Goal: Task Accomplishment & Management: Use online tool/utility

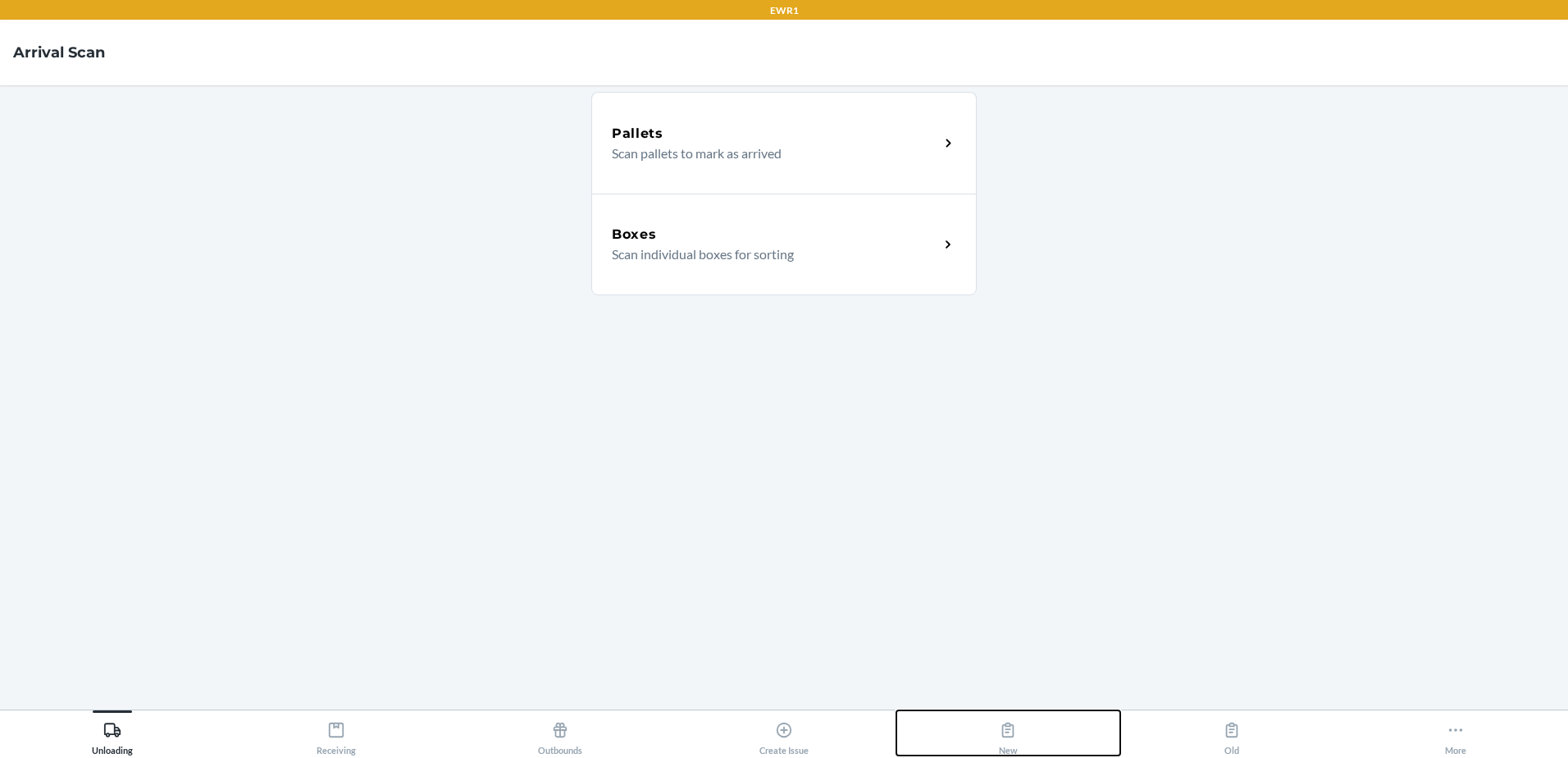
click at [1021, 729] on button "New" at bounding box center [1009, 732] width 224 height 45
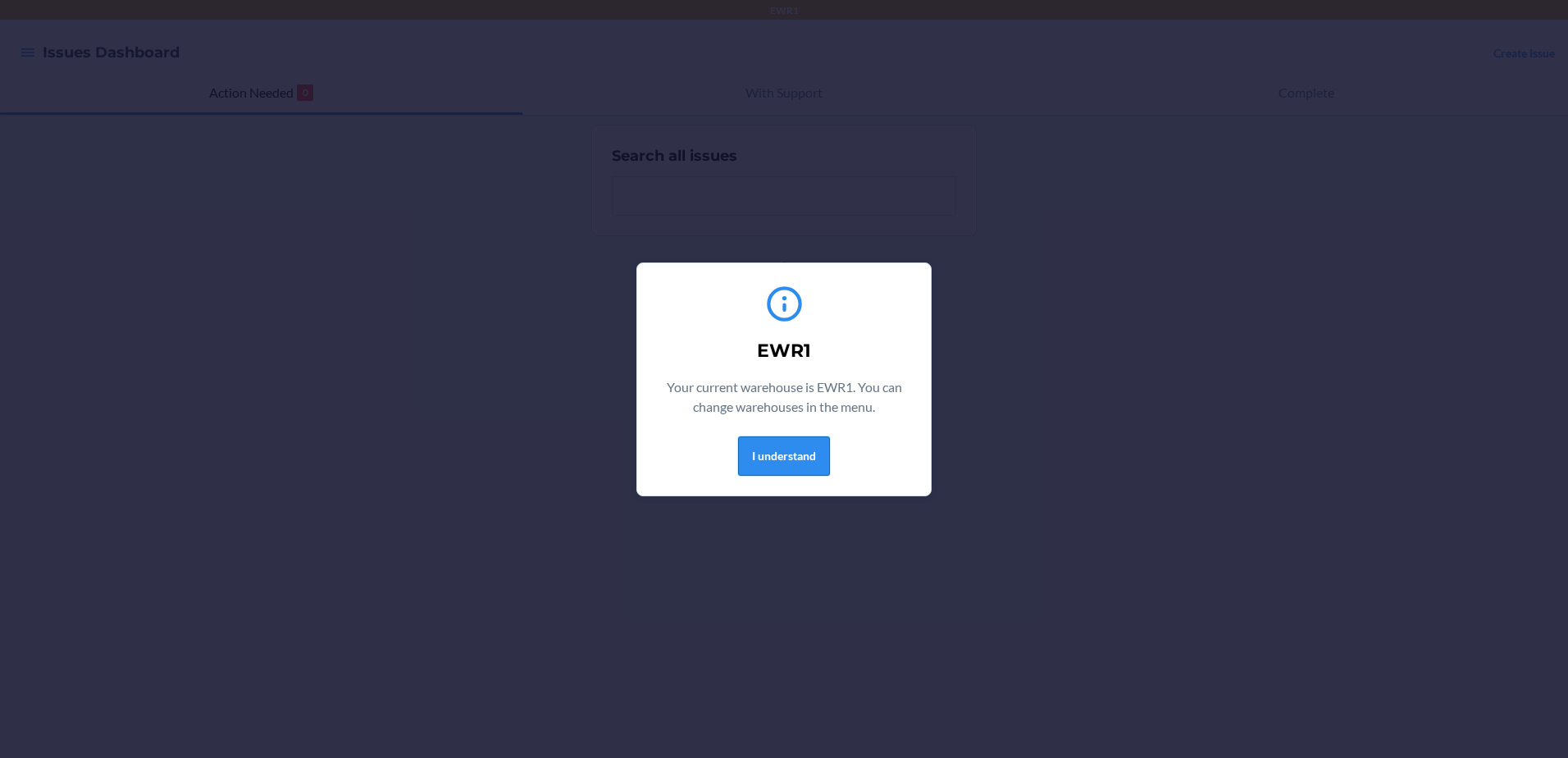
click at [798, 462] on button "I understand" at bounding box center [784, 456] width 92 height 40
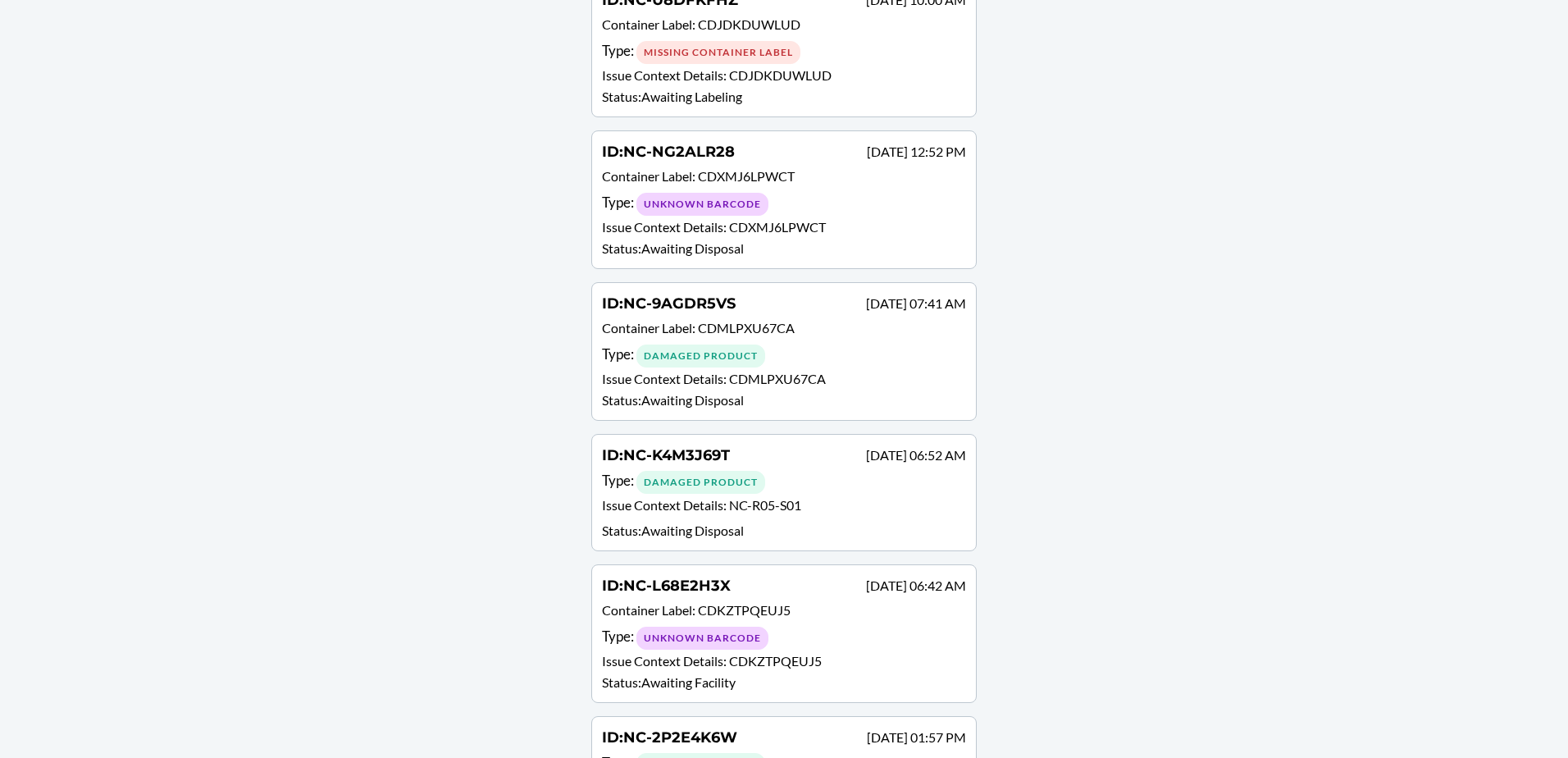
scroll to position [657, 0]
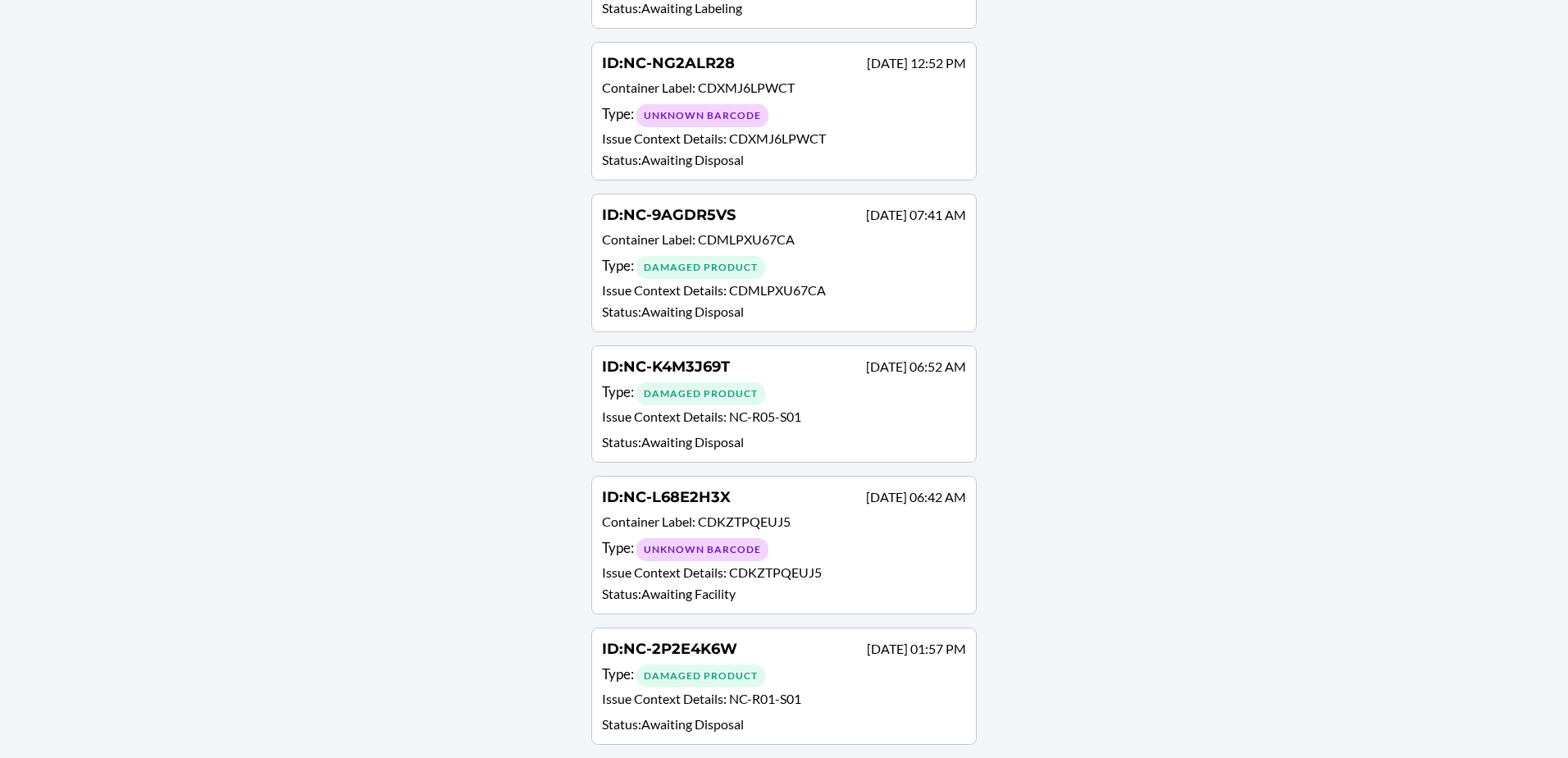
click at [739, 257] on div "Damaged Product" at bounding box center [701, 267] width 129 height 23
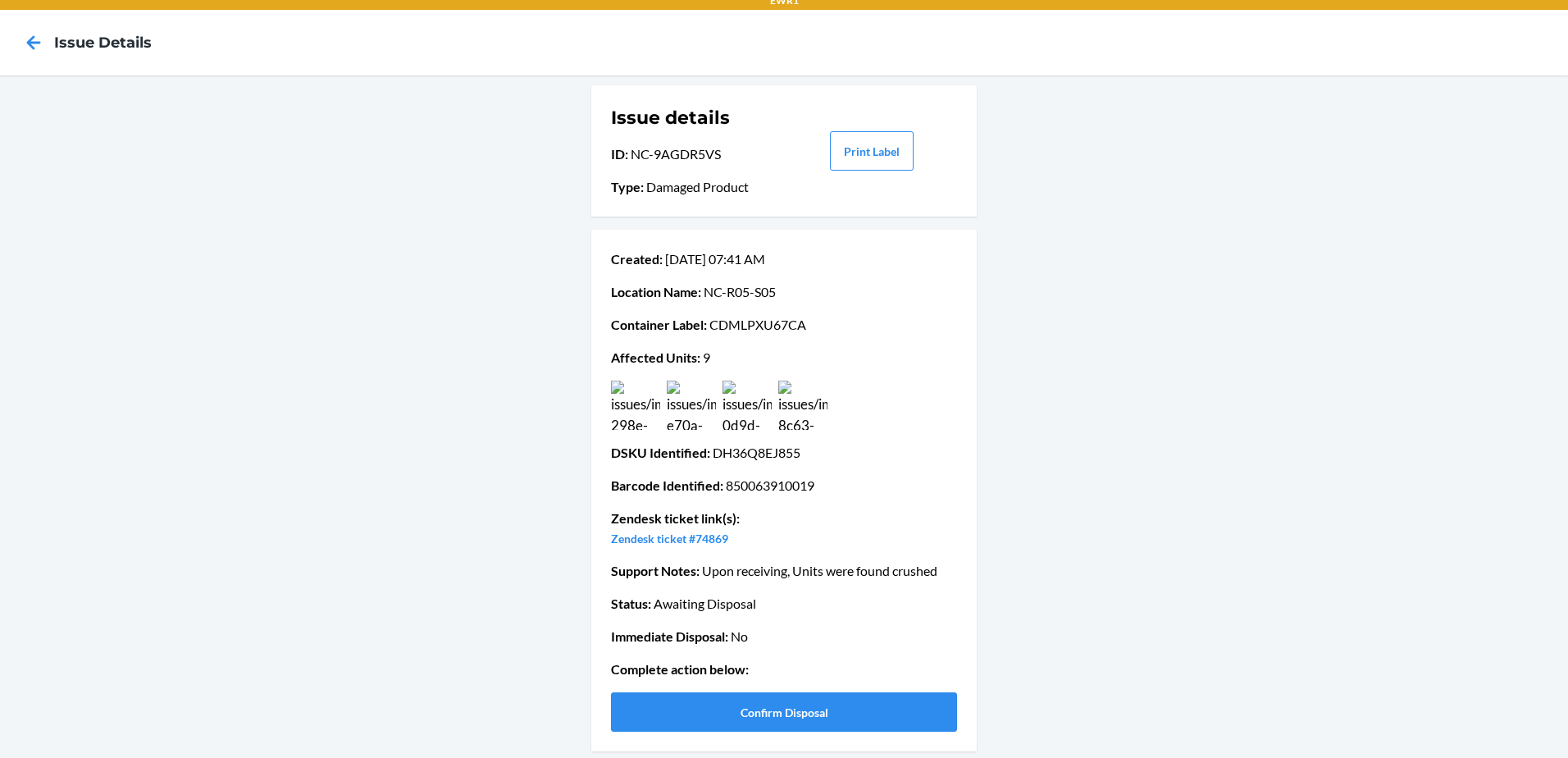
scroll to position [13, 0]
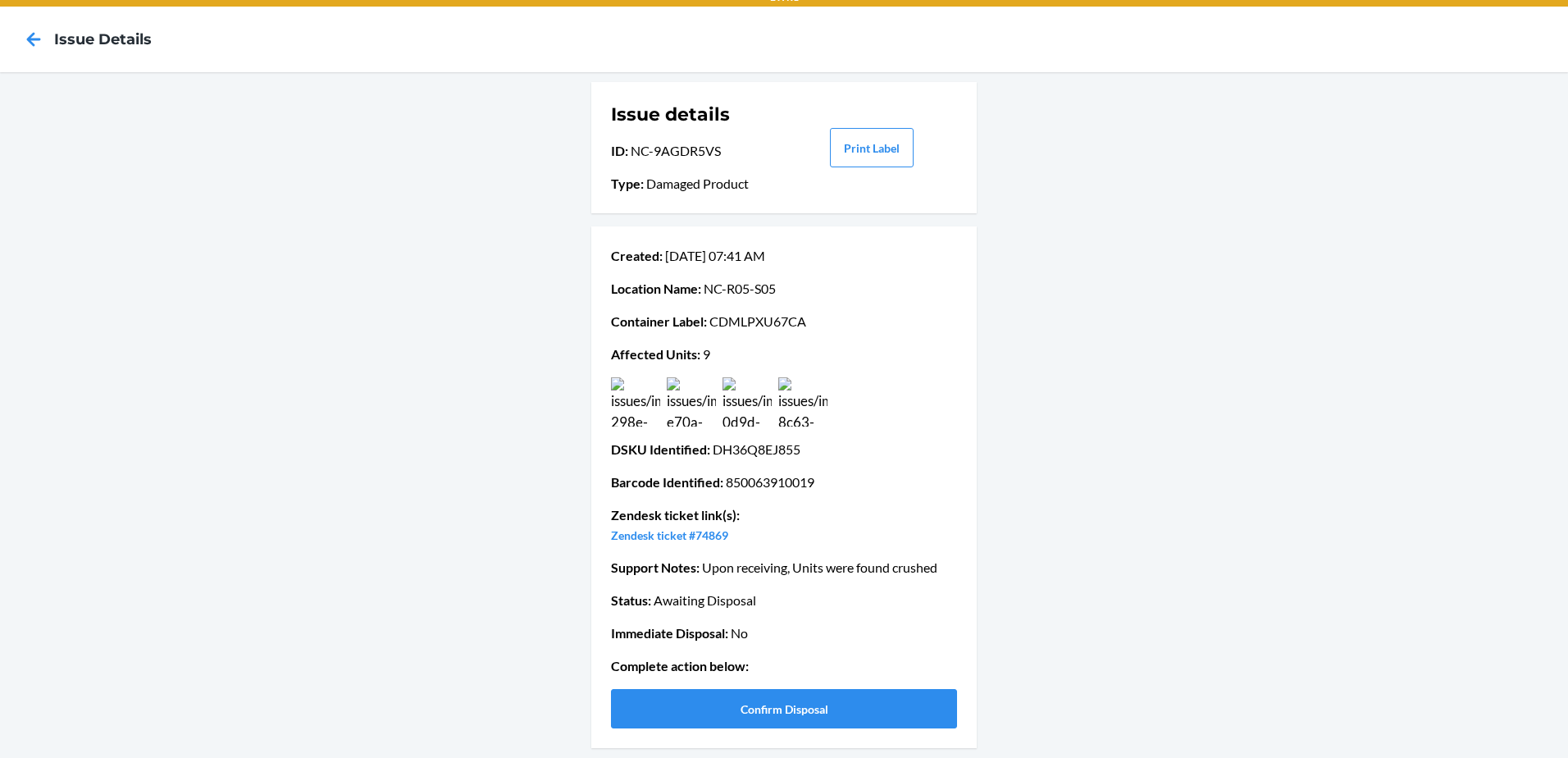
click at [627, 413] on img at bounding box center [636, 402] width 50 height 50
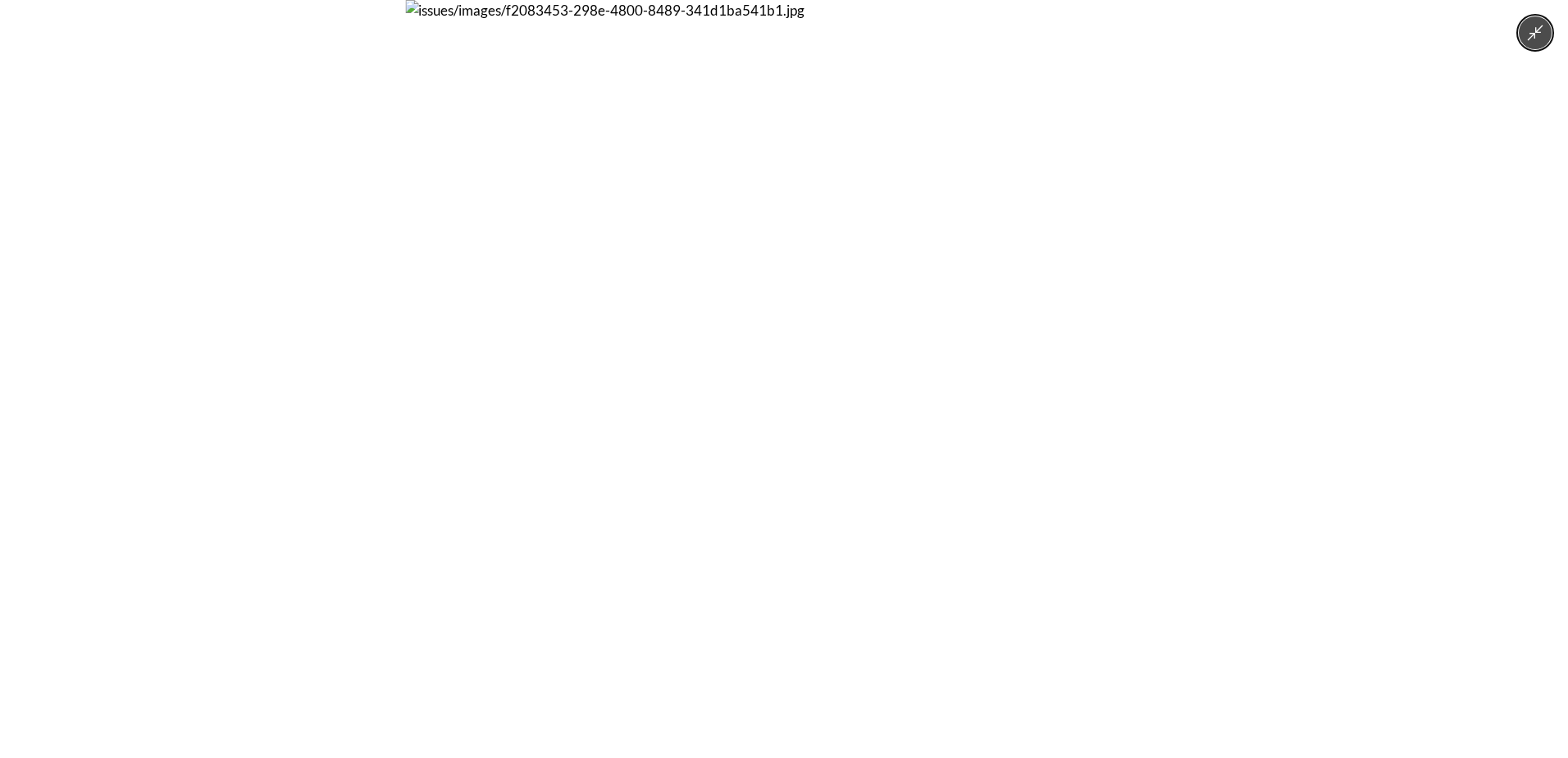
click at [1543, 43] on button "Minimize image" at bounding box center [1535, 33] width 33 height 33
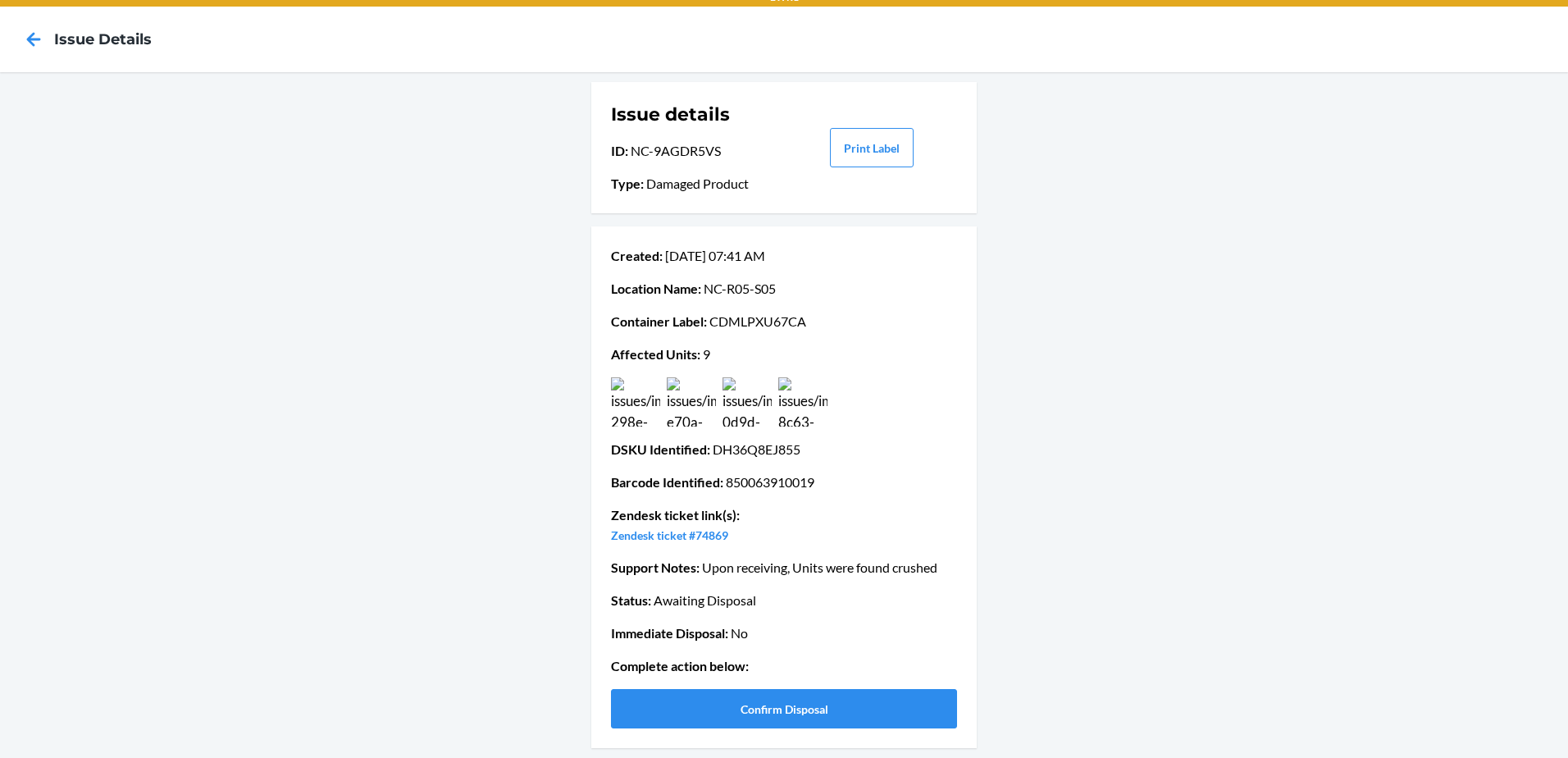
click at [295, 482] on div "Issue details ID : NC-9AGDR5VS Type : Damaged Product Print Label Created : Aug…" at bounding box center [784, 415] width 1568 height 686
click at [22, 42] on icon at bounding box center [34, 40] width 28 height 28
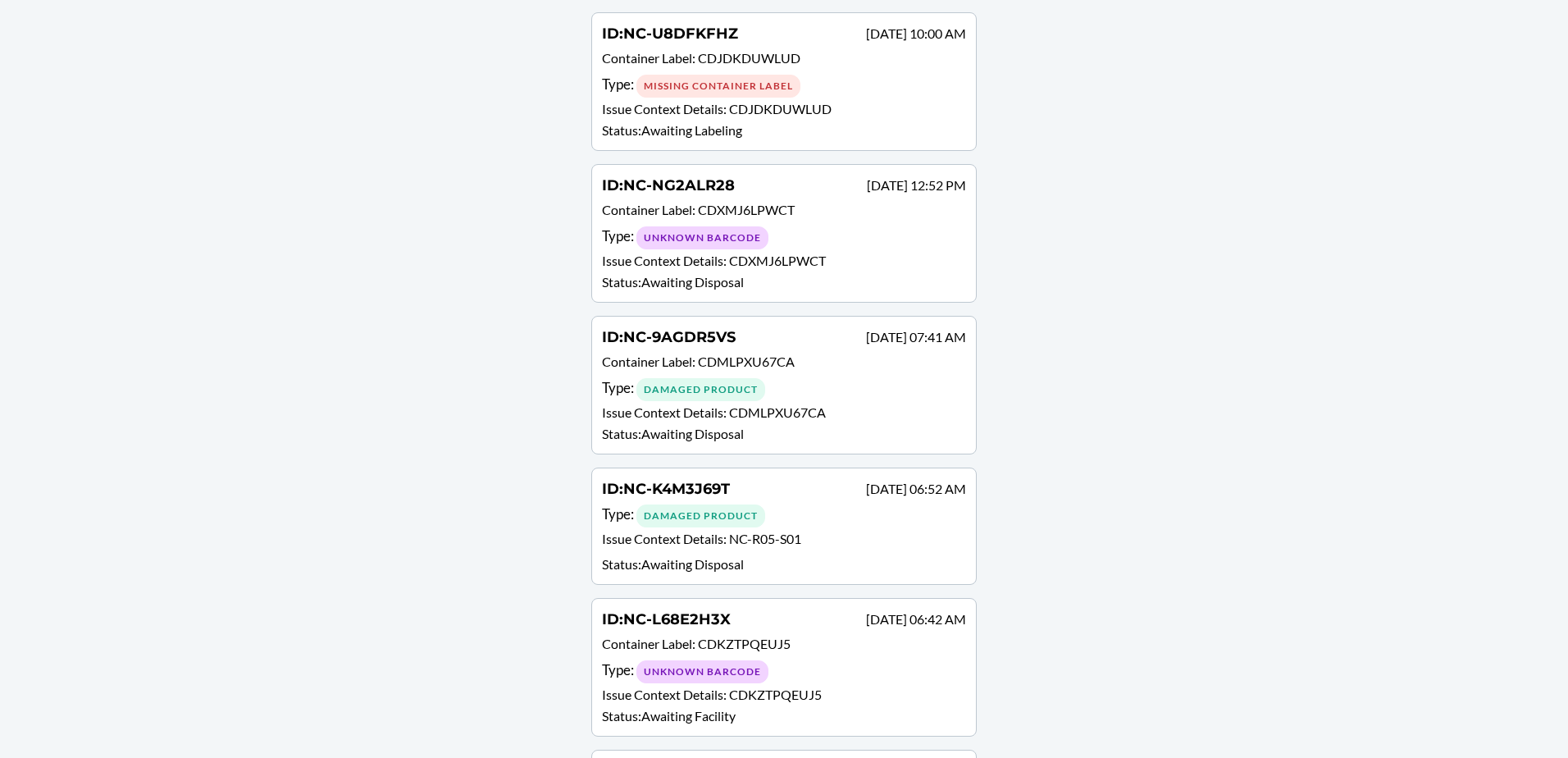
scroll to position [574, 0]
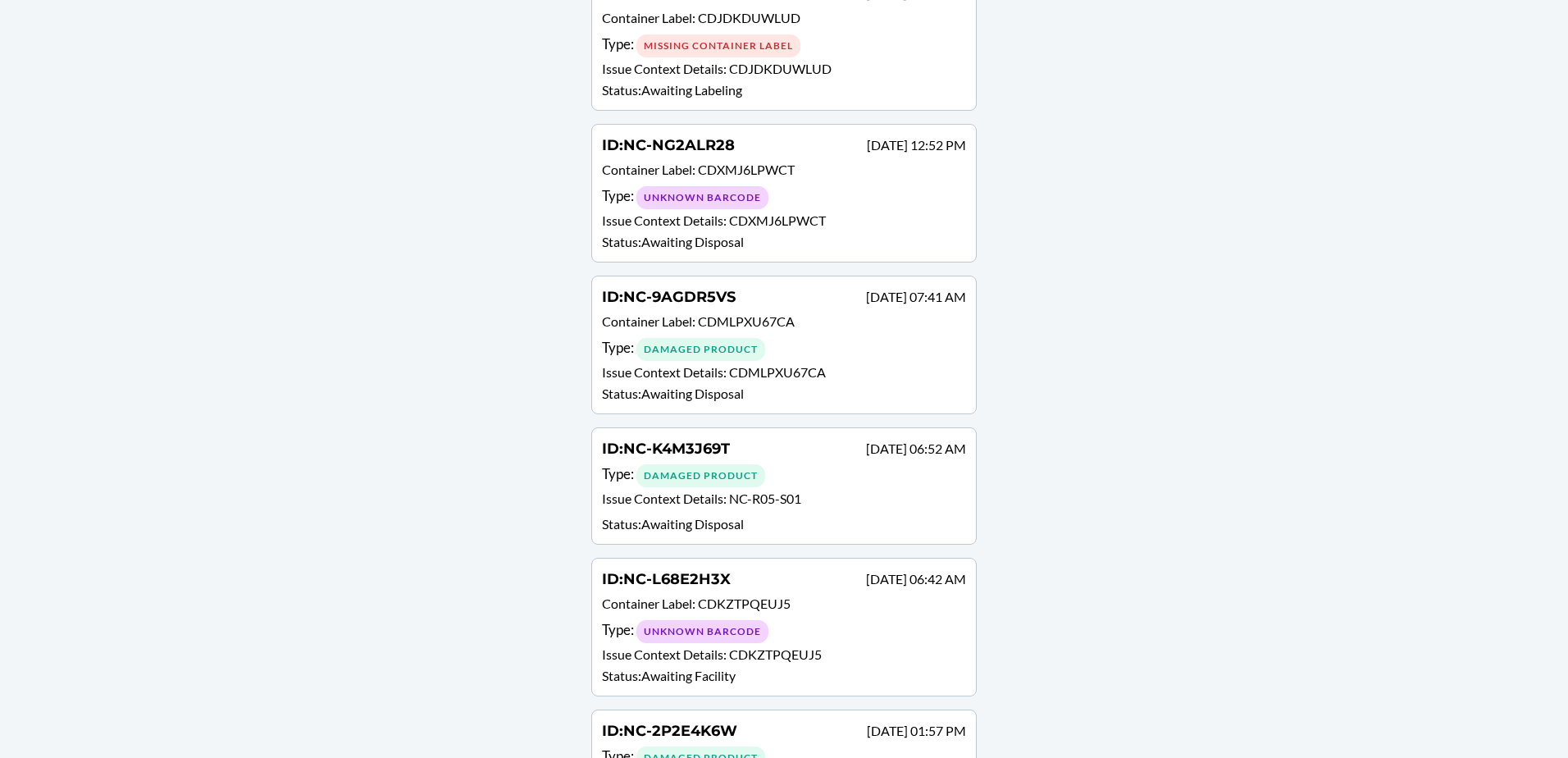
click at [831, 360] on div "Type : Damaged Product" at bounding box center [784, 350] width 364 height 24
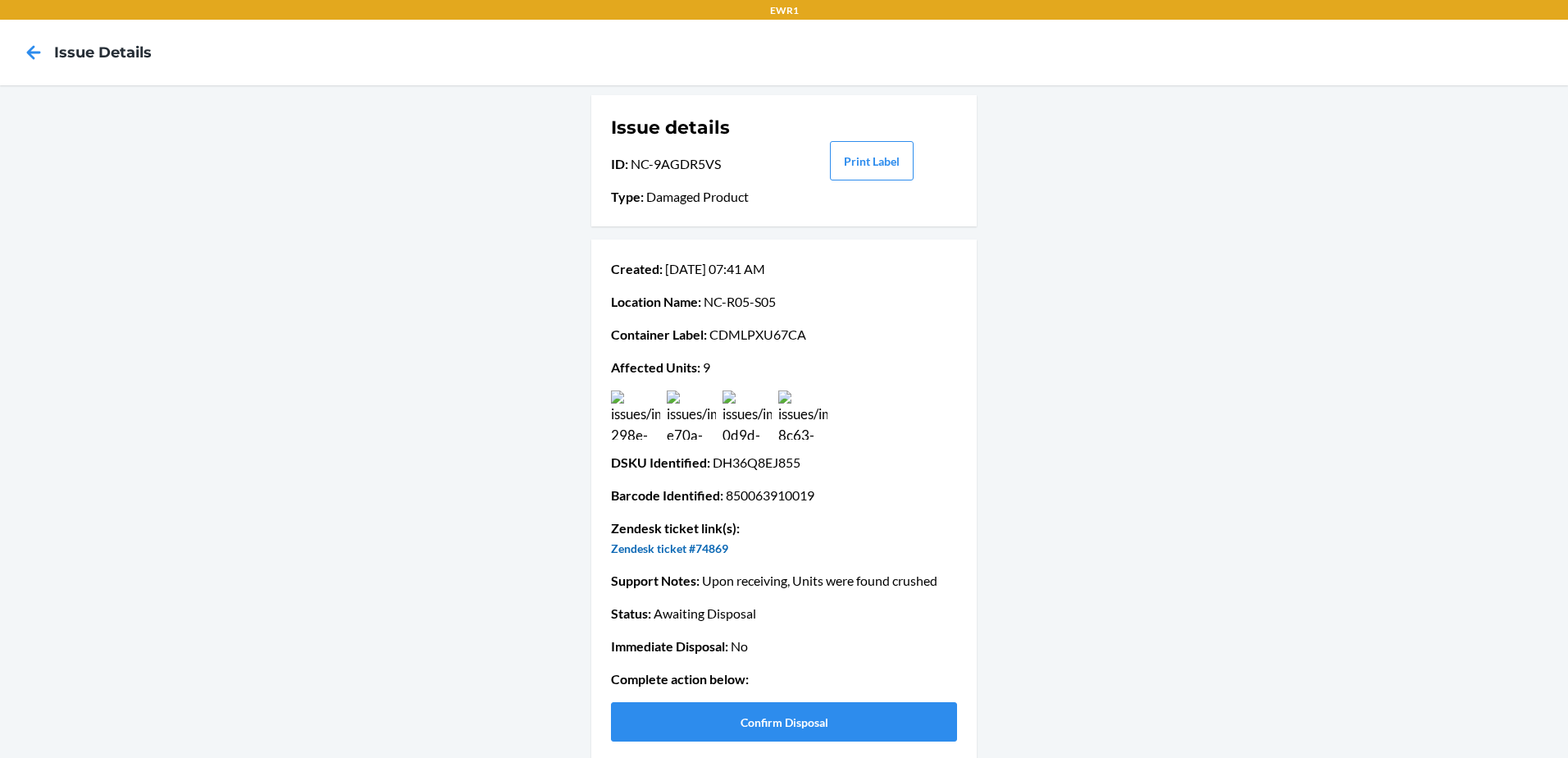
click at [691, 548] on link "Zendesk ticket #74869" at bounding box center [669, 548] width 117 height 14
click at [625, 431] on img at bounding box center [636, 415] width 50 height 50
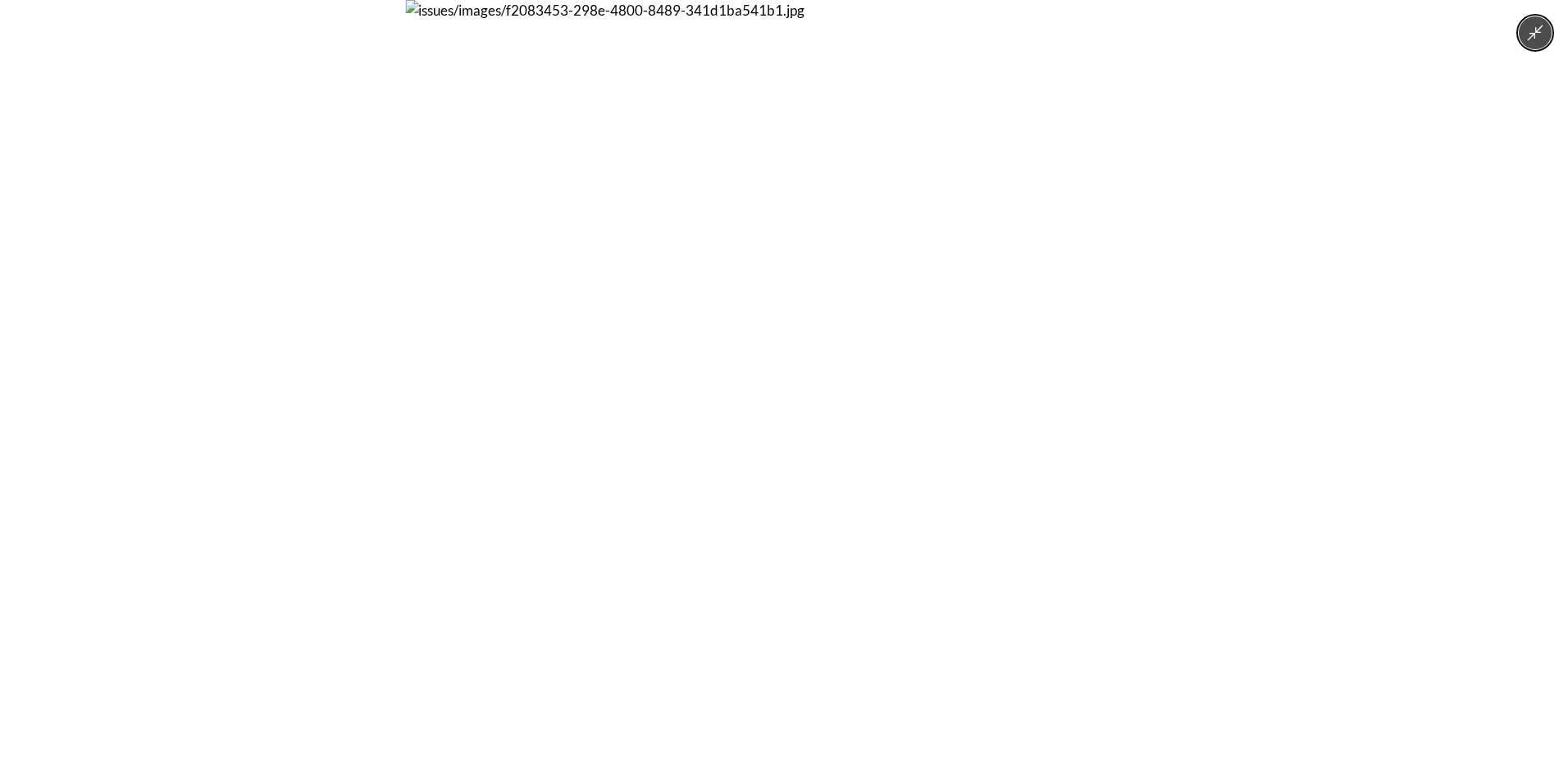
click at [625, 431] on img at bounding box center [784, 379] width 758 height 758
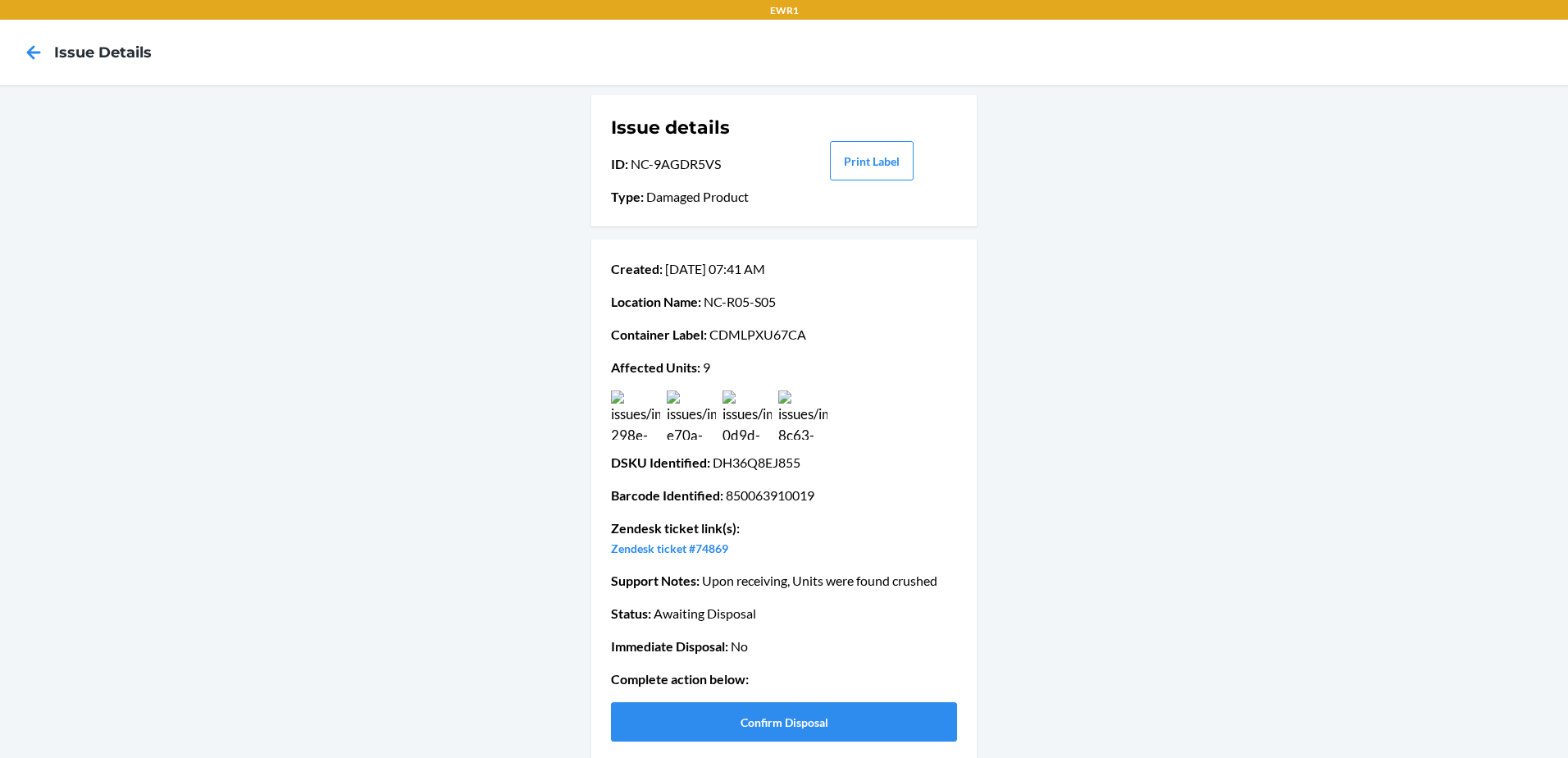
drag, startPoint x: 698, startPoint y: 302, endPoint x: 805, endPoint y: 304, distance: 107.0
click at [805, 304] on p "Location Name : NC-R05-S05" at bounding box center [784, 302] width 347 height 20
drag, startPoint x: 805, startPoint y: 304, endPoint x: 757, endPoint y: 302, distance: 48.0
copy p "NC-R05-S05"
click at [823, 712] on button "Confirm Disposal" at bounding box center [784, 722] width 347 height 40
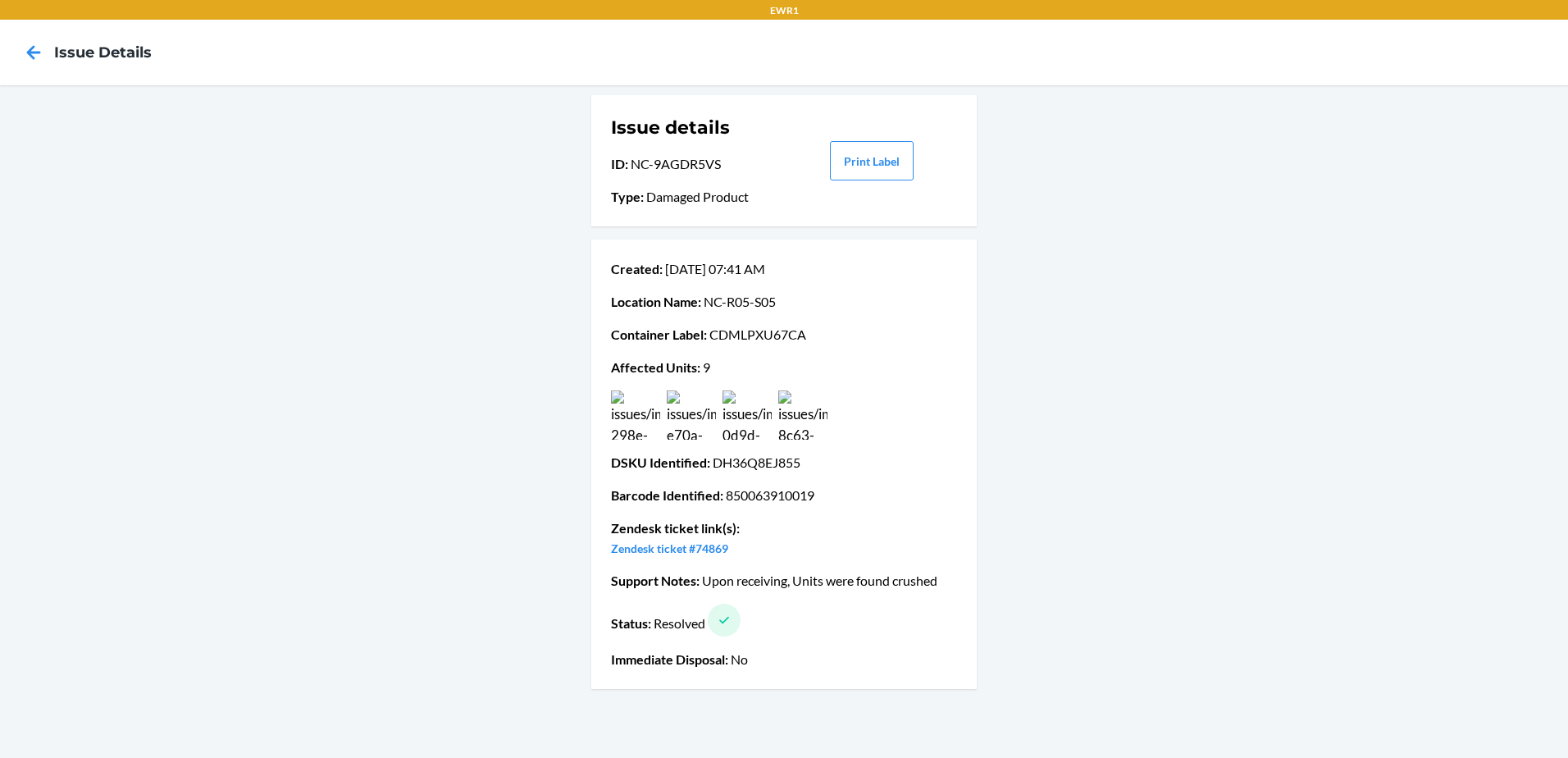
drag, startPoint x: 748, startPoint y: 551, endPoint x: 173, endPoint y: 463, distance: 581.7
click at [174, 463] on div "Issue details ID : NC-9AGDR5VS Type : Damaged Product Print Label Created : Aug…" at bounding box center [784, 421] width 1568 height 673
click at [37, 44] on icon at bounding box center [34, 53] width 28 height 28
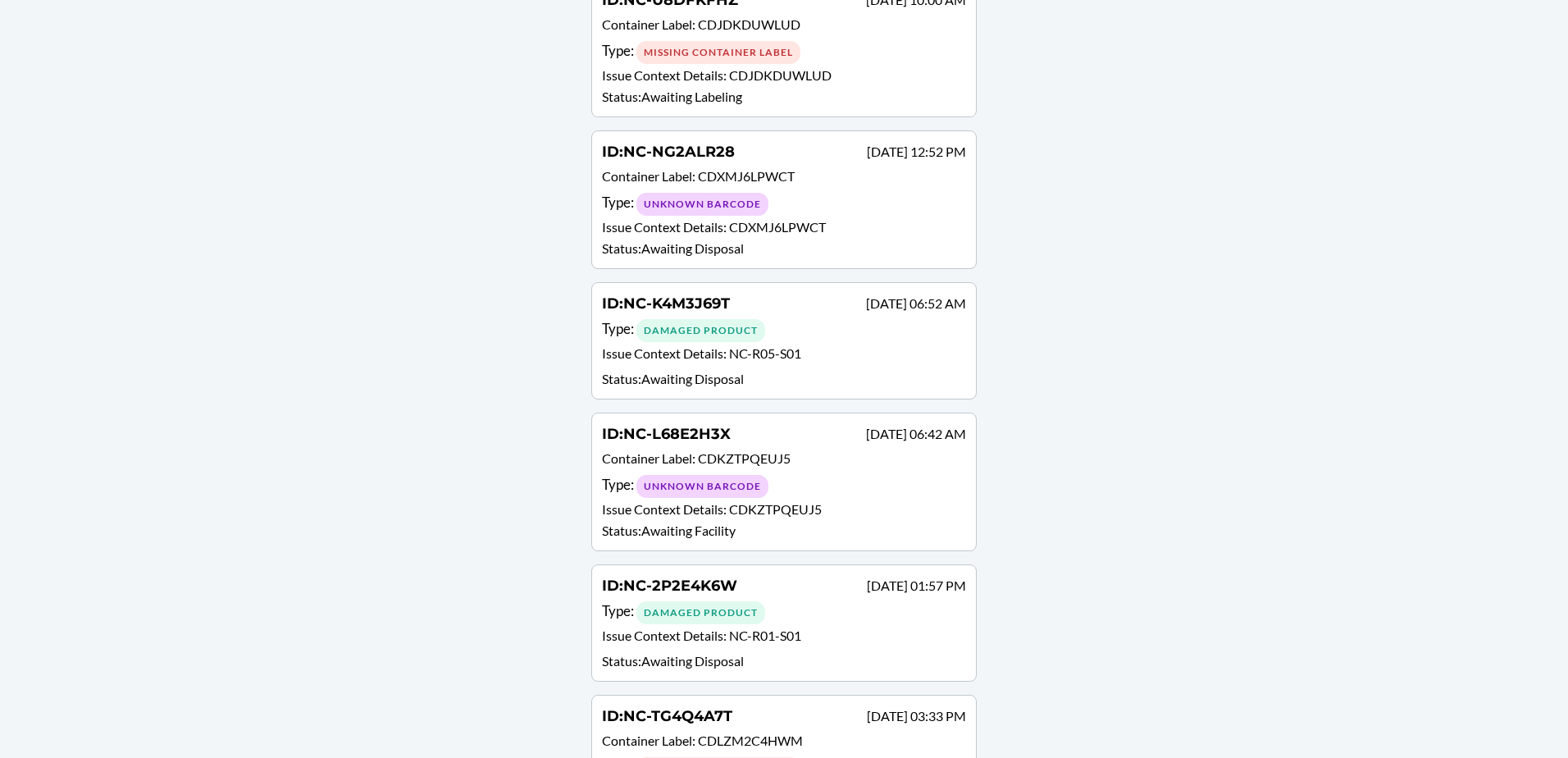
scroll to position [574, 0]
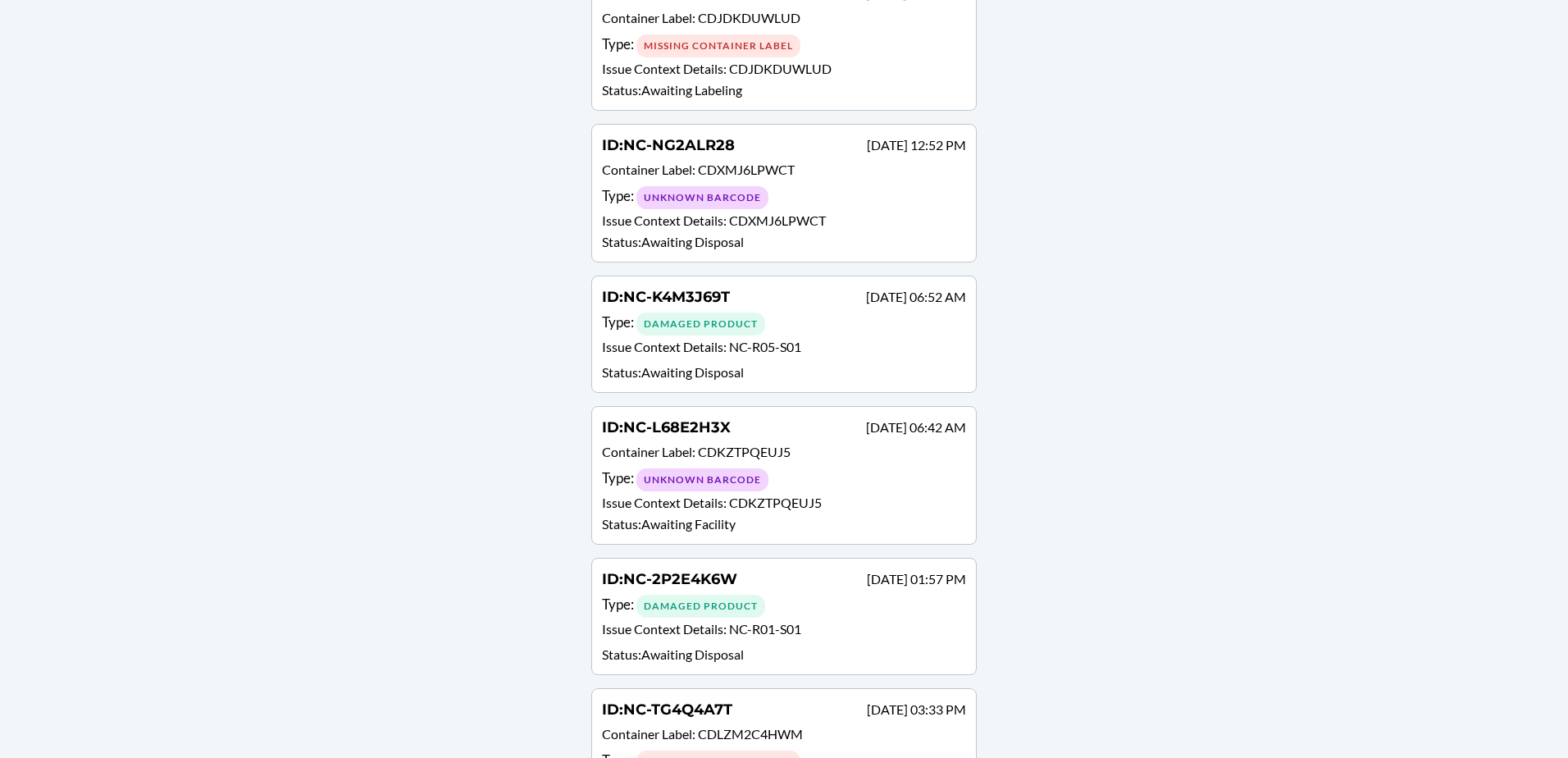
click at [842, 370] on p "Status : Awaiting Disposal" at bounding box center [784, 373] width 364 height 20
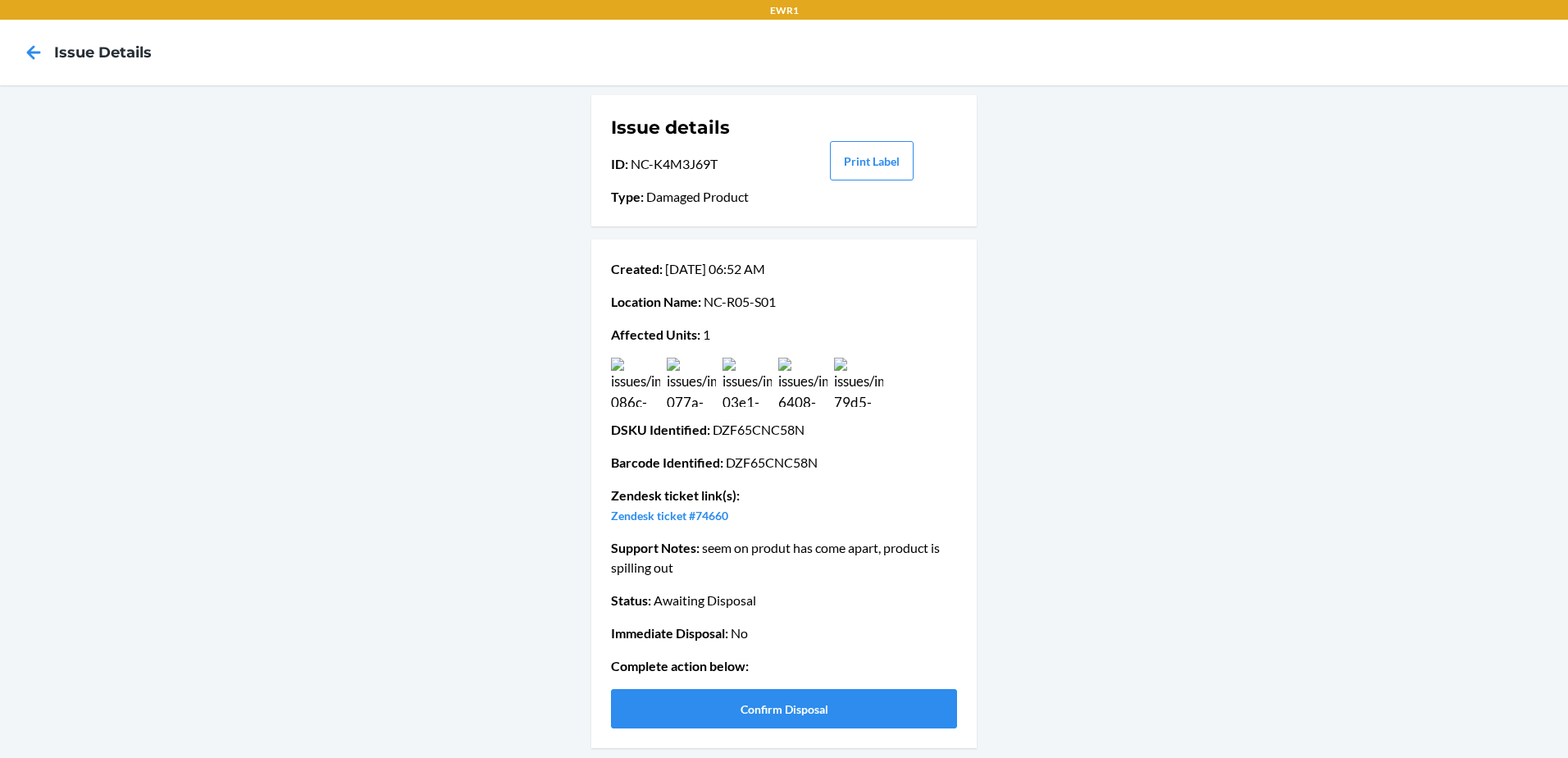
click at [637, 377] on img at bounding box center [636, 382] width 50 height 50
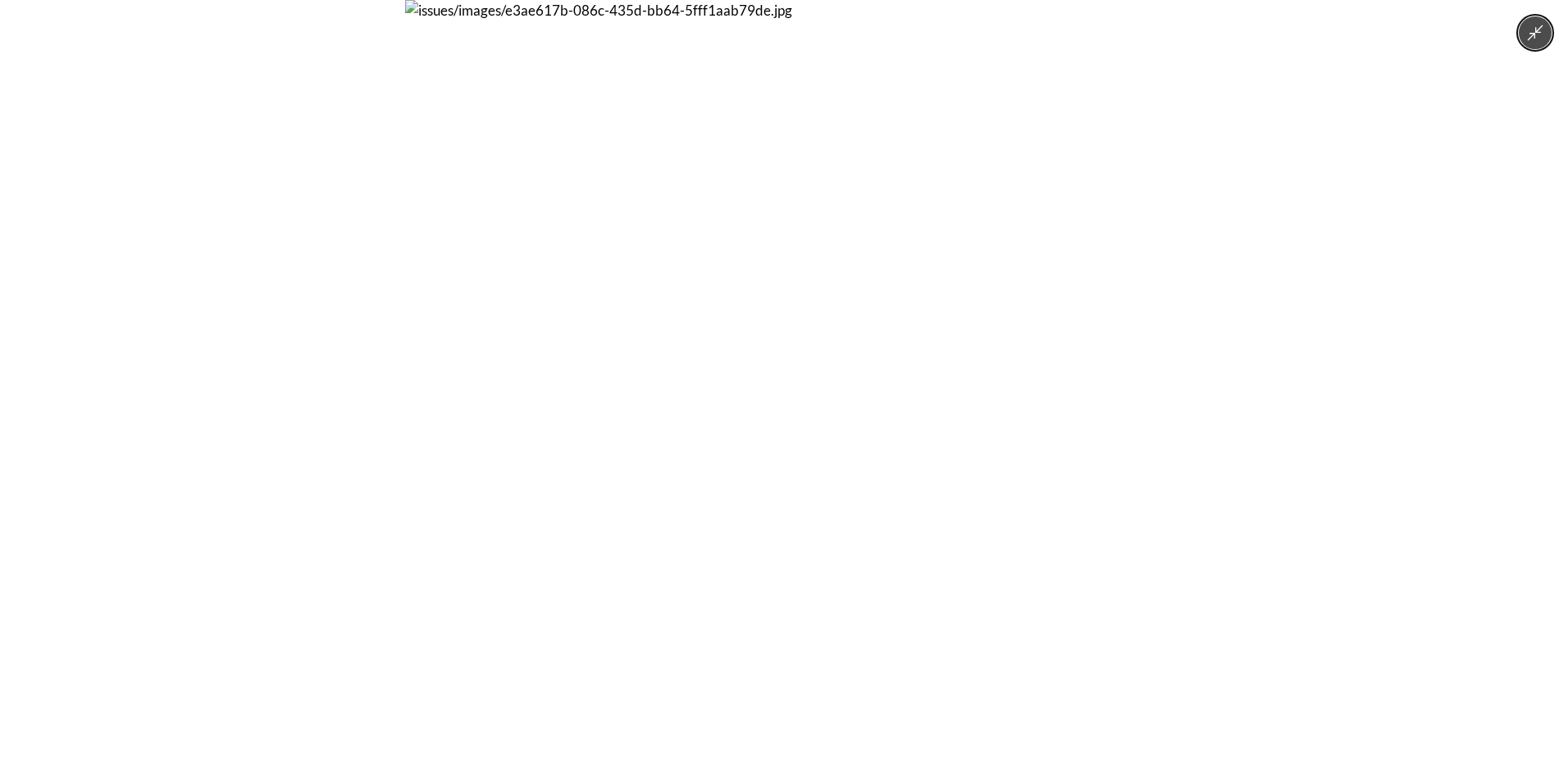
click at [637, 377] on img at bounding box center [784, 379] width 758 height 758
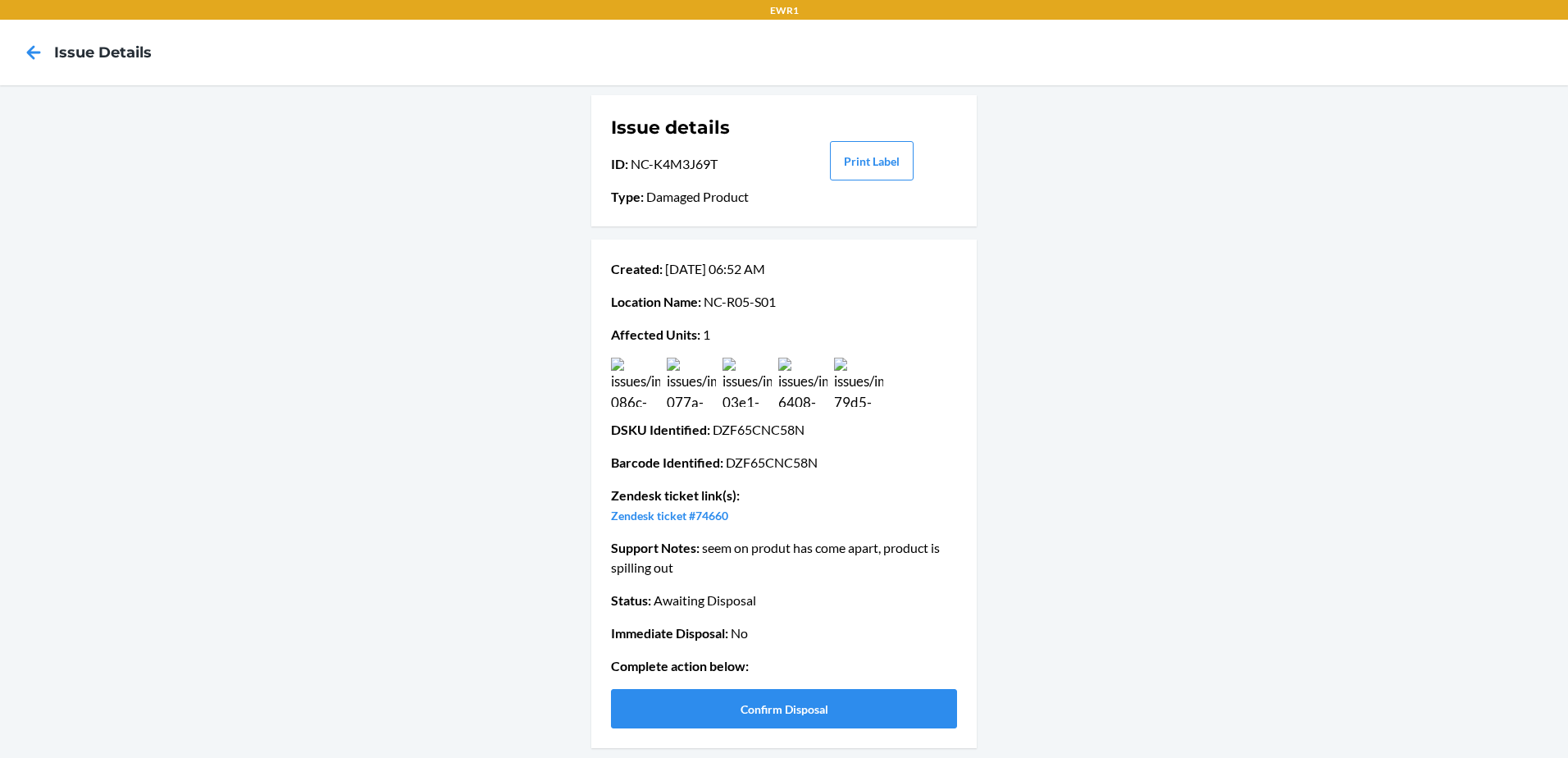
click at [688, 380] on img at bounding box center [692, 382] width 50 height 50
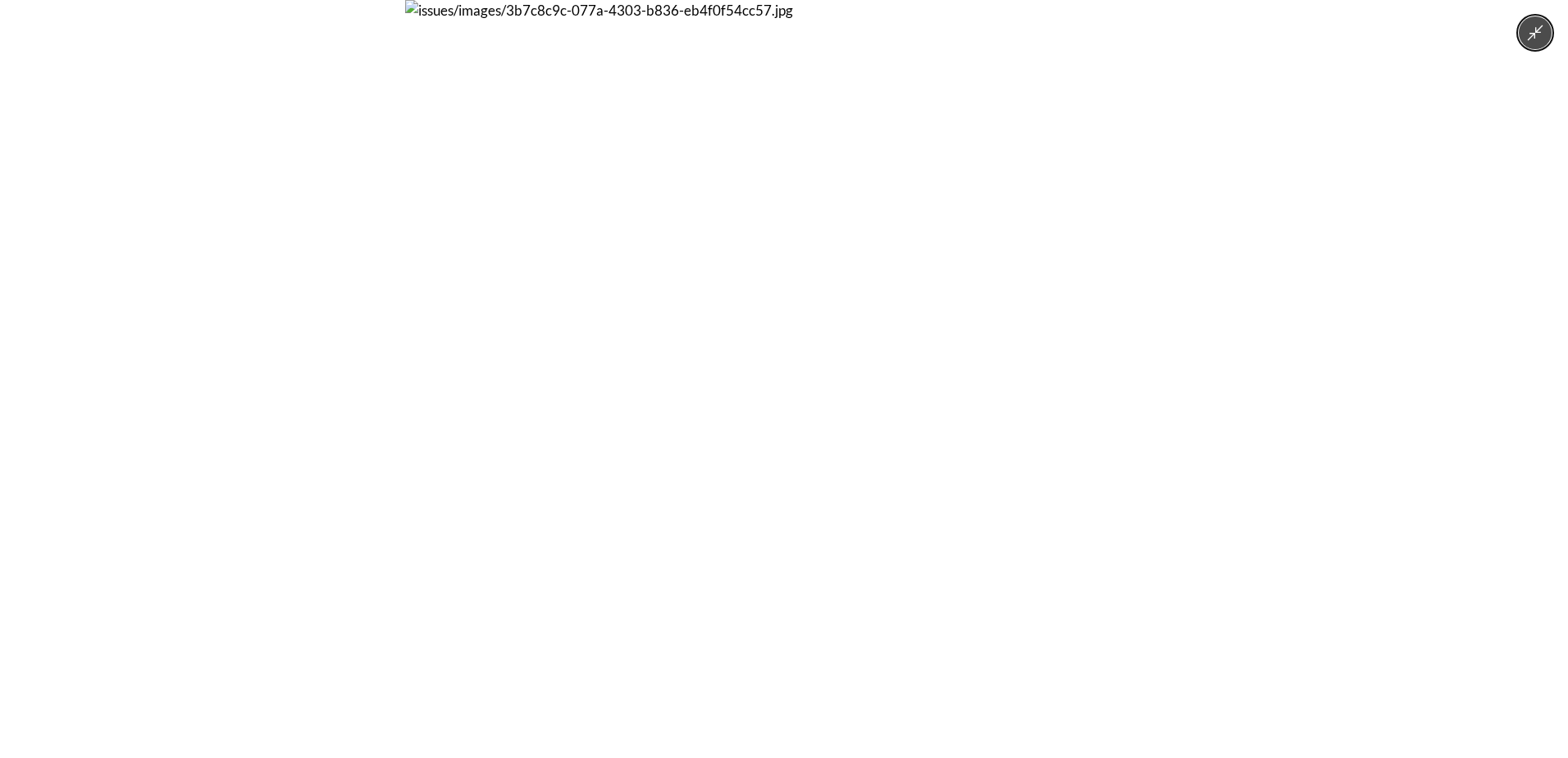
click at [689, 384] on img at bounding box center [784, 379] width 758 height 758
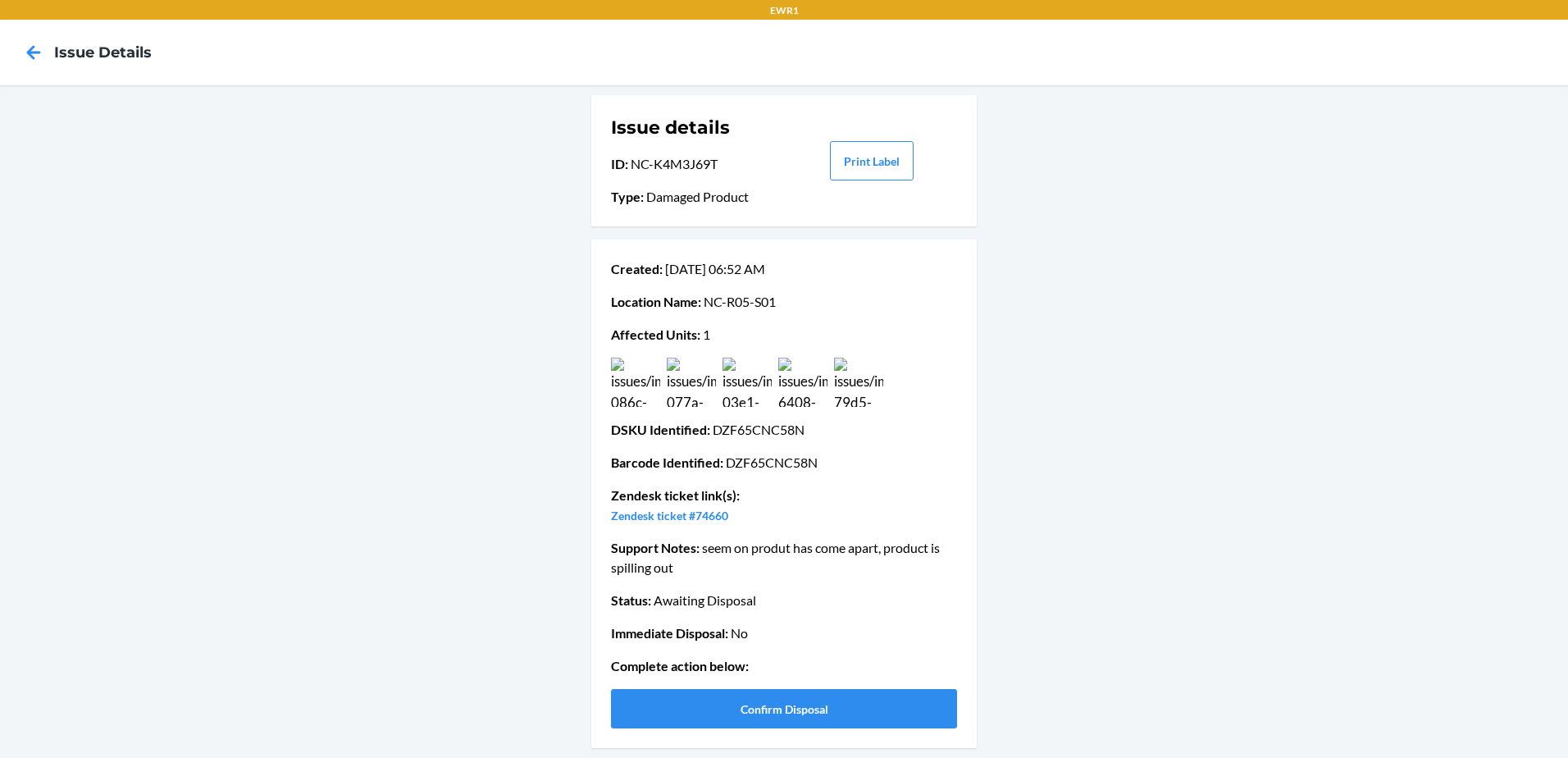
click at [799, 386] on img at bounding box center [803, 382] width 50 height 50
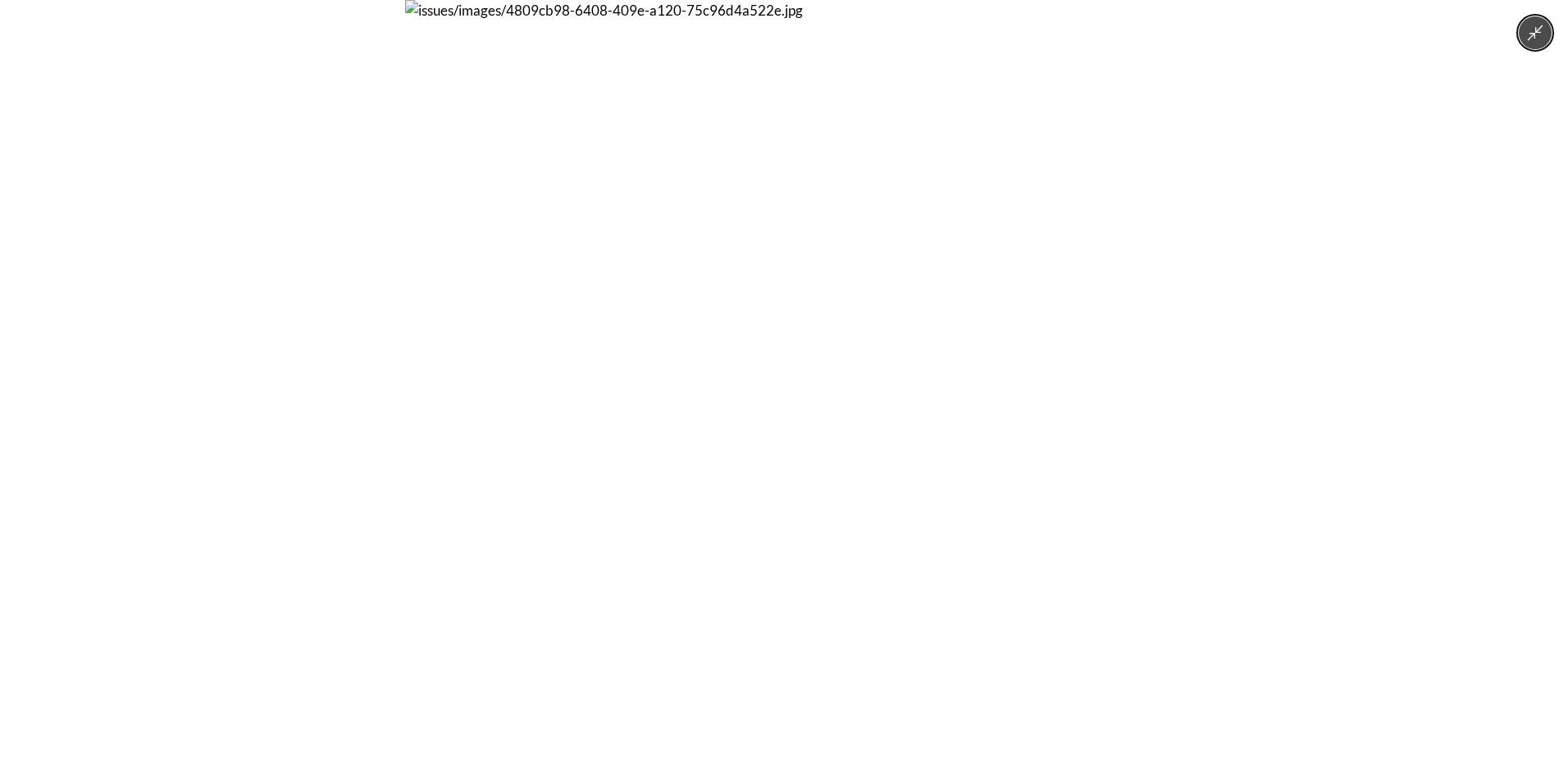
click at [782, 386] on img at bounding box center [784, 379] width 758 height 758
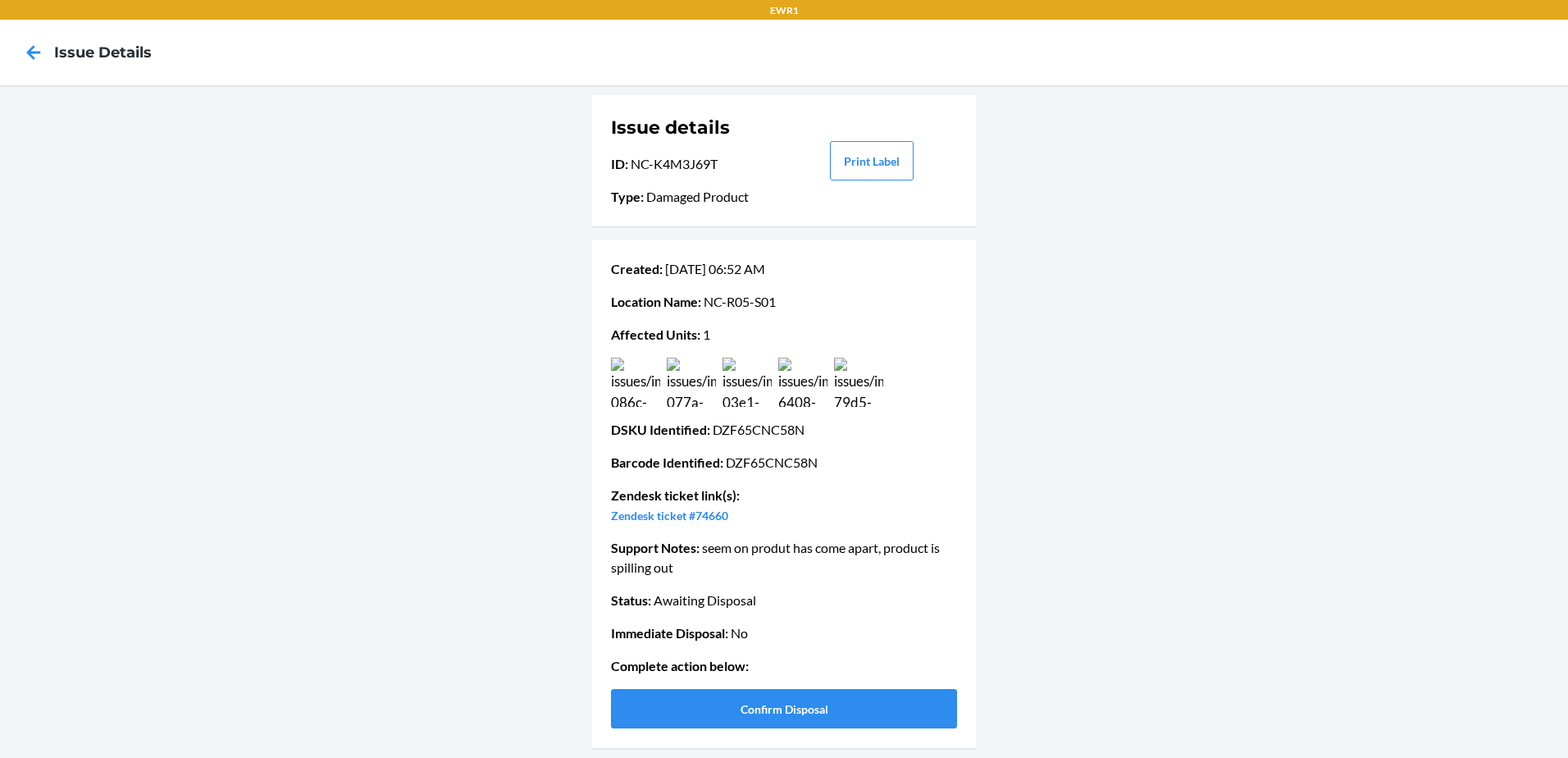
click at [850, 379] on img at bounding box center [859, 382] width 50 height 50
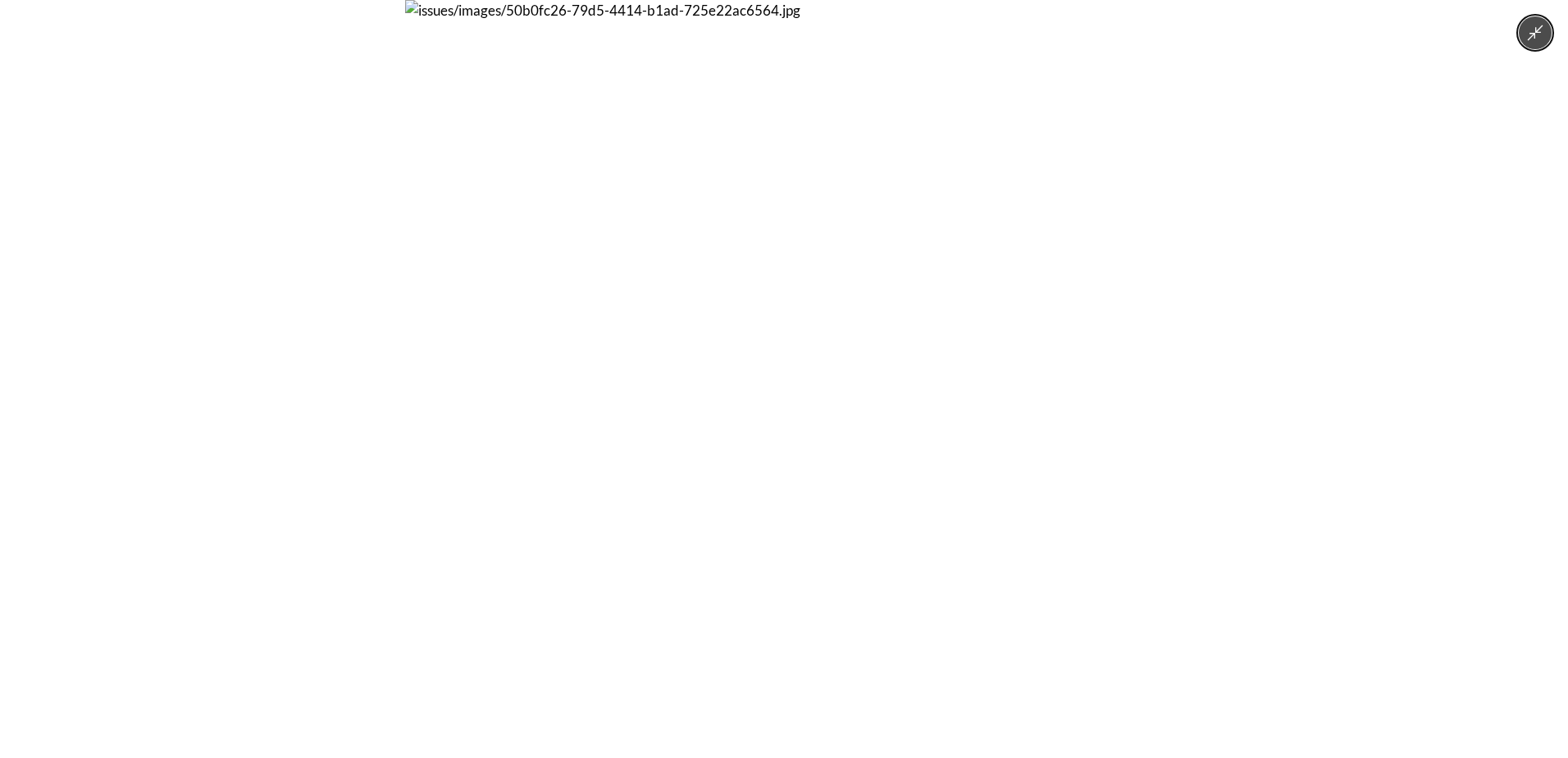
click at [780, 429] on img at bounding box center [784, 379] width 758 height 758
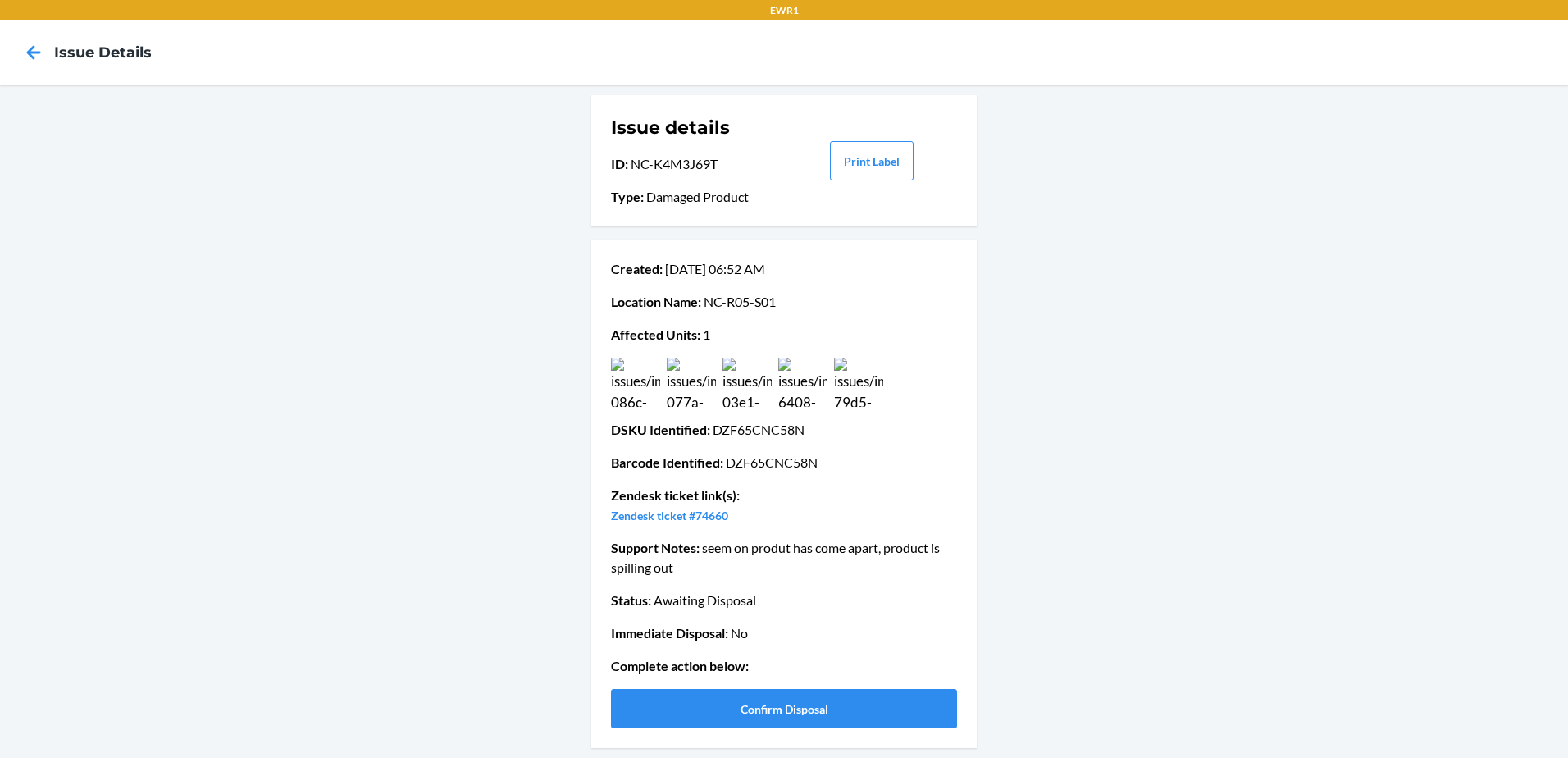
click at [757, 384] on img at bounding box center [748, 382] width 50 height 50
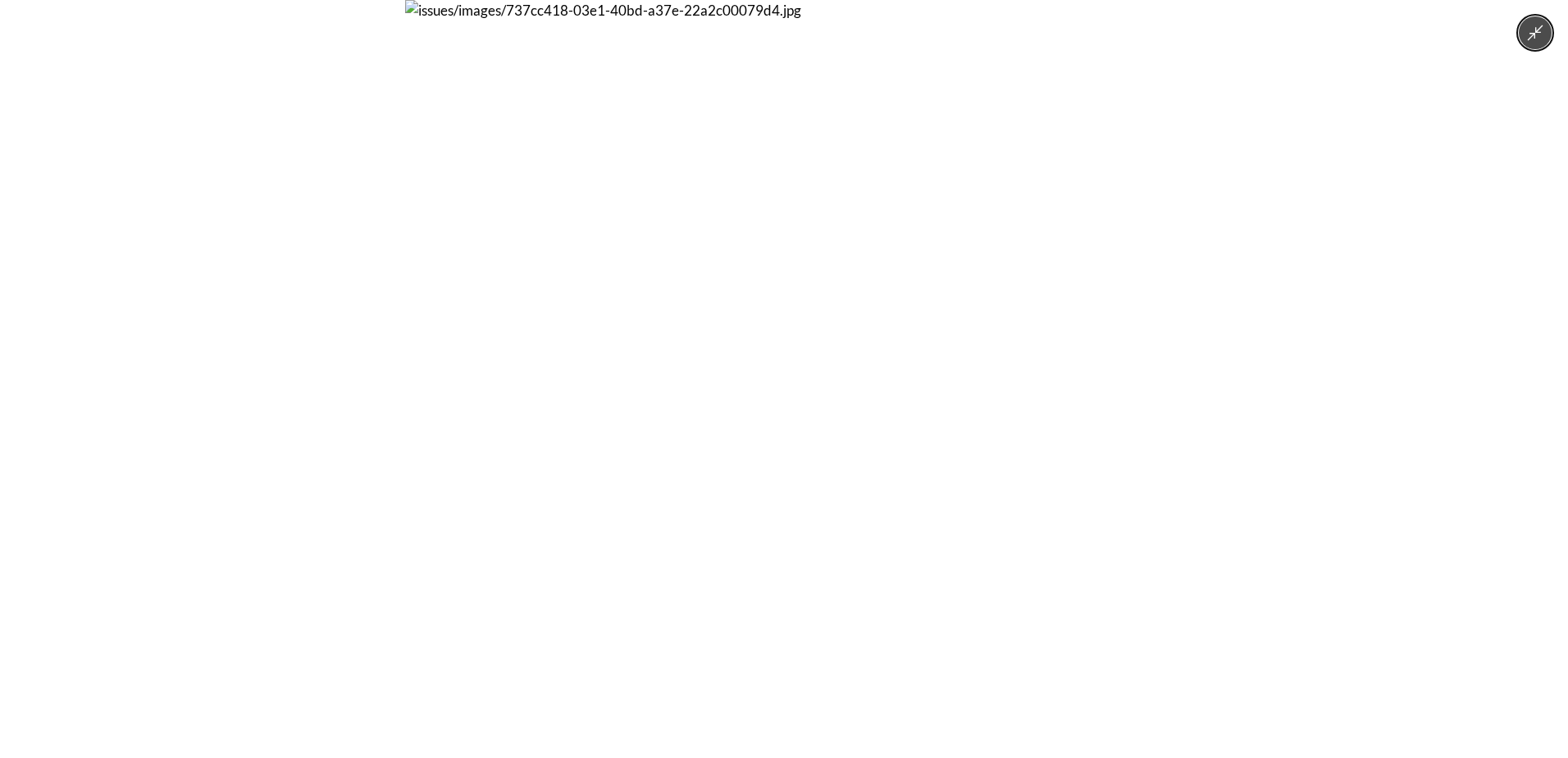
click at [762, 384] on img at bounding box center [784, 379] width 758 height 758
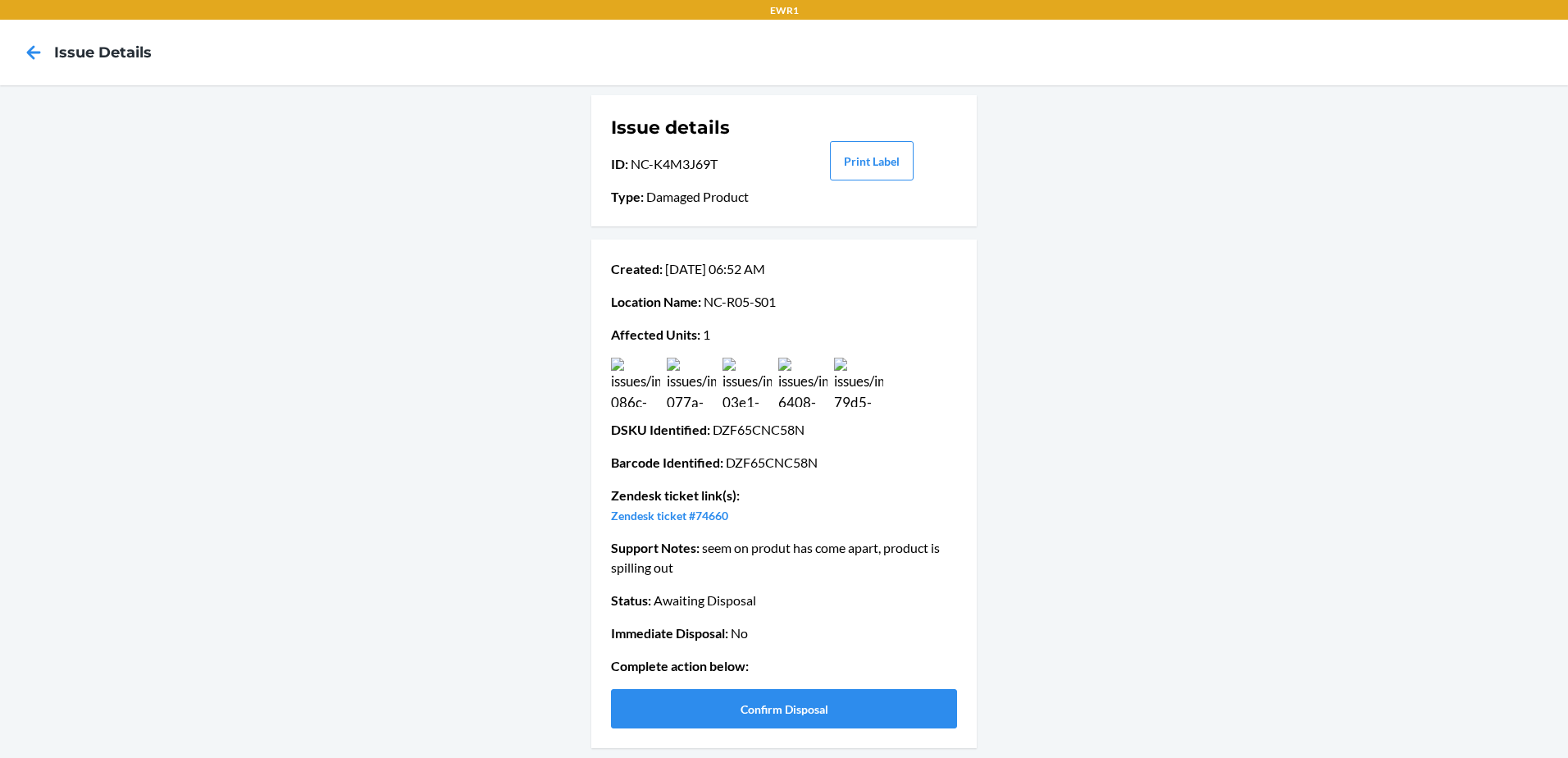
click at [687, 395] on img at bounding box center [692, 382] width 50 height 50
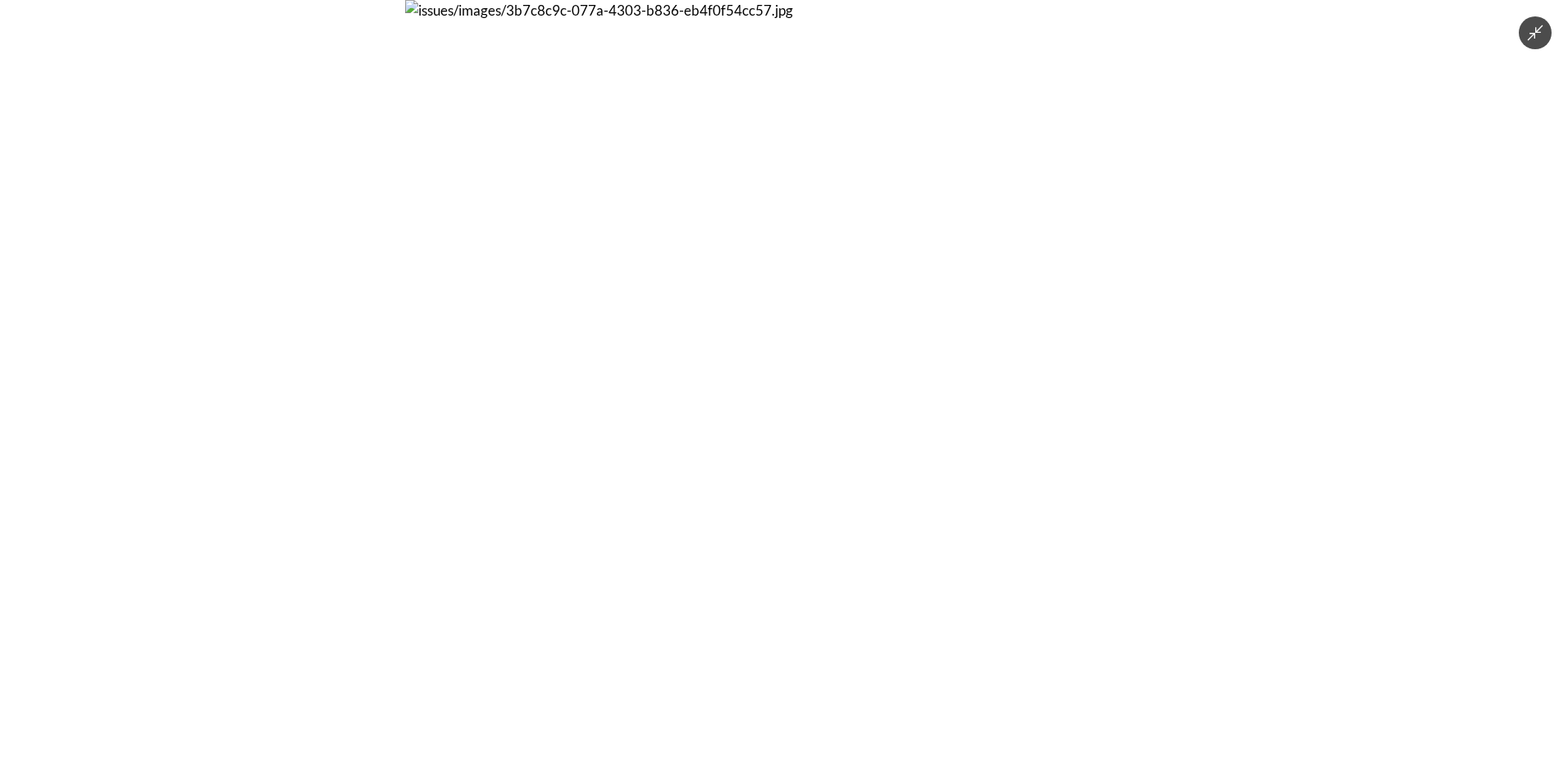
click at [689, 395] on img at bounding box center [784, 379] width 758 height 758
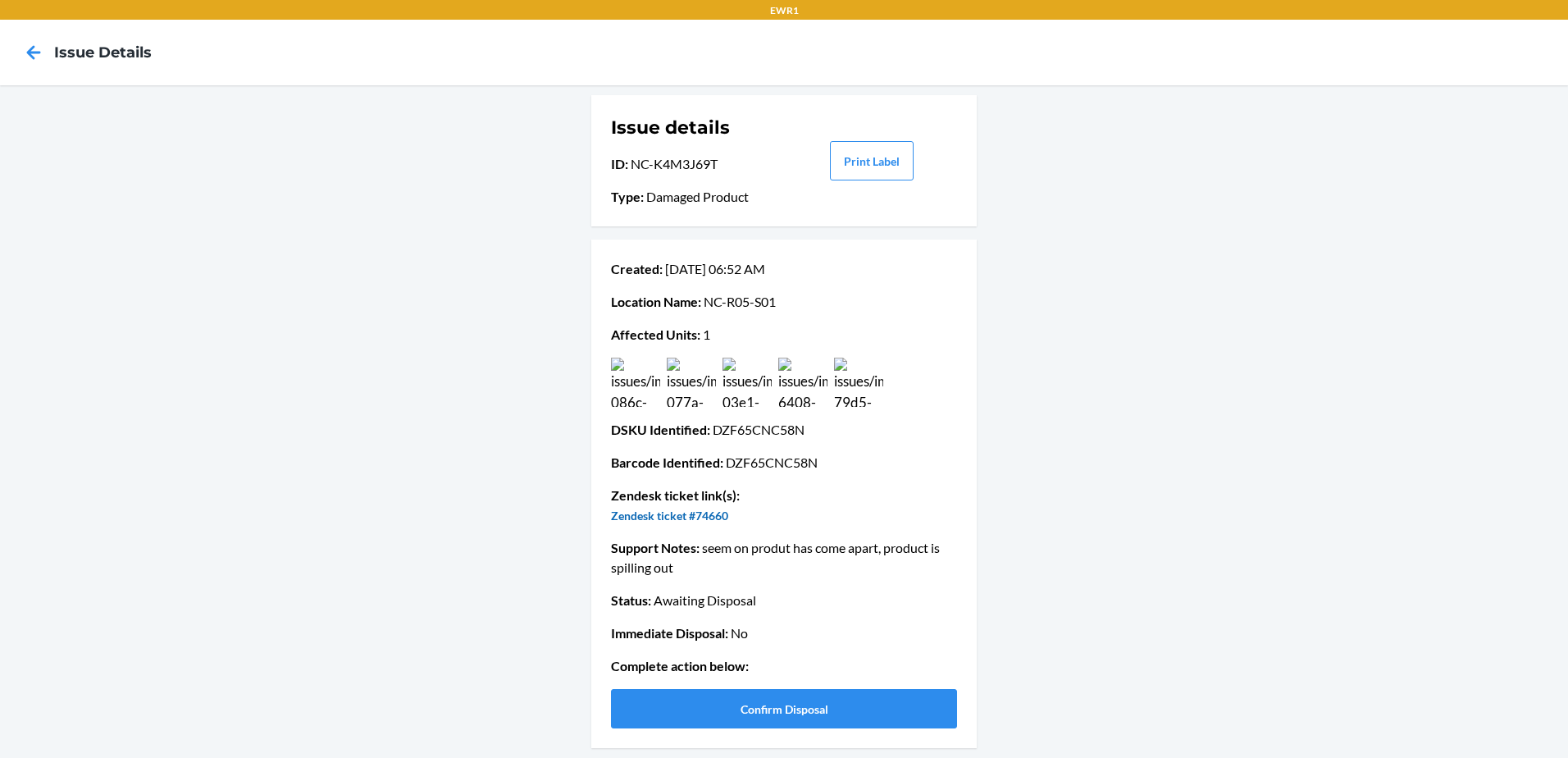
click at [690, 516] on link "Zendesk ticket #74660" at bounding box center [669, 516] width 117 height 14
click at [785, 702] on button "Confirm Disposal" at bounding box center [784, 709] width 347 height 40
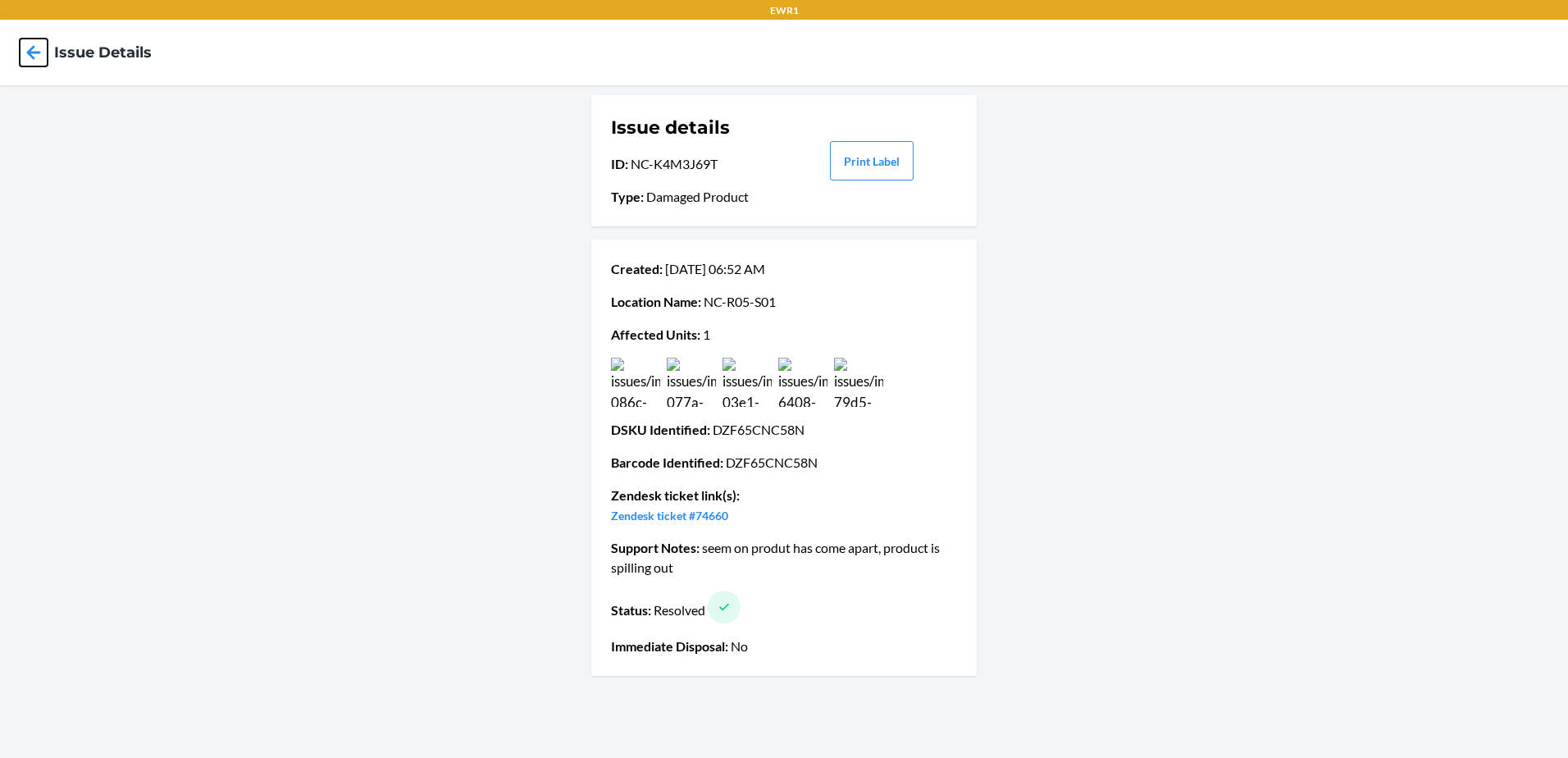
click at [33, 43] on icon at bounding box center [34, 53] width 28 height 28
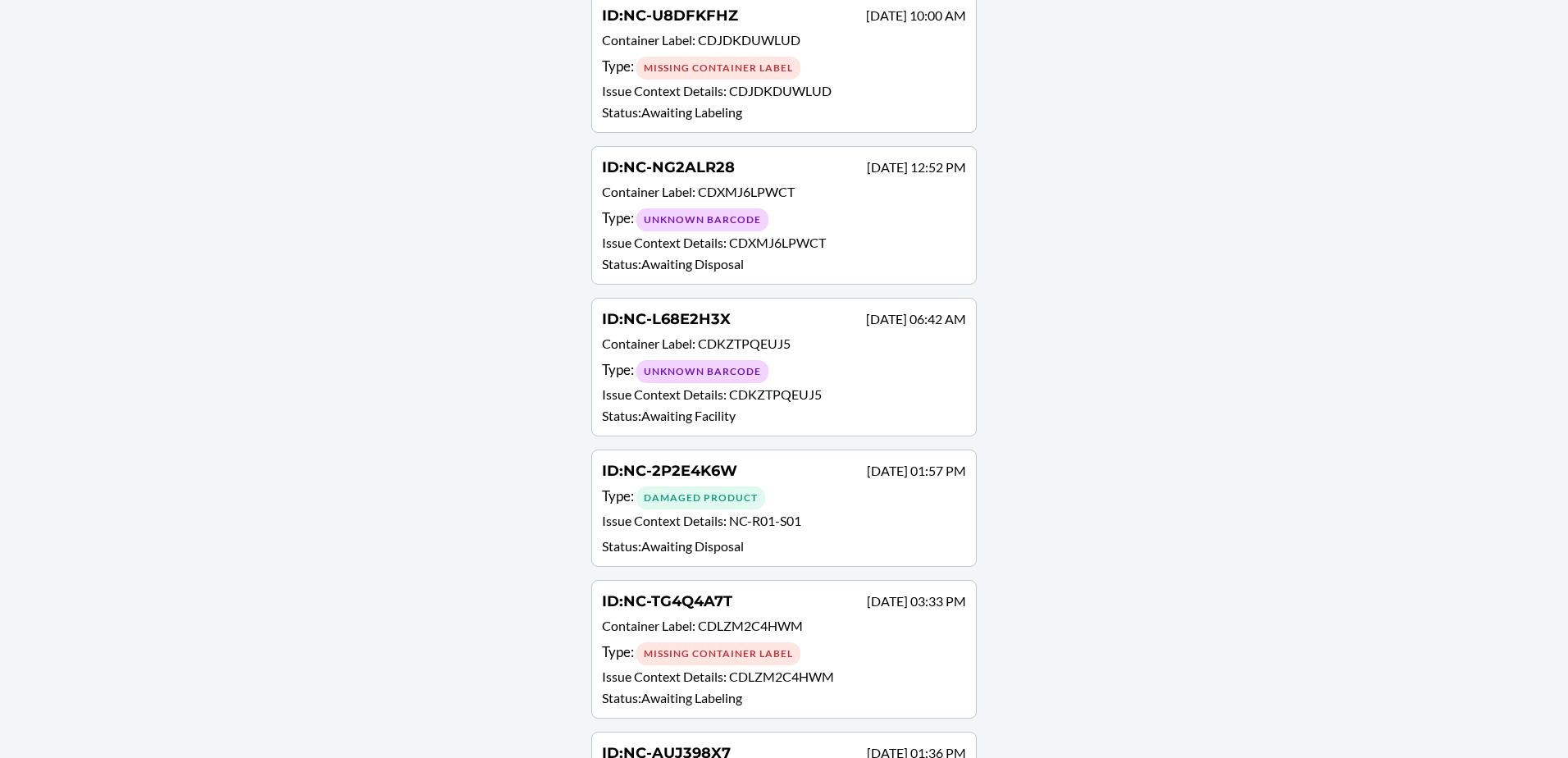
scroll to position [738, 0]
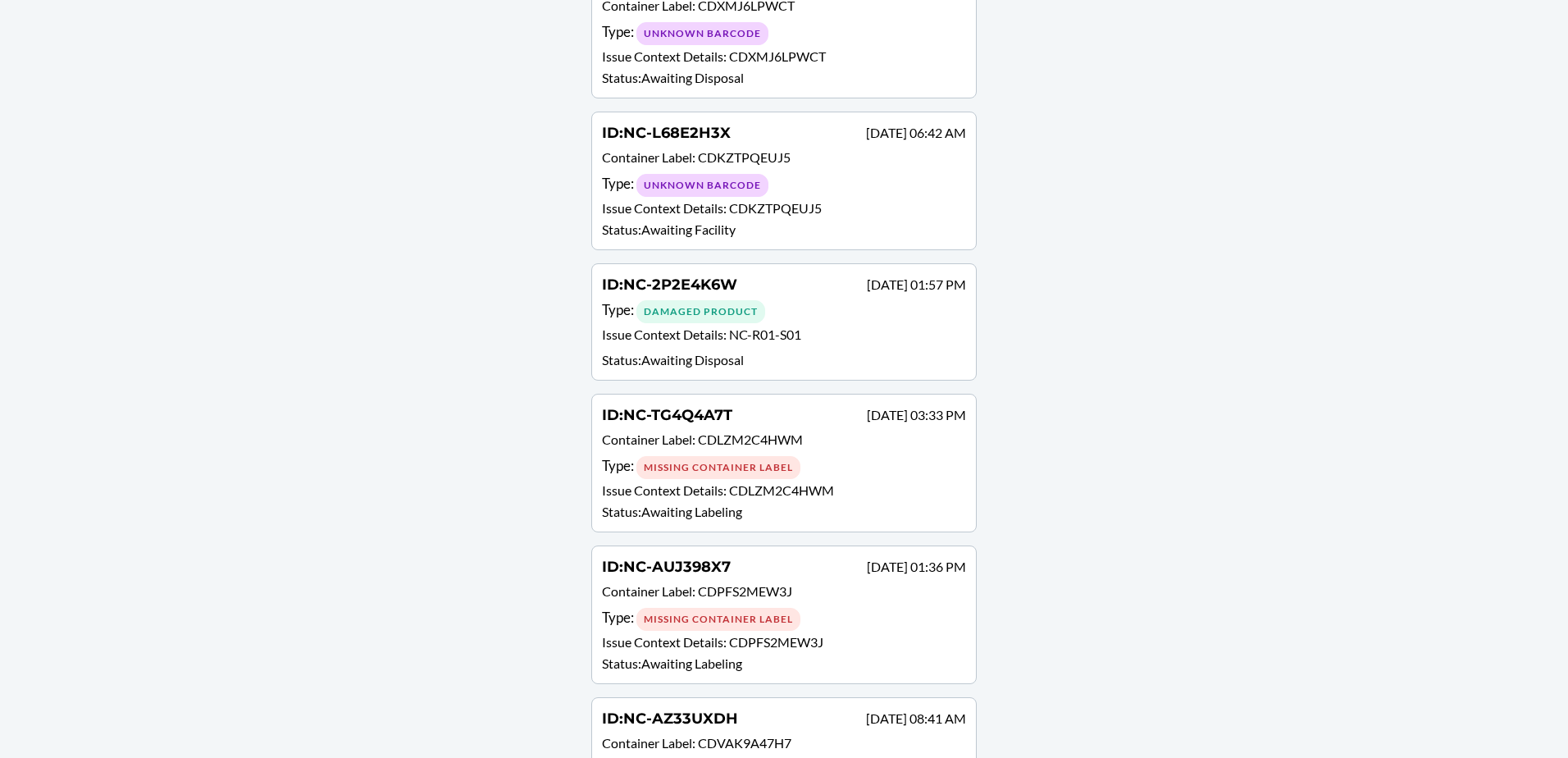
click at [870, 338] on p "Issue Context Details : NC-R01-S01" at bounding box center [784, 337] width 364 height 24
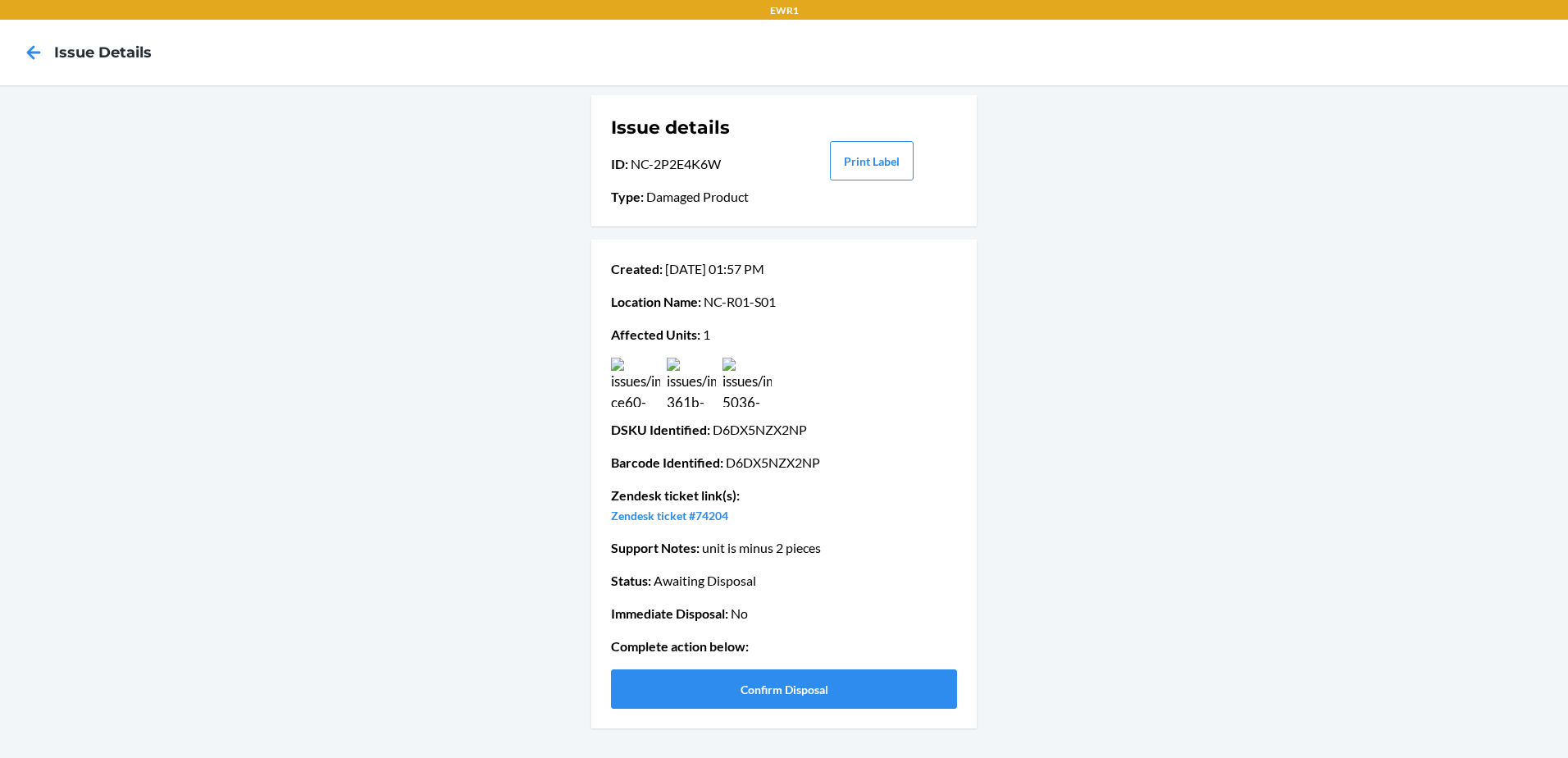
click at [640, 361] on img at bounding box center [636, 382] width 50 height 50
click at [703, 516] on link "Zendesk ticket #74204" at bounding box center [669, 516] width 117 height 14
drag, startPoint x: 727, startPoint y: 465, endPoint x: 840, endPoint y: 465, distance: 113.0
click at [840, 465] on p "Barcode Identified : D6DX5NZX2NP" at bounding box center [784, 463] width 347 height 20
drag, startPoint x: 840, startPoint y: 465, endPoint x: 814, endPoint y: 466, distance: 26.0
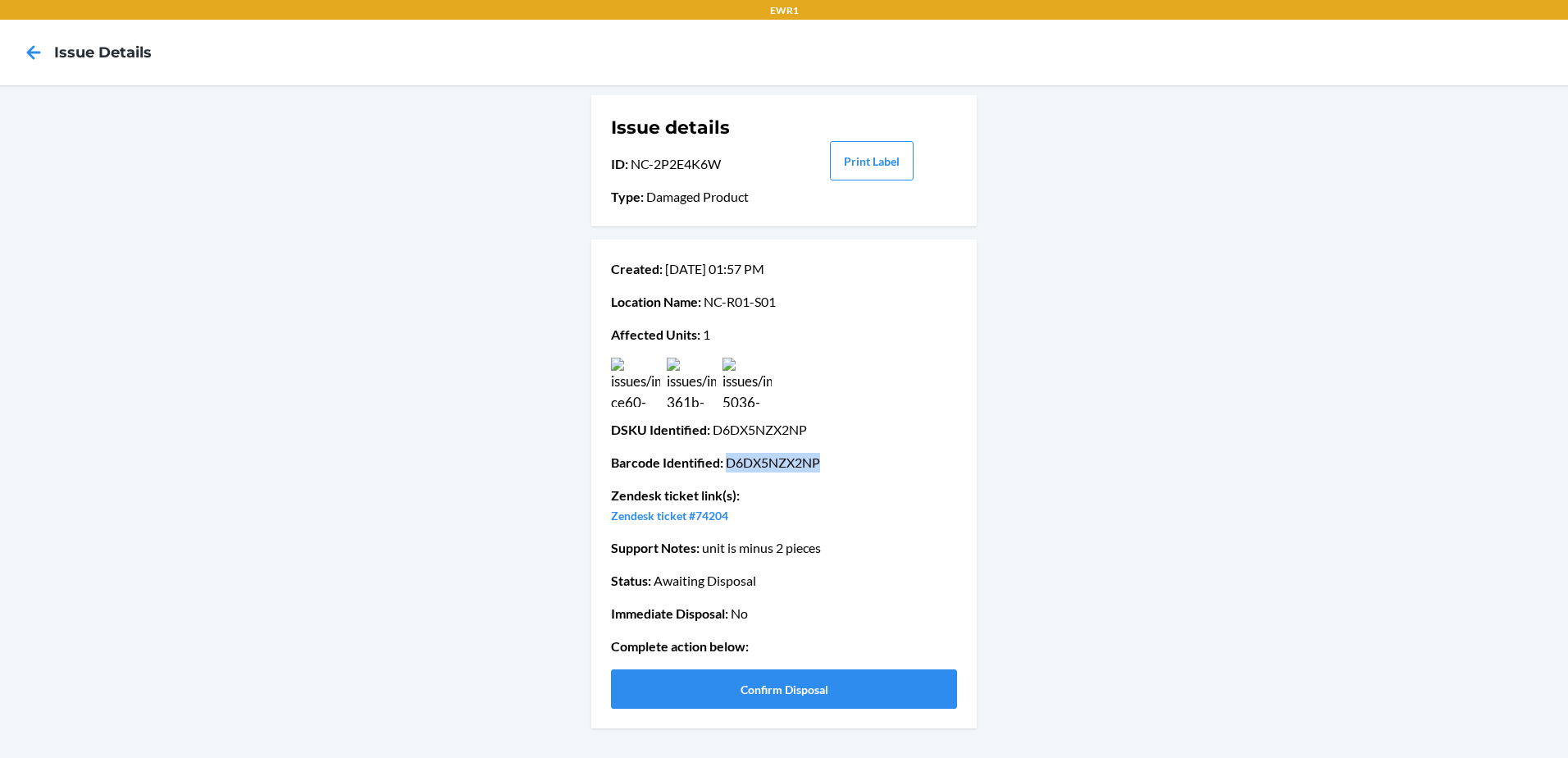
copy p "D6DX5NZX2NP"
click at [735, 686] on button "Confirm Disposal" at bounding box center [784, 689] width 347 height 40
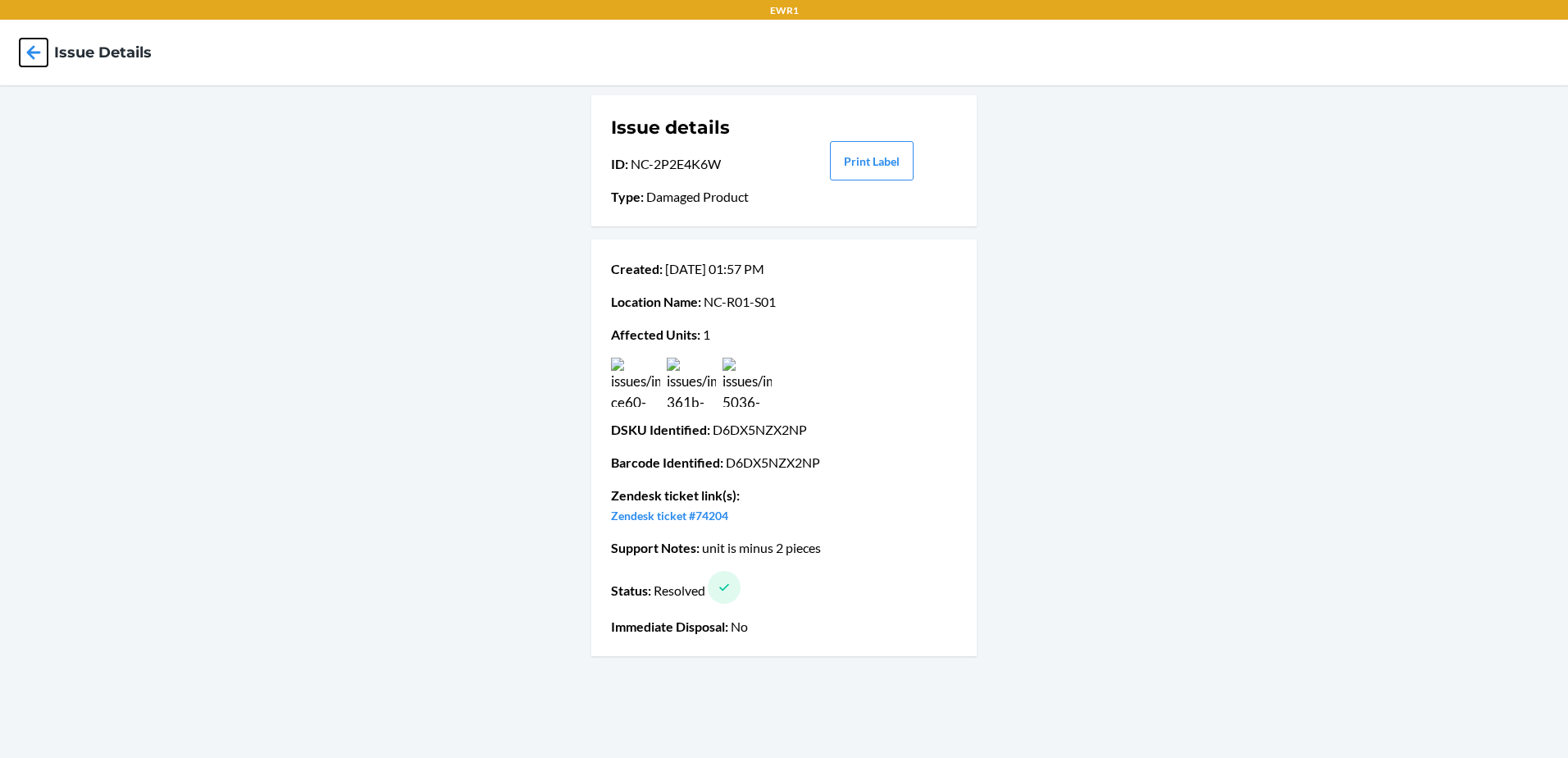
click at [36, 53] on icon at bounding box center [34, 52] width 14 height 14
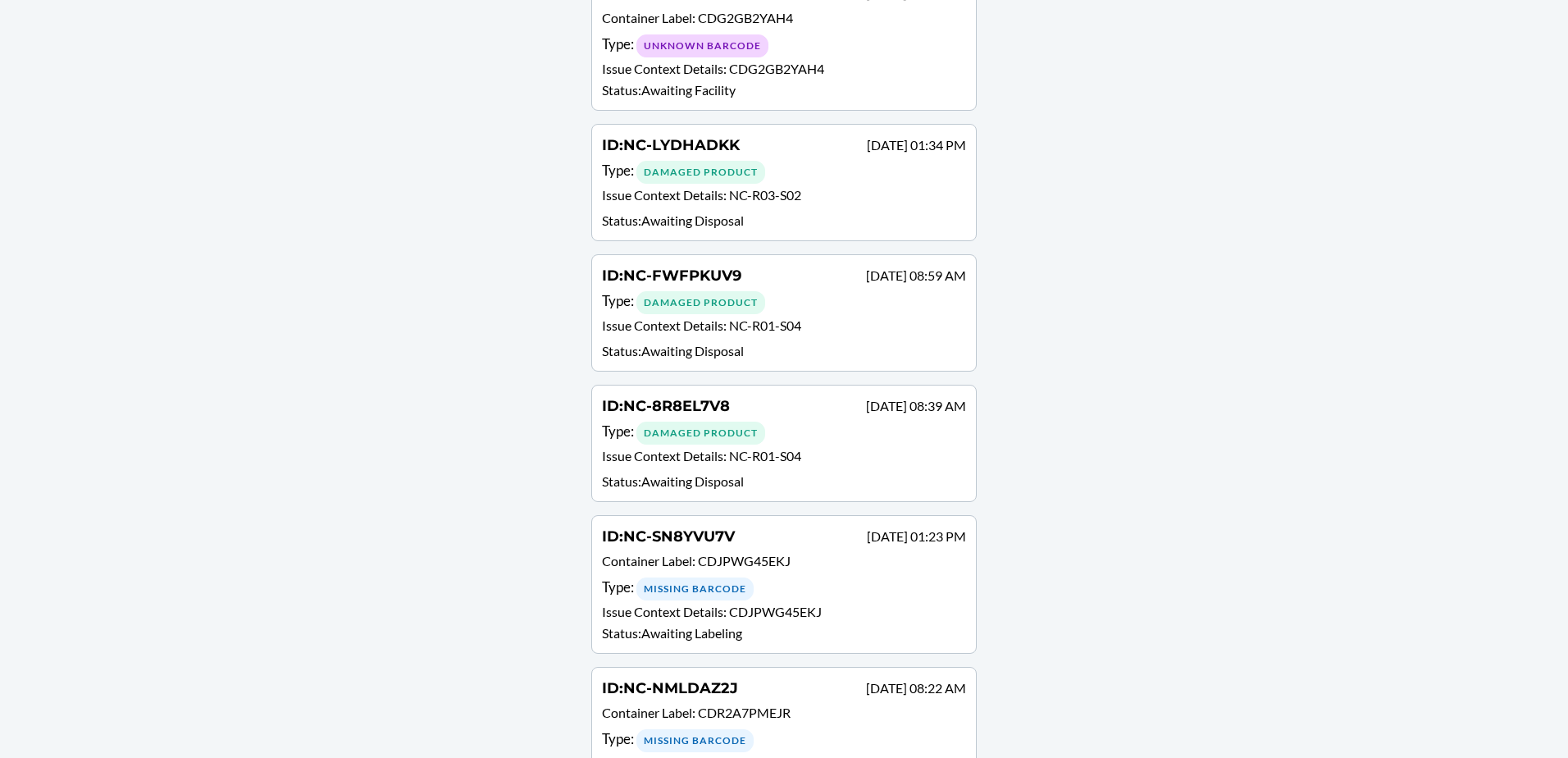
scroll to position [3036, 0]
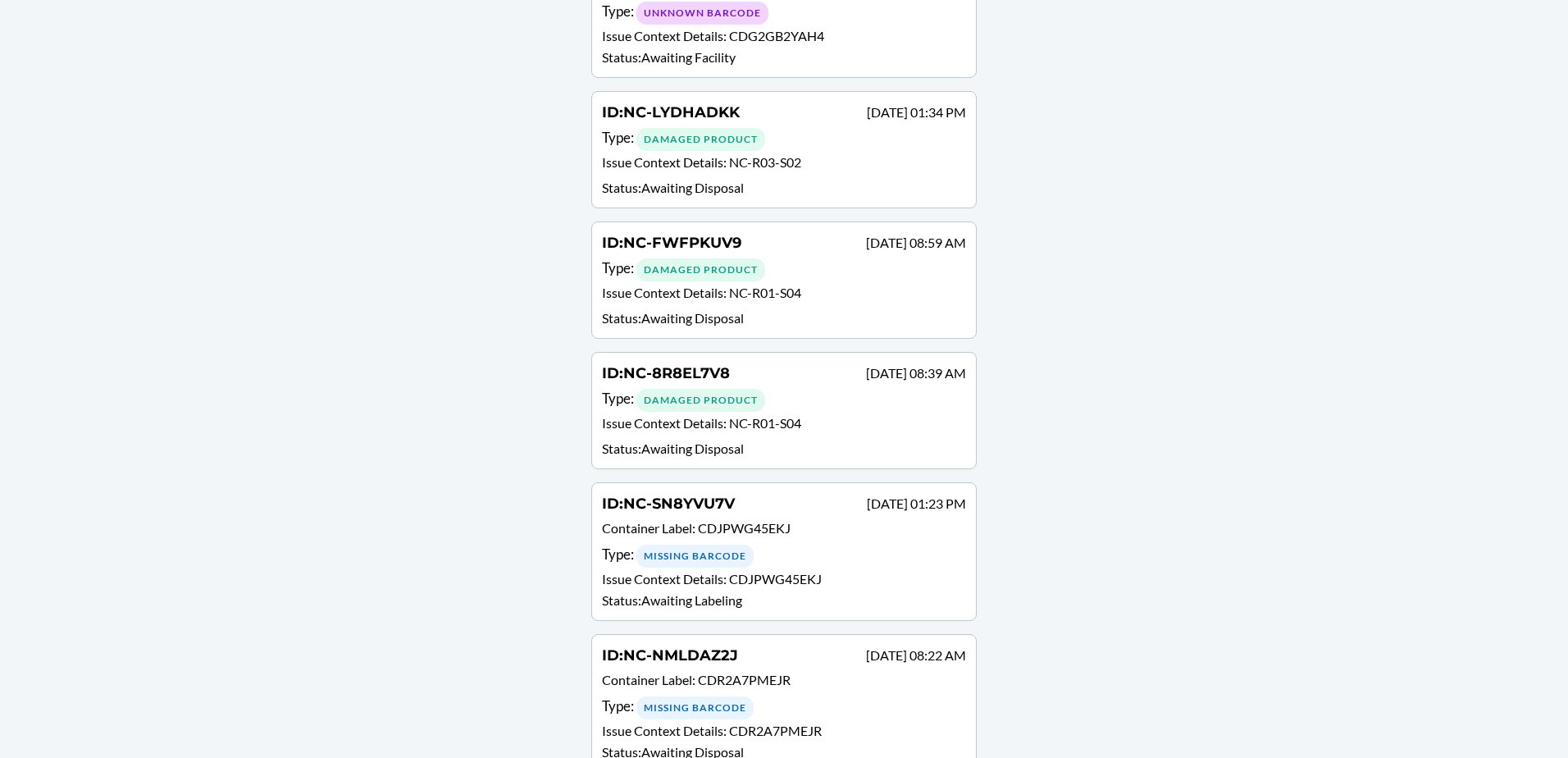
click at [819, 278] on div "Type : Damaged Product" at bounding box center [784, 269] width 364 height 24
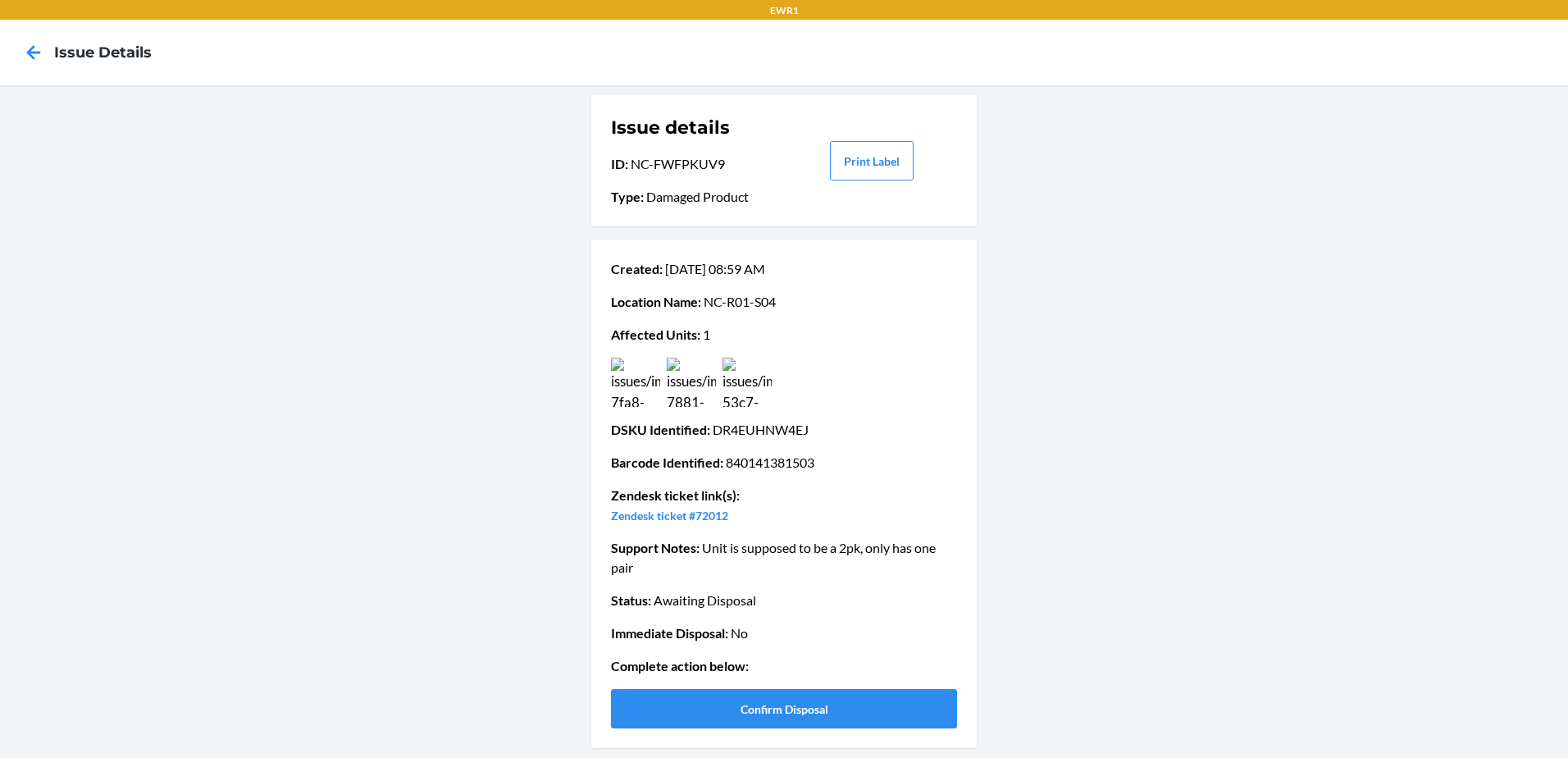
click at [643, 379] on img at bounding box center [636, 382] width 50 height 50
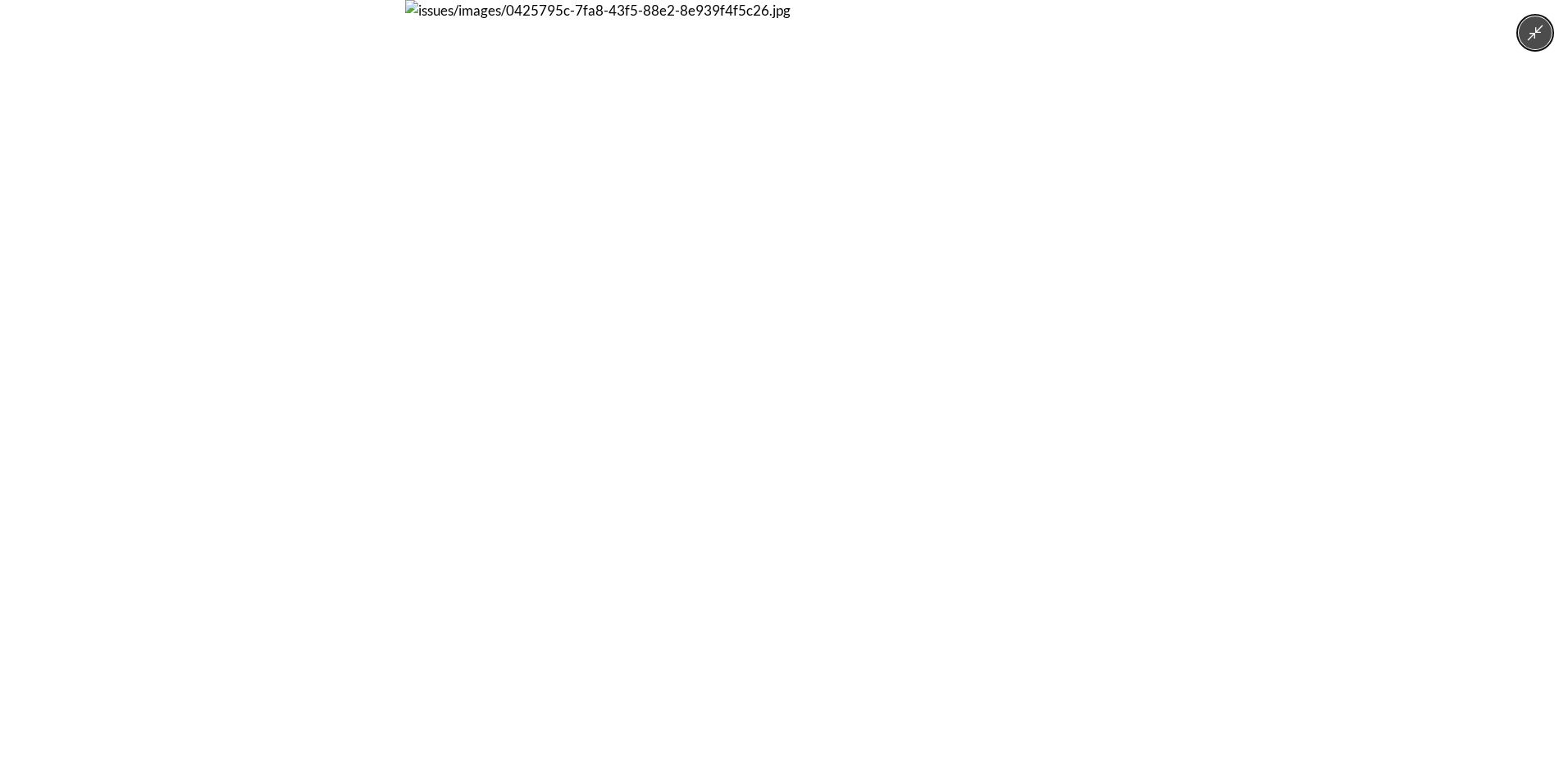
click at [643, 379] on img at bounding box center [784, 379] width 758 height 758
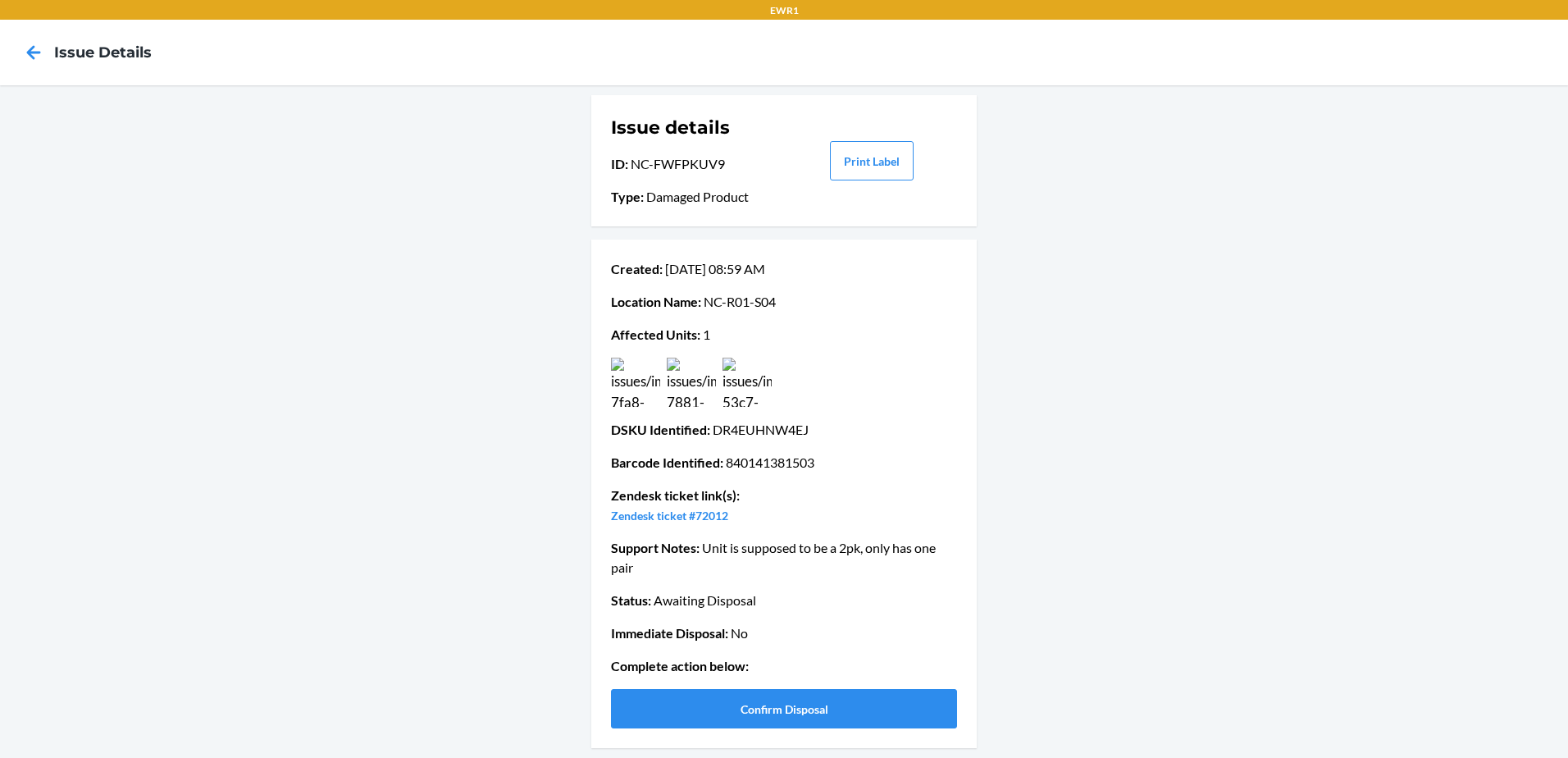
click at [700, 384] on img at bounding box center [692, 382] width 50 height 50
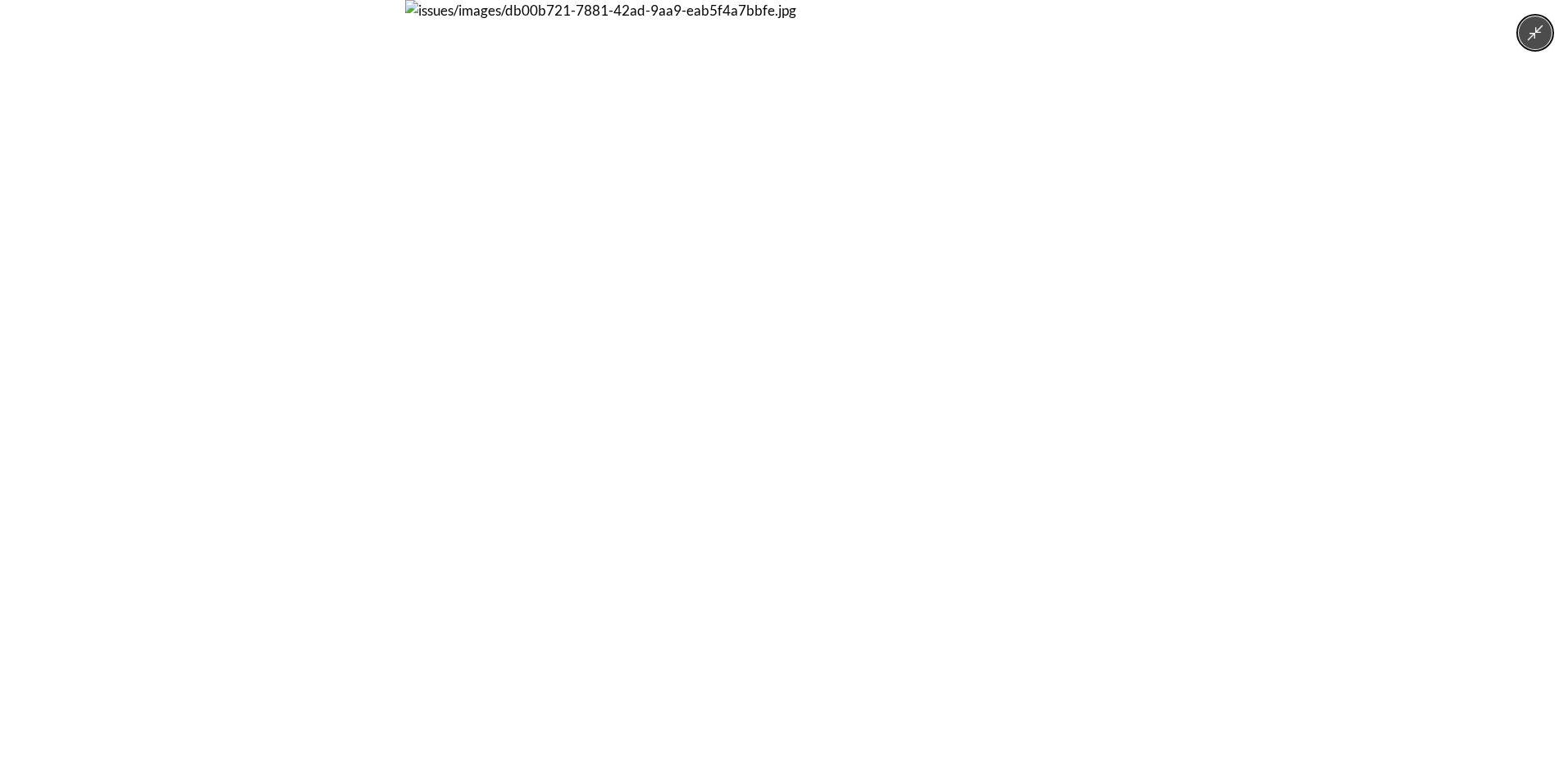
click at [700, 384] on img at bounding box center [784, 379] width 758 height 758
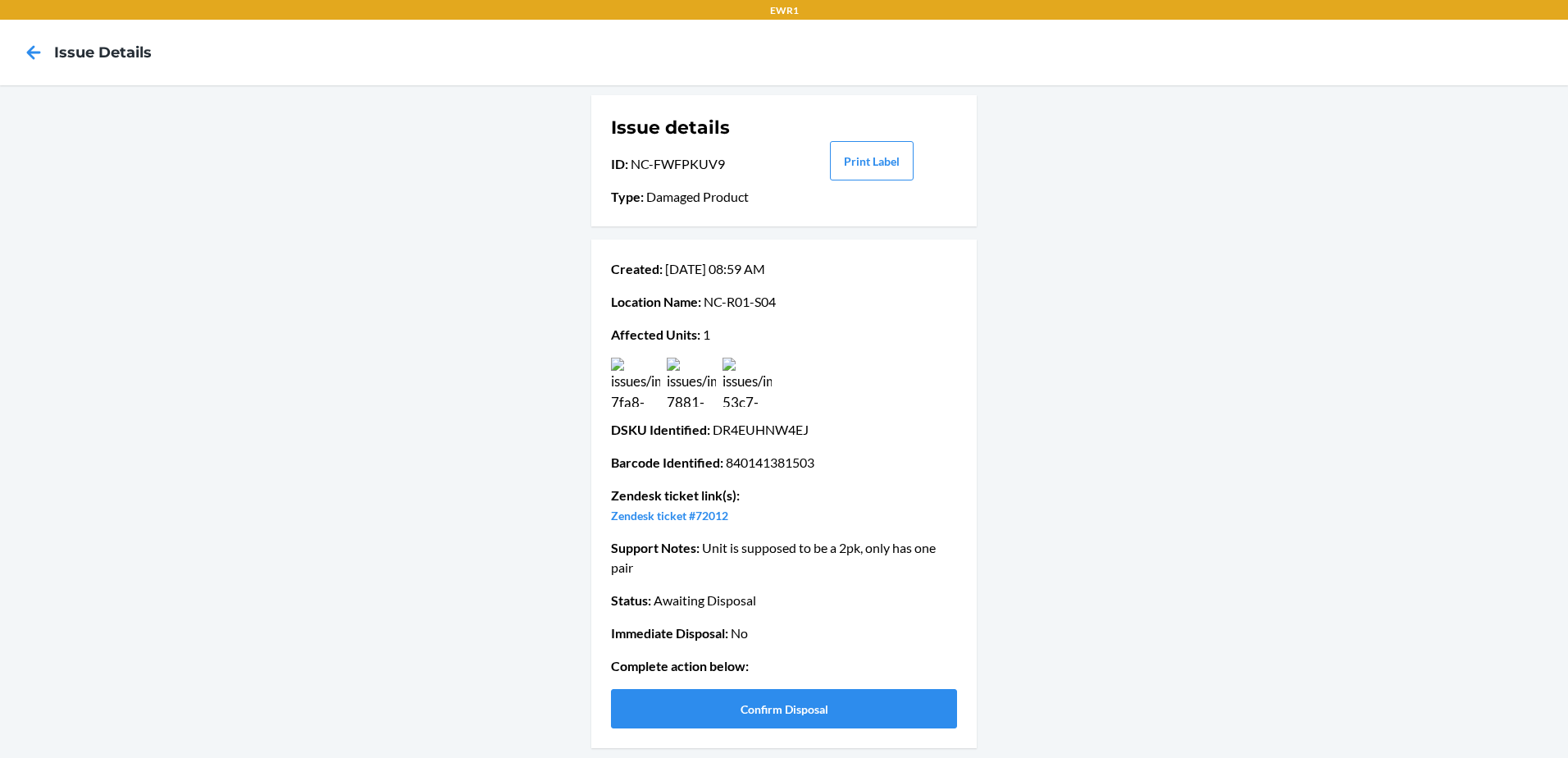
click at [738, 395] on img at bounding box center [748, 382] width 50 height 50
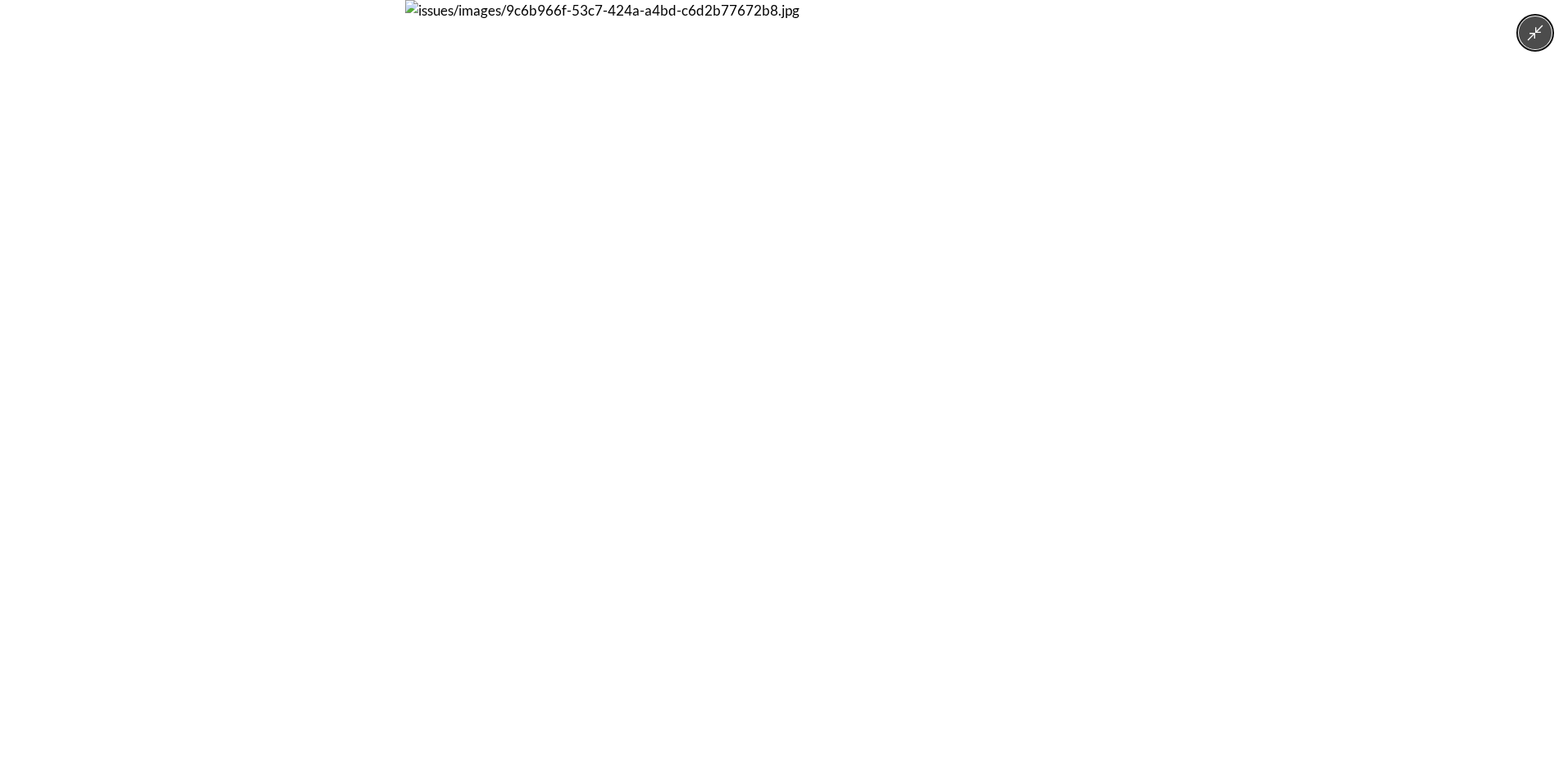
click at [738, 395] on img at bounding box center [784, 379] width 758 height 758
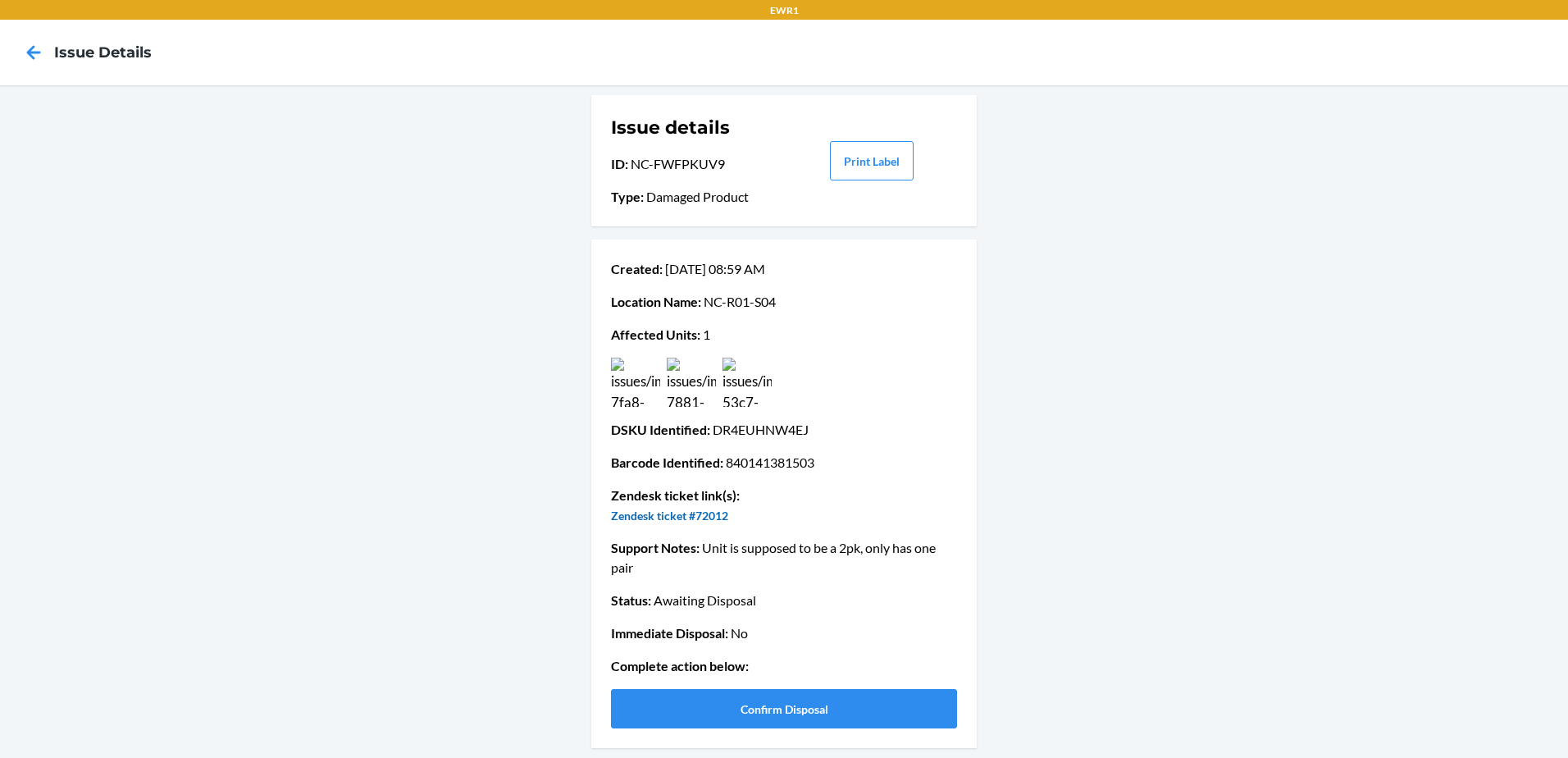
click at [714, 511] on link "Zendesk ticket #72012" at bounding box center [669, 516] width 117 height 14
click at [918, 710] on button "Confirm Disposal" at bounding box center [784, 709] width 347 height 40
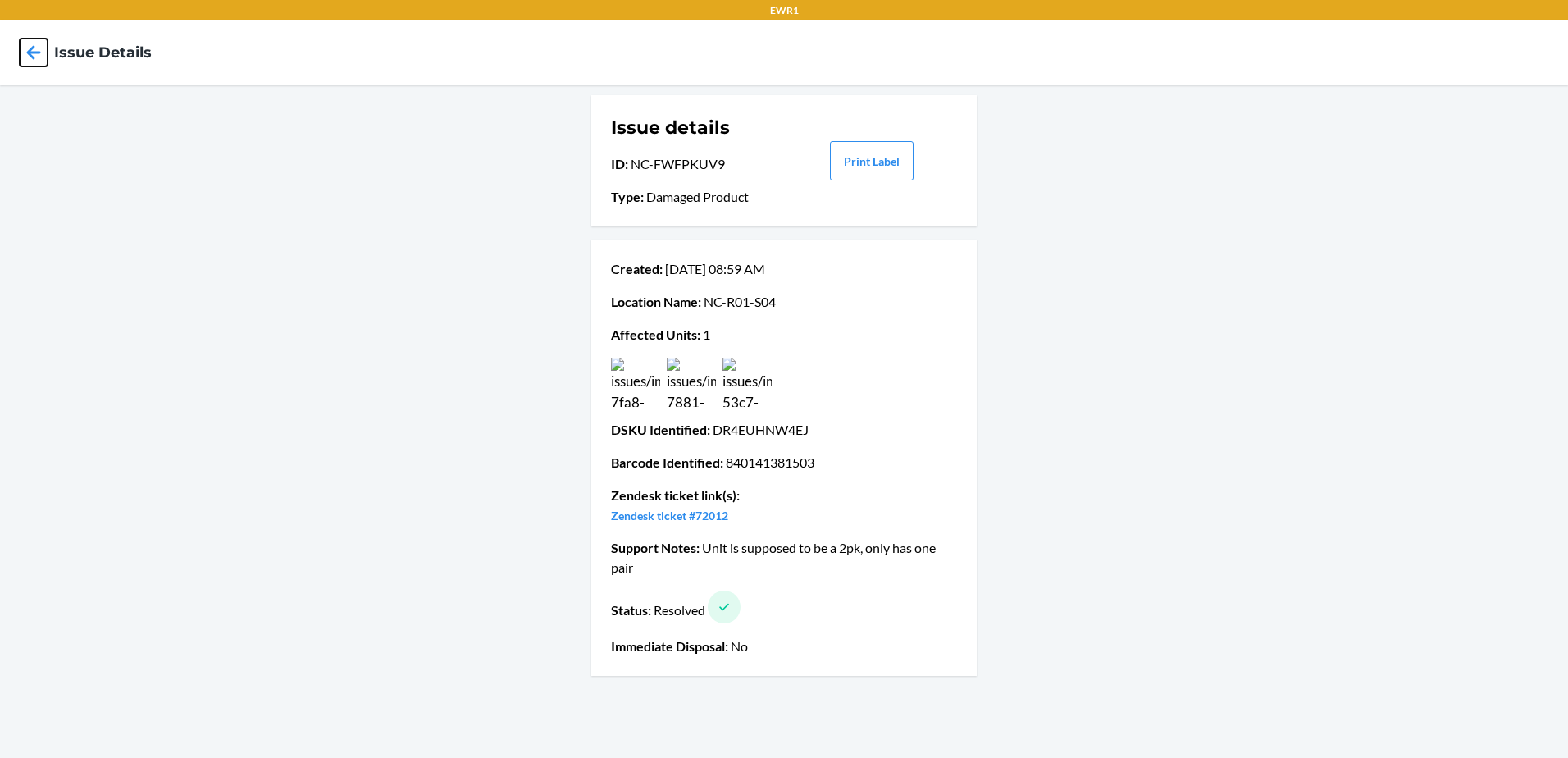
click at [32, 46] on icon at bounding box center [34, 53] width 28 height 28
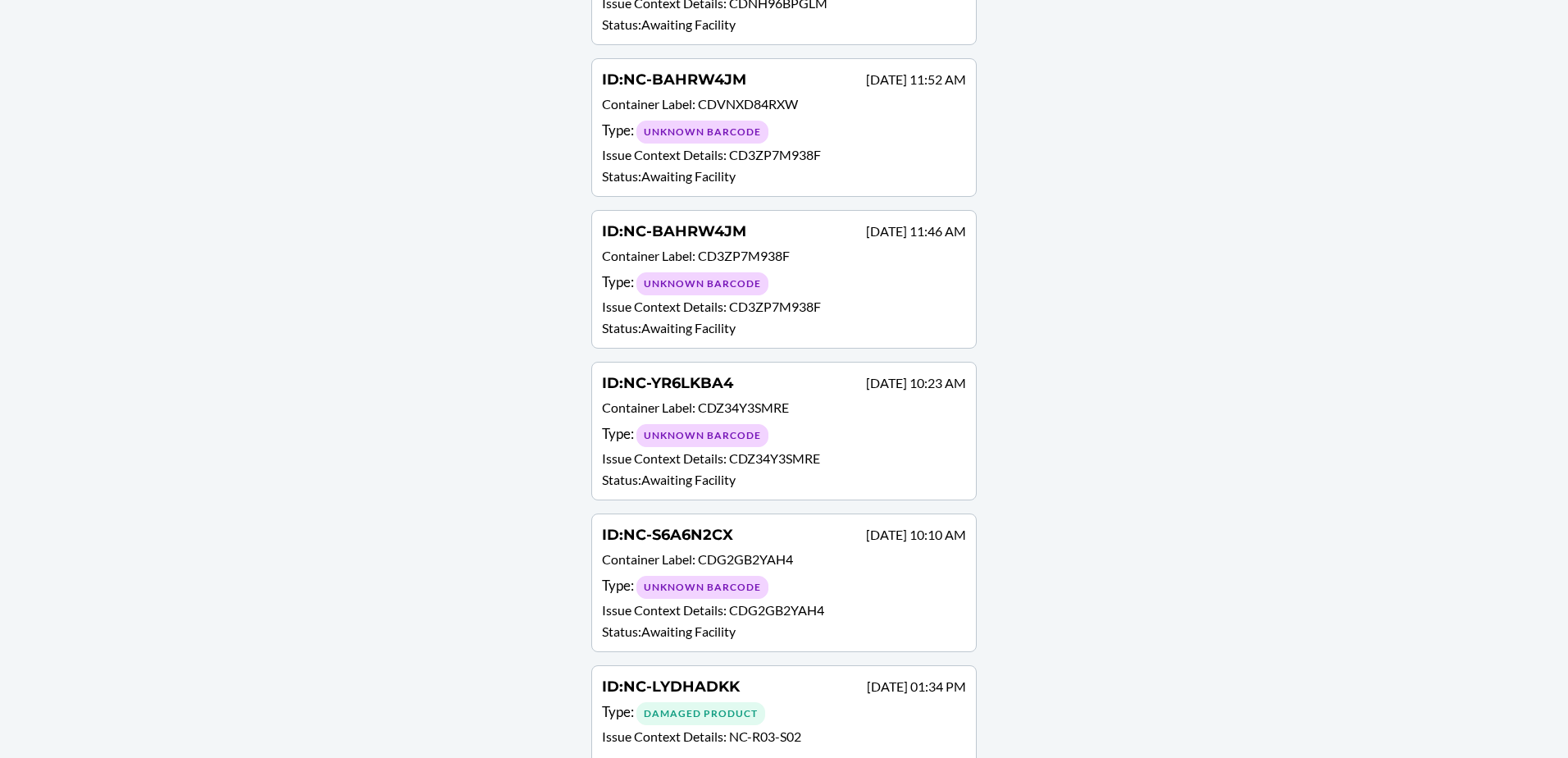
scroll to position [2944, 0]
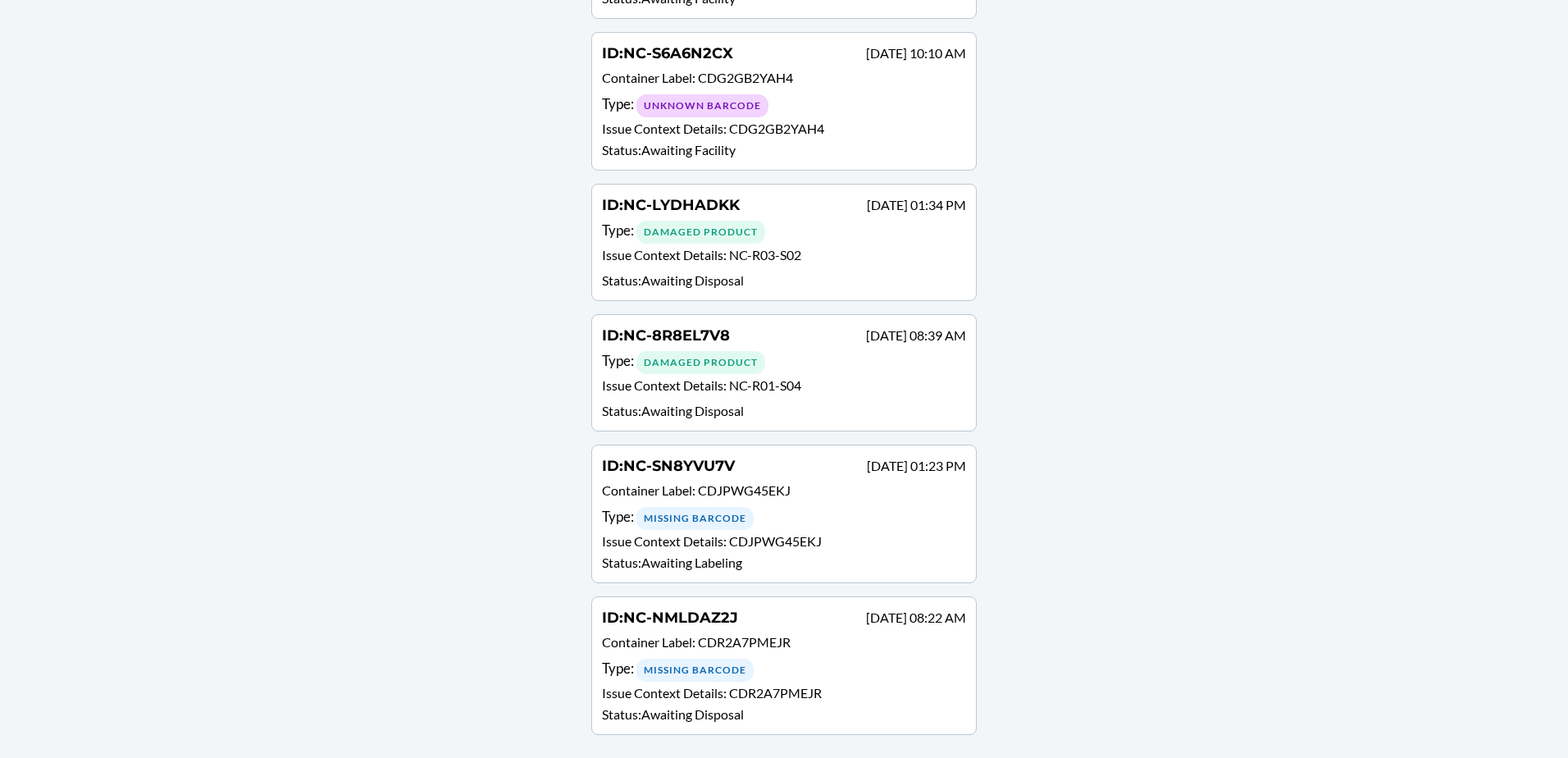
click at [748, 274] on p "Status : Awaiting Disposal" at bounding box center [784, 281] width 364 height 20
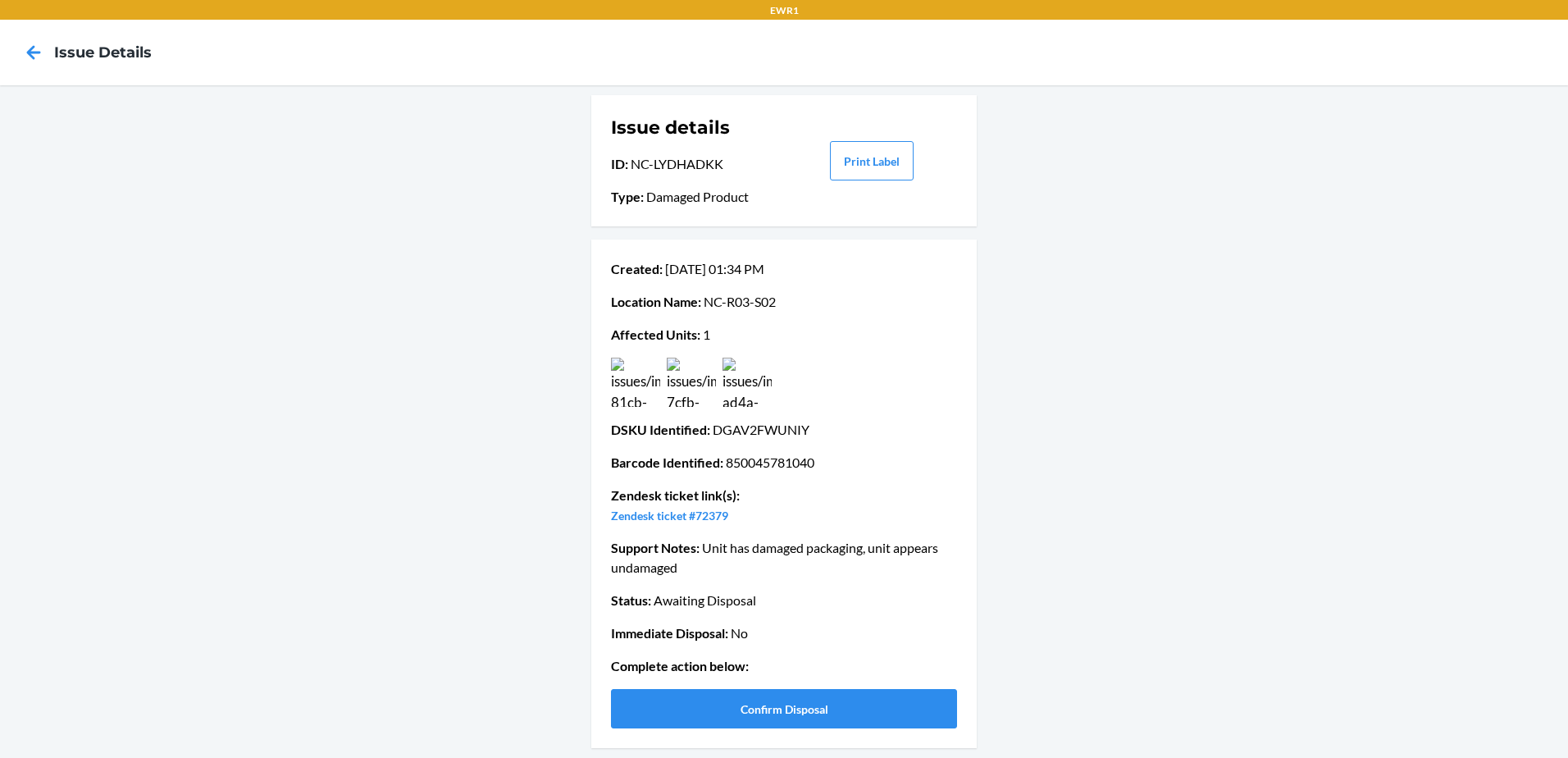
click at [759, 384] on img at bounding box center [748, 382] width 50 height 50
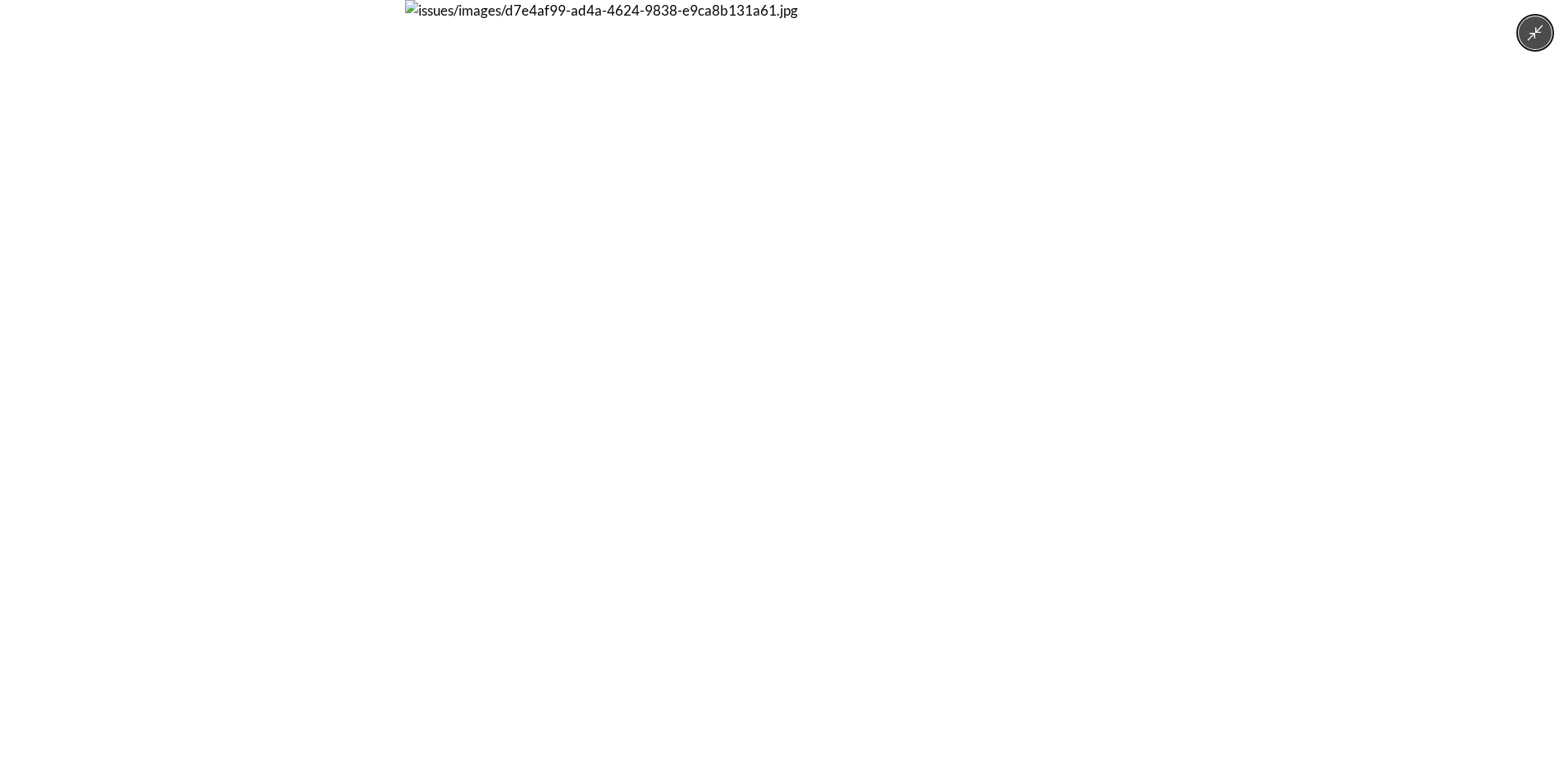
click at [759, 384] on img at bounding box center [784, 379] width 758 height 758
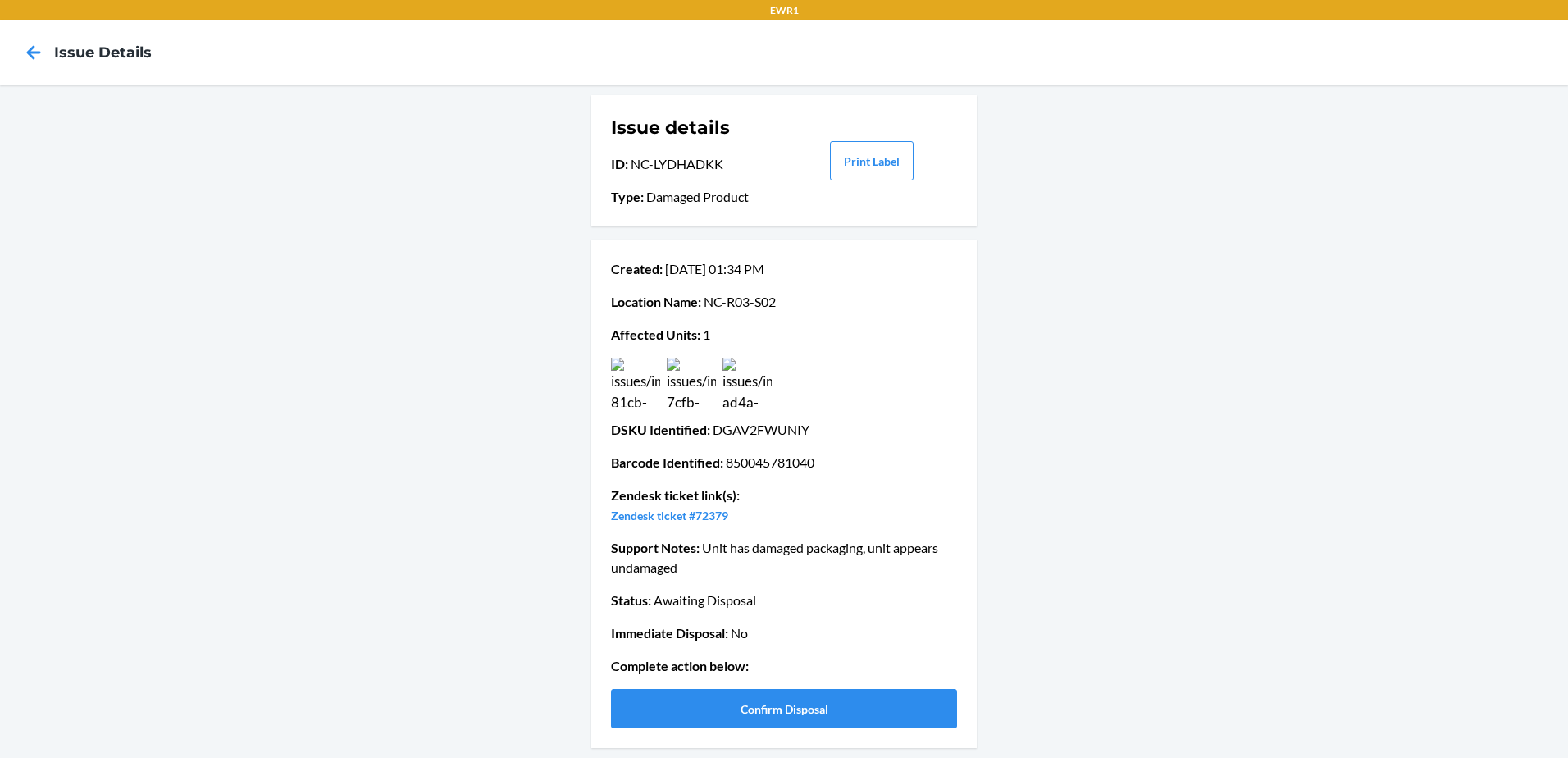
click at [703, 390] on img at bounding box center [692, 382] width 50 height 50
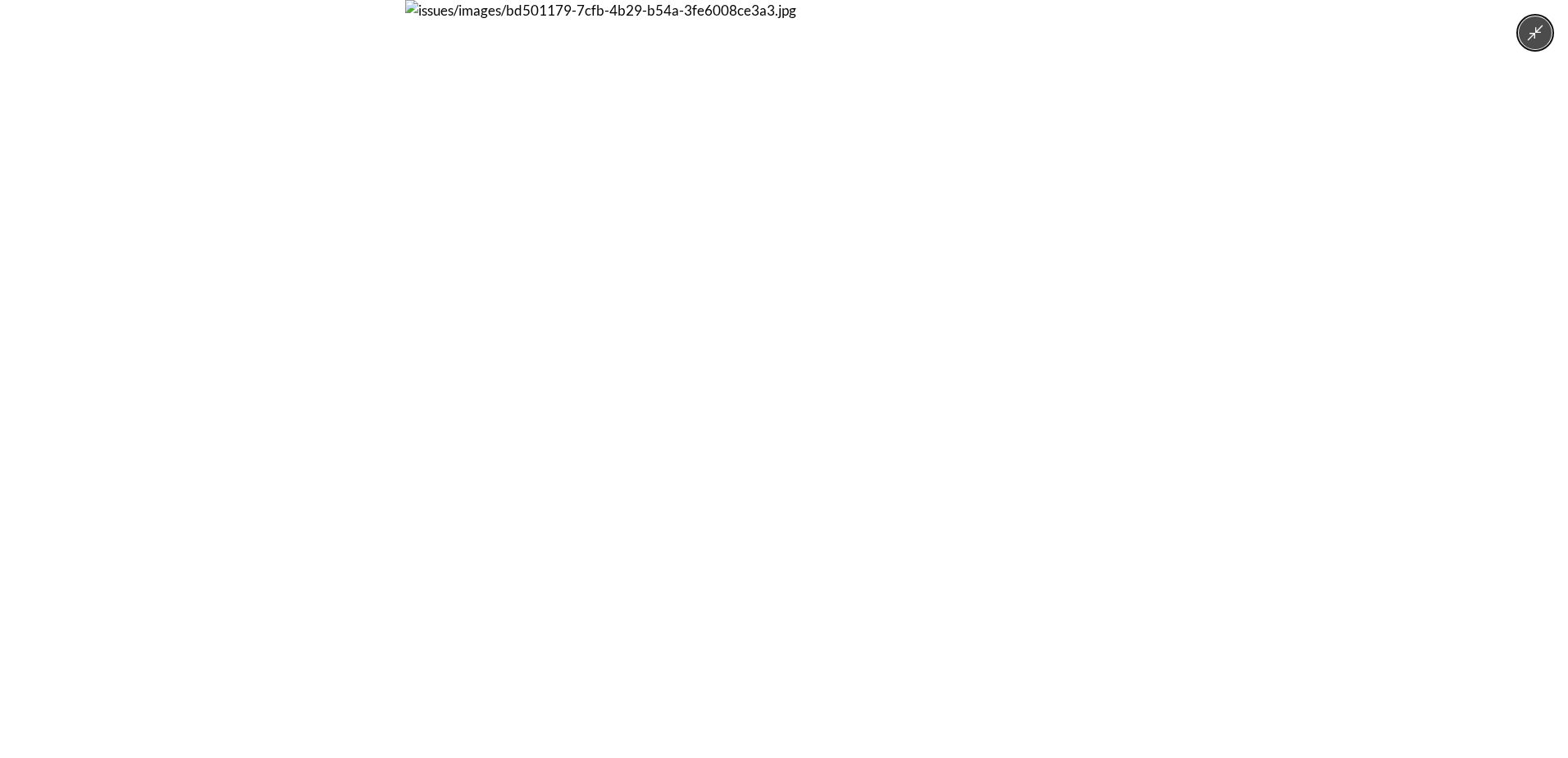
click at [703, 390] on img at bounding box center [784, 379] width 758 height 758
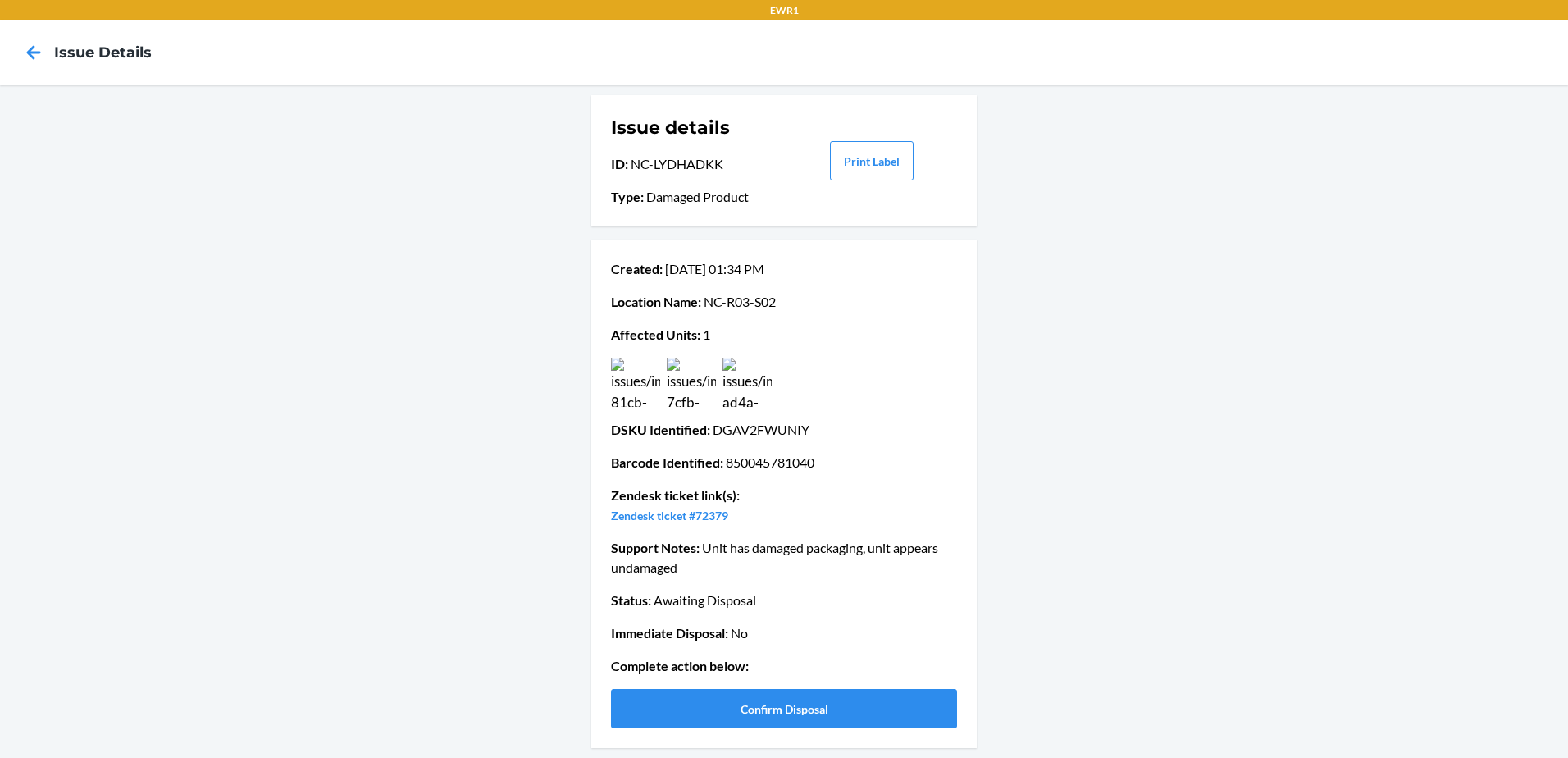
click at [632, 381] on img at bounding box center [636, 382] width 50 height 50
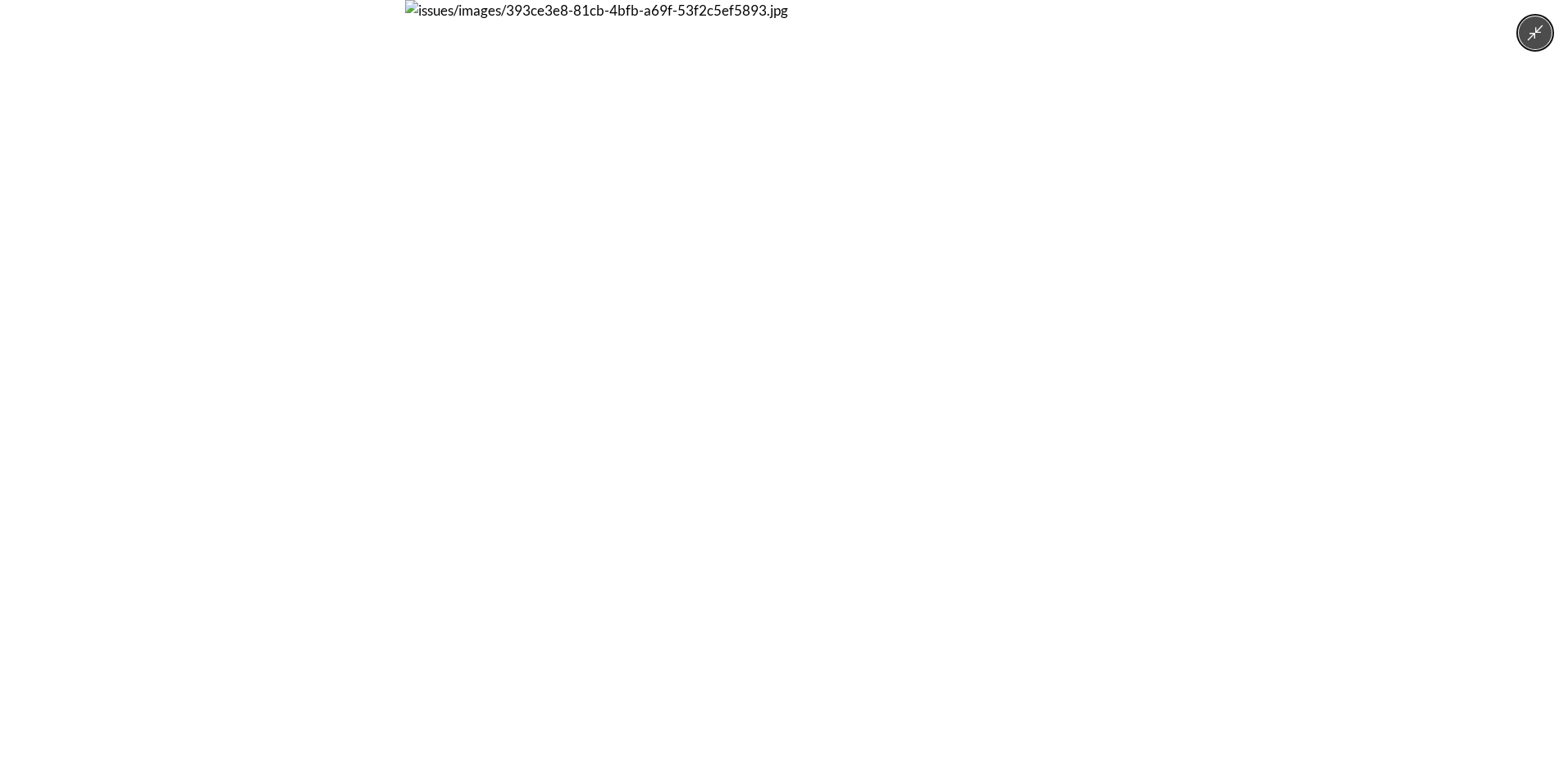
click at [632, 381] on img at bounding box center [784, 379] width 758 height 758
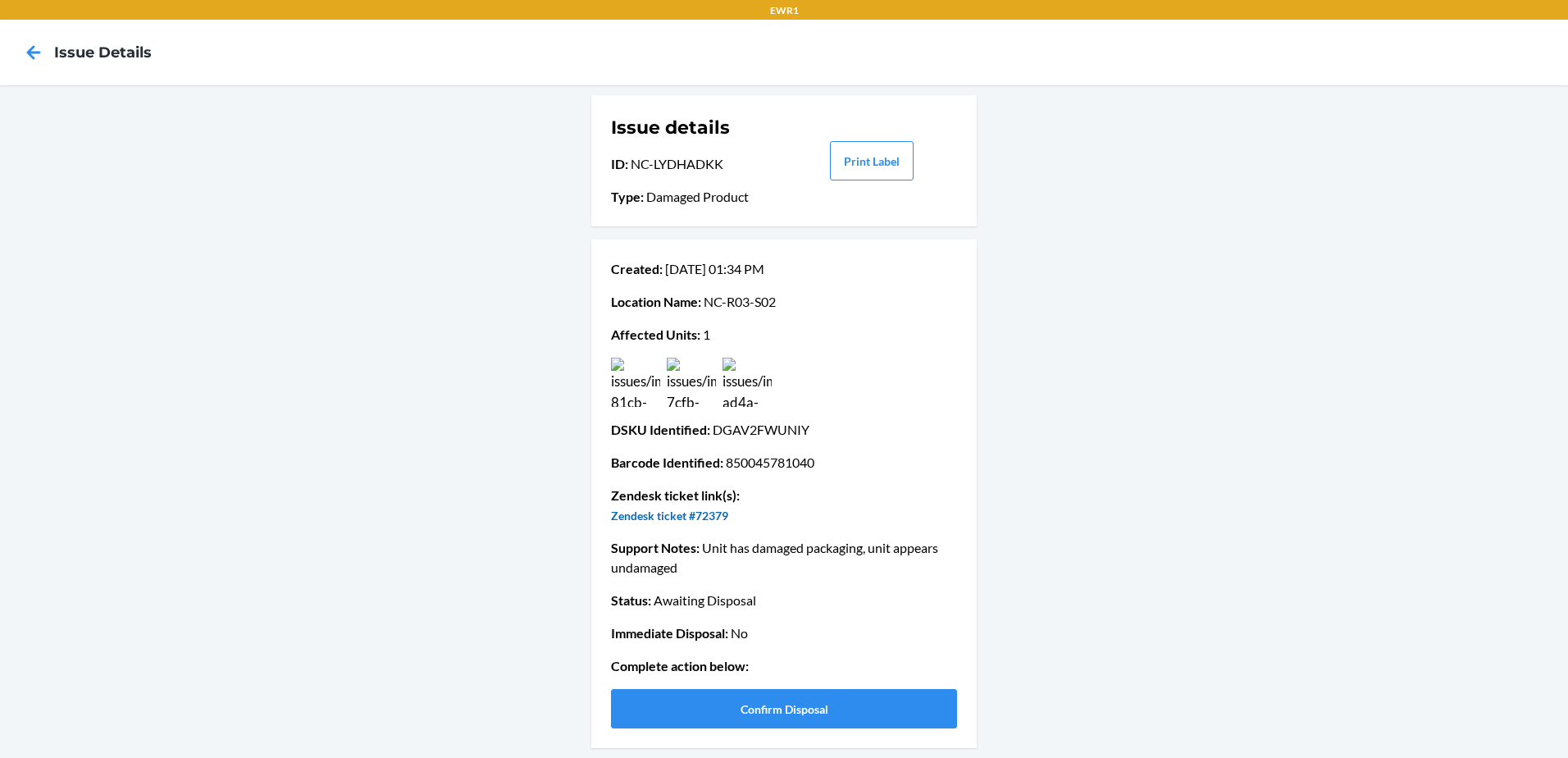
click at [716, 513] on link "Zendesk ticket #72379" at bounding box center [669, 516] width 117 height 14
click at [802, 709] on button "Confirm Disposal" at bounding box center [784, 709] width 347 height 40
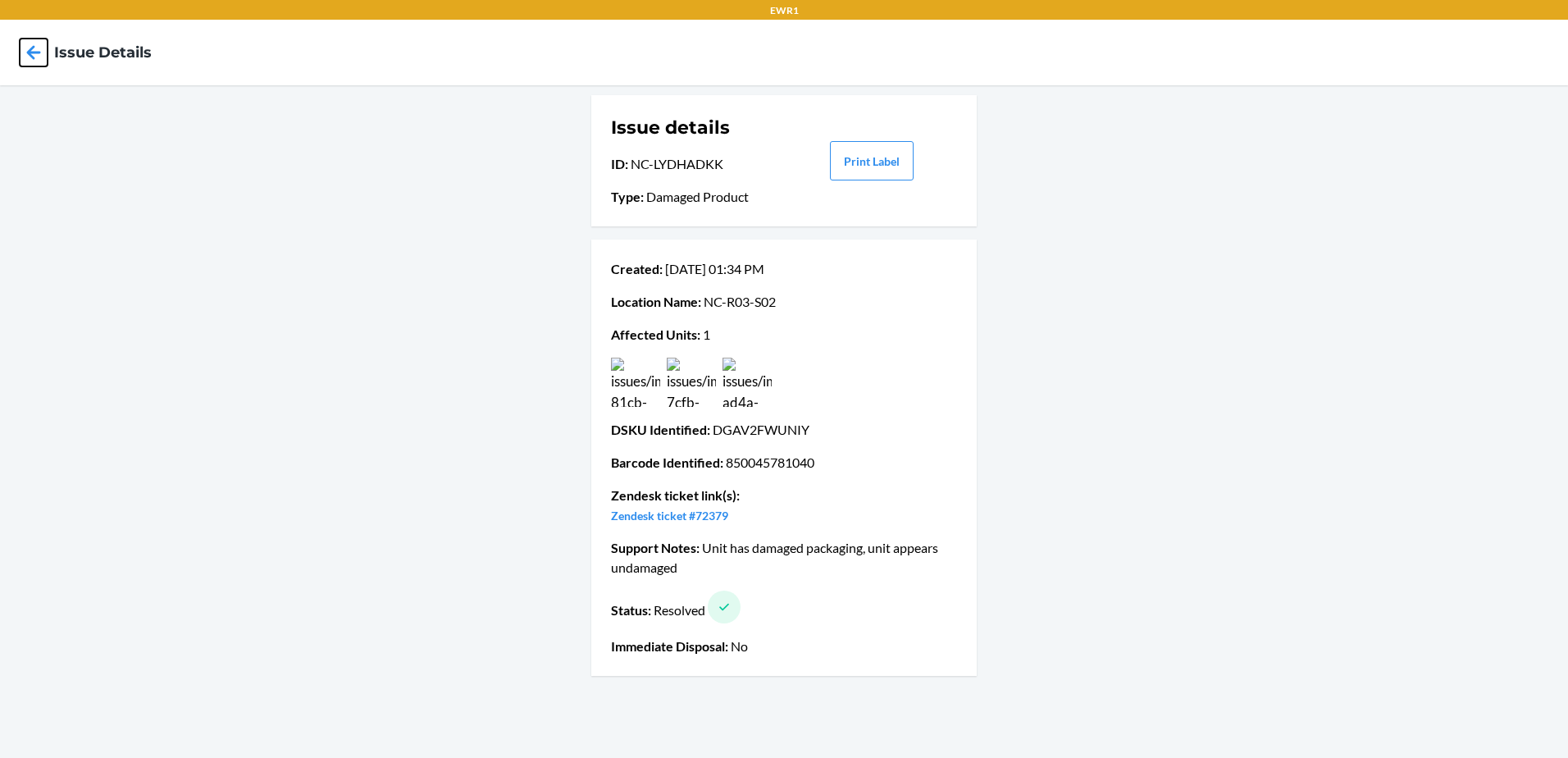
click at [25, 49] on icon at bounding box center [34, 53] width 28 height 28
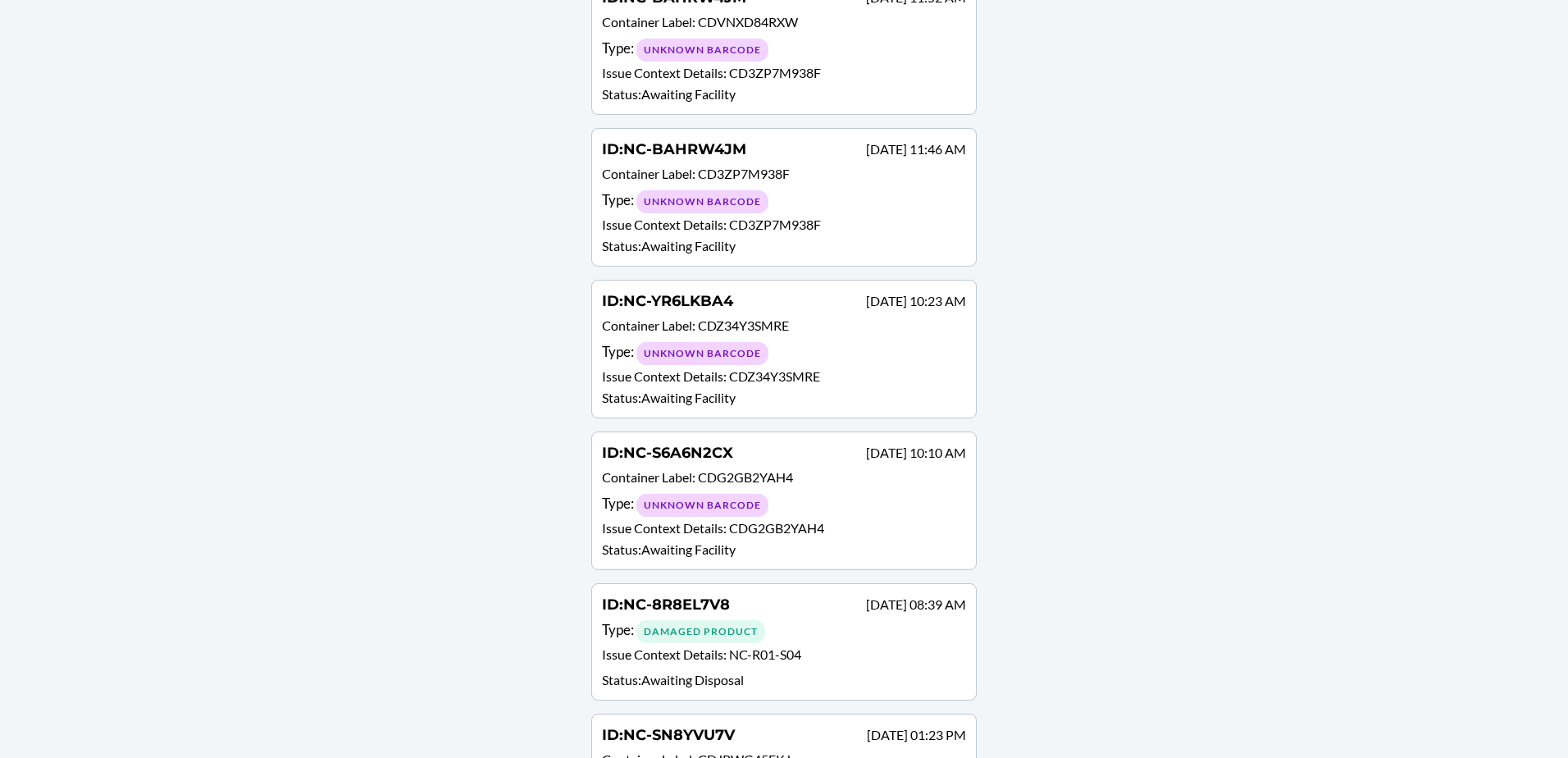
scroll to position [2813, 0]
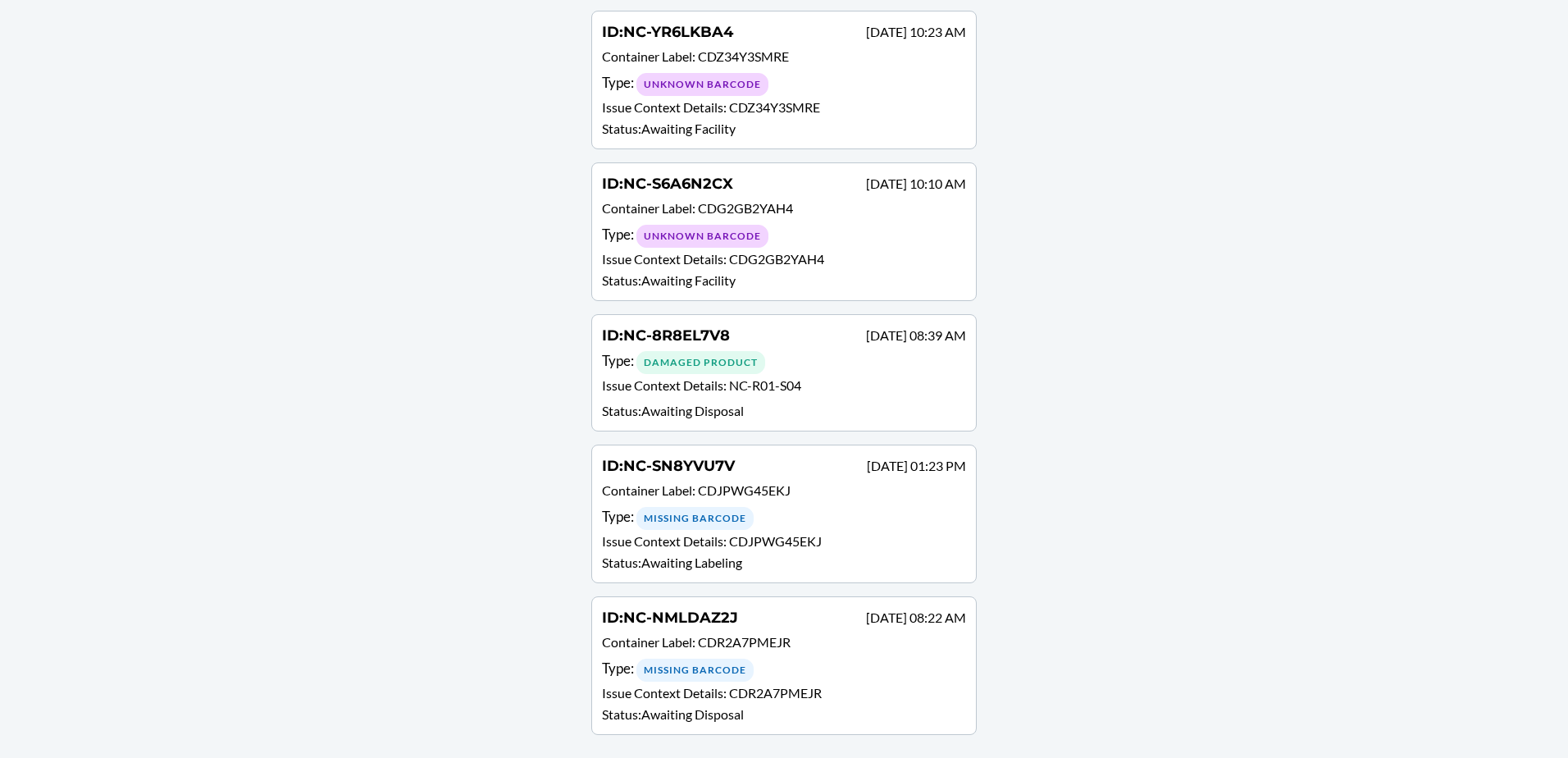
click at [797, 394] on p "Issue Context Details : NC-R01-S04" at bounding box center [784, 387] width 364 height 24
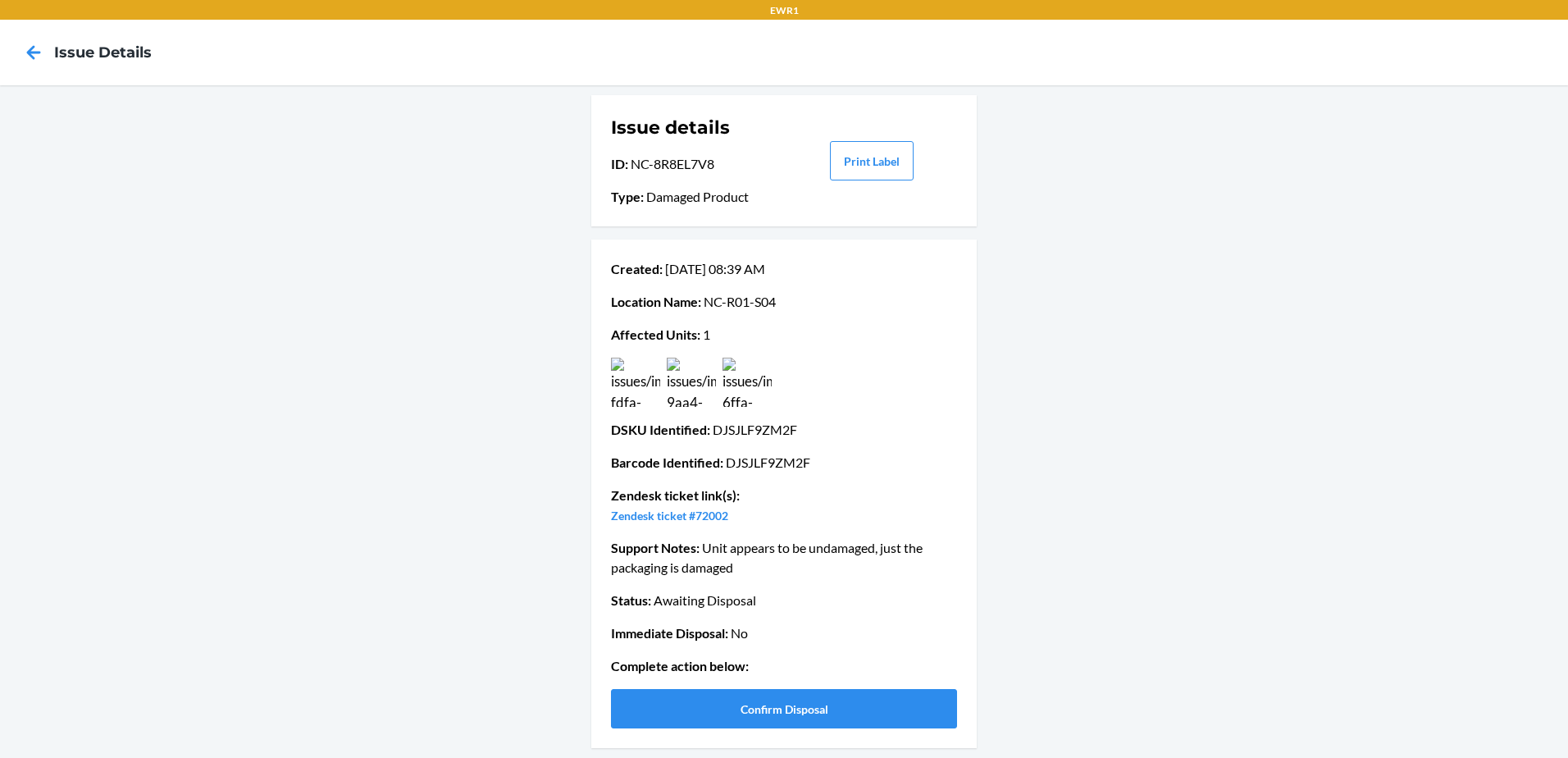
click at [644, 392] on img at bounding box center [636, 382] width 50 height 50
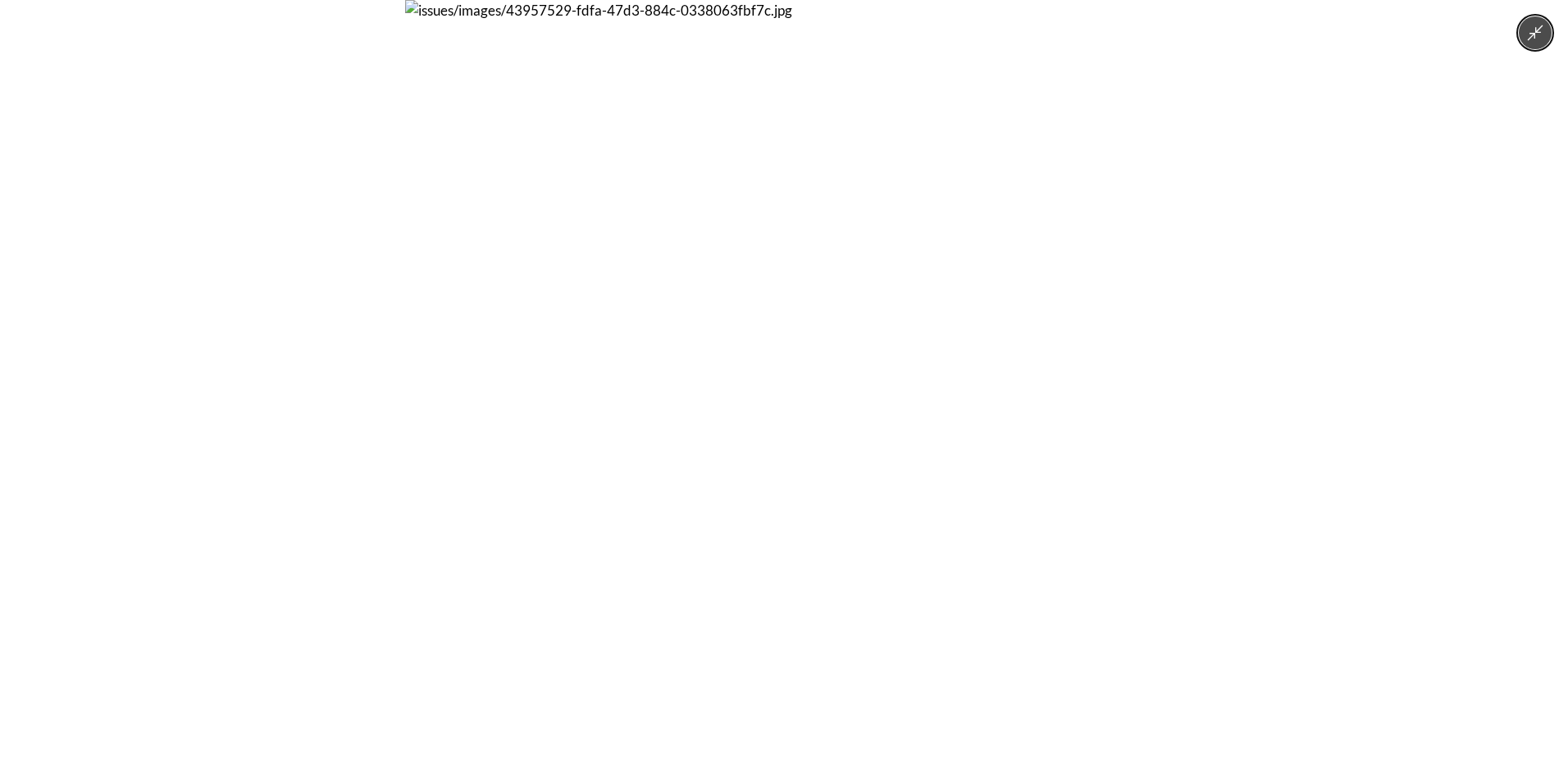
click at [645, 388] on img at bounding box center [784, 379] width 758 height 758
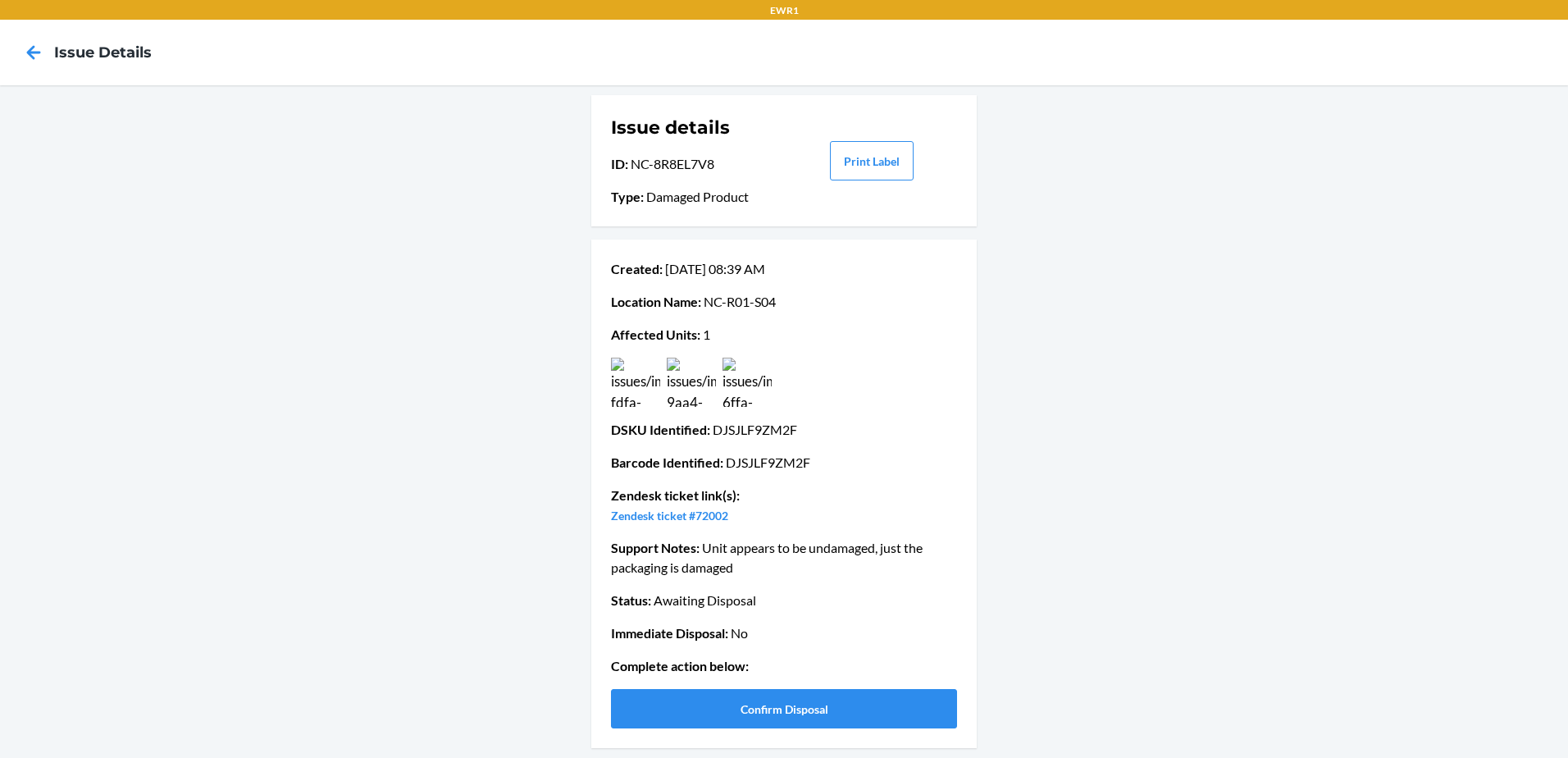
click at [703, 385] on img at bounding box center [692, 382] width 50 height 50
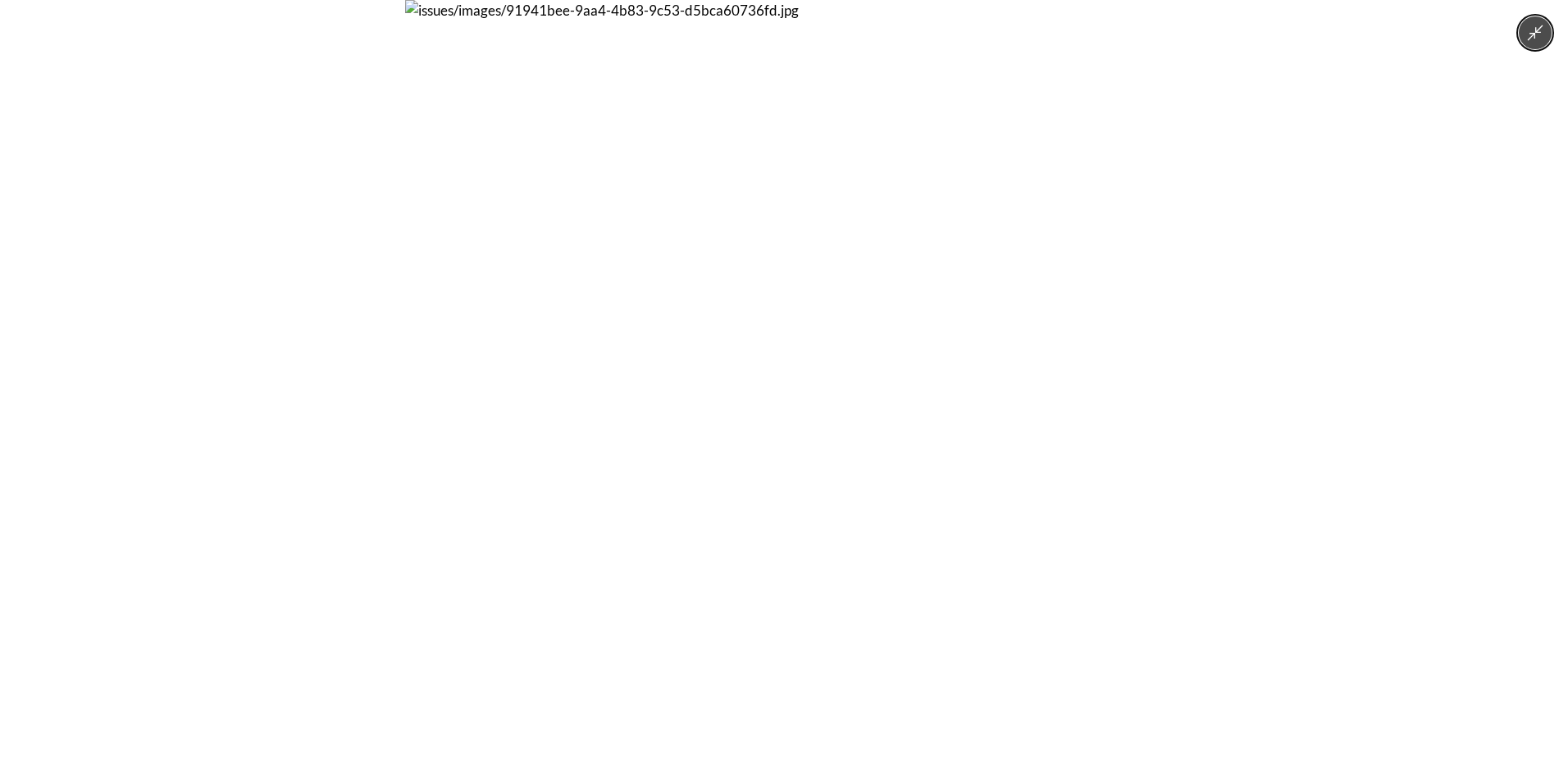
click at [704, 384] on img at bounding box center [784, 379] width 758 height 758
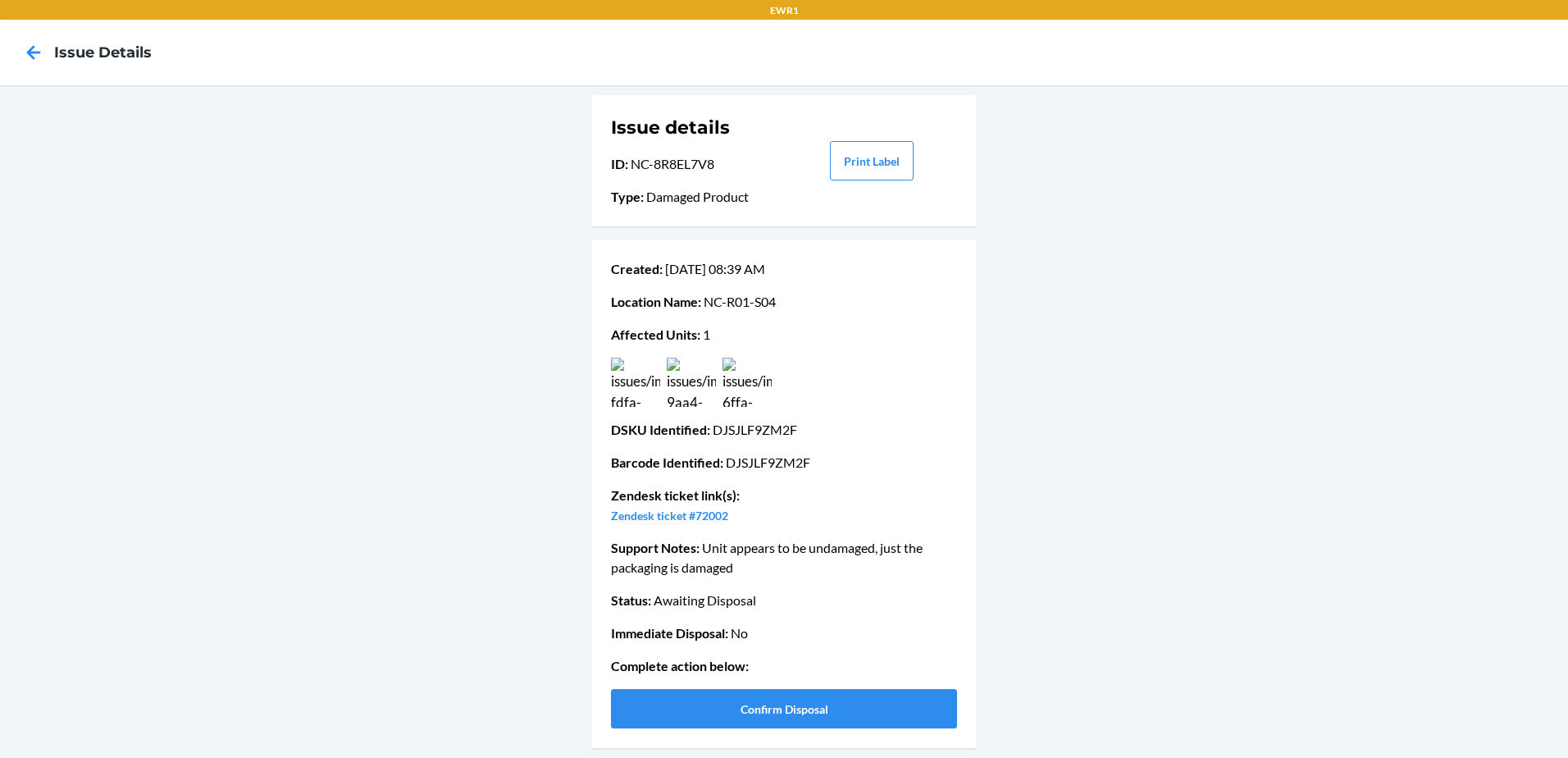
click at [766, 378] on img at bounding box center [748, 382] width 50 height 50
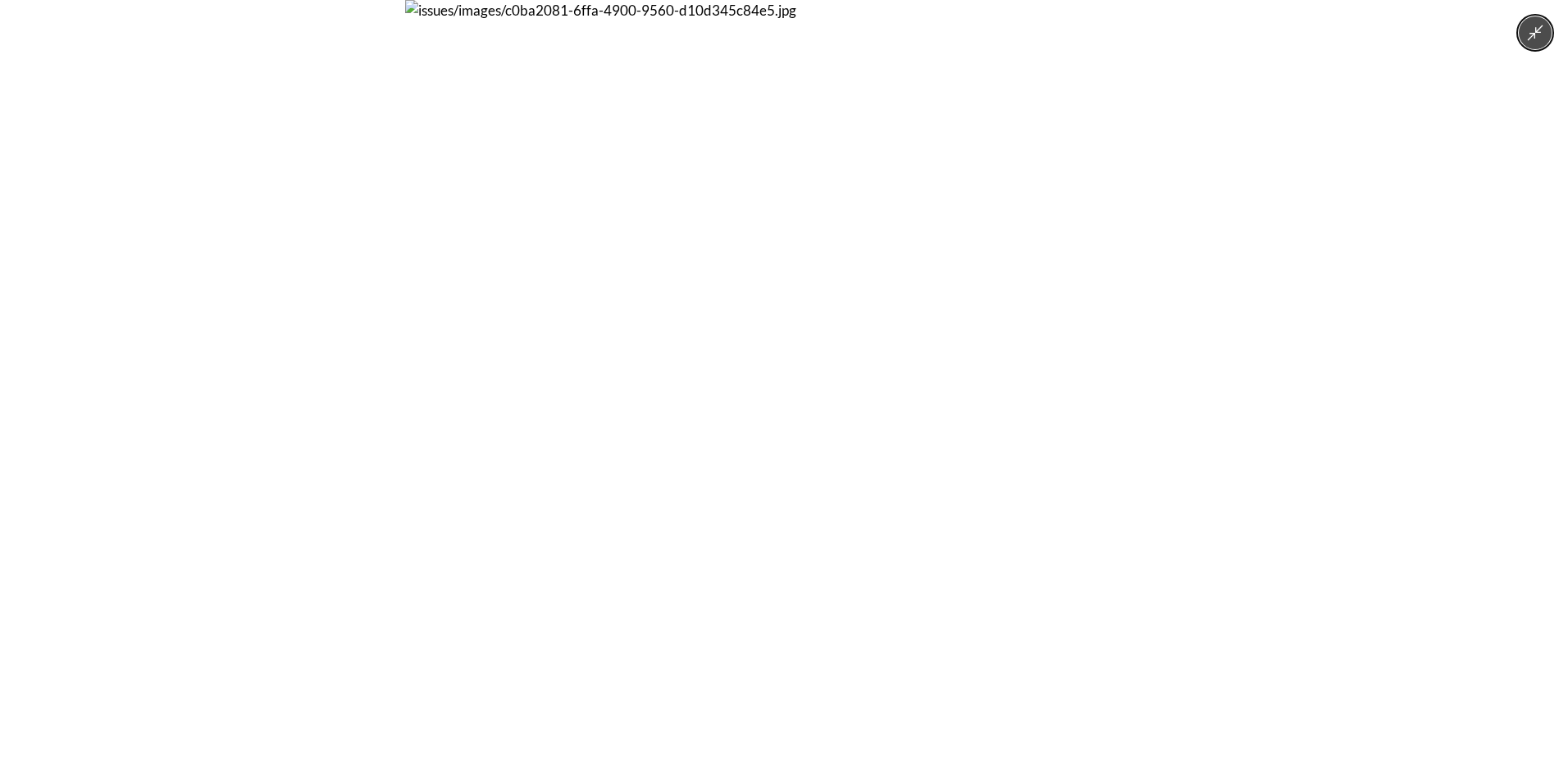
click at [762, 382] on img at bounding box center [784, 379] width 758 height 758
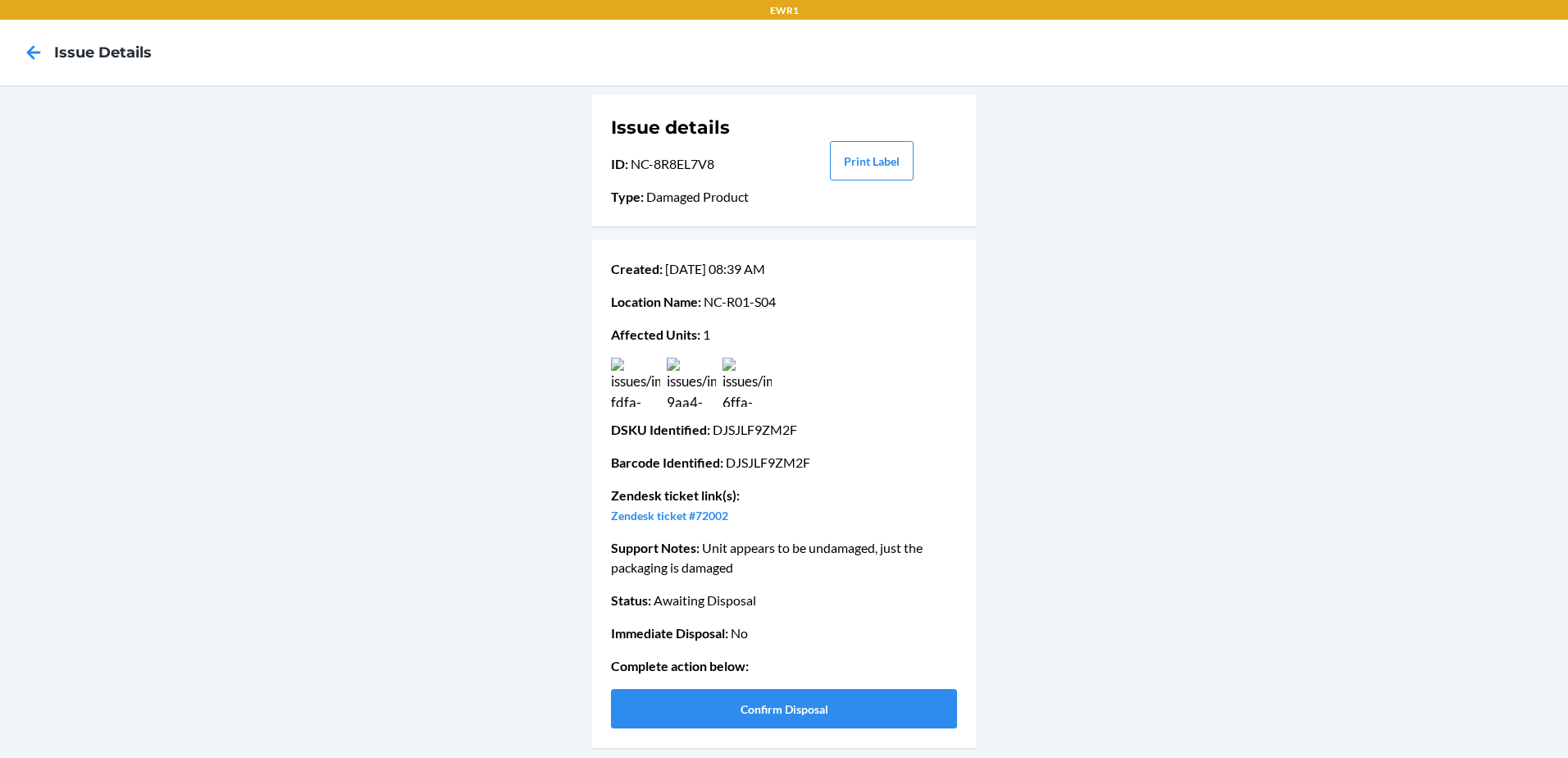
drag, startPoint x: 724, startPoint y: 464, endPoint x: 815, endPoint y: 465, distance: 91.0
click at [815, 465] on p "Barcode Identified : DJSJLF9ZM2F" at bounding box center [784, 463] width 347 height 20
drag, startPoint x: 815, startPoint y: 465, endPoint x: 757, endPoint y: 464, distance: 58.0
copy p "DJSJLF9ZM2F"
click at [870, 712] on button "Confirm Disposal" at bounding box center [784, 709] width 347 height 40
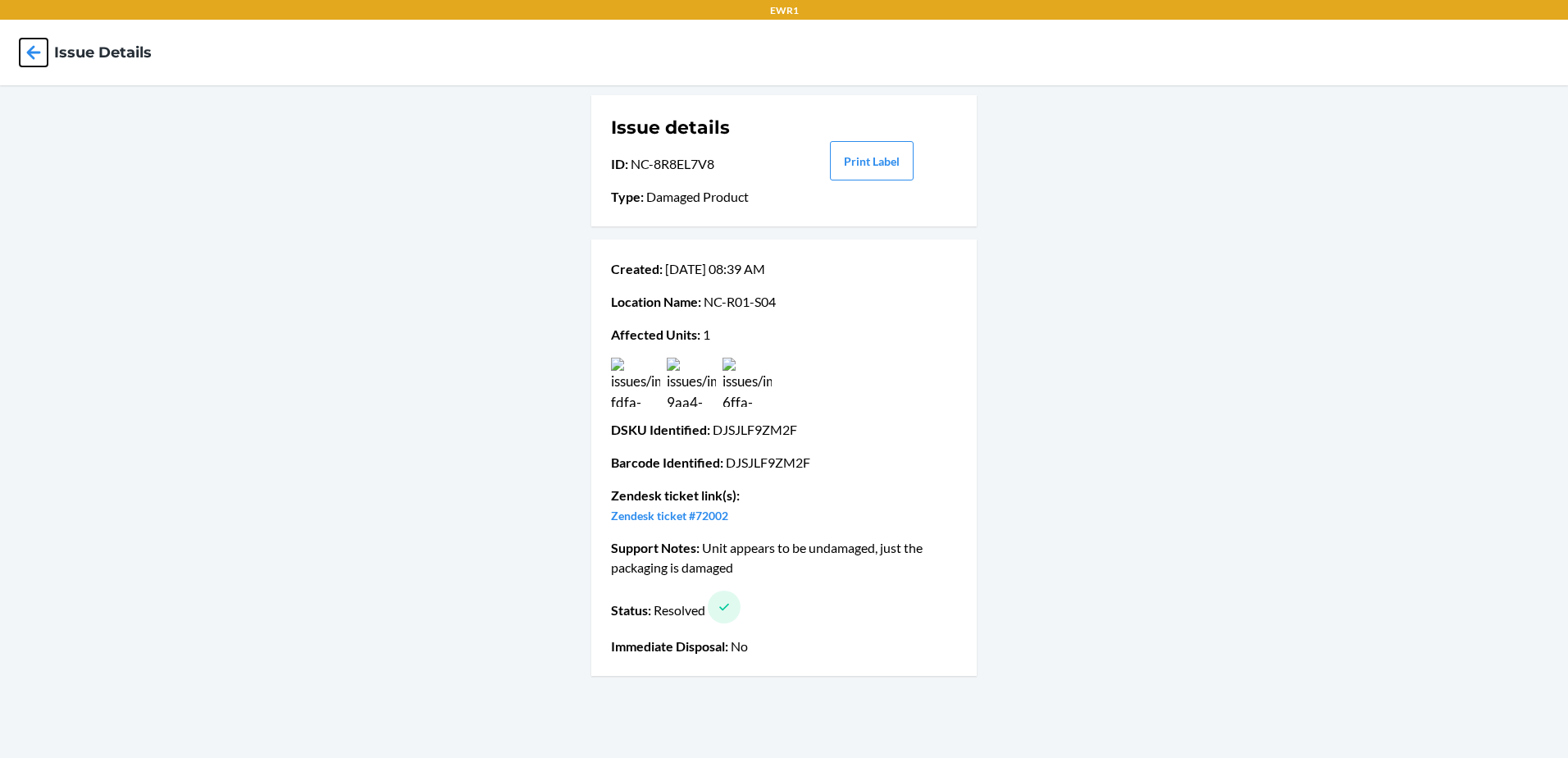
click at [24, 46] on icon at bounding box center [34, 53] width 28 height 28
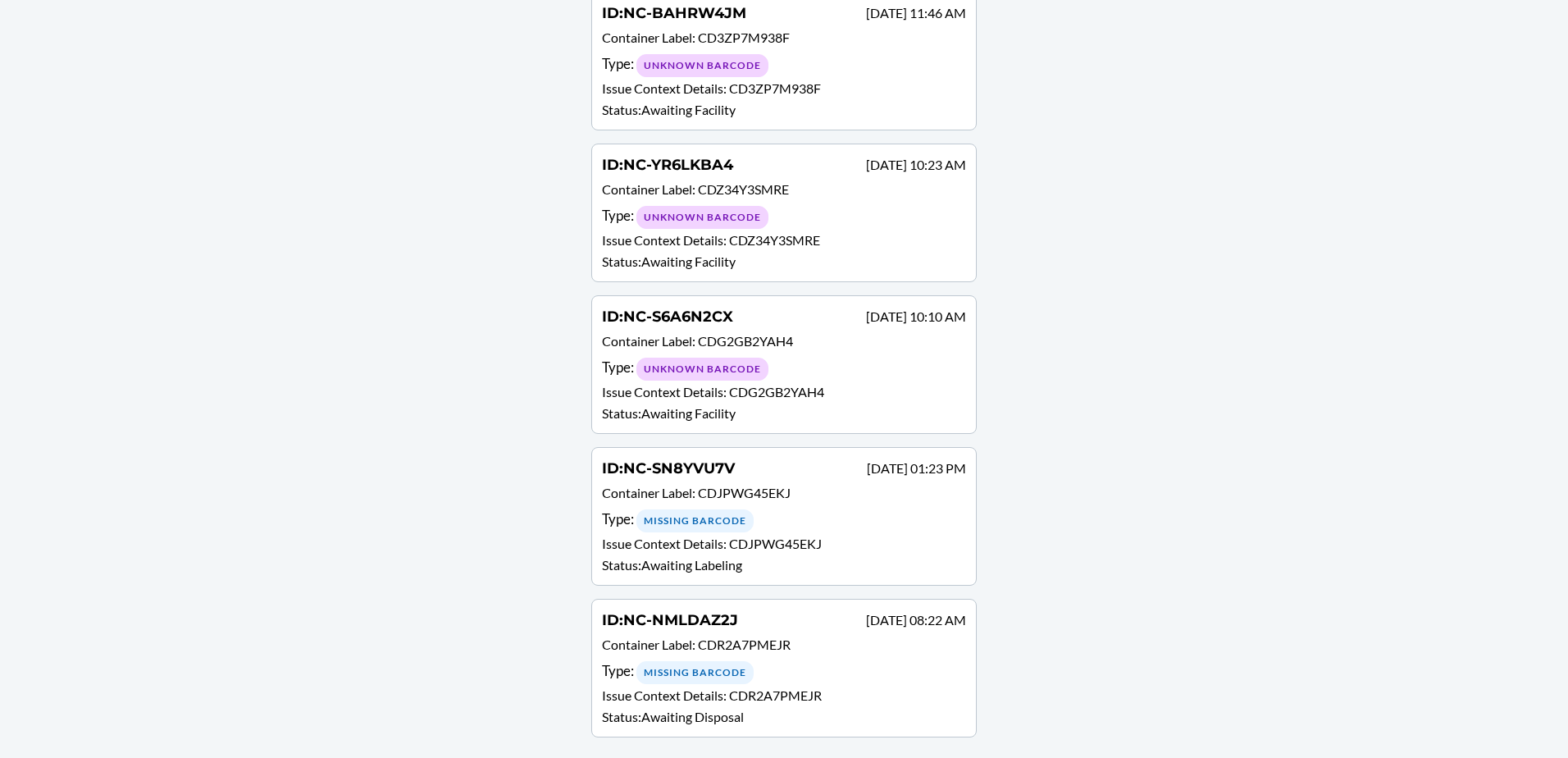
scroll to position [2682, 0]
click at [860, 674] on div "Type : Missing Barcode" at bounding box center [784, 670] width 364 height 24
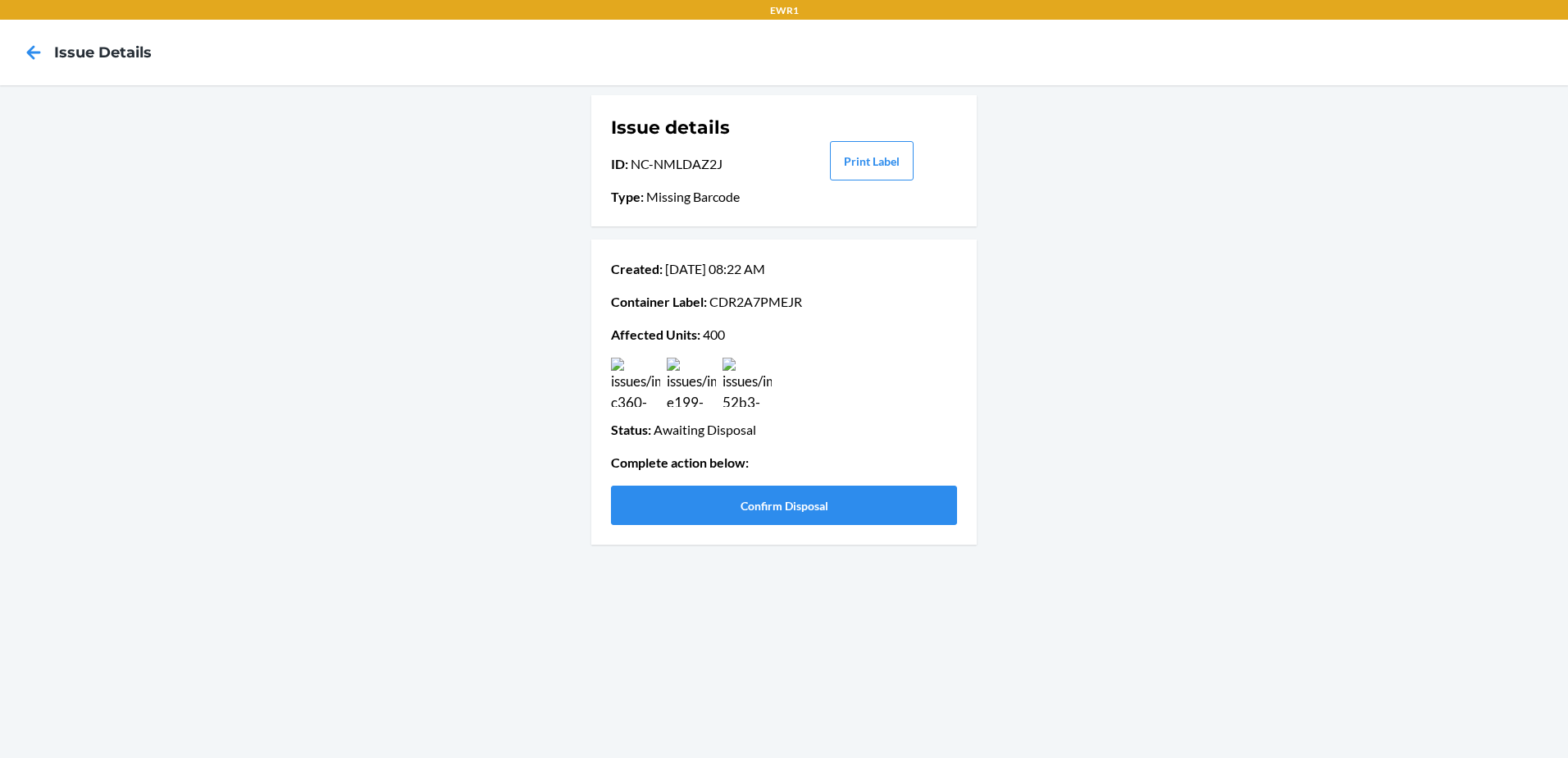
click at [646, 399] on img at bounding box center [636, 382] width 50 height 50
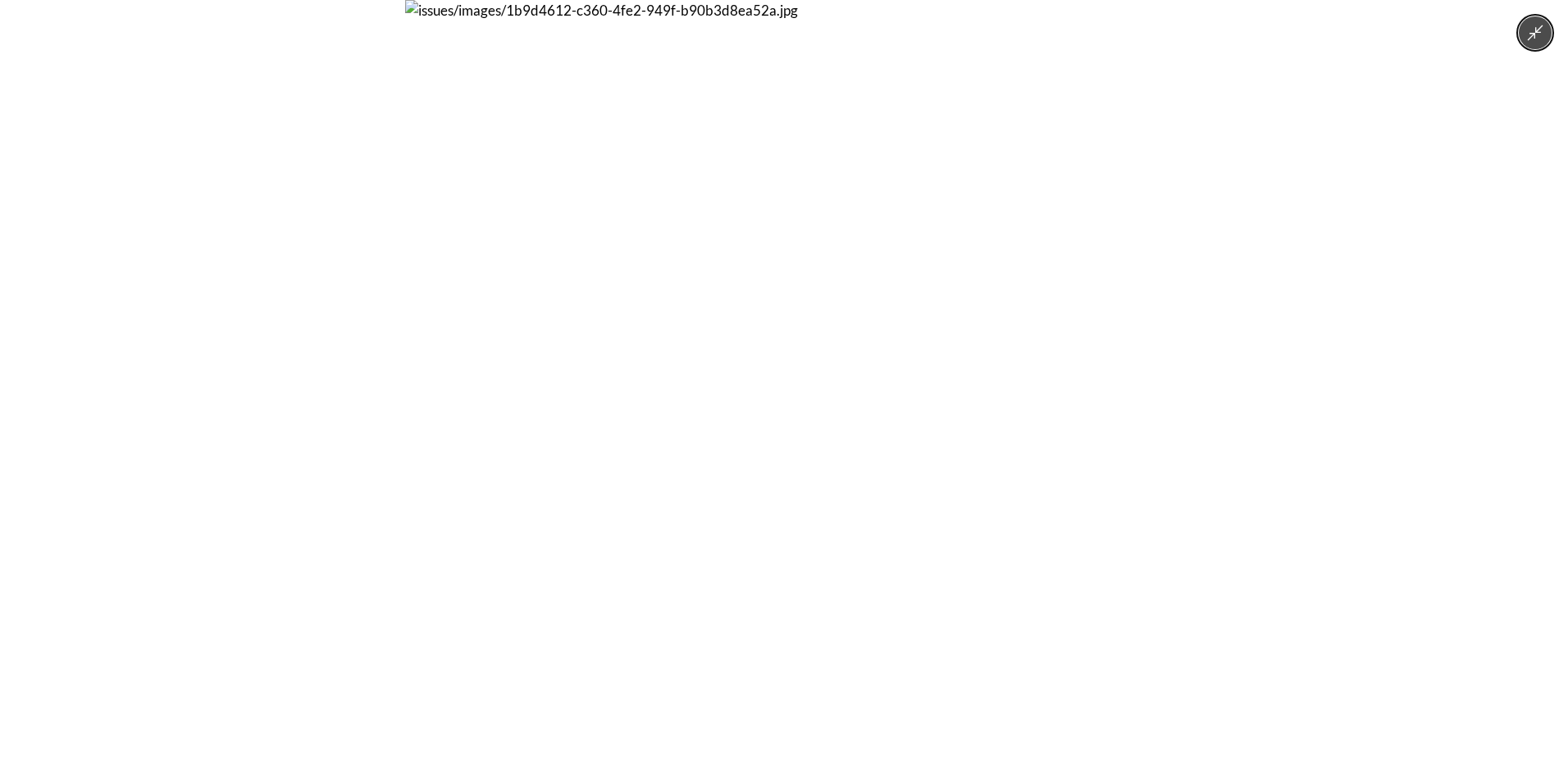
click at [644, 399] on img at bounding box center [784, 379] width 758 height 758
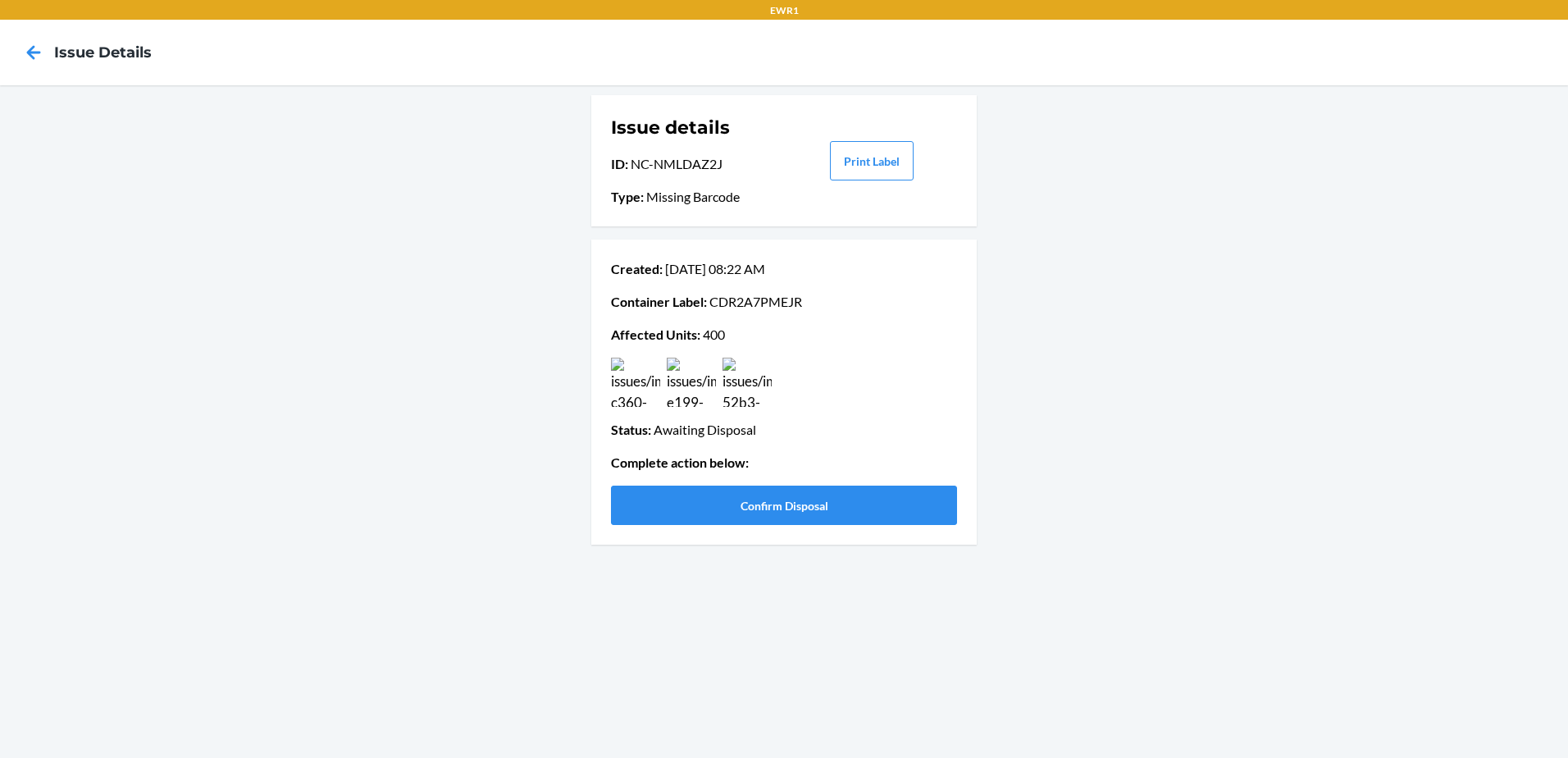
click at [697, 393] on img at bounding box center [692, 382] width 50 height 50
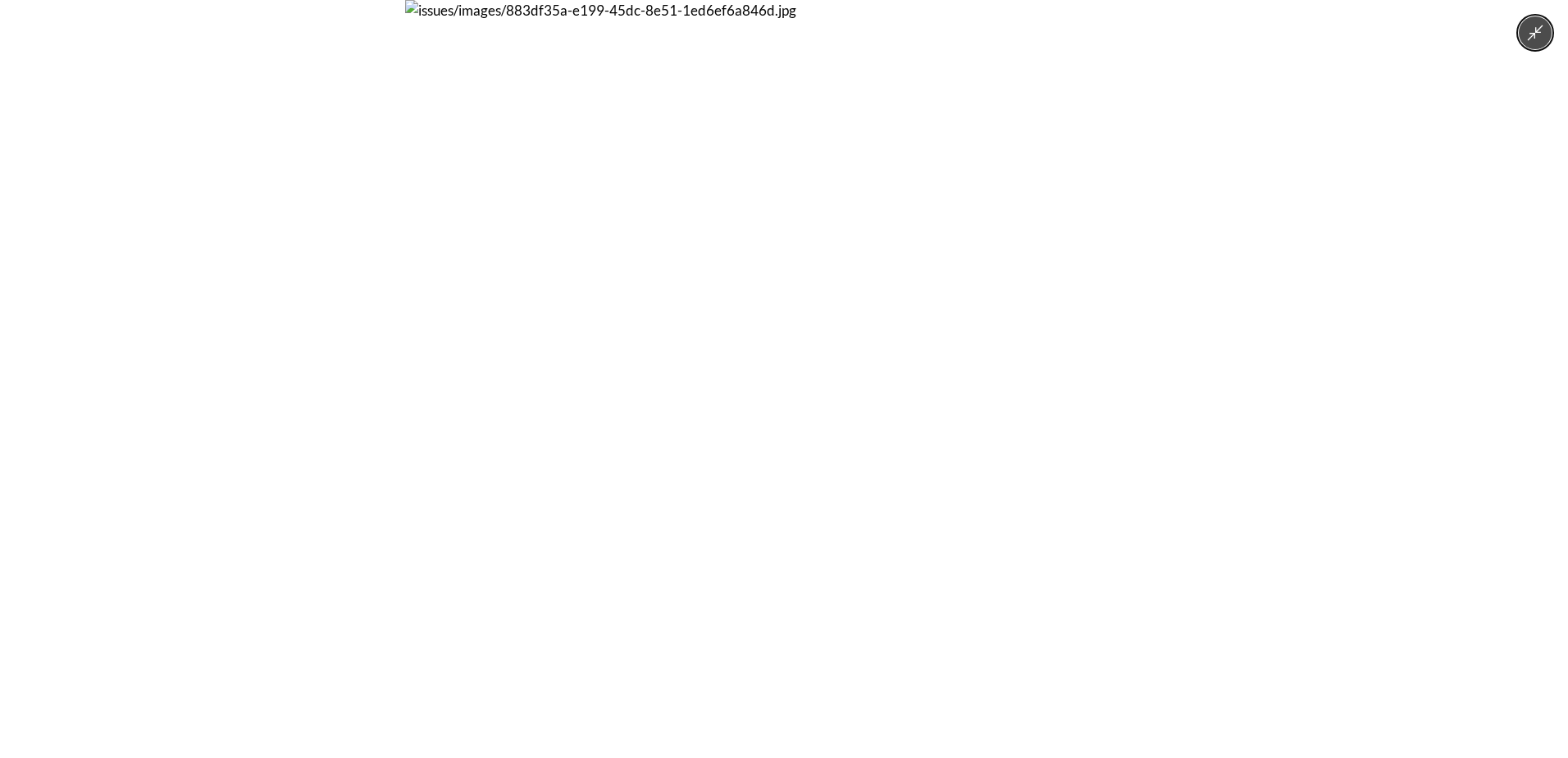
click at [697, 393] on img at bounding box center [784, 379] width 758 height 758
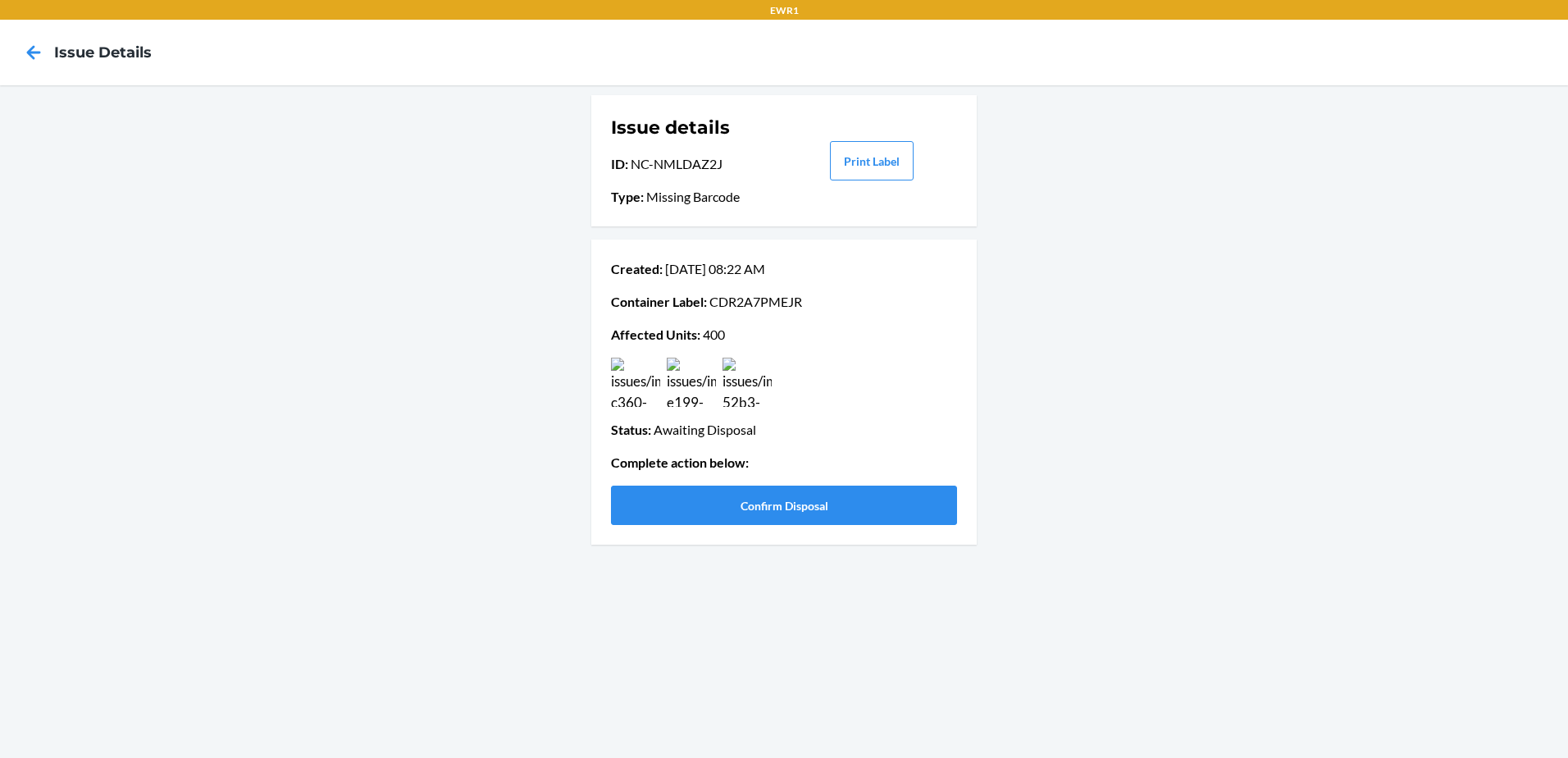
click at [760, 390] on img at bounding box center [748, 382] width 50 height 50
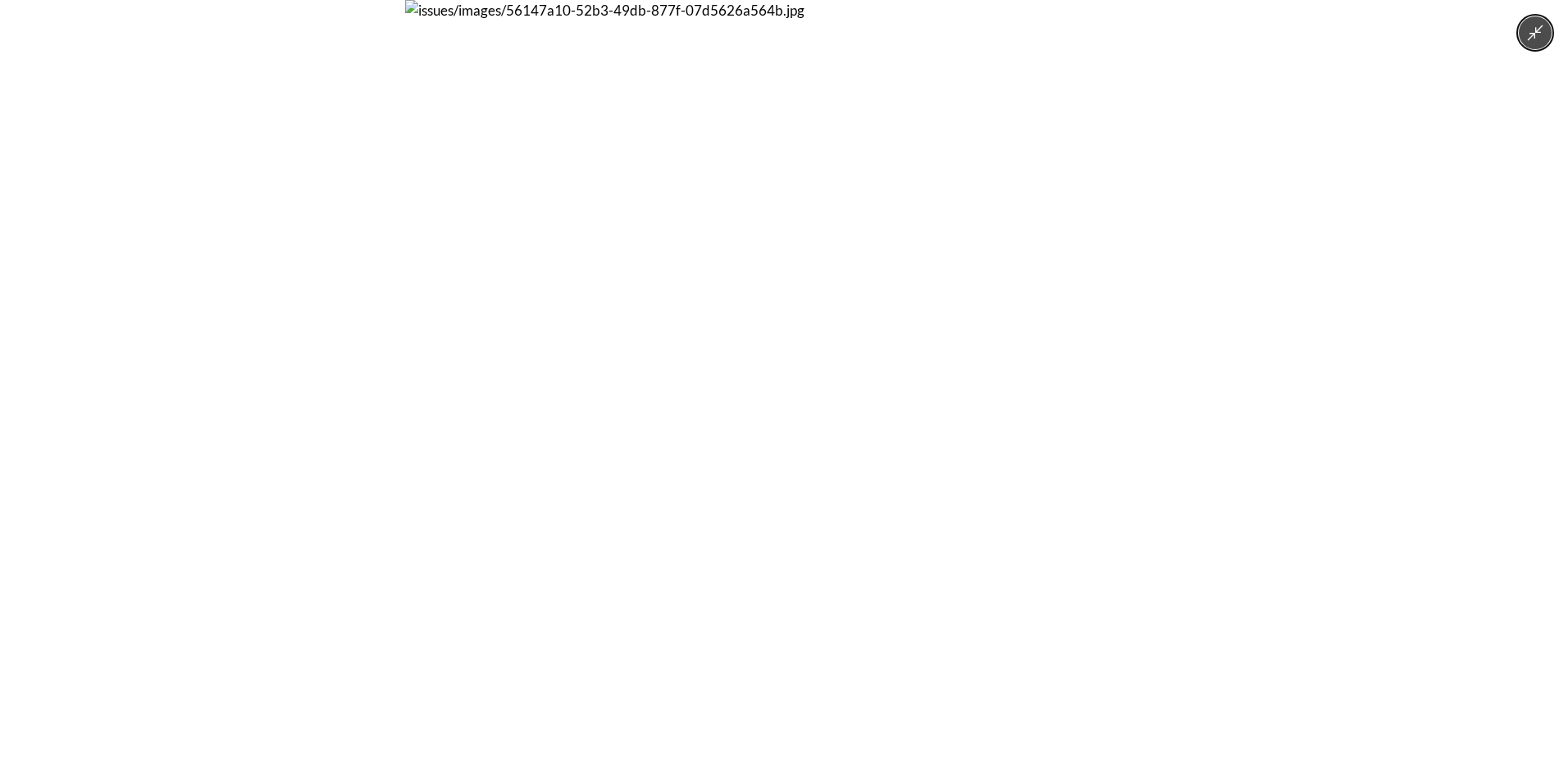
click at [760, 390] on img at bounding box center [784, 379] width 758 height 758
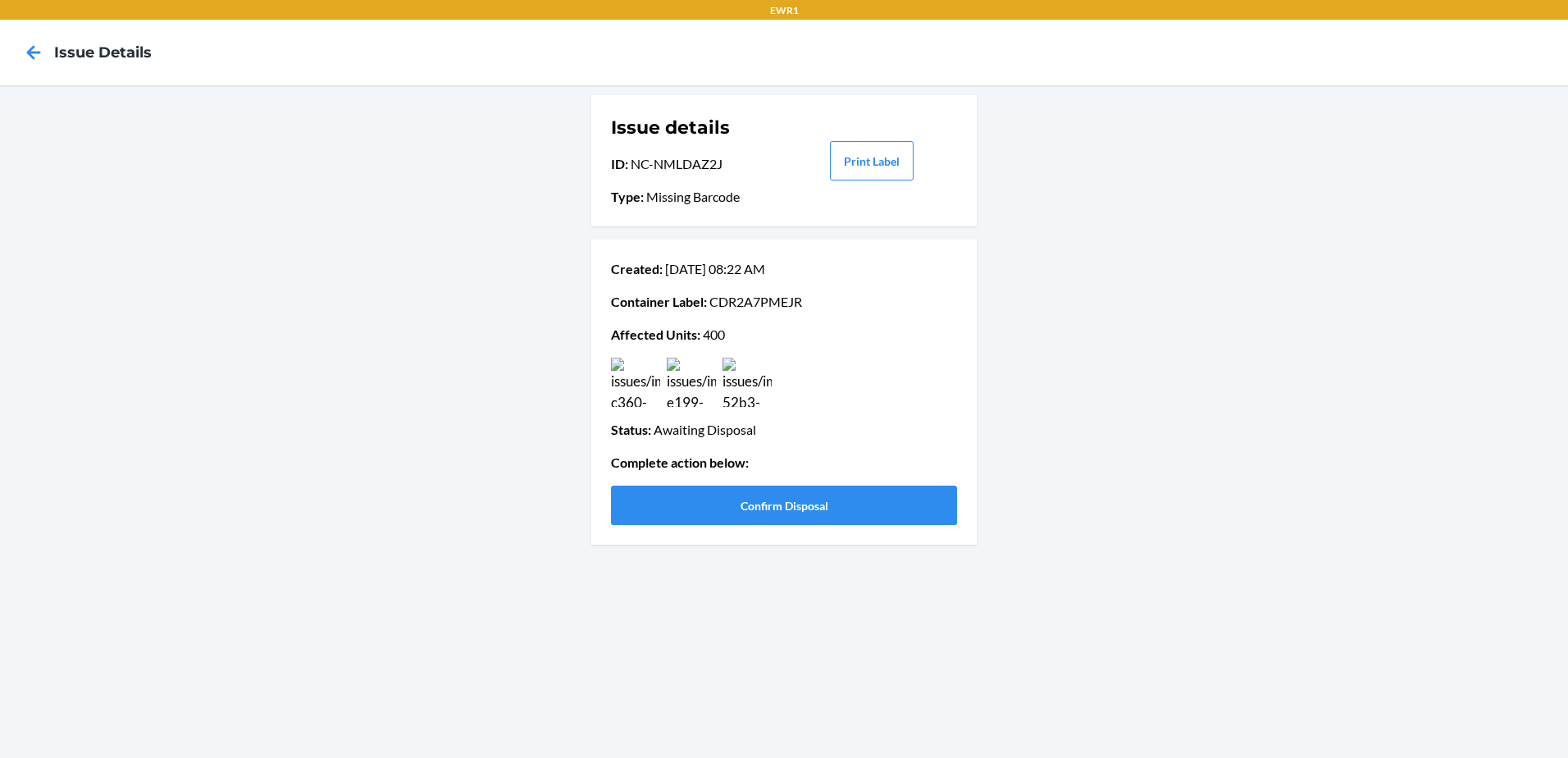
drag, startPoint x: 715, startPoint y: 303, endPoint x: 811, endPoint y: 303, distance: 96.0
click at [811, 303] on p "Container Label : CDR2A7PMEJR" at bounding box center [784, 302] width 347 height 20
drag, startPoint x: 811, startPoint y: 303, endPoint x: 870, endPoint y: 337, distance: 68.1
click at [869, 333] on p "Affected Units : 400" at bounding box center [784, 335] width 347 height 20
click at [859, 507] on button "Confirm Disposal" at bounding box center [784, 506] width 347 height 40
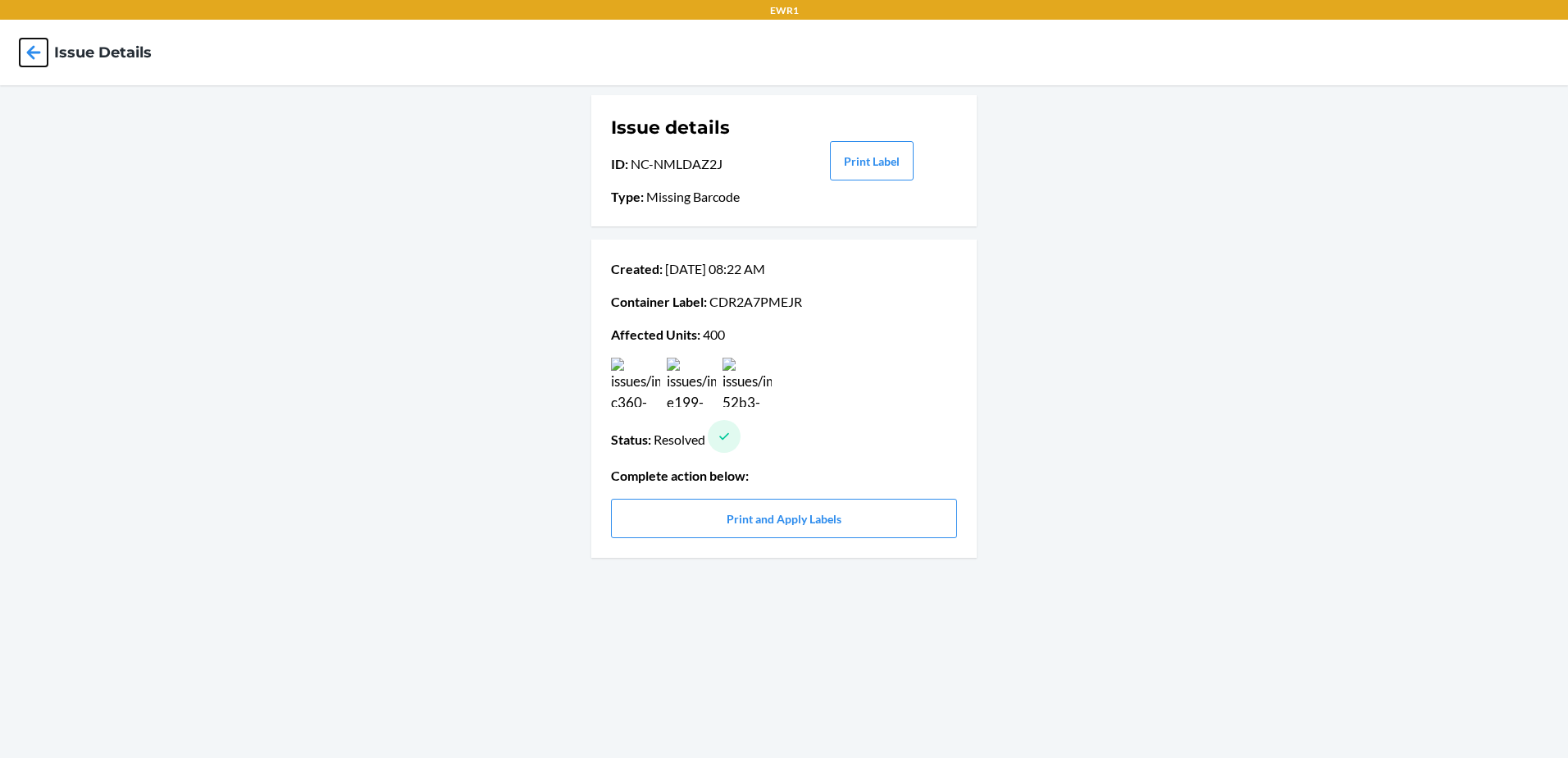
click at [30, 47] on icon at bounding box center [34, 53] width 28 height 28
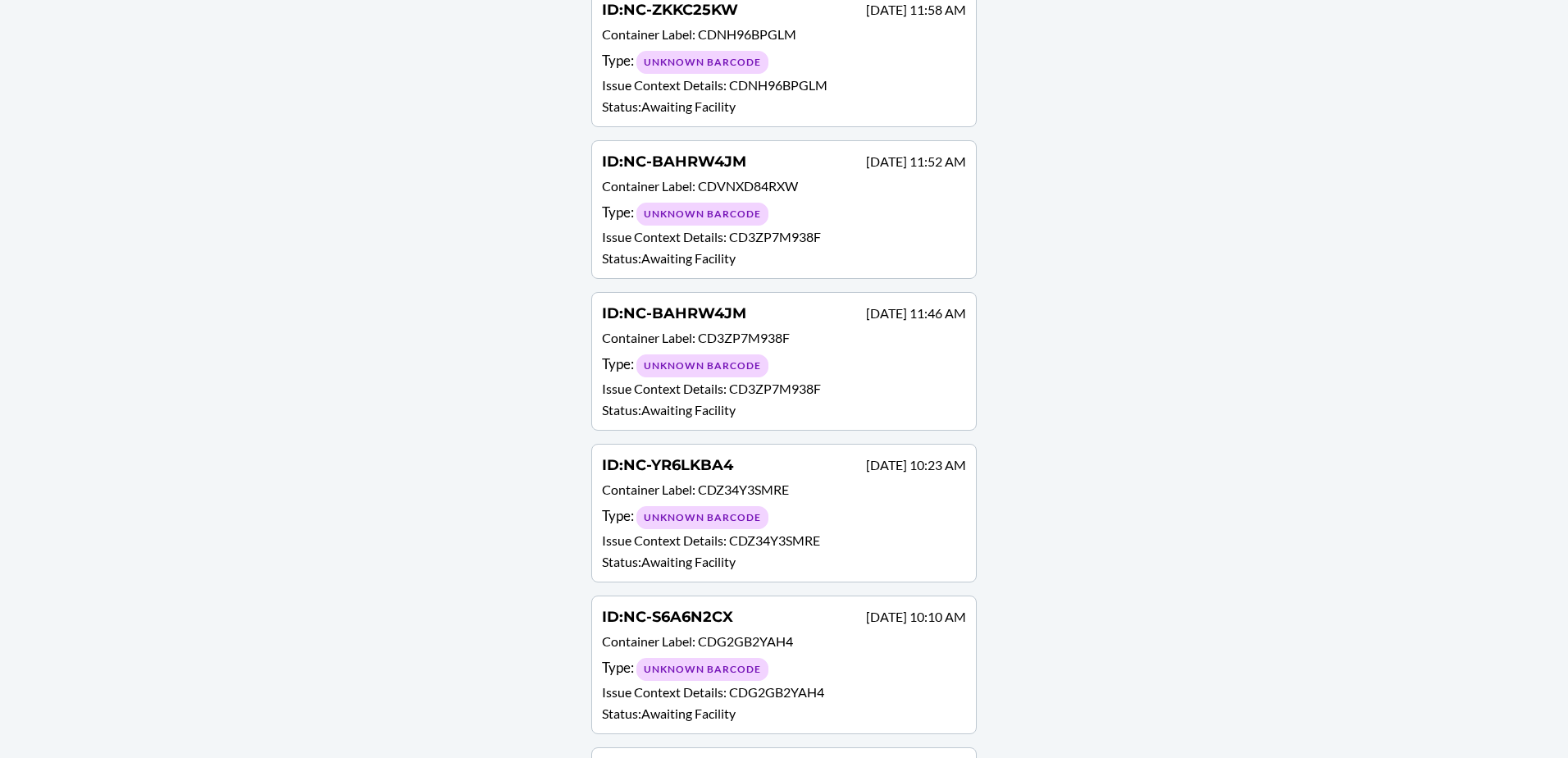
scroll to position [2531, 0]
click at [786, 699] on span "CDJPWG45EKJ" at bounding box center [775, 693] width 92 height 16
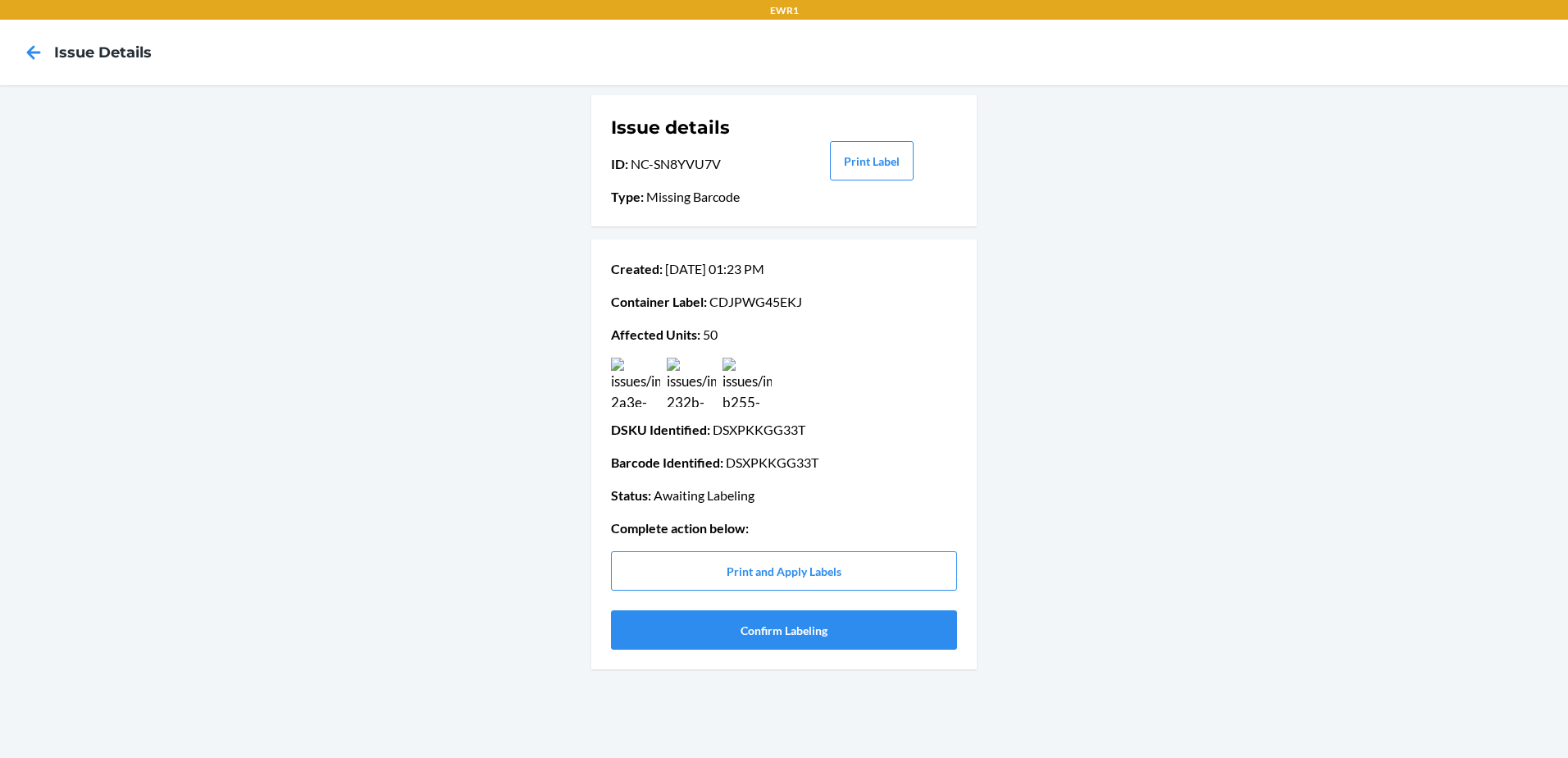
click at [639, 379] on img at bounding box center [636, 382] width 50 height 50
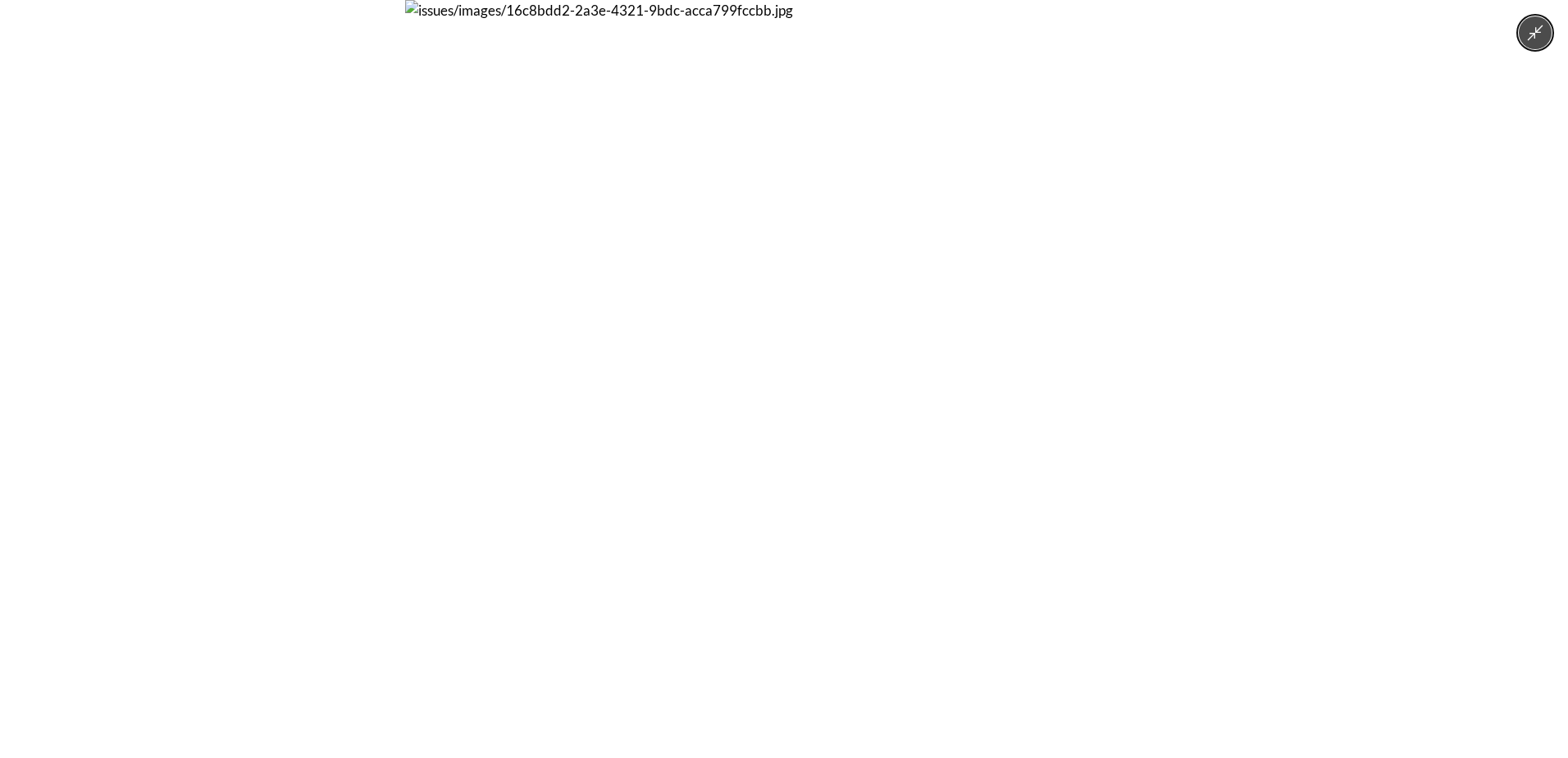
click at [637, 379] on img at bounding box center [784, 379] width 758 height 758
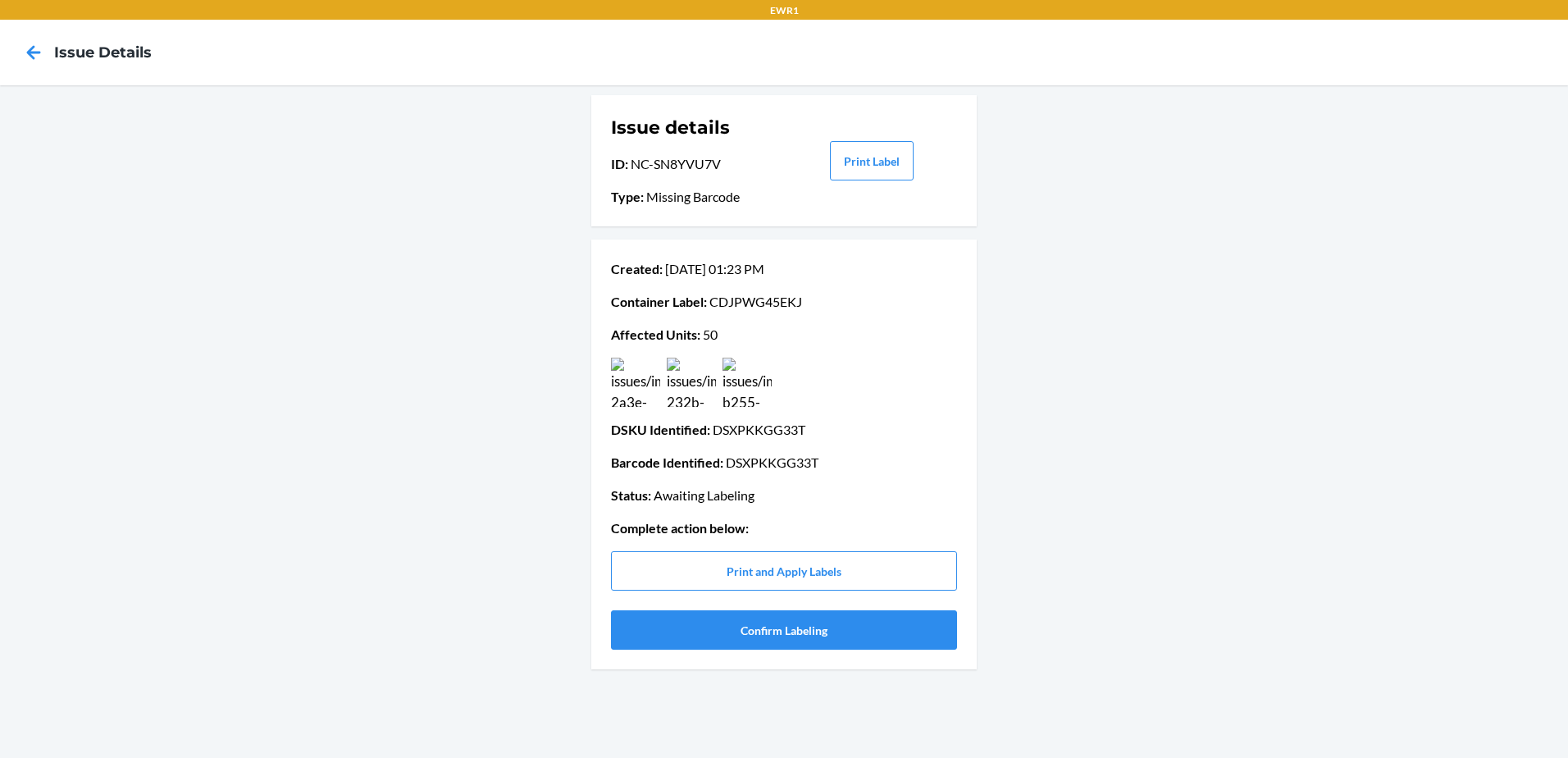
click at [697, 376] on img at bounding box center [692, 382] width 50 height 50
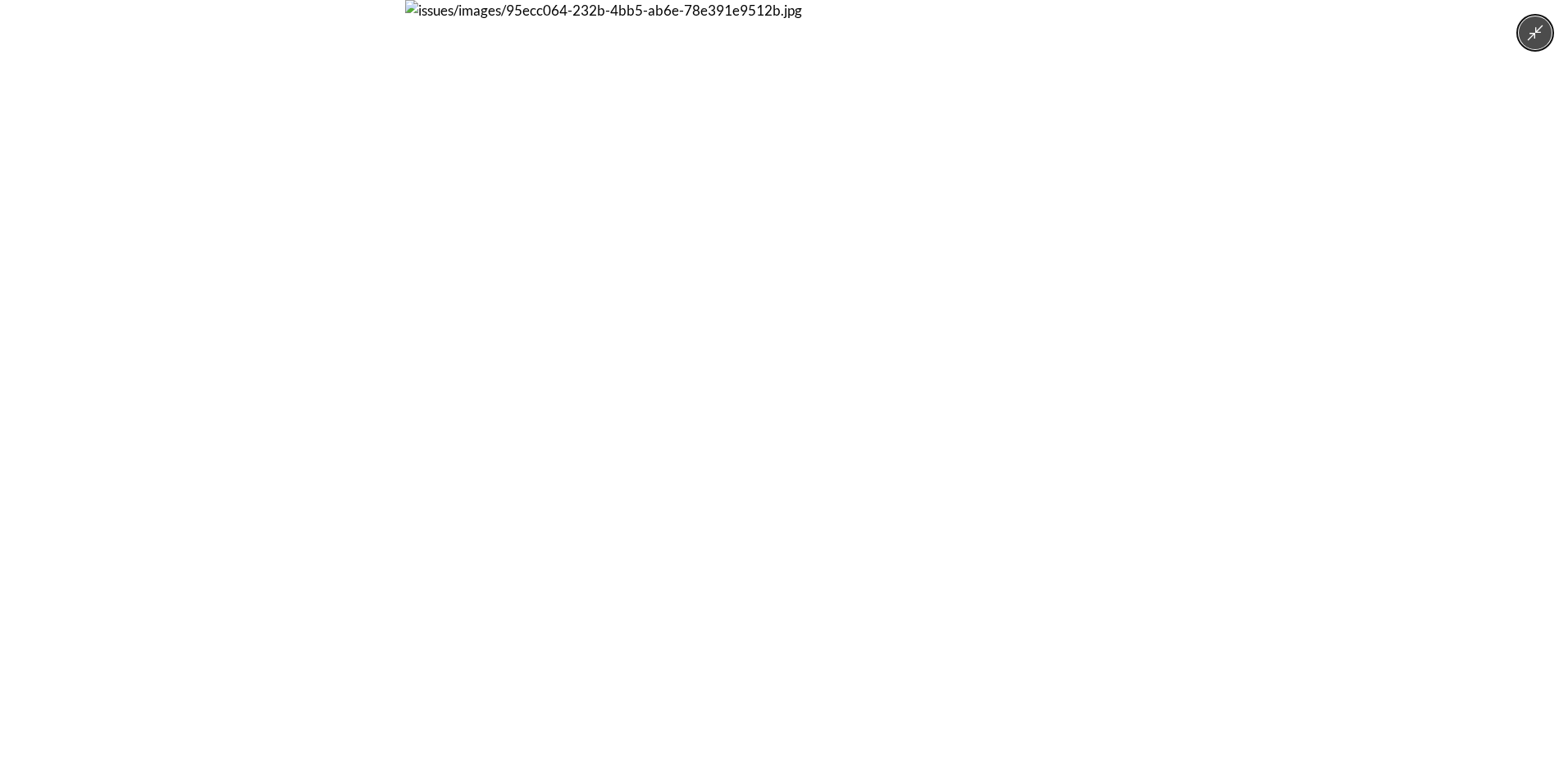
click at [695, 377] on img at bounding box center [784, 379] width 758 height 758
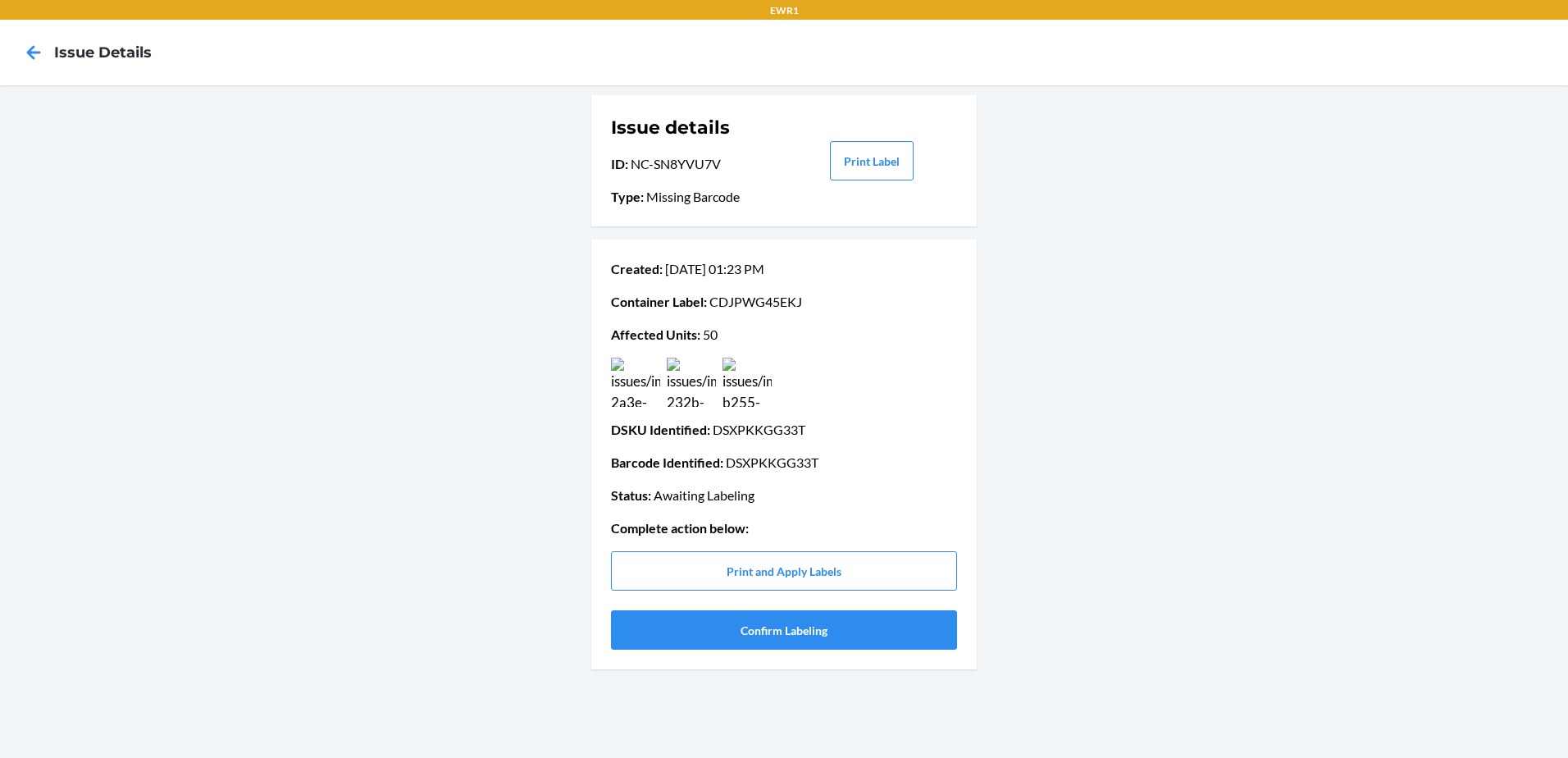
click at [751, 384] on img at bounding box center [748, 382] width 50 height 50
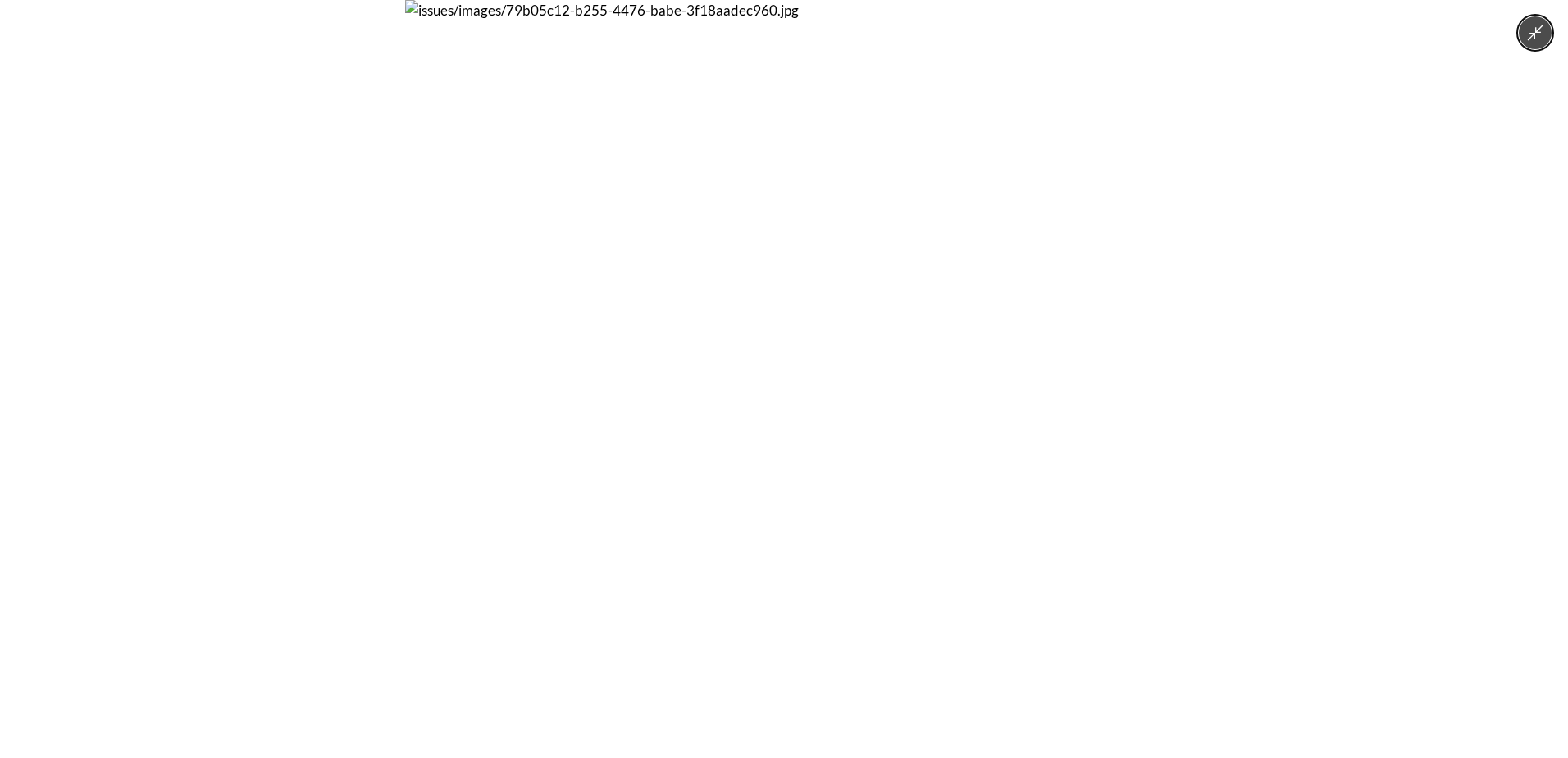
click at [730, 426] on img at bounding box center [784, 379] width 758 height 758
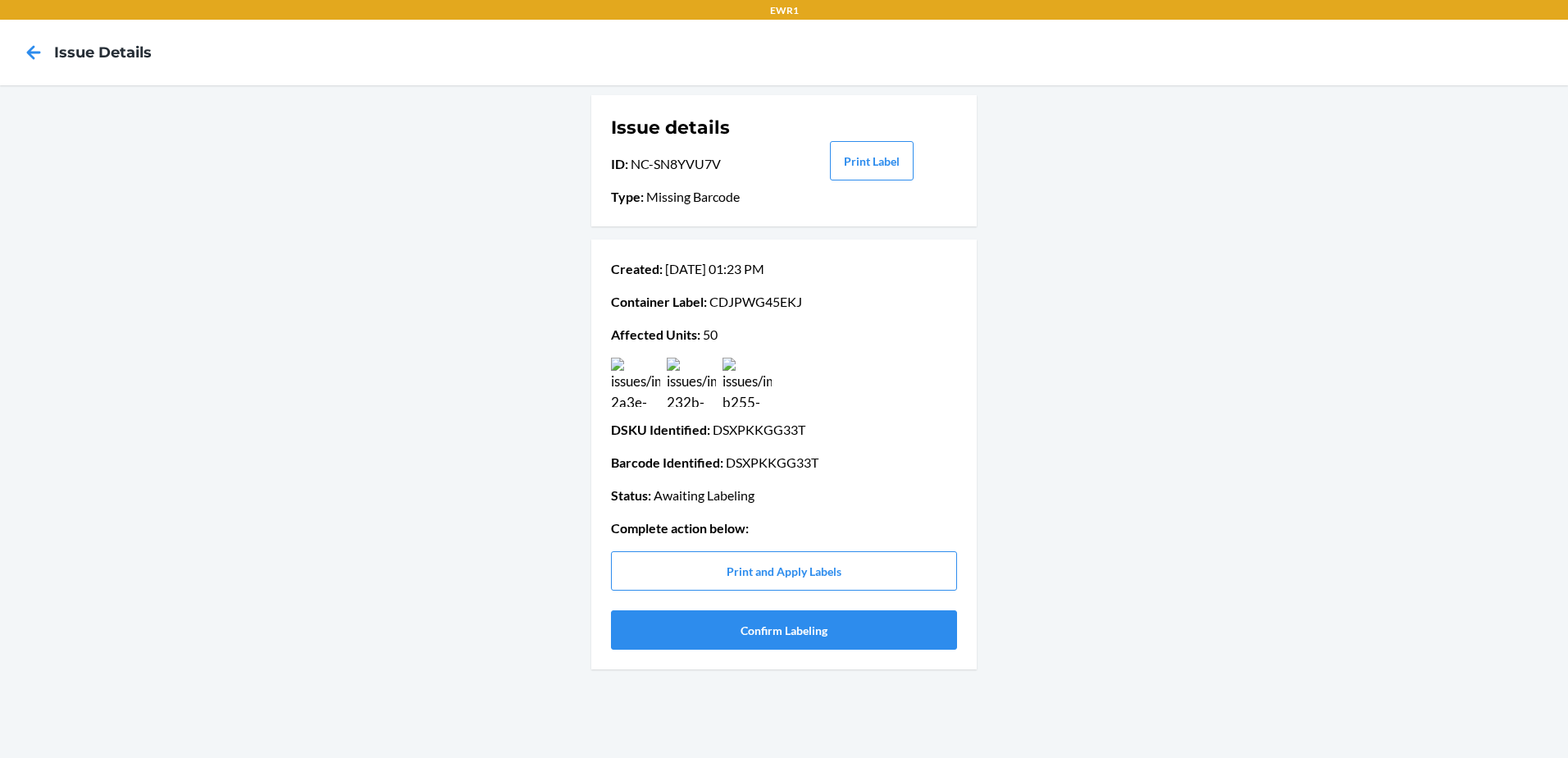
click at [730, 426] on p "DSKU Identified : DSXPKKGG33T" at bounding box center [784, 430] width 347 height 20
click at [737, 379] on img at bounding box center [748, 382] width 50 height 50
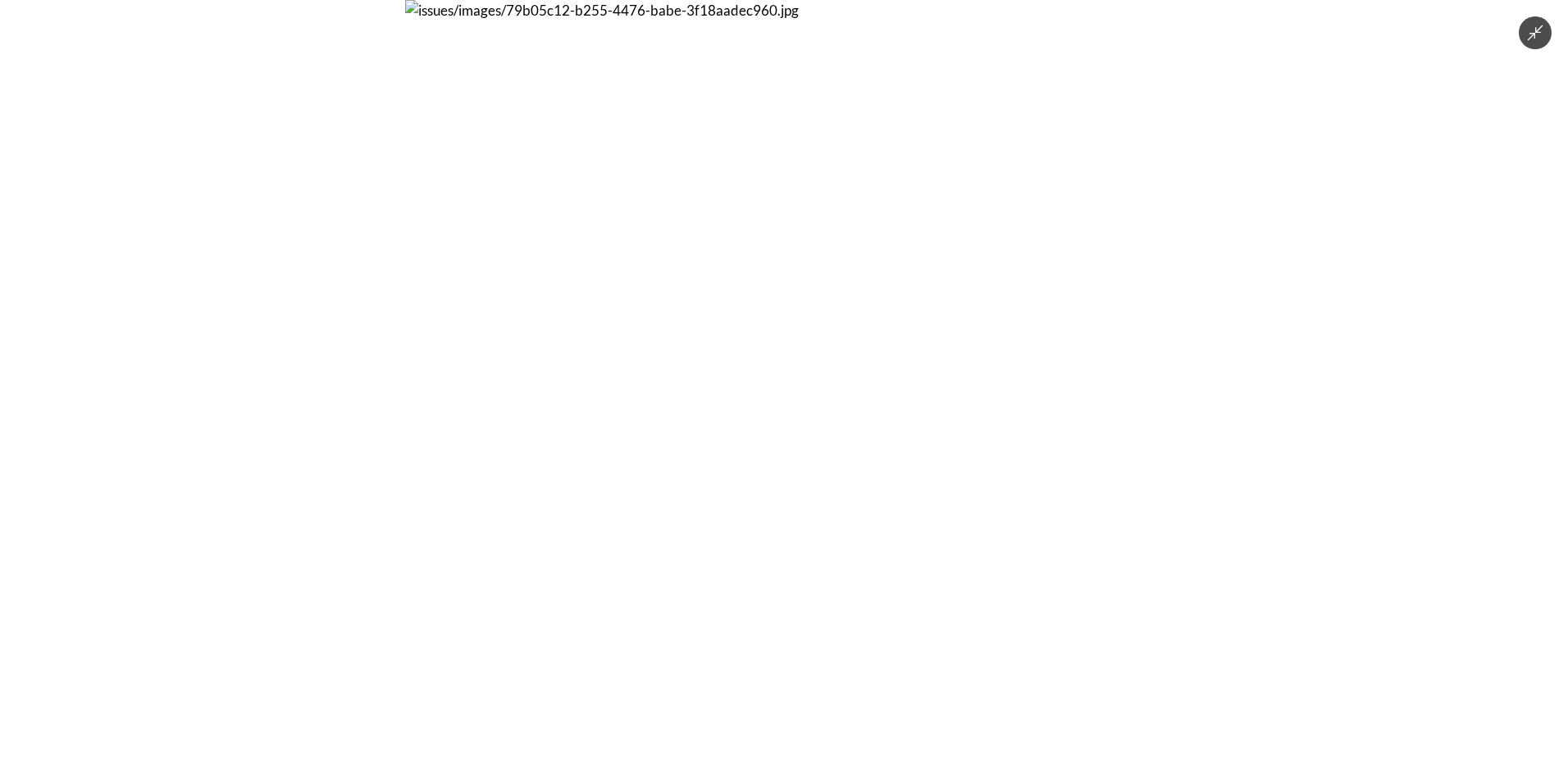
click at [737, 379] on img at bounding box center [784, 379] width 758 height 758
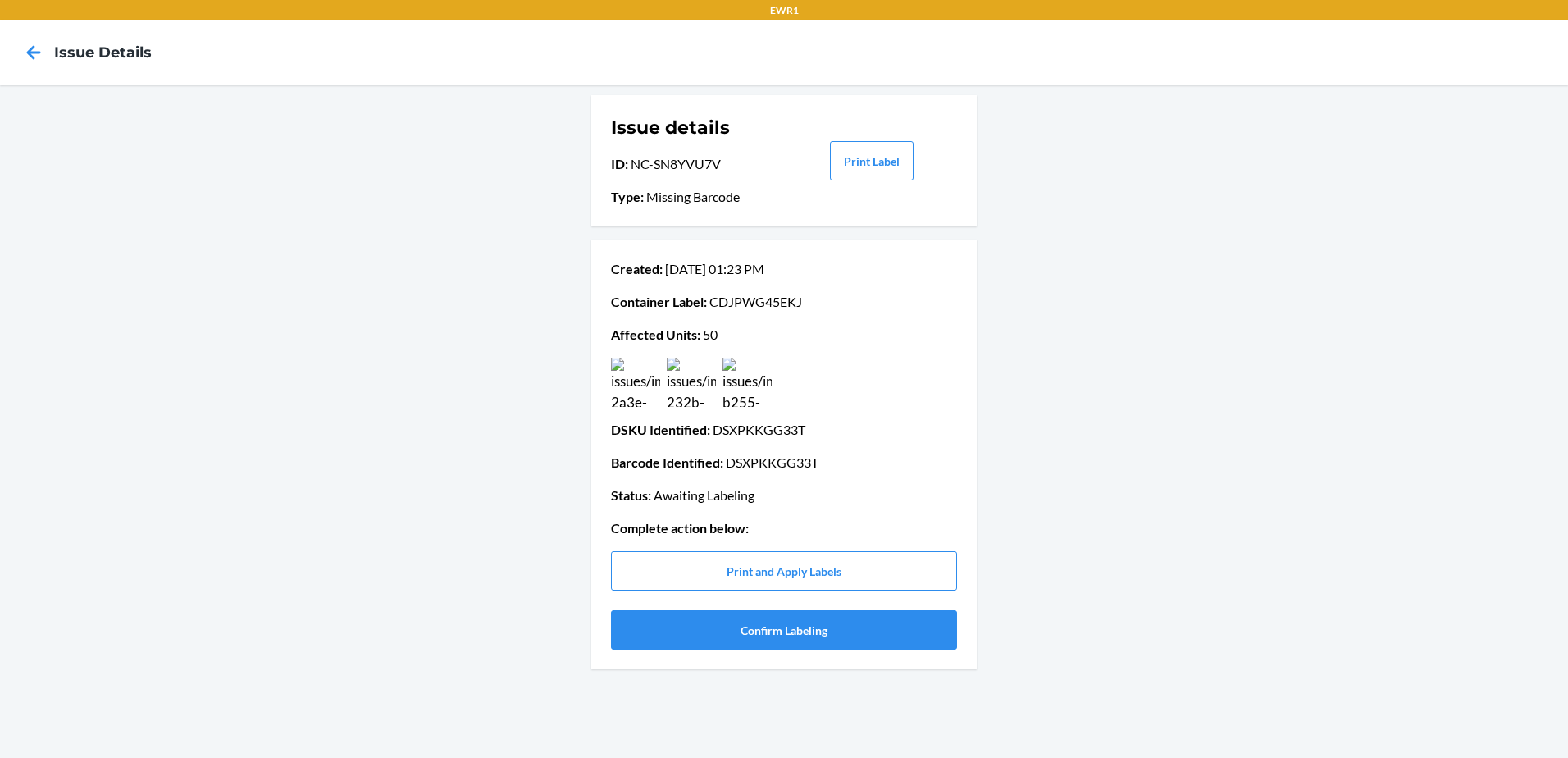
click at [748, 389] on img at bounding box center [748, 382] width 50 height 50
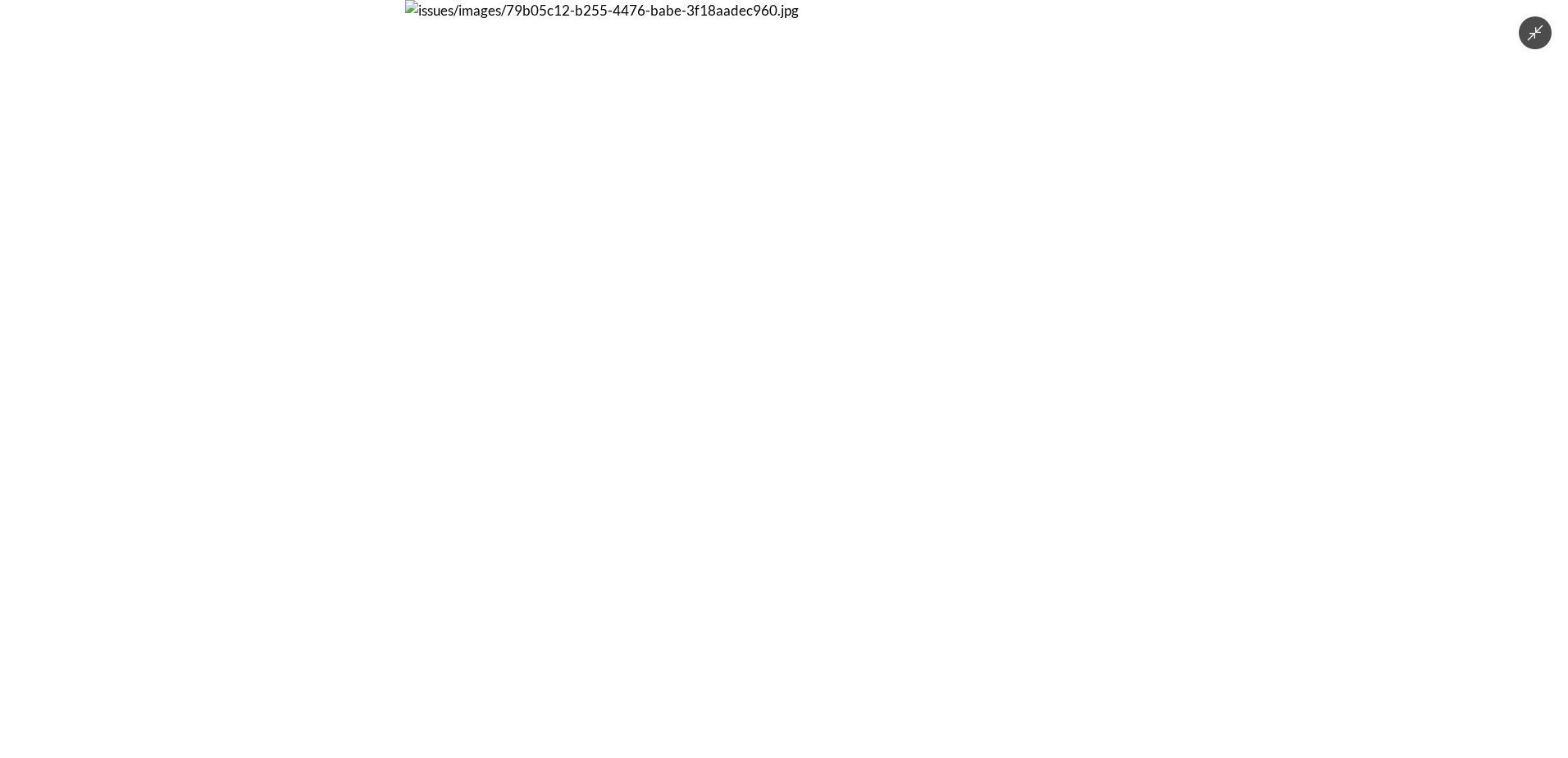
click at [793, 283] on img at bounding box center [784, 379] width 758 height 758
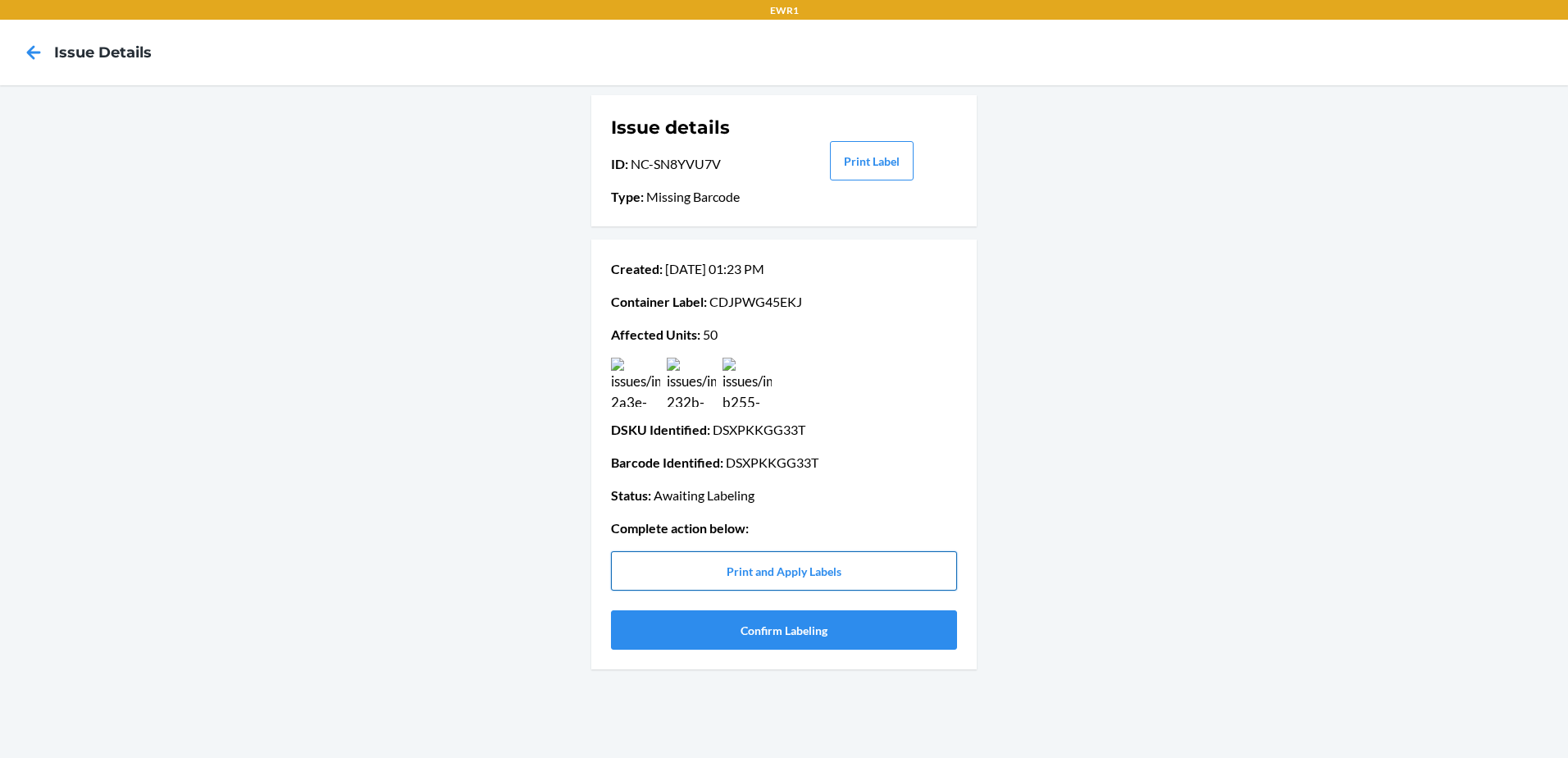
click at [722, 573] on button "Print and Apply Labels" at bounding box center [784, 571] width 347 height 40
click at [669, 569] on button "Print and Apply Labels" at bounding box center [784, 571] width 347 height 40
click at [735, 566] on button "Print and Apply Labels" at bounding box center [784, 571] width 347 height 40
click at [743, 562] on button "Print and Apply Labels" at bounding box center [784, 571] width 347 height 40
click at [845, 568] on button "Print and Apply Labels" at bounding box center [784, 571] width 347 height 40
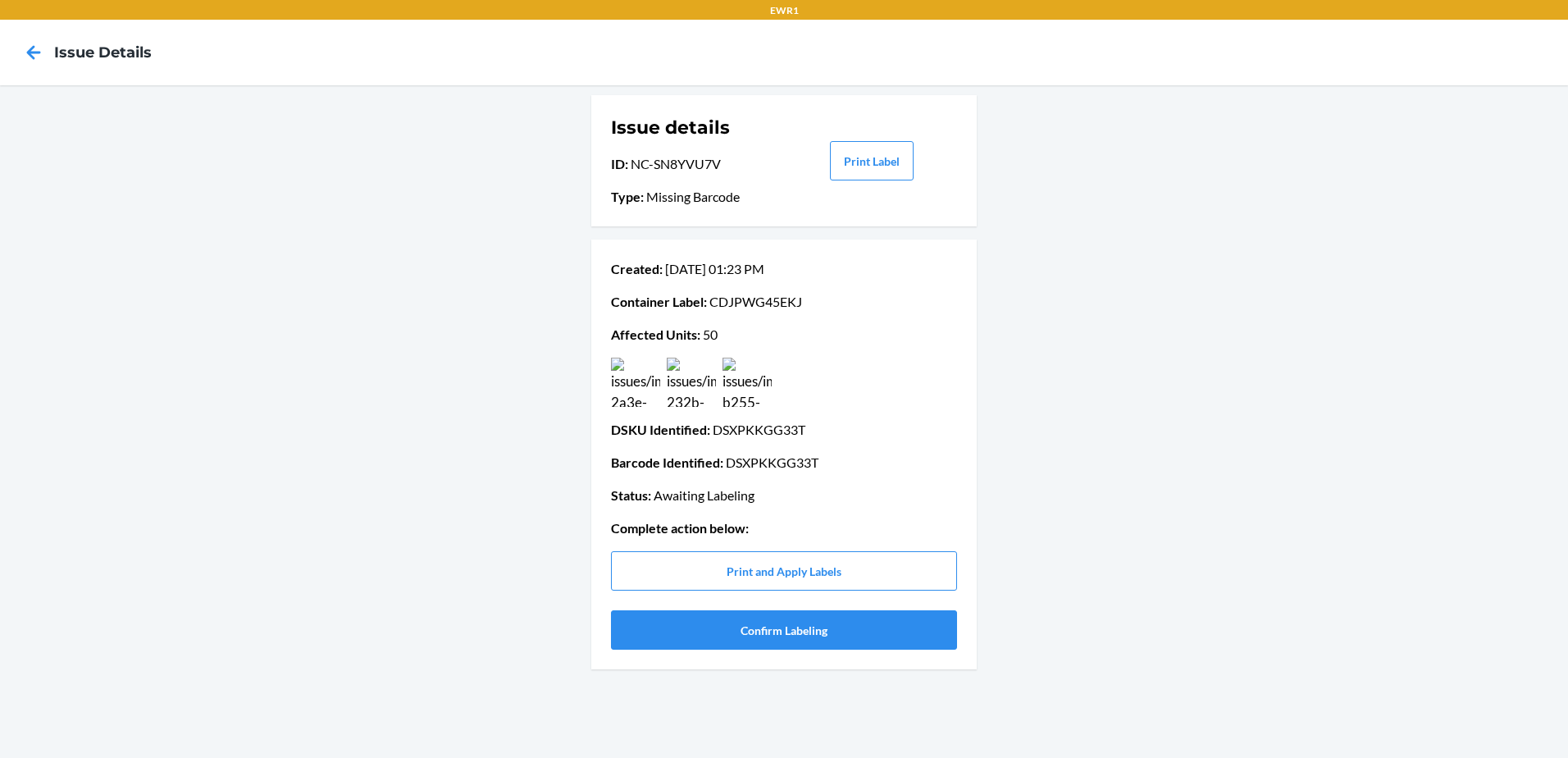
drag, startPoint x: 710, startPoint y: 432, endPoint x: 833, endPoint y: 429, distance: 123.0
click at [833, 429] on p "DSKU Identified : DSXPKKGG33T" at bounding box center [784, 430] width 347 height 20
drag, startPoint x: 833, startPoint y: 429, endPoint x: 776, endPoint y: 428, distance: 57.0
copy p "DSXPKKGG33T"
drag, startPoint x: 721, startPoint y: 163, endPoint x: 607, endPoint y: 177, distance: 114.9
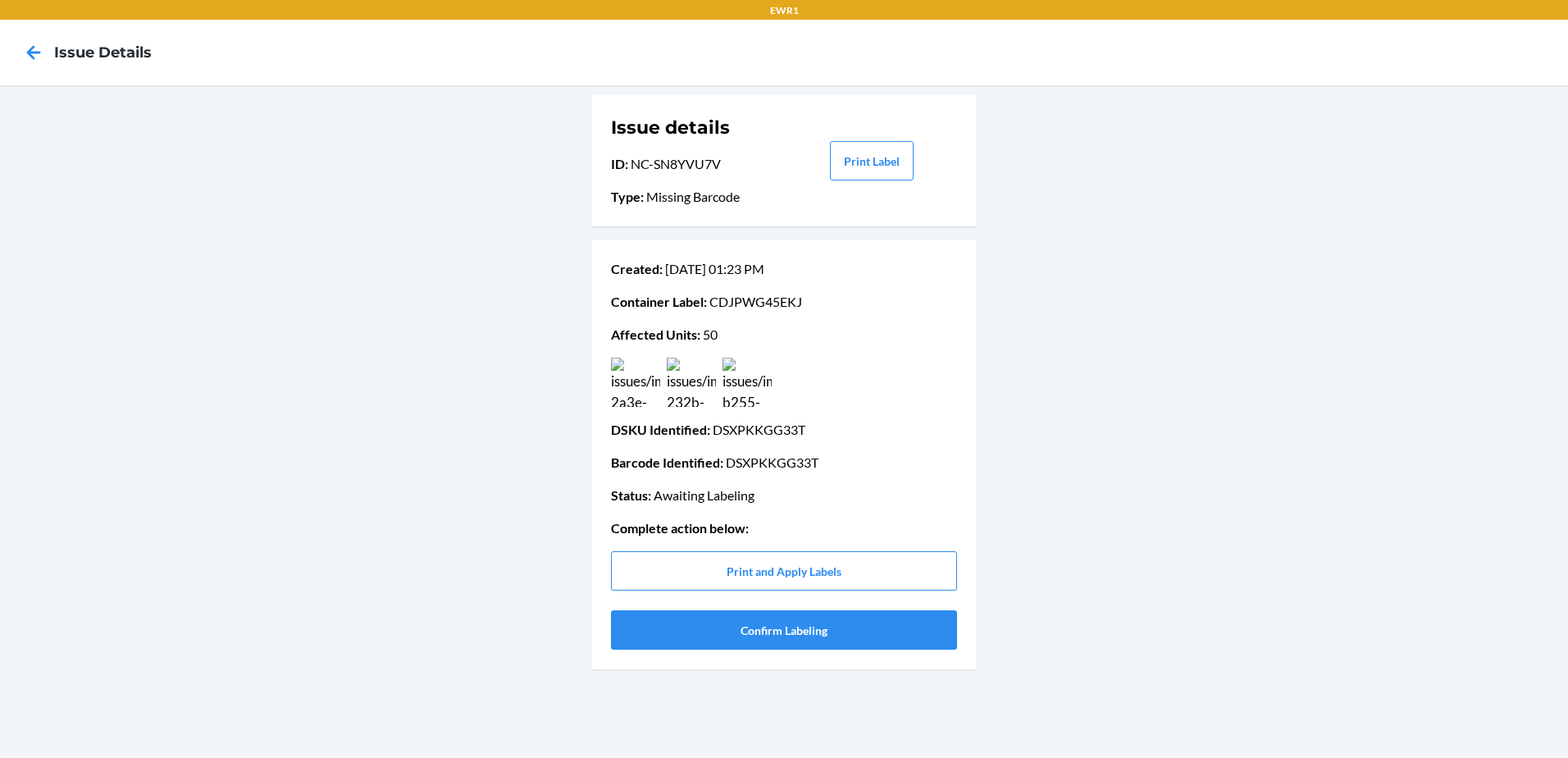
click at [607, 177] on div "Issue details ID : NC-SN8YVU7V Type : Missing Barcode Print Label" at bounding box center [784, 161] width 385 height 131
drag, startPoint x: 607, startPoint y: 177, endPoint x: 626, endPoint y: 165, distance: 22.5
copy p "ID : NC-SN8YVU7V"
click at [800, 631] on button "Confirm Labeling" at bounding box center [784, 631] width 347 height 40
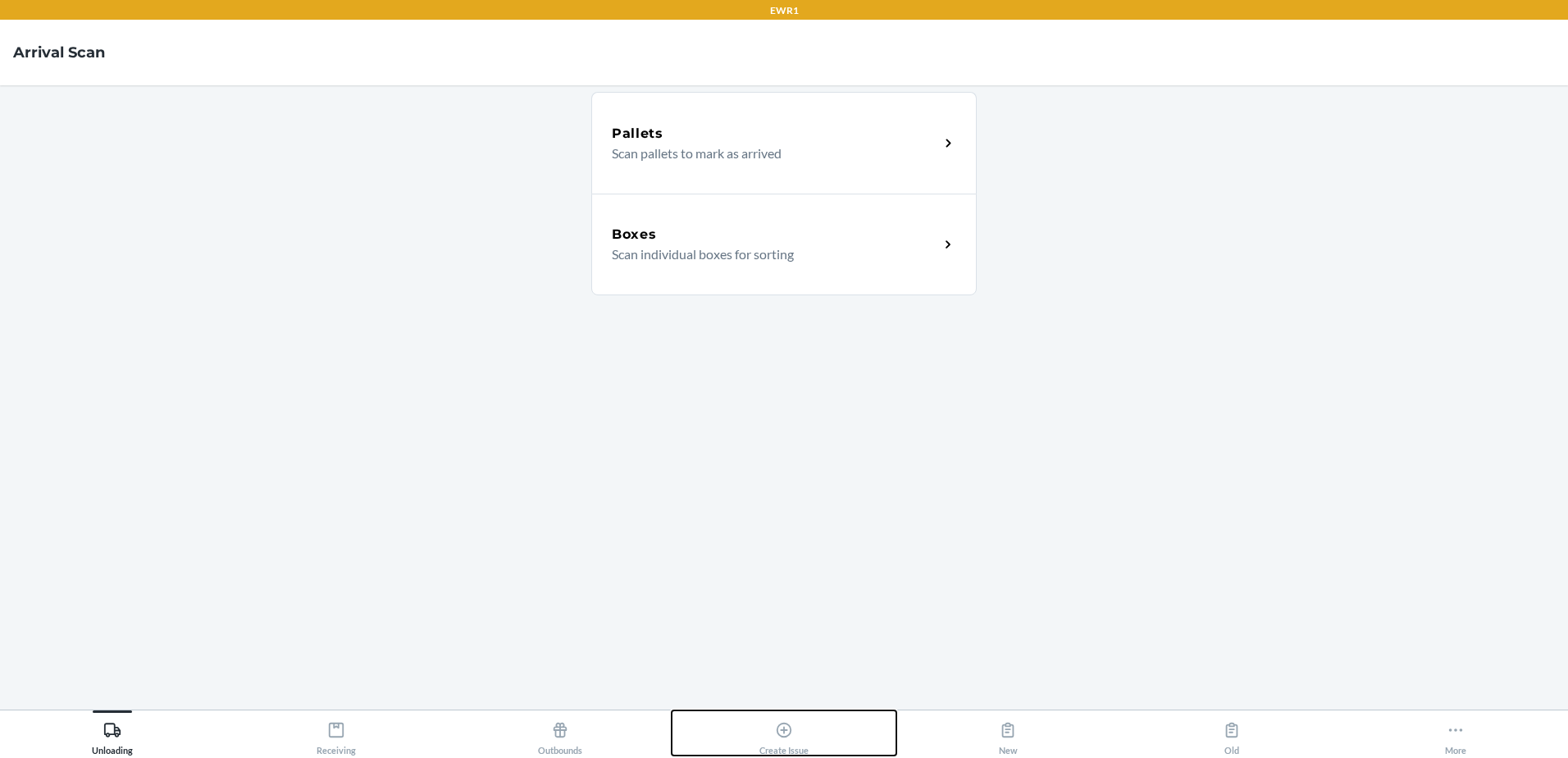
click at [795, 743] on div "Create Issue" at bounding box center [784, 734] width 50 height 41
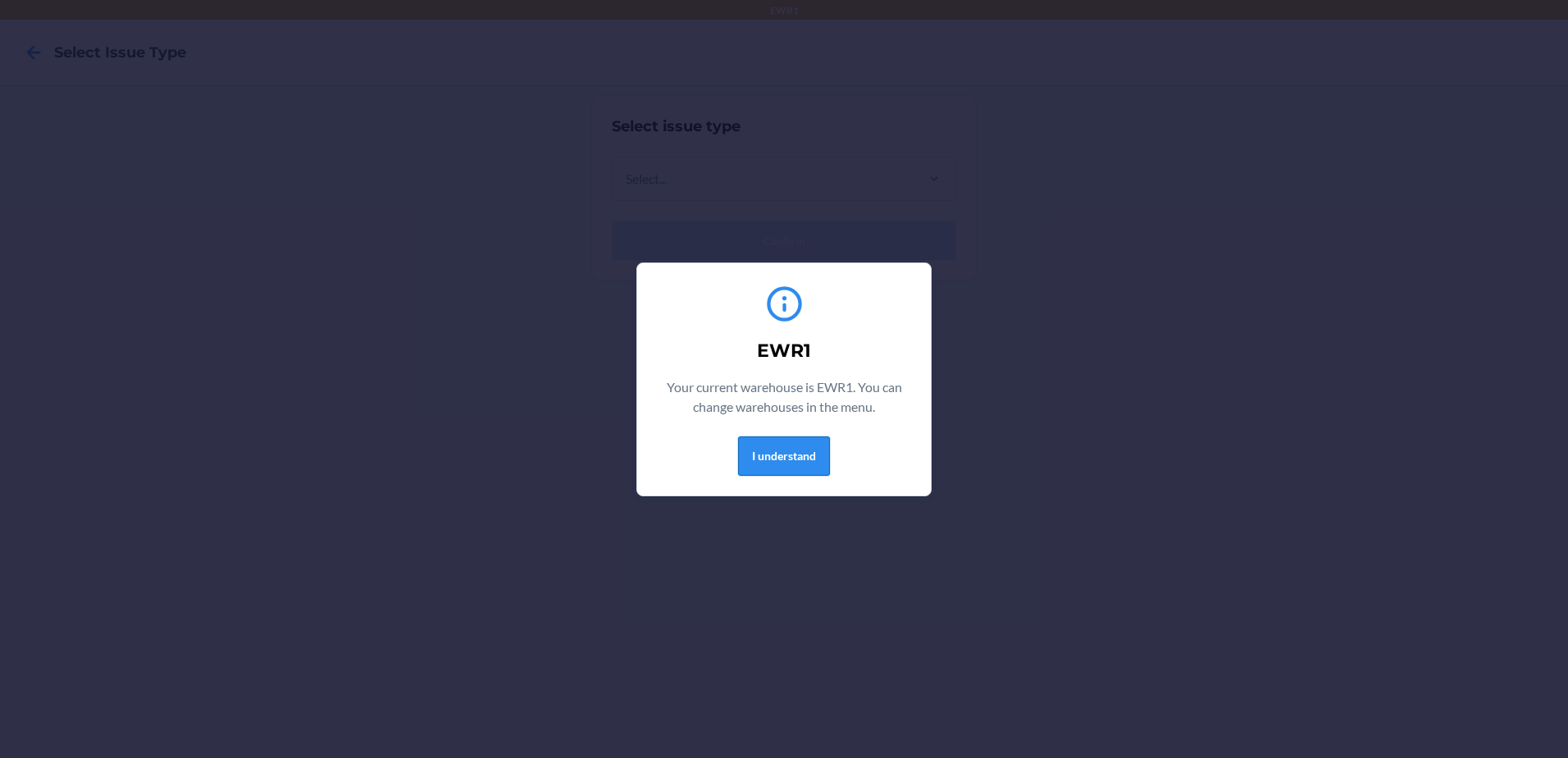
click at [773, 460] on button "I understand" at bounding box center [784, 456] width 92 height 40
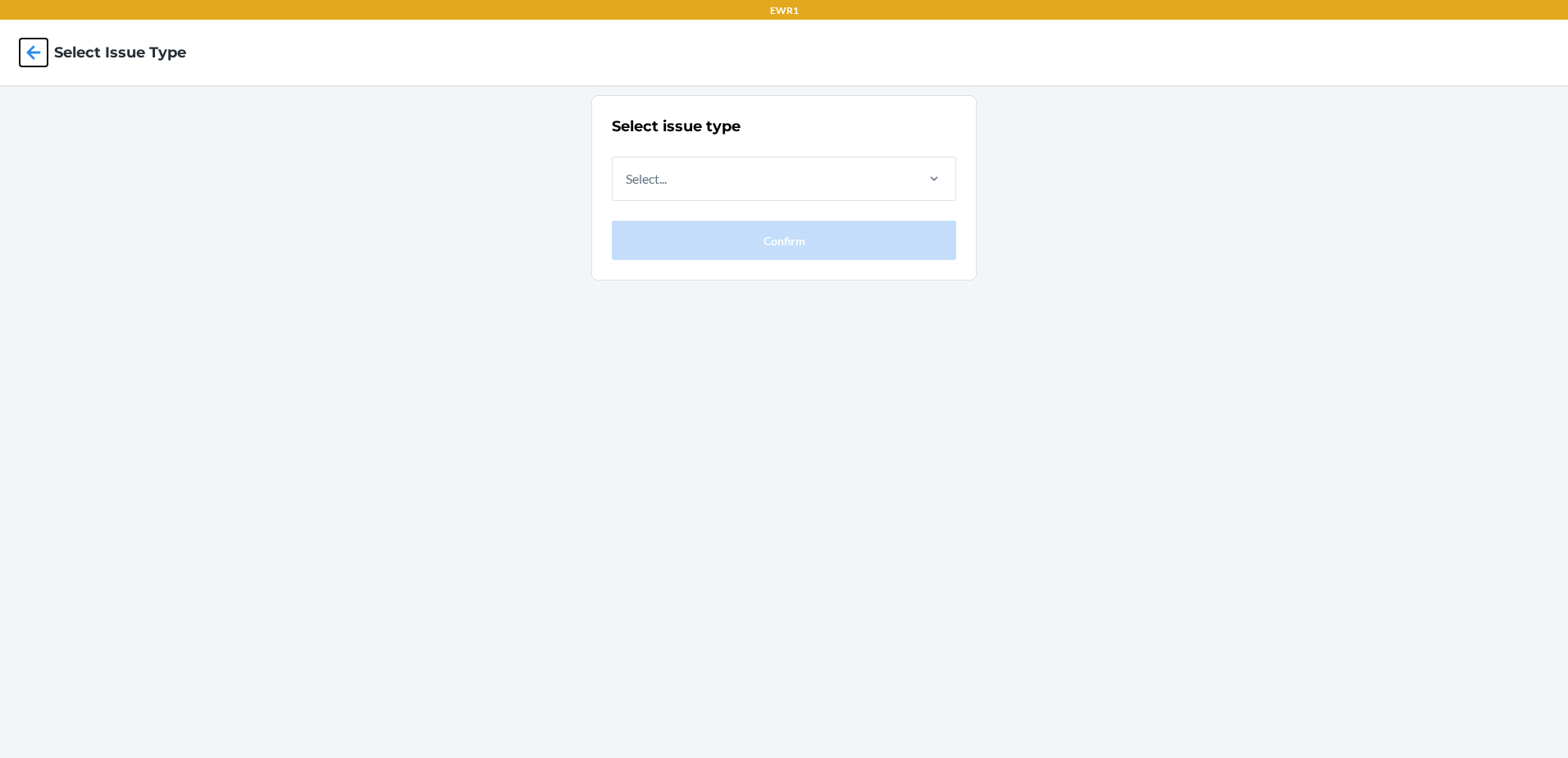
click at [36, 59] on icon at bounding box center [34, 53] width 28 height 28
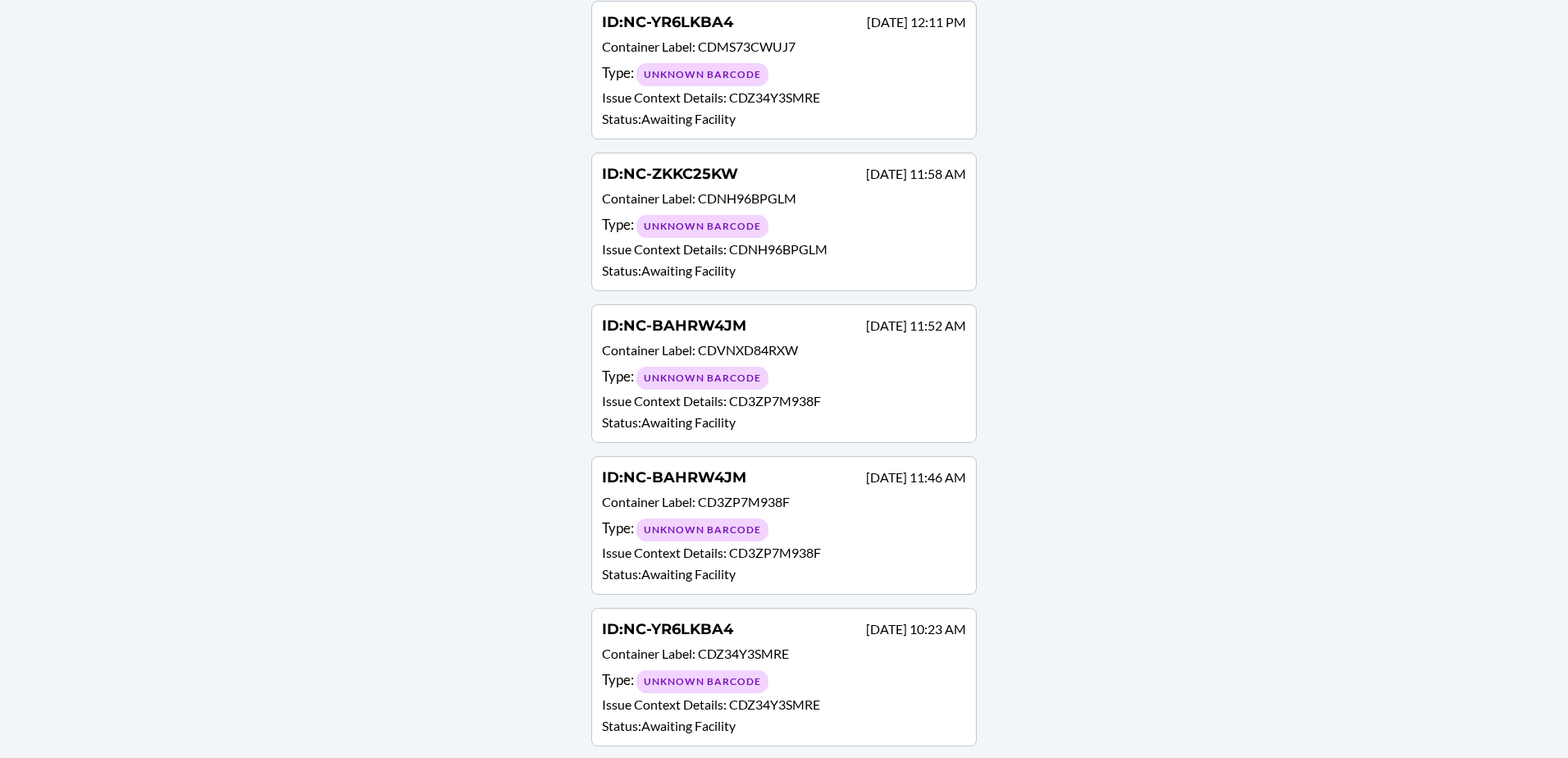
scroll to position [2379, 0]
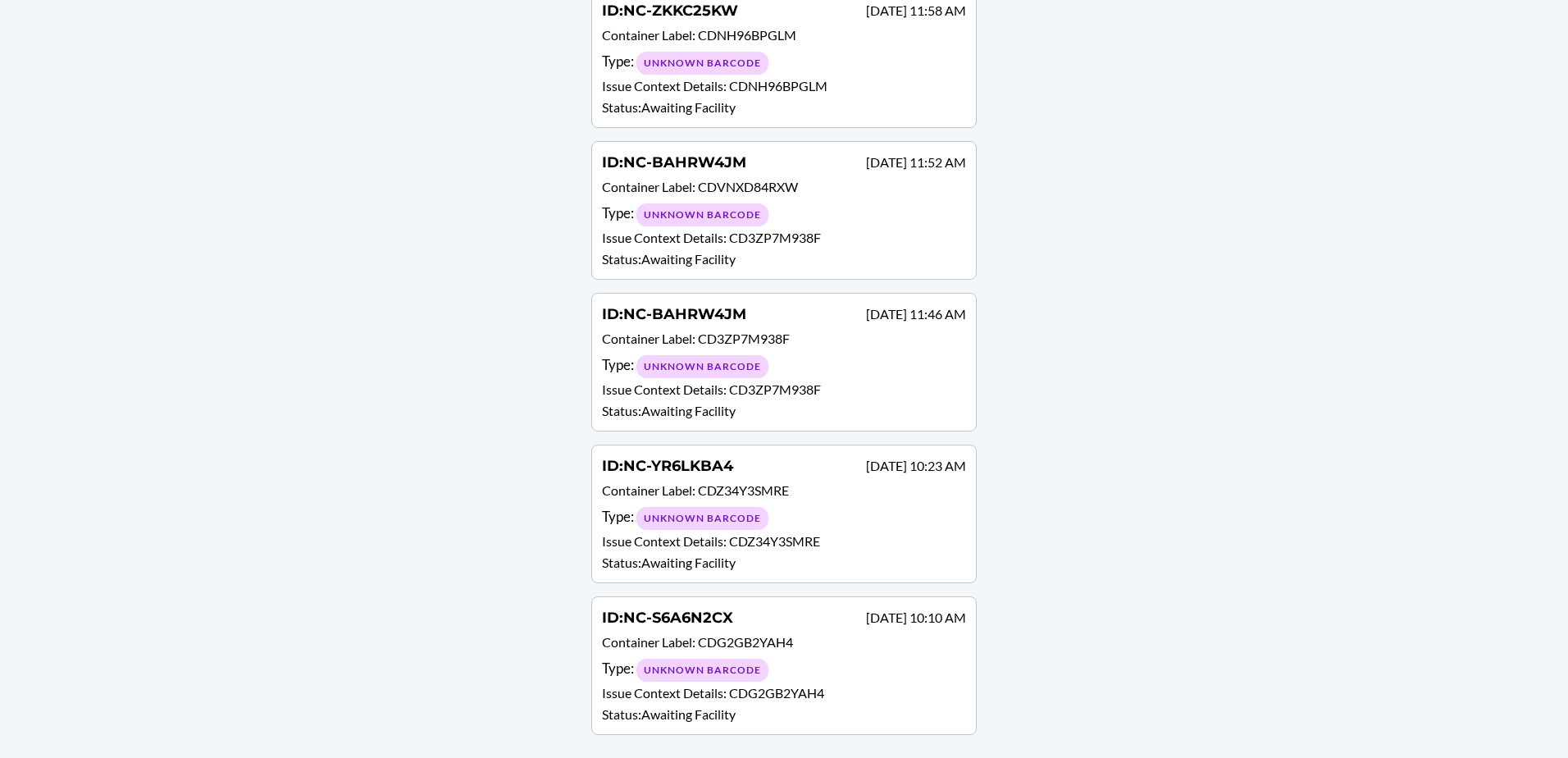
click at [818, 681] on div "Type : Unknown Barcode" at bounding box center [784, 670] width 364 height 24
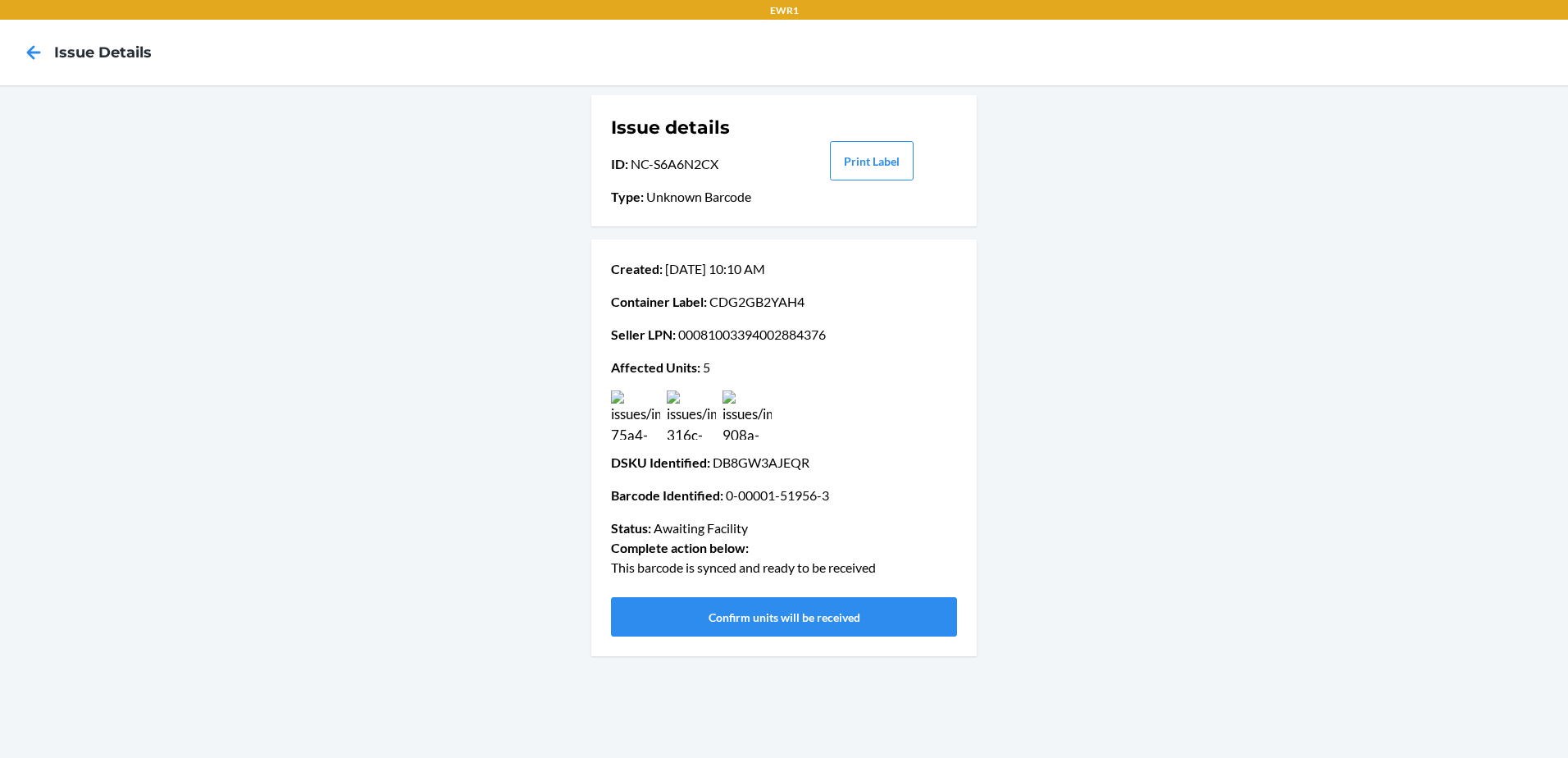
click at [646, 418] on img at bounding box center [636, 415] width 50 height 50
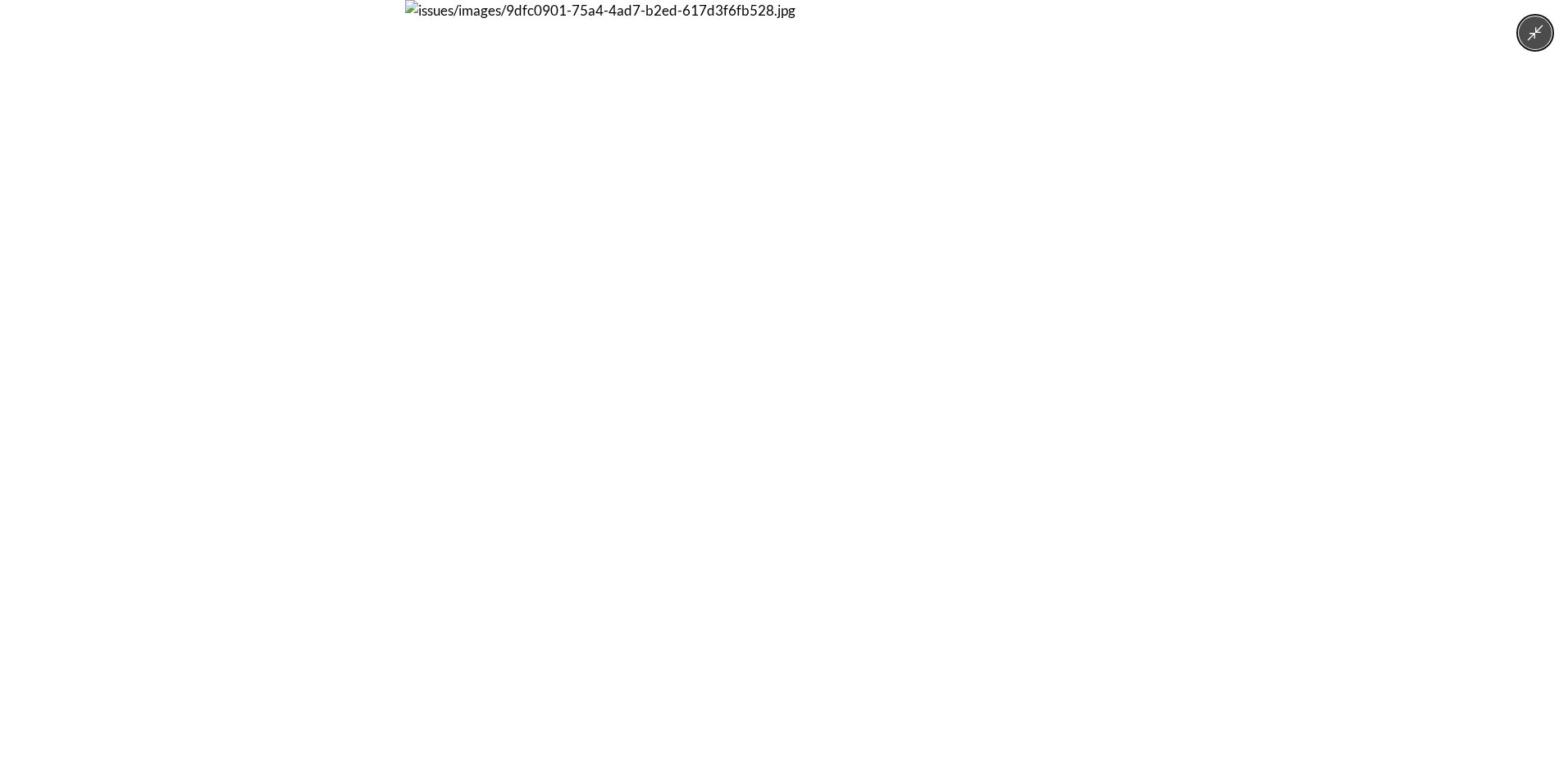
click at [642, 418] on img at bounding box center [784, 379] width 758 height 758
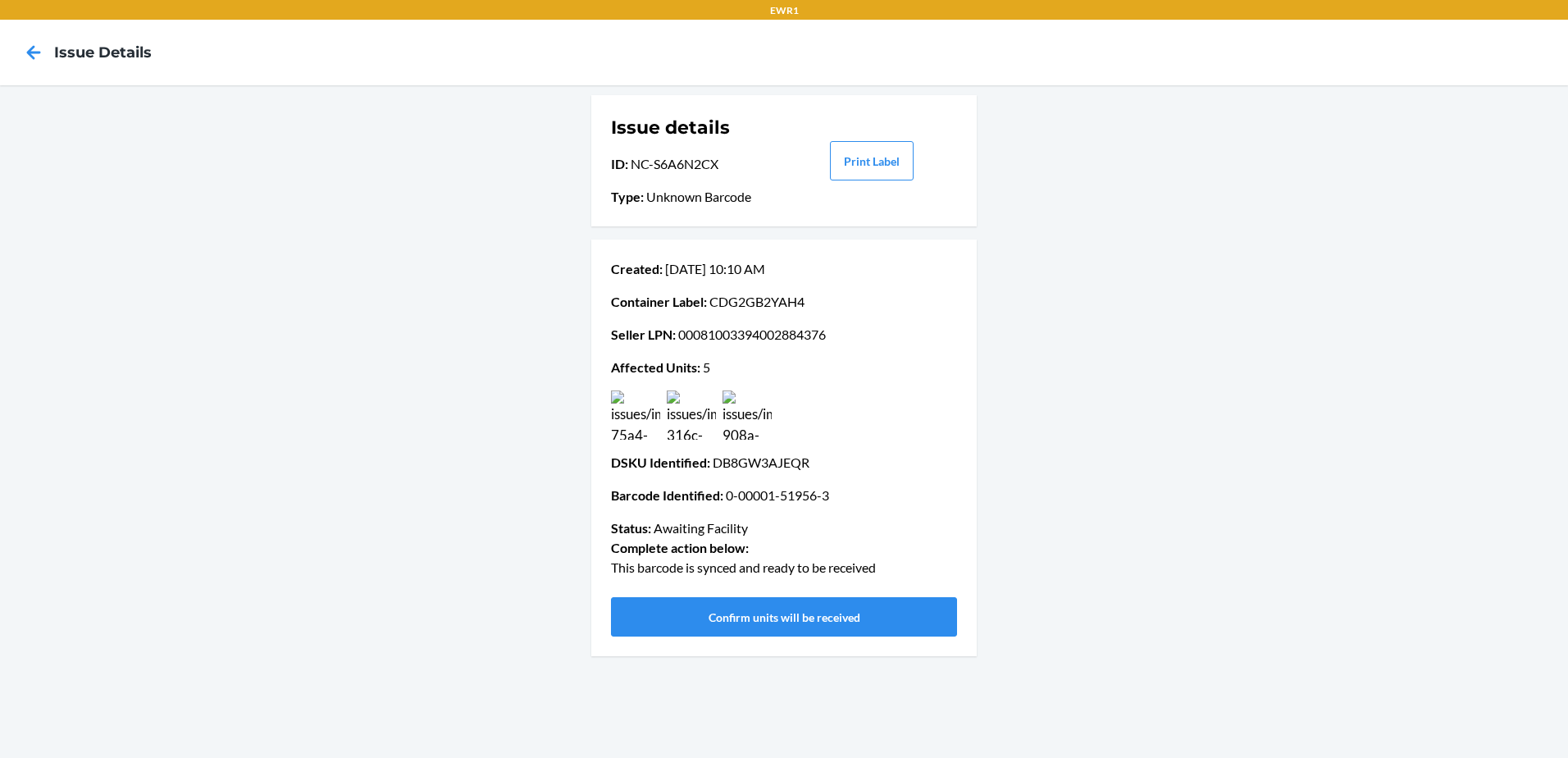
click at [681, 414] on img at bounding box center [692, 415] width 50 height 50
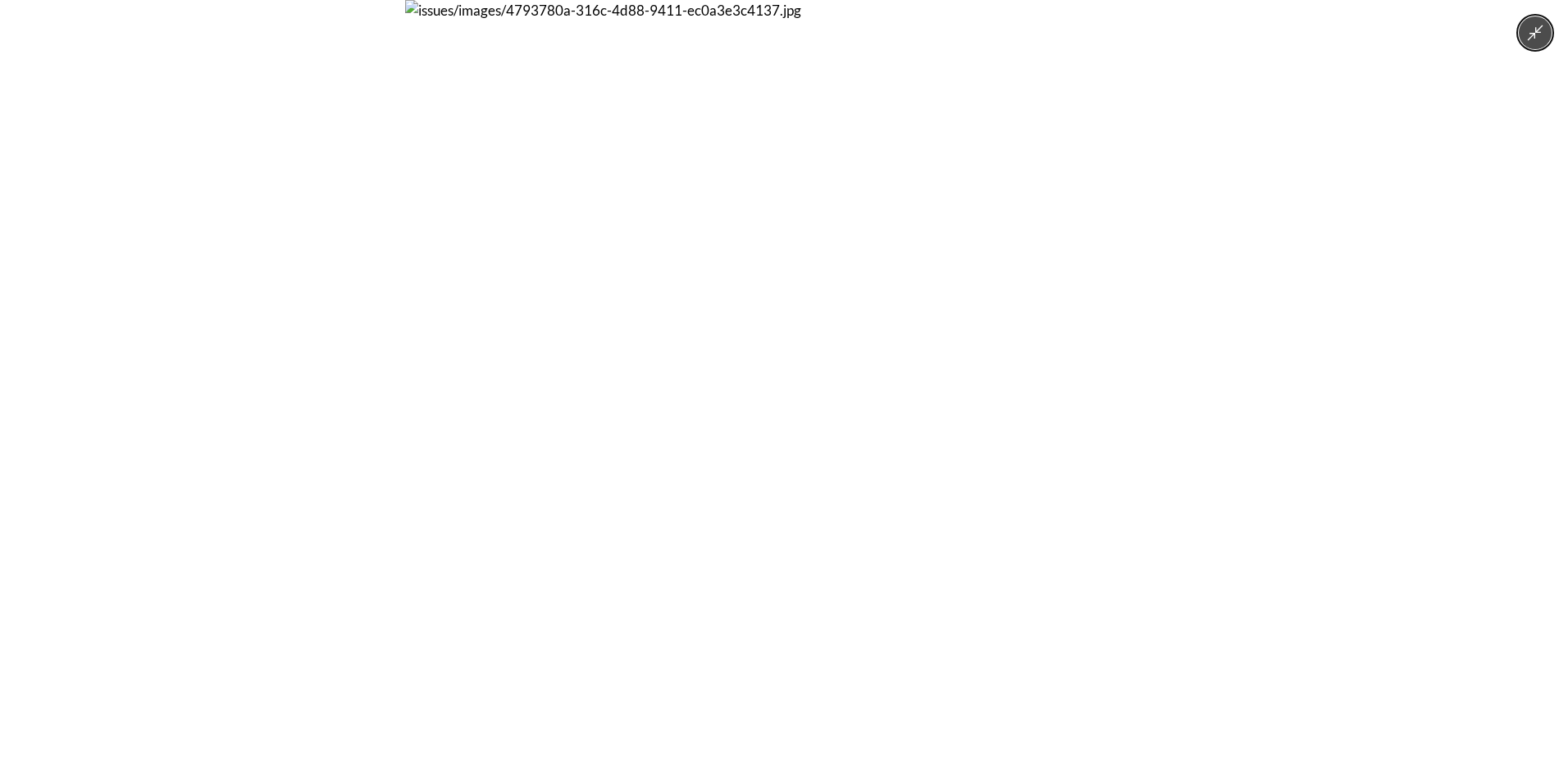
click at [681, 414] on img at bounding box center [784, 379] width 758 height 758
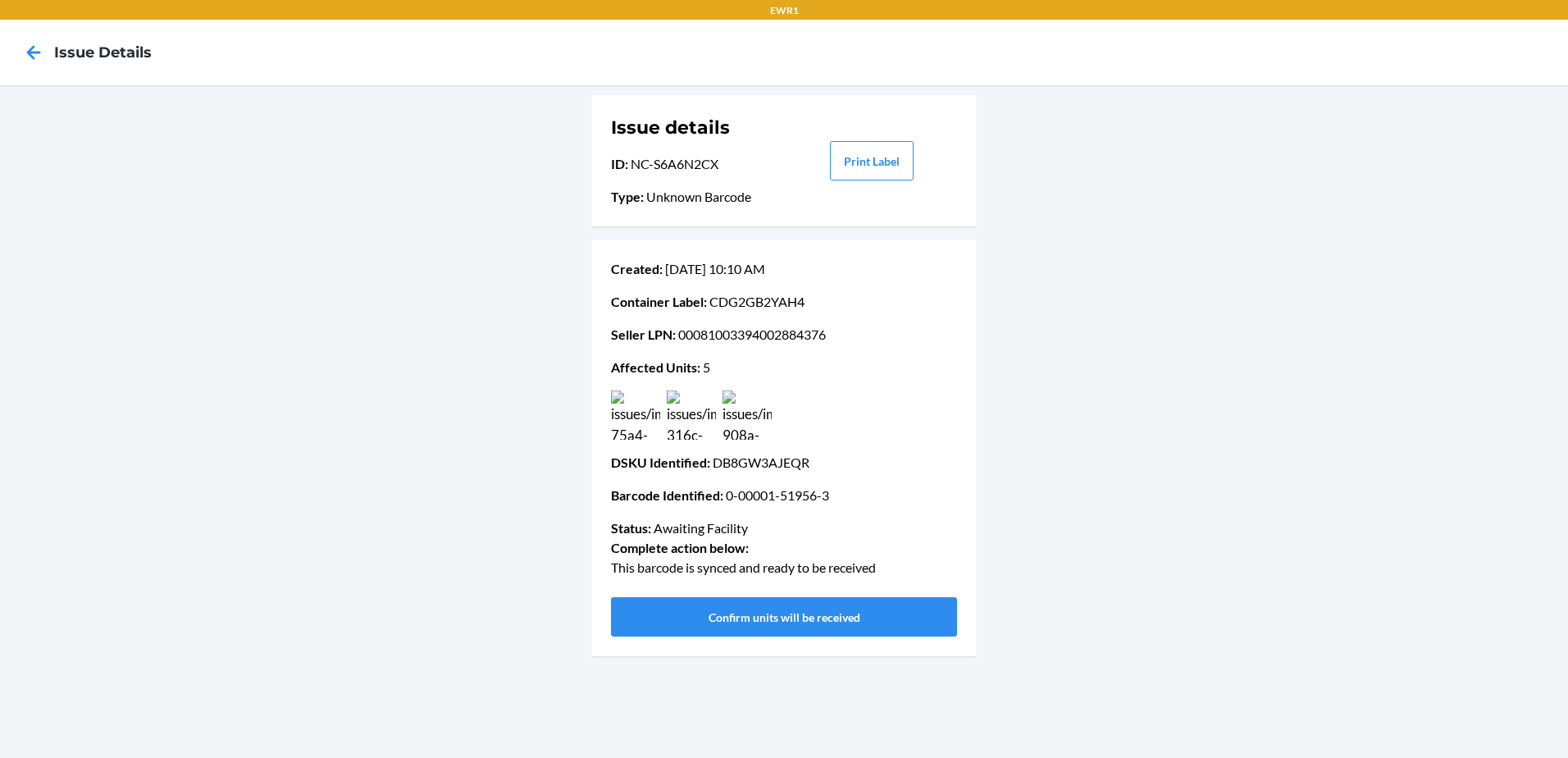
click at [751, 403] on img at bounding box center [748, 415] width 50 height 50
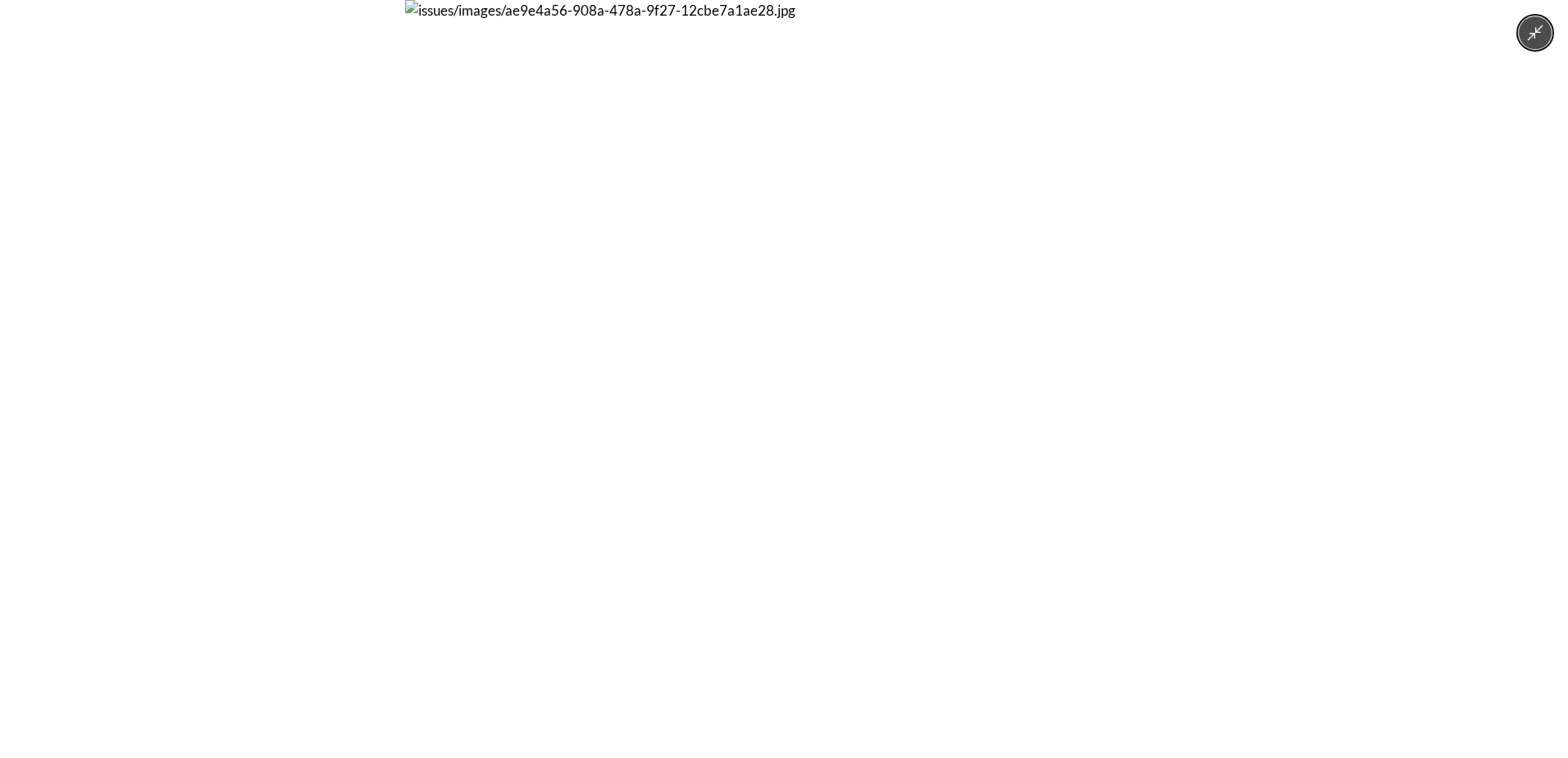
click at [751, 403] on img at bounding box center [784, 379] width 758 height 758
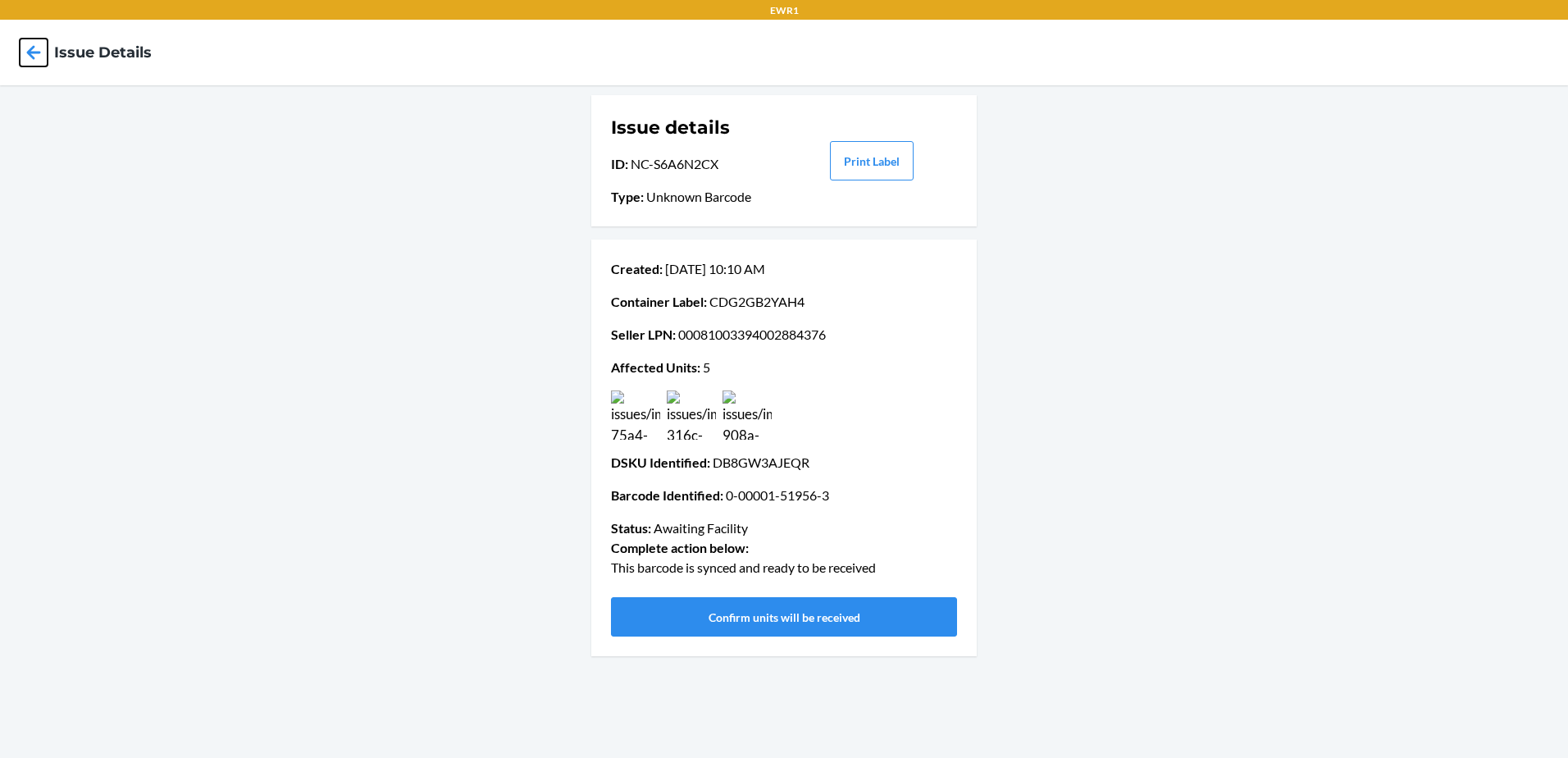
click at [33, 55] on icon at bounding box center [34, 53] width 28 height 28
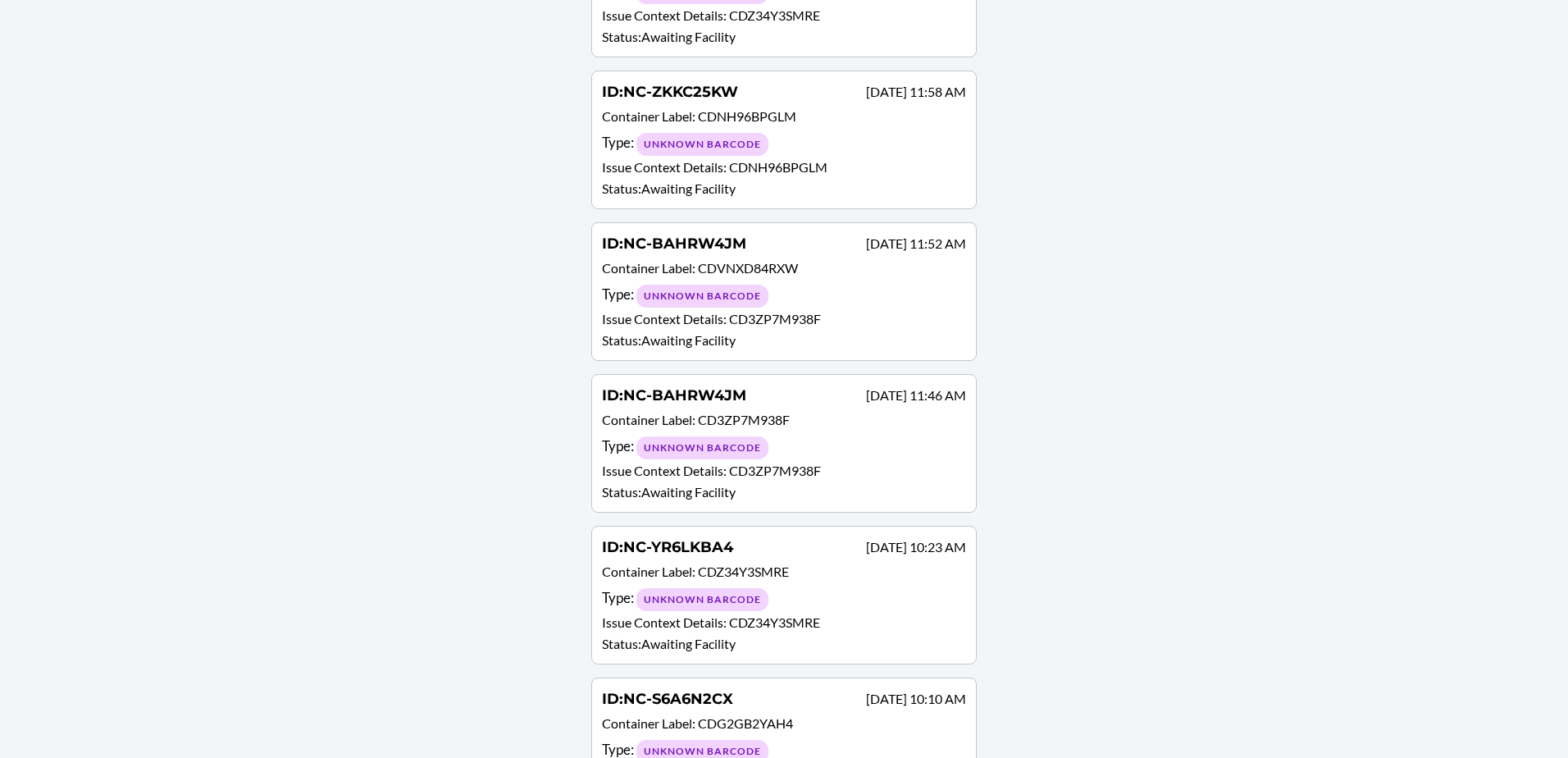
scroll to position [2379, 0]
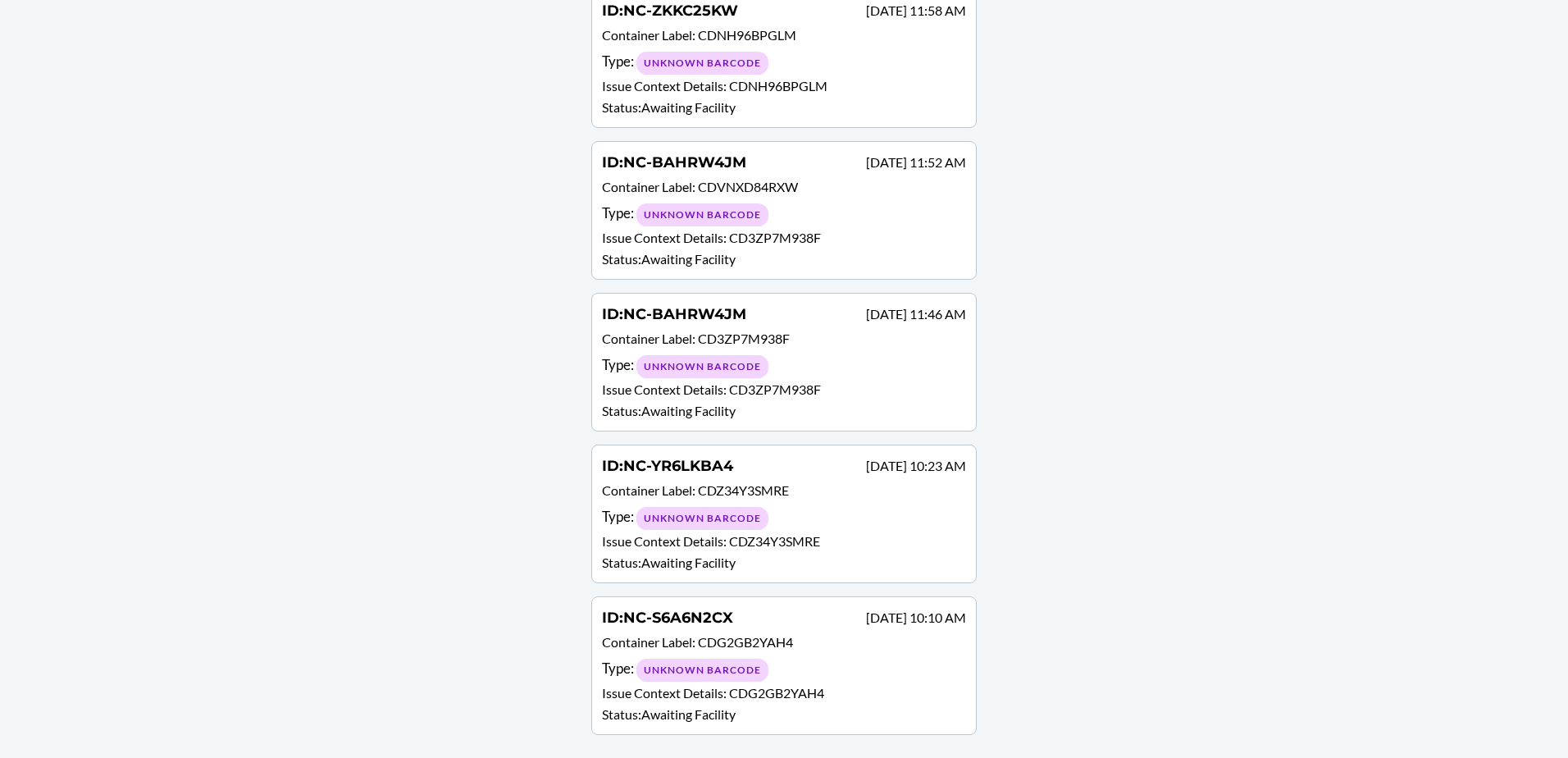
click at [806, 532] on p "Issue Context Details : CDZ34Y3SMRE" at bounding box center [784, 541] width 364 height 20
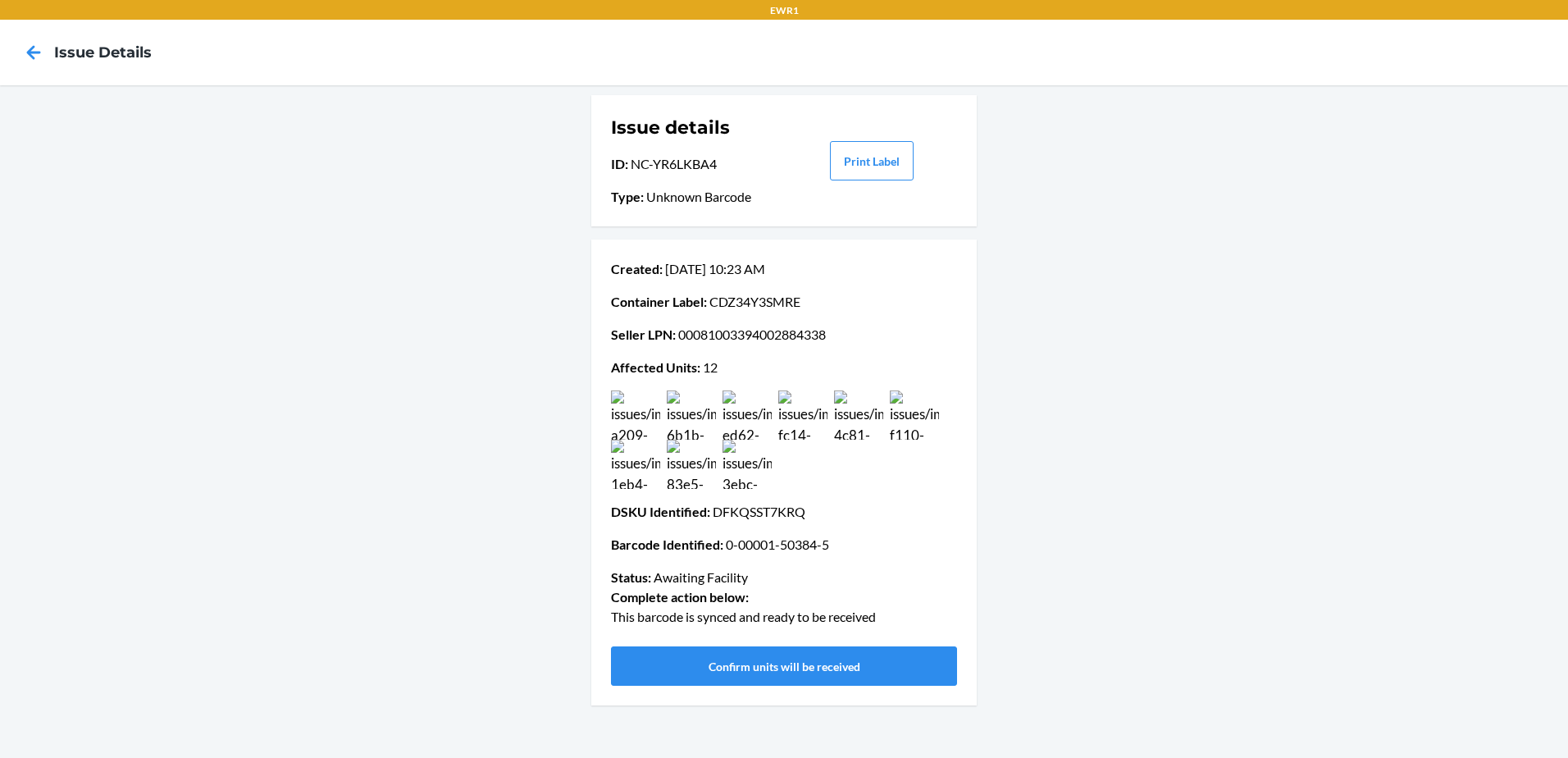
click at [630, 415] on img at bounding box center [636, 415] width 50 height 50
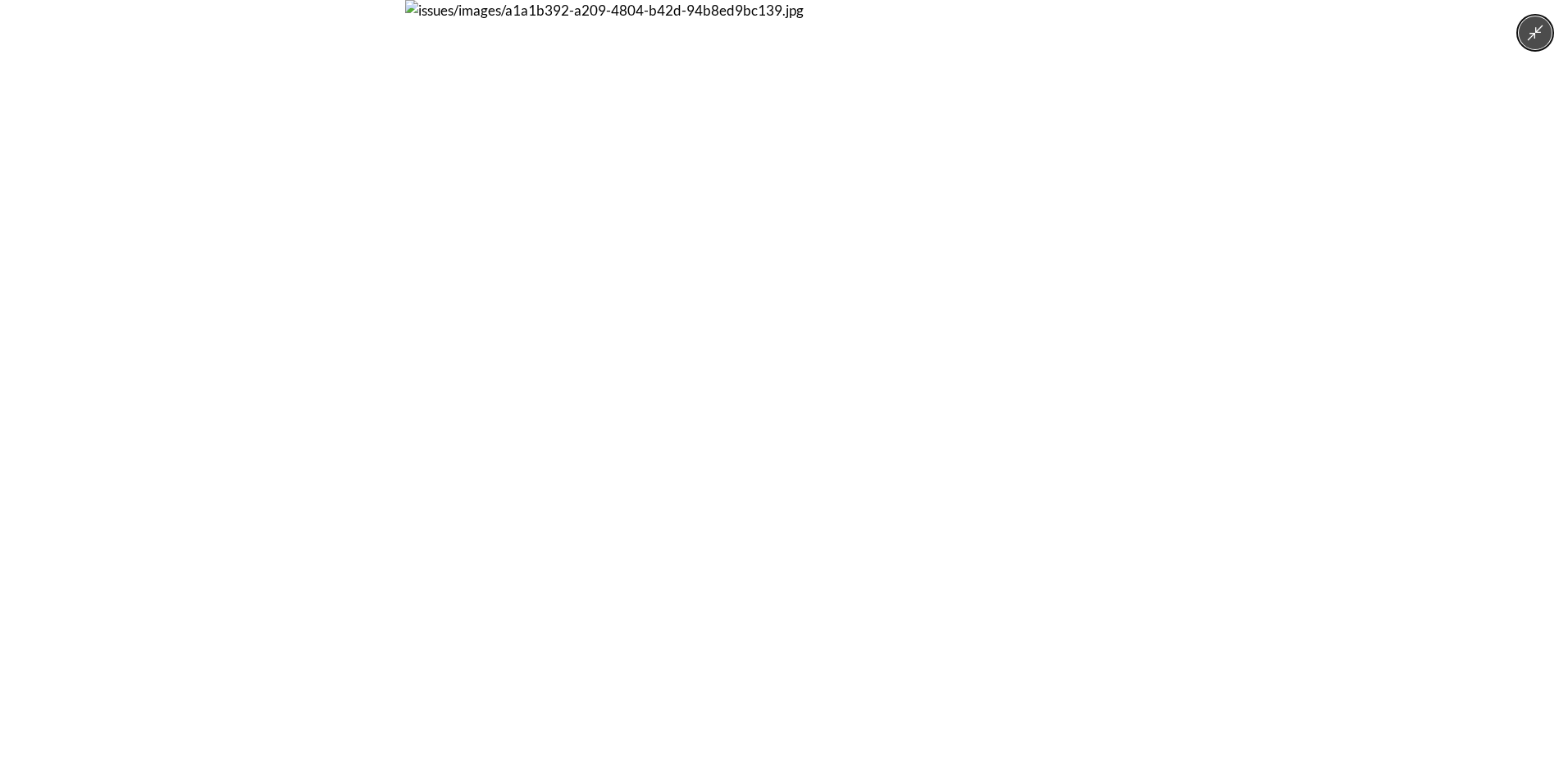
click at [630, 415] on img at bounding box center [784, 379] width 758 height 758
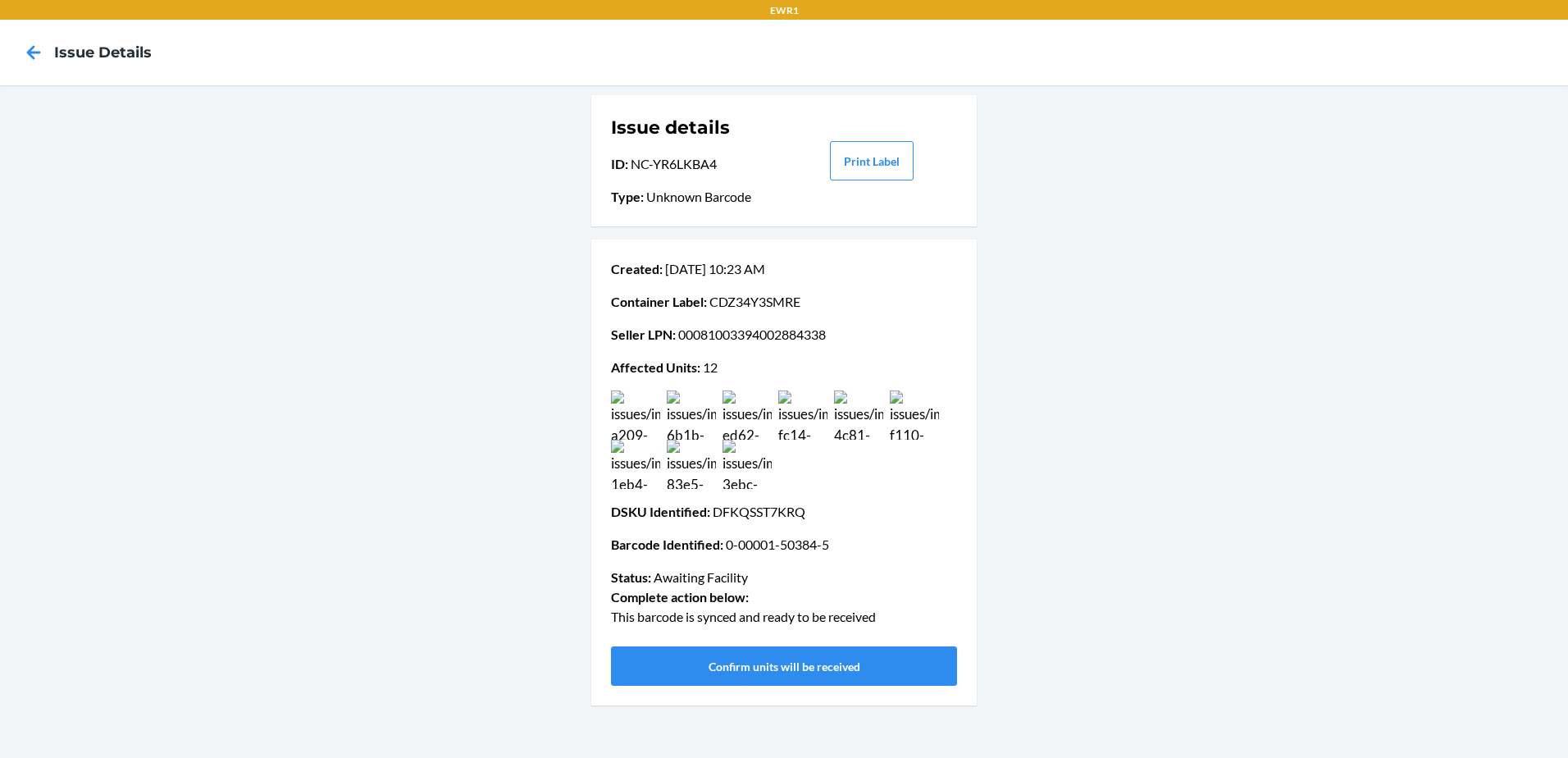
click at [681, 411] on img at bounding box center [692, 415] width 50 height 50
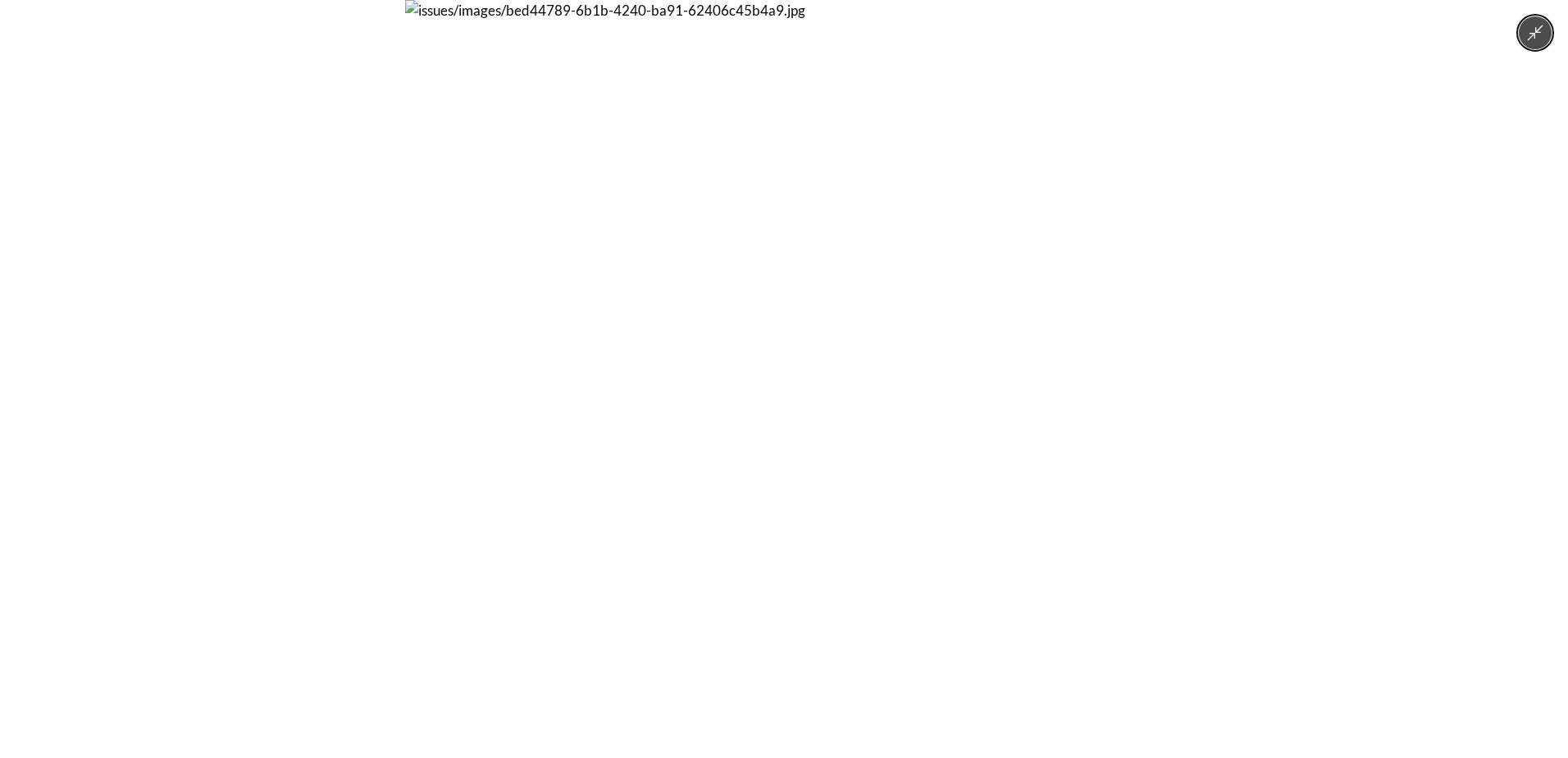
click at [681, 411] on img at bounding box center [784, 379] width 758 height 758
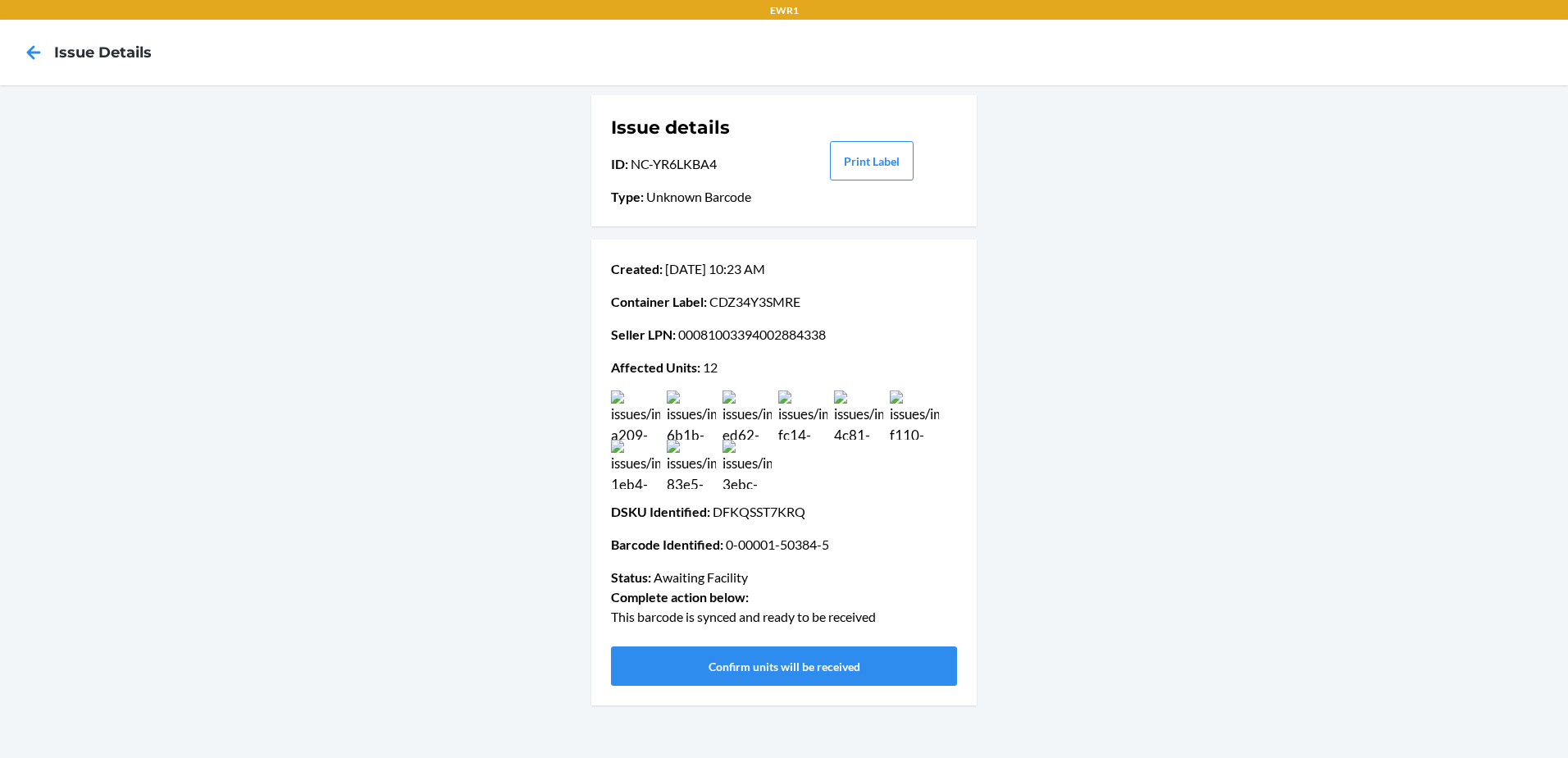
click at [759, 420] on img at bounding box center [748, 415] width 50 height 50
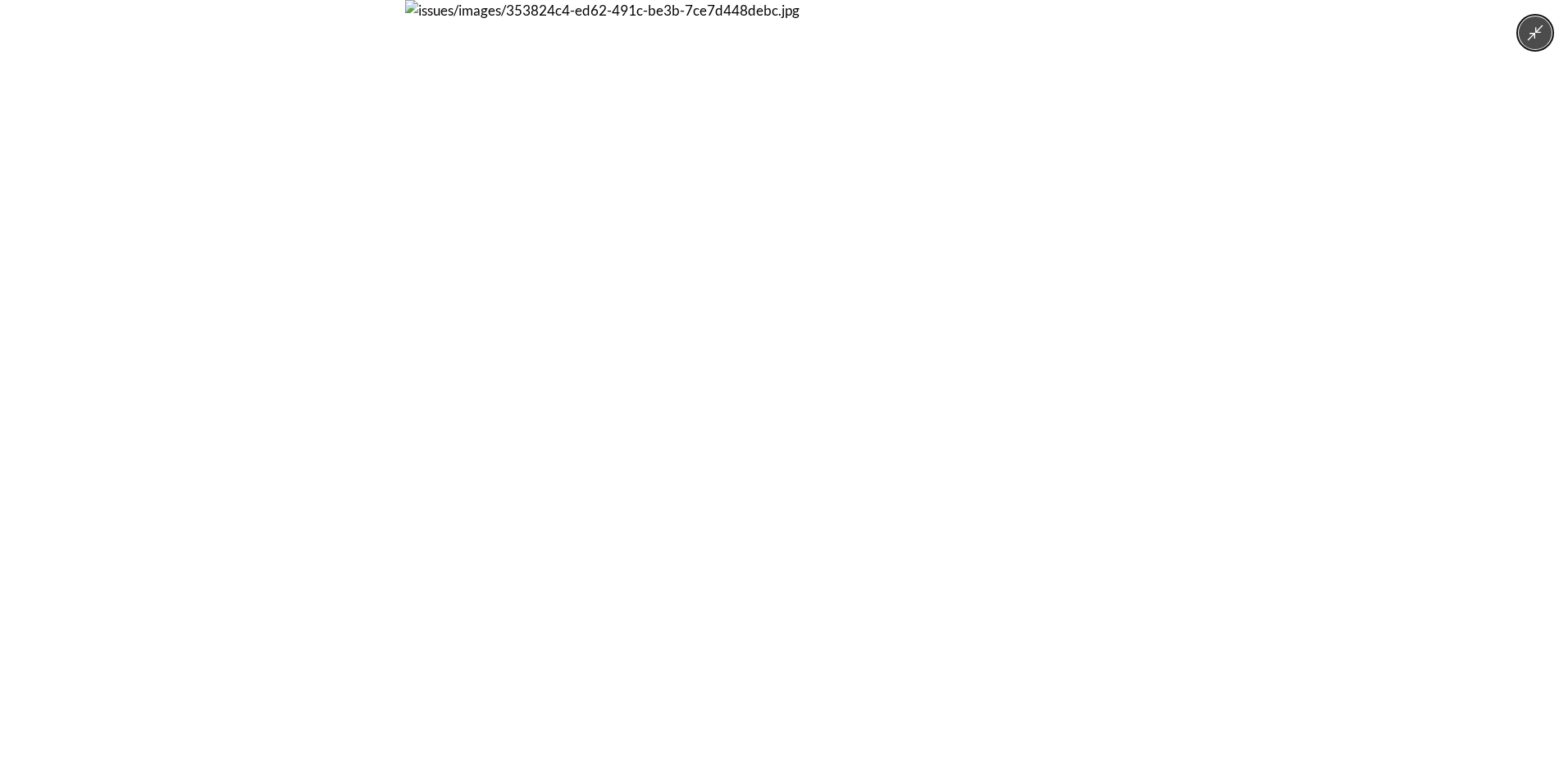
click at [759, 420] on img at bounding box center [784, 379] width 758 height 758
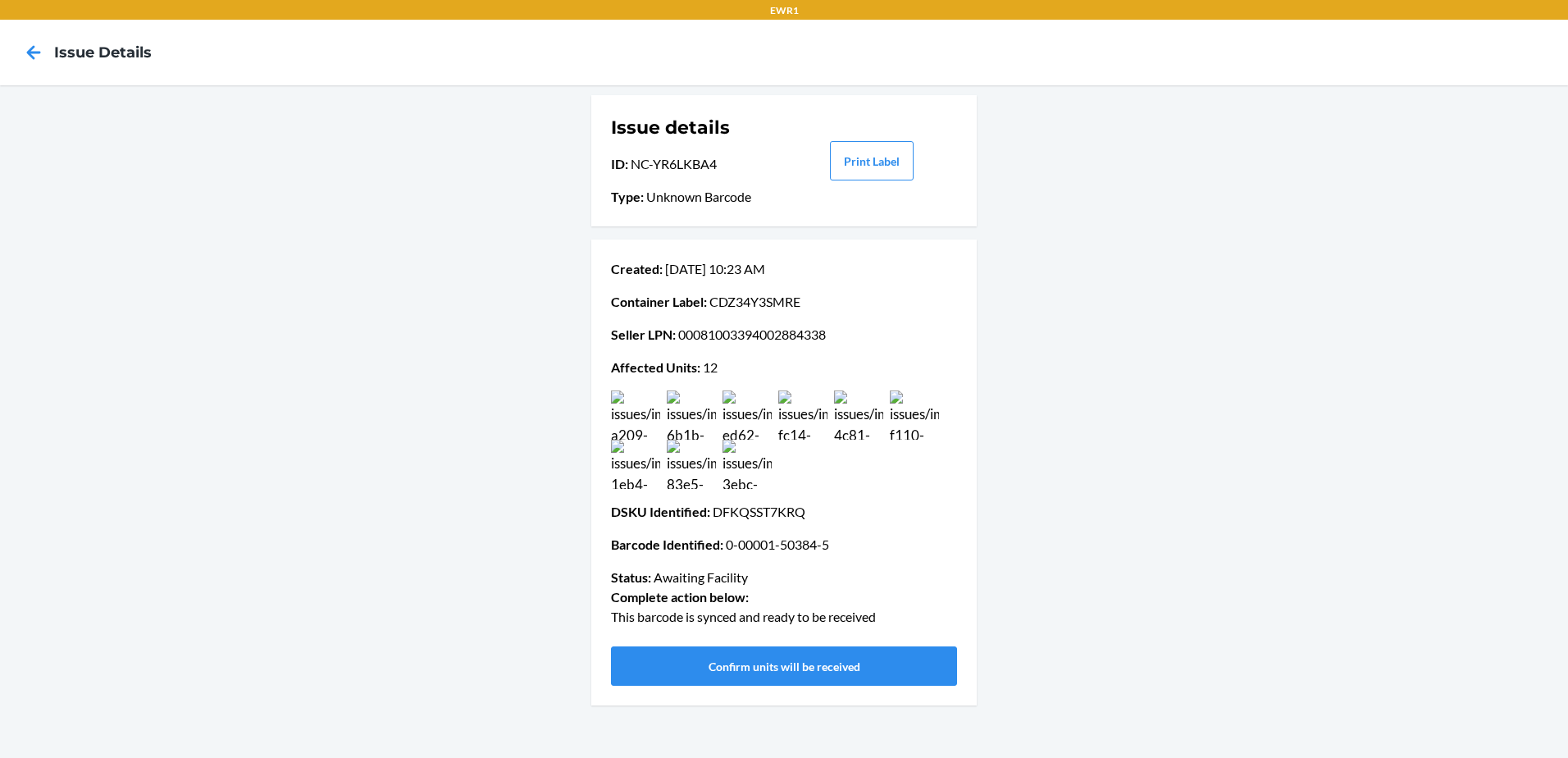
click at [745, 480] on img at bounding box center [748, 465] width 50 height 50
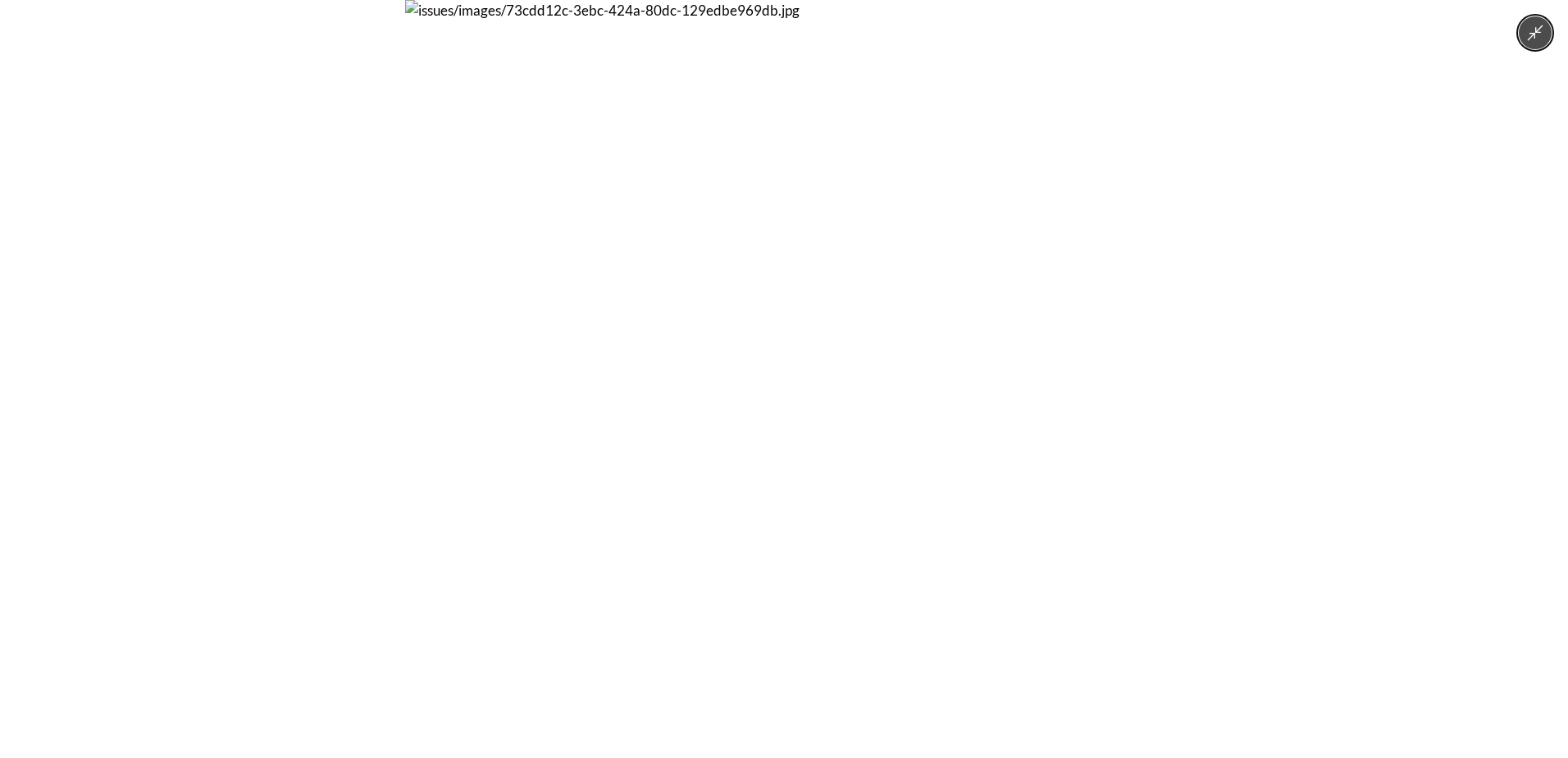
click at [745, 480] on img at bounding box center [784, 379] width 758 height 758
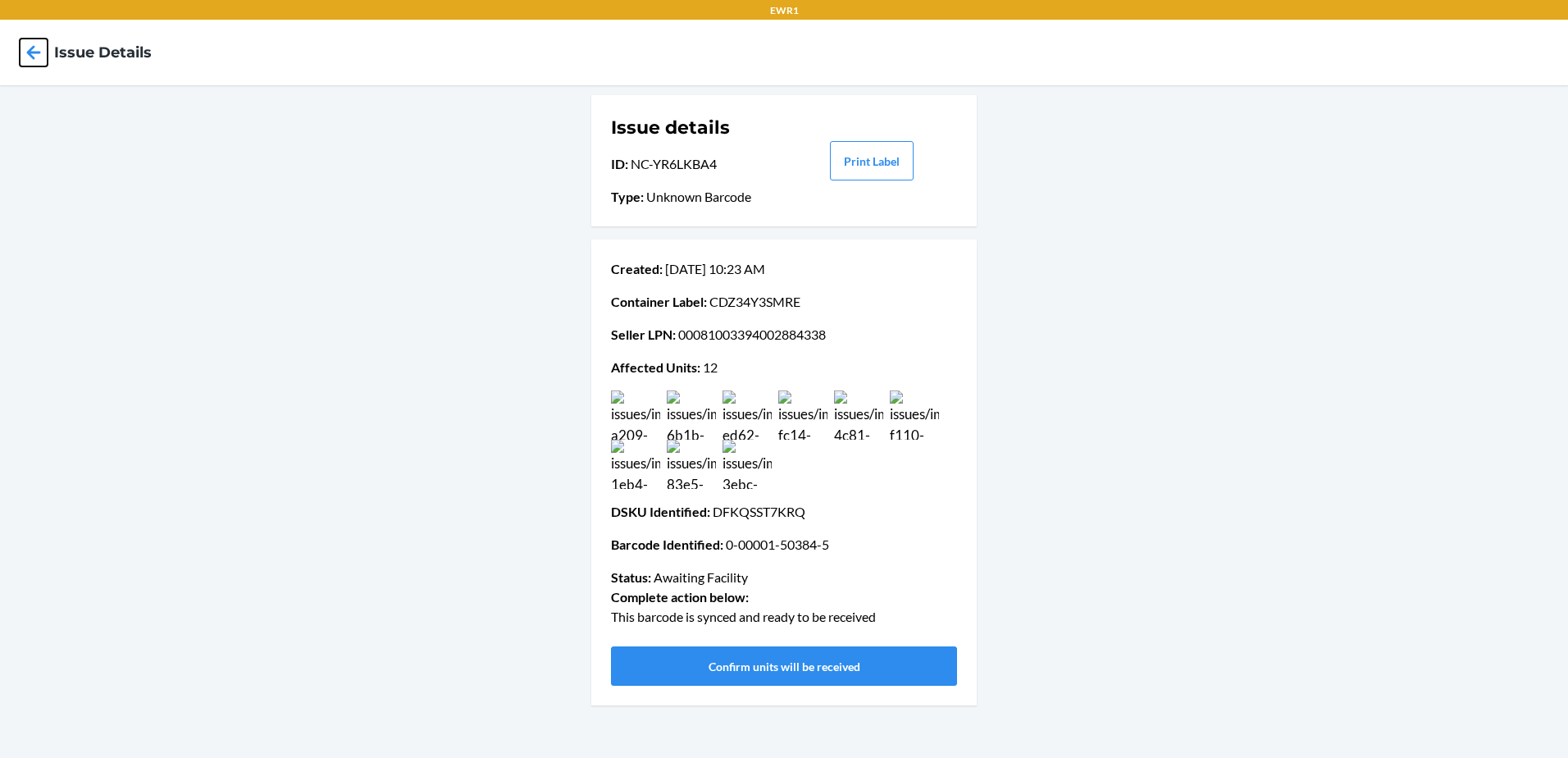
click at [29, 50] on icon at bounding box center [34, 53] width 28 height 28
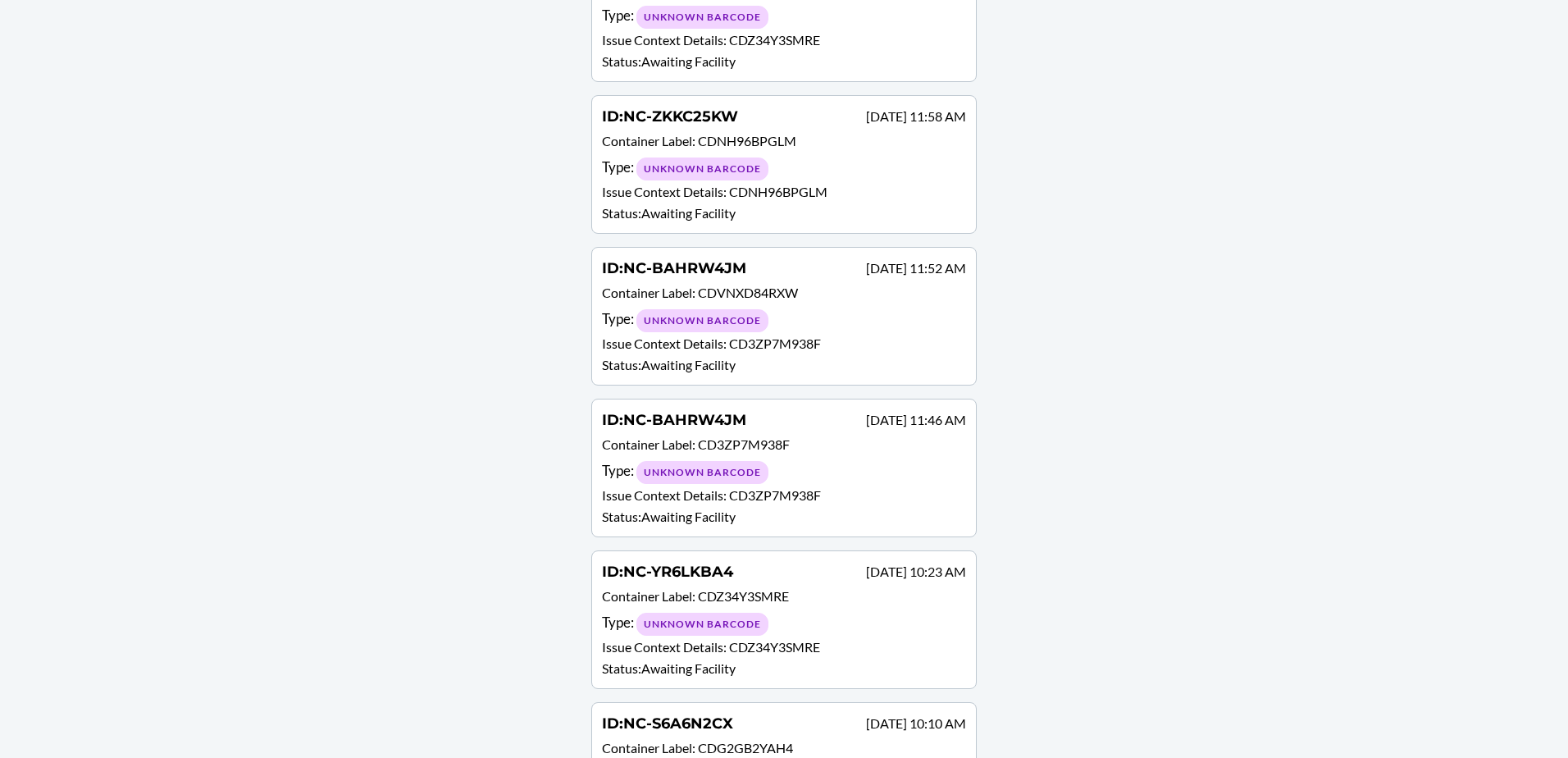
scroll to position [2379, 0]
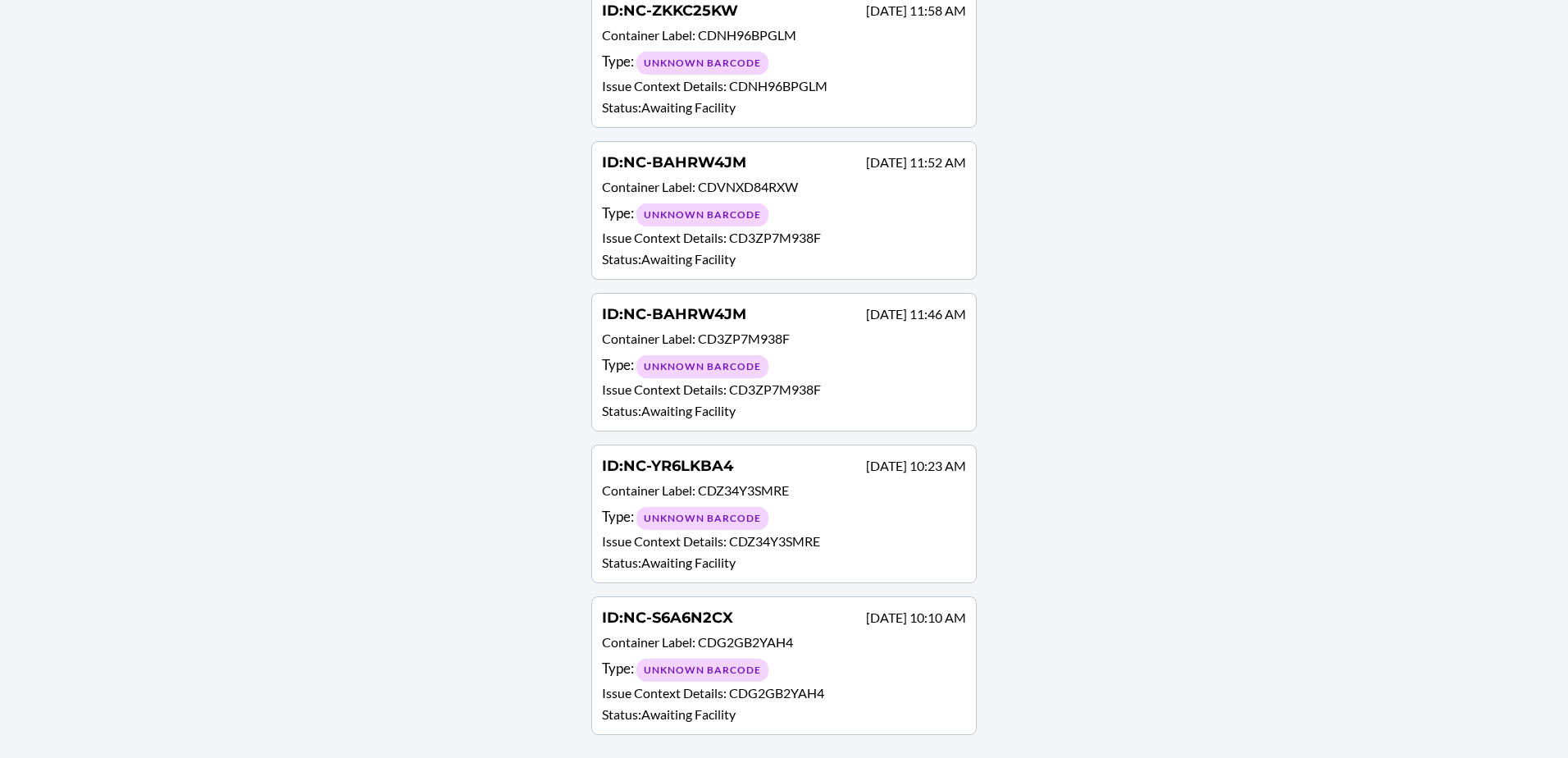
click at [810, 358] on div "Type : Unknown Barcode" at bounding box center [784, 367] width 364 height 24
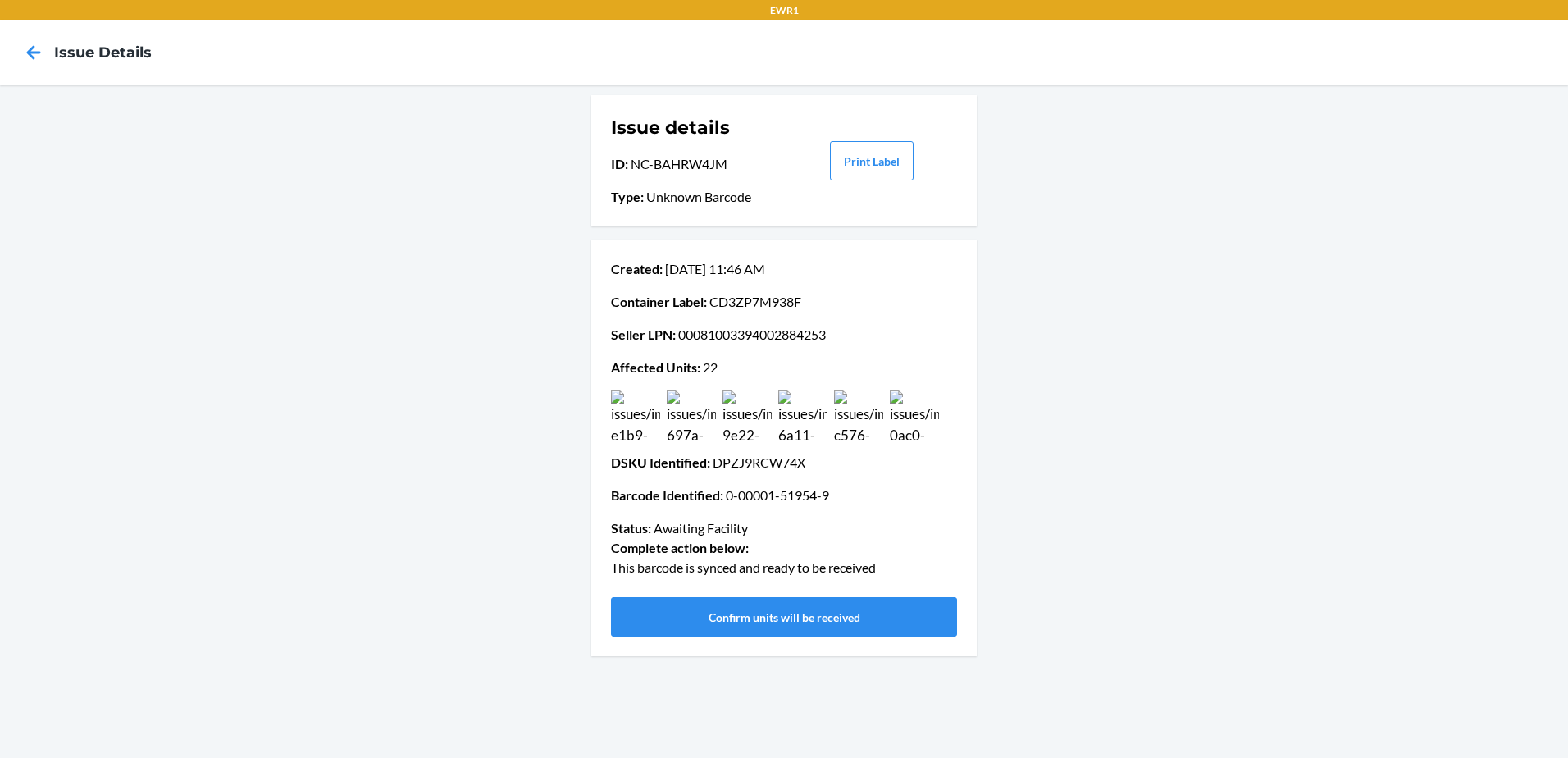
click at [622, 422] on img at bounding box center [636, 415] width 50 height 50
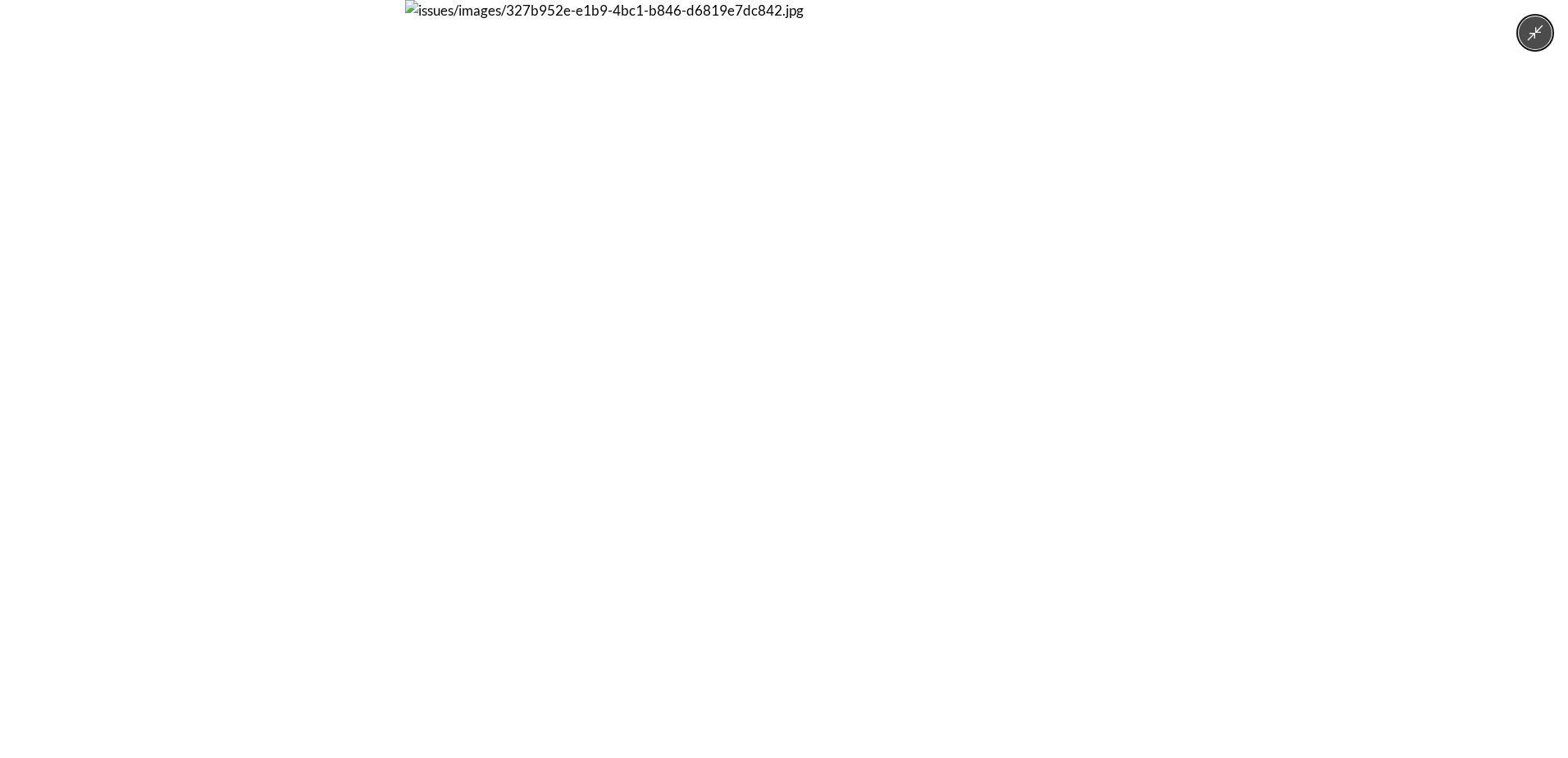
click at [622, 422] on img at bounding box center [784, 379] width 758 height 758
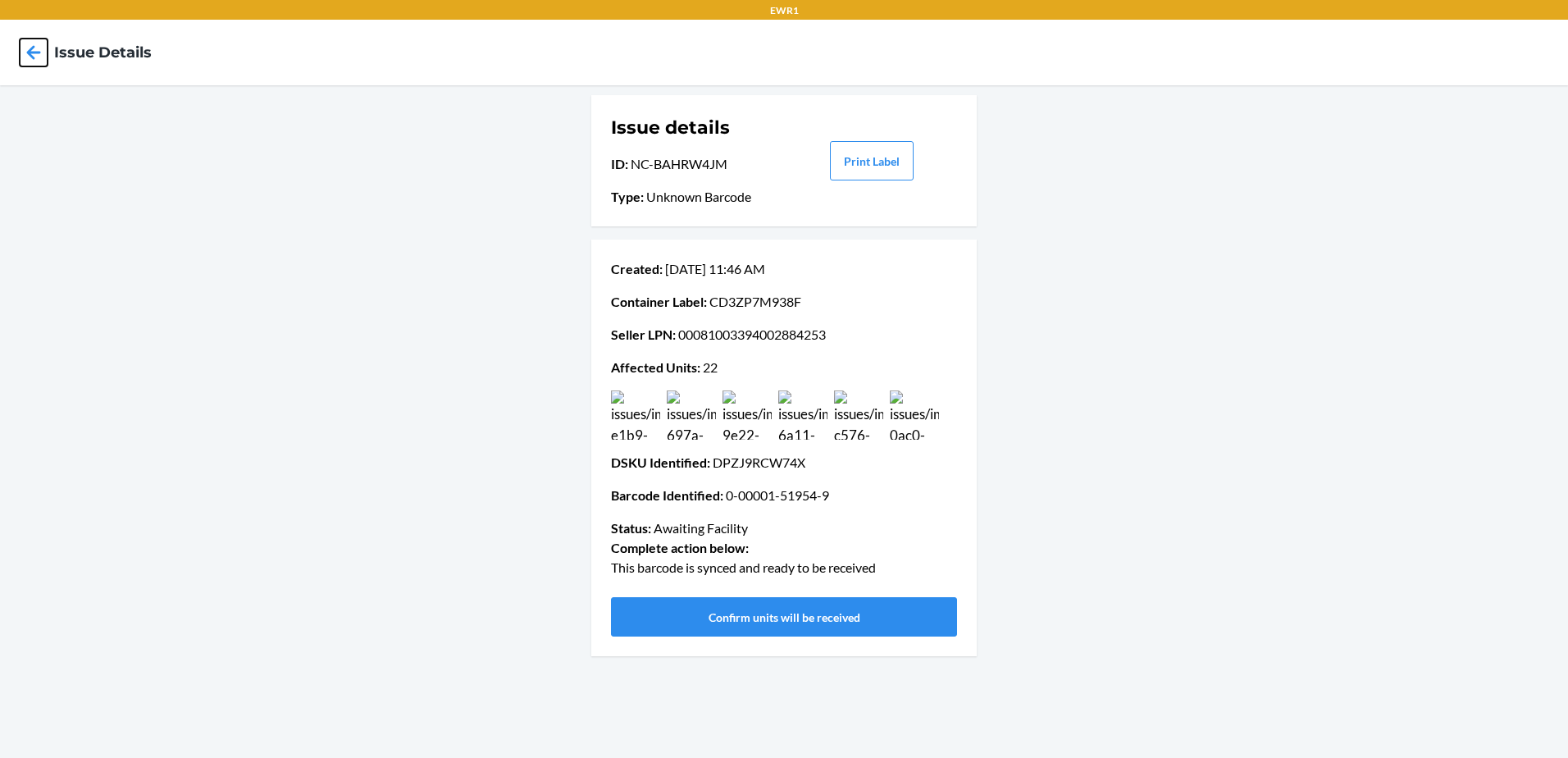
click at [32, 57] on icon at bounding box center [34, 52] width 14 height 14
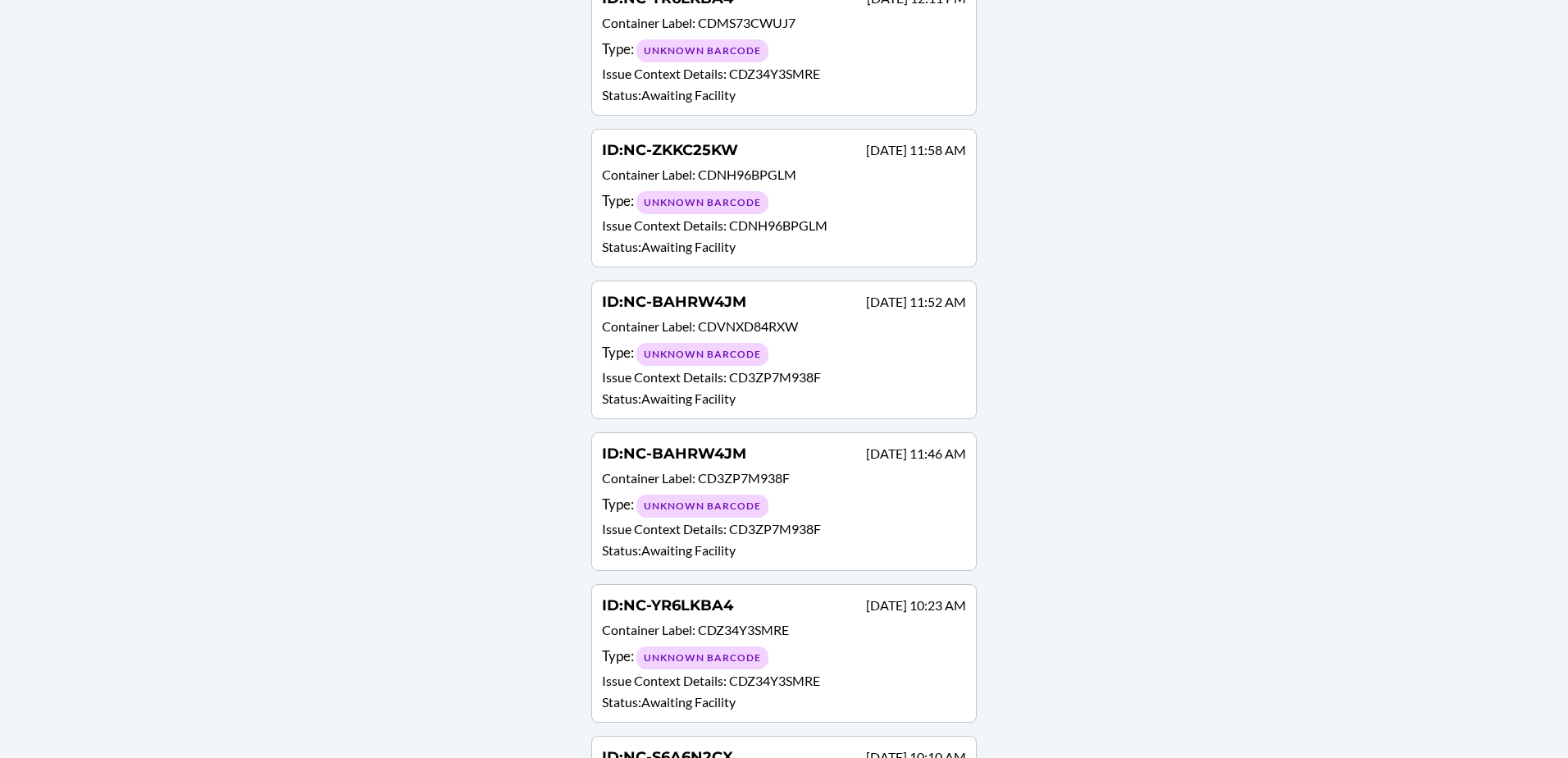
scroll to position [2215, 0]
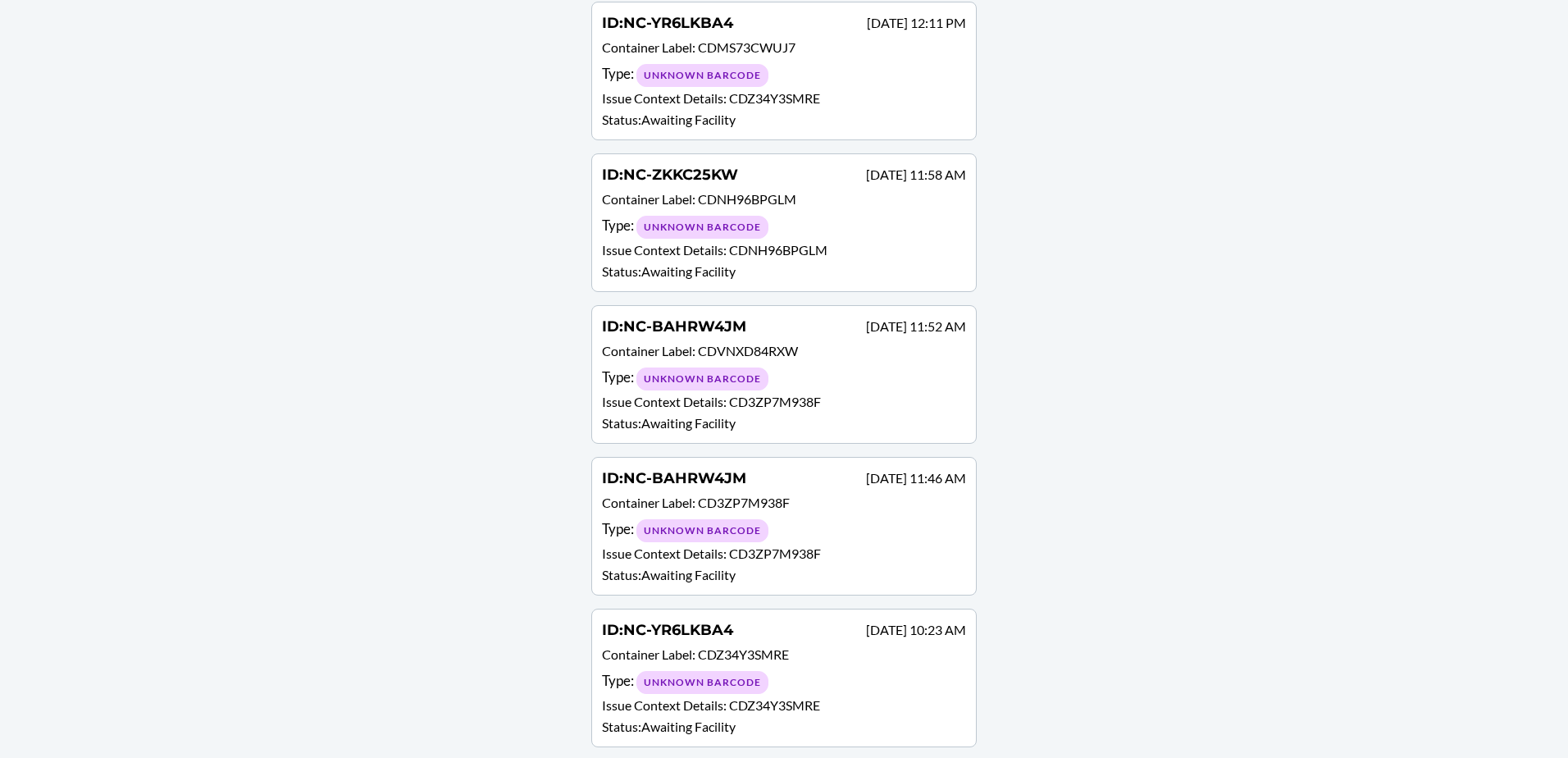
click at [845, 252] on p "Issue Context Details : CDNH96BPGLM" at bounding box center [784, 250] width 364 height 20
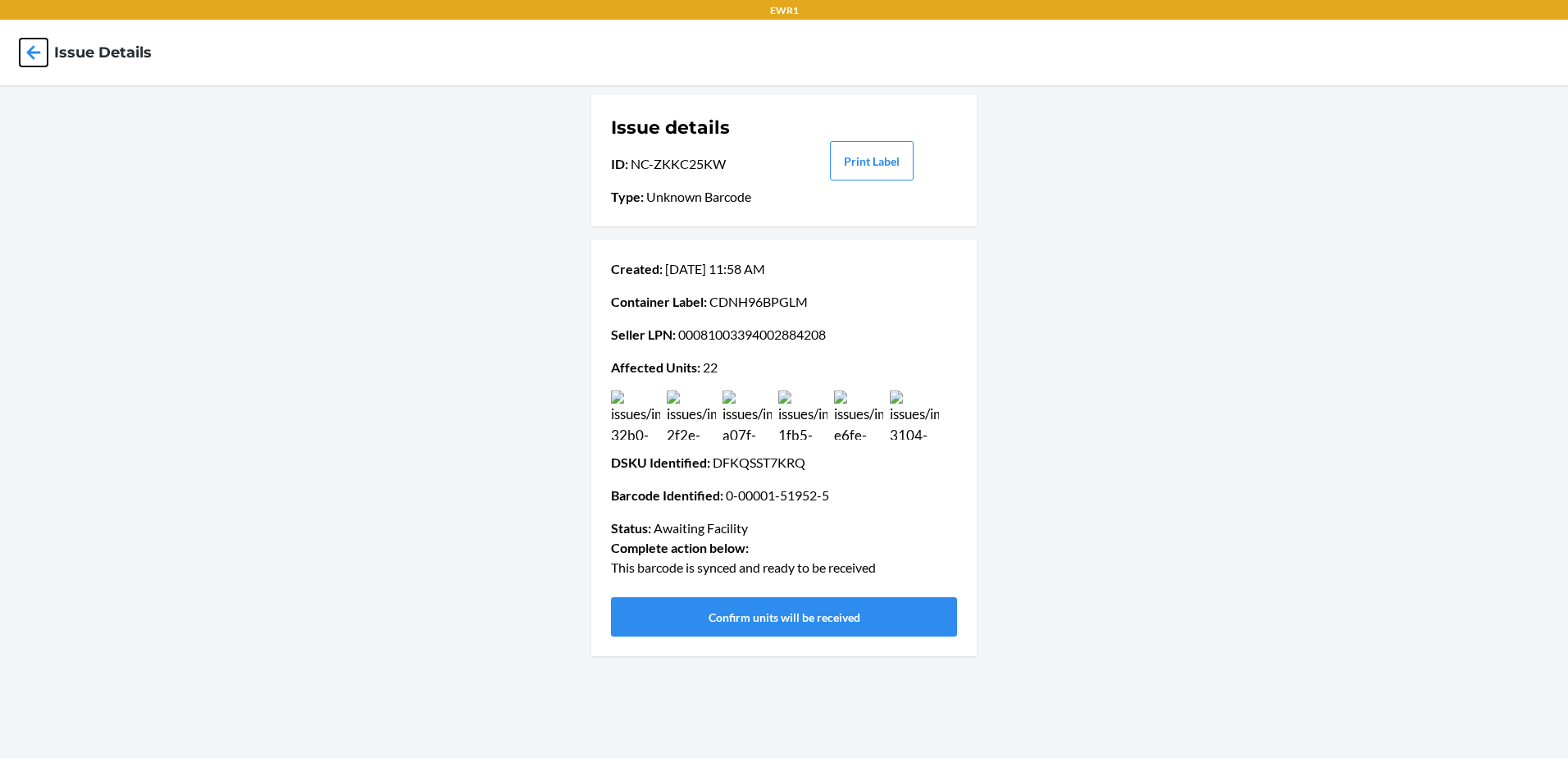
click at [28, 50] on icon at bounding box center [34, 53] width 28 height 28
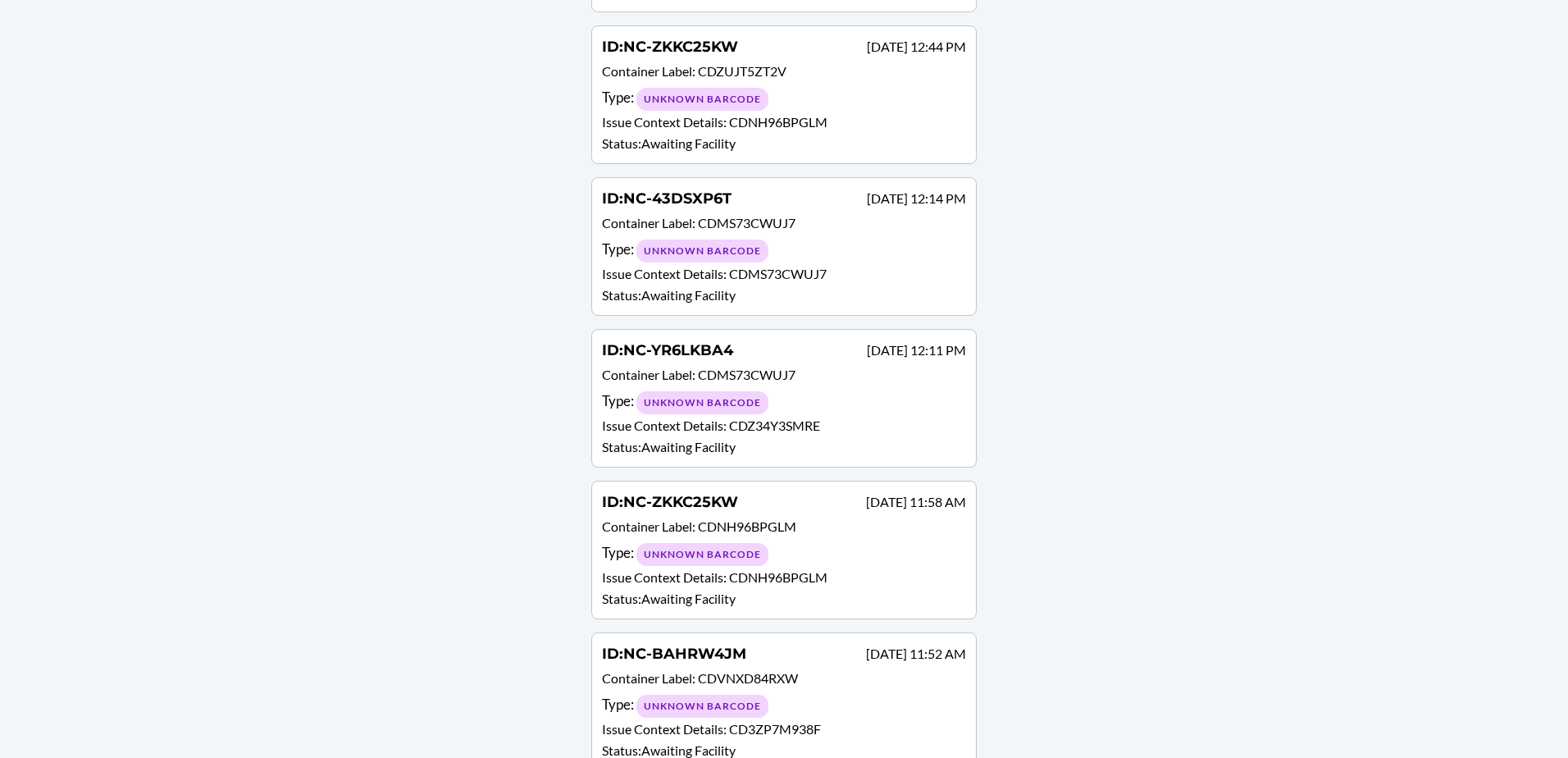
scroll to position [1887, 0]
click at [821, 396] on div "Type : Unknown Barcode" at bounding box center [784, 403] width 364 height 24
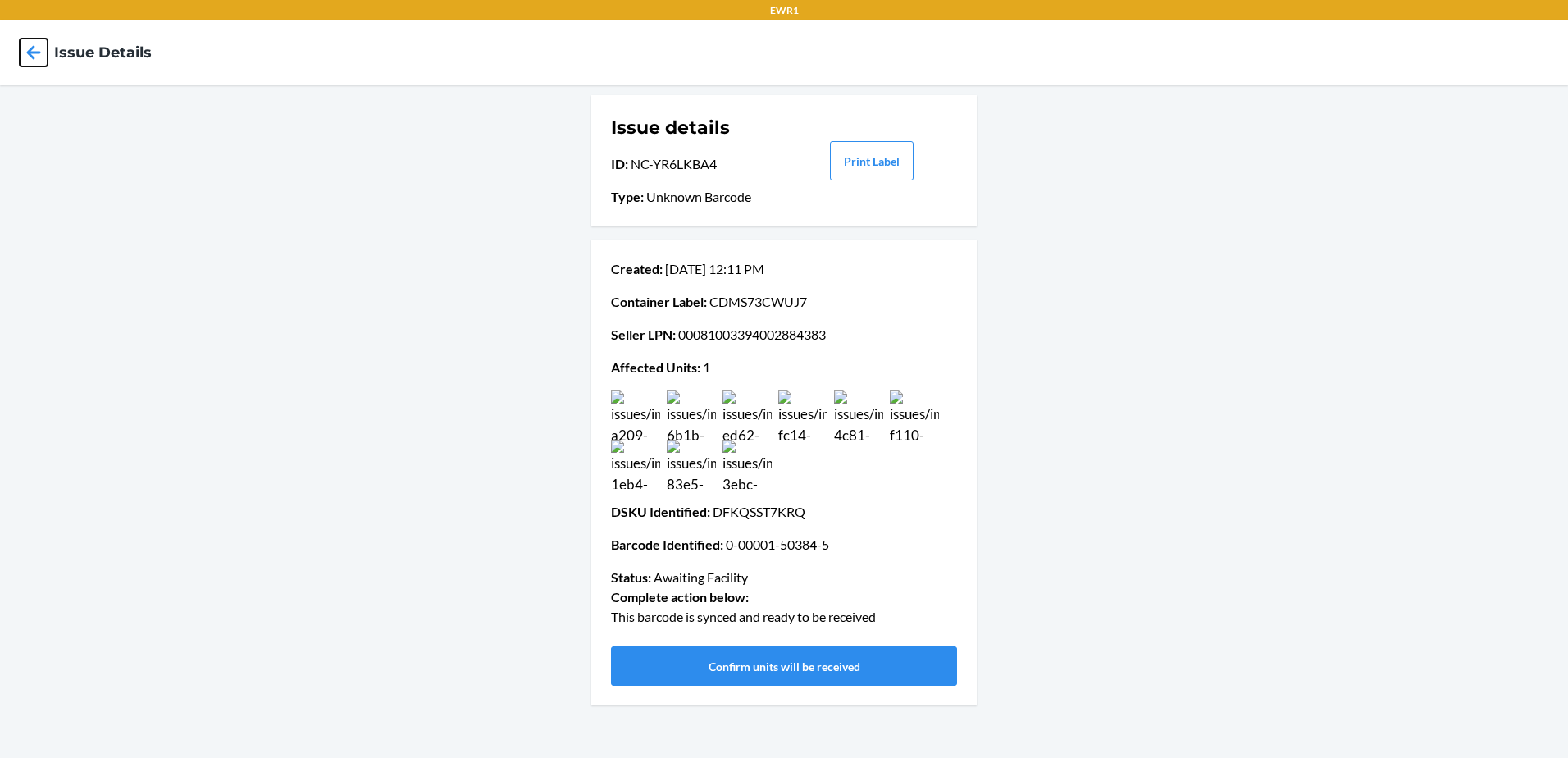
click at [26, 56] on icon at bounding box center [34, 53] width 28 height 28
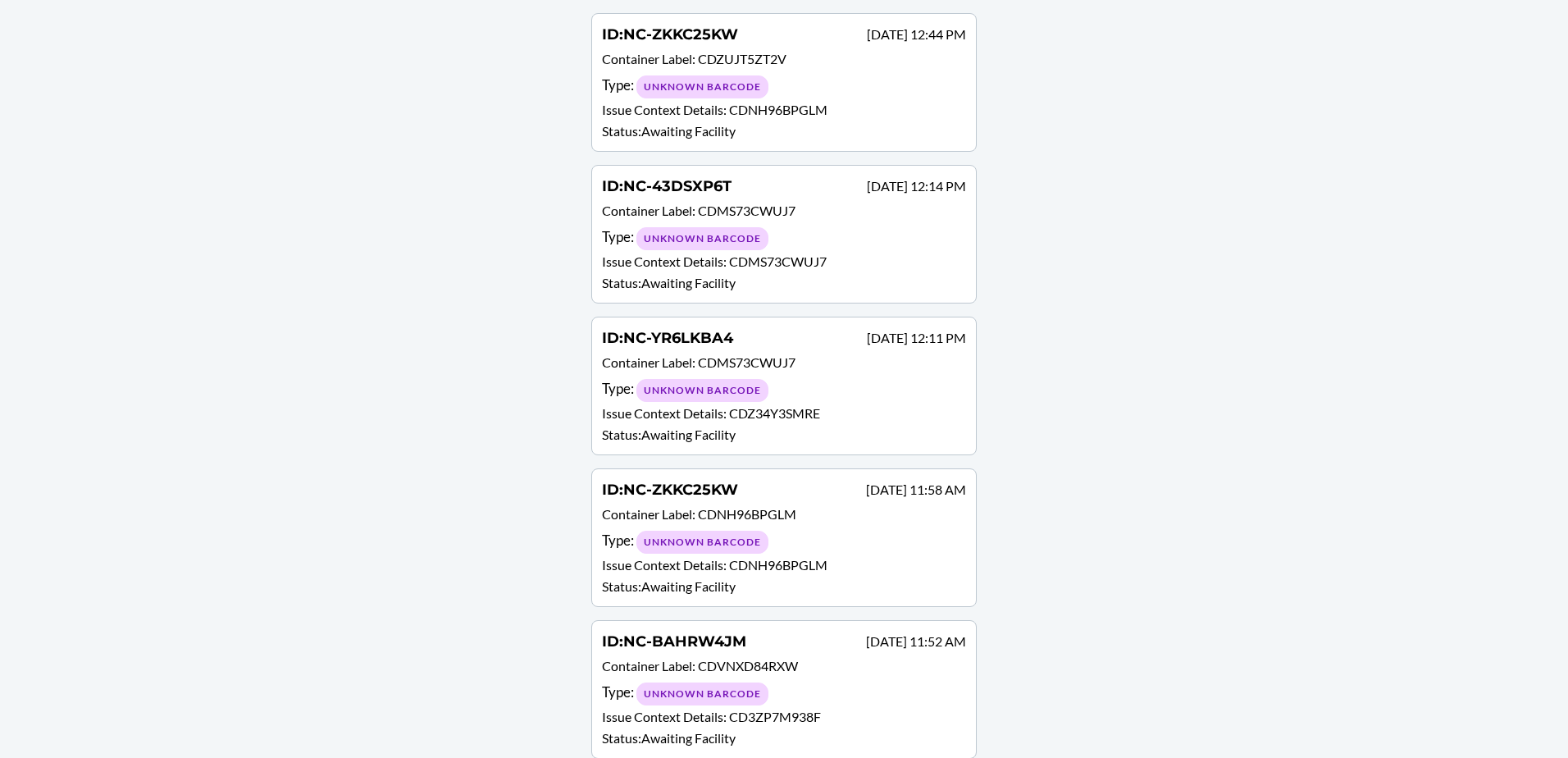
scroll to position [1887, 0]
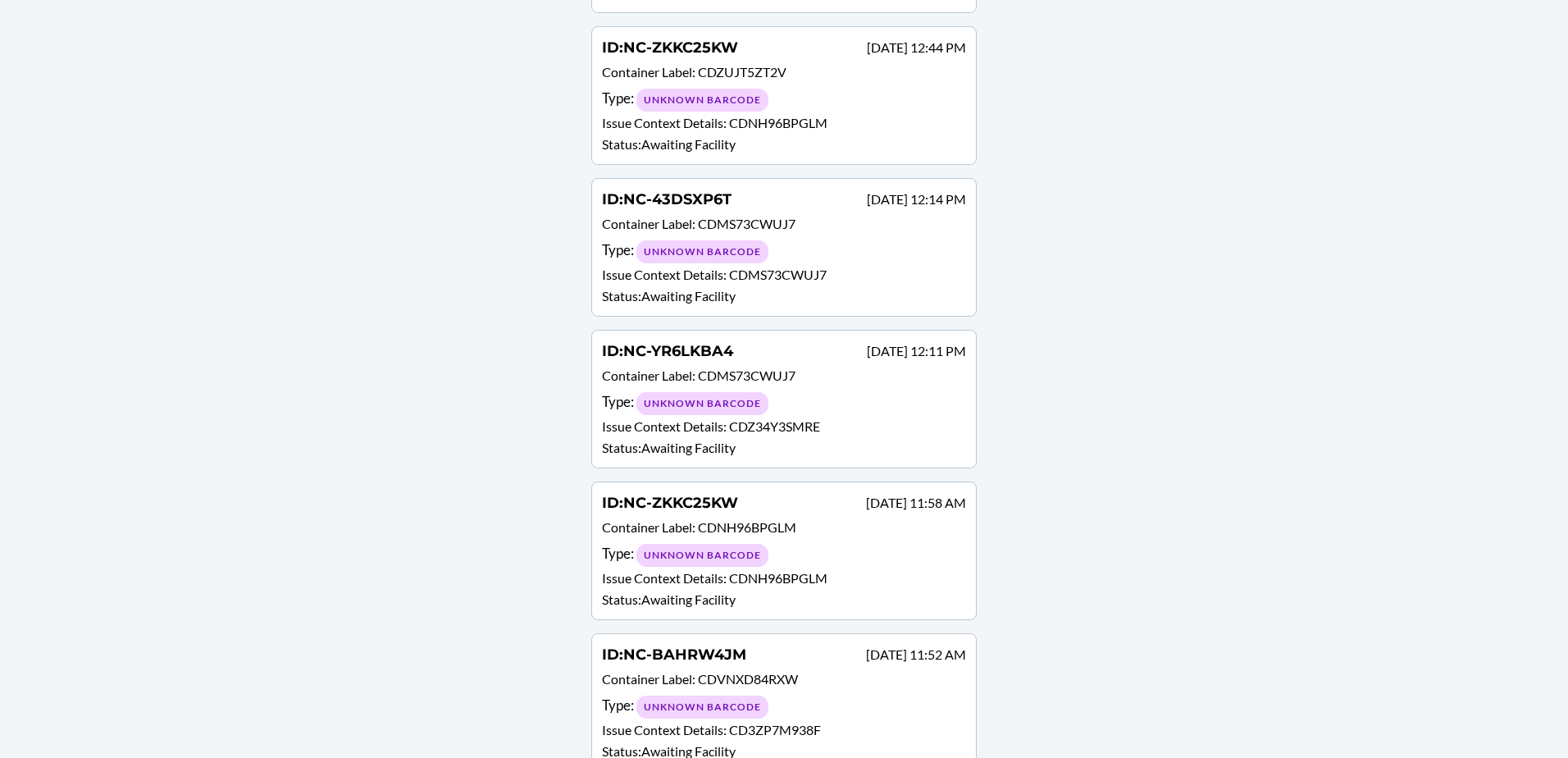
click at [873, 394] on div "Type : Unknown Barcode" at bounding box center [784, 403] width 364 height 24
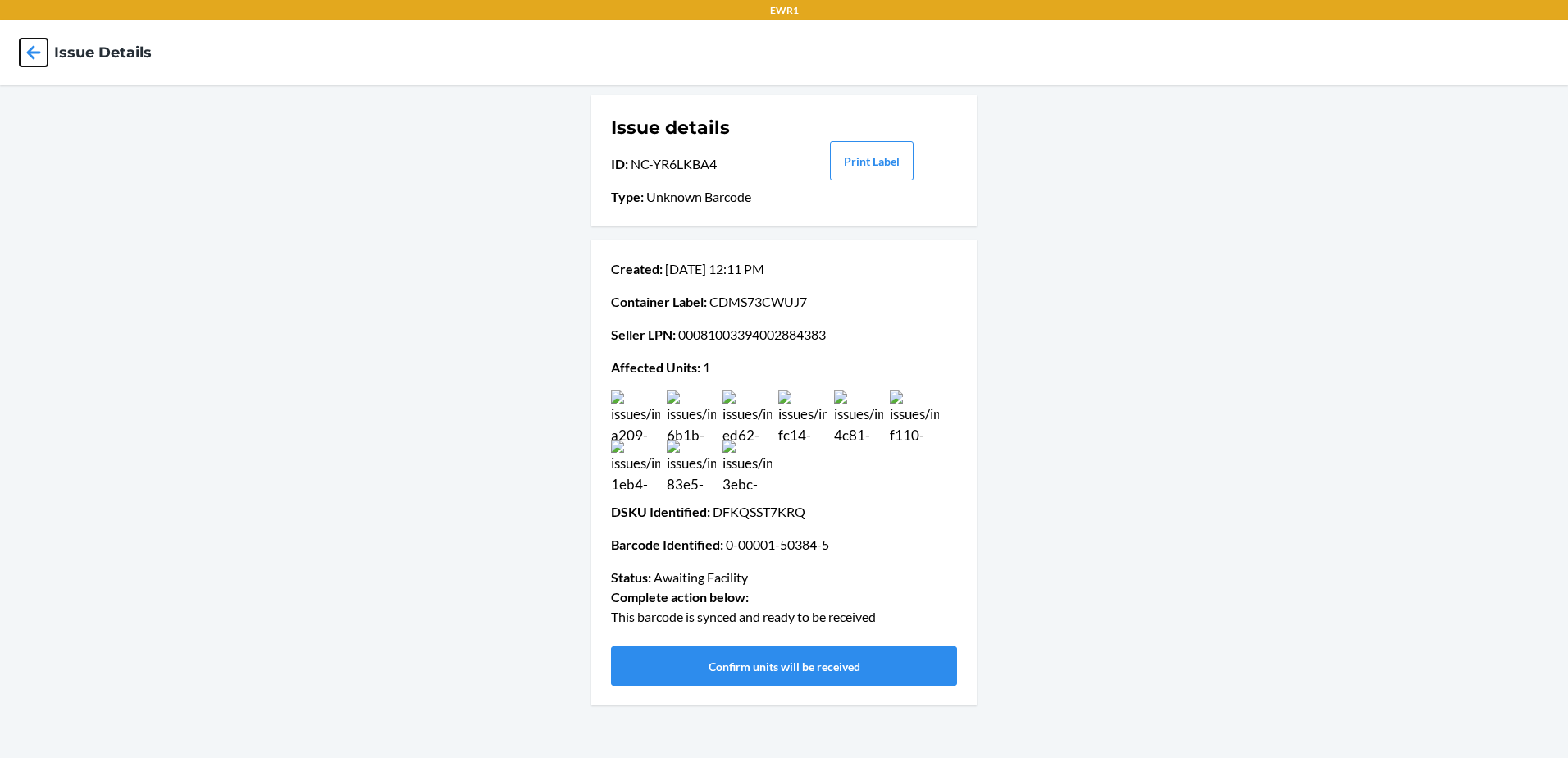
click at [31, 45] on icon at bounding box center [34, 53] width 28 height 28
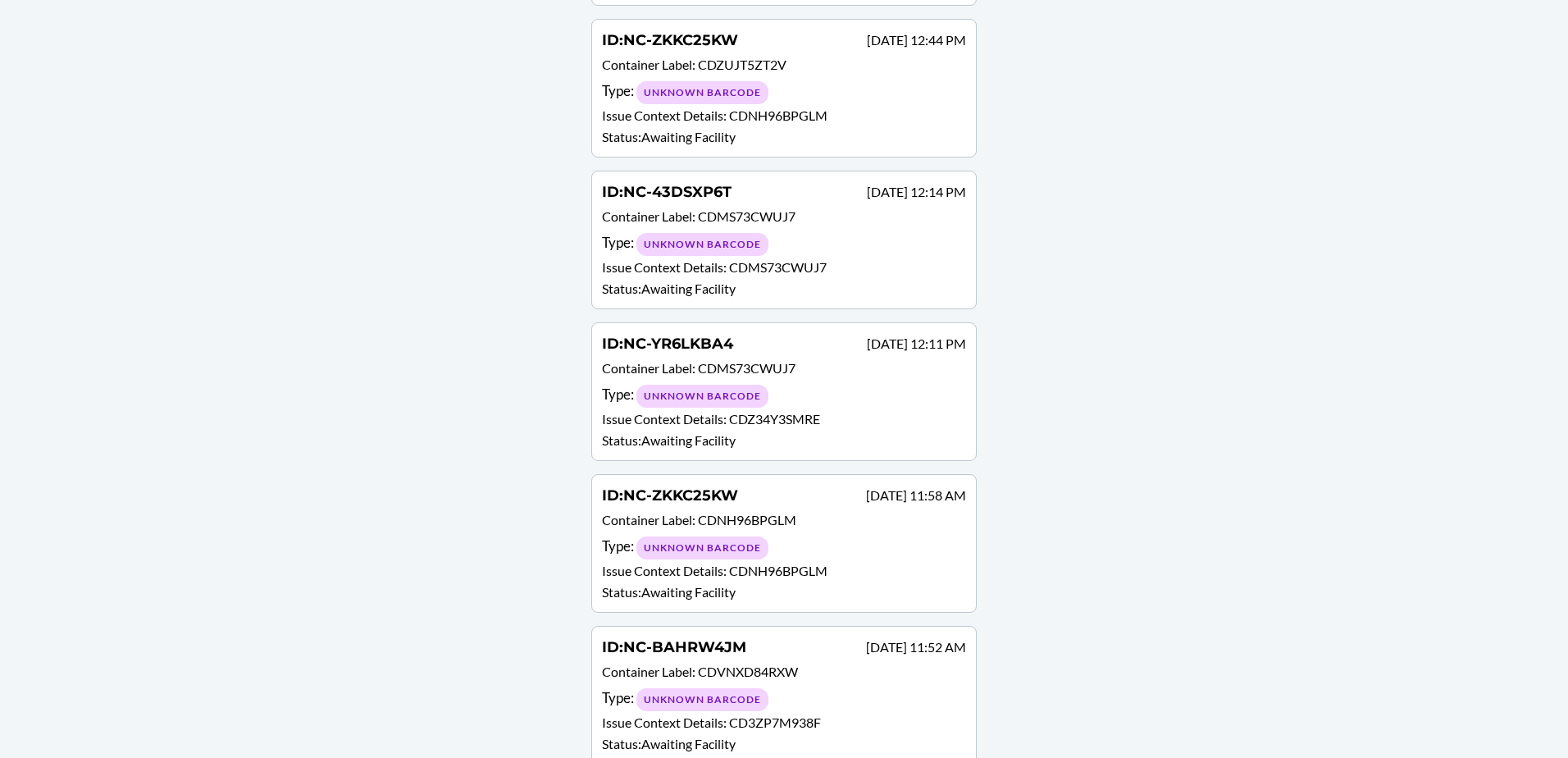
scroll to position [1805, 0]
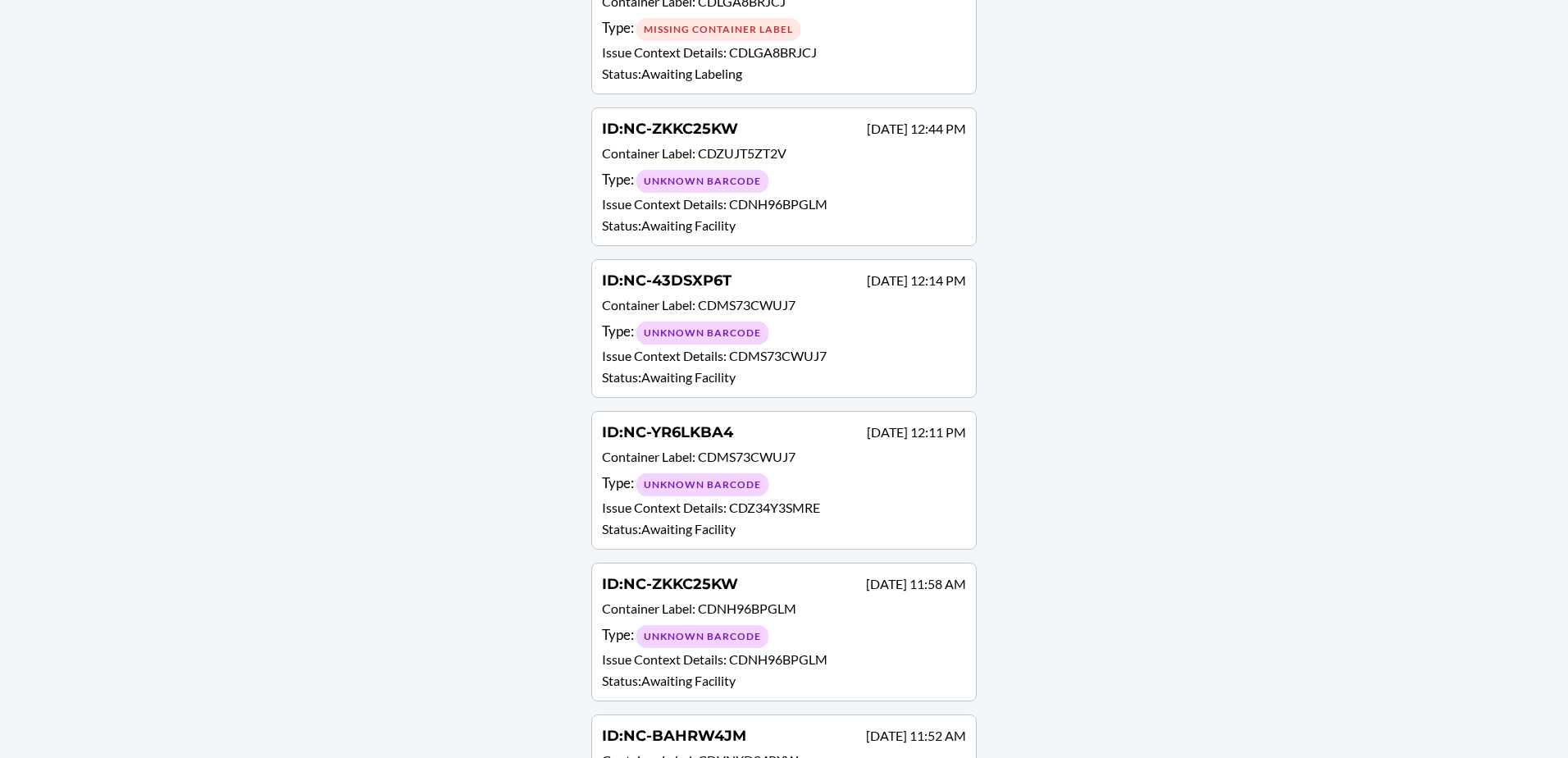
click at [837, 327] on div "Type : Unknown Barcode" at bounding box center [784, 333] width 364 height 24
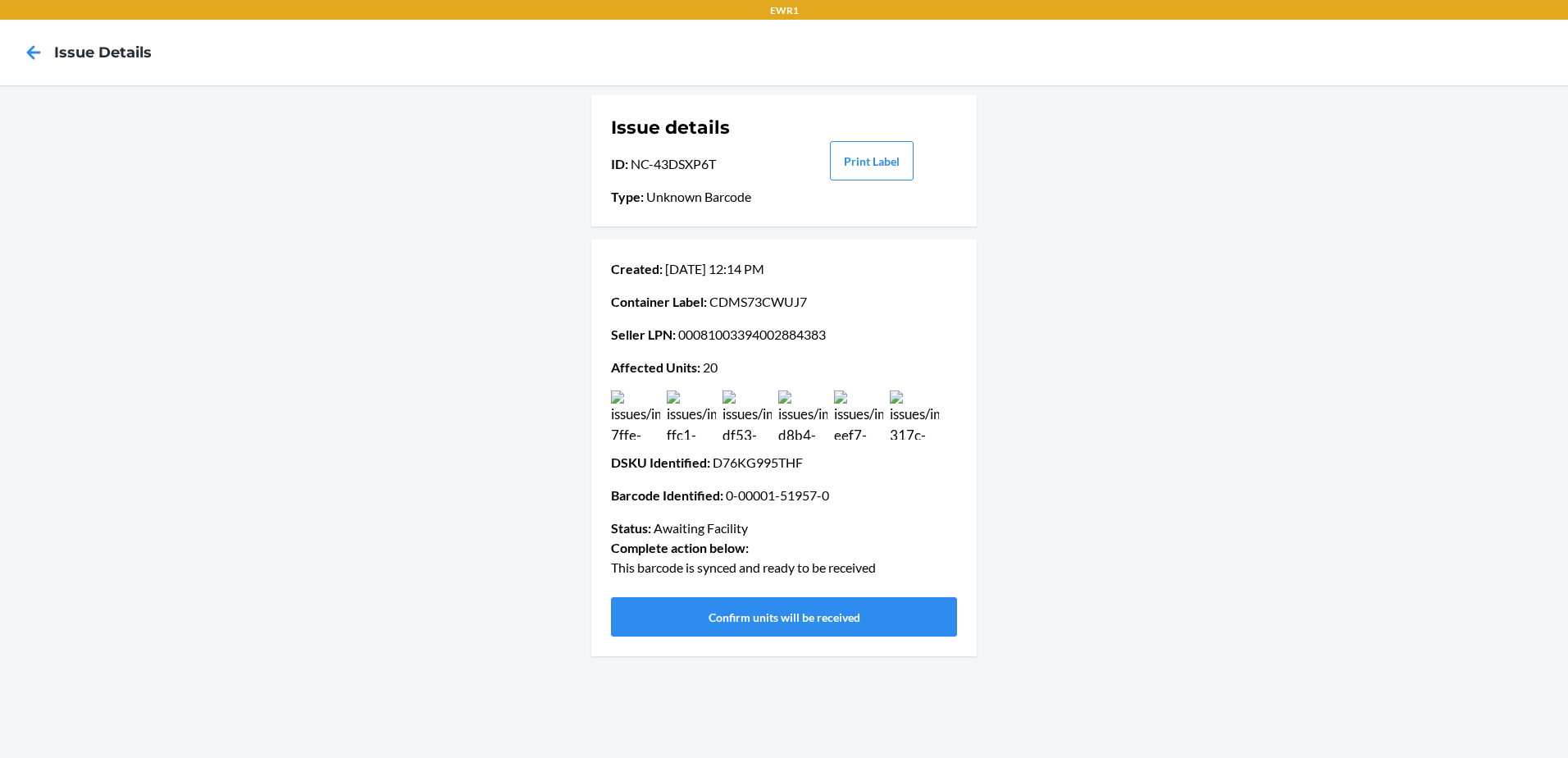
click at [735, 418] on img at bounding box center [748, 415] width 50 height 50
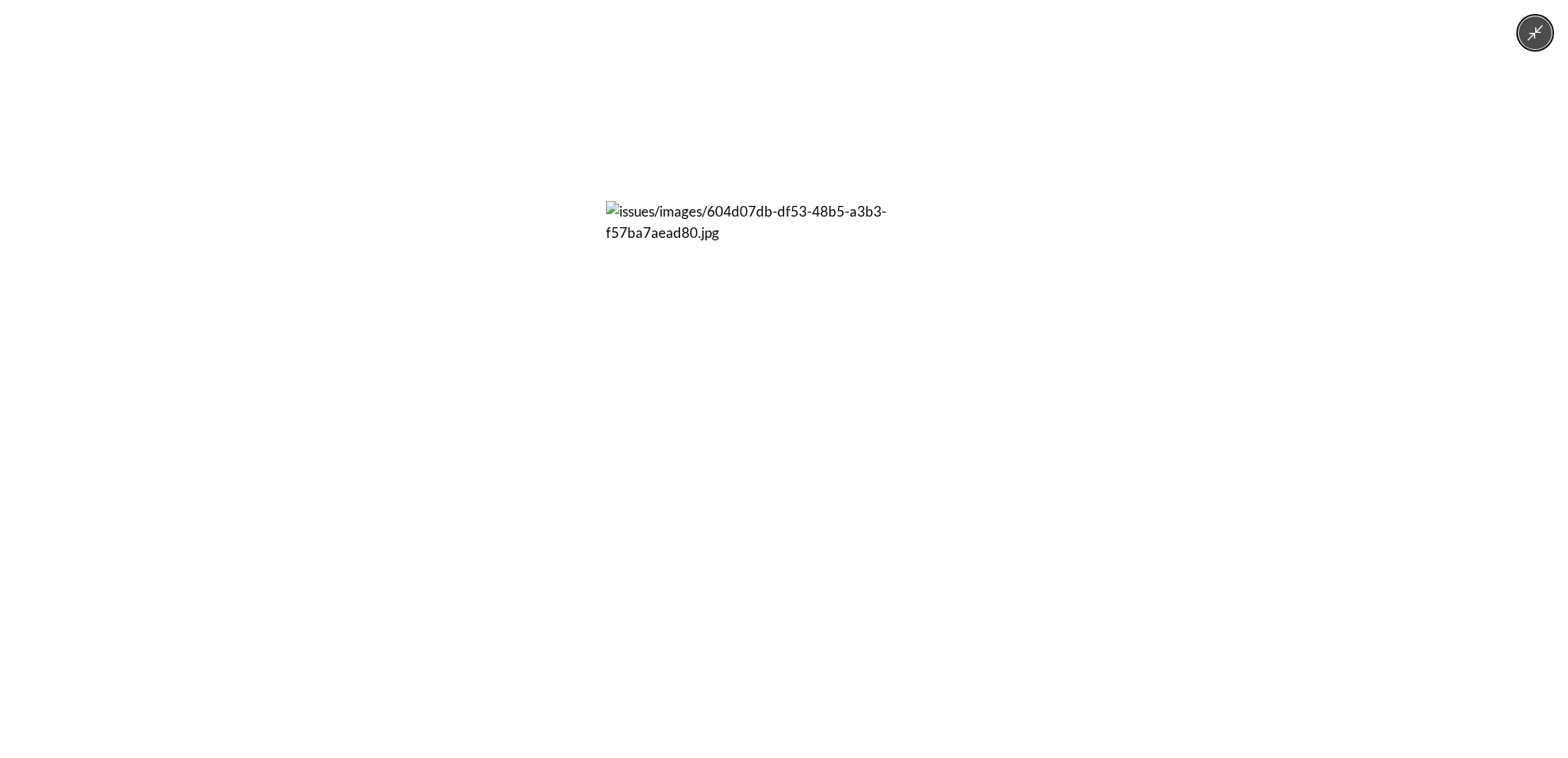
click at [735, 418] on img at bounding box center [784, 379] width 356 height 357
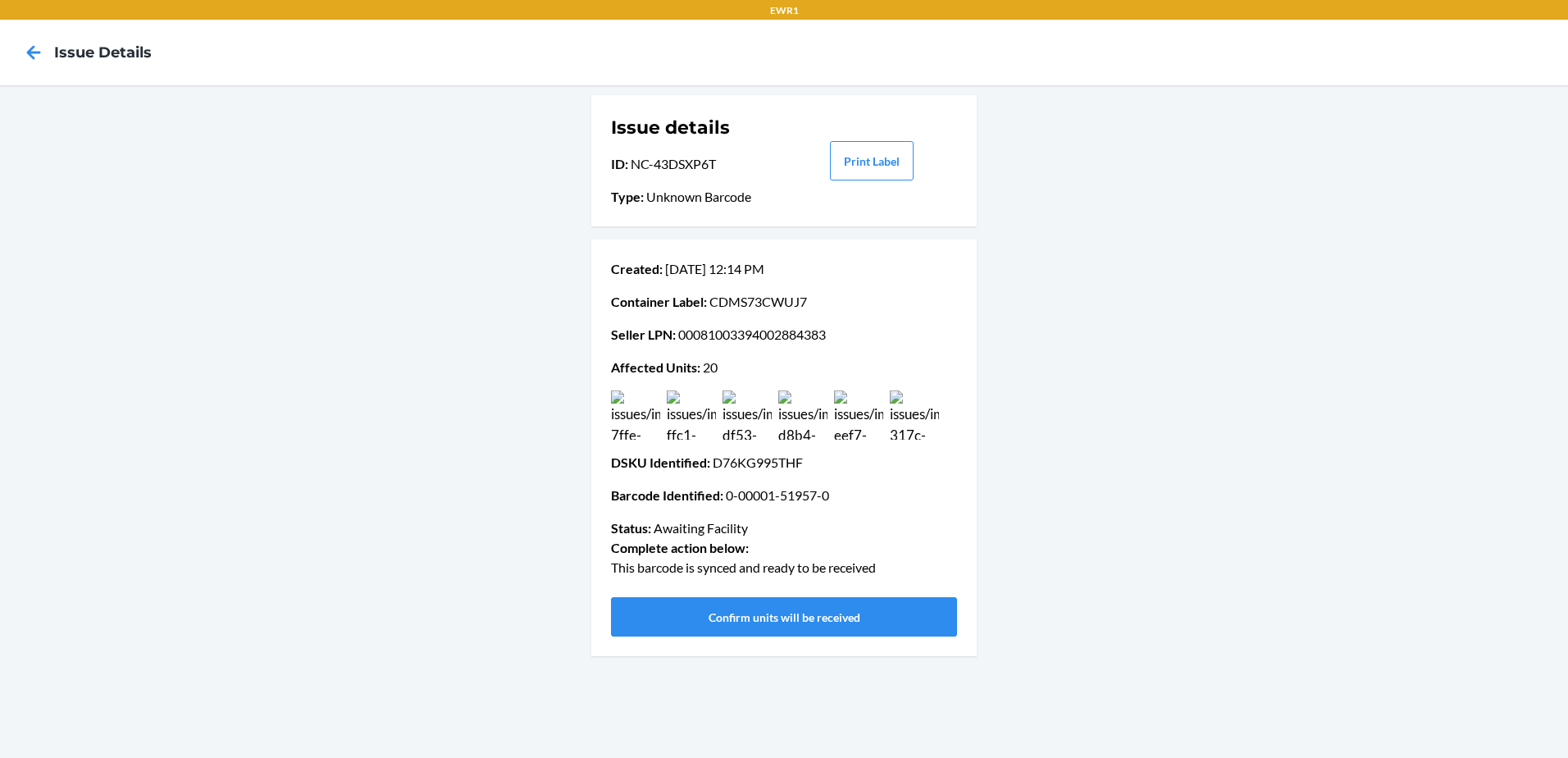
click at [684, 428] on img at bounding box center [692, 415] width 50 height 50
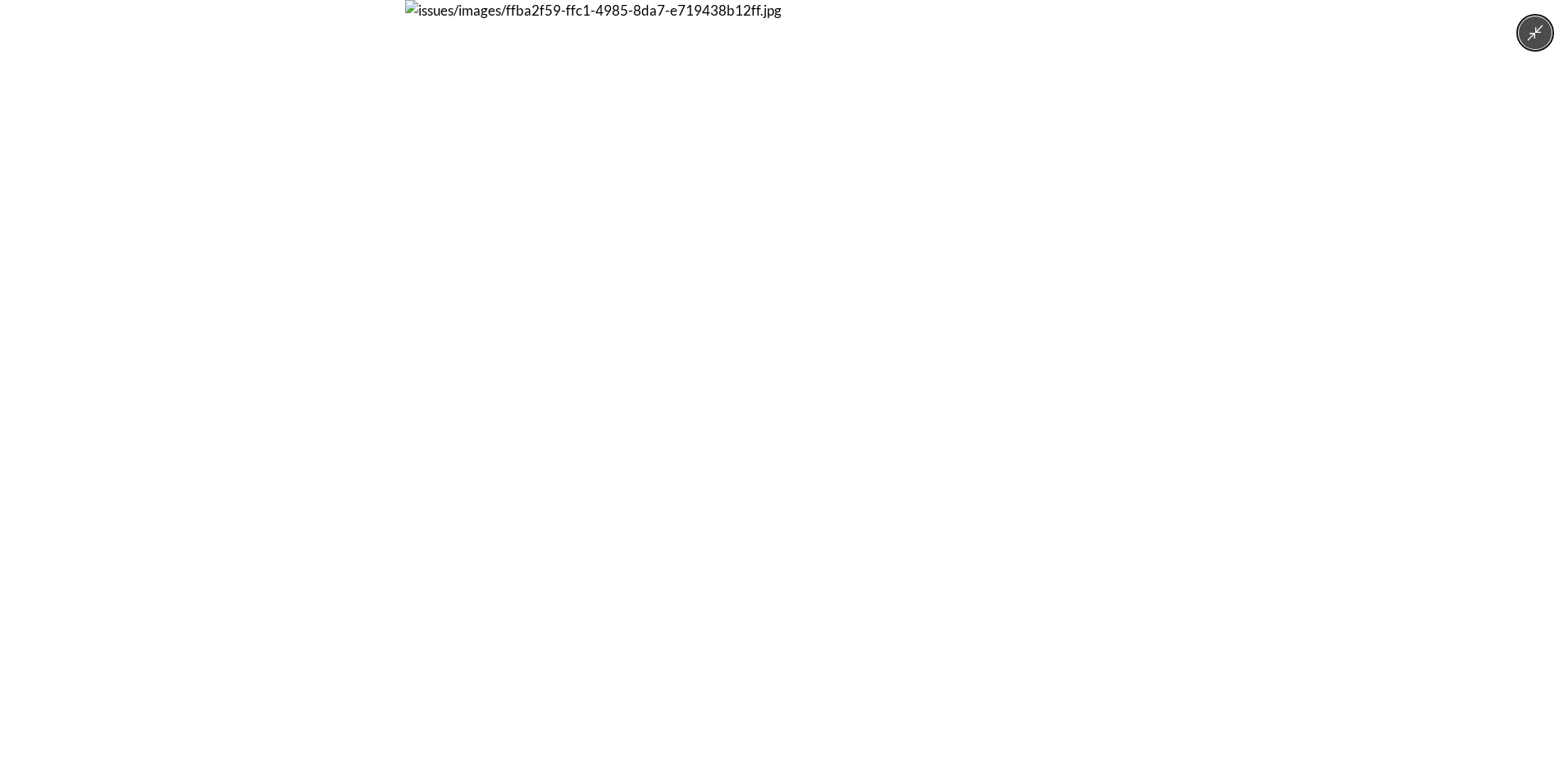
click at [684, 428] on img at bounding box center [784, 379] width 758 height 758
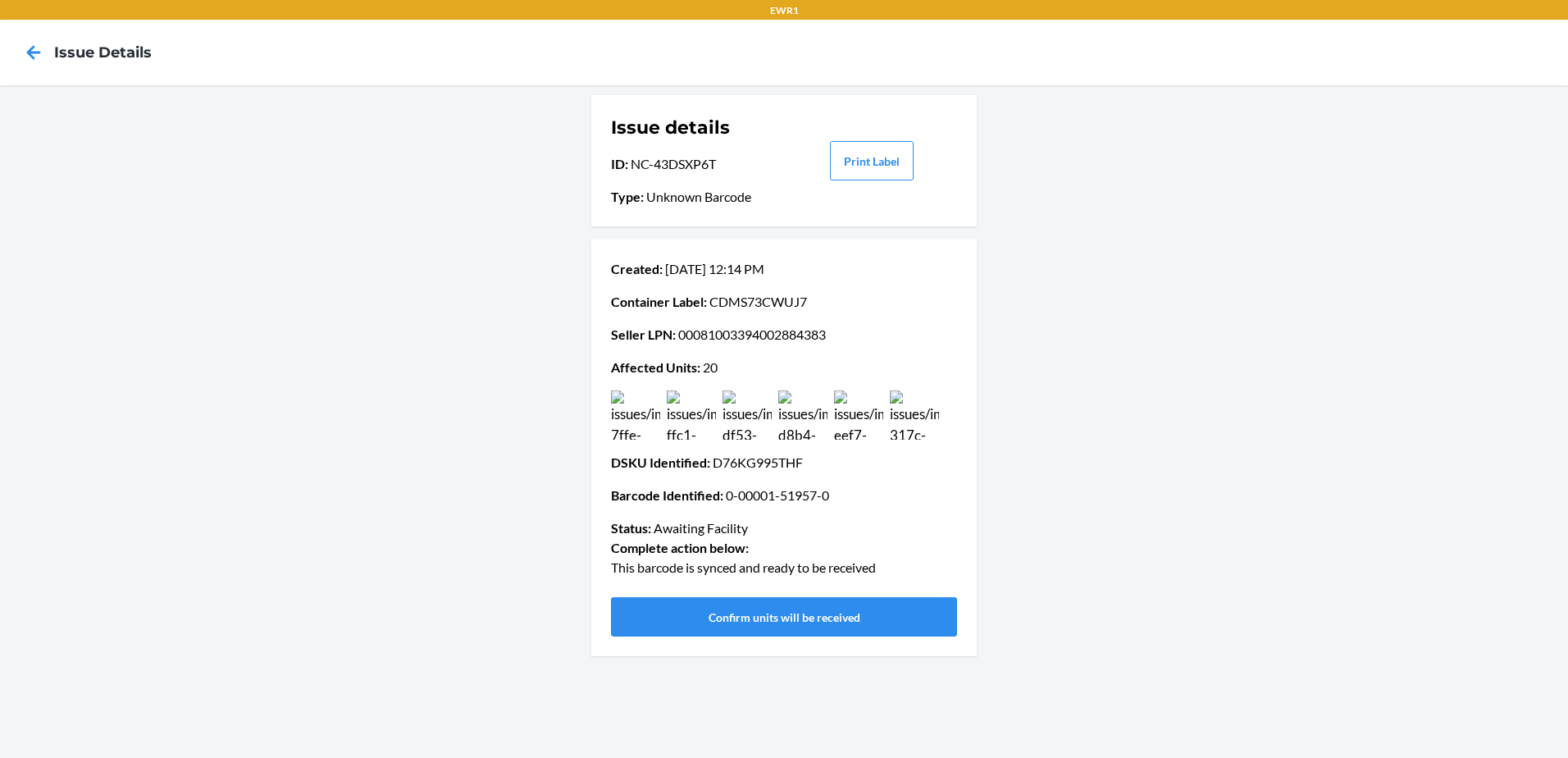
click at [860, 418] on img at bounding box center [859, 415] width 50 height 50
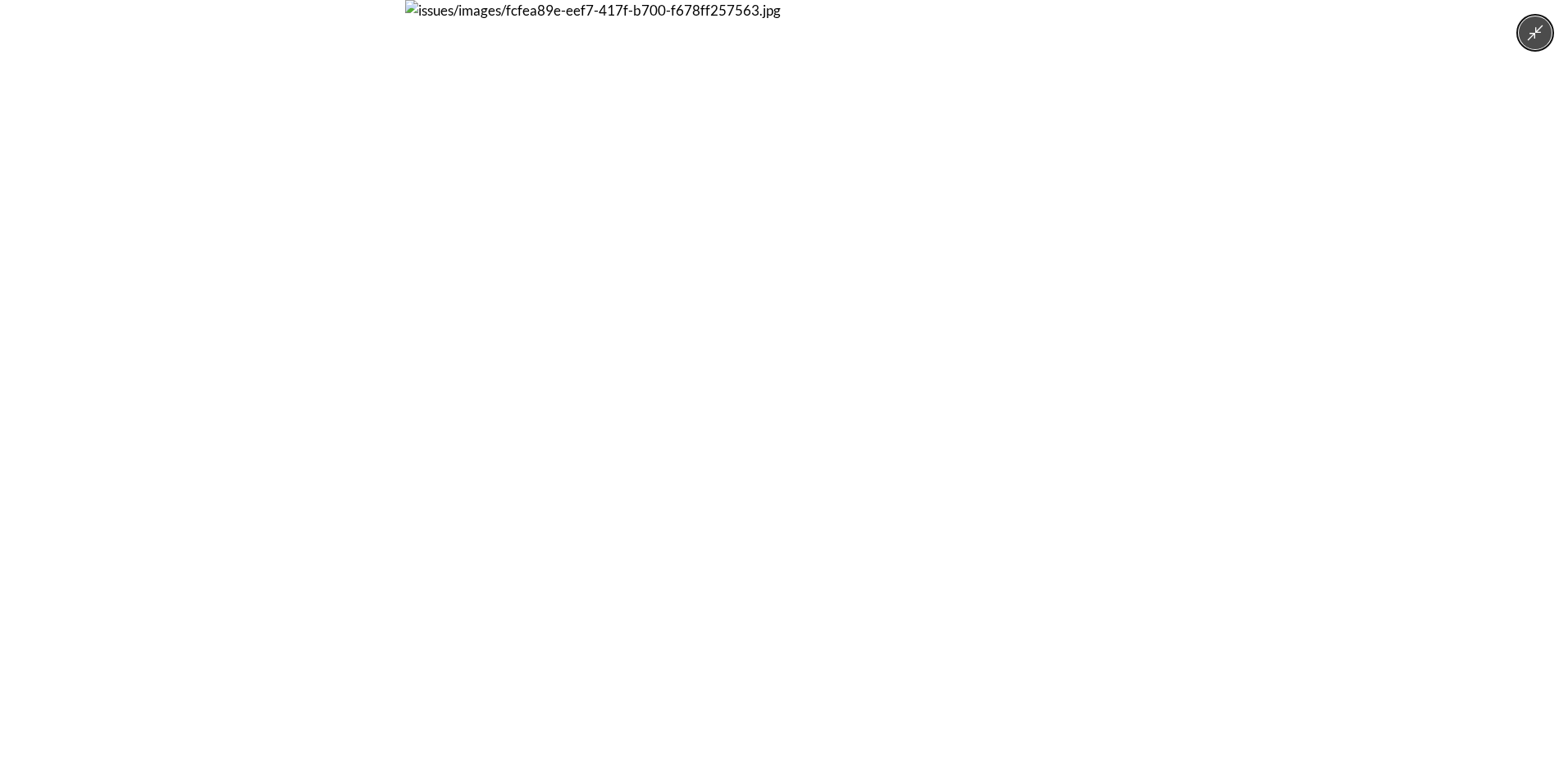
click at [858, 424] on img at bounding box center [784, 379] width 758 height 758
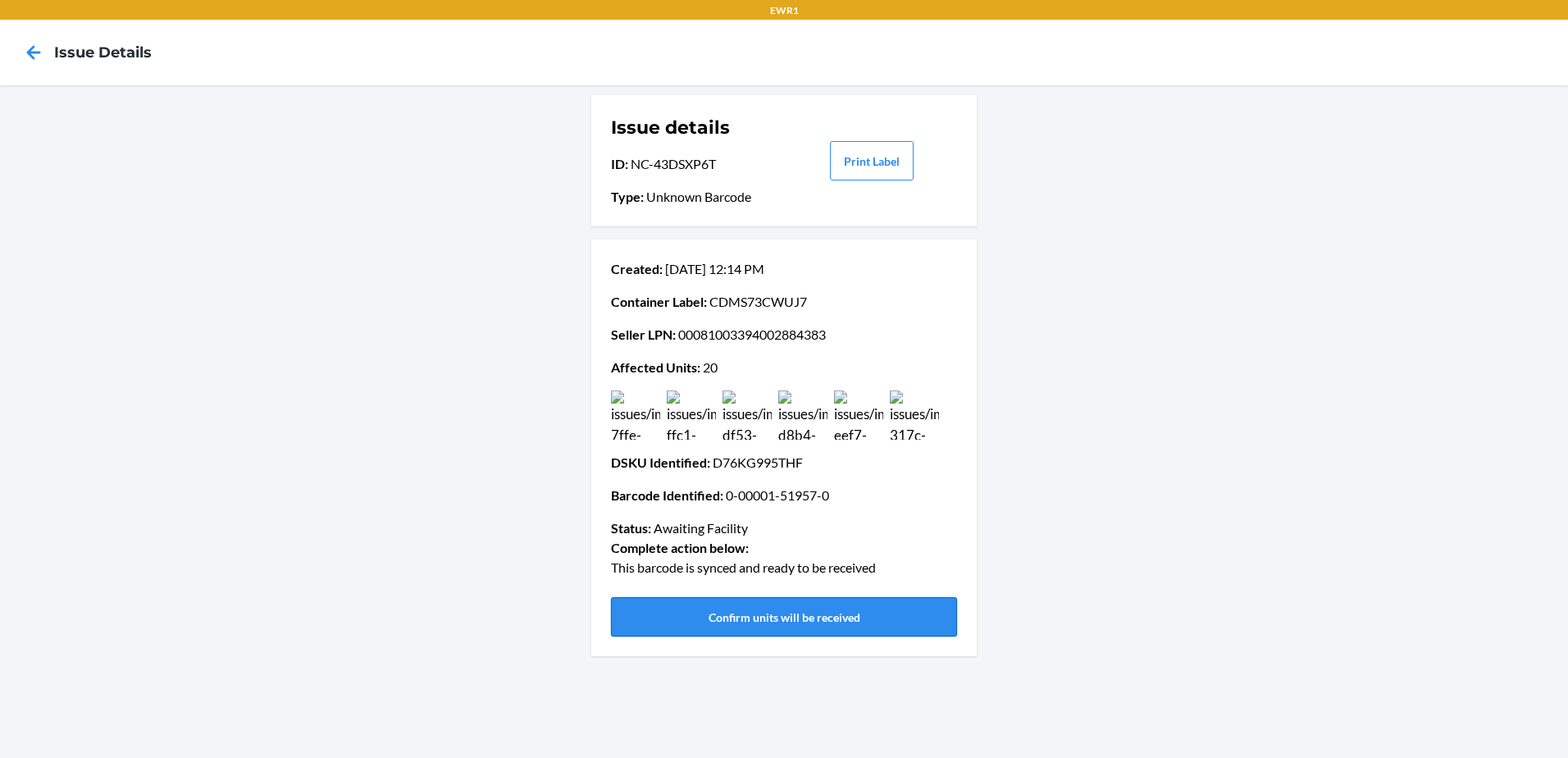
click at [806, 620] on button "Confirm units will be received" at bounding box center [784, 617] width 347 height 40
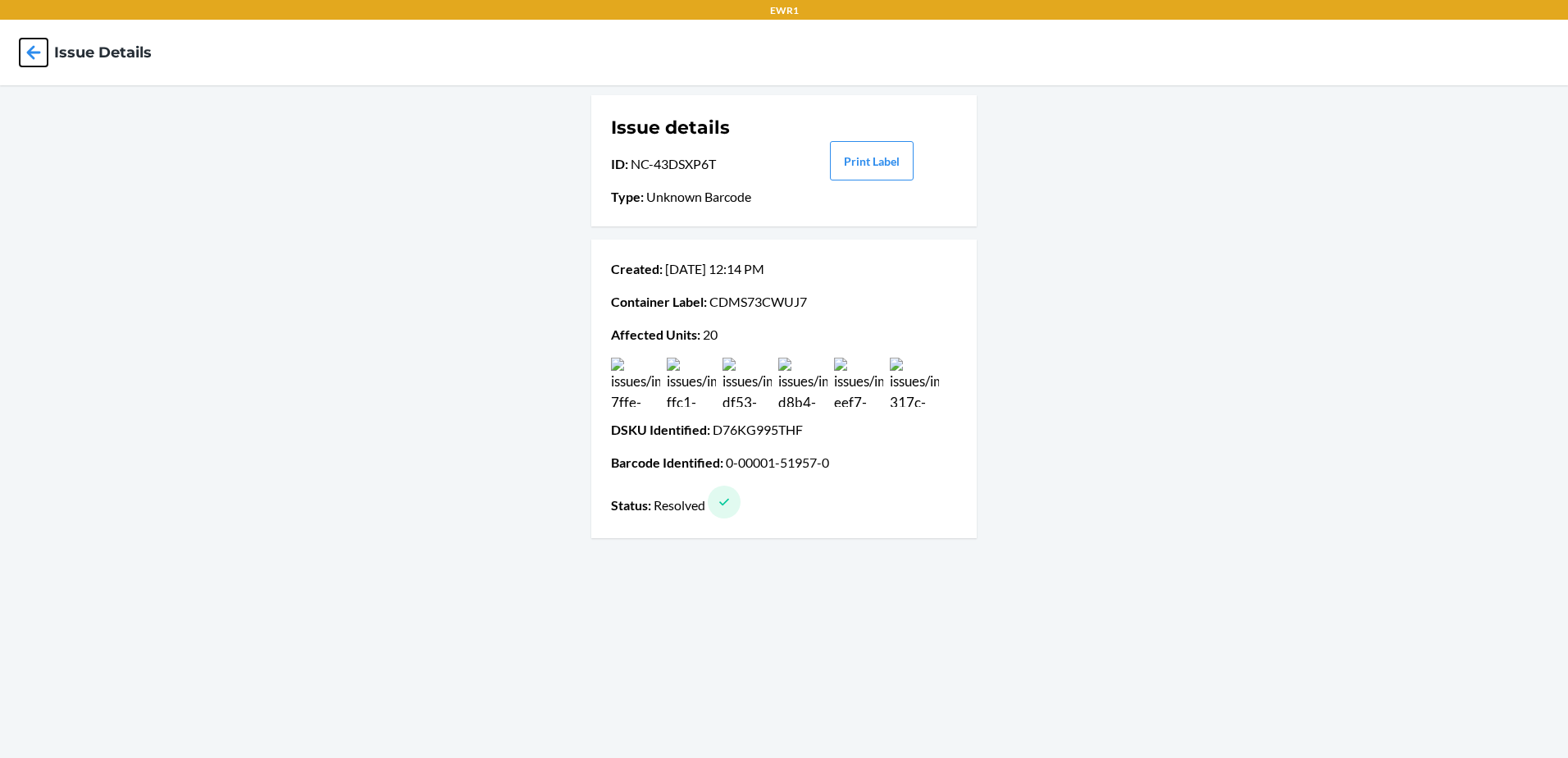
click at [22, 55] on icon at bounding box center [34, 53] width 28 height 28
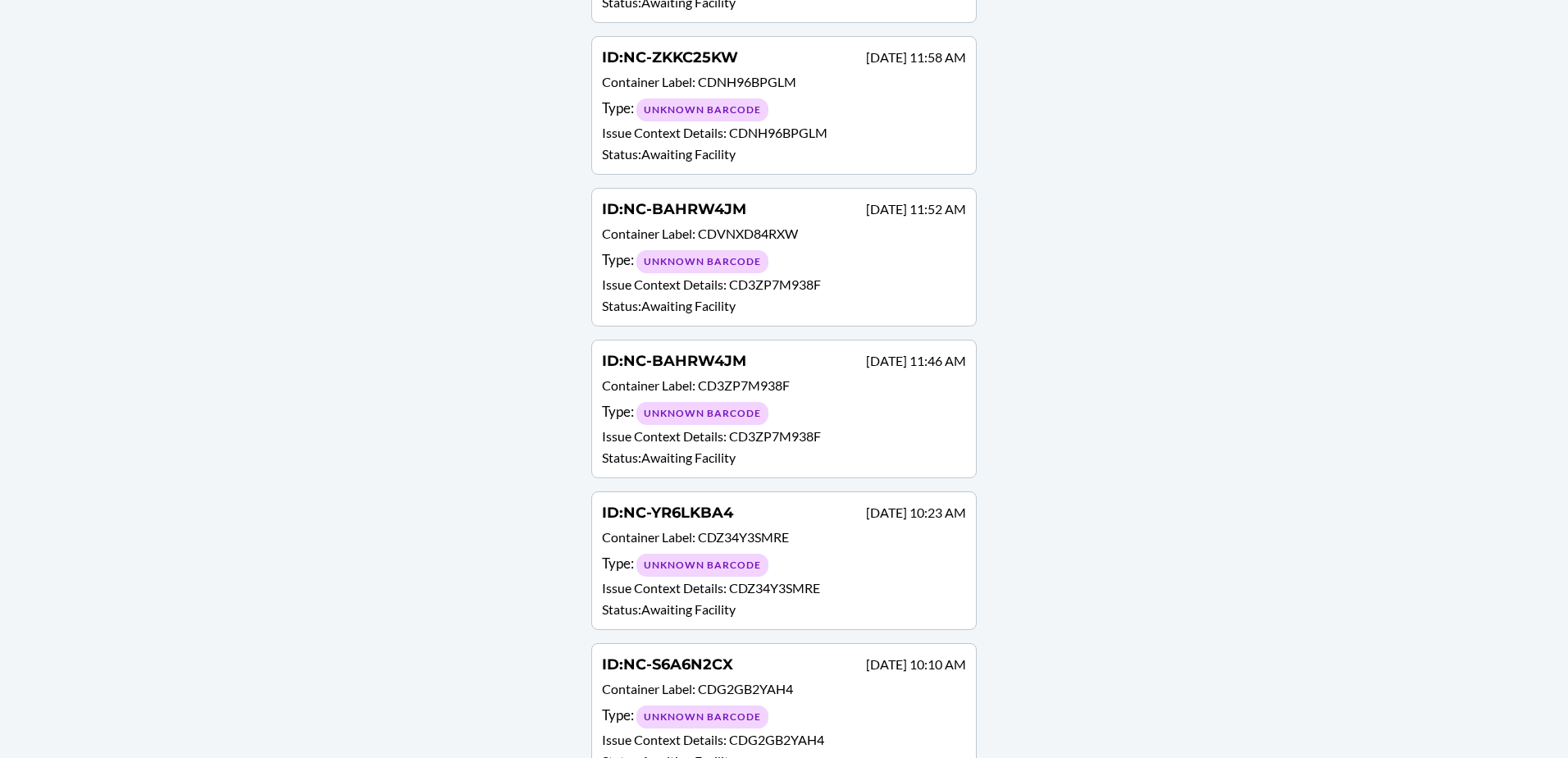
scroll to position [2227, 0]
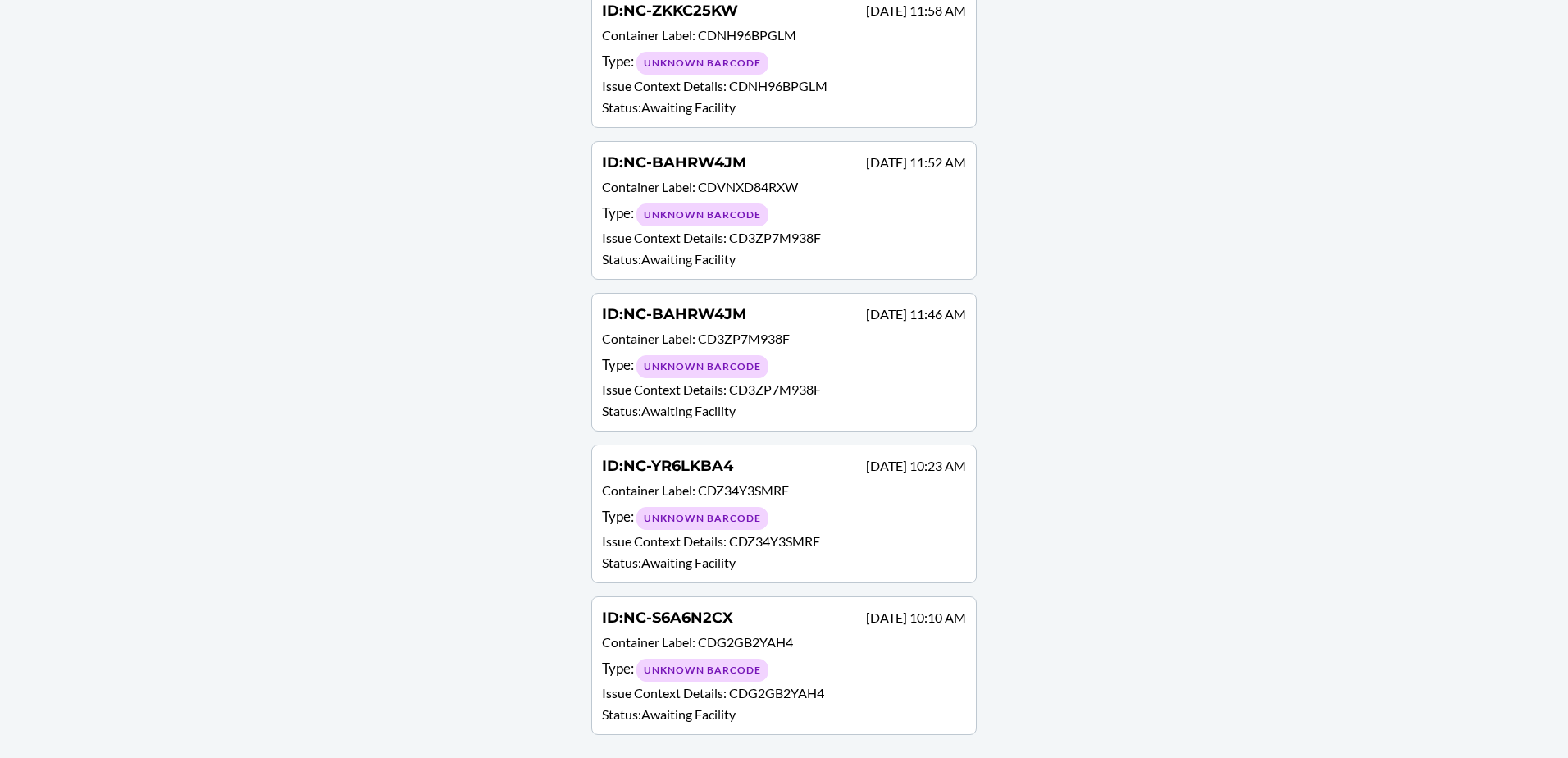
click at [807, 672] on div "Type : Unknown Barcode" at bounding box center [784, 670] width 364 height 24
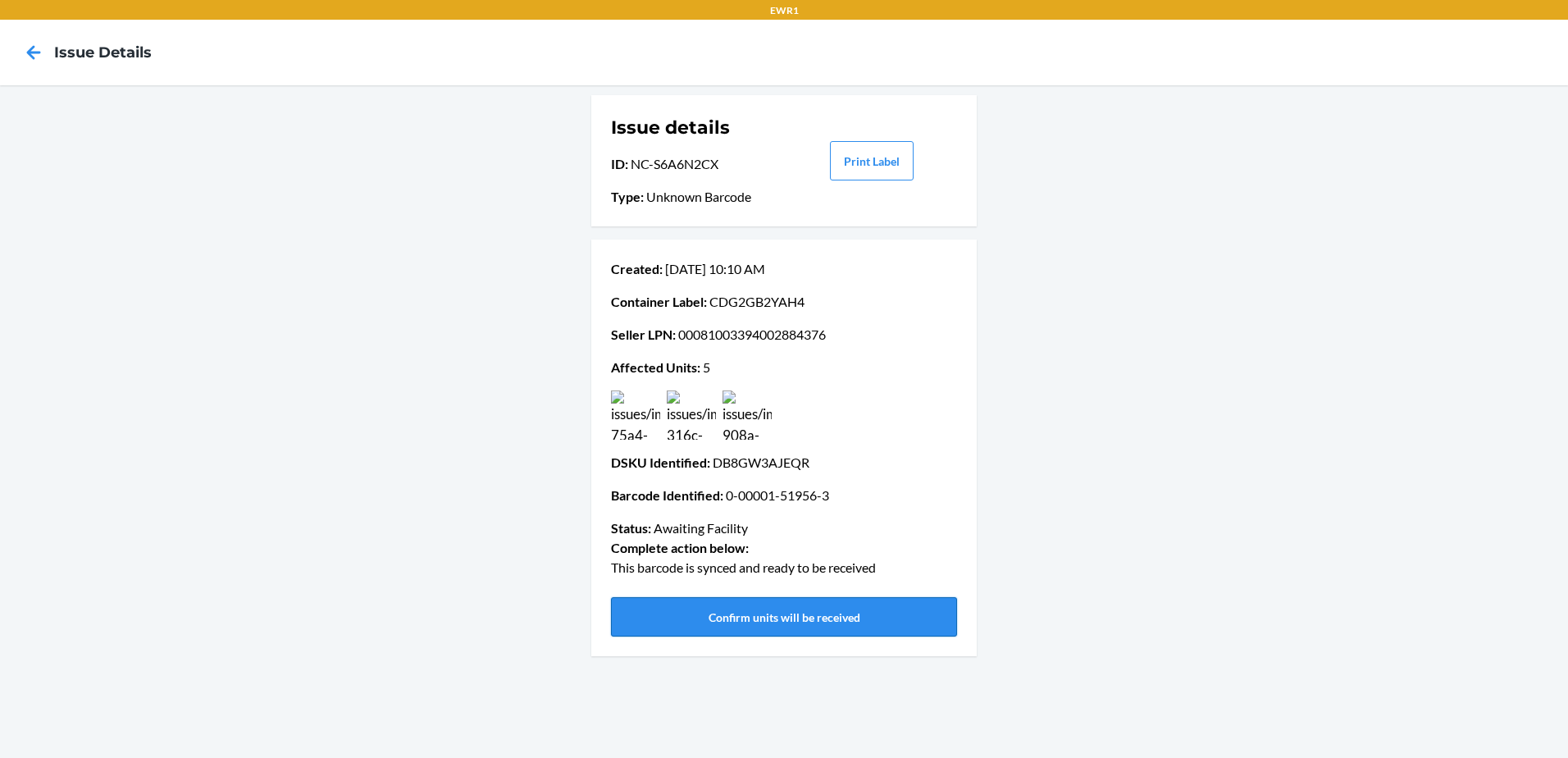
click at [784, 623] on button "Confirm units will be received" at bounding box center [784, 617] width 347 height 40
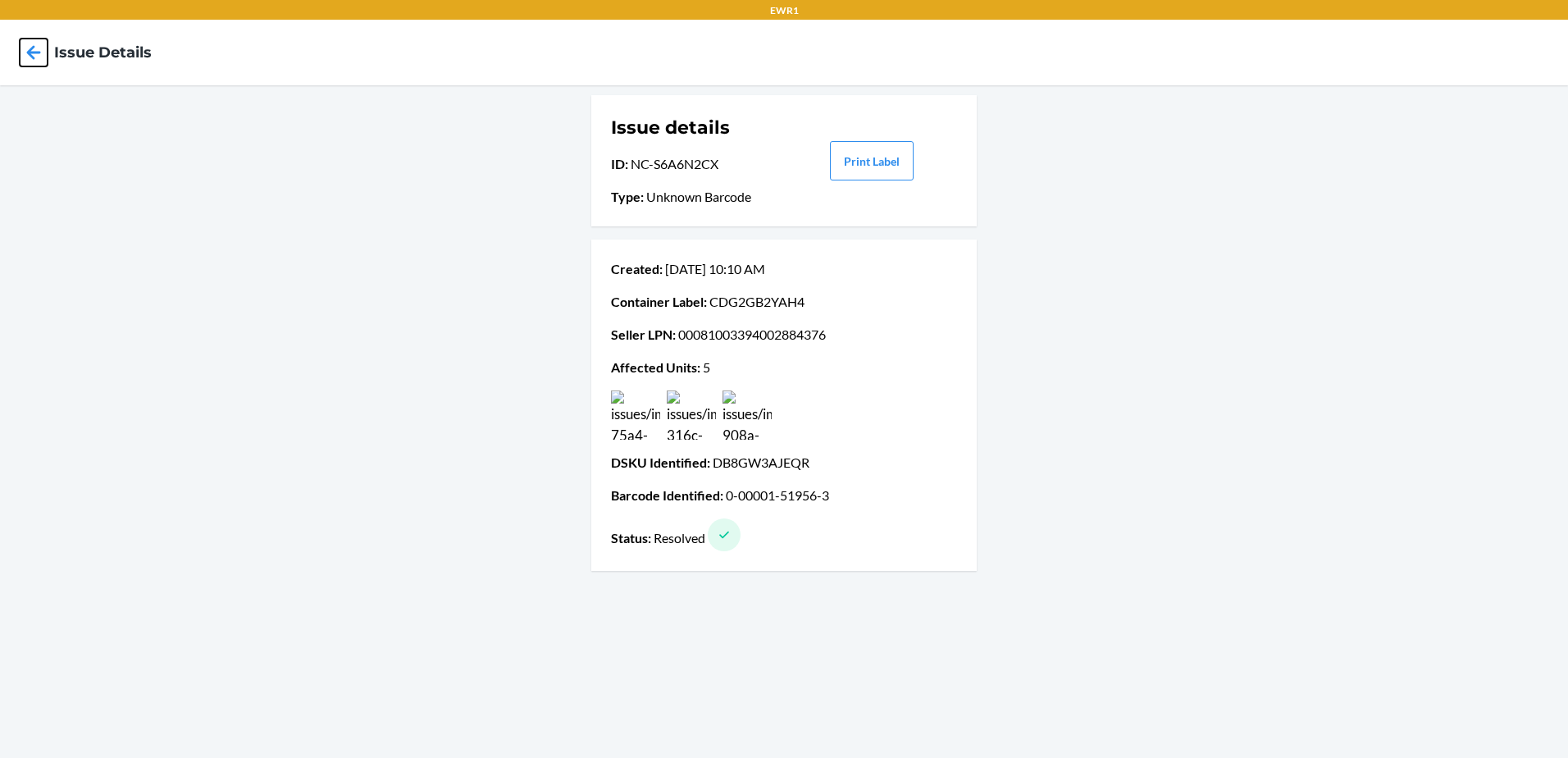
click at [35, 53] on icon at bounding box center [34, 52] width 14 height 14
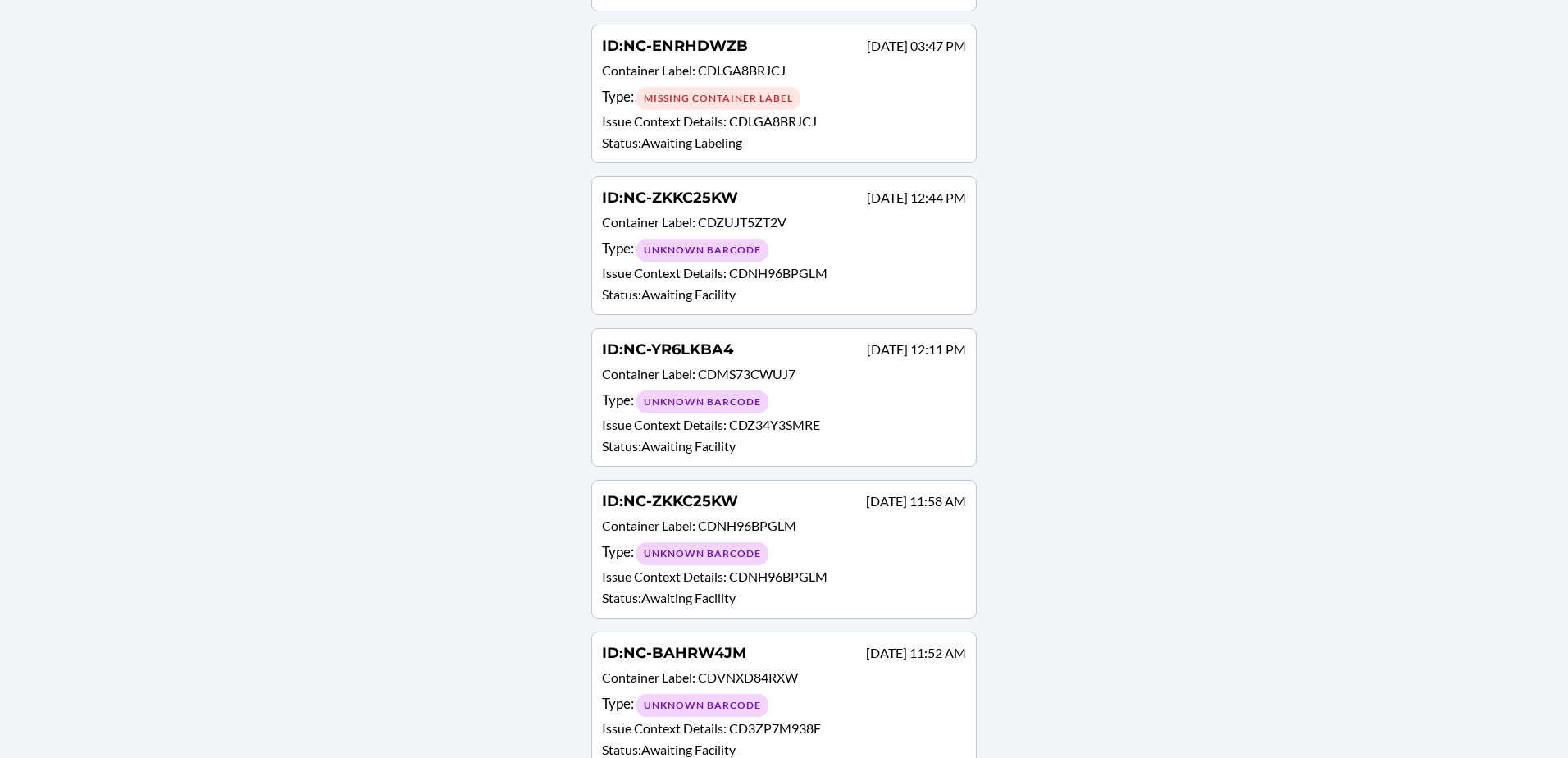
scroll to position [2075, 0]
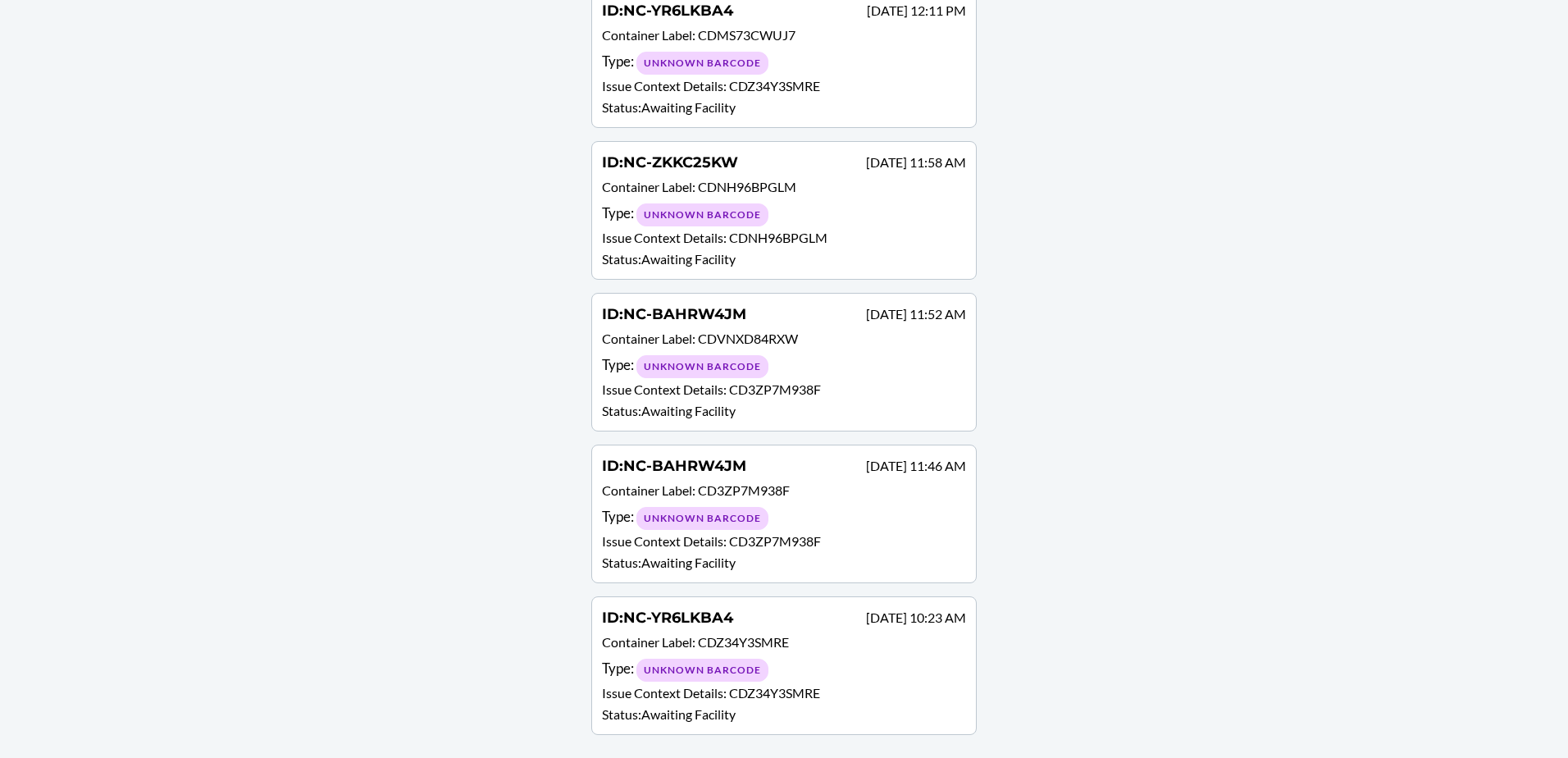
click at [829, 668] on div "Type : Unknown Barcode" at bounding box center [784, 670] width 364 height 24
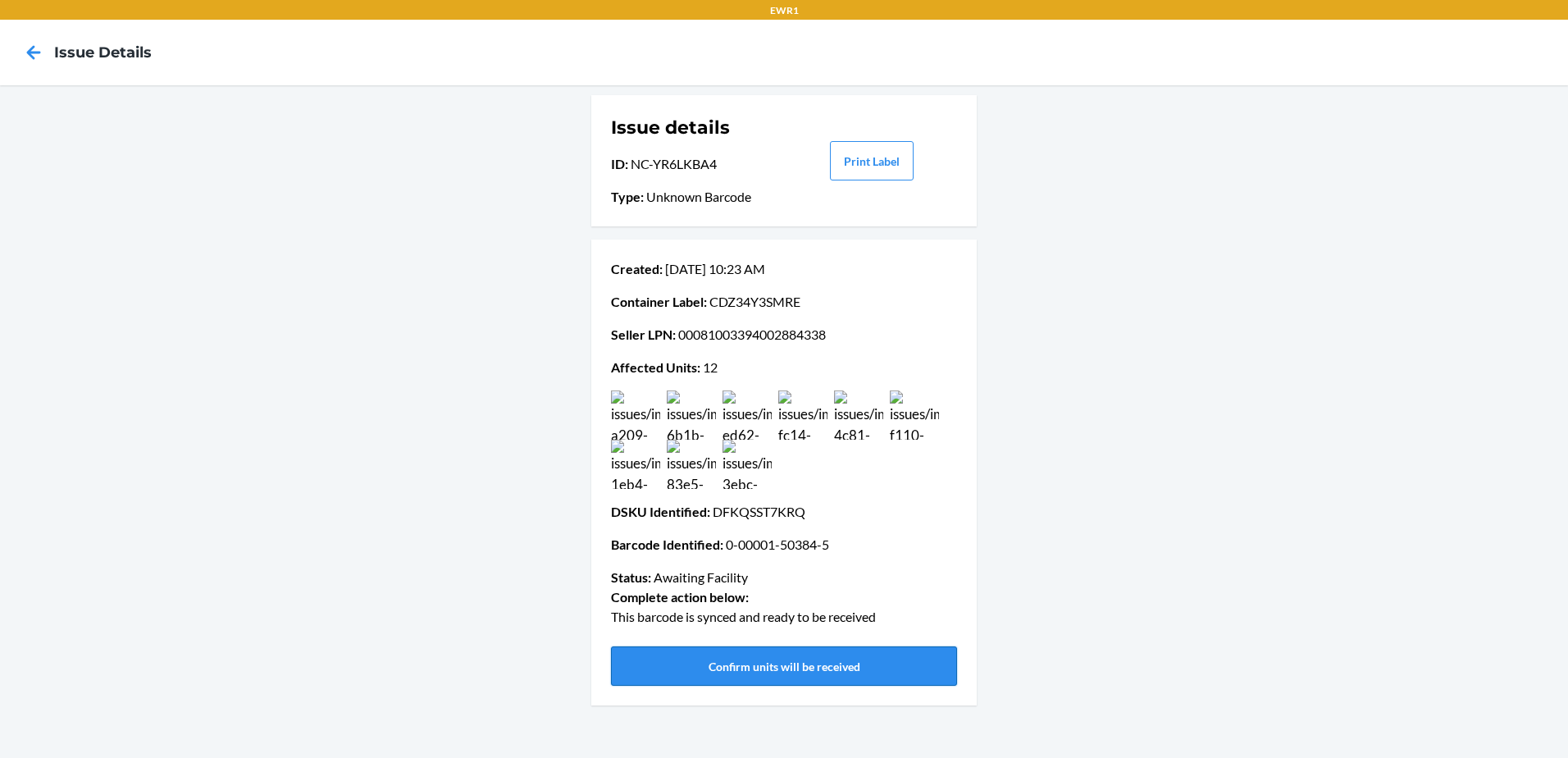
click at [769, 663] on button "Confirm units will be received" at bounding box center [784, 667] width 347 height 40
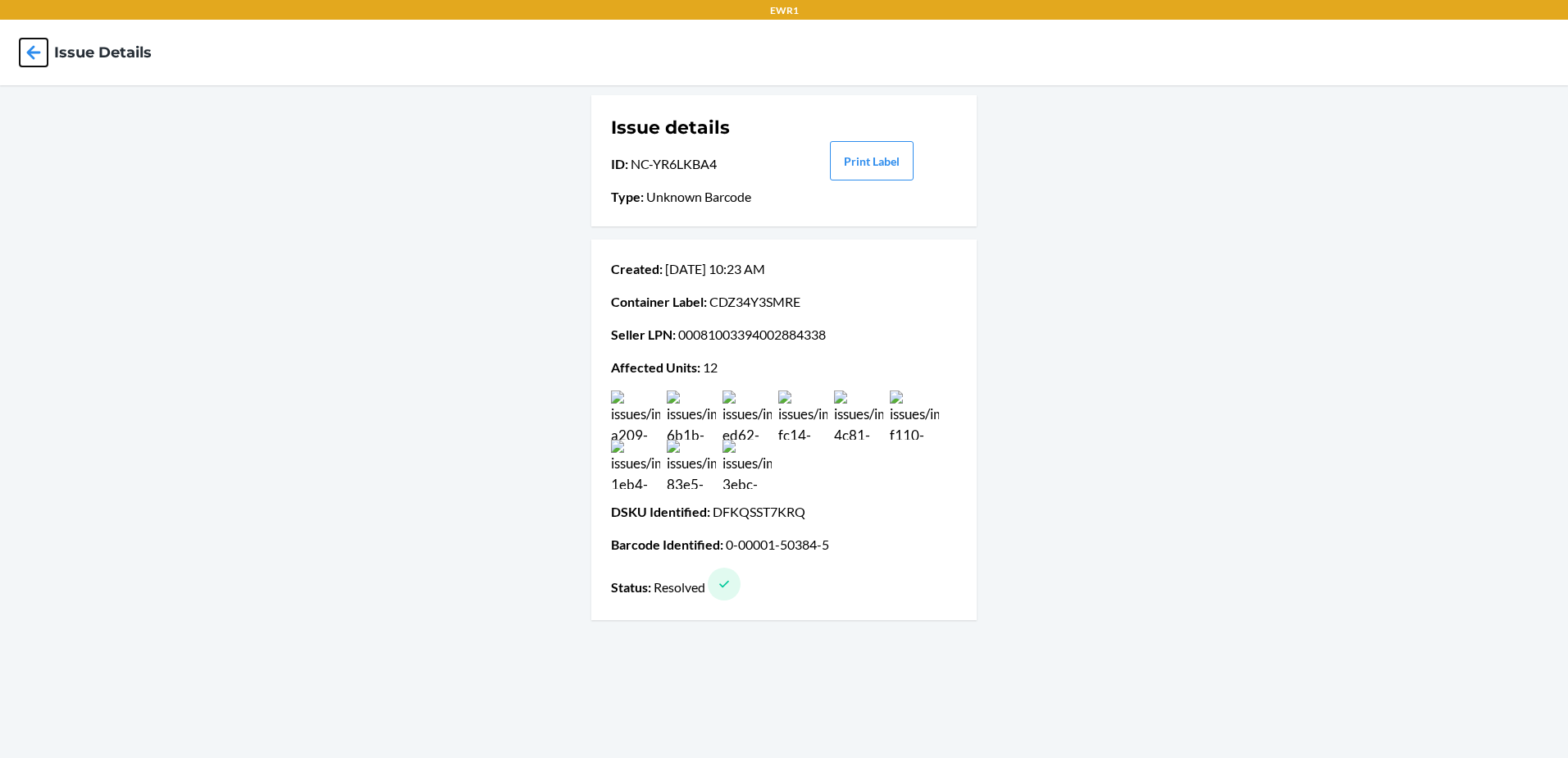
click at [24, 54] on icon at bounding box center [34, 53] width 28 height 28
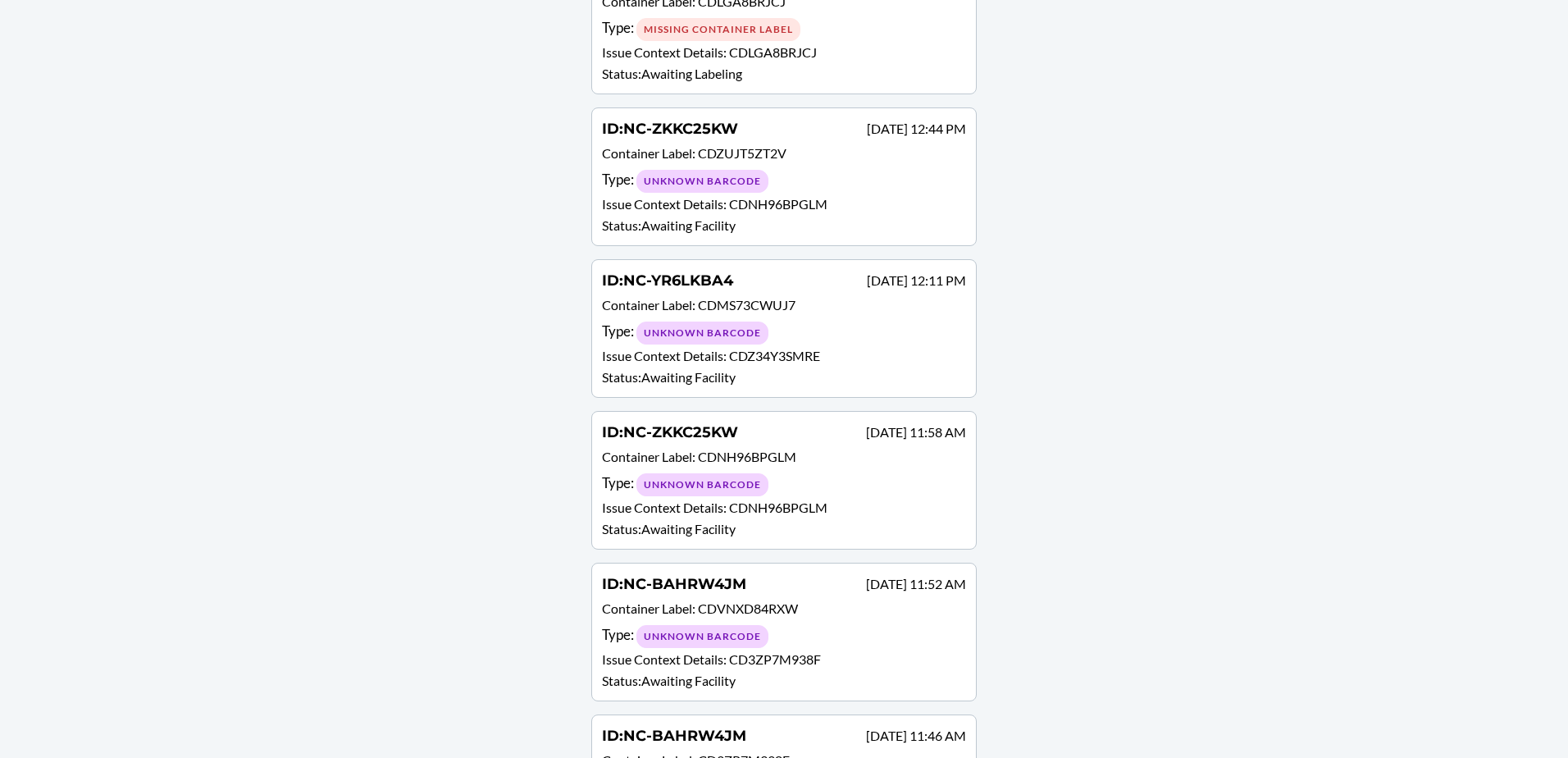
scroll to position [1923, 0]
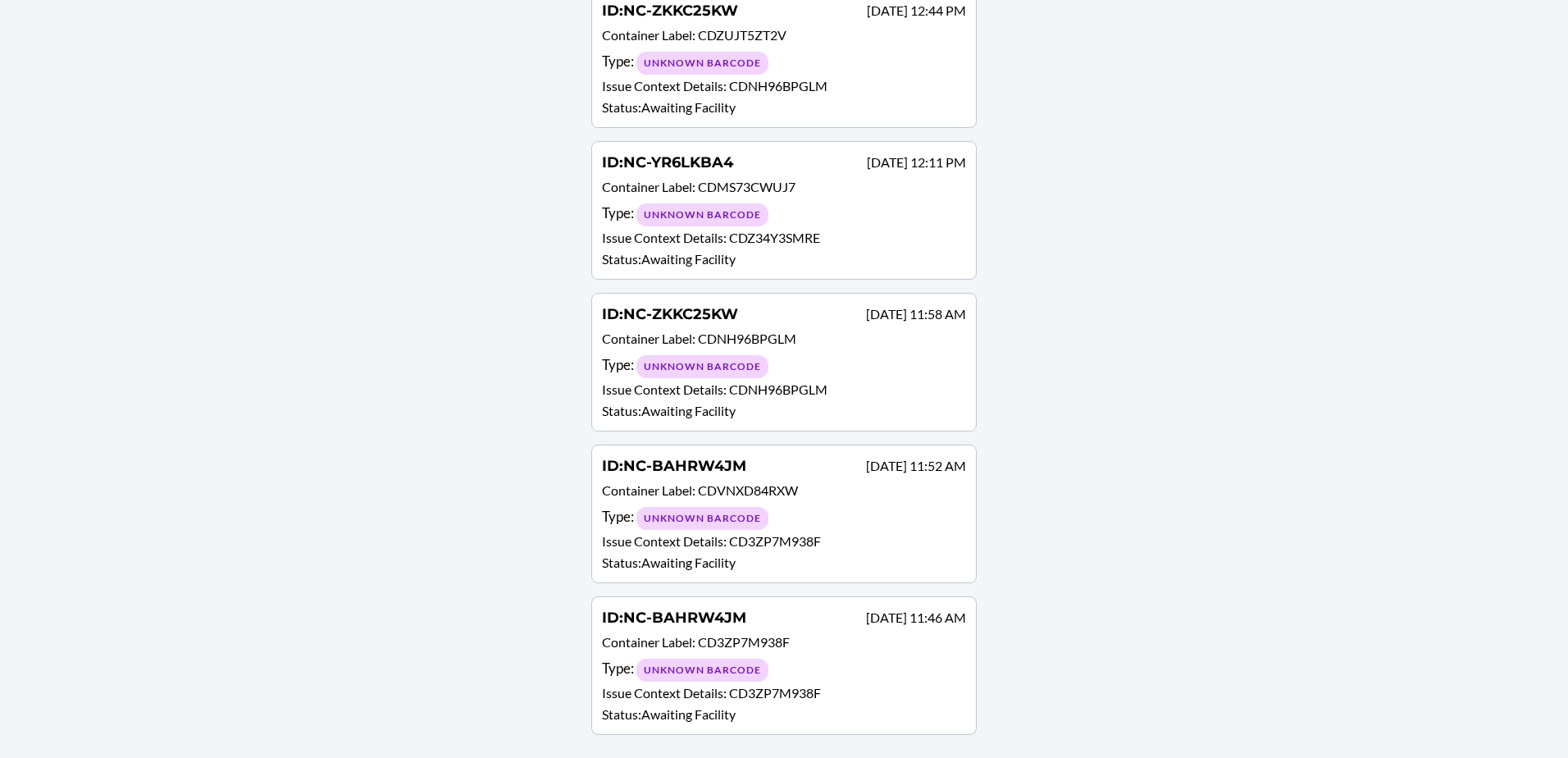
click at [832, 658] on div "Type : Unknown Barcode" at bounding box center [784, 670] width 364 height 24
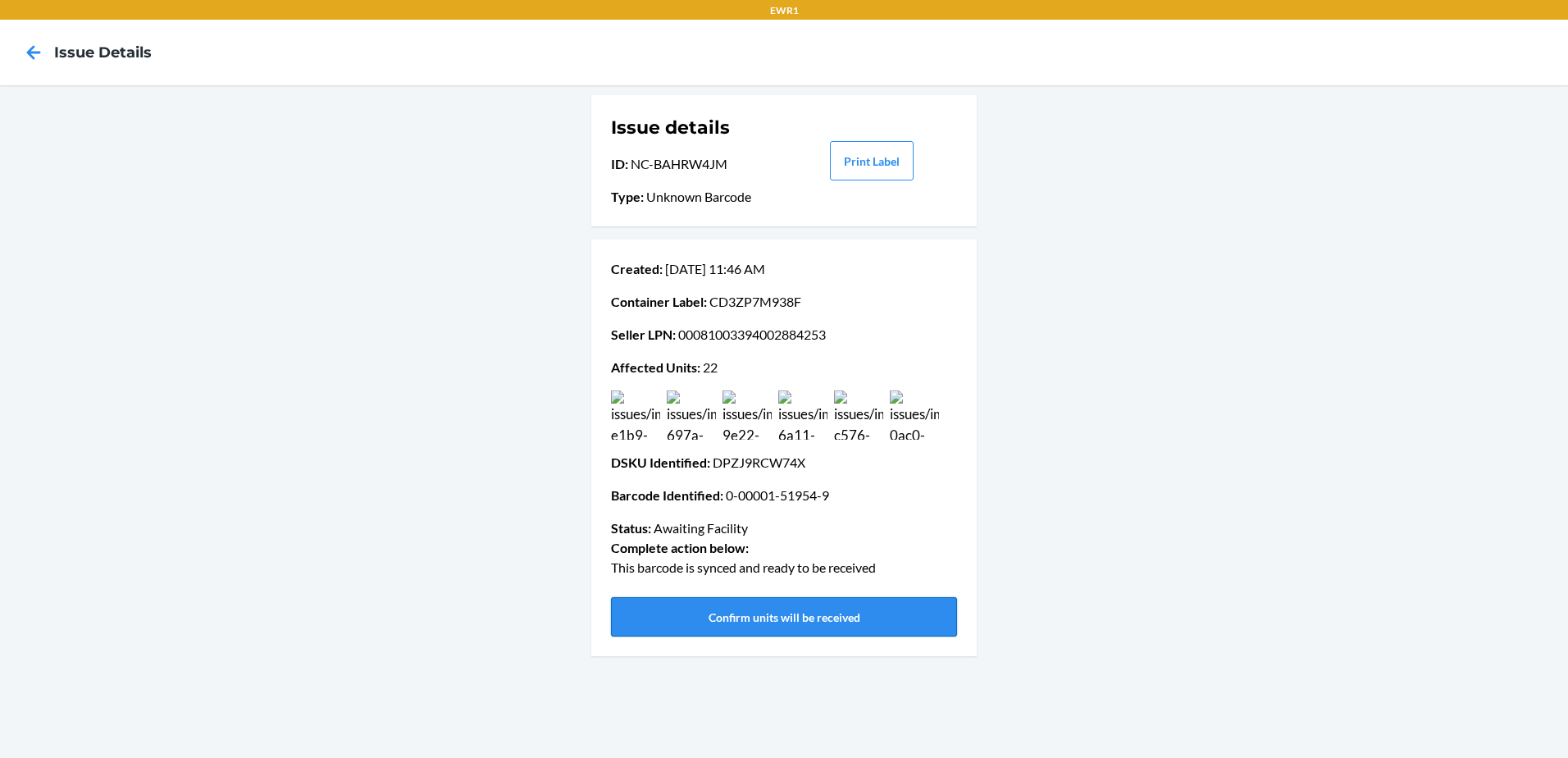
click at [793, 615] on button "Confirm units will be received" at bounding box center [784, 617] width 347 height 40
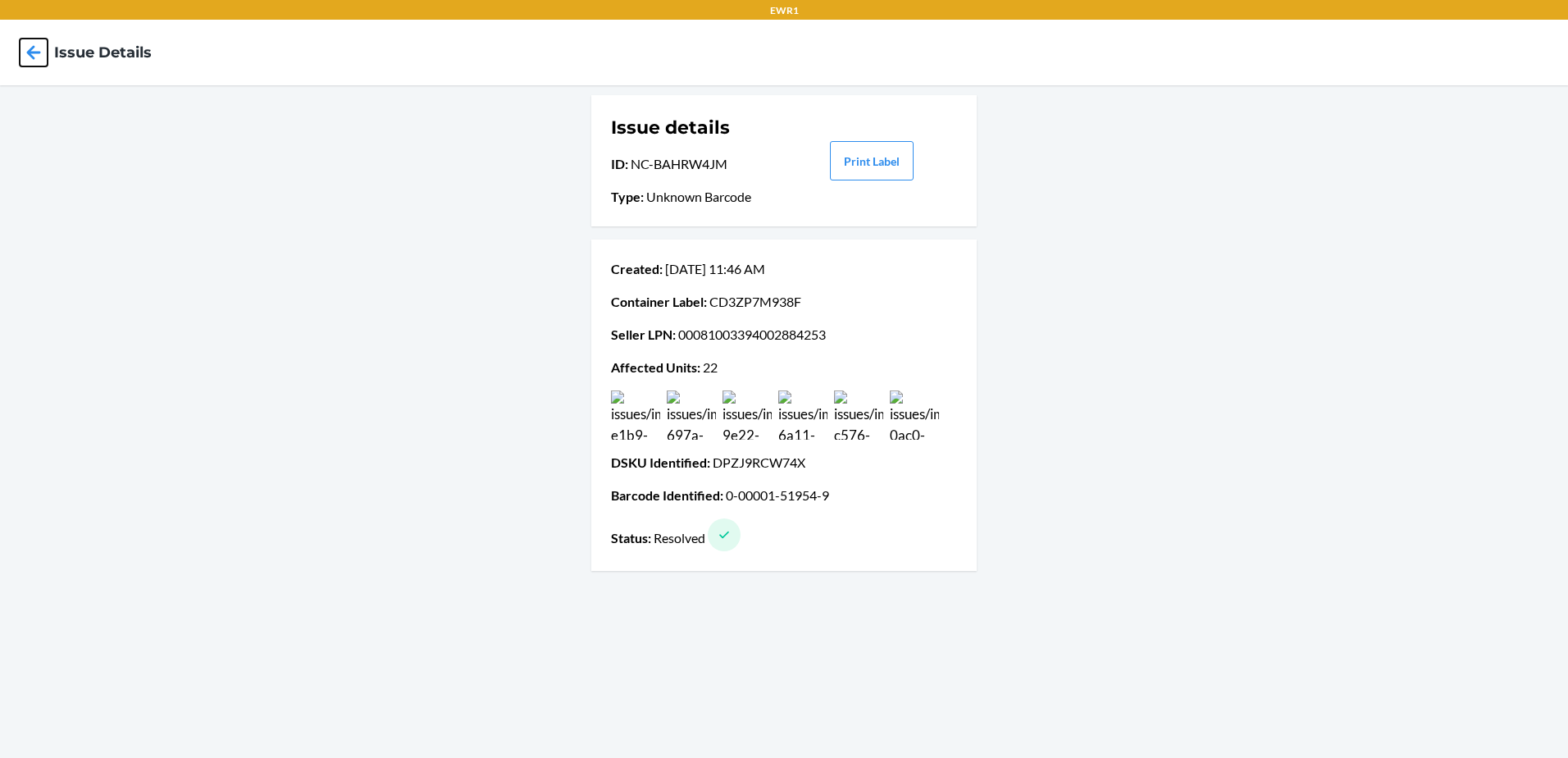
click at [40, 50] on icon at bounding box center [34, 53] width 28 height 28
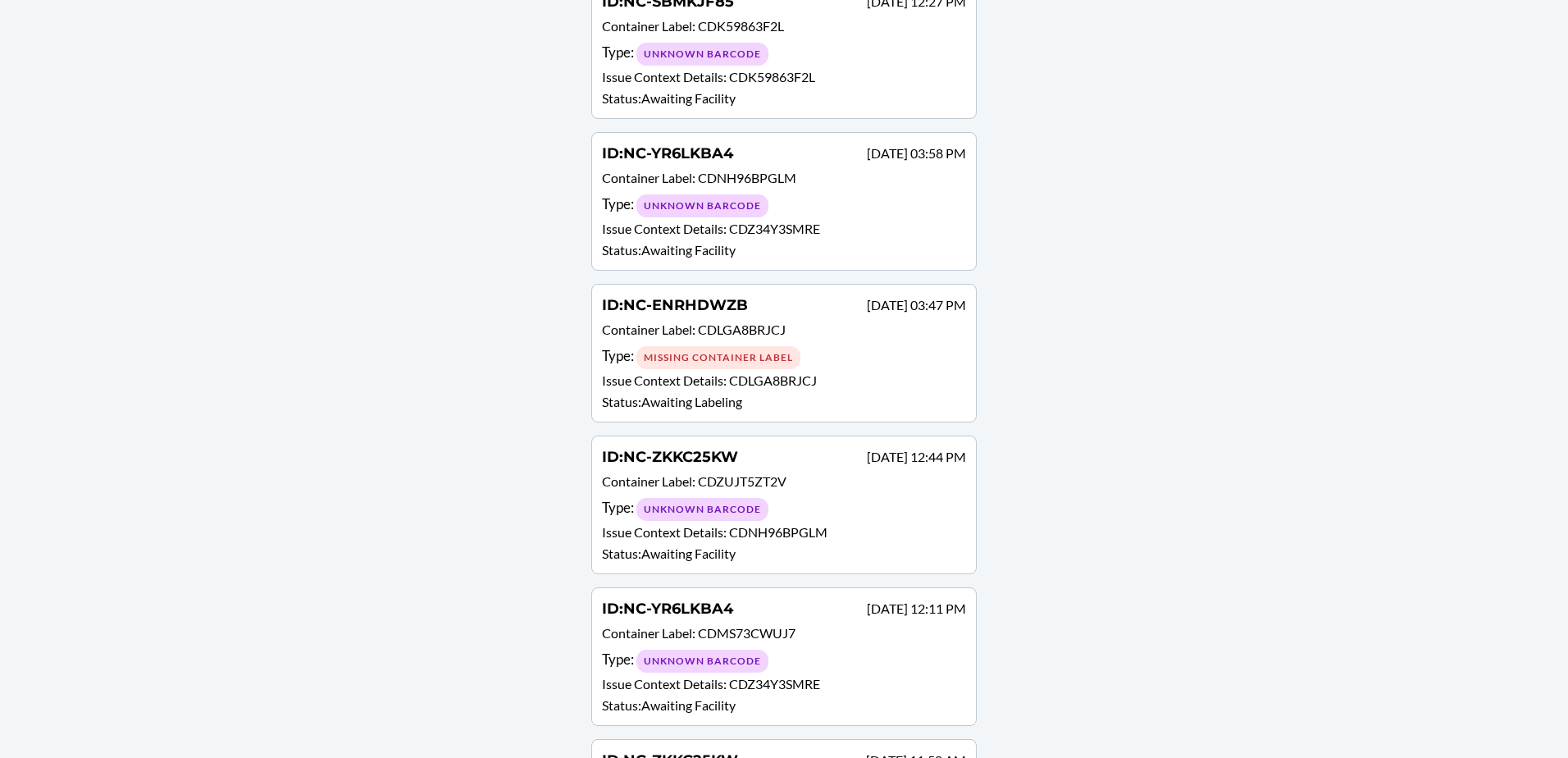
scroll to position [1771, 0]
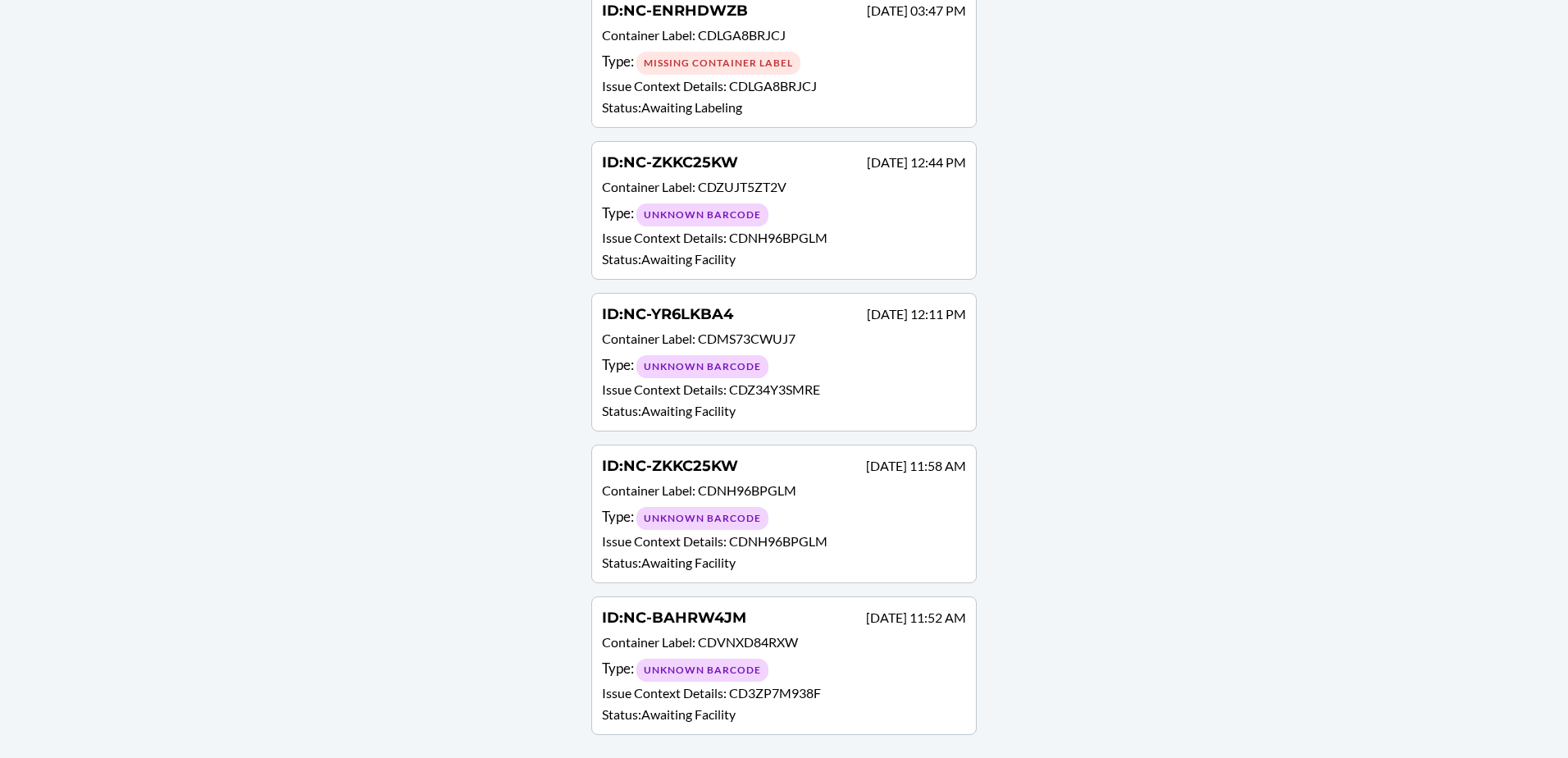
click at [801, 651] on p "Container Label : CDVNXD84RXW" at bounding box center [784, 645] width 364 height 24
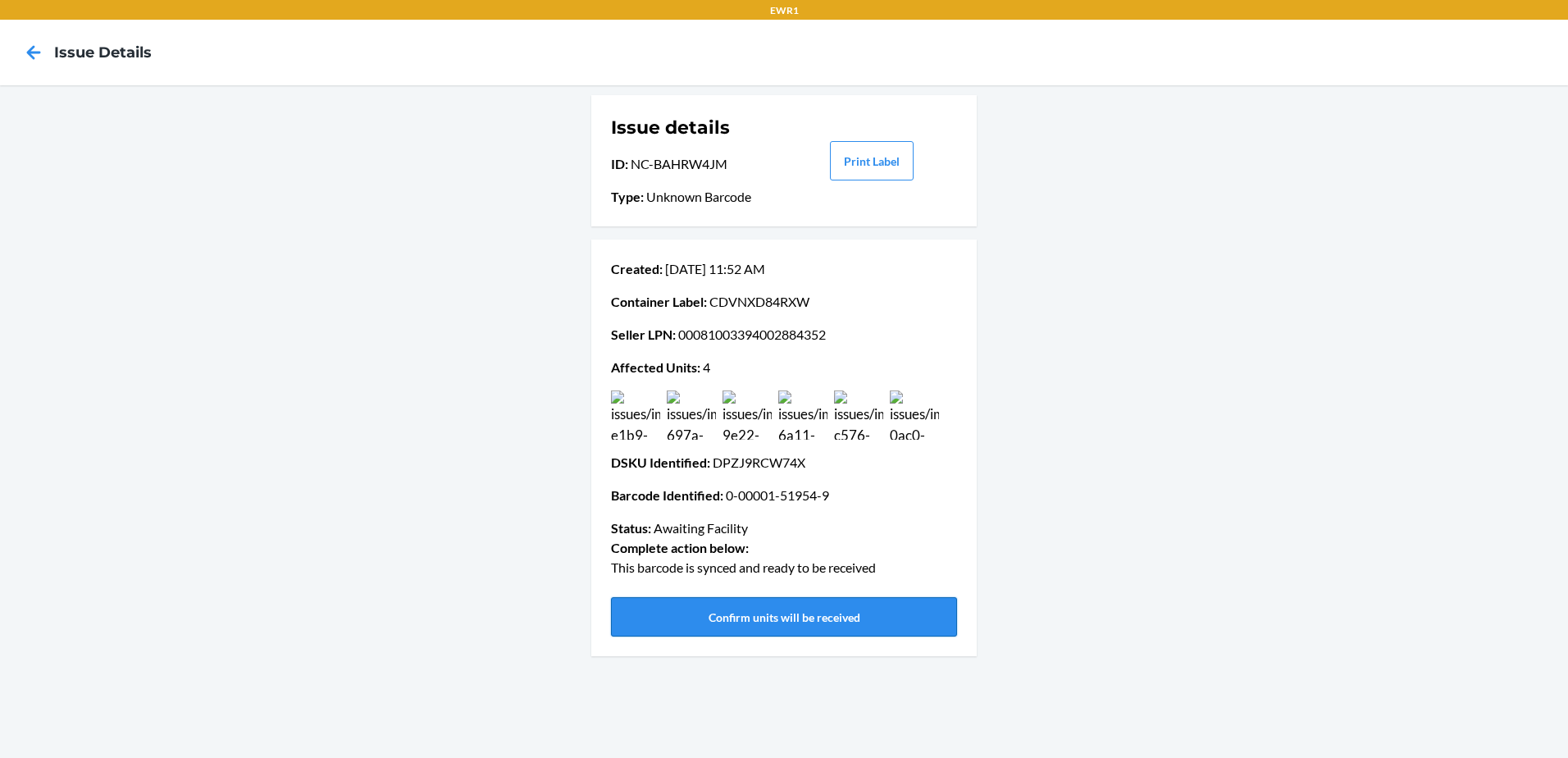
click at [710, 614] on button "Confirm units will be received" at bounding box center [784, 617] width 347 height 40
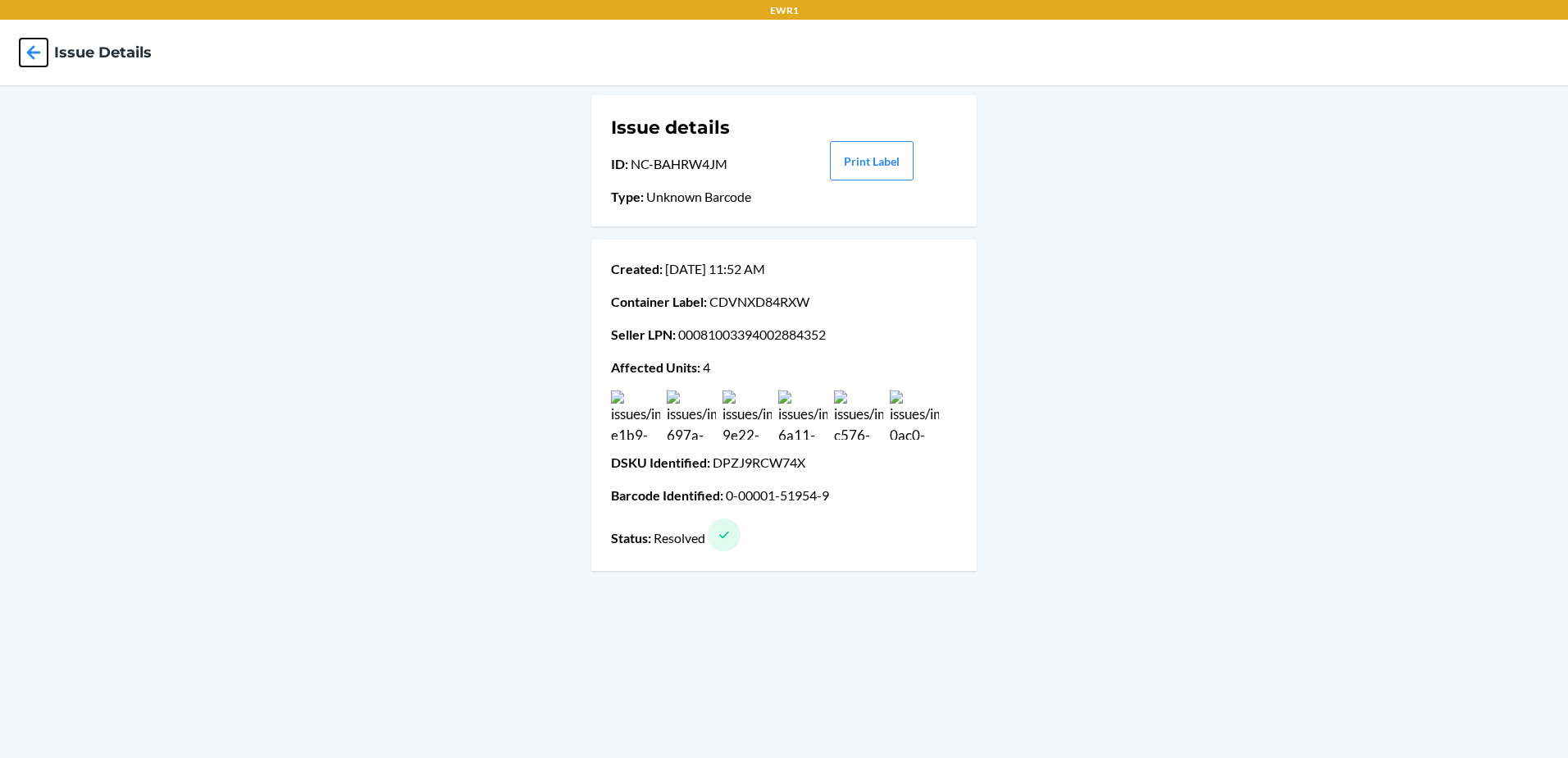
click at [25, 54] on icon at bounding box center [34, 53] width 28 height 28
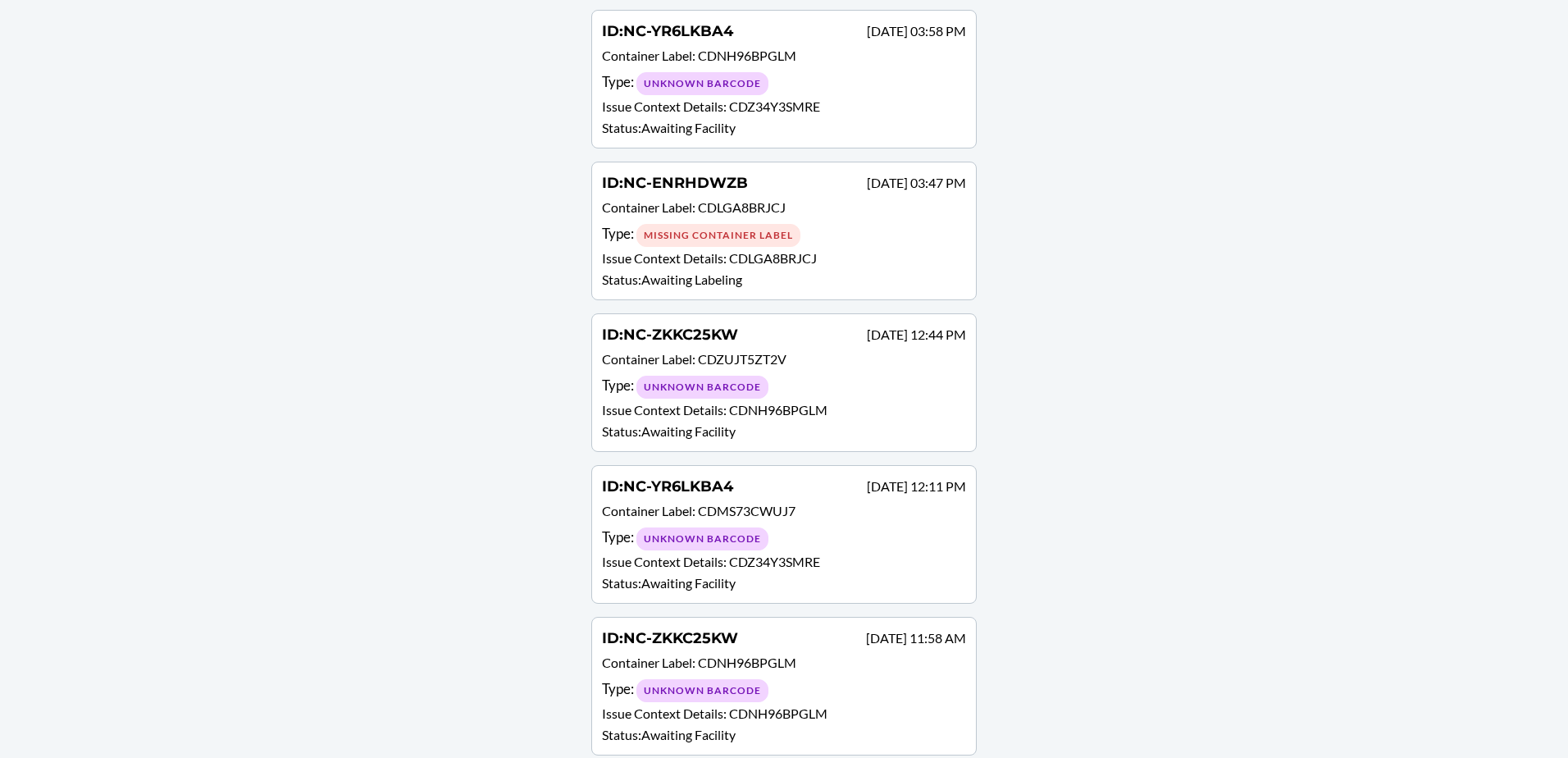
scroll to position [1620, 0]
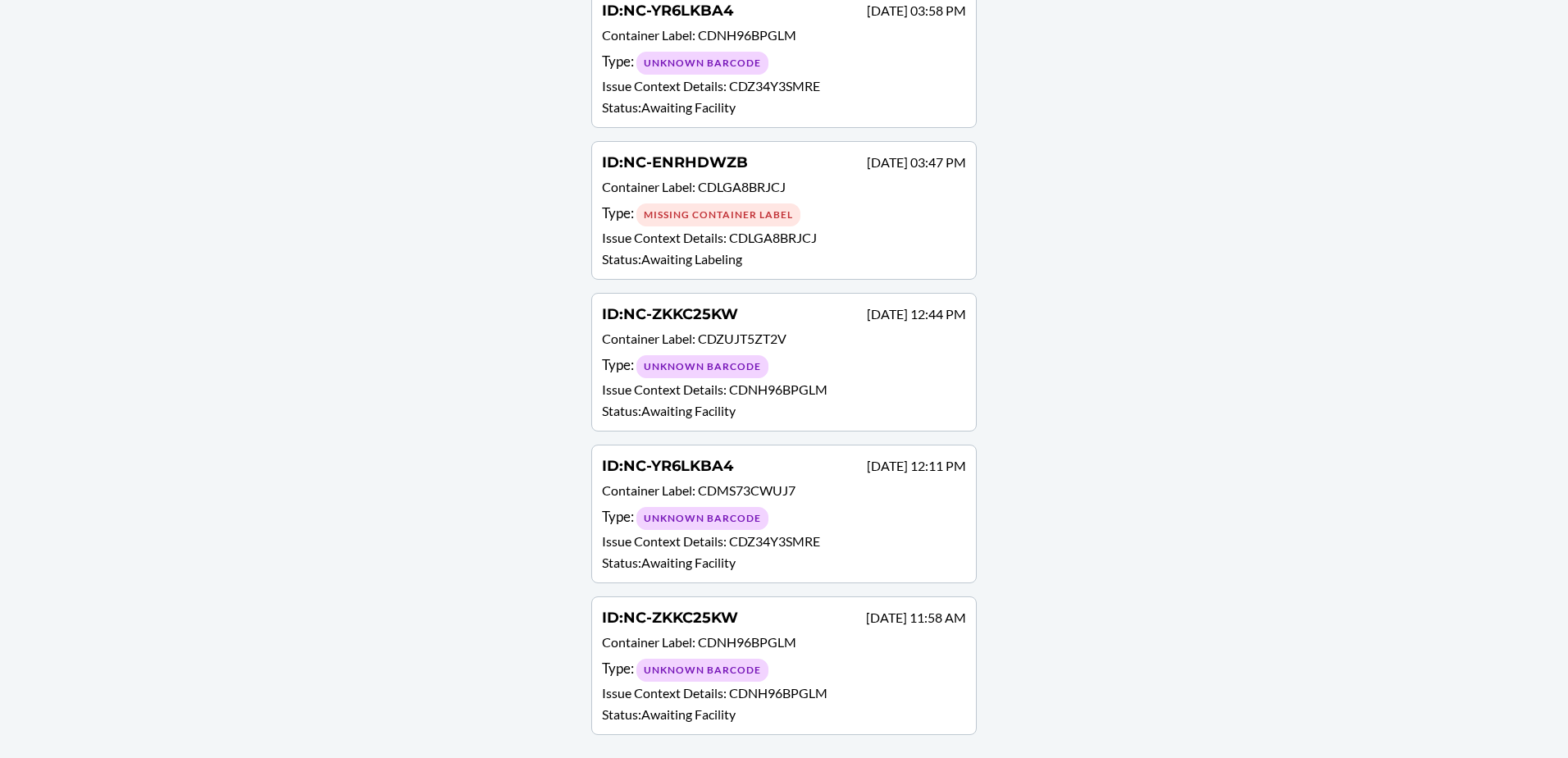
click at [834, 698] on p "Issue Context Details : CDNH96BPGLM" at bounding box center [784, 693] width 364 height 20
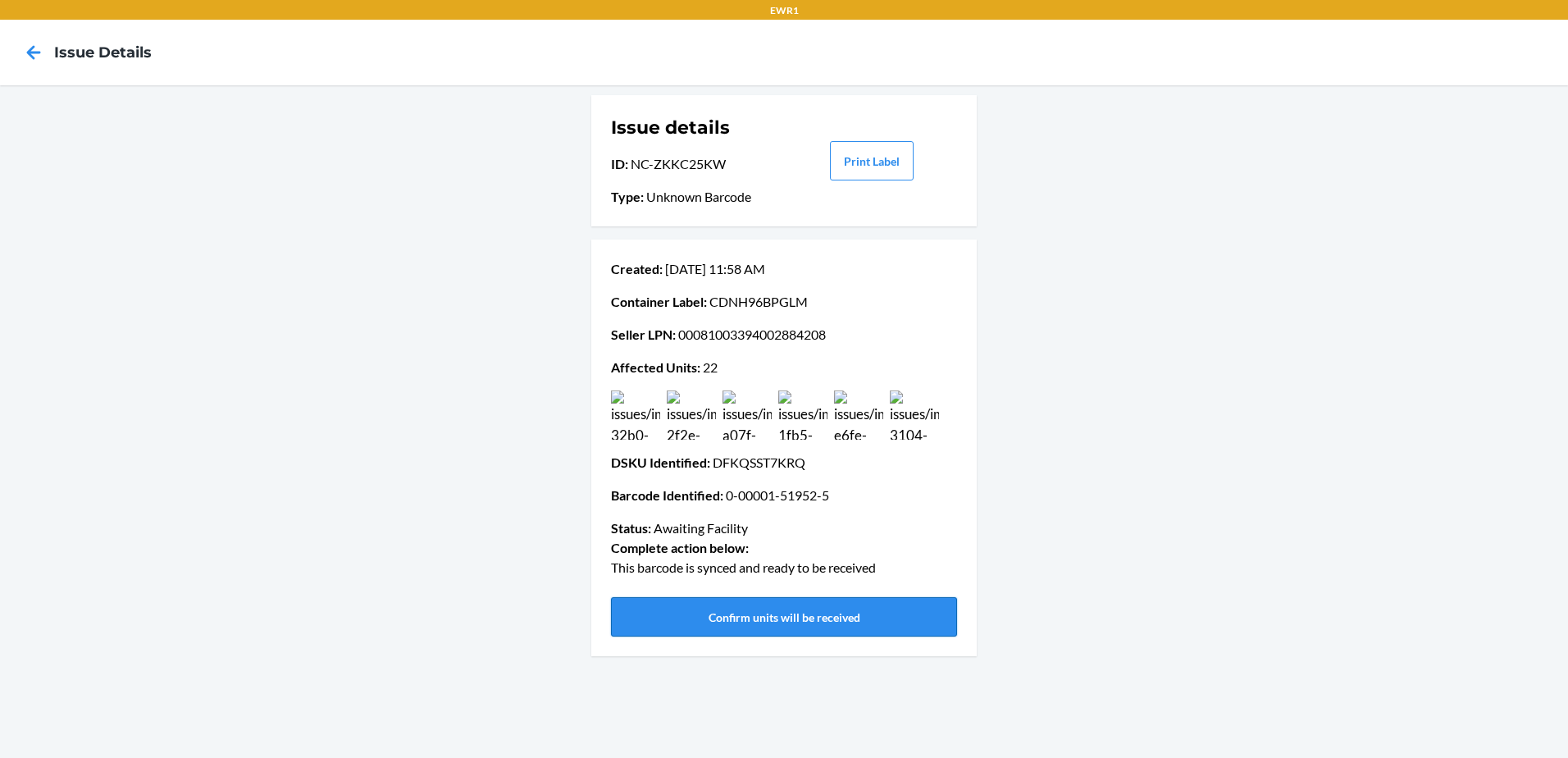
click at [841, 622] on button "Confirm units will be received" at bounding box center [784, 617] width 347 height 40
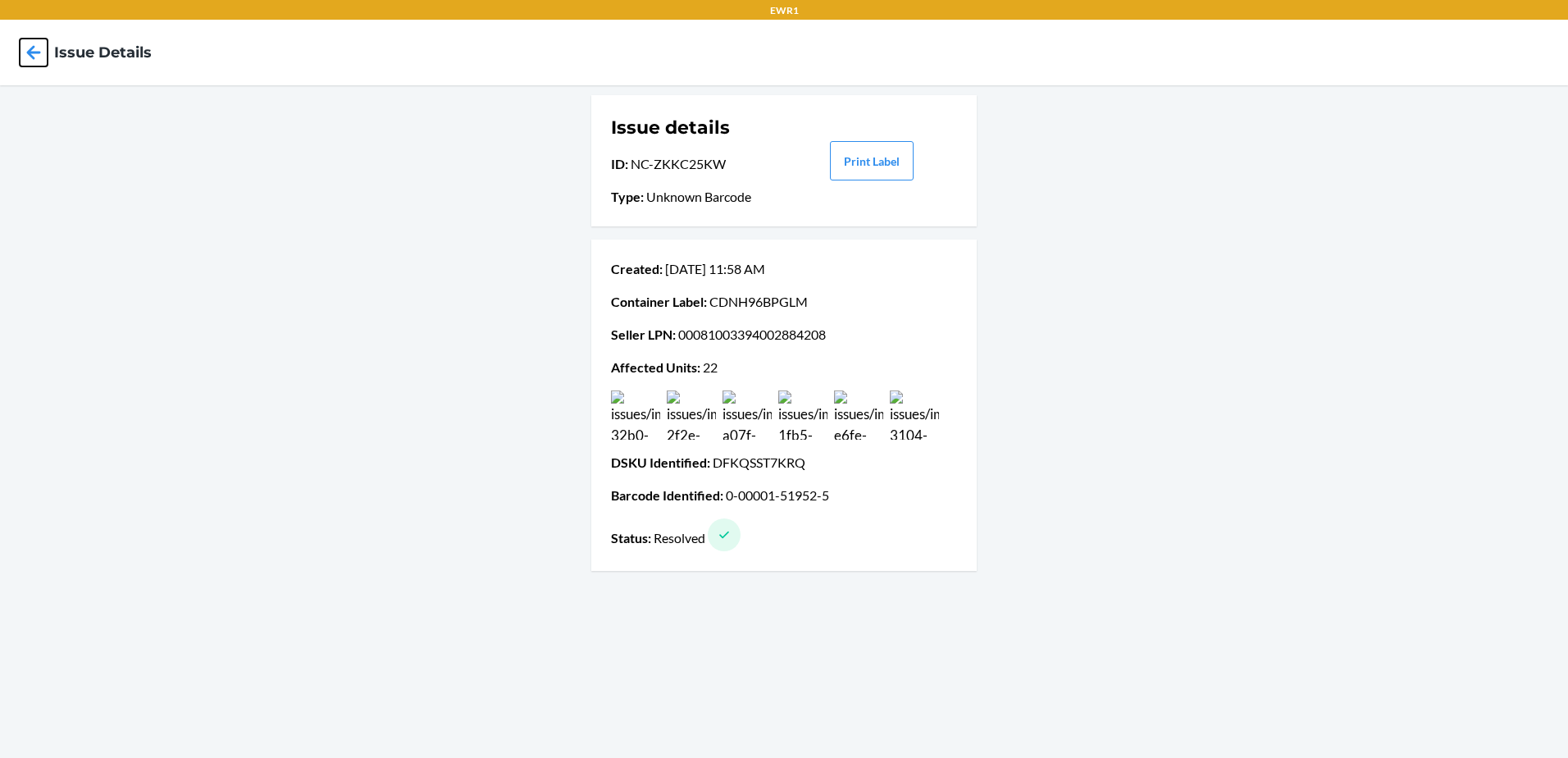
click at [35, 44] on icon at bounding box center [34, 53] width 28 height 28
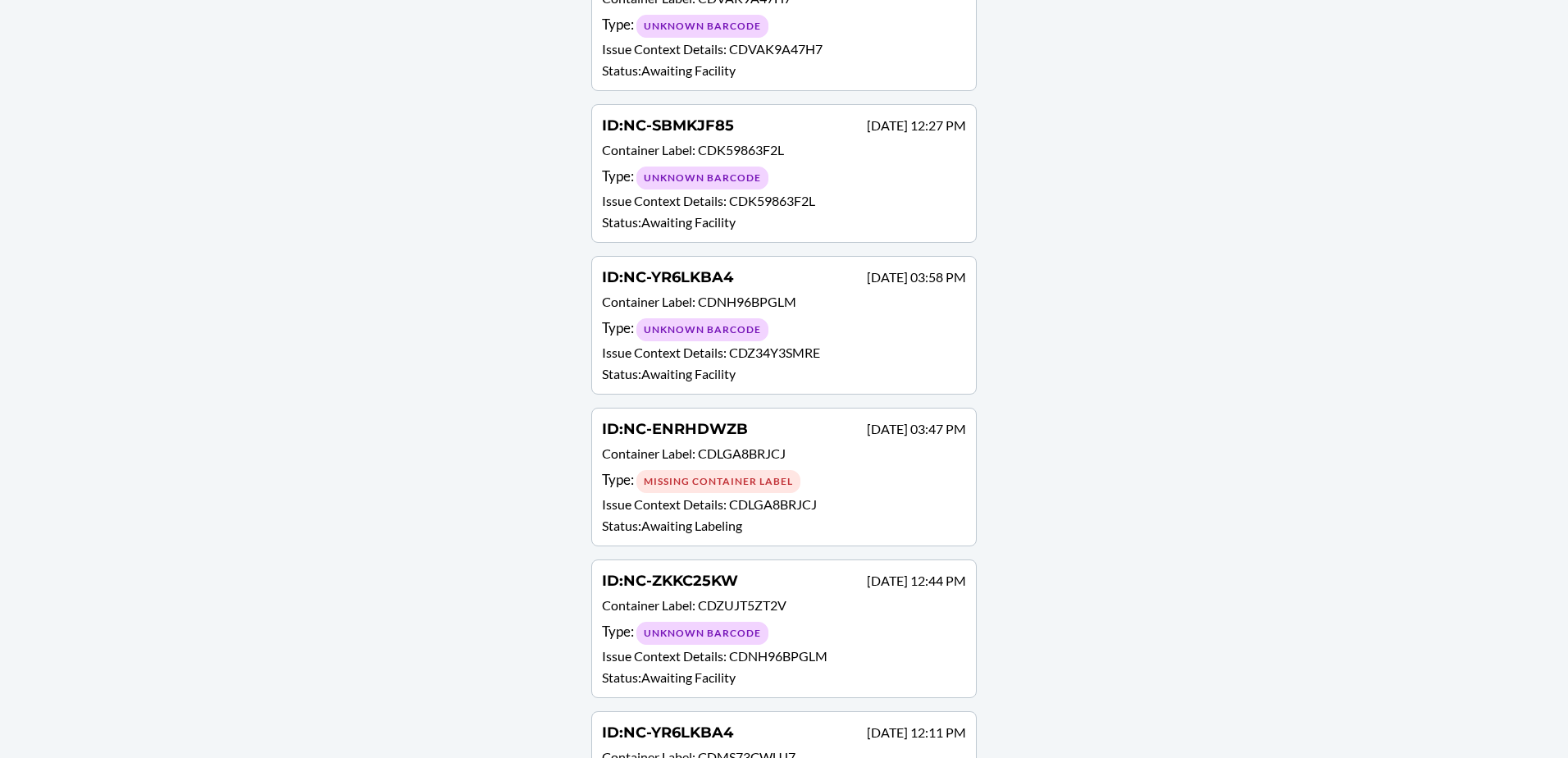
scroll to position [1468, 0]
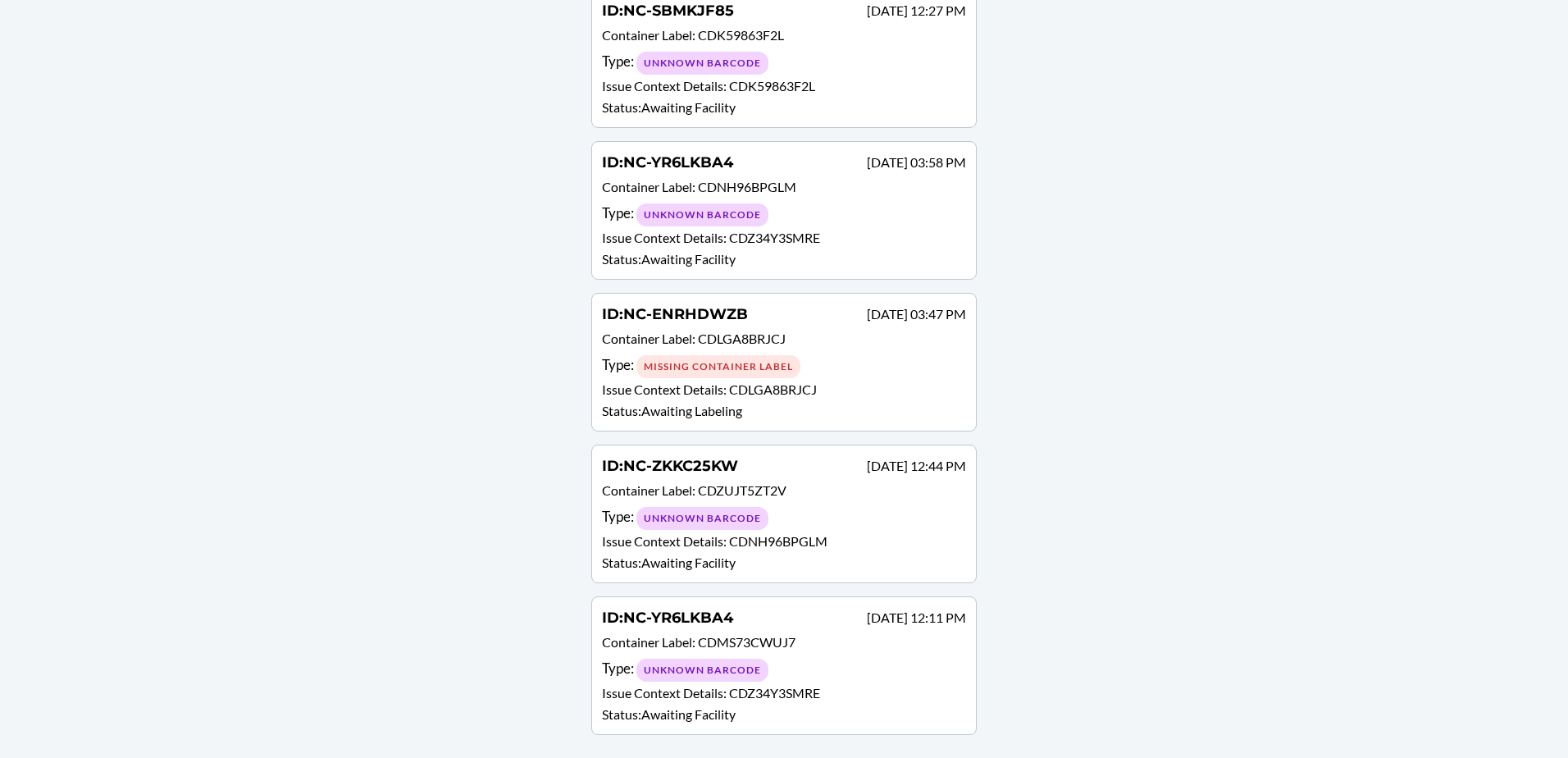
click at [888, 690] on p "Issue Context Details : CDZ34Y3SMRE" at bounding box center [784, 693] width 364 height 20
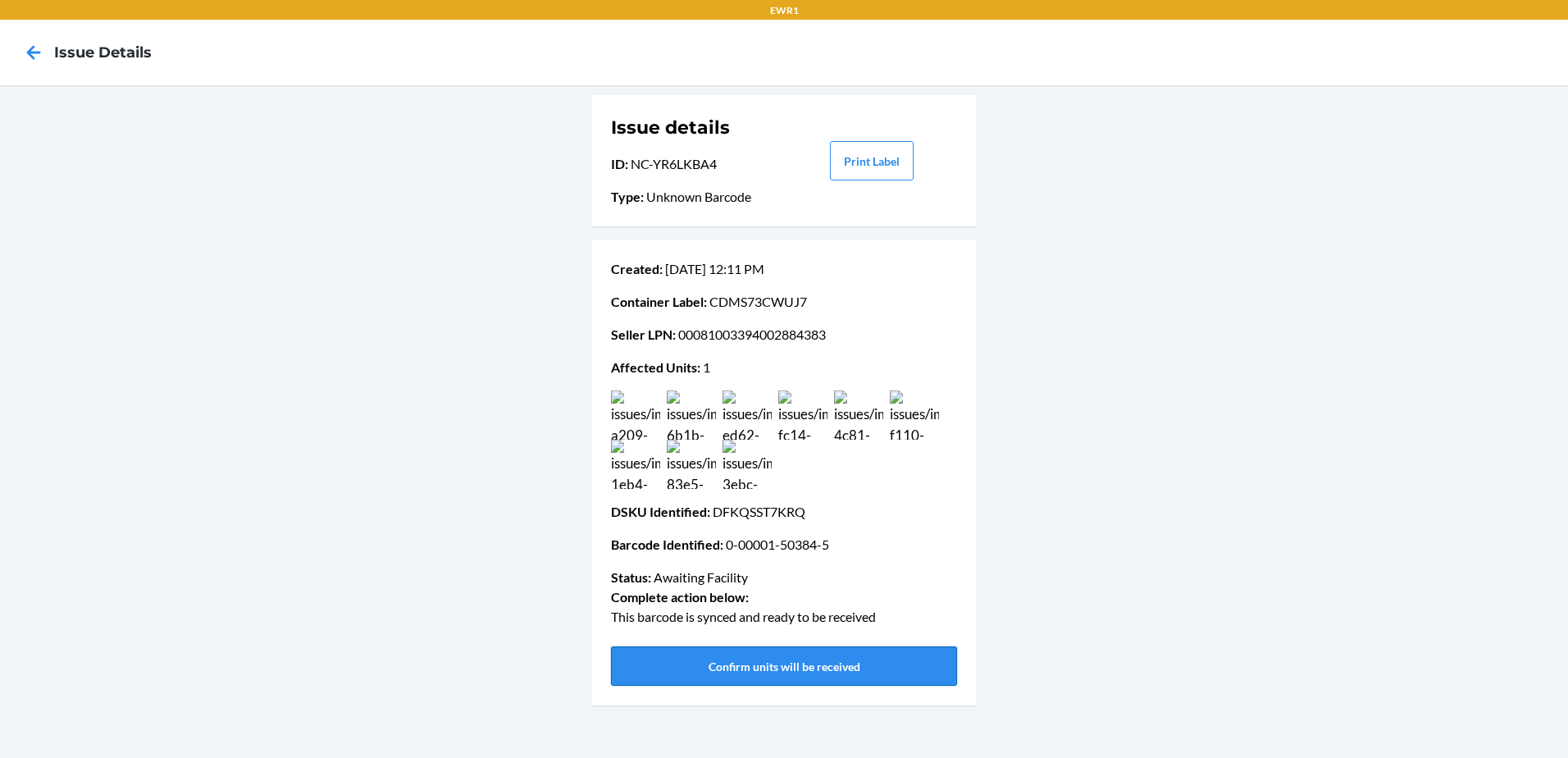
click at [747, 672] on button "Confirm units will be received" at bounding box center [784, 667] width 347 height 40
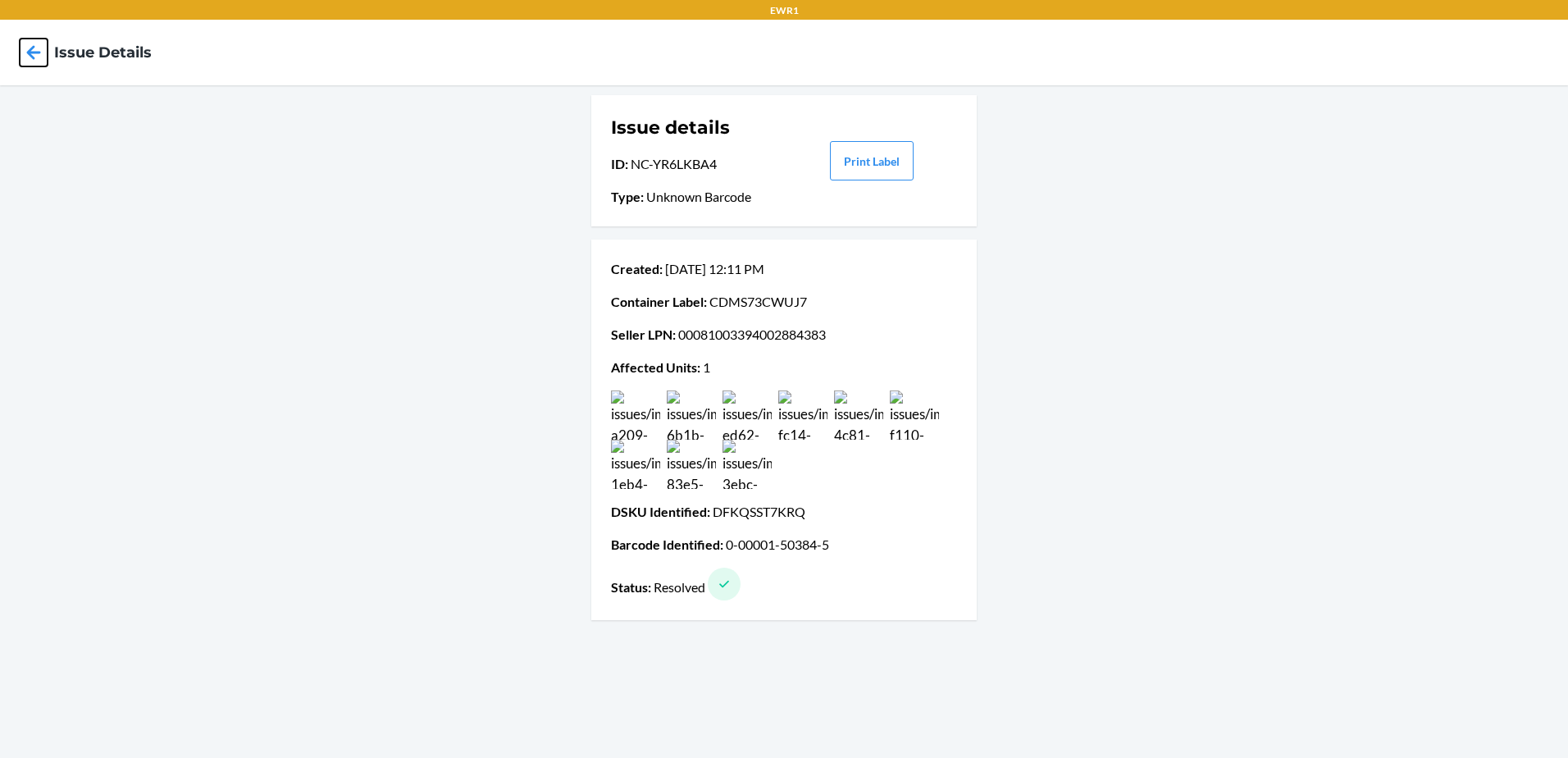
click at [21, 50] on icon at bounding box center [34, 53] width 28 height 28
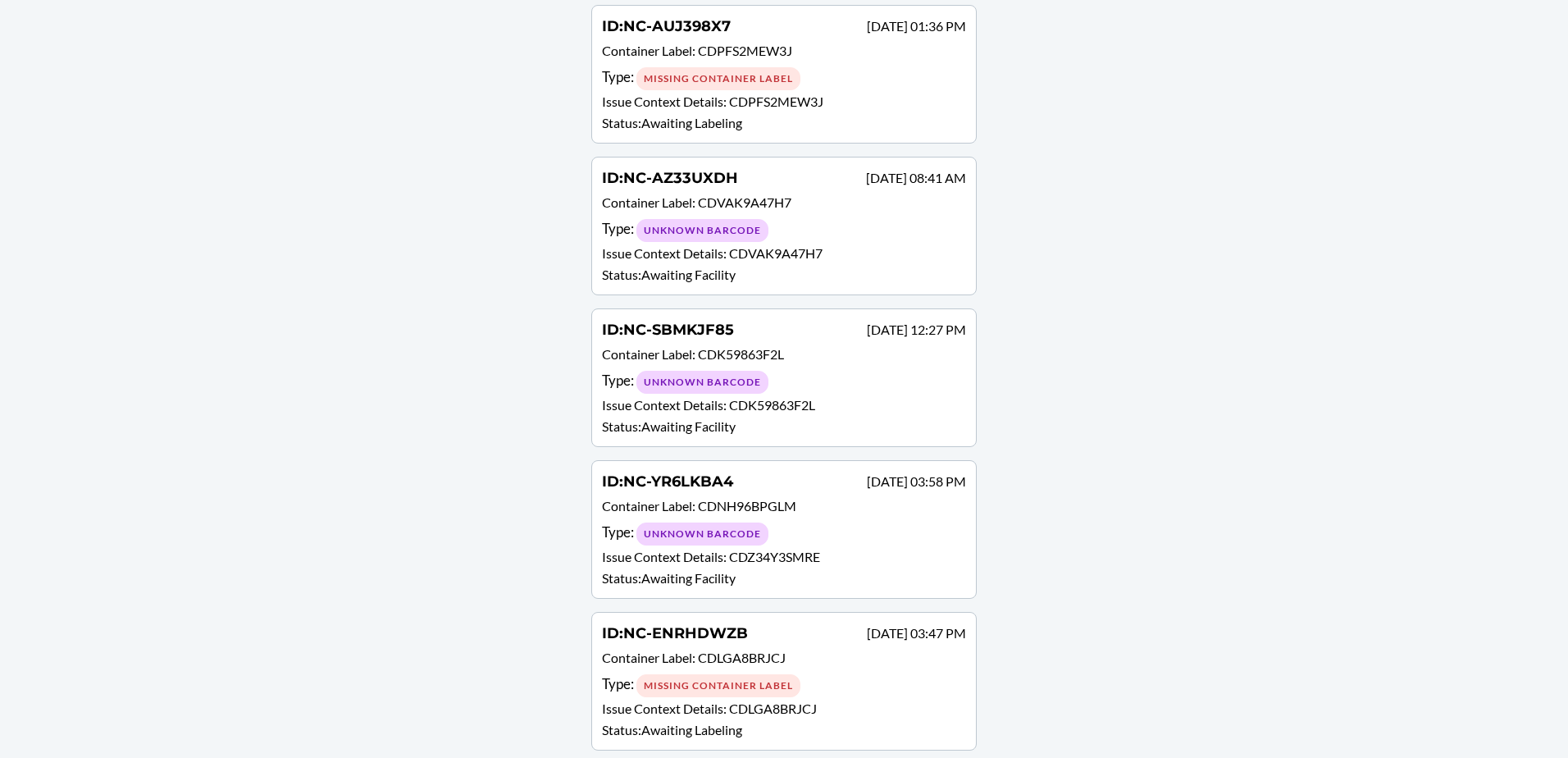
scroll to position [1316, 0]
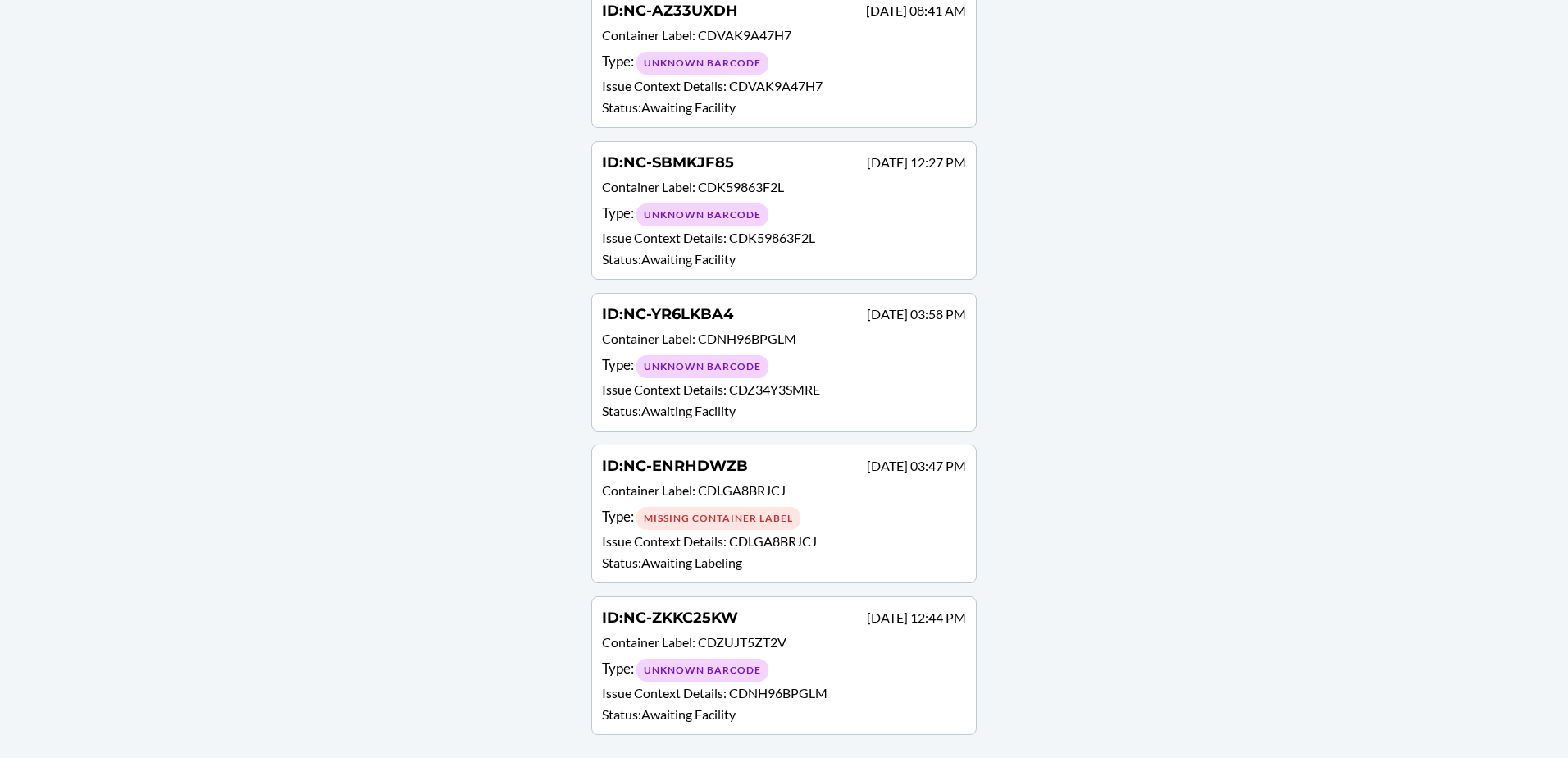
click at [842, 678] on div "Type : Unknown Barcode" at bounding box center [784, 670] width 364 height 24
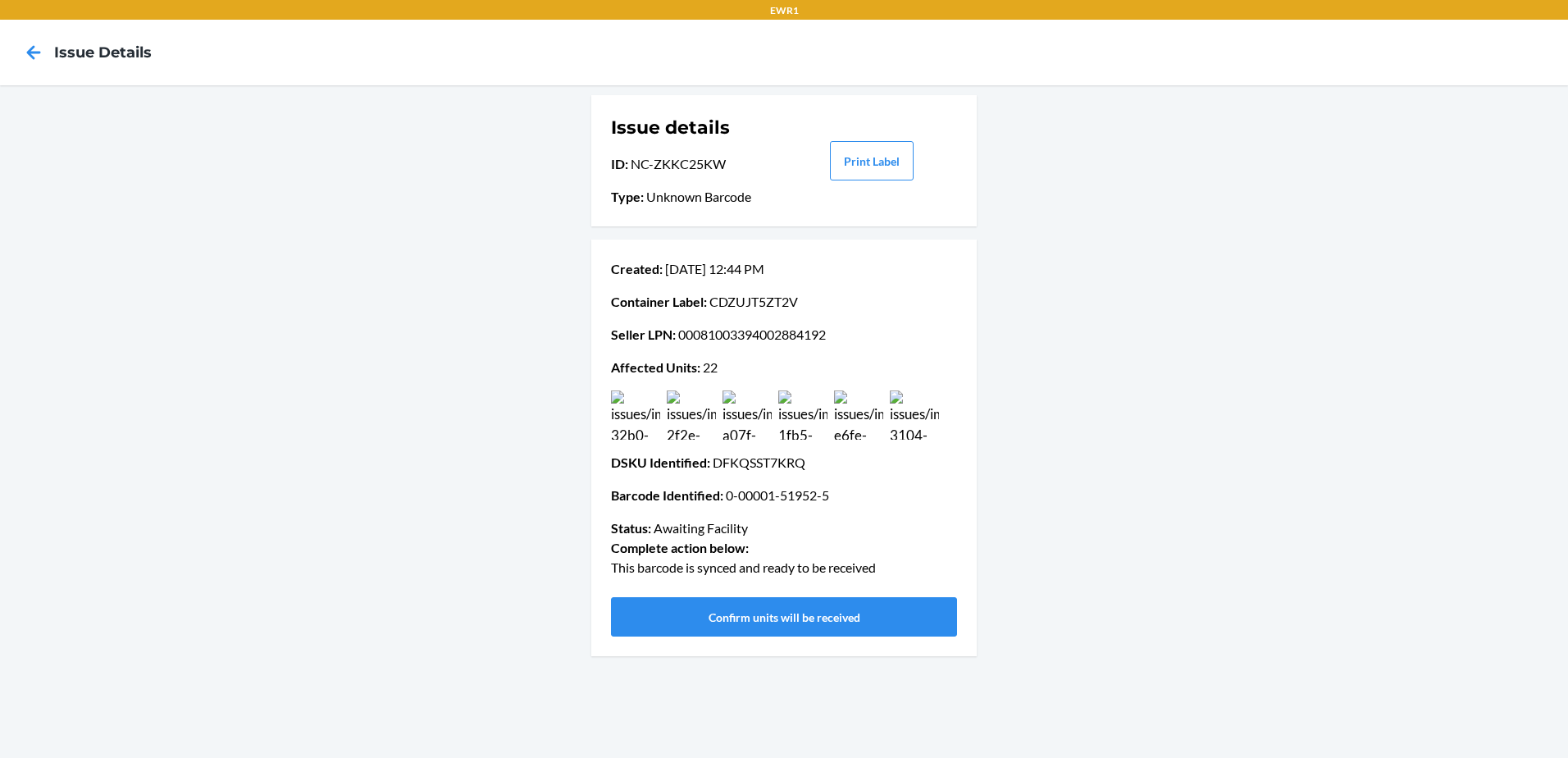
click at [797, 422] on img at bounding box center [803, 415] width 50 height 50
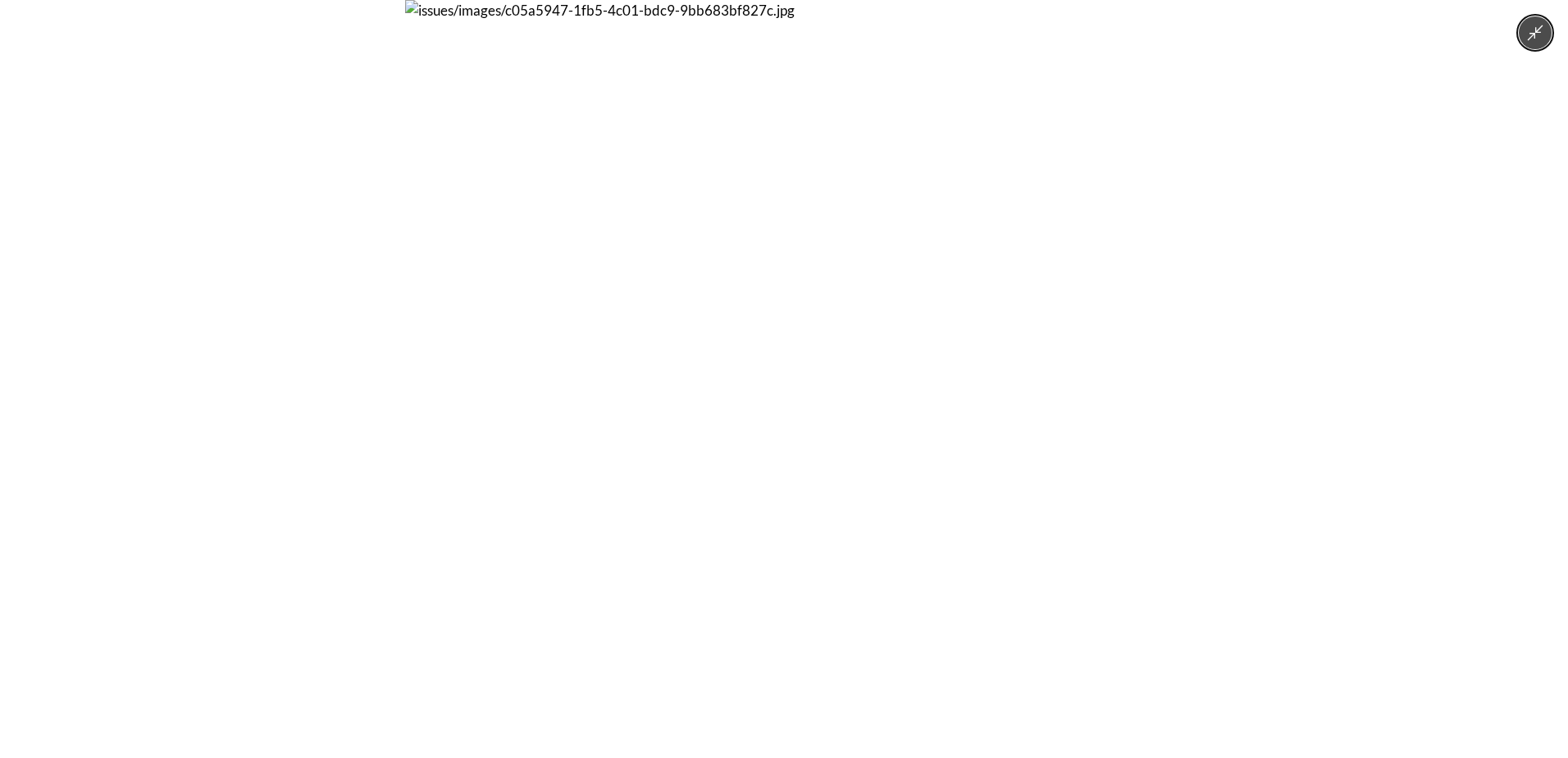
click at [799, 424] on img at bounding box center [784, 379] width 758 height 758
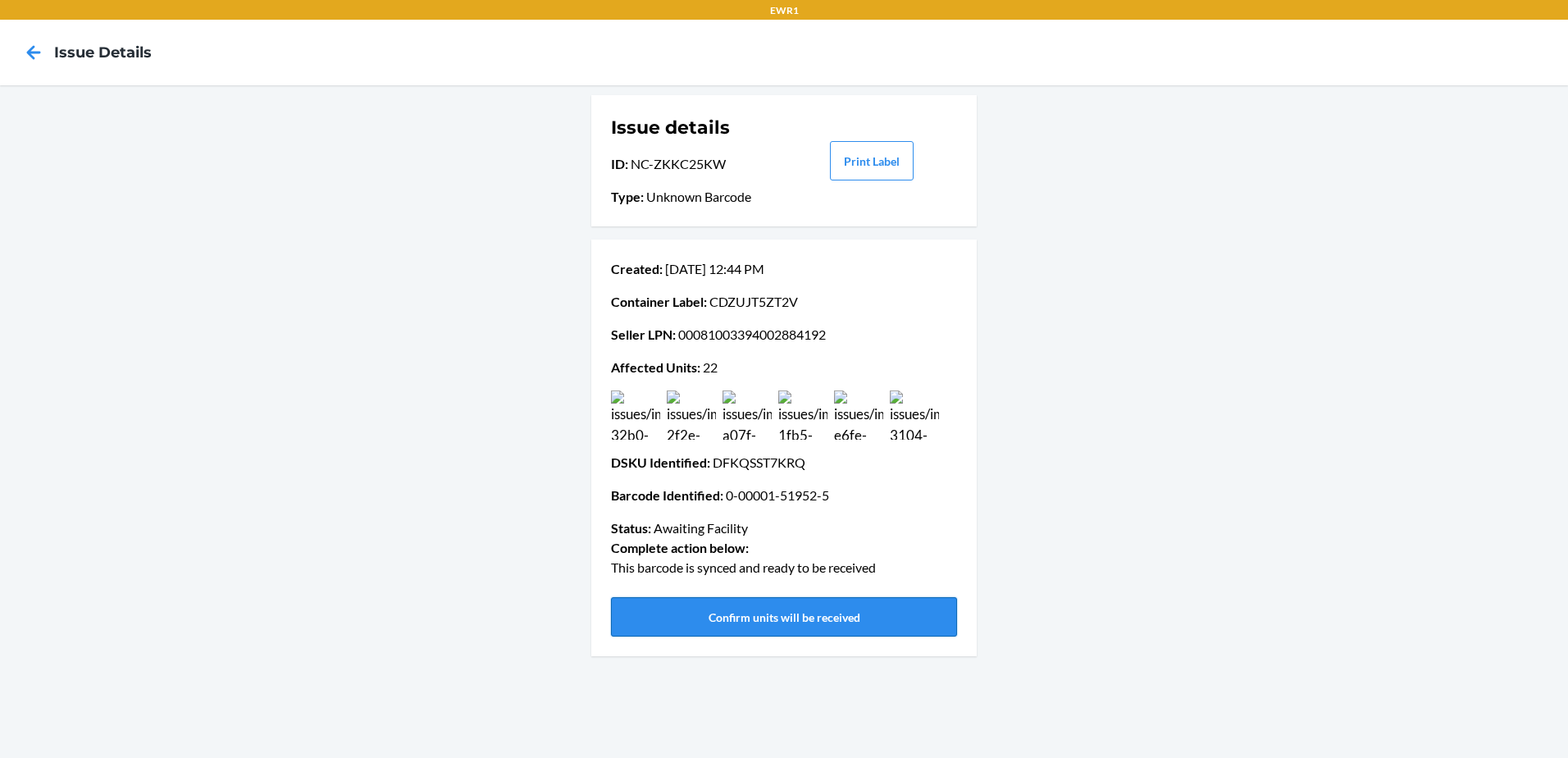
click at [730, 624] on button "Confirm units will be received" at bounding box center [784, 617] width 347 height 40
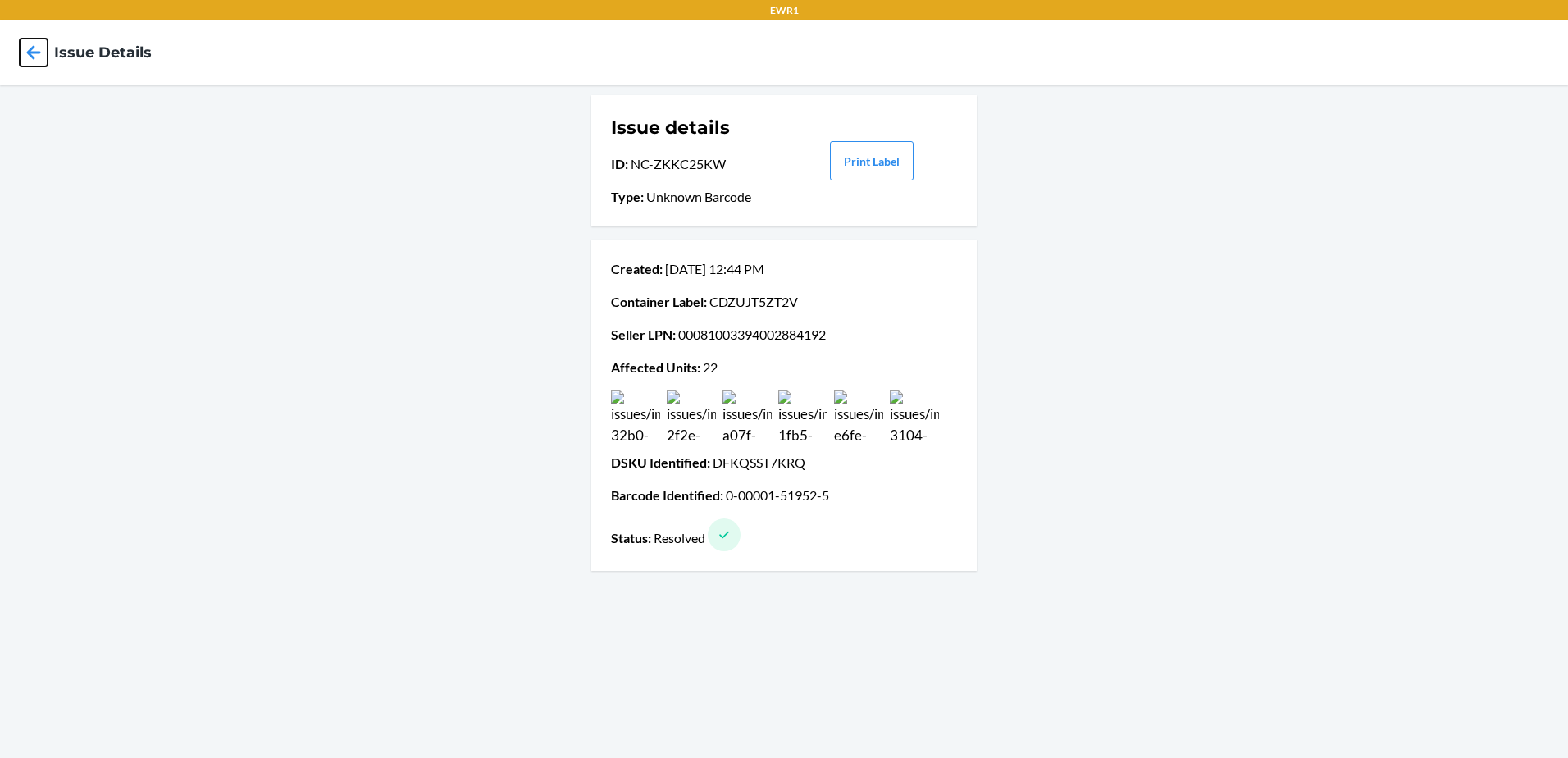
click at [33, 58] on icon at bounding box center [34, 52] width 14 height 14
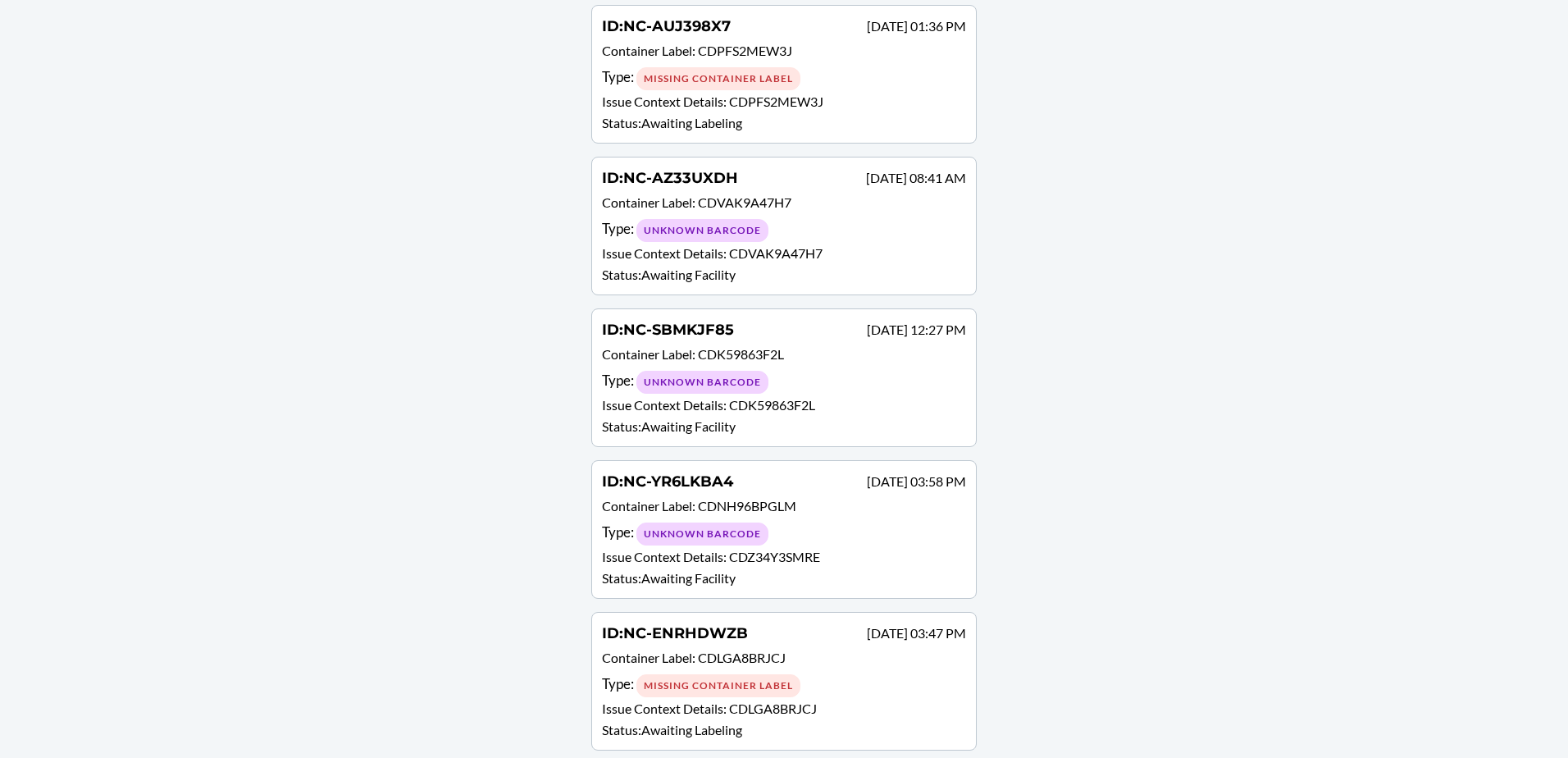
scroll to position [1164, 0]
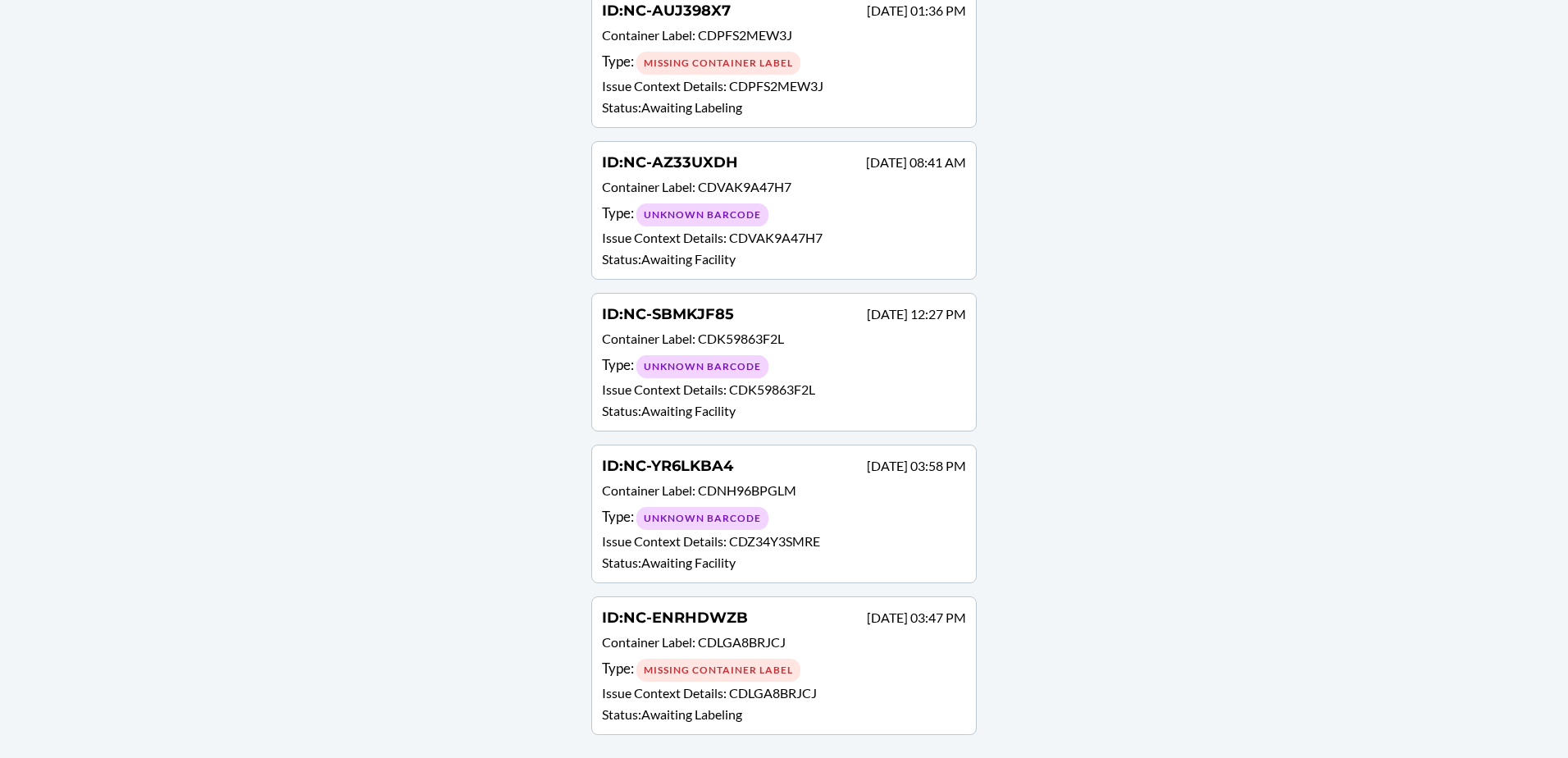
click at [844, 536] on p "Issue Context Details : CDZ34Y3SMRE" at bounding box center [784, 541] width 364 height 20
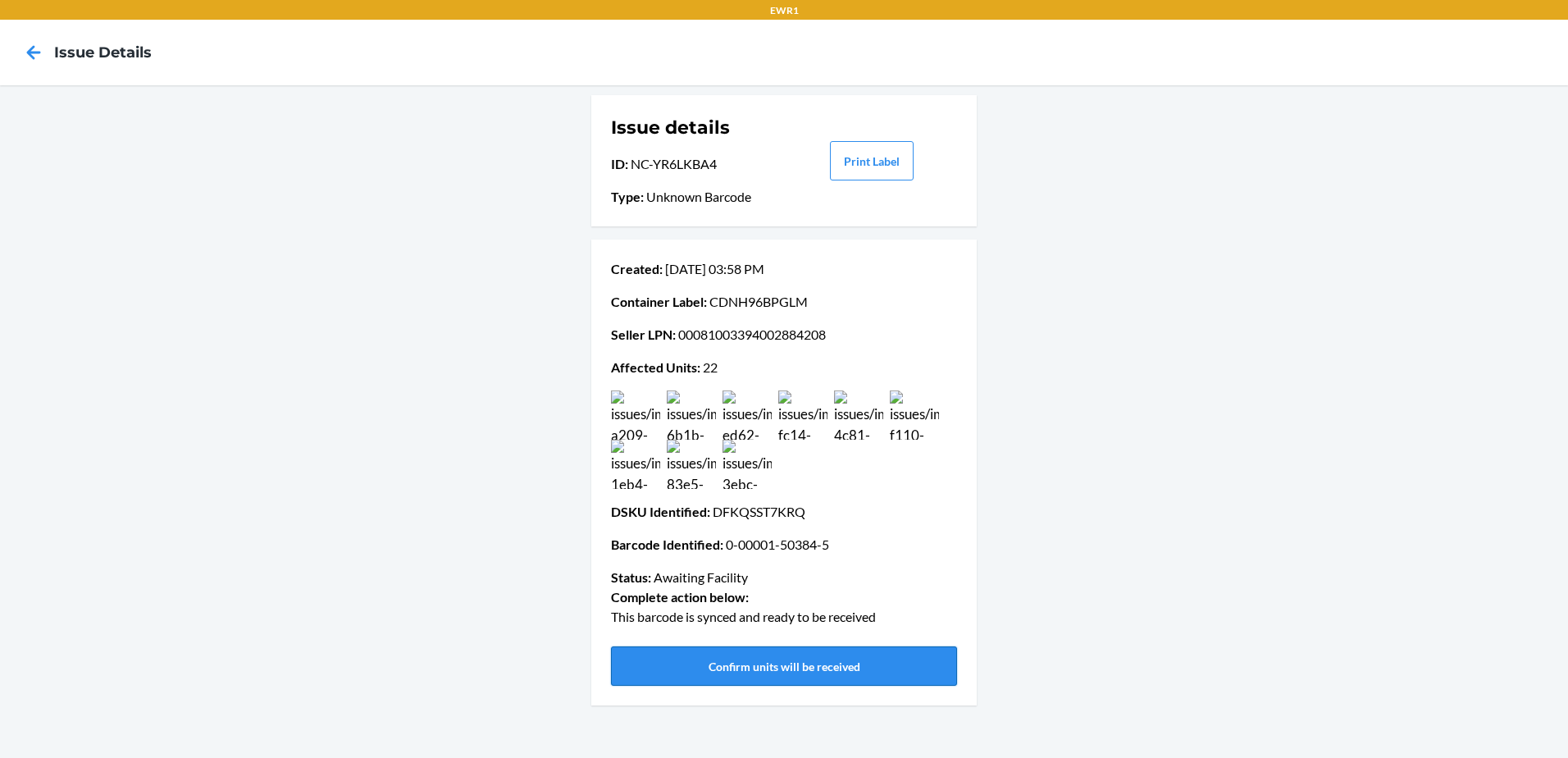
click at [694, 663] on button "Confirm units will be received" at bounding box center [784, 667] width 347 height 40
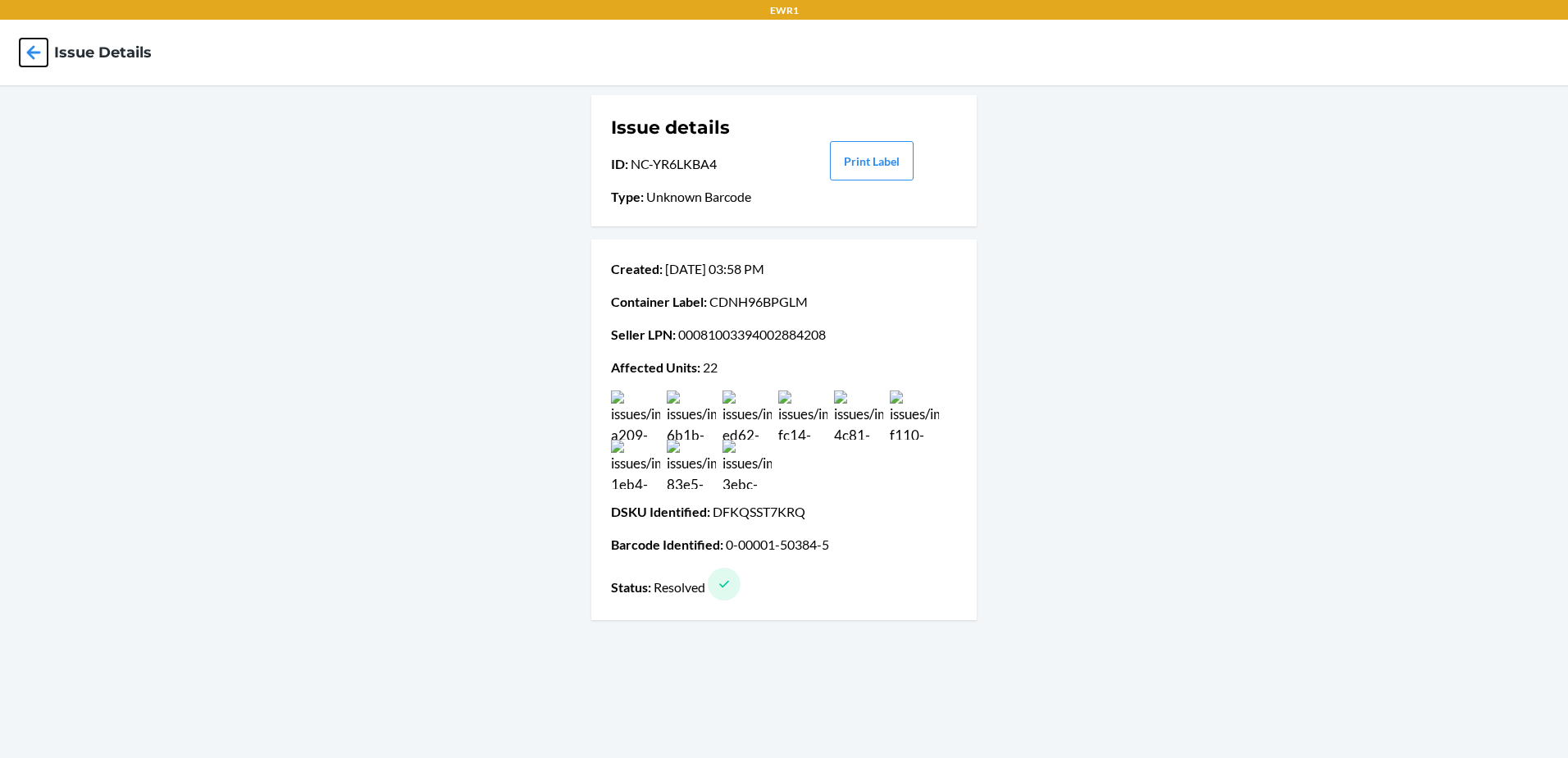
click at [36, 52] on icon at bounding box center [34, 52] width 14 height 14
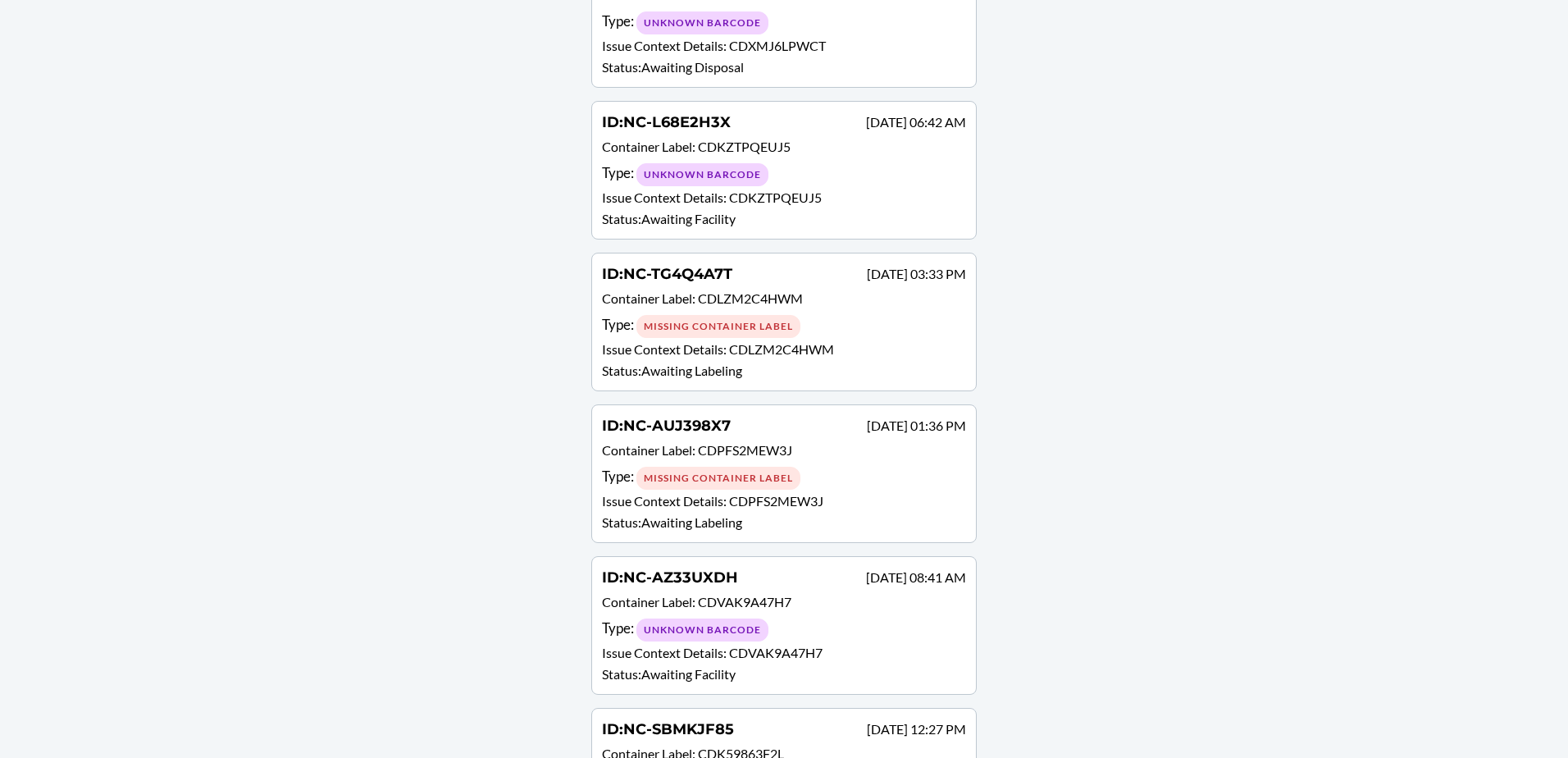
scroll to position [1012, 0]
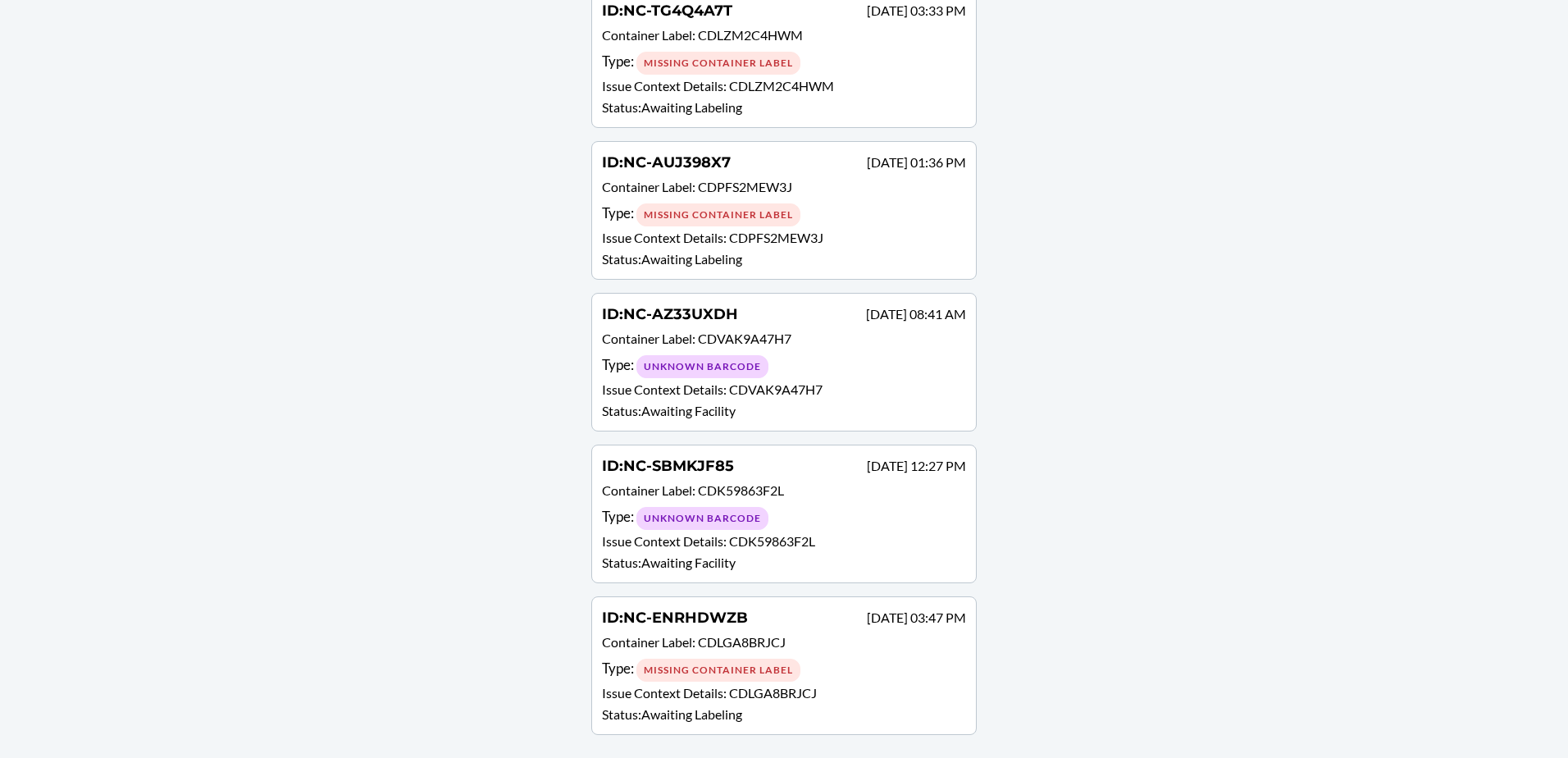
click at [849, 531] on div "ID : NC-SBMKJF85 [DATE] 12:27 PM Container Label : CDK59863F2L Type : Unknown B…" at bounding box center [784, 514] width 364 height 117
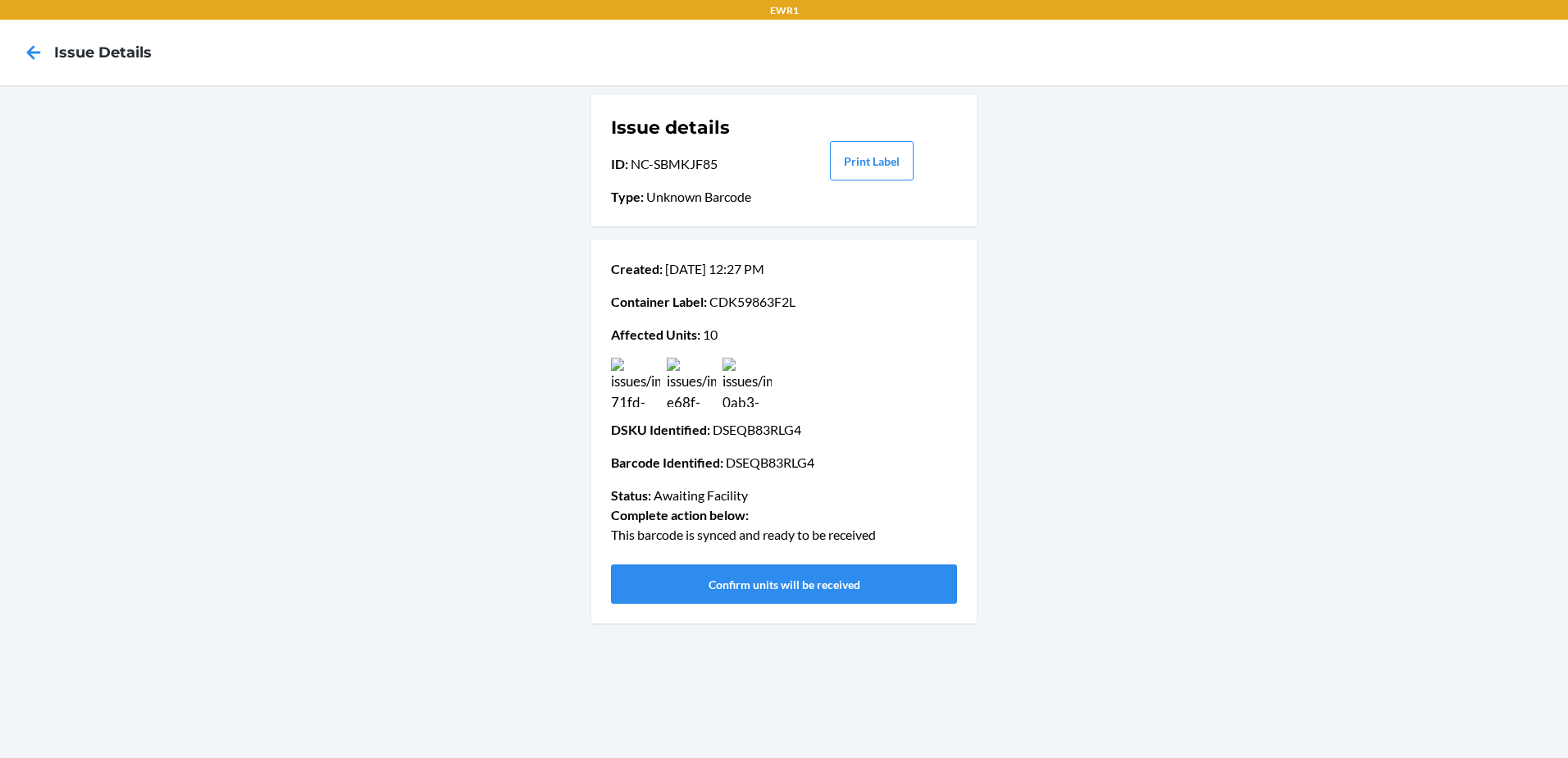
click at [639, 379] on img at bounding box center [636, 382] width 50 height 50
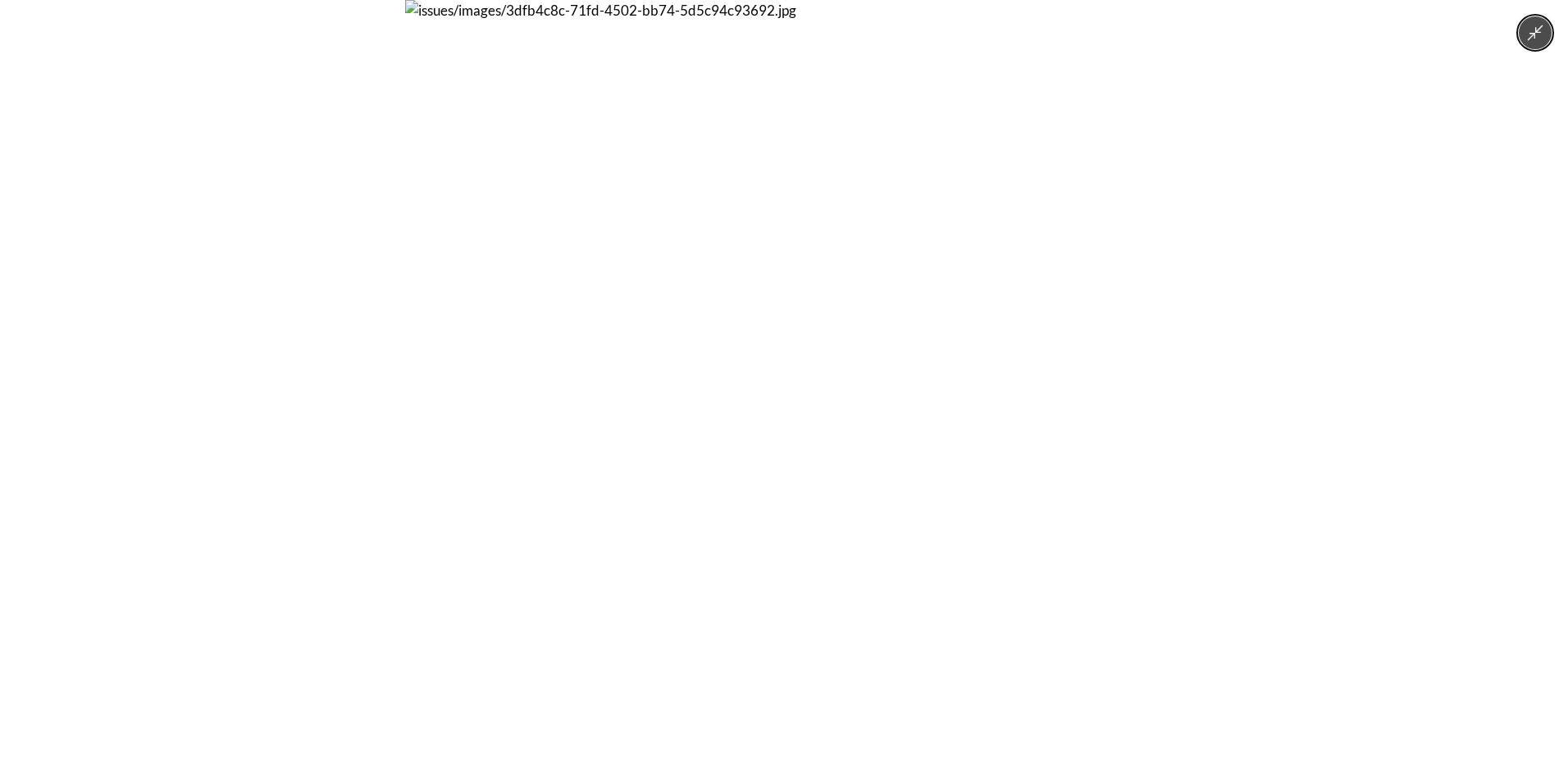
click at [639, 379] on img at bounding box center [784, 379] width 758 height 758
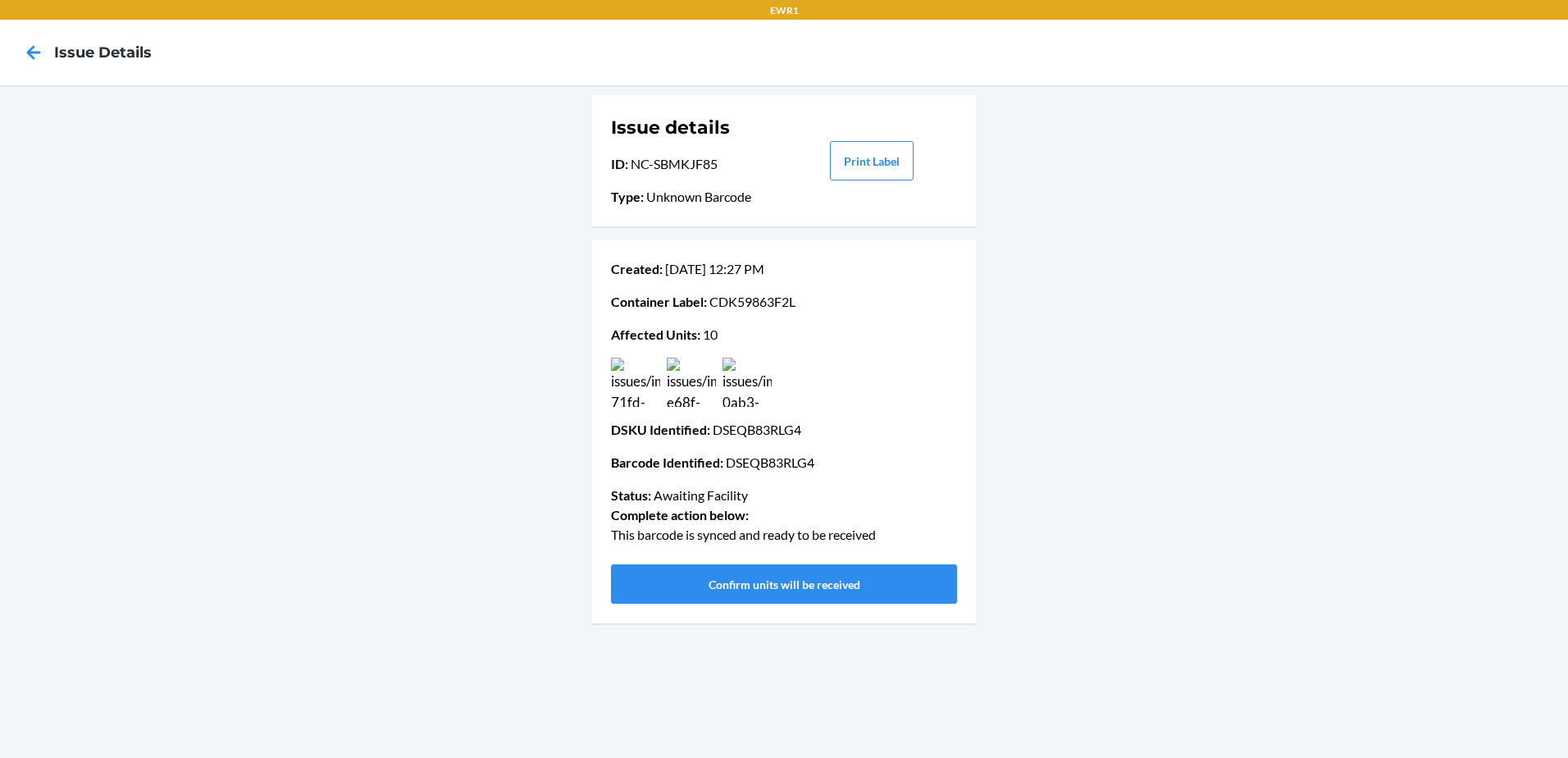
click at [705, 386] on img at bounding box center [692, 382] width 50 height 50
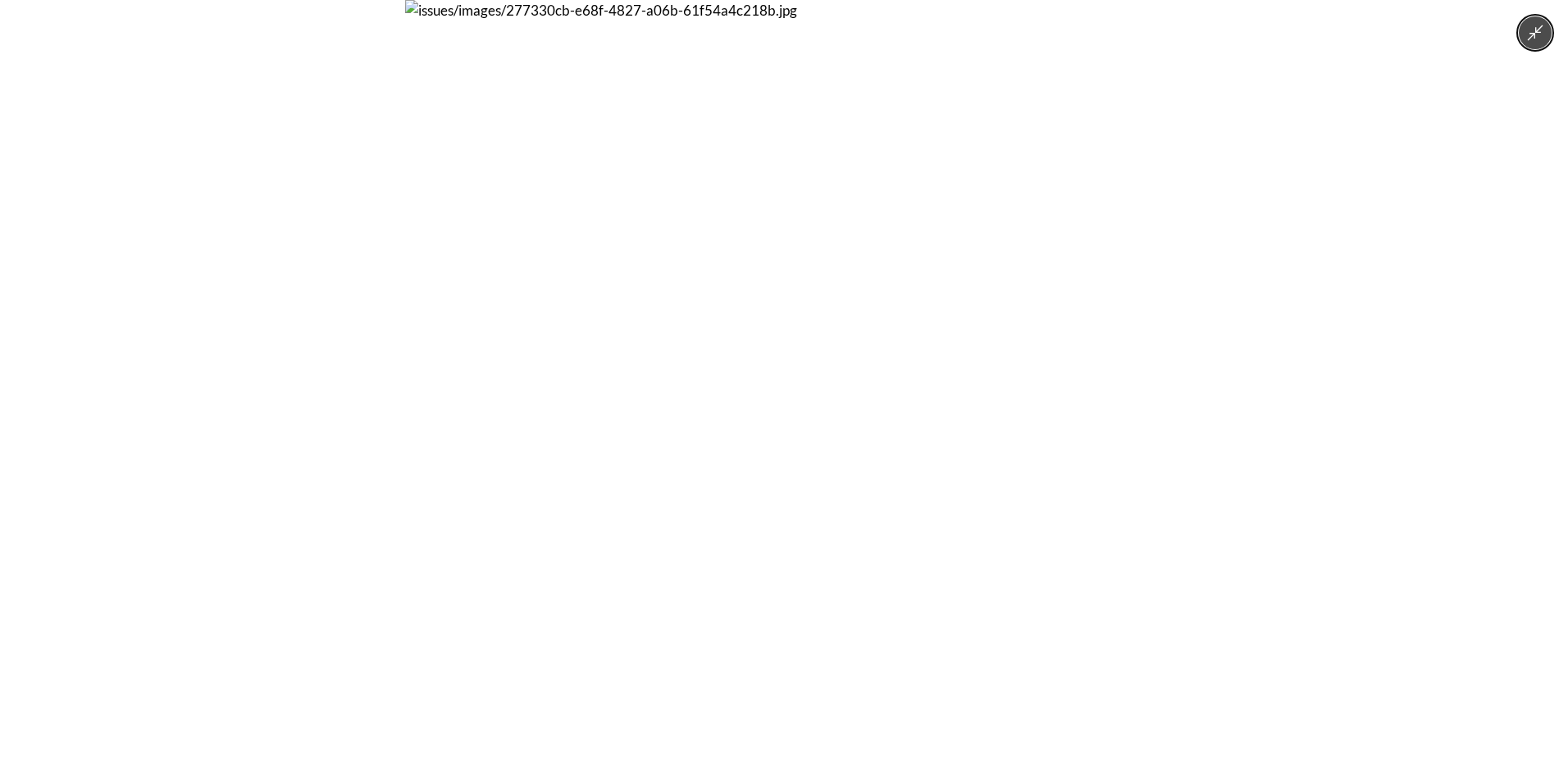
click at [707, 387] on img at bounding box center [784, 379] width 758 height 758
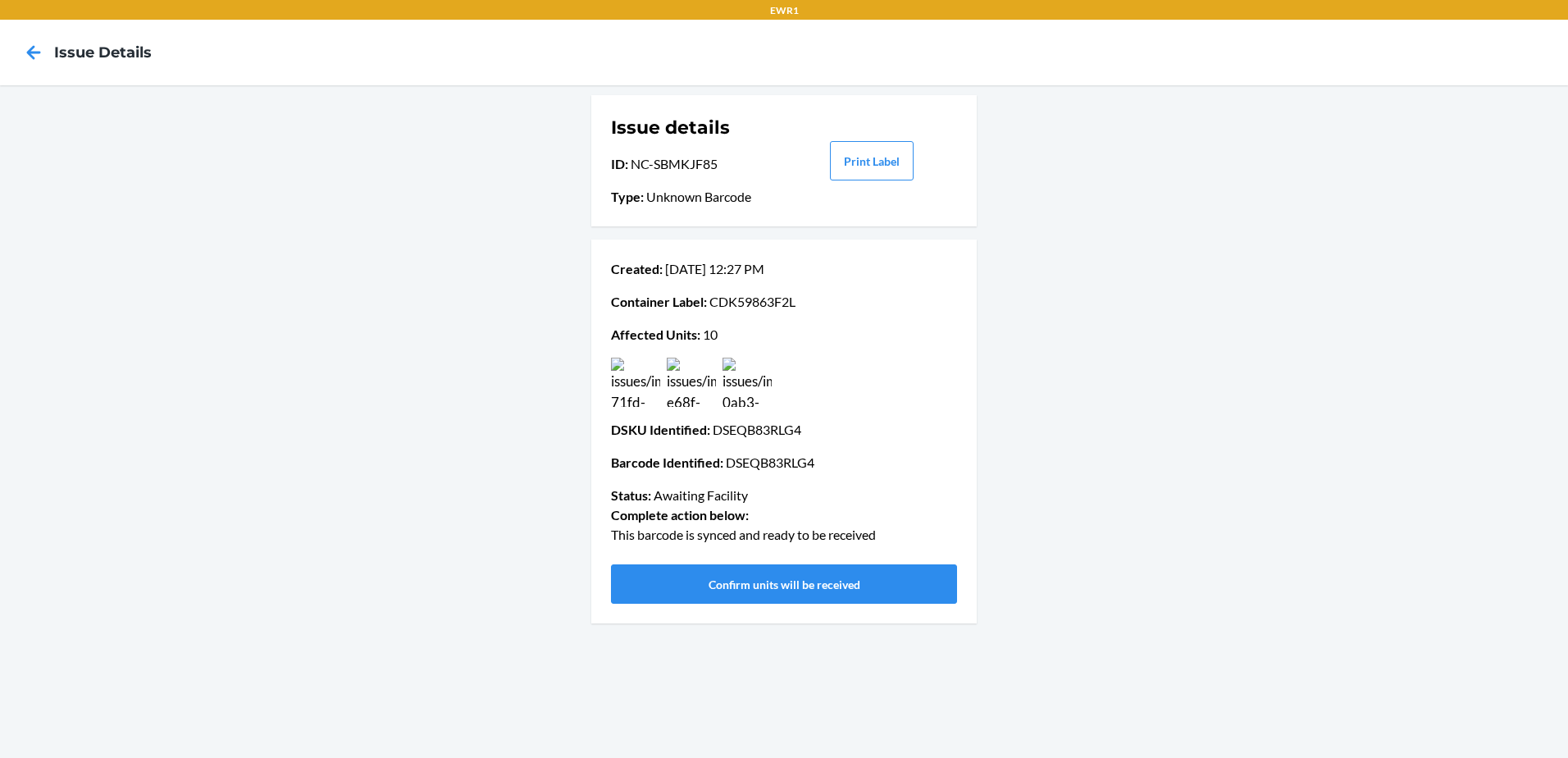
click at [758, 384] on img at bounding box center [748, 382] width 50 height 50
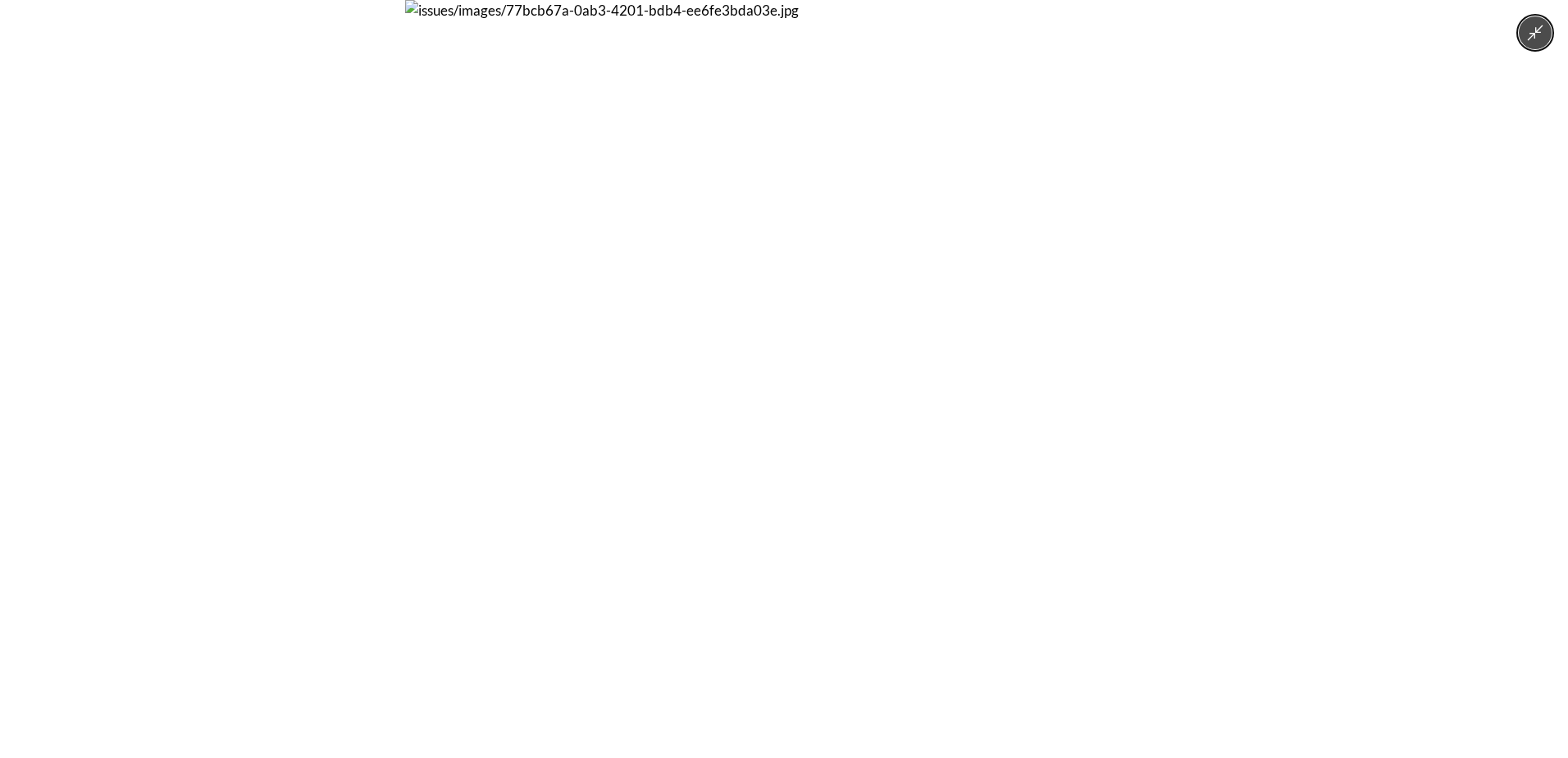
click at [758, 384] on img at bounding box center [784, 379] width 758 height 758
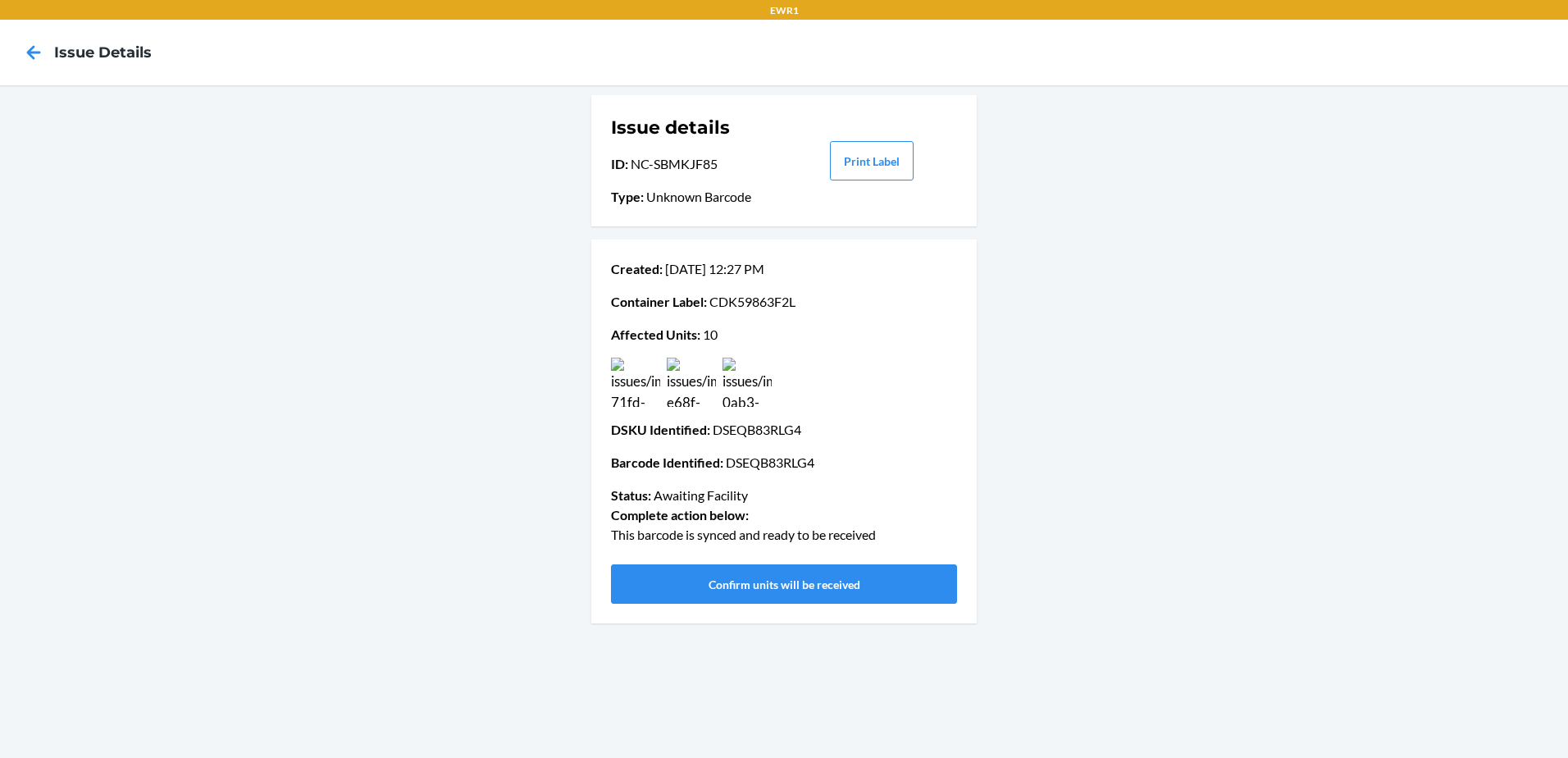
click at [743, 368] on img at bounding box center [748, 382] width 50 height 50
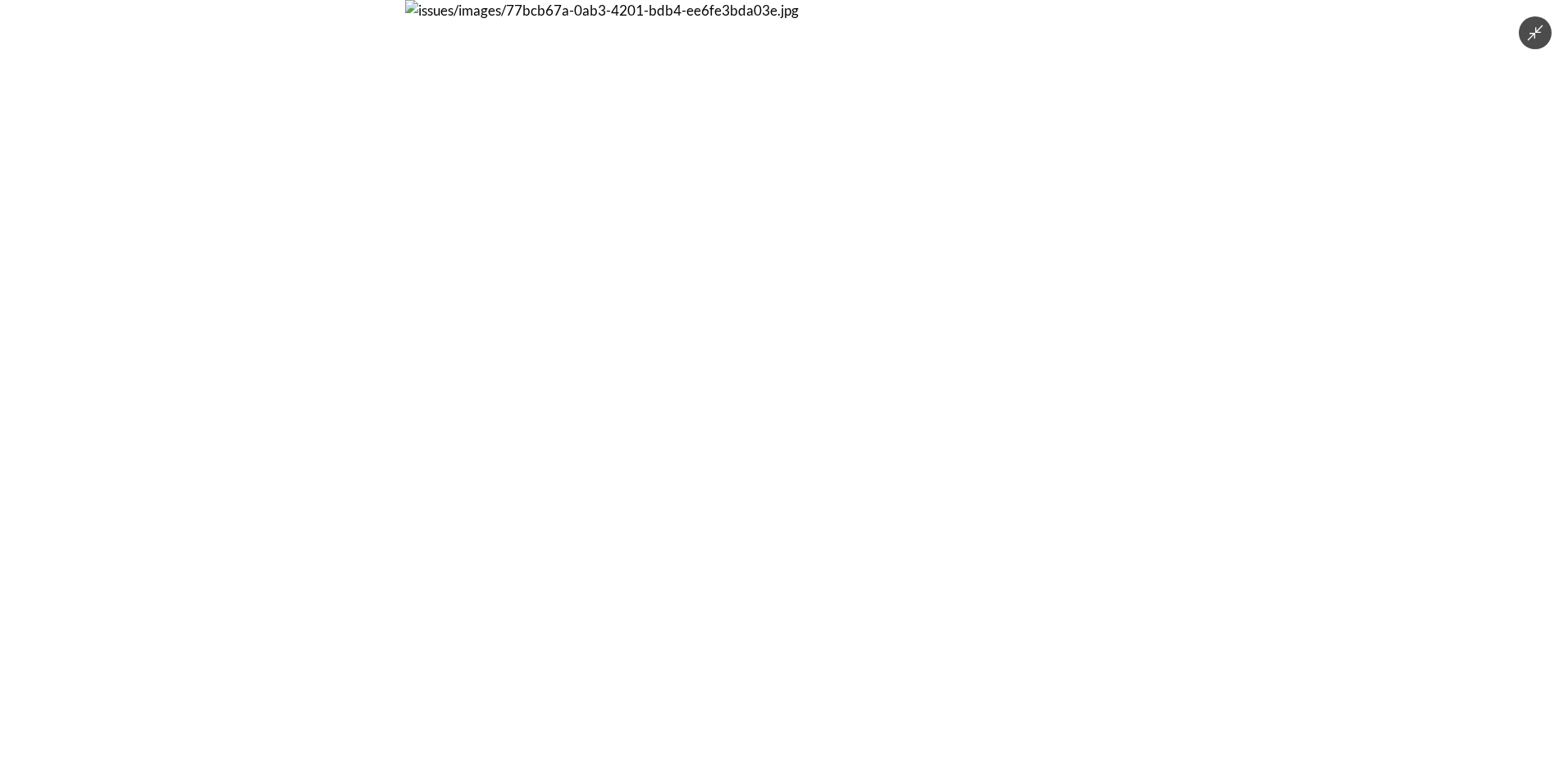
click at [738, 355] on img at bounding box center [784, 379] width 758 height 758
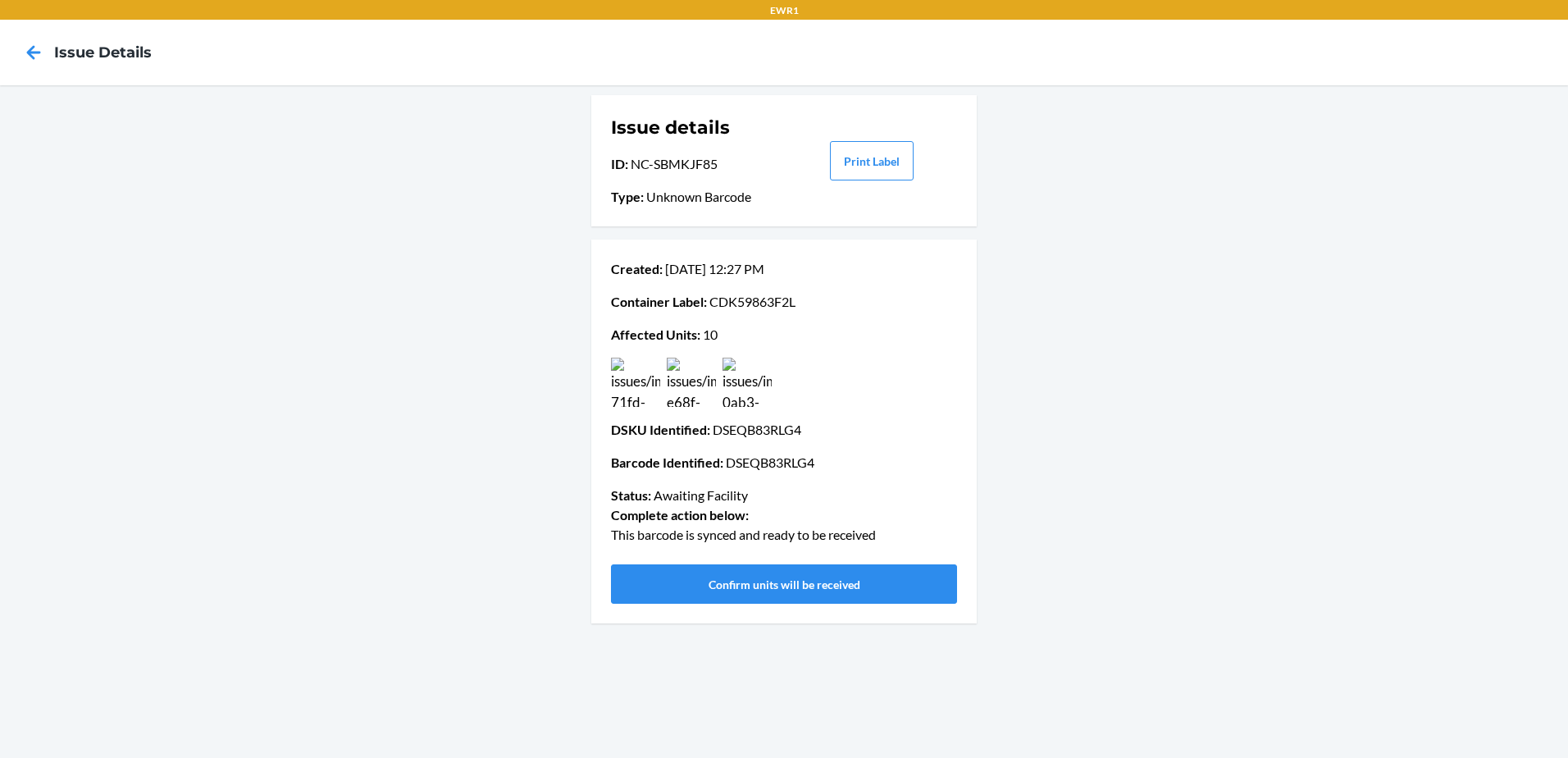
click at [684, 396] on img at bounding box center [692, 382] width 50 height 50
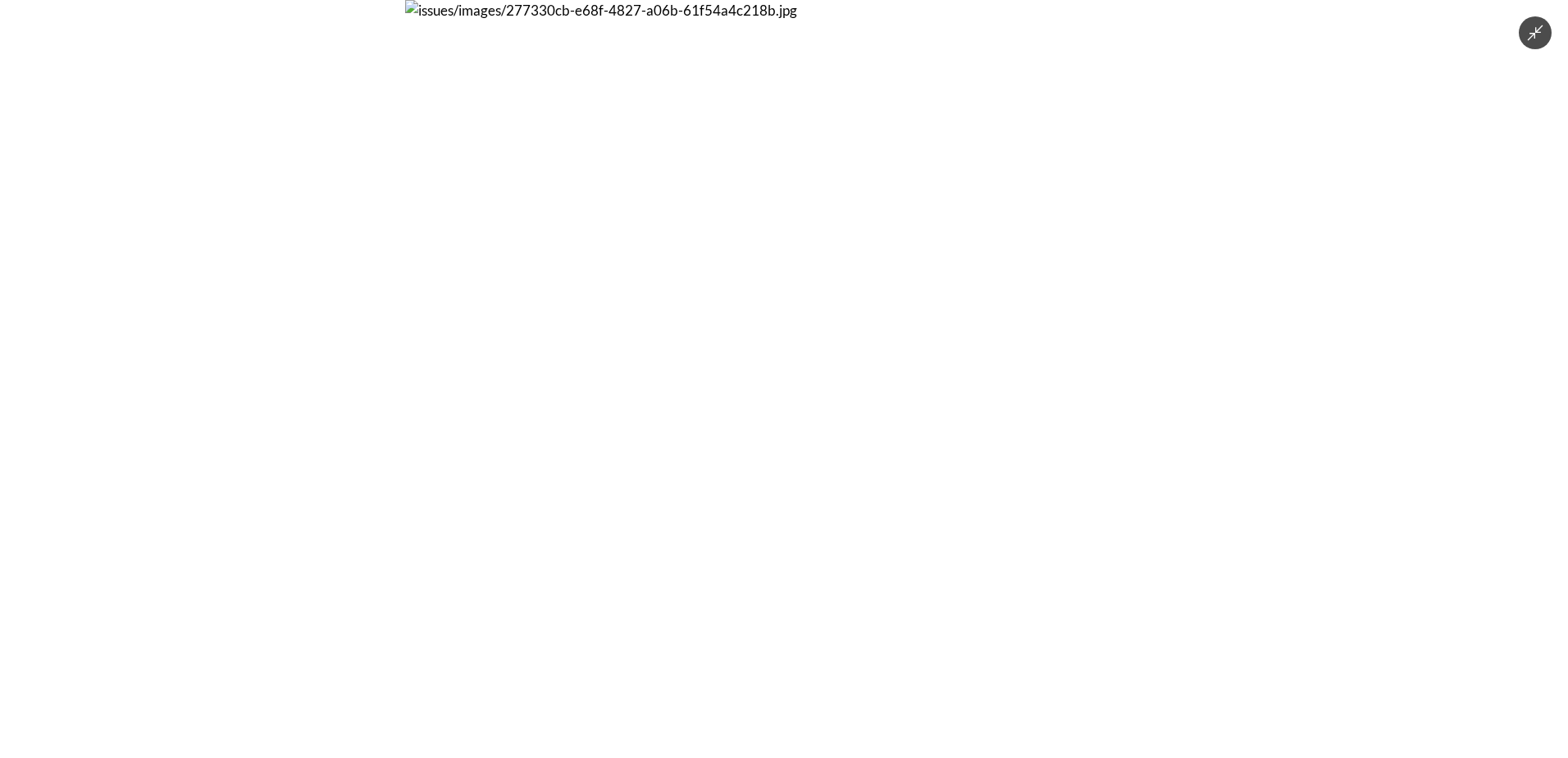
click at [681, 396] on img at bounding box center [784, 379] width 758 height 758
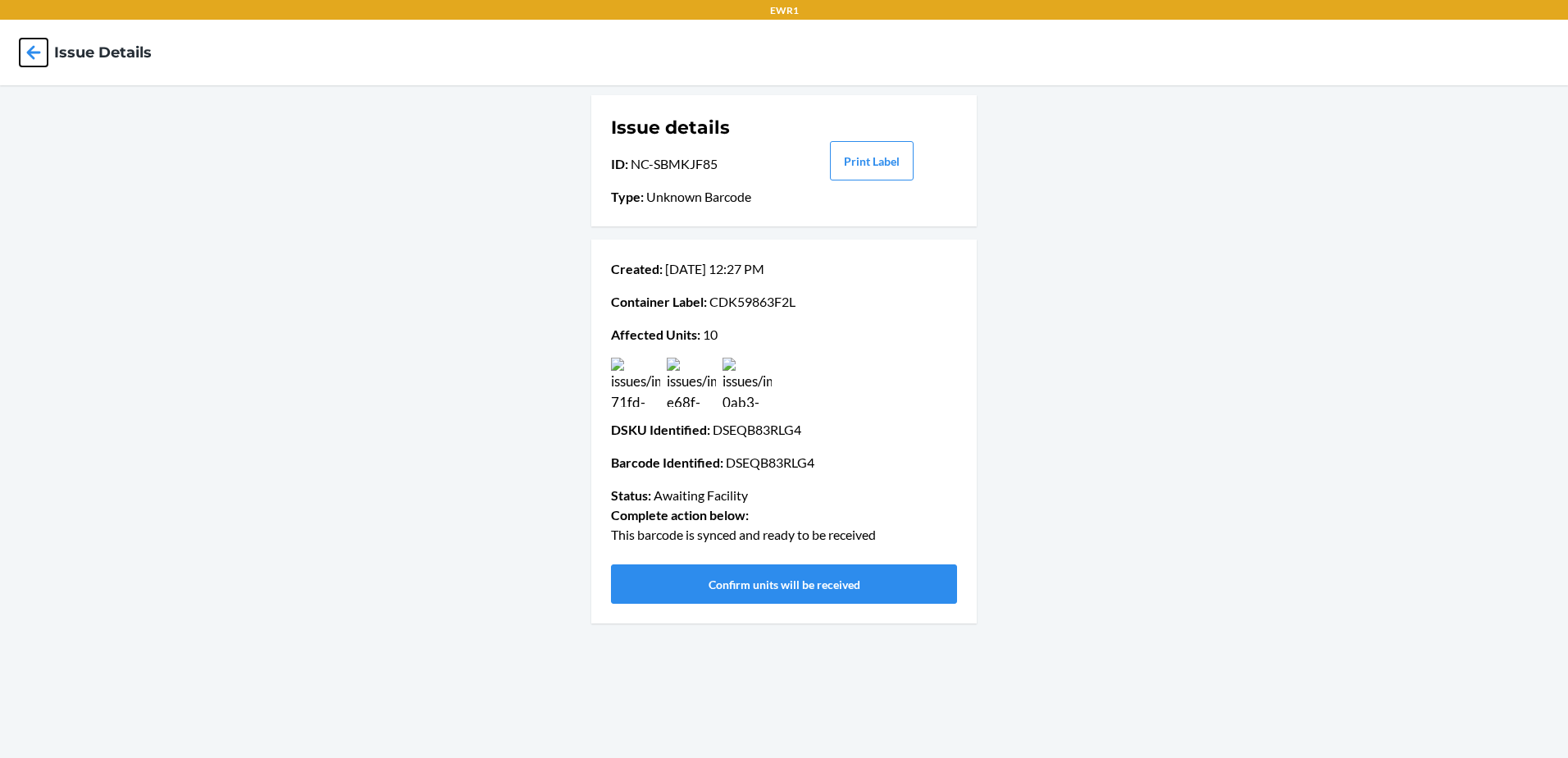
click at [33, 55] on icon at bounding box center [34, 53] width 28 height 28
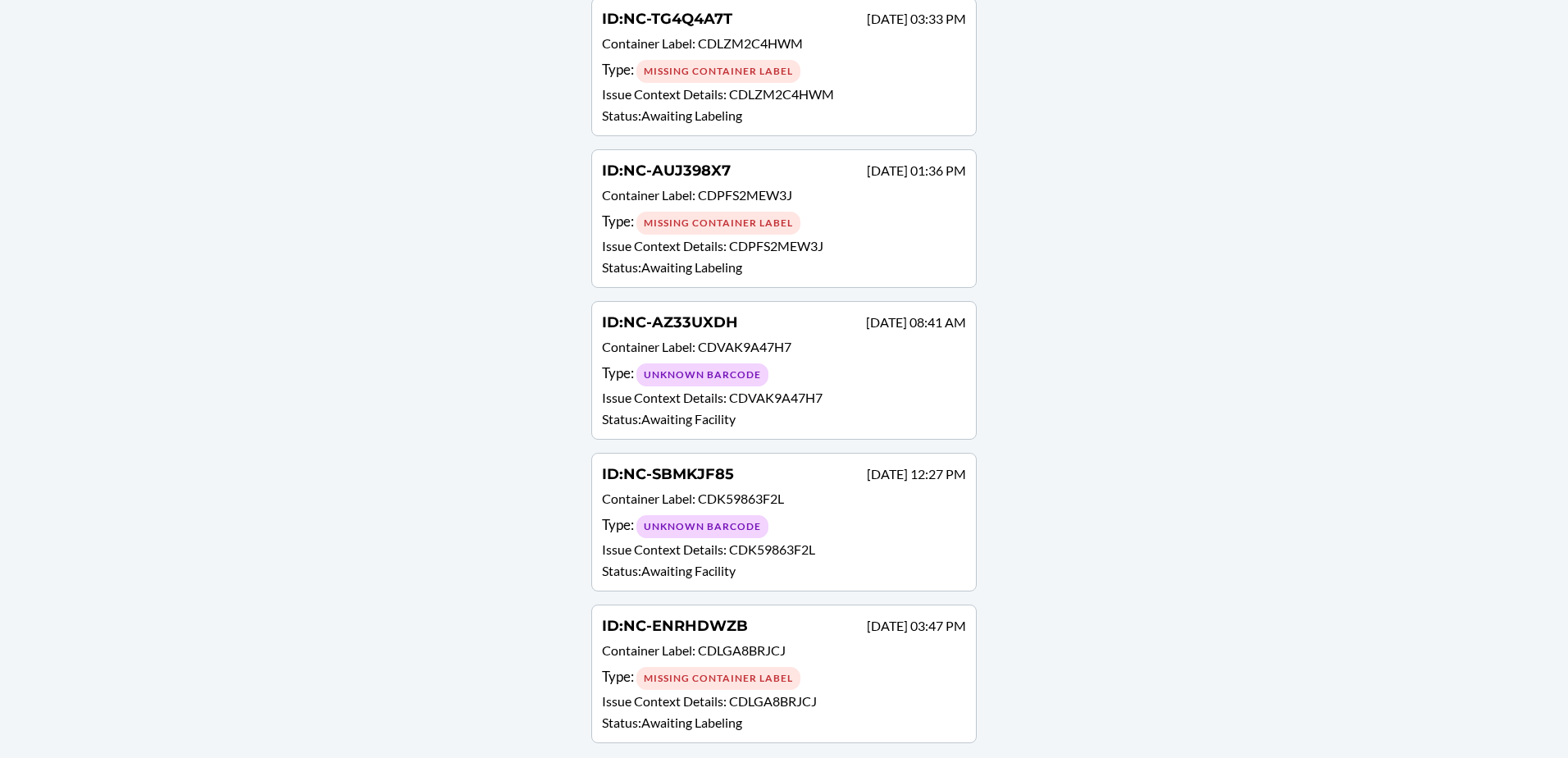
scroll to position [1164, 0]
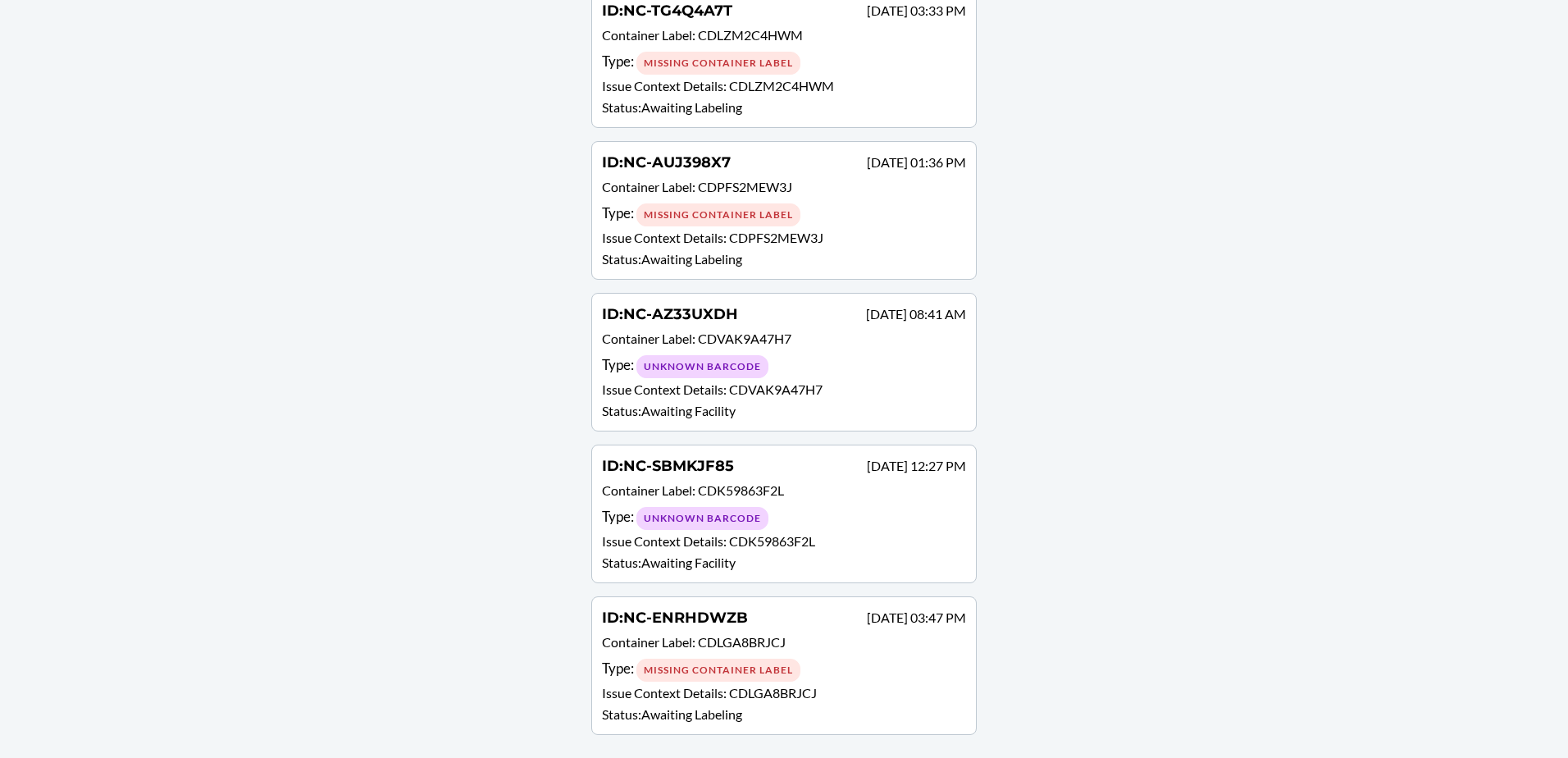
click at [821, 525] on div "Type : Unknown Barcode" at bounding box center [784, 519] width 364 height 24
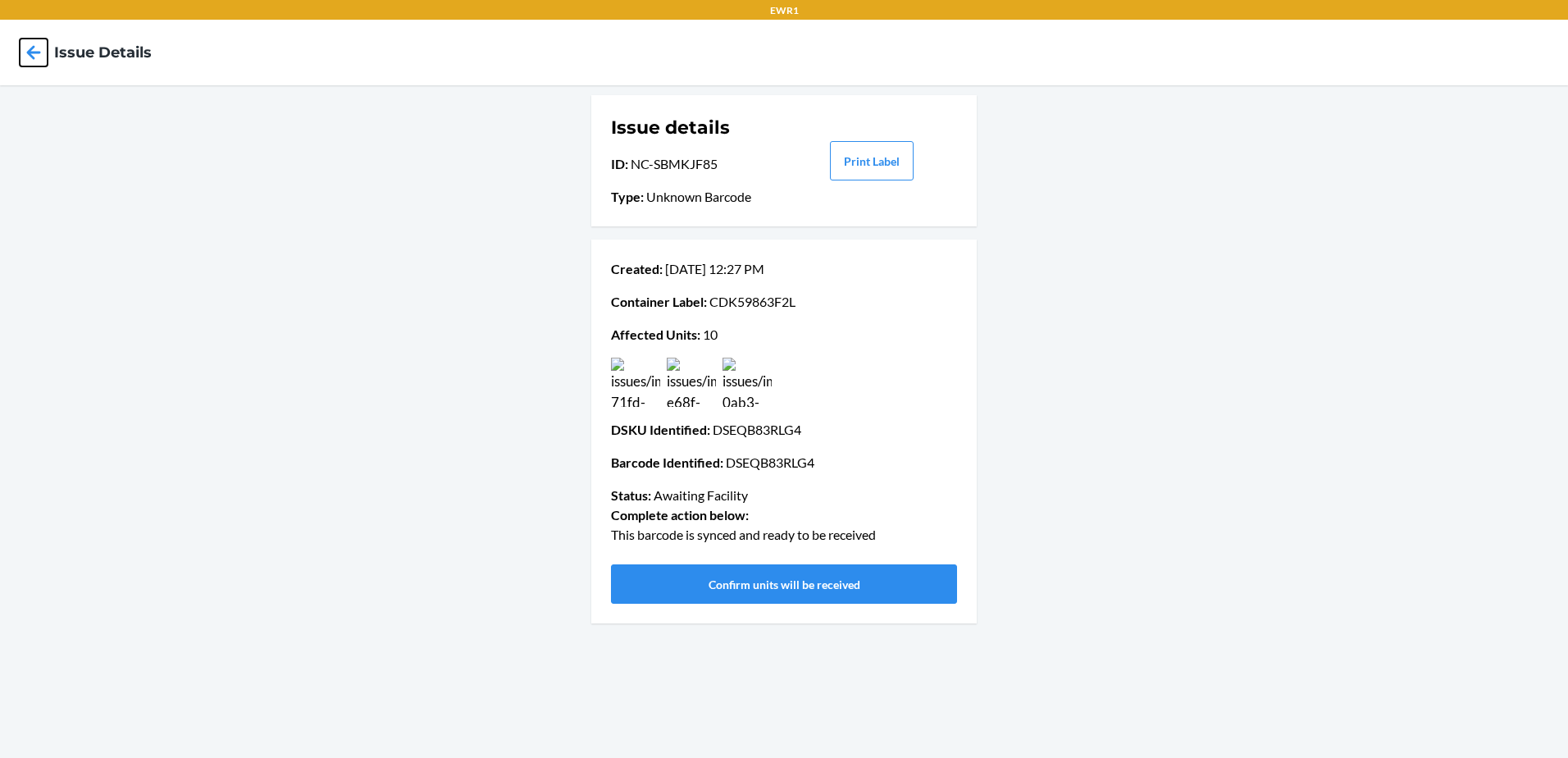
click at [31, 55] on icon at bounding box center [34, 52] width 14 height 14
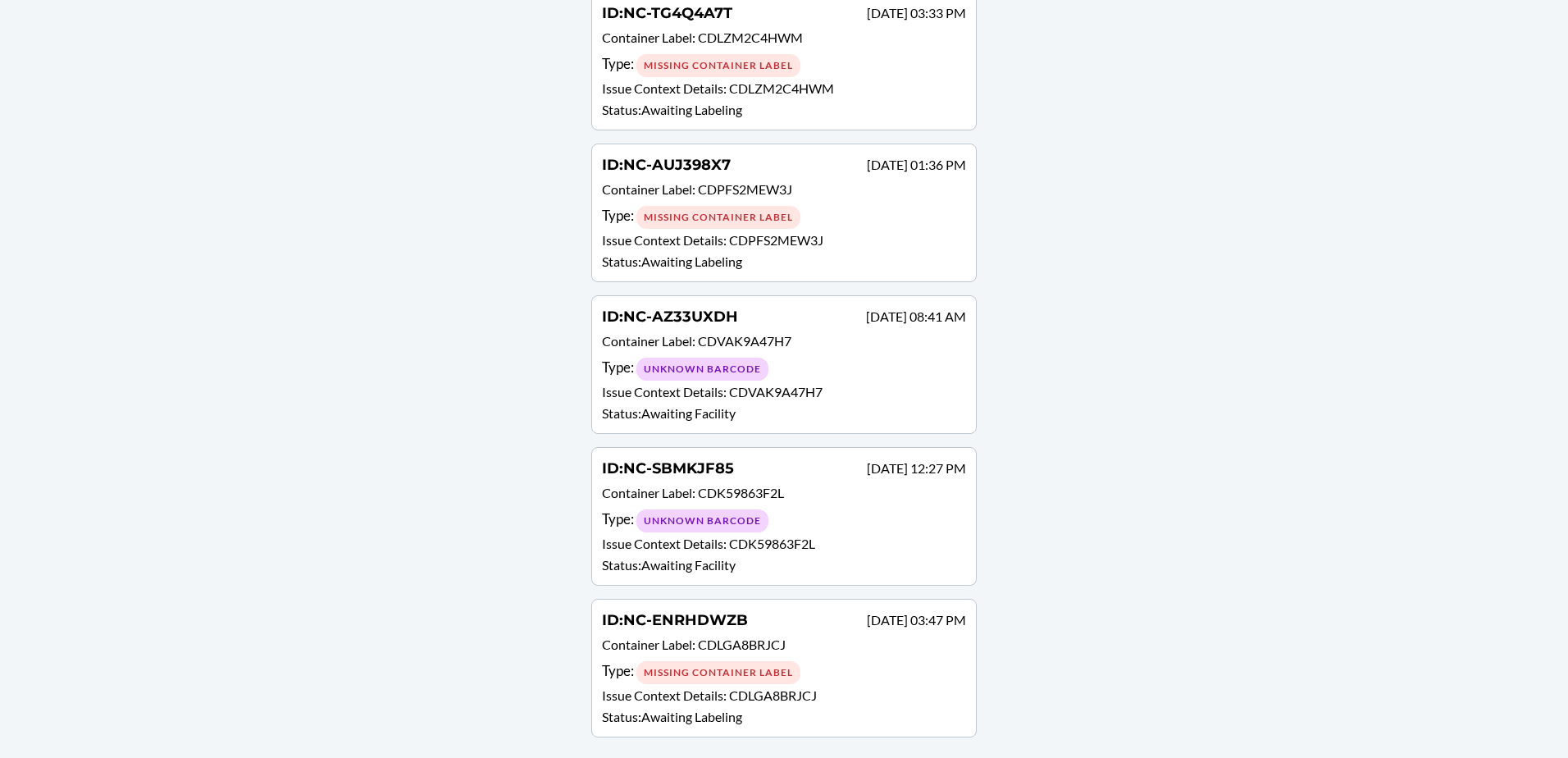
scroll to position [1164, 0]
click at [819, 378] on div "Type : Unknown Barcode" at bounding box center [784, 367] width 364 height 24
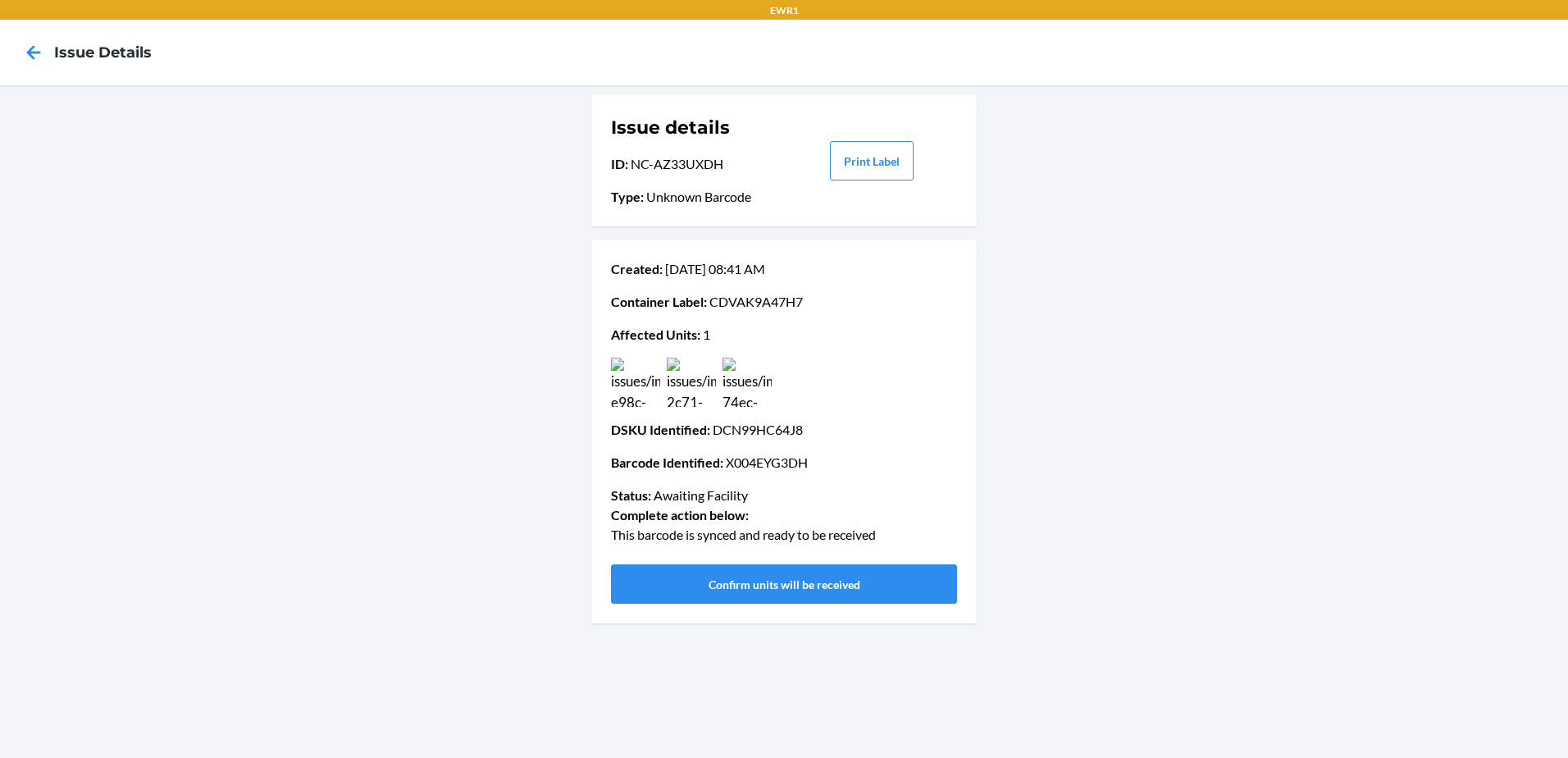
click at [741, 375] on img at bounding box center [748, 382] width 50 height 50
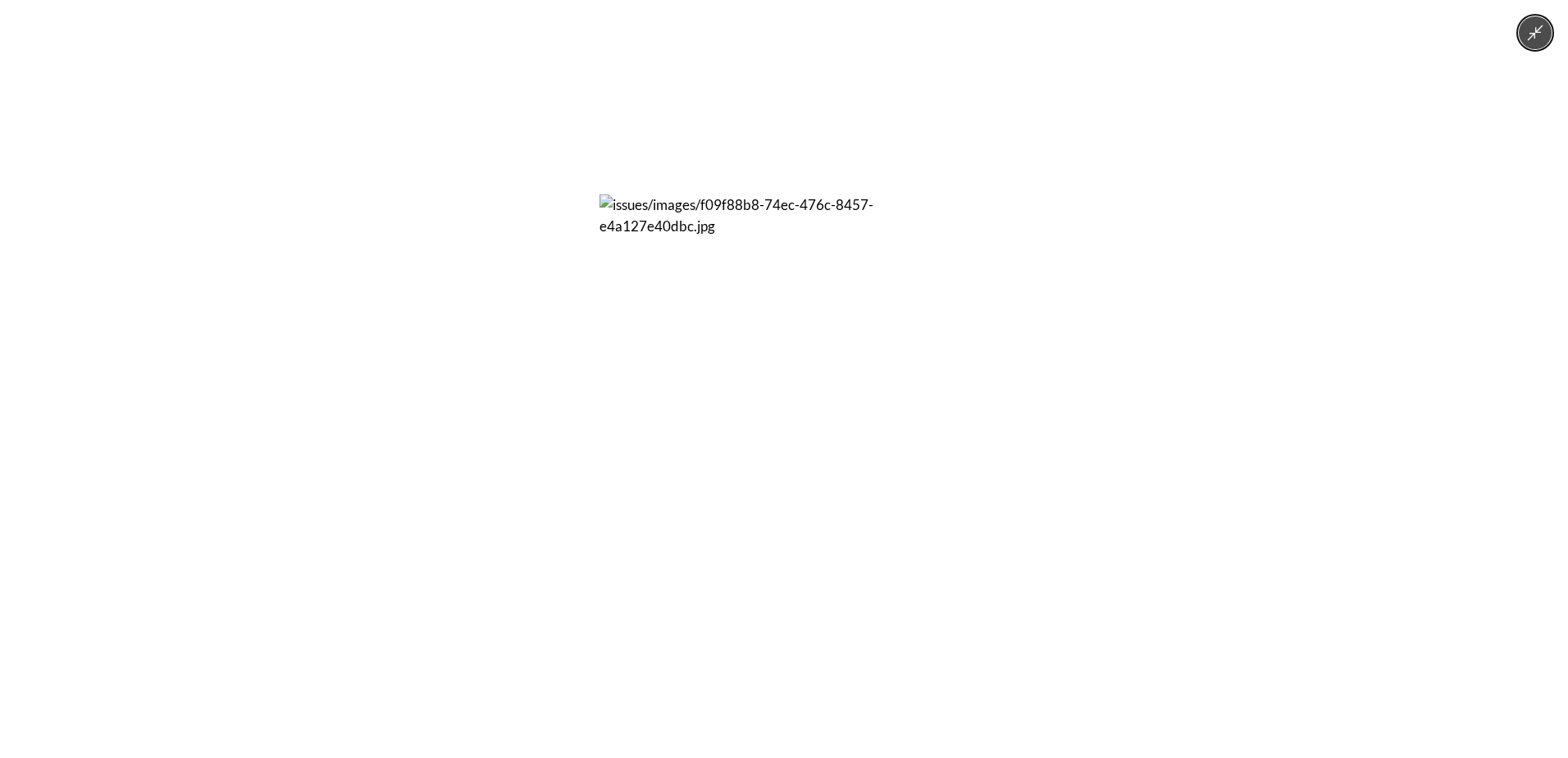
click at [738, 379] on img at bounding box center [784, 379] width 369 height 370
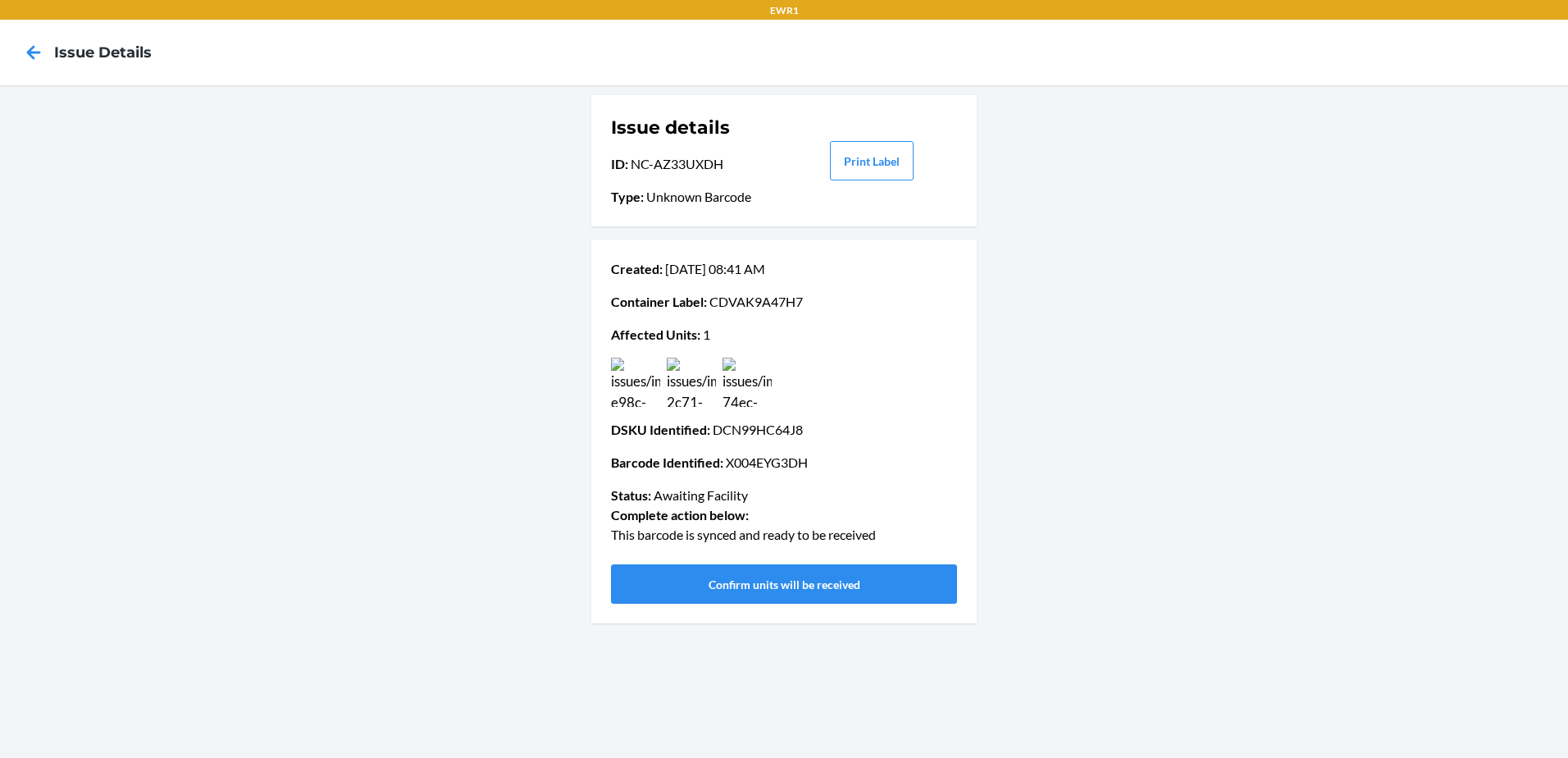
click at [672, 394] on img at bounding box center [692, 382] width 50 height 50
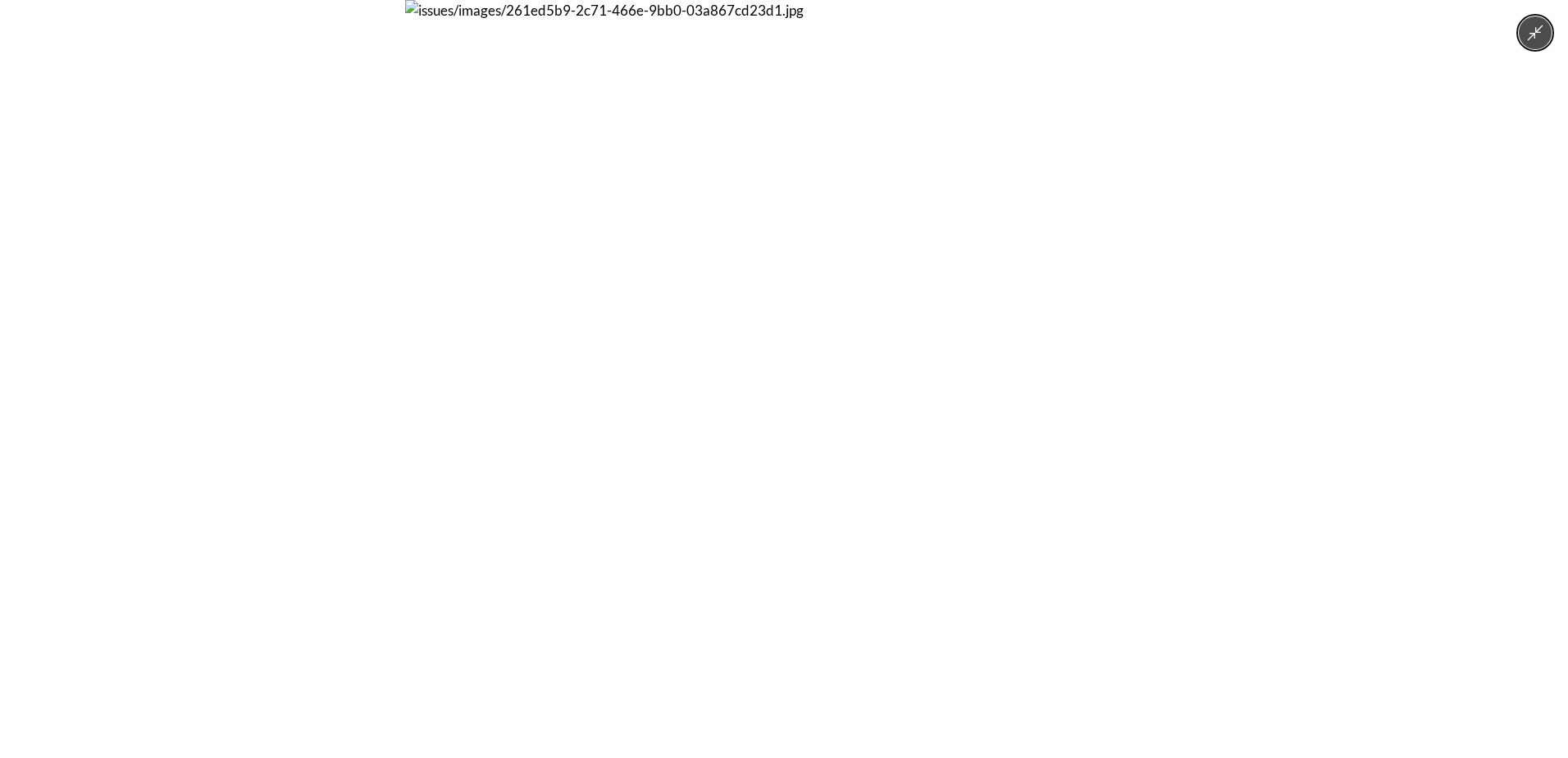
click at [672, 394] on img at bounding box center [784, 379] width 758 height 758
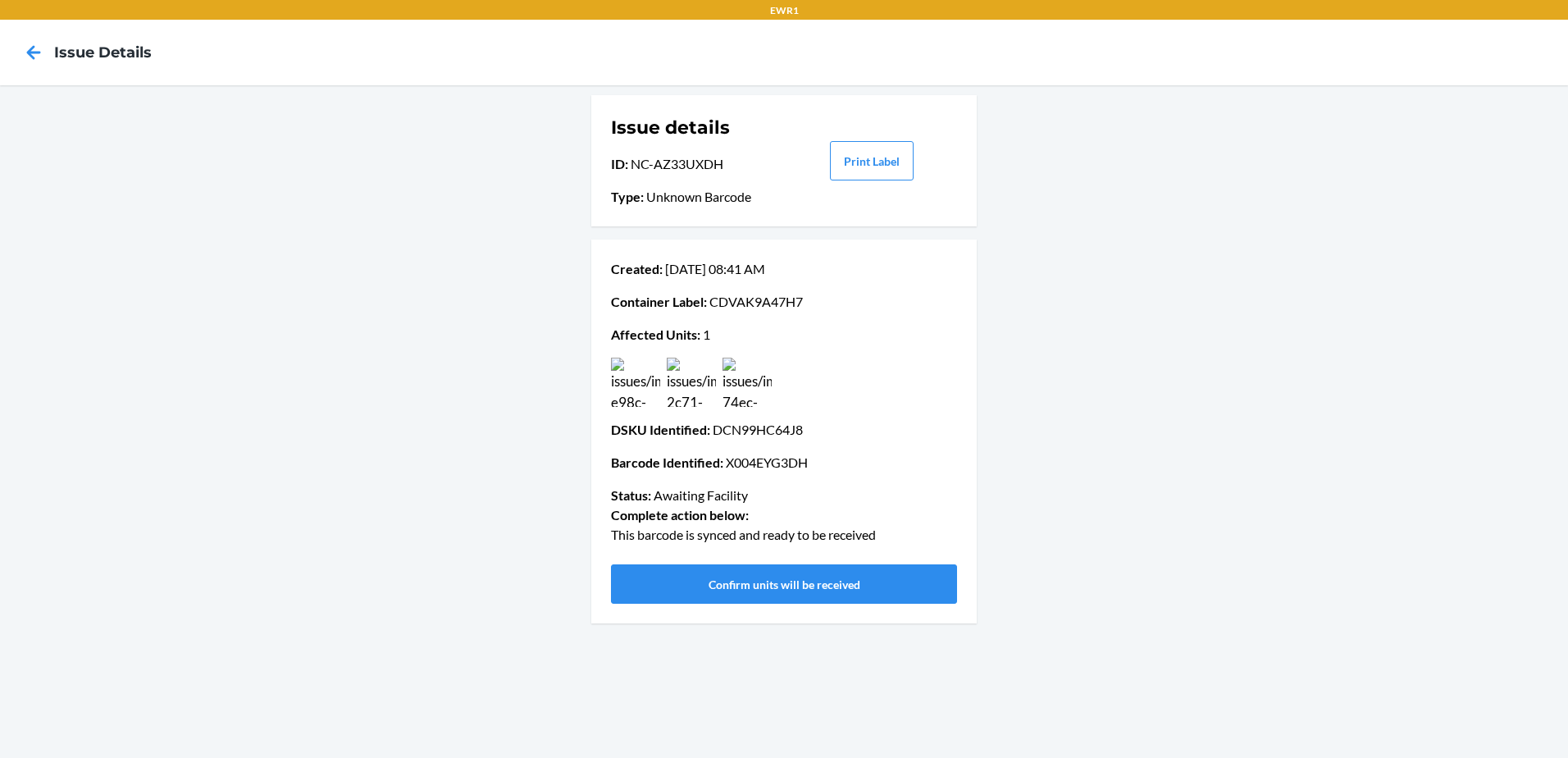
click at [621, 403] on img at bounding box center [636, 382] width 50 height 50
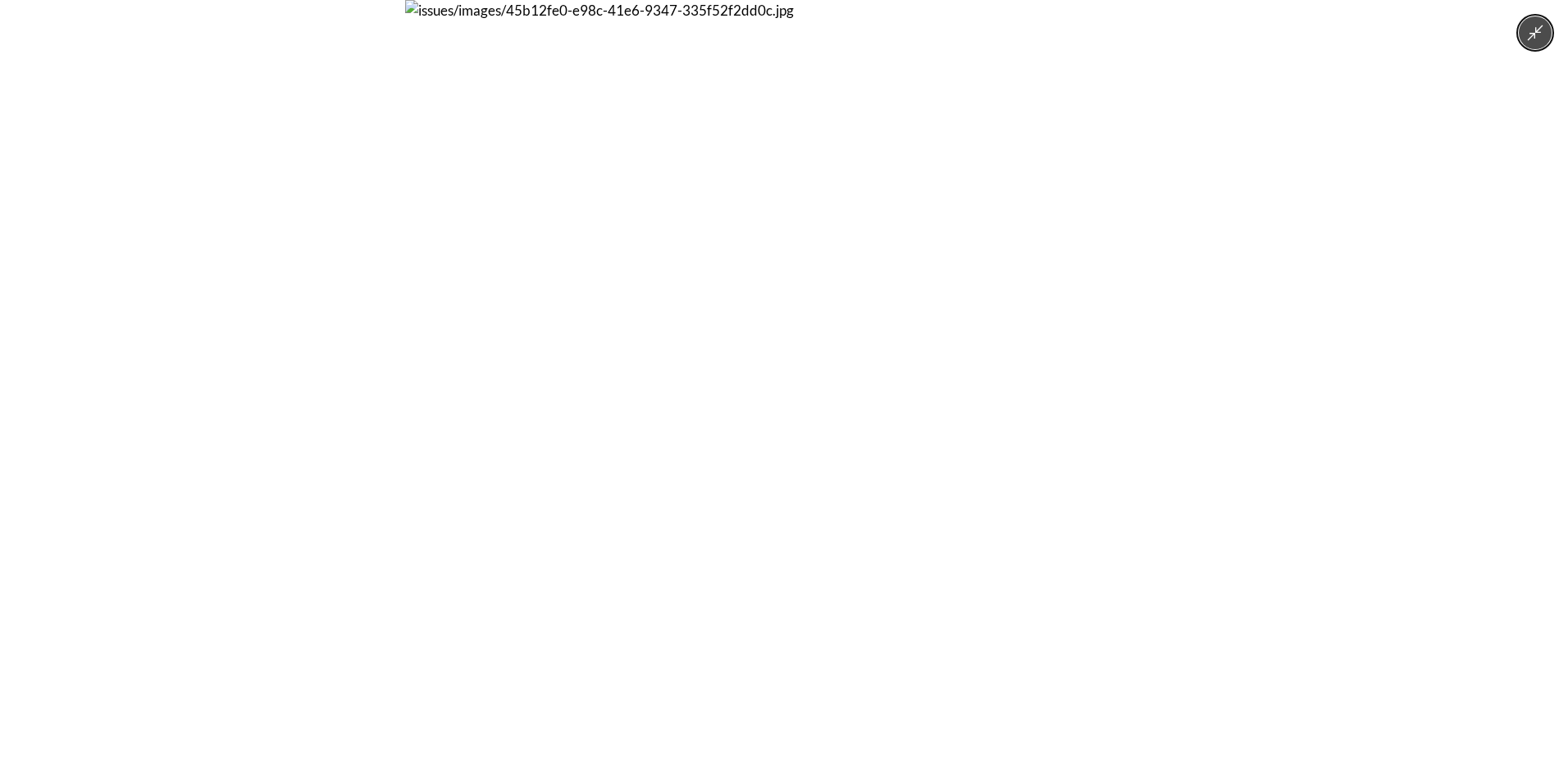
click at [621, 403] on img at bounding box center [784, 379] width 758 height 758
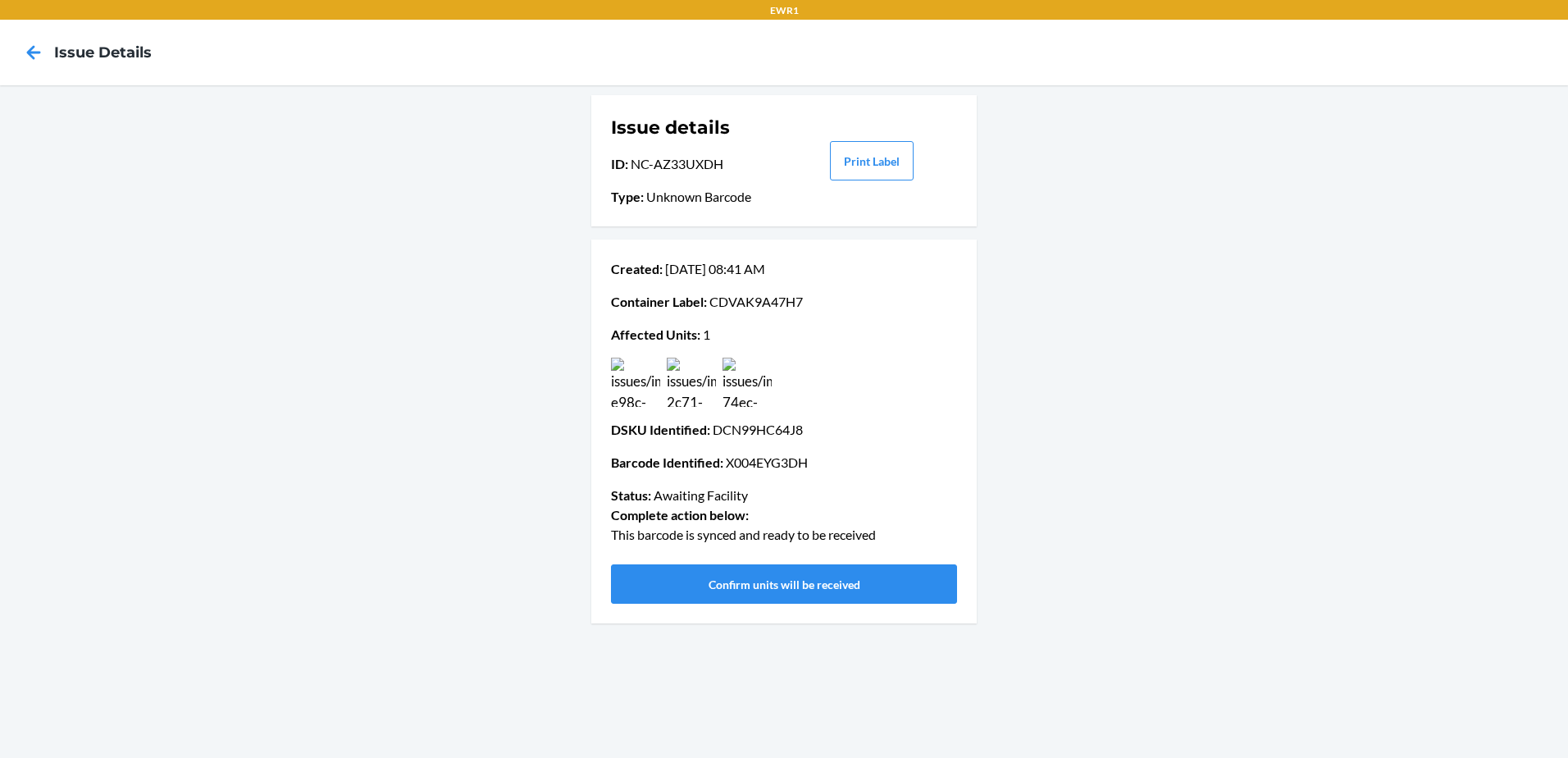
click at [685, 380] on img at bounding box center [692, 382] width 50 height 50
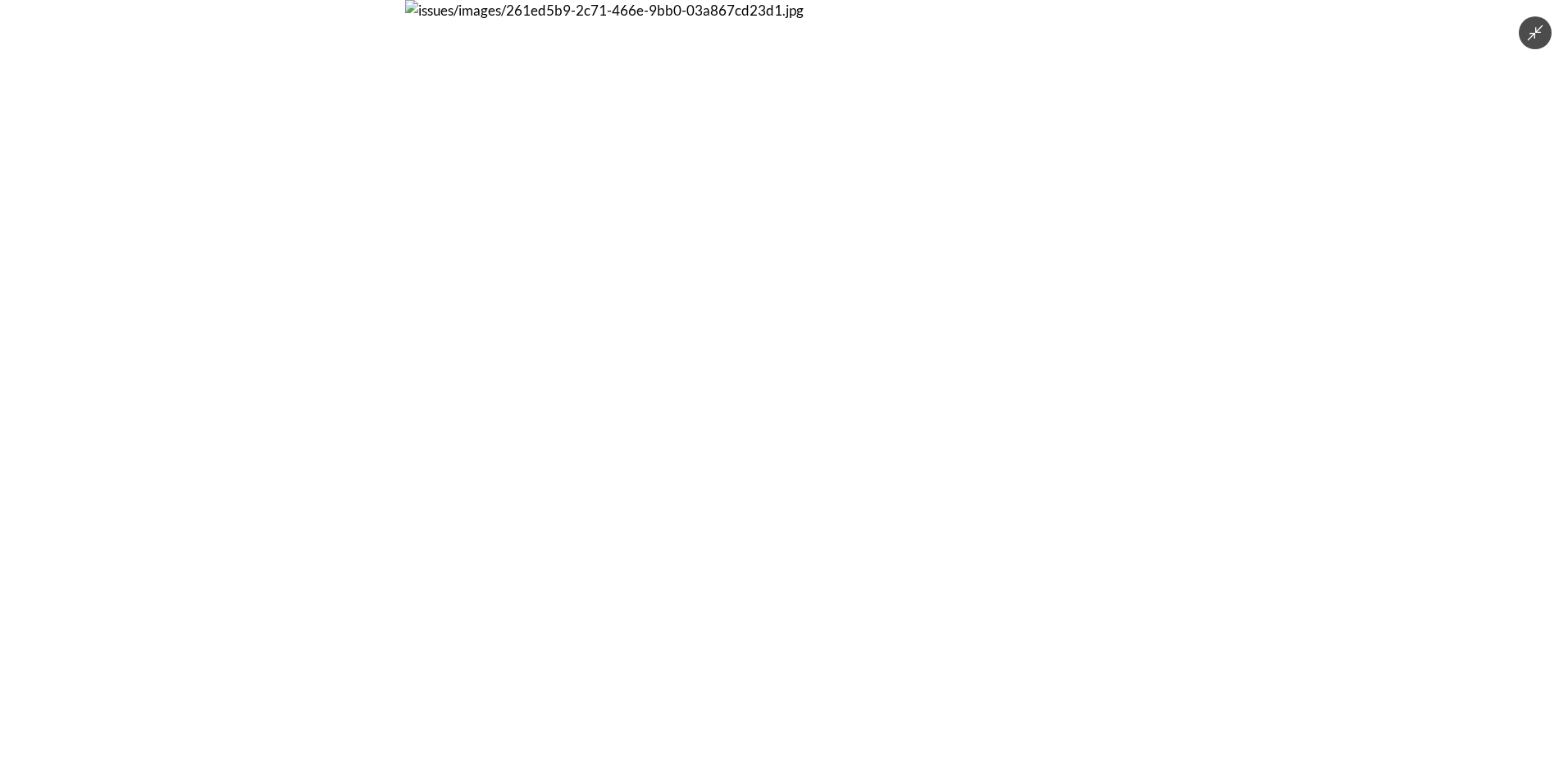
click at [851, 229] on img at bounding box center [784, 379] width 758 height 758
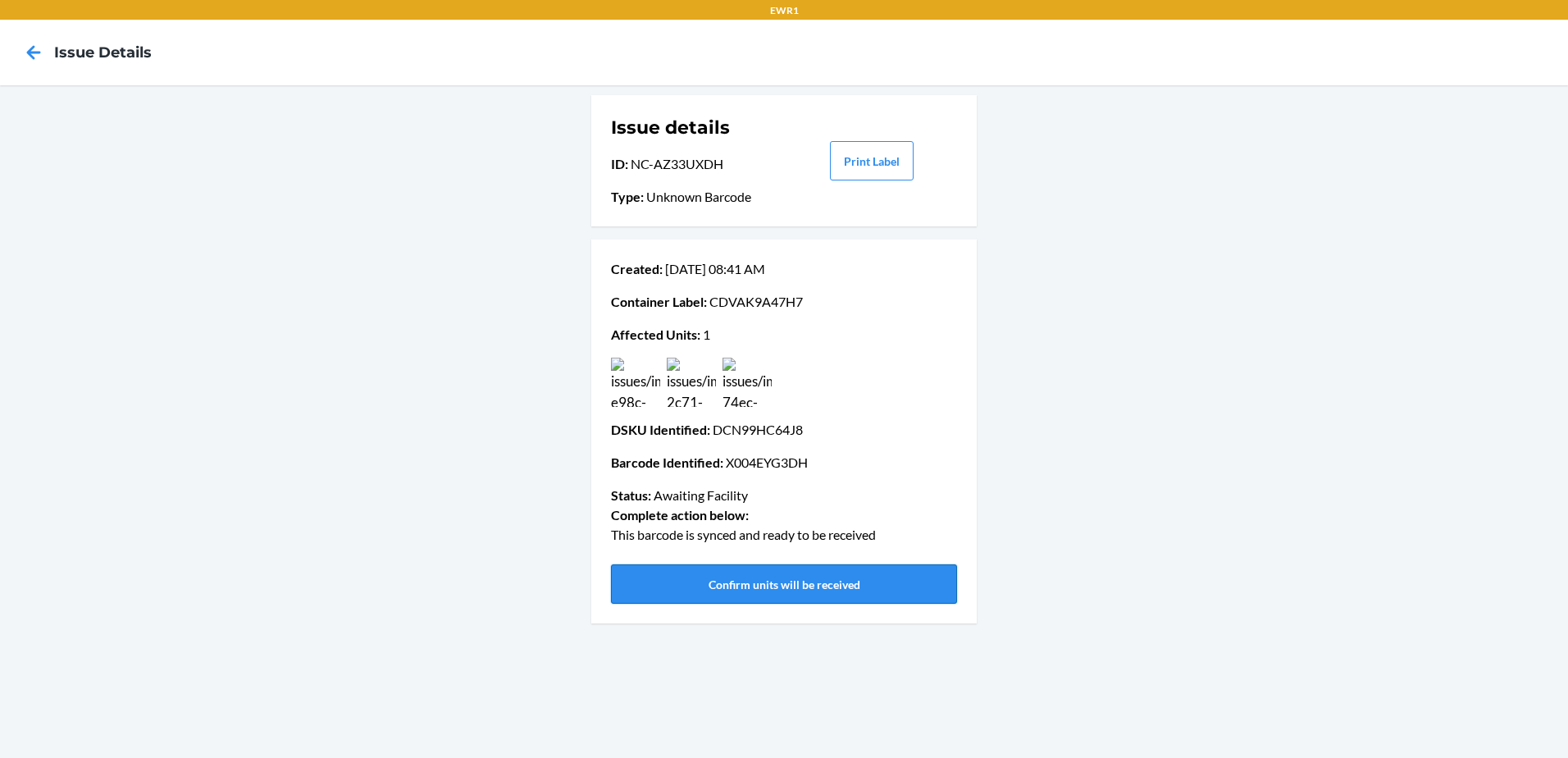
click at [782, 572] on button "Confirm units will be received" at bounding box center [784, 584] width 347 height 40
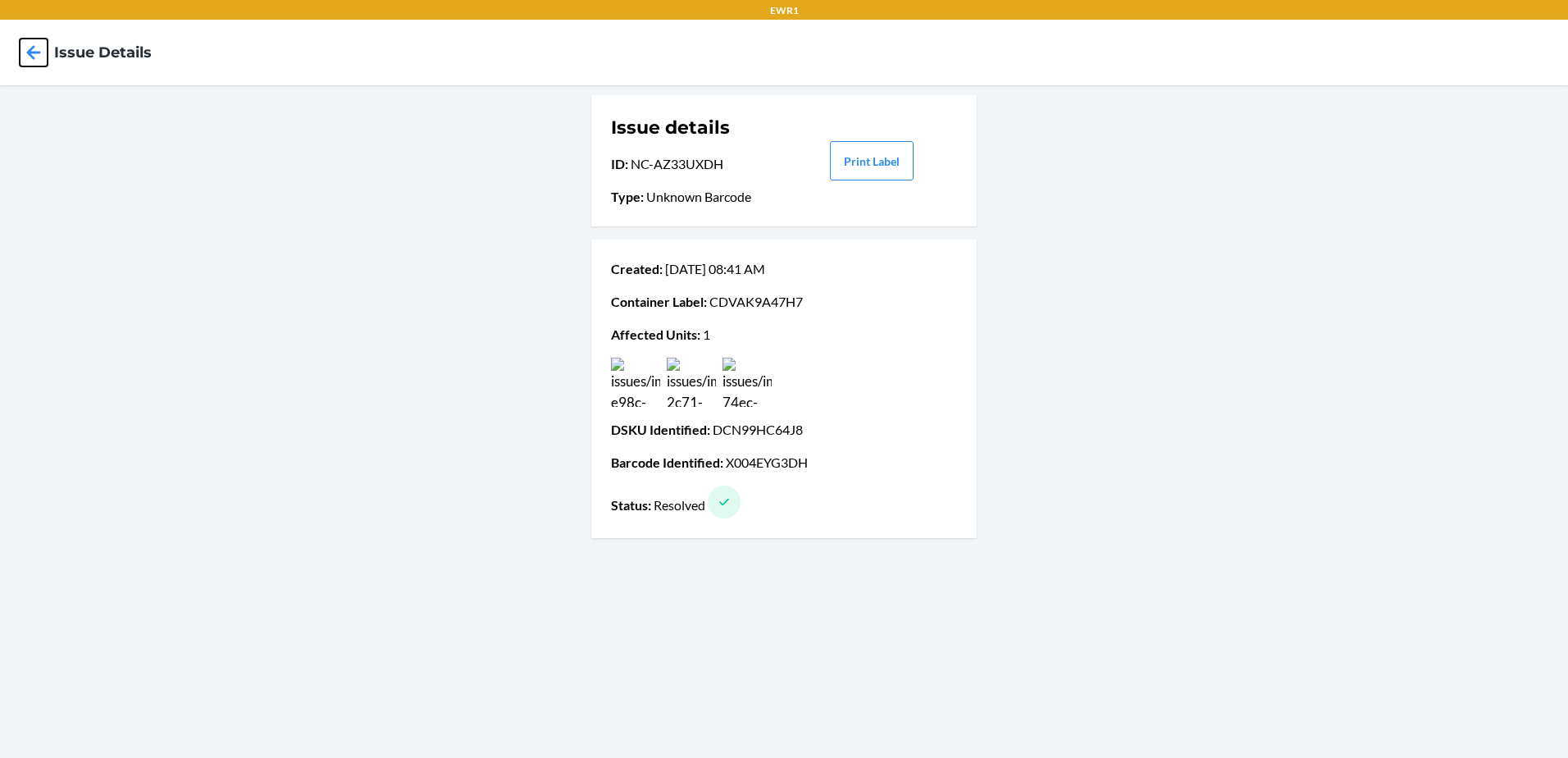
click at [40, 49] on icon at bounding box center [34, 53] width 28 height 28
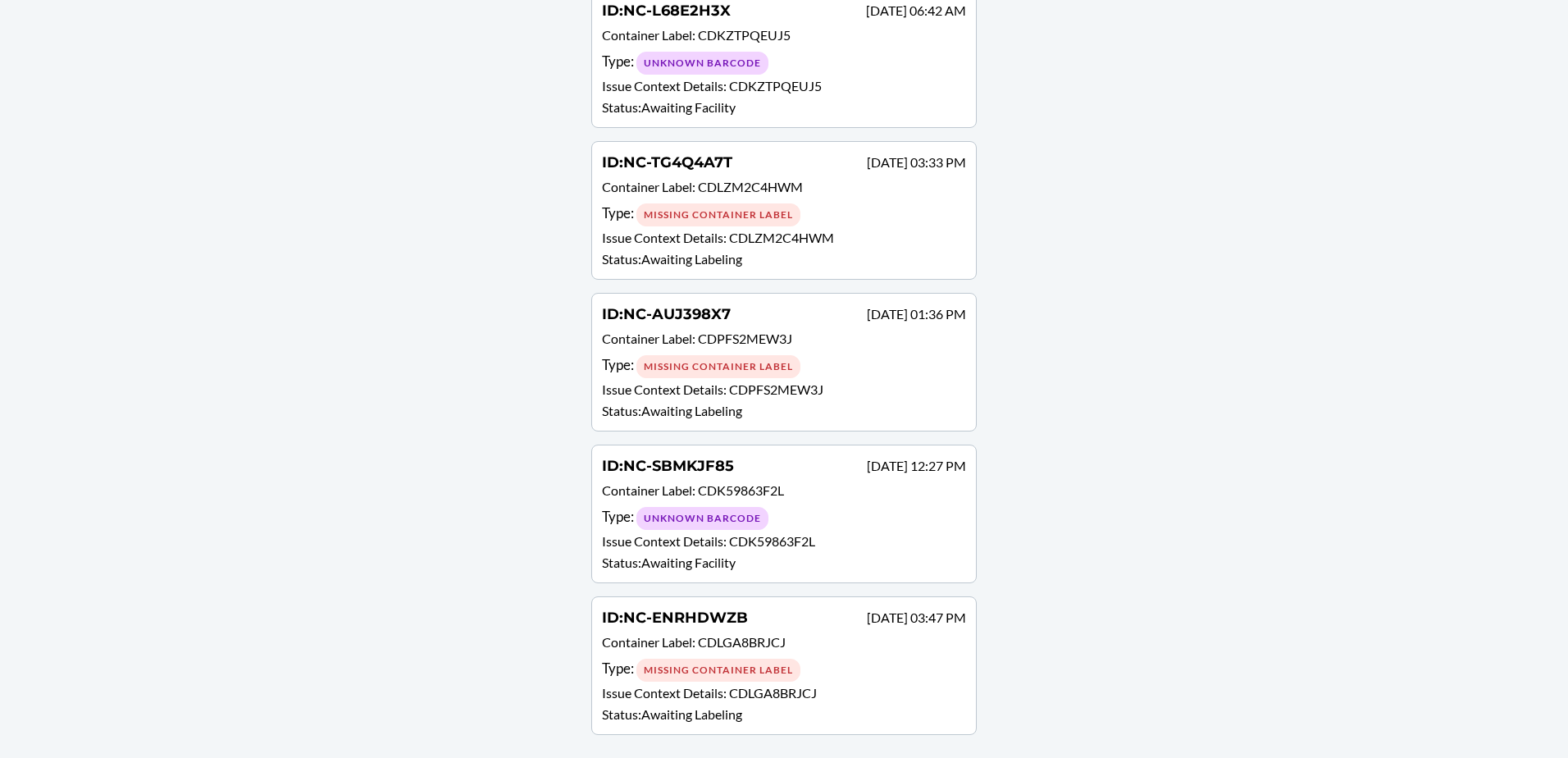
scroll to position [1012, 0]
click at [815, 502] on p "Container Label : CDK59863F2L" at bounding box center [784, 493] width 364 height 24
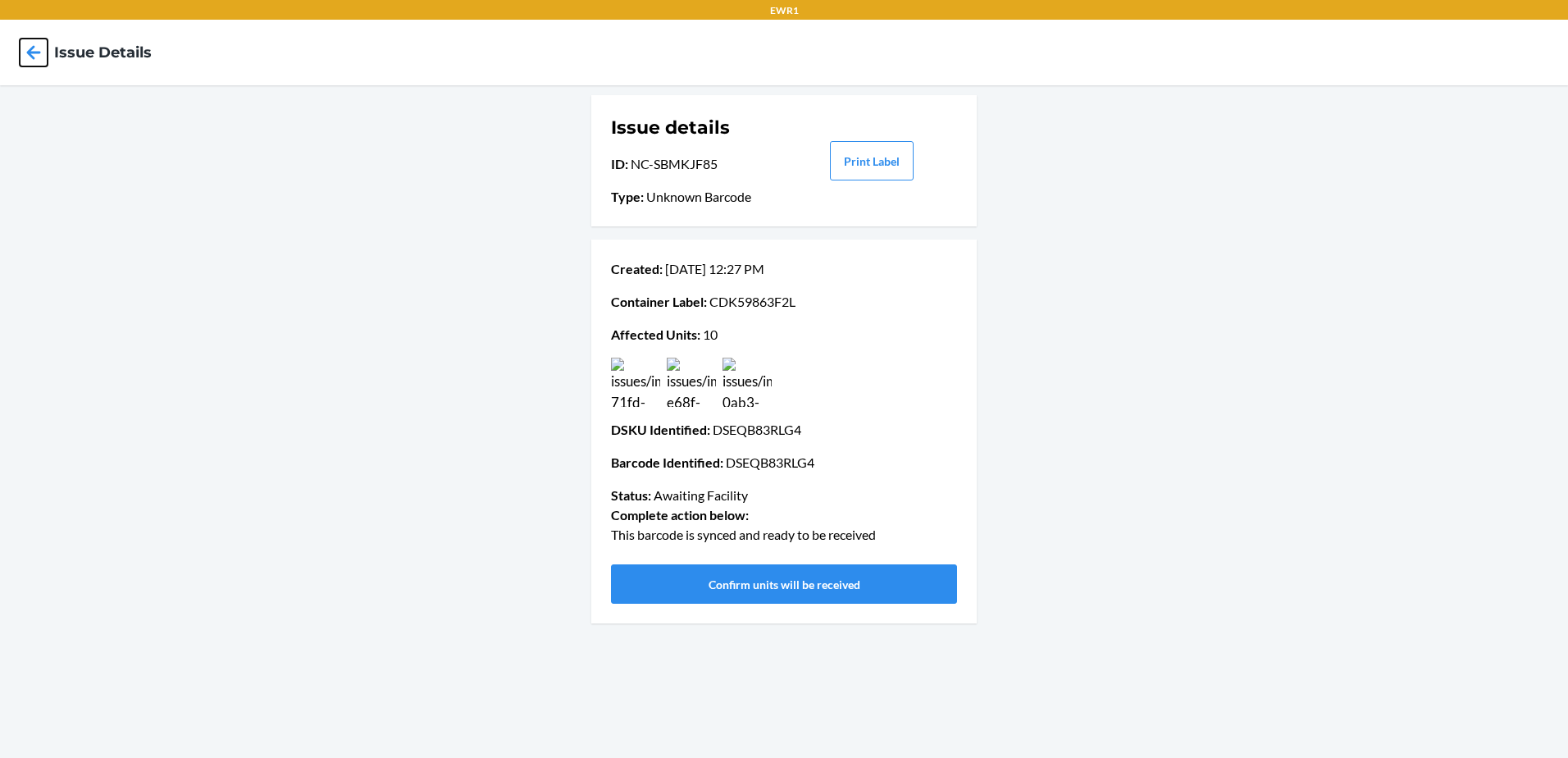
click at [33, 51] on icon at bounding box center [34, 53] width 28 height 28
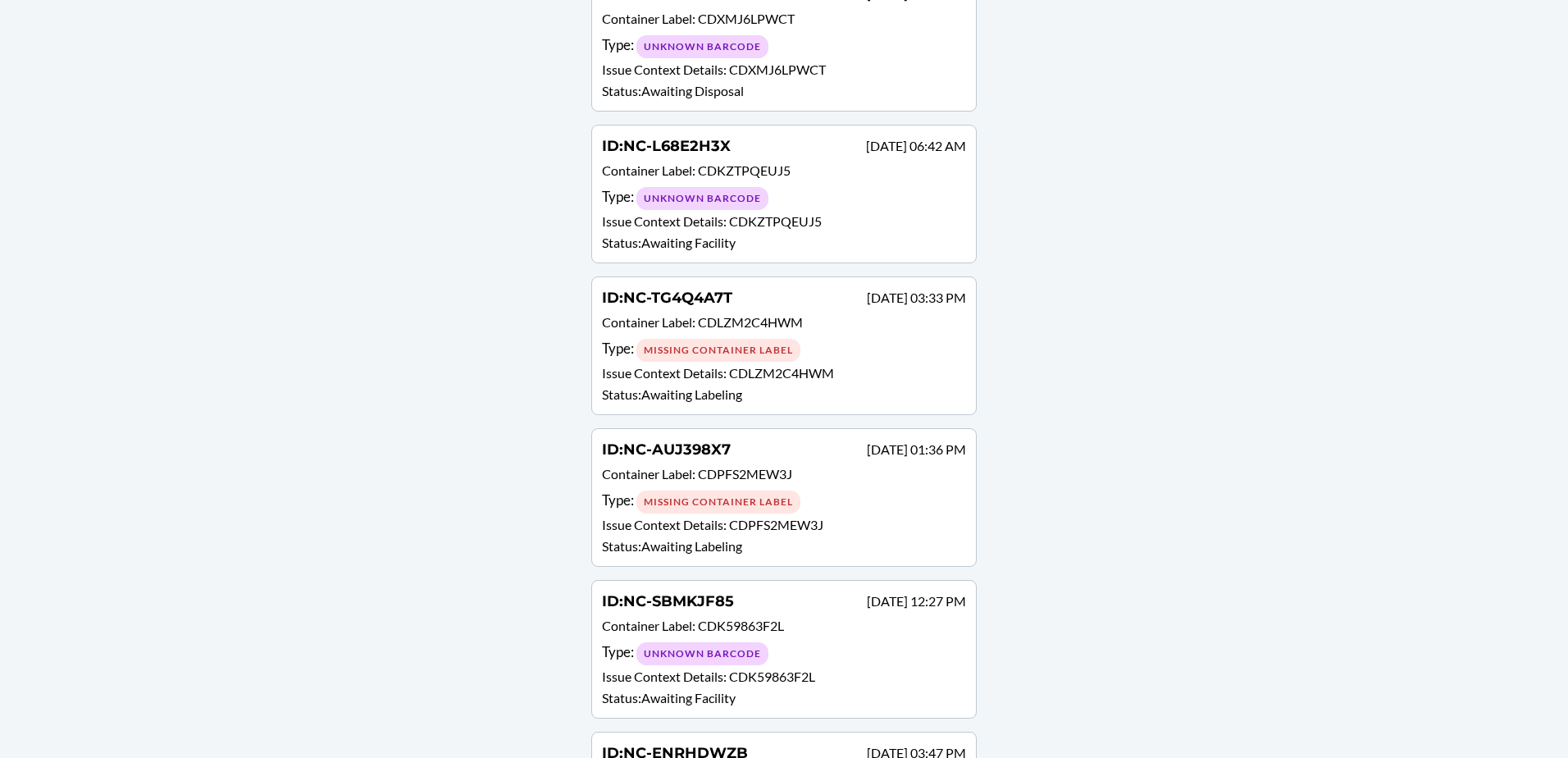
scroll to position [848, 0]
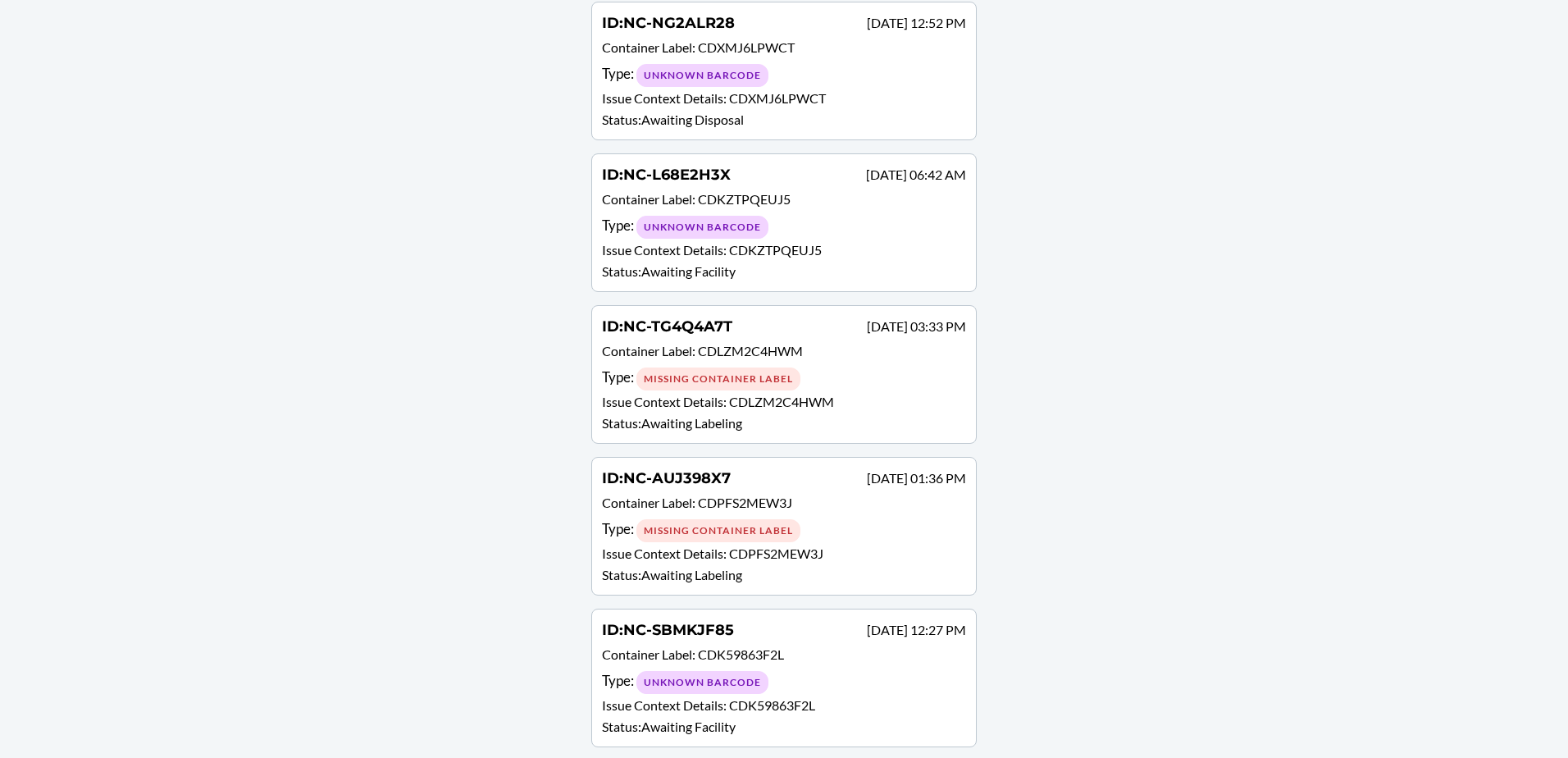
click at [837, 263] on p "Status : Awaiting Facility" at bounding box center [784, 272] width 364 height 20
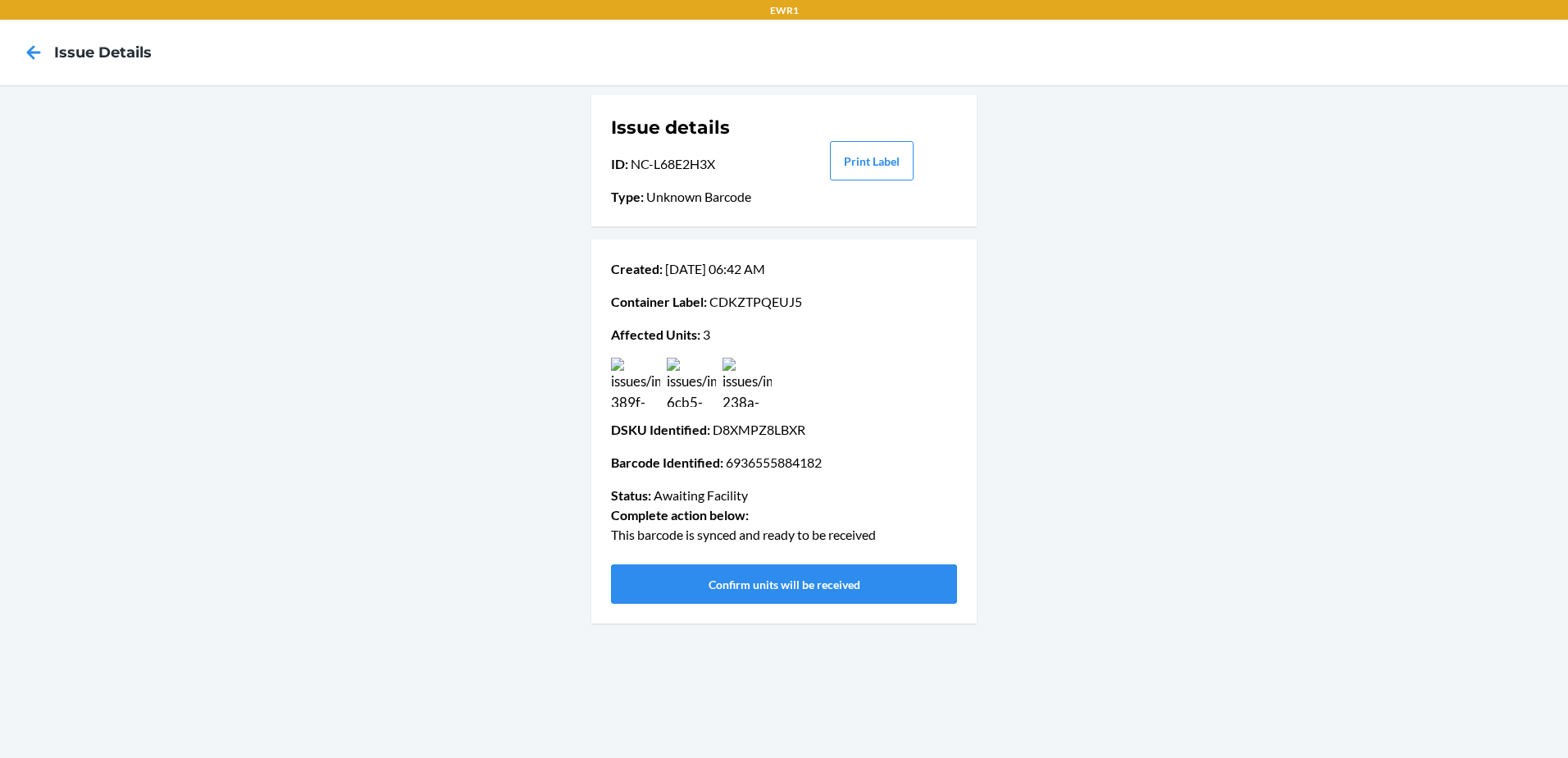
click at [643, 397] on img at bounding box center [636, 382] width 50 height 50
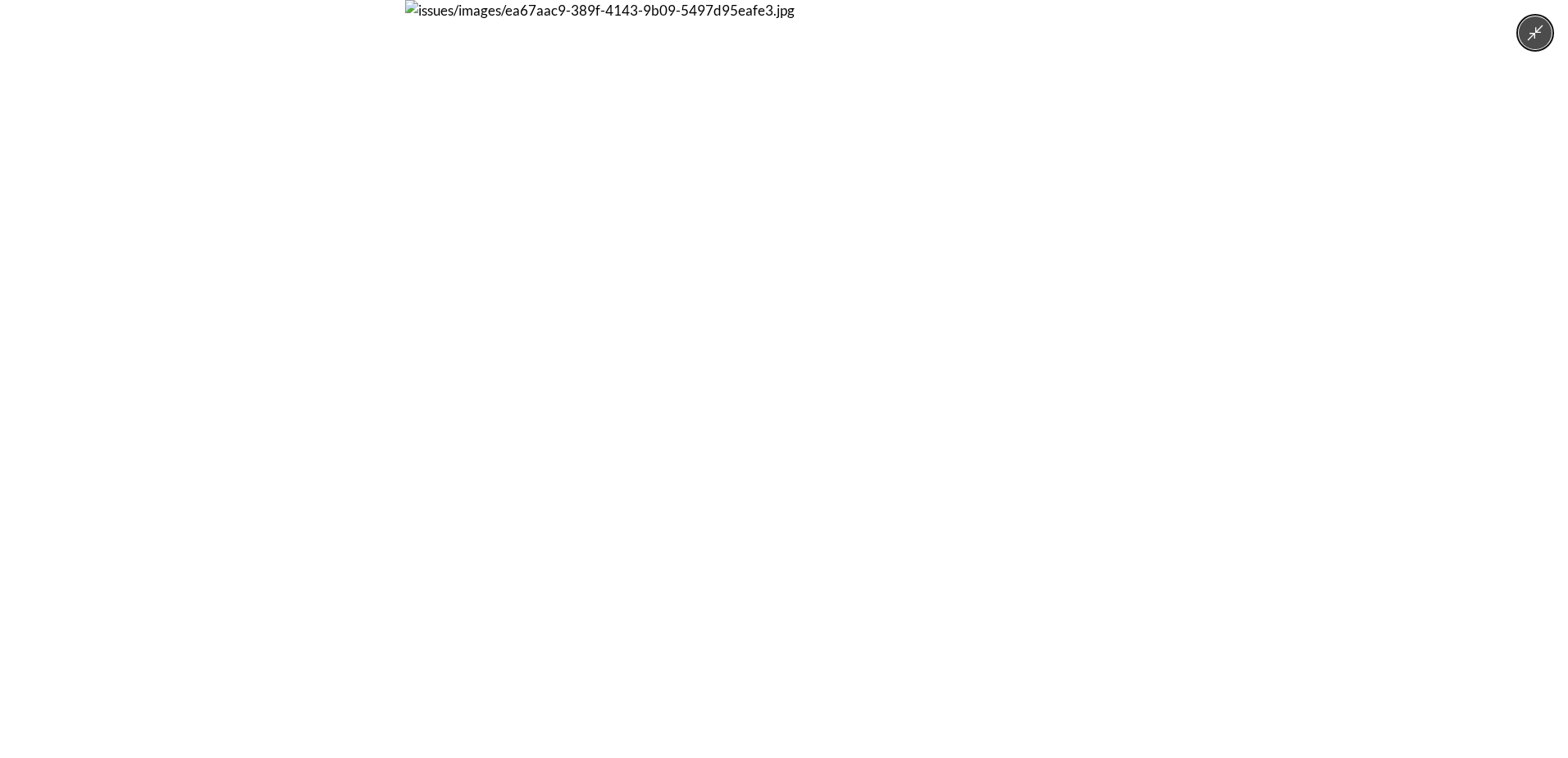
click at [643, 397] on img at bounding box center [784, 379] width 758 height 758
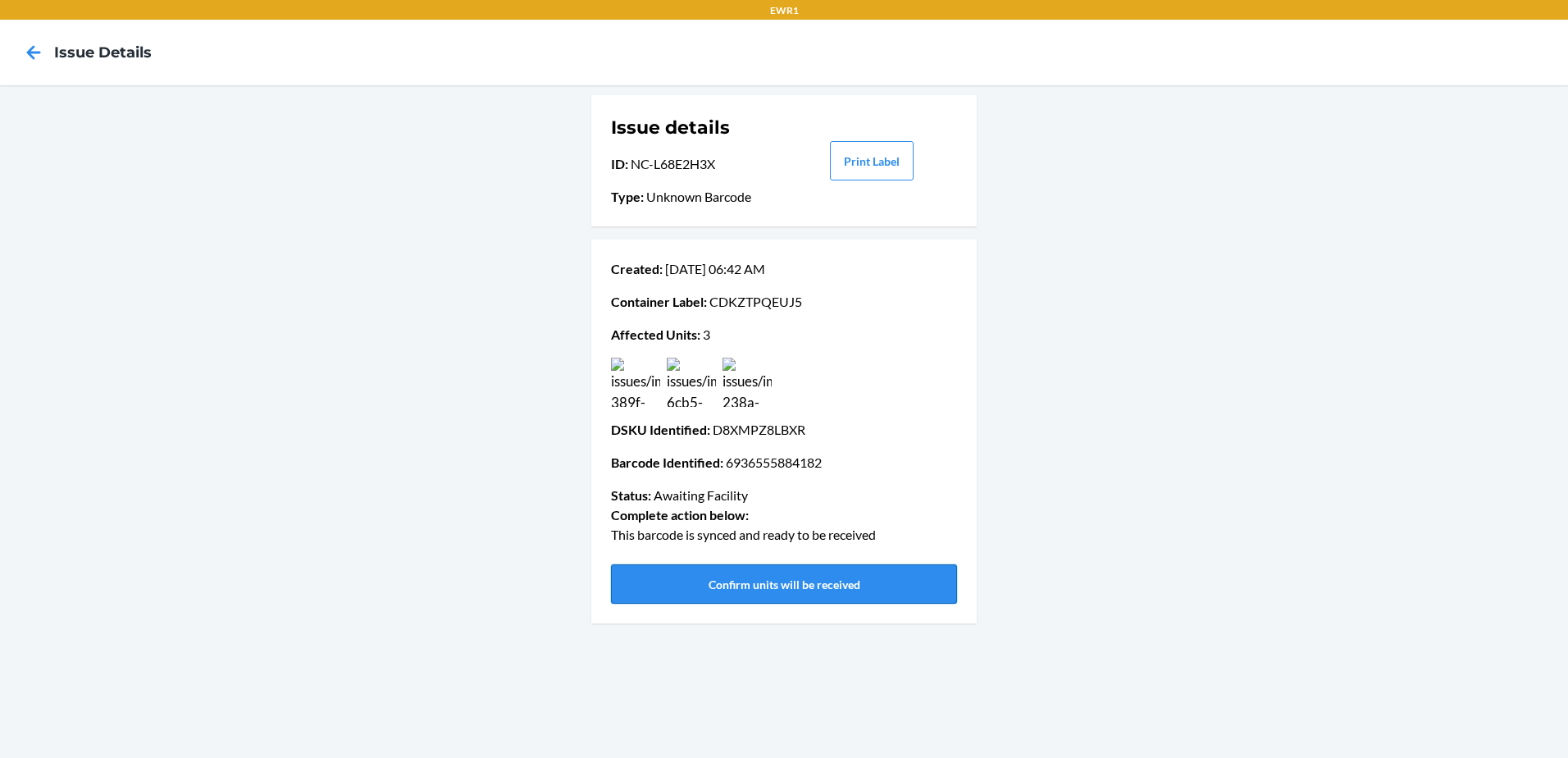
click at [734, 587] on button "Confirm units will be received" at bounding box center [784, 584] width 347 height 40
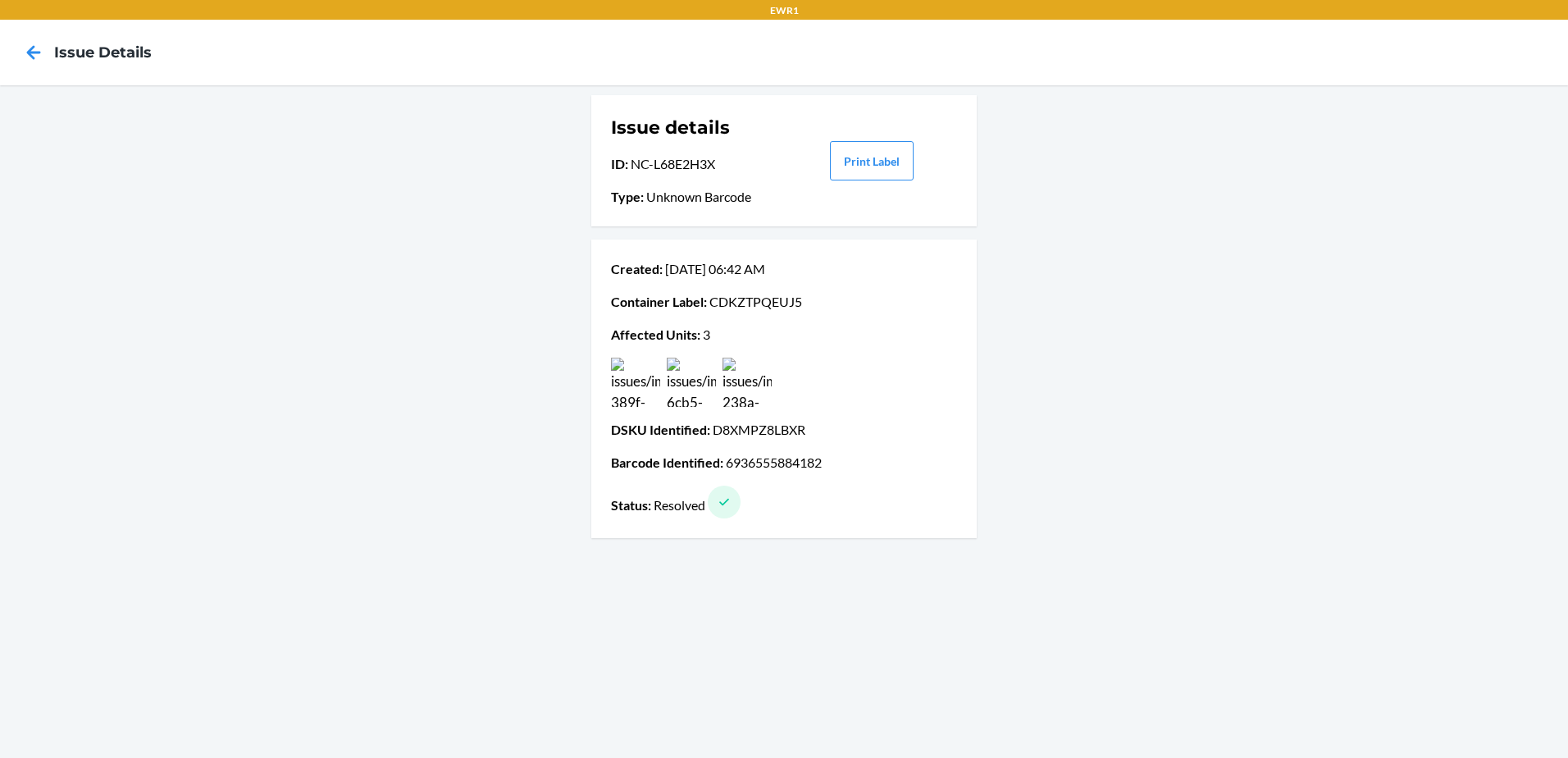
click at [47, 45] on div at bounding box center [33, 52] width 41 height 41
click at [32, 58] on icon at bounding box center [34, 52] width 14 height 14
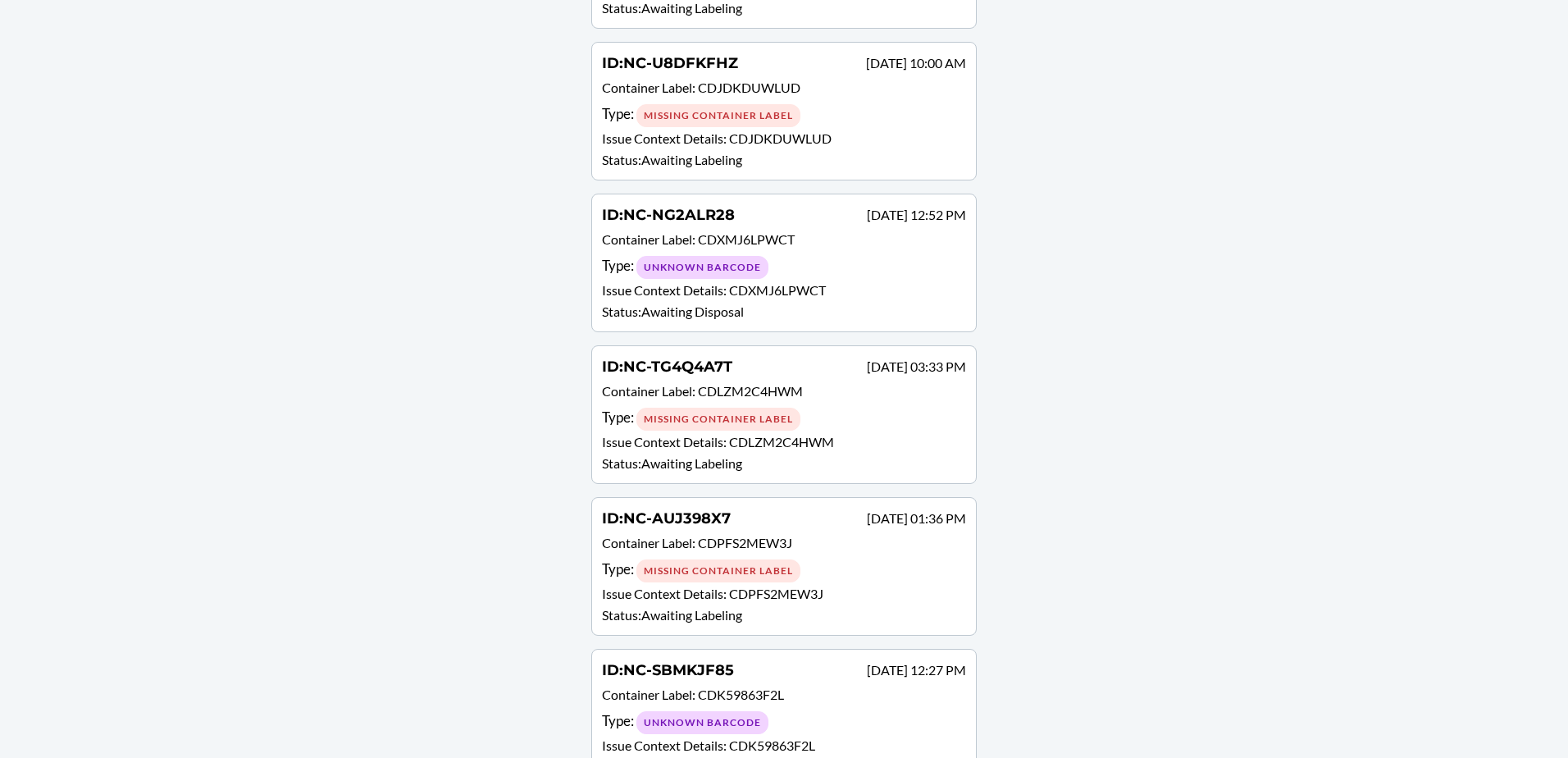
scroll to position [861, 0]
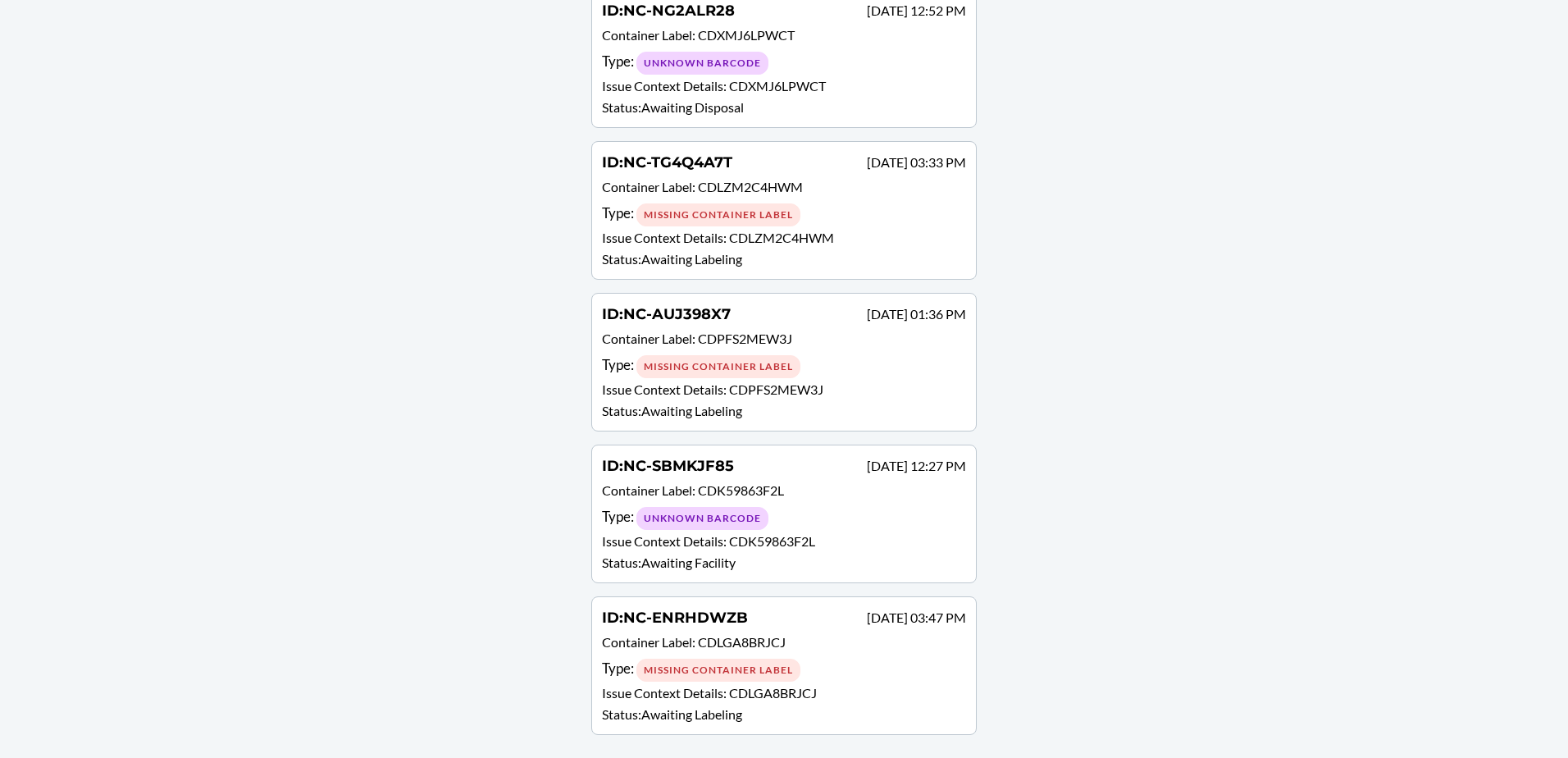
click at [778, 96] on div "ID : NC-NG2ALR28 [DATE] 12:52 PM Container Label : CDXMJ6LPWCT Type : Unknown B…" at bounding box center [784, 59] width 364 height 117
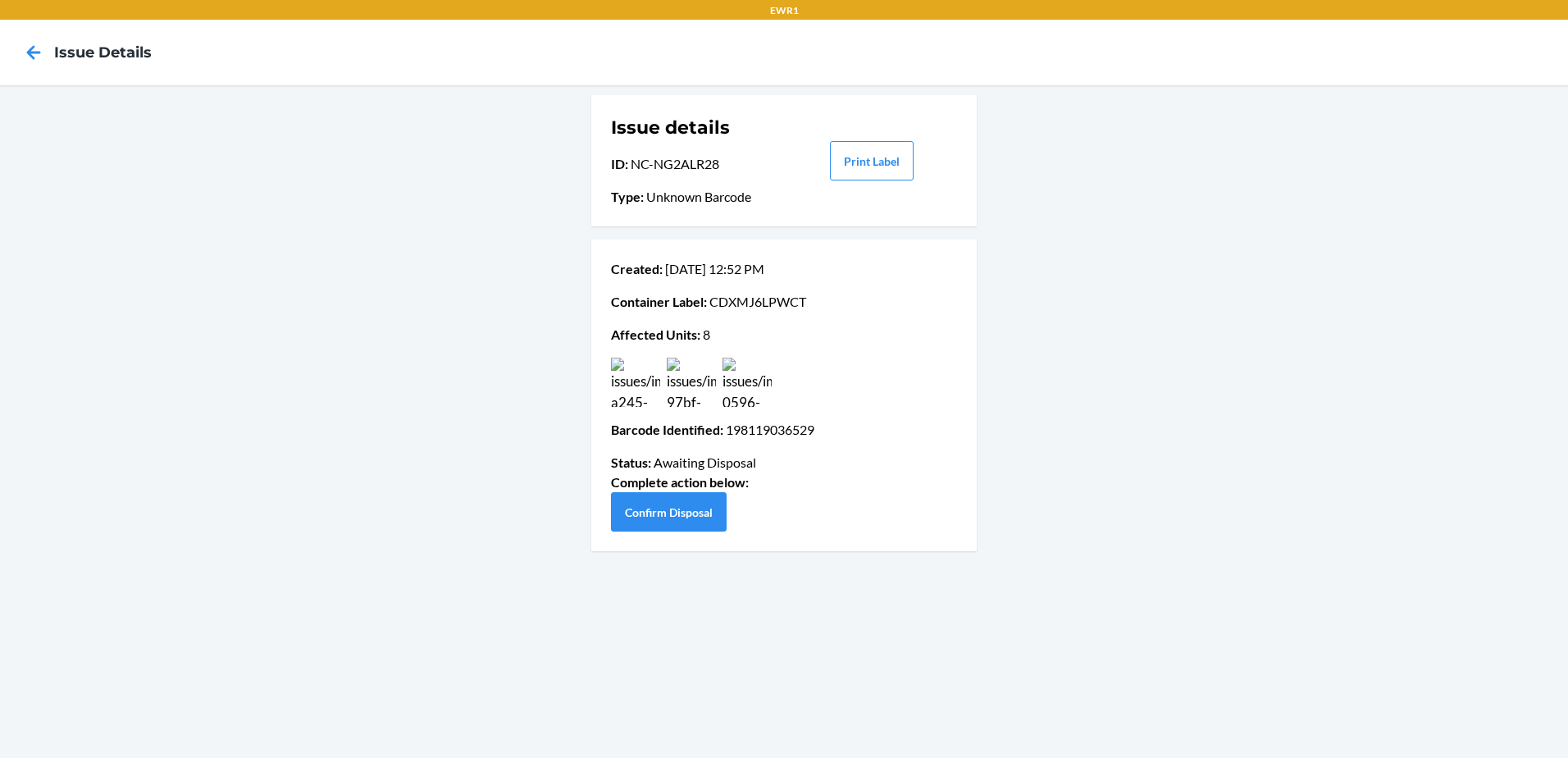
click at [724, 379] on img at bounding box center [748, 382] width 50 height 50
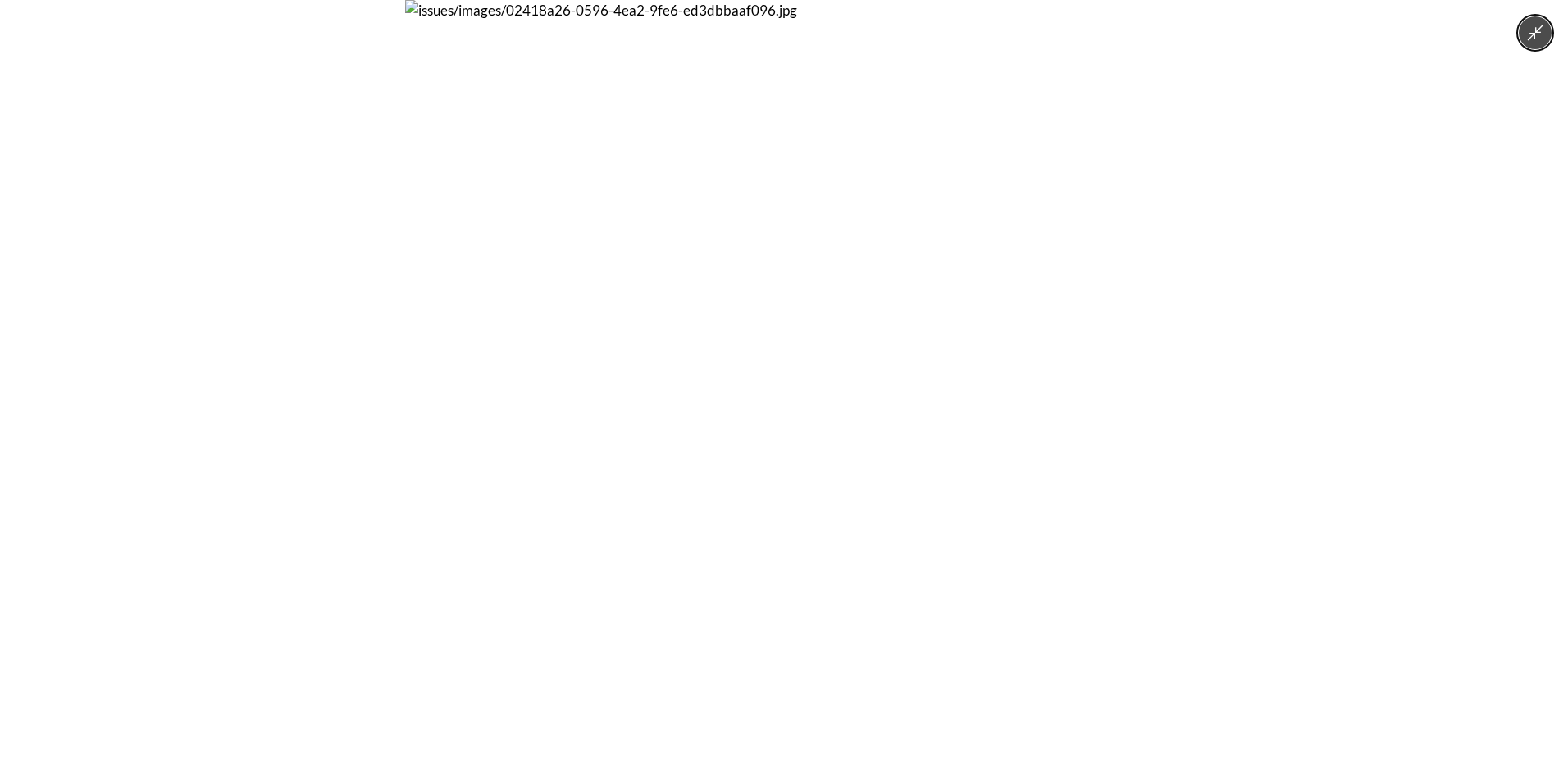
click at [725, 380] on img at bounding box center [784, 379] width 758 height 758
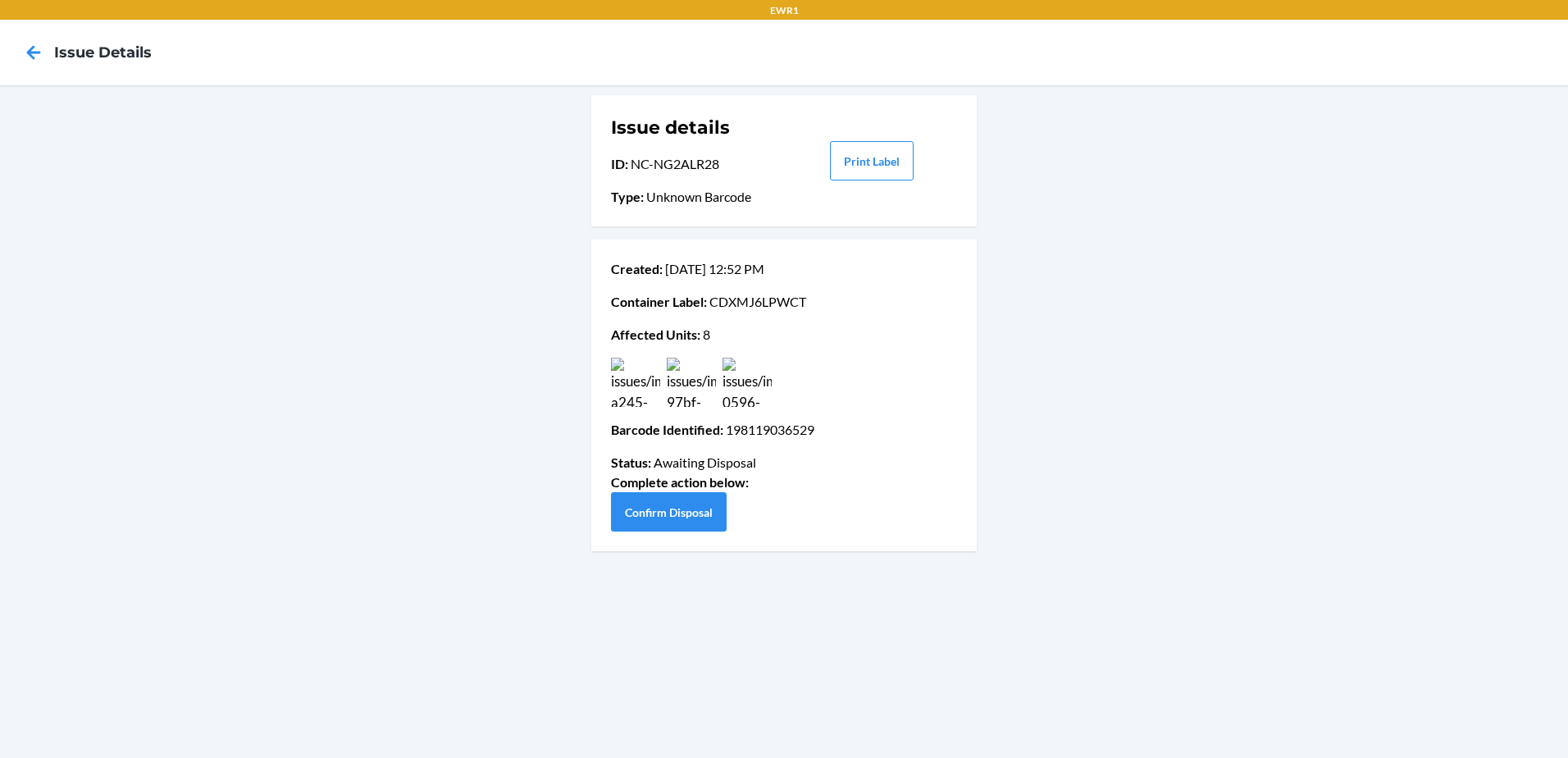
click at [685, 389] on img at bounding box center [692, 382] width 50 height 50
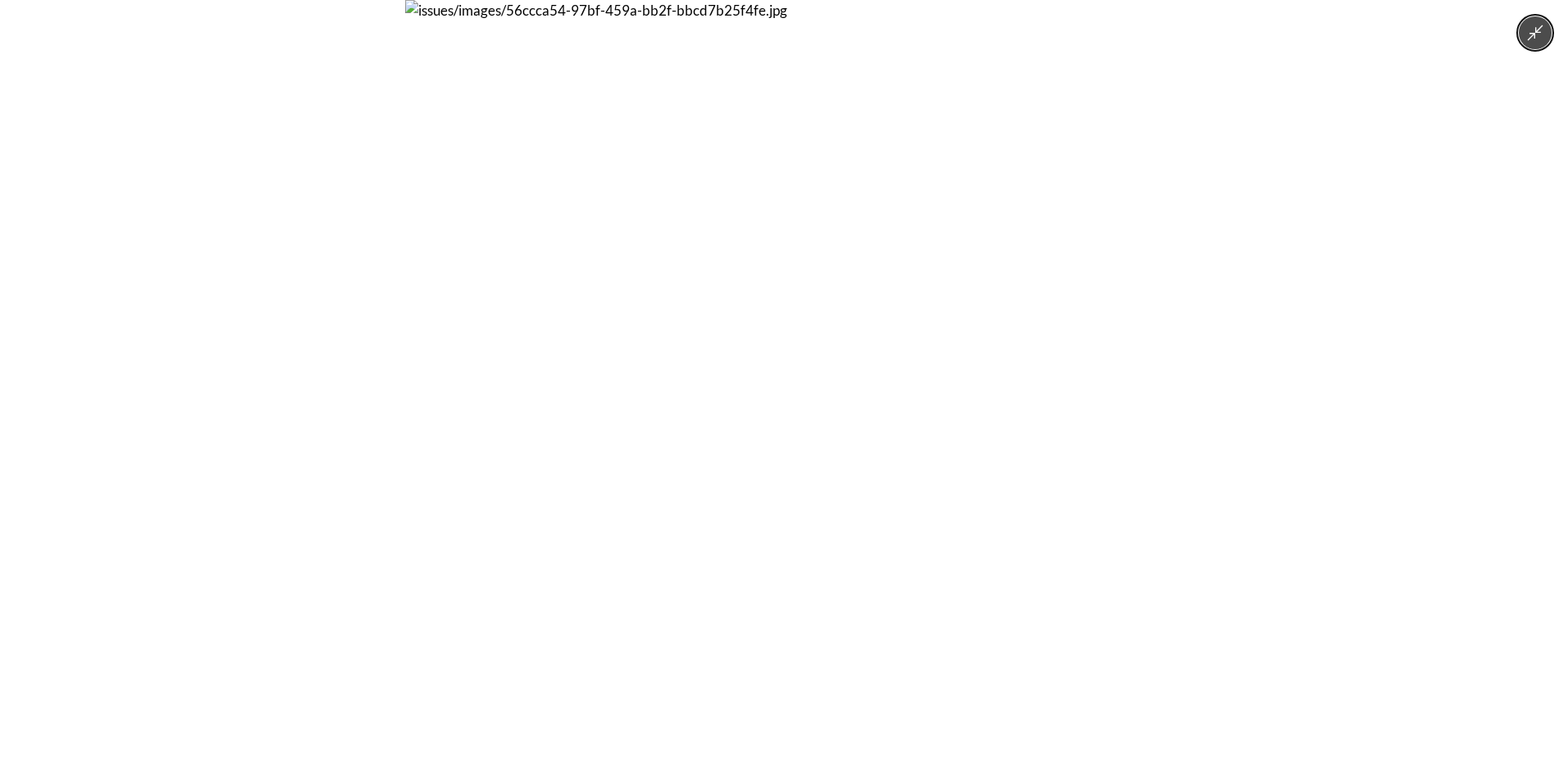
click at [685, 389] on img at bounding box center [784, 379] width 758 height 758
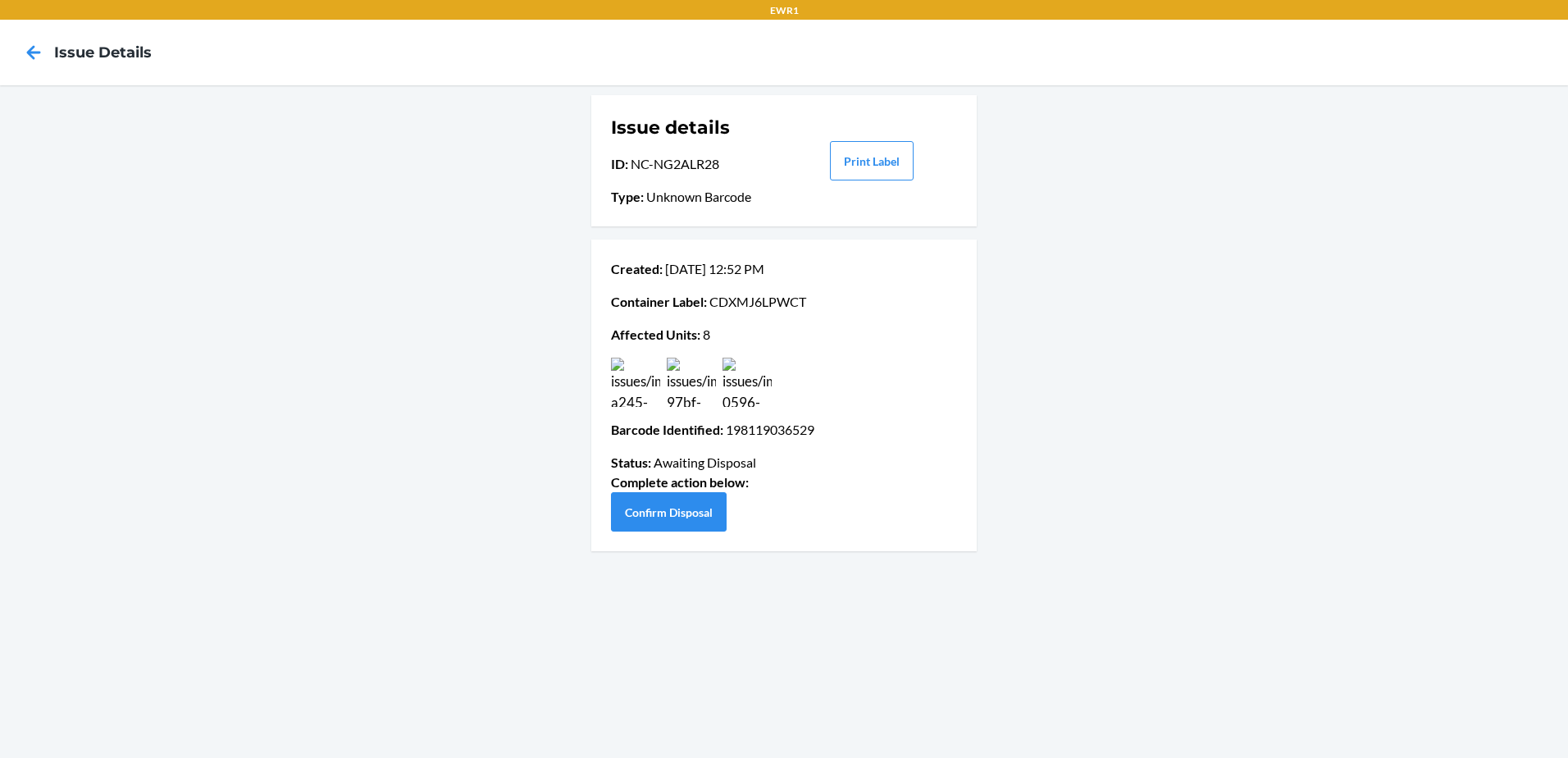
click at [629, 380] on img at bounding box center [636, 382] width 50 height 50
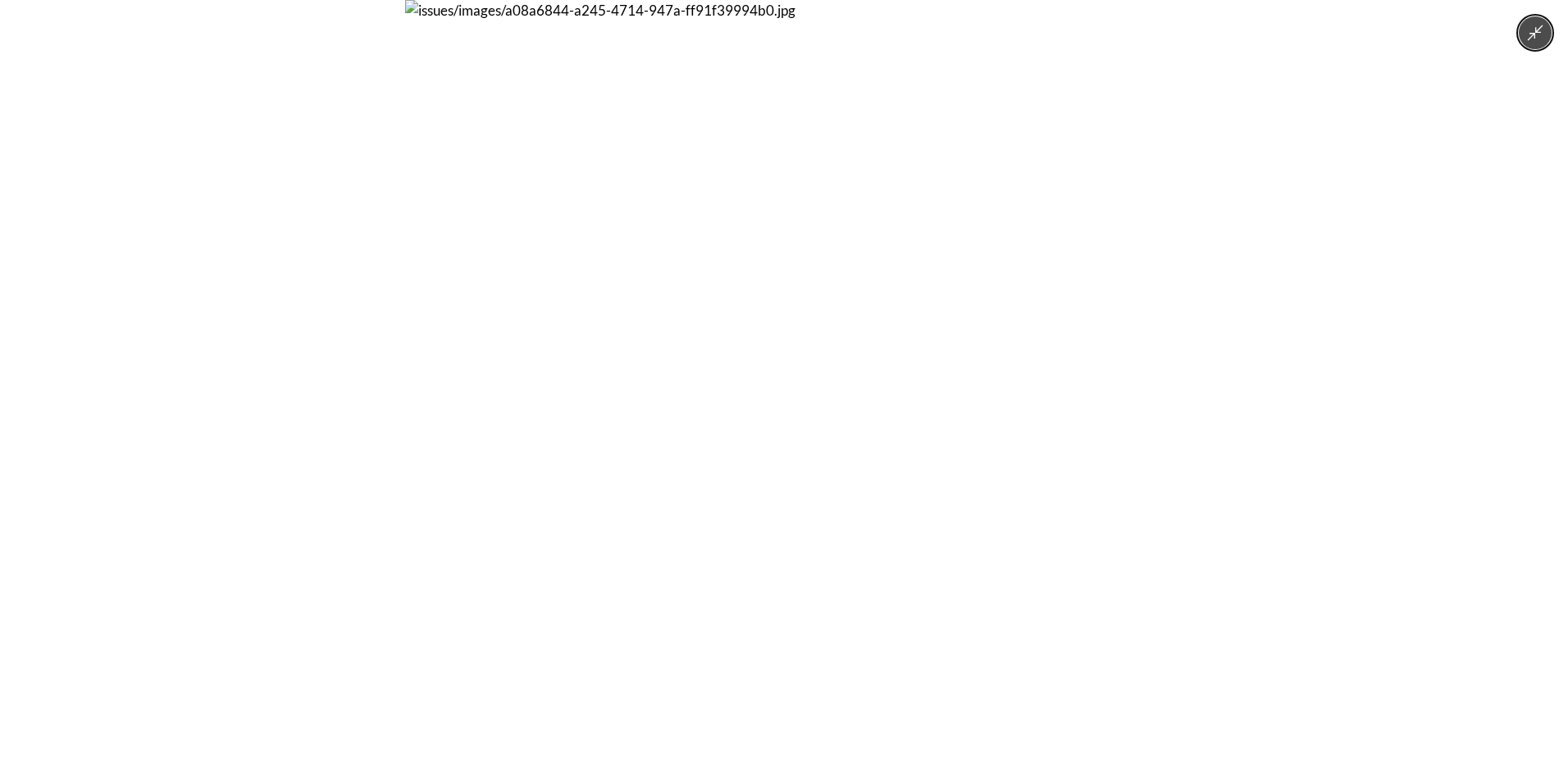
click at [629, 380] on img at bounding box center [784, 379] width 758 height 758
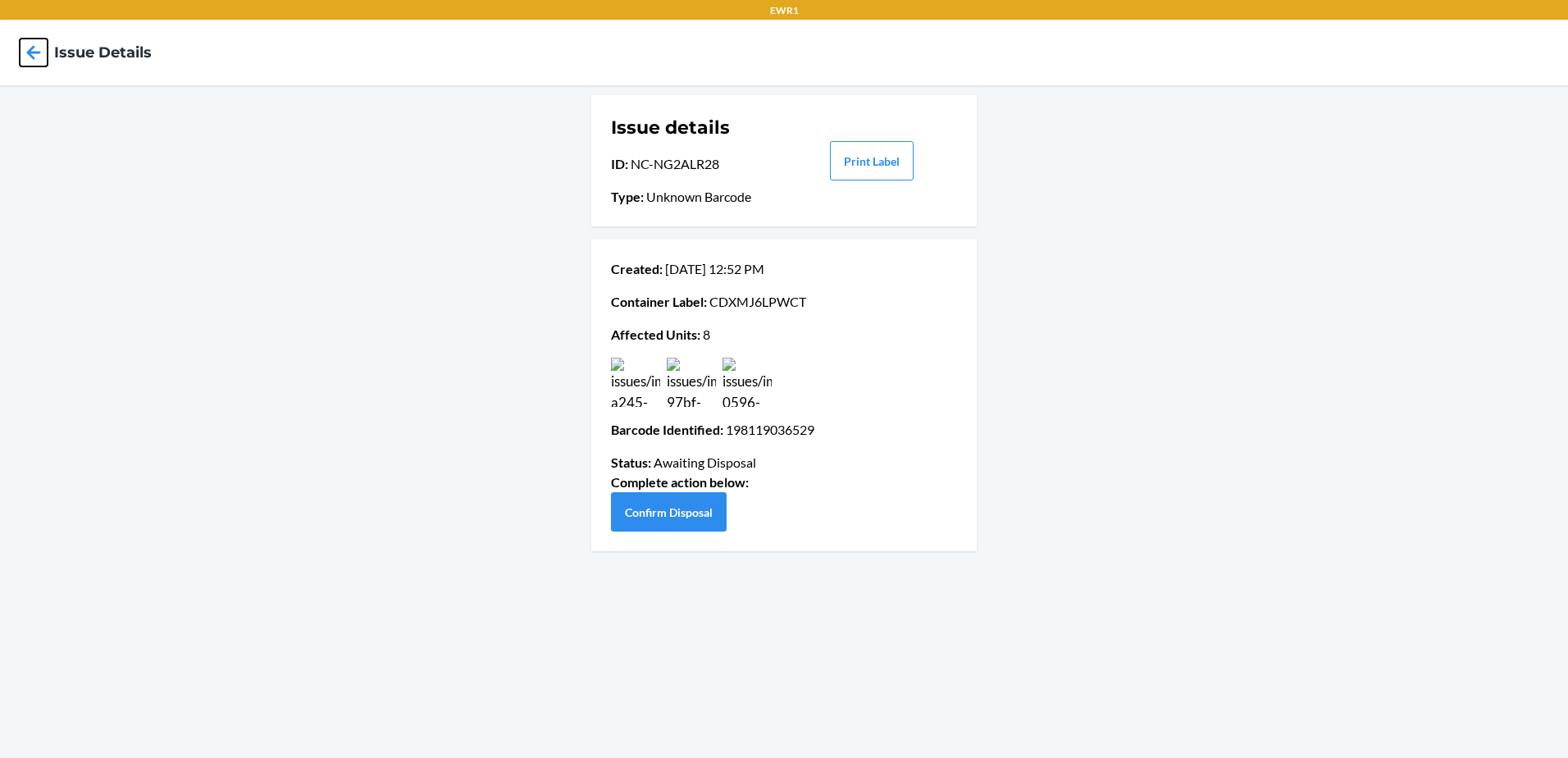
click at [37, 55] on icon at bounding box center [34, 53] width 28 height 28
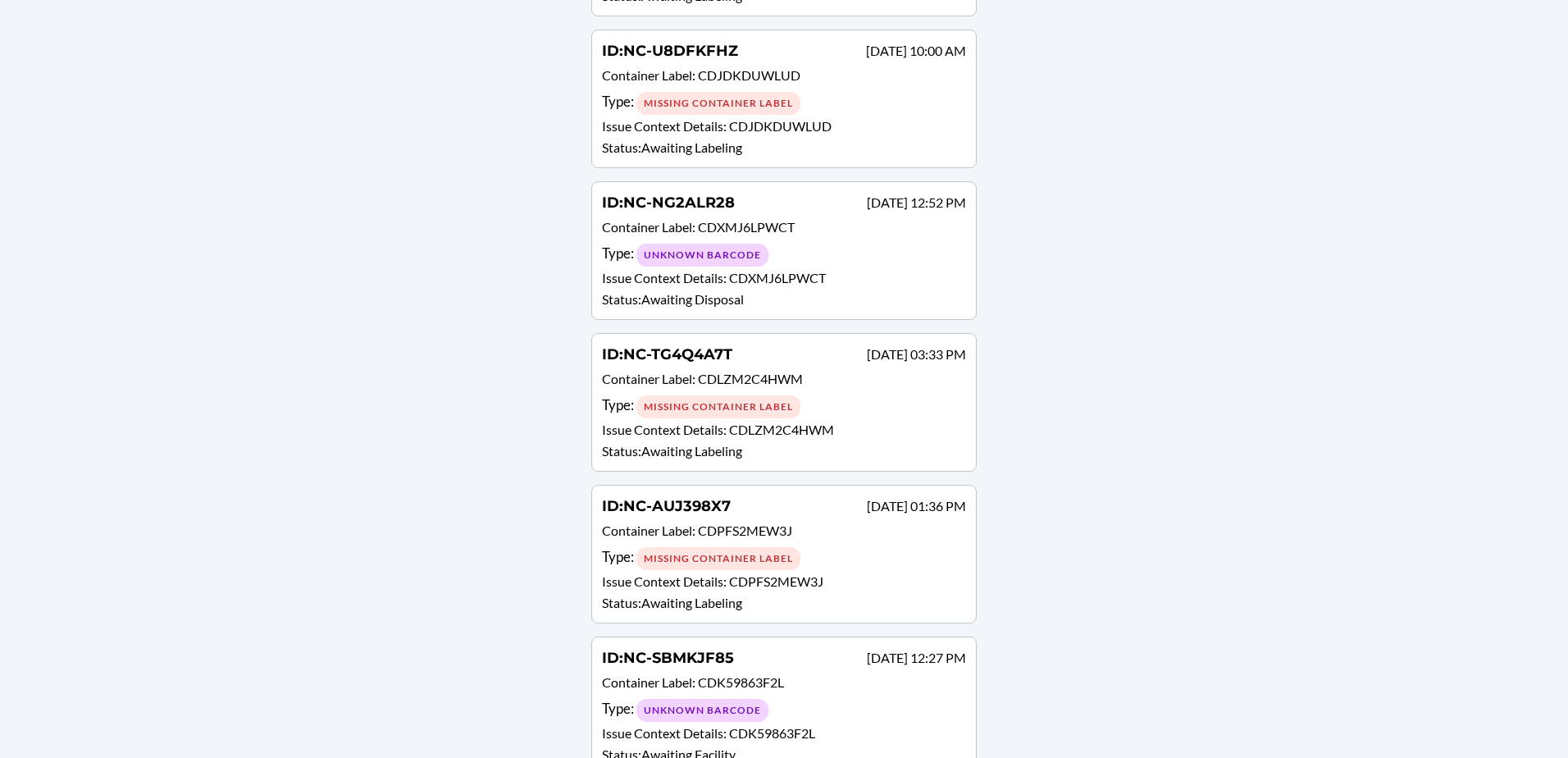
scroll to position [861, 0]
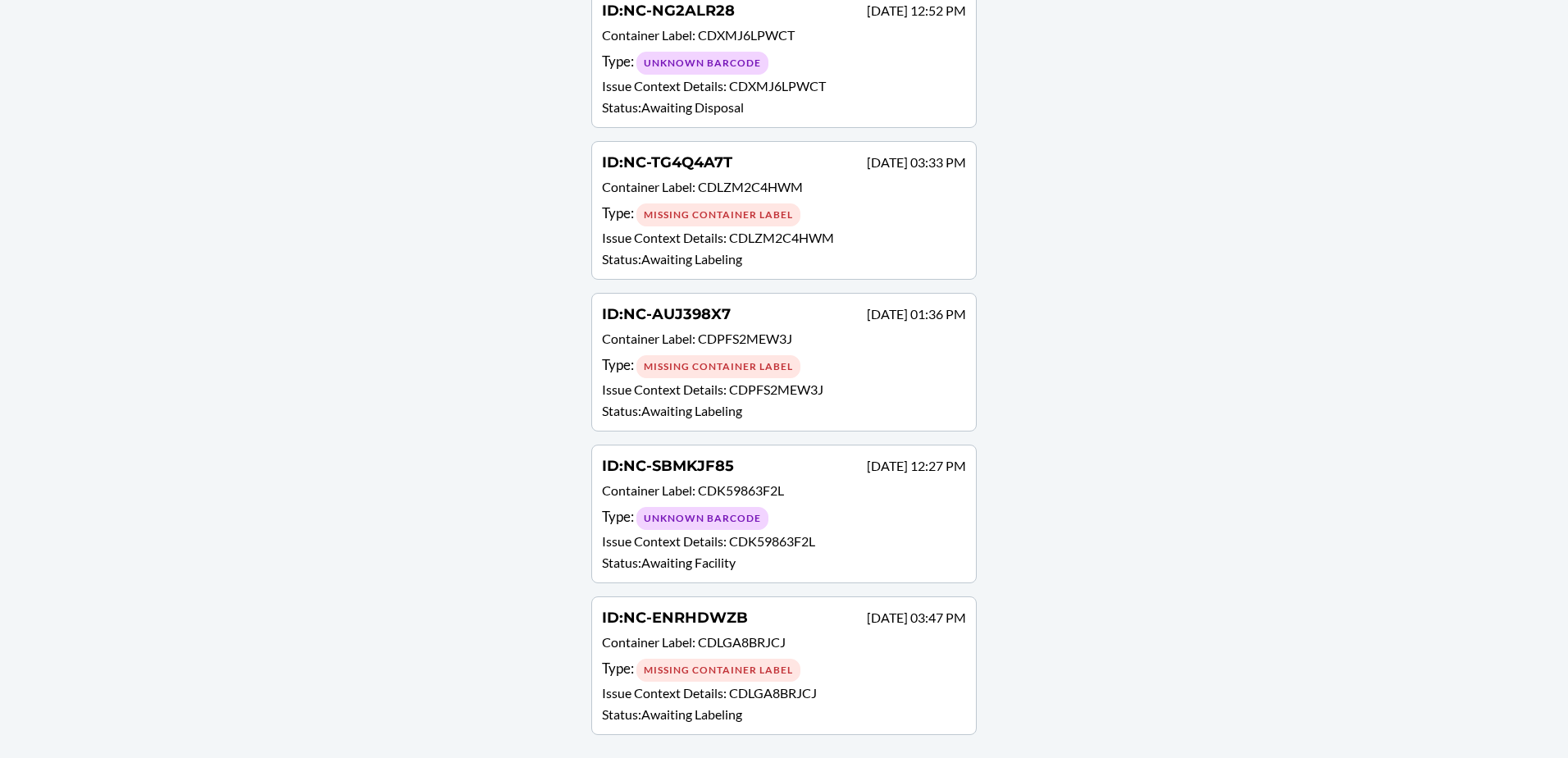
click at [834, 357] on div "Type : Missing Container Label" at bounding box center [784, 367] width 364 height 24
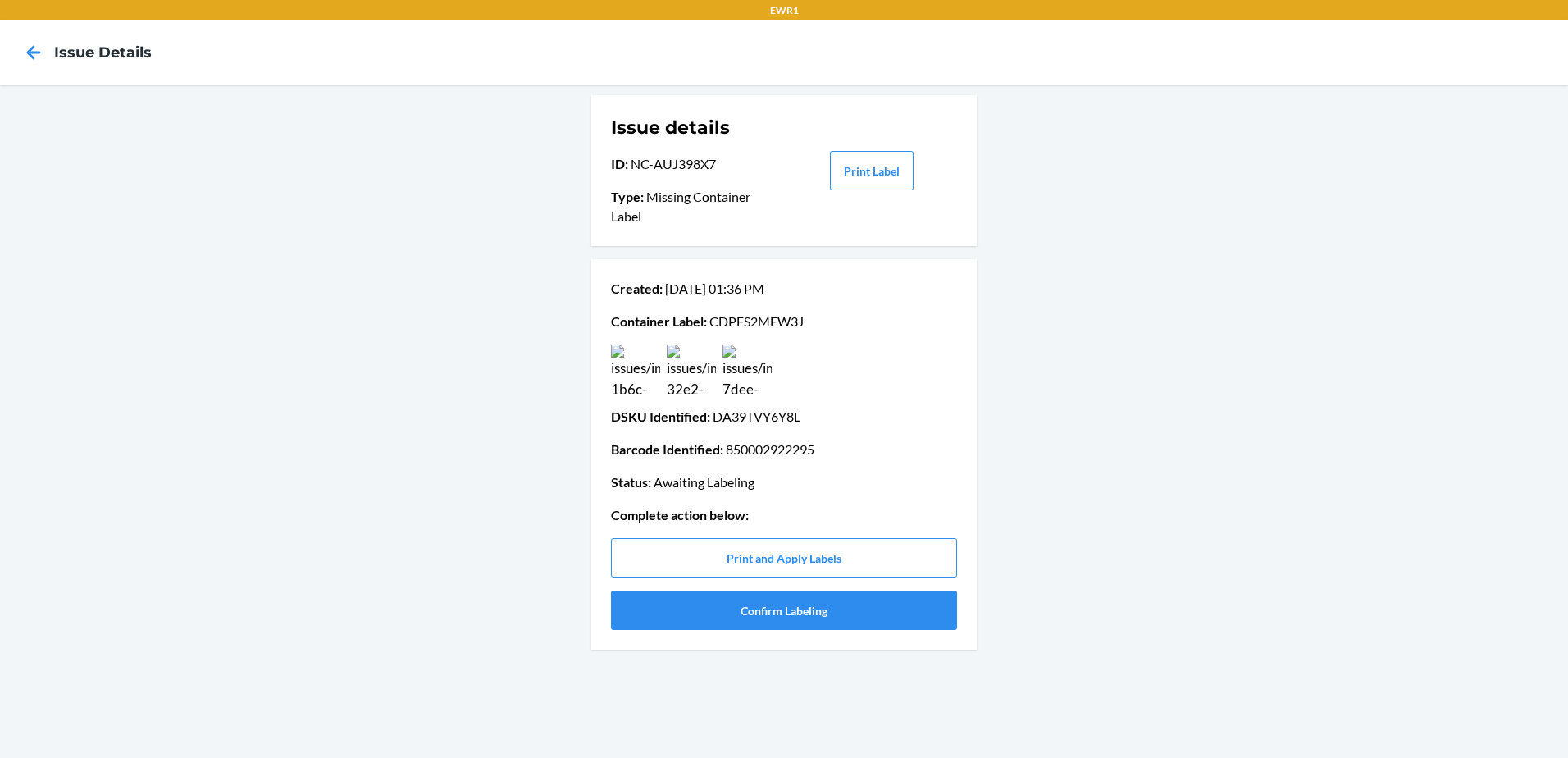
click at [734, 382] on img at bounding box center [748, 370] width 50 height 50
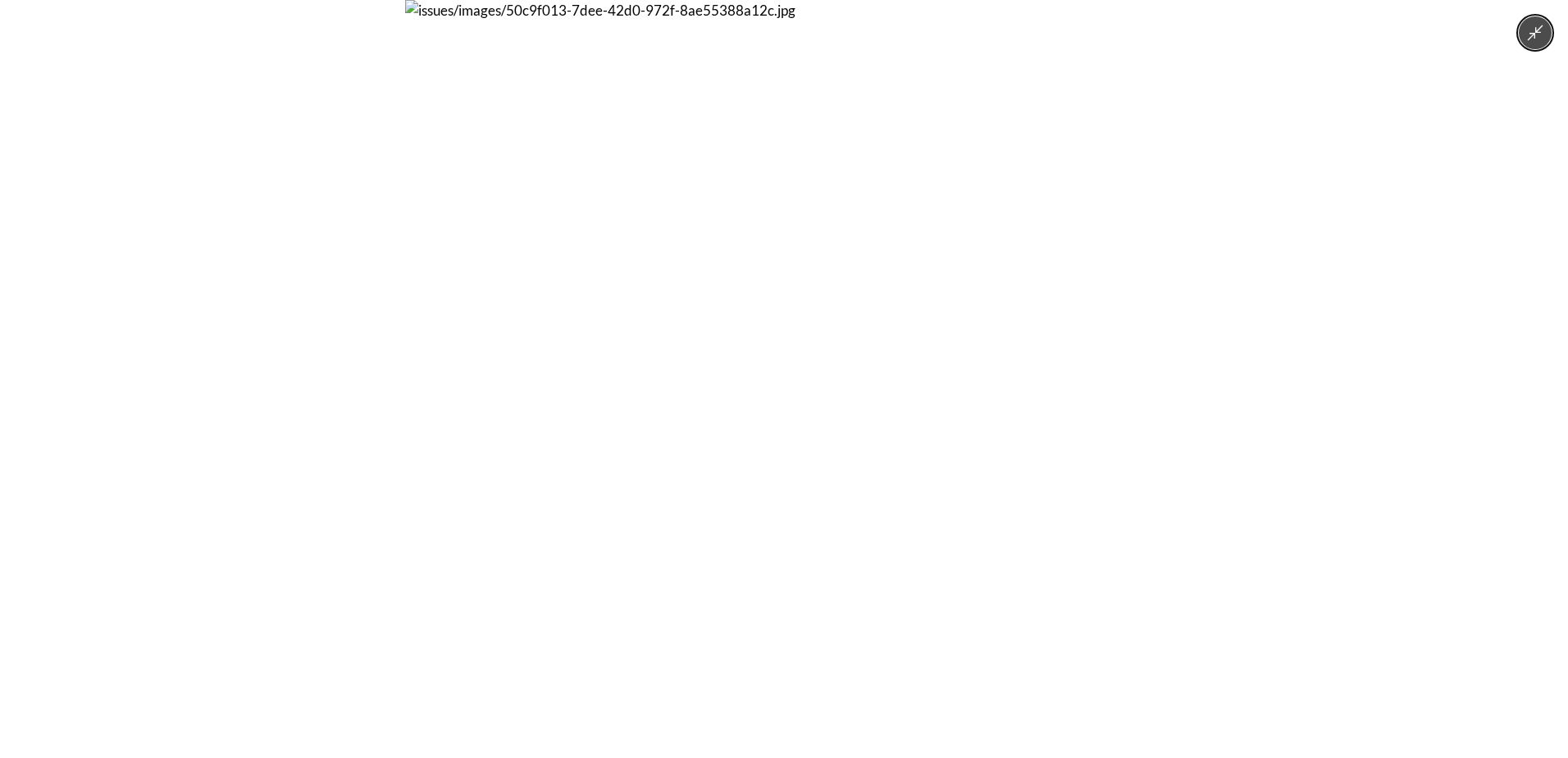
click at [734, 382] on img at bounding box center [784, 379] width 758 height 758
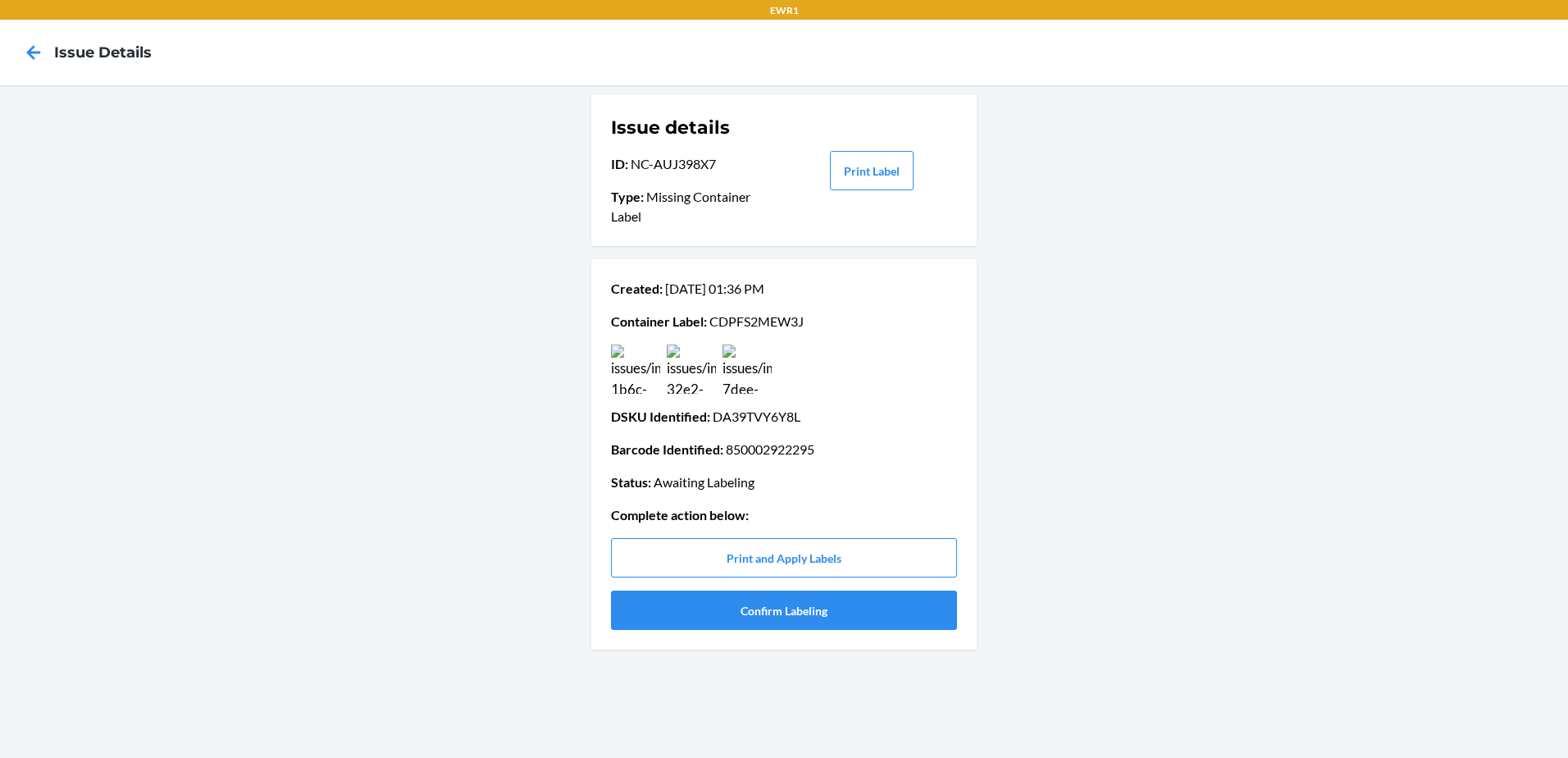
click at [686, 378] on img at bounding box center [692, 370] width 50 height 50
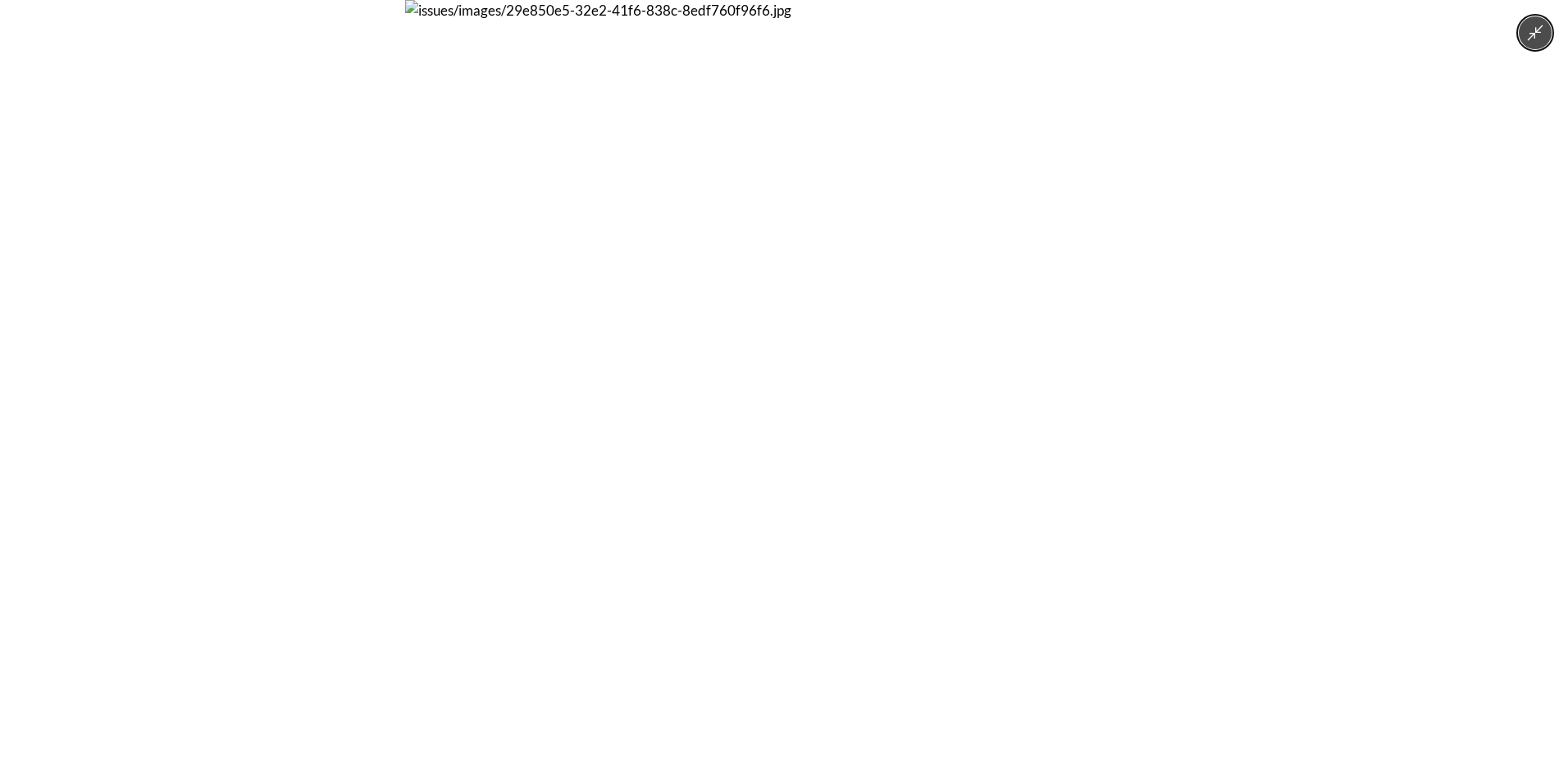
click at [686, 378] on img at bounding box center [784, 379] width 758 height 758
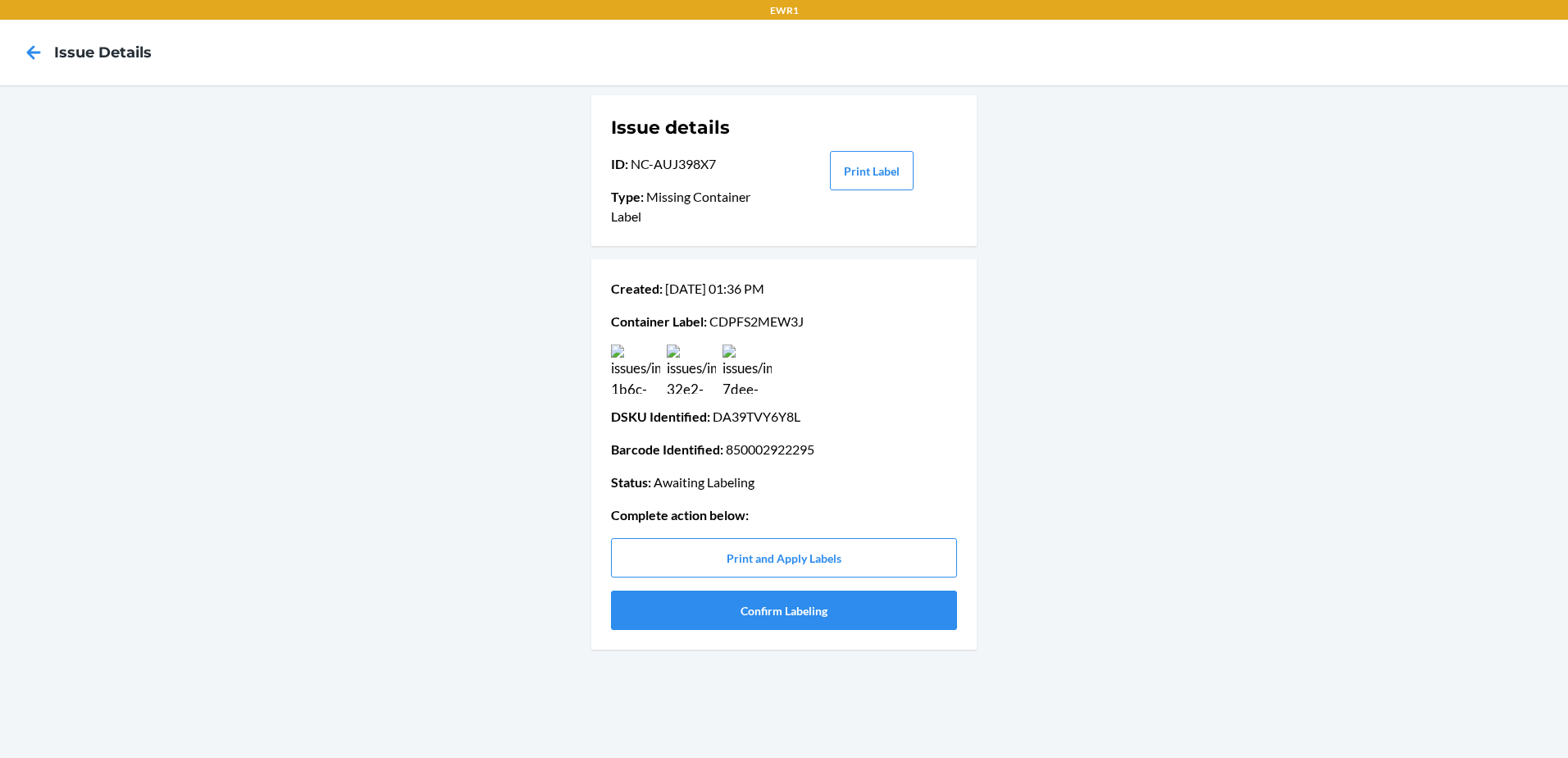
click at [649, 384] on img at bounding box center [636, 370] width 50 height 50
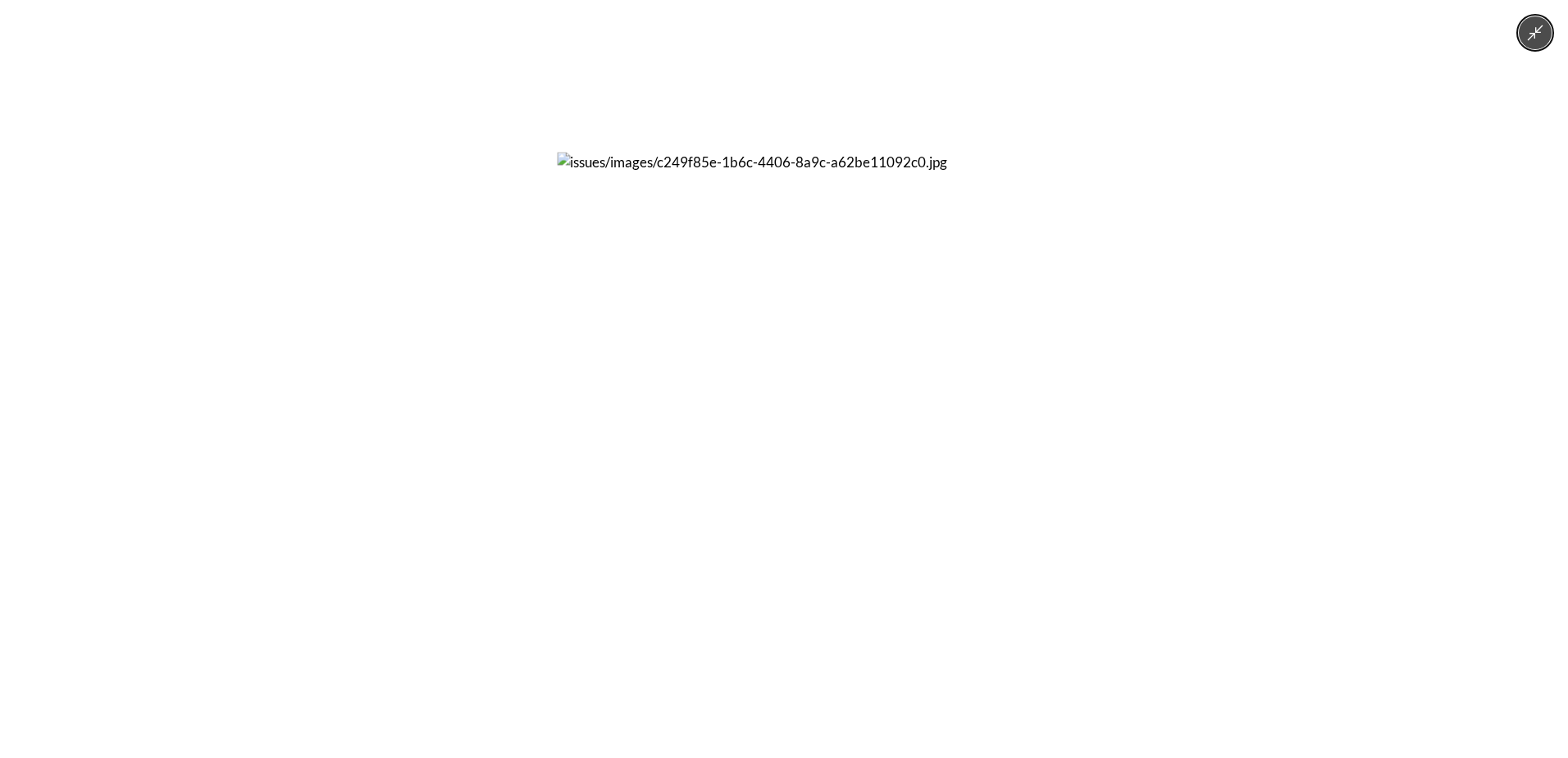
click at [649, 384] on img at bounding box center [784, 379] width 454 height 454
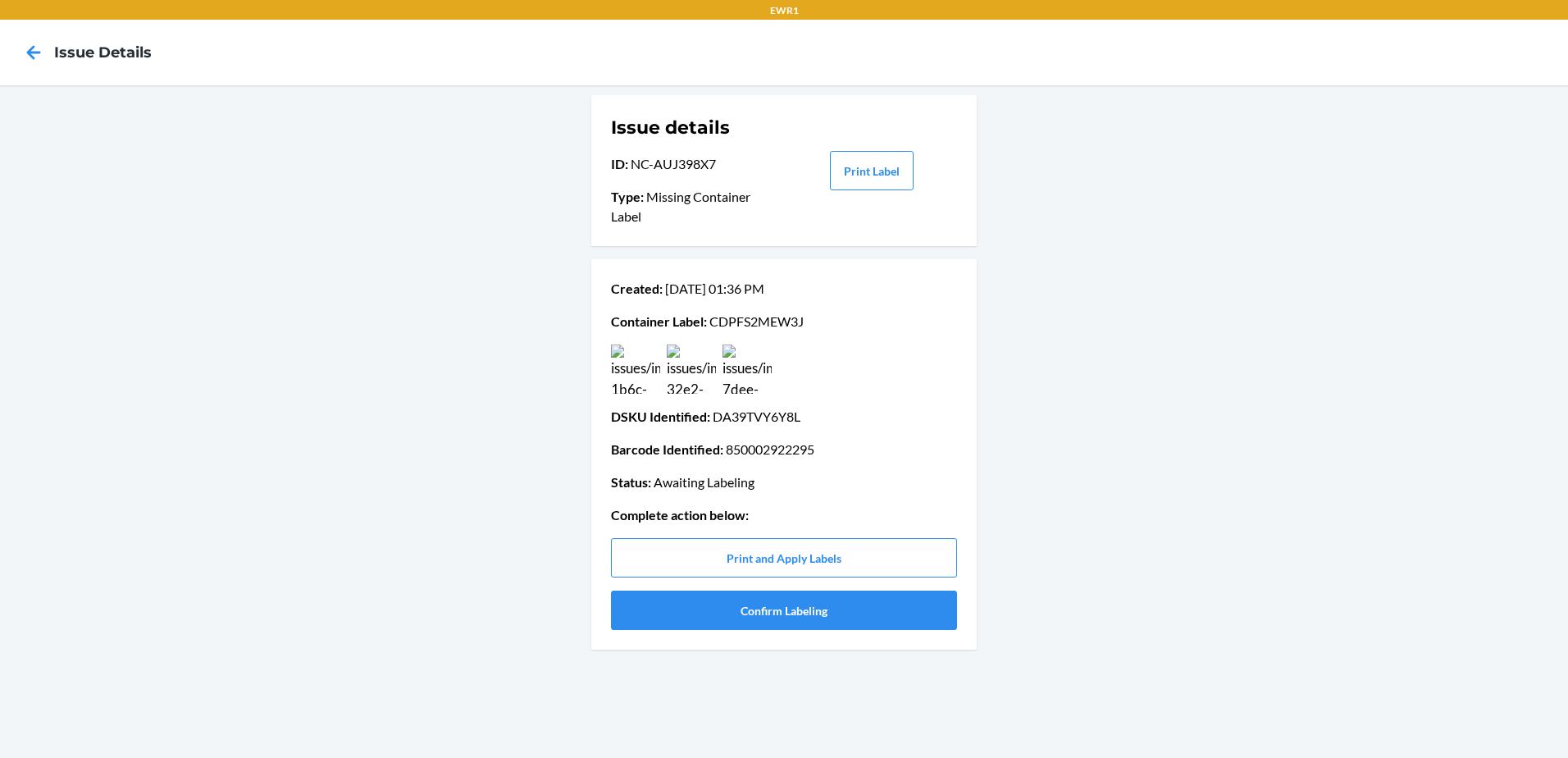
click at [778, 323] on p "Container Label : CDPFS2MEW3J" at bounding box center [784, 322] width 347 height 20
copy p "CDPFS2MEW3J"
click at [766, 607] on button "Confirm Labeling" at bounding box center [784, 611] width 347 height 40
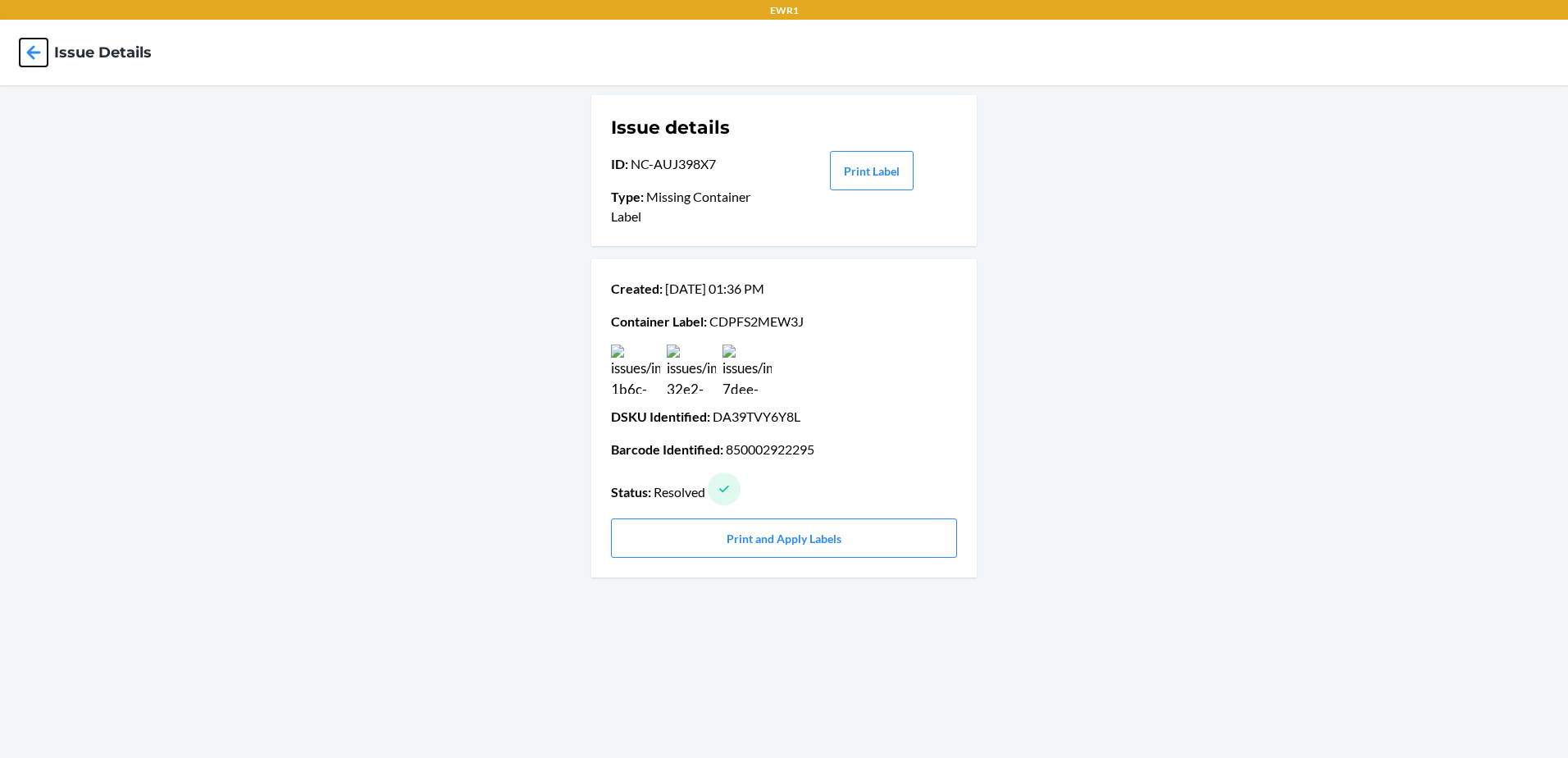
click at [28, 51] on icon at bounding box center [34, 52] width 14 height 14
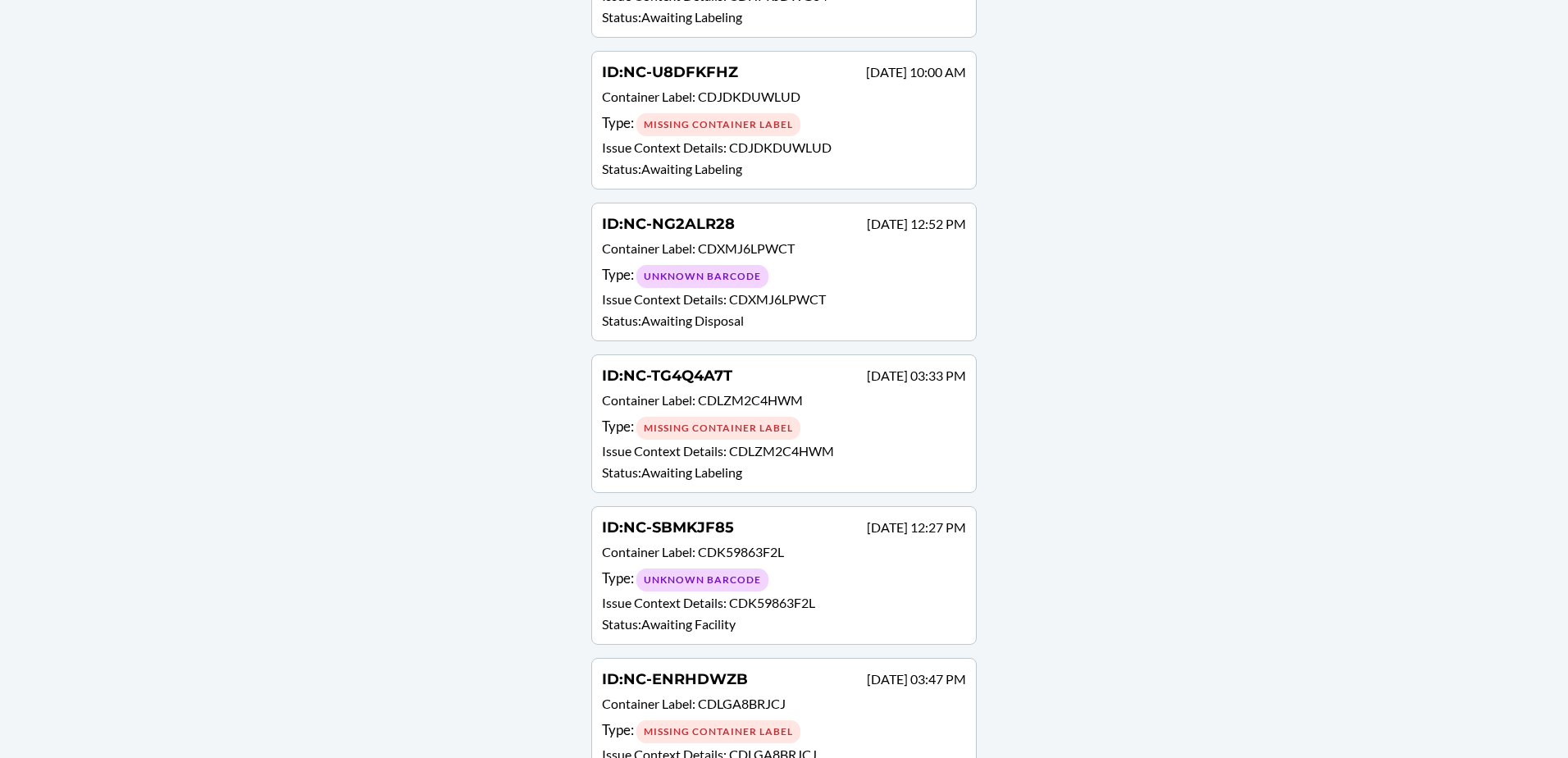
scroll to position [861, 0]
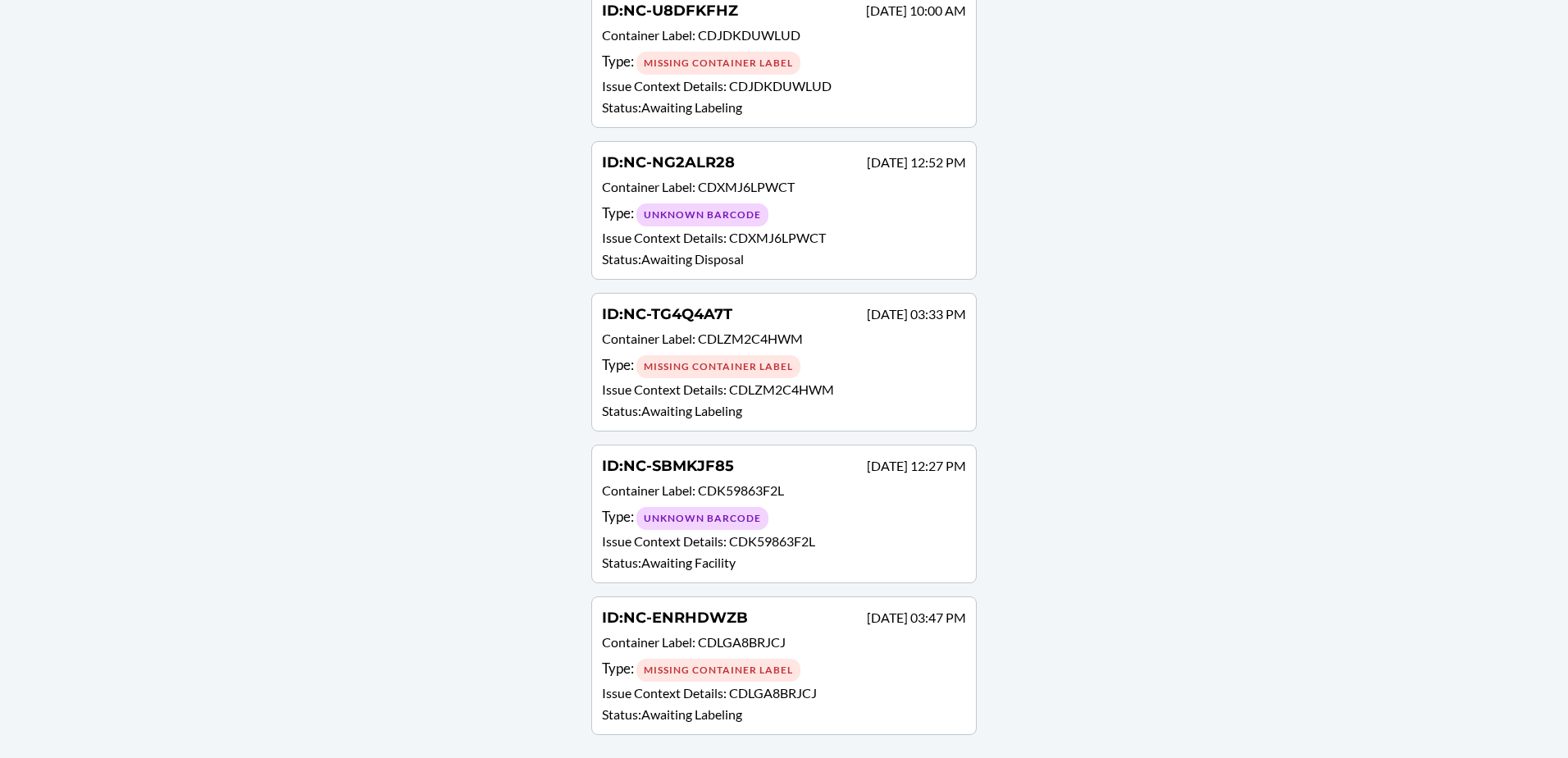
click at [759, 492] on span "CDK59863F2L" at bounding box center [741, 491] width 86 height 16
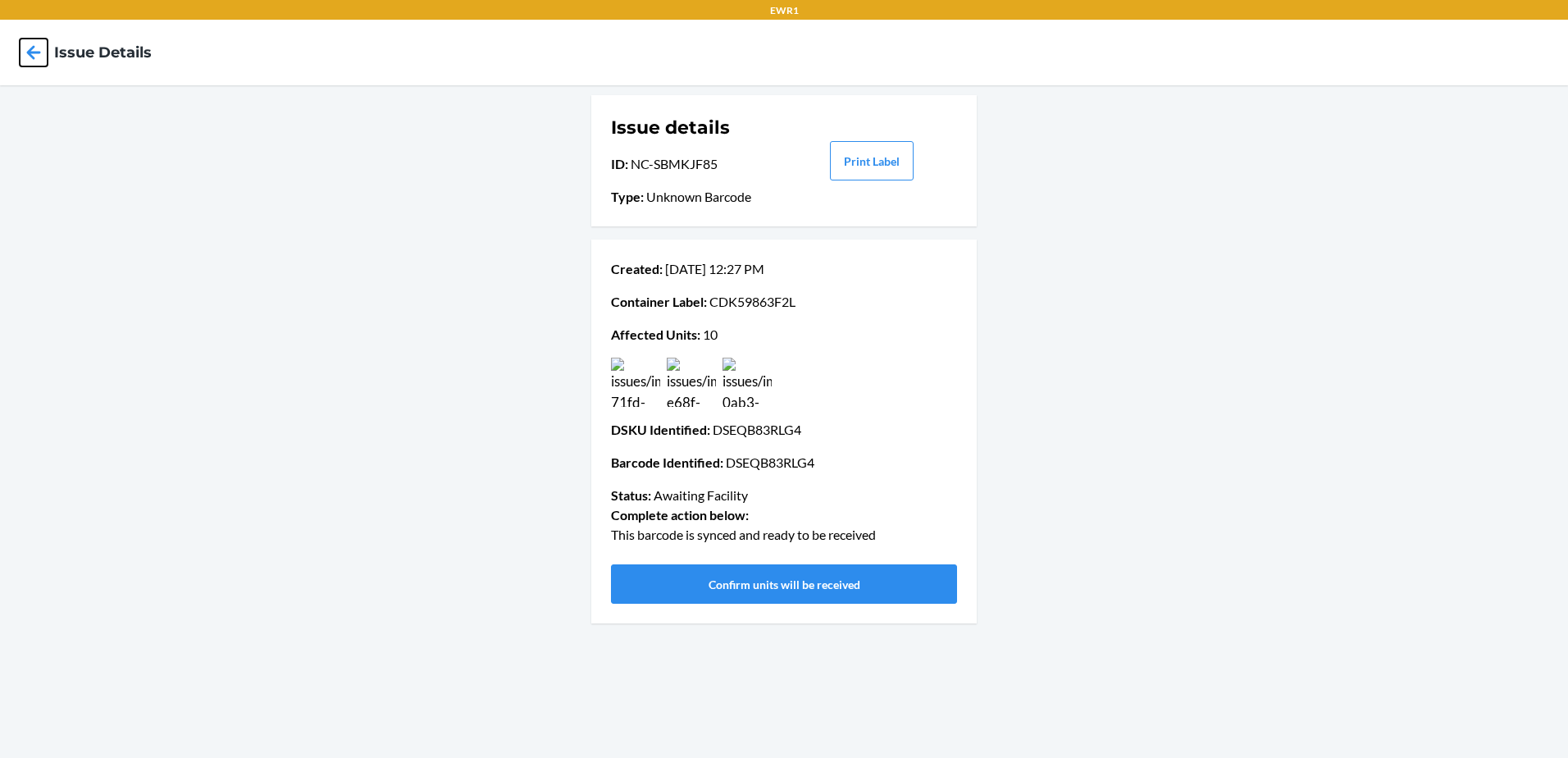
click at [38, 59] on icon at bounding box center [34, 53] width 28 height 28
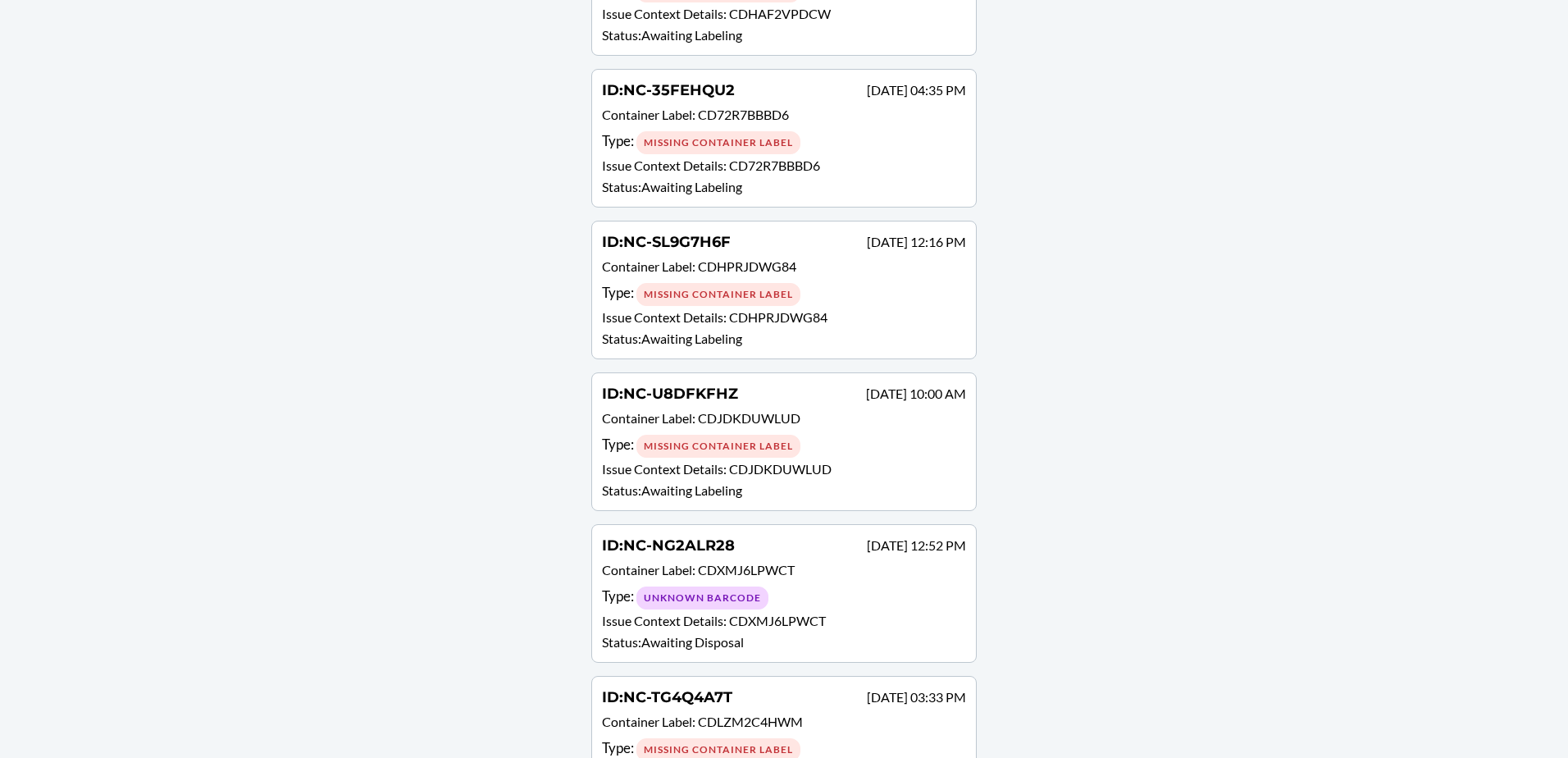
scroll to position [493, 0]
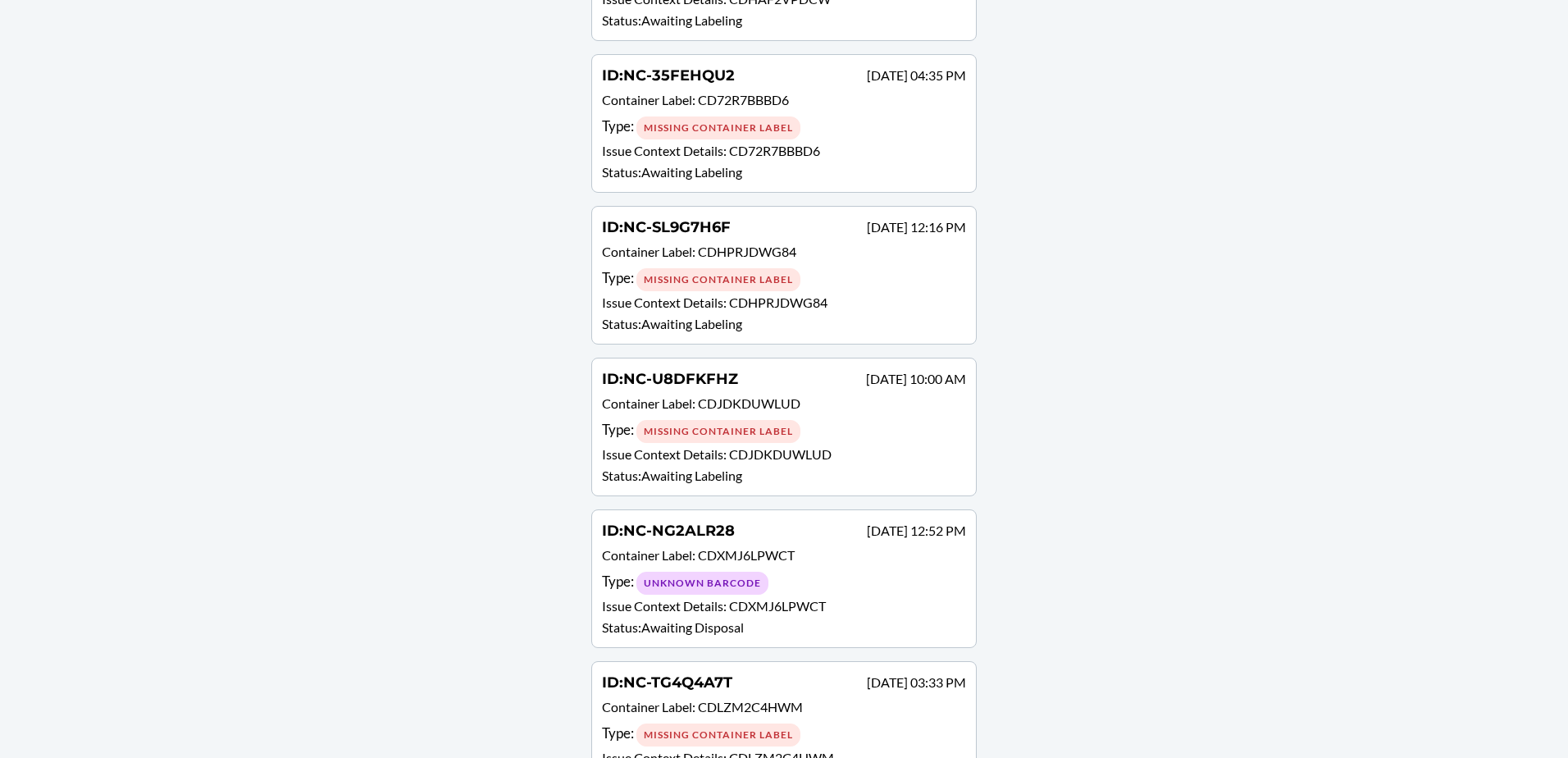
click at [798, 592] on div "Type : Unknown Barcode" at bounding box center [784, 583] width 364 height 24
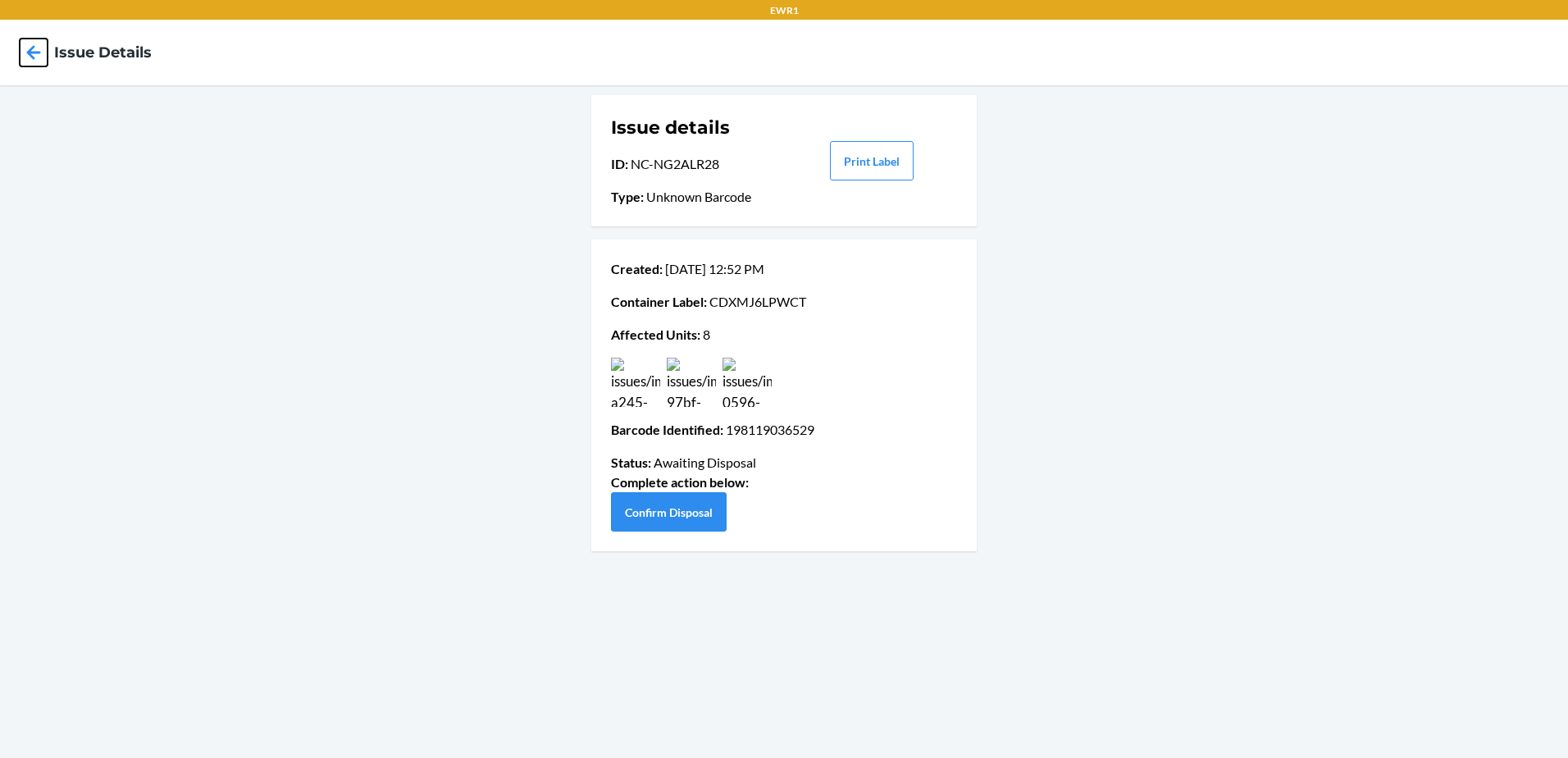
click at [26, 61] on icon at bounding box center [34, 53] width 28 height 28
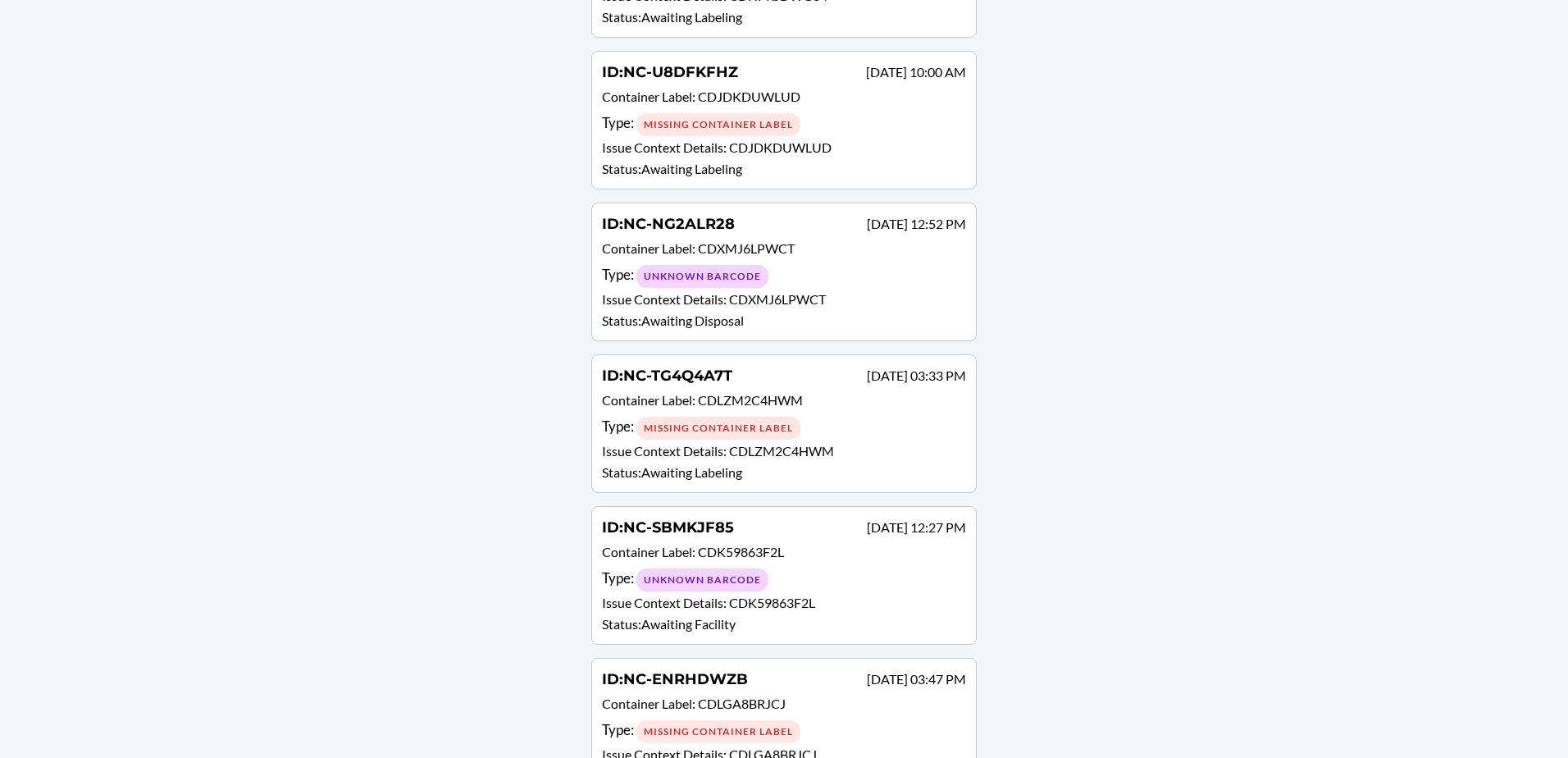
scroll to position [861, 0]
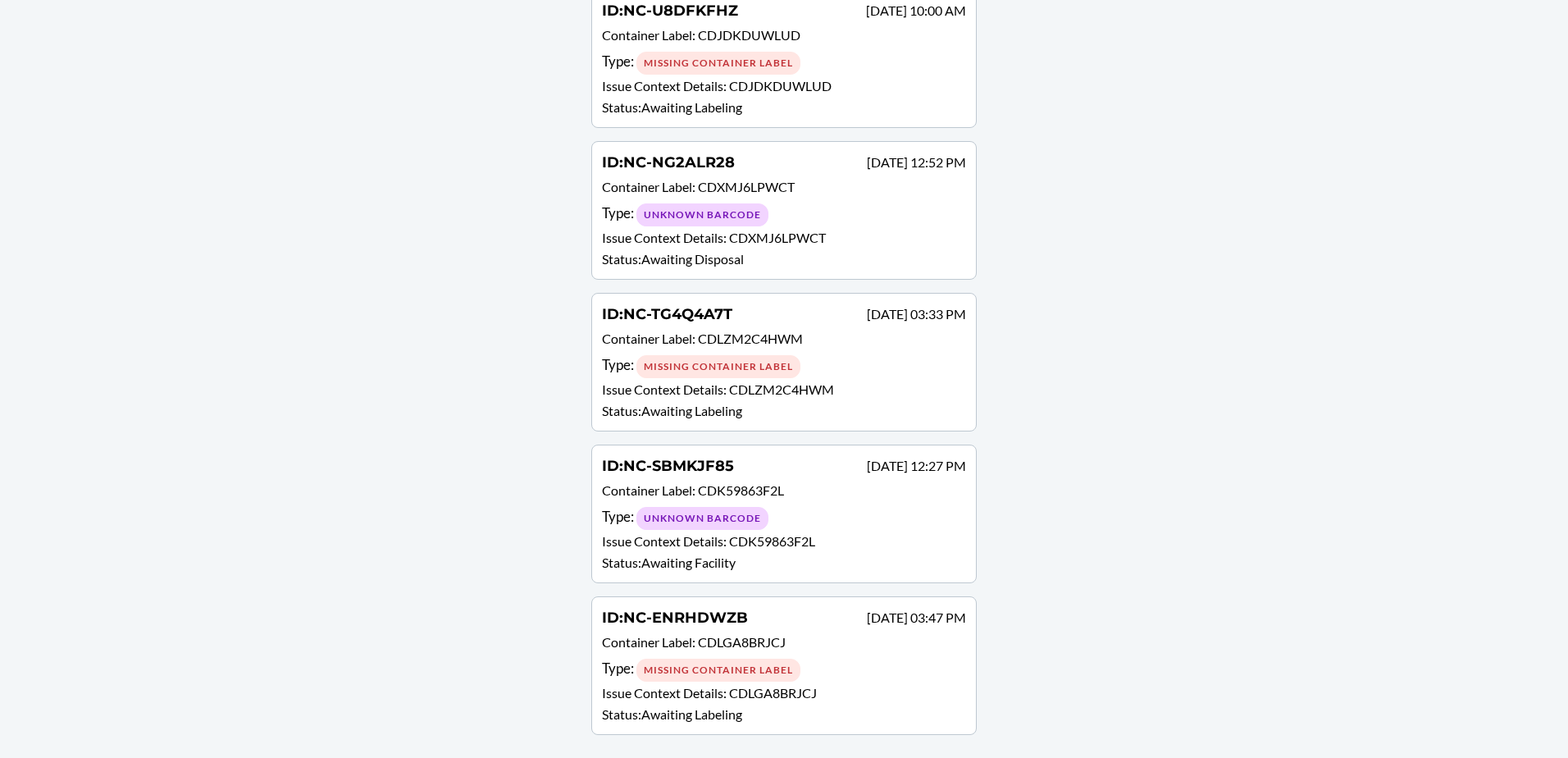
click at [852, 685] on p "Issue Context Details : CDLGA8BRJCJ" at bounding box center [784, 693] width 364 height 20
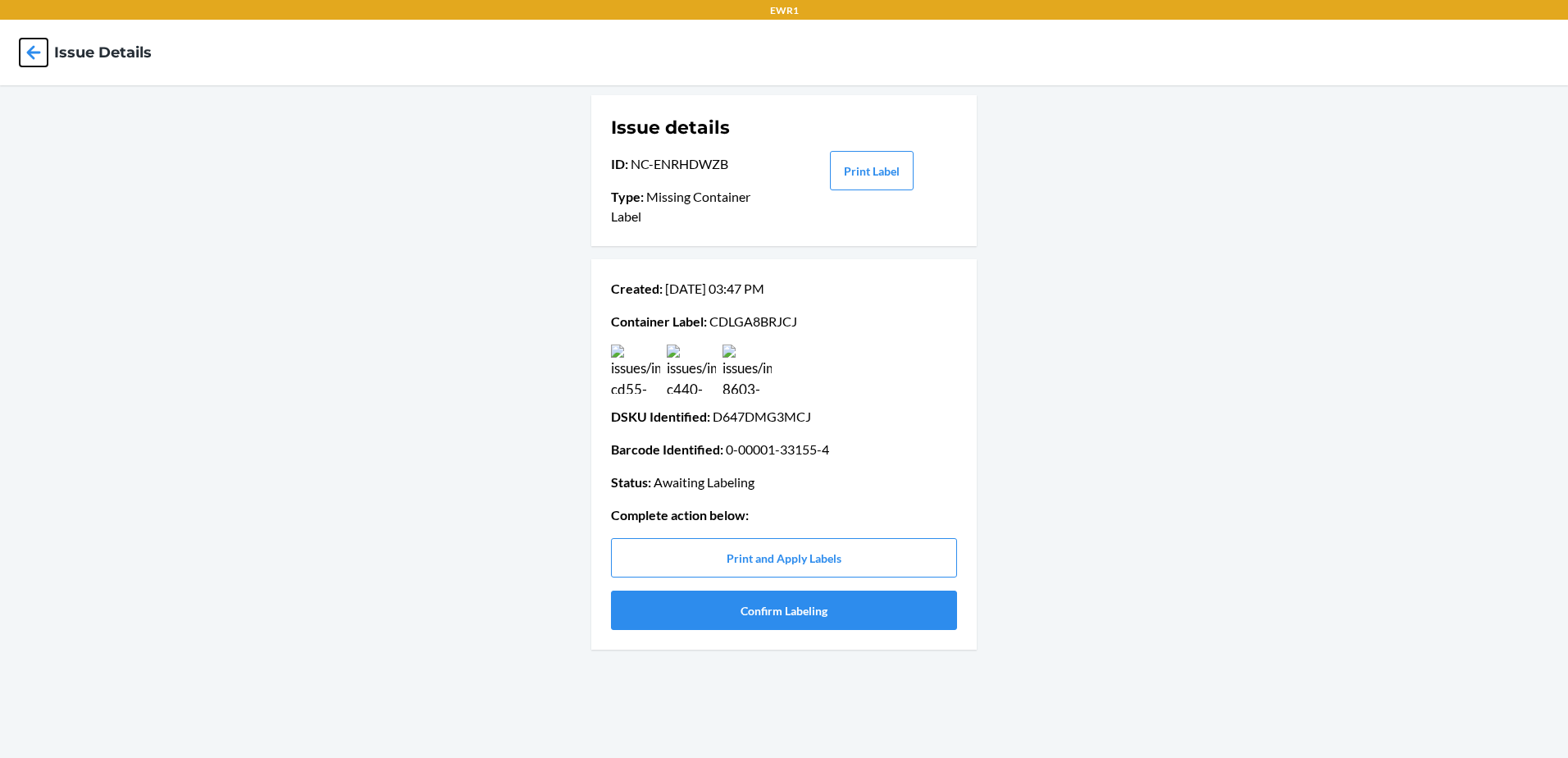
click at [27, 52] on icon at bounding box center [34, 52] width 14 height 14
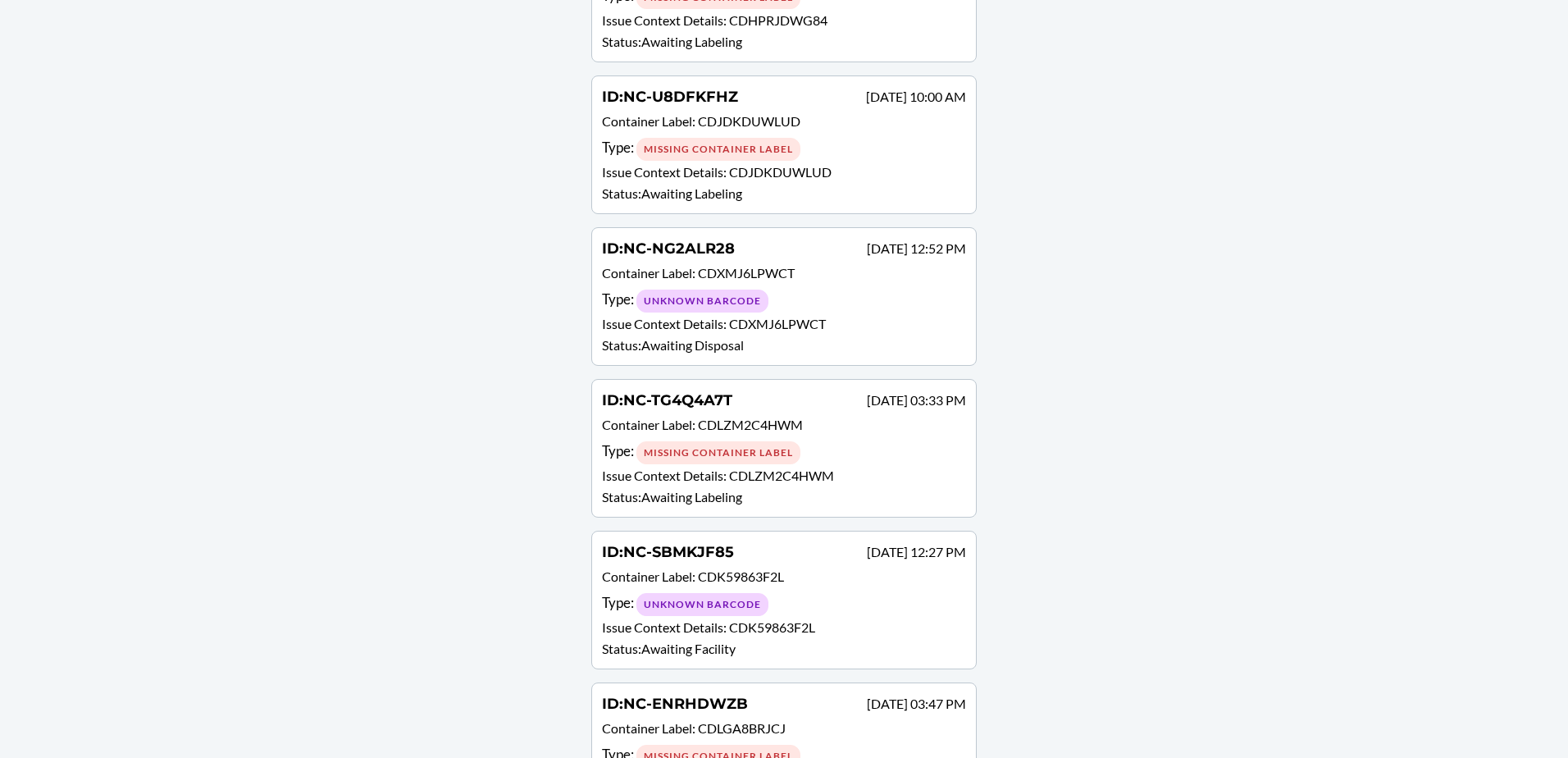
scroll to position [861, 0]
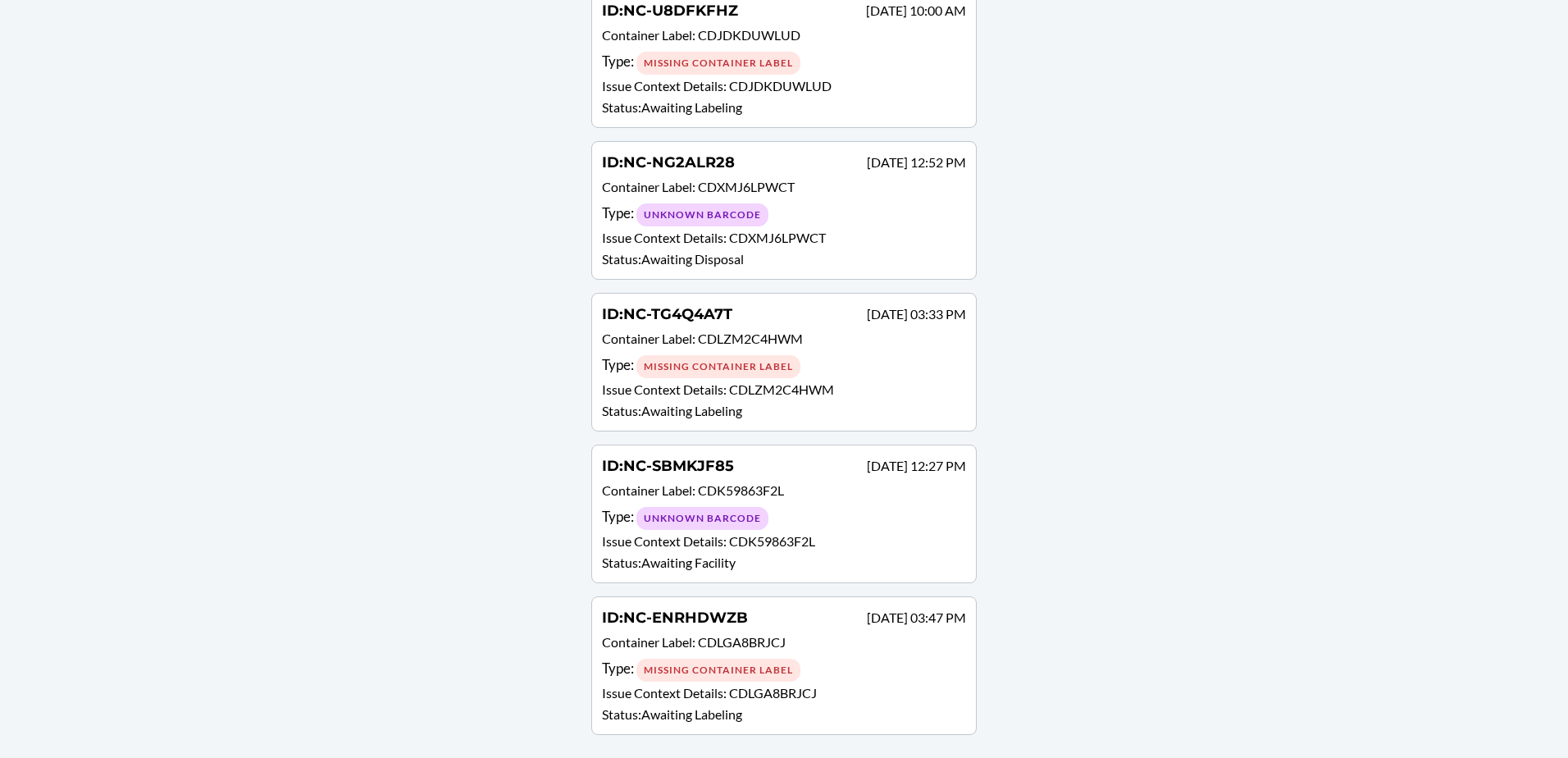
click at [865, 538] on p "Issue Context Details : CDK59863F2L" at bounding box center [784, 541] width 364 height 20
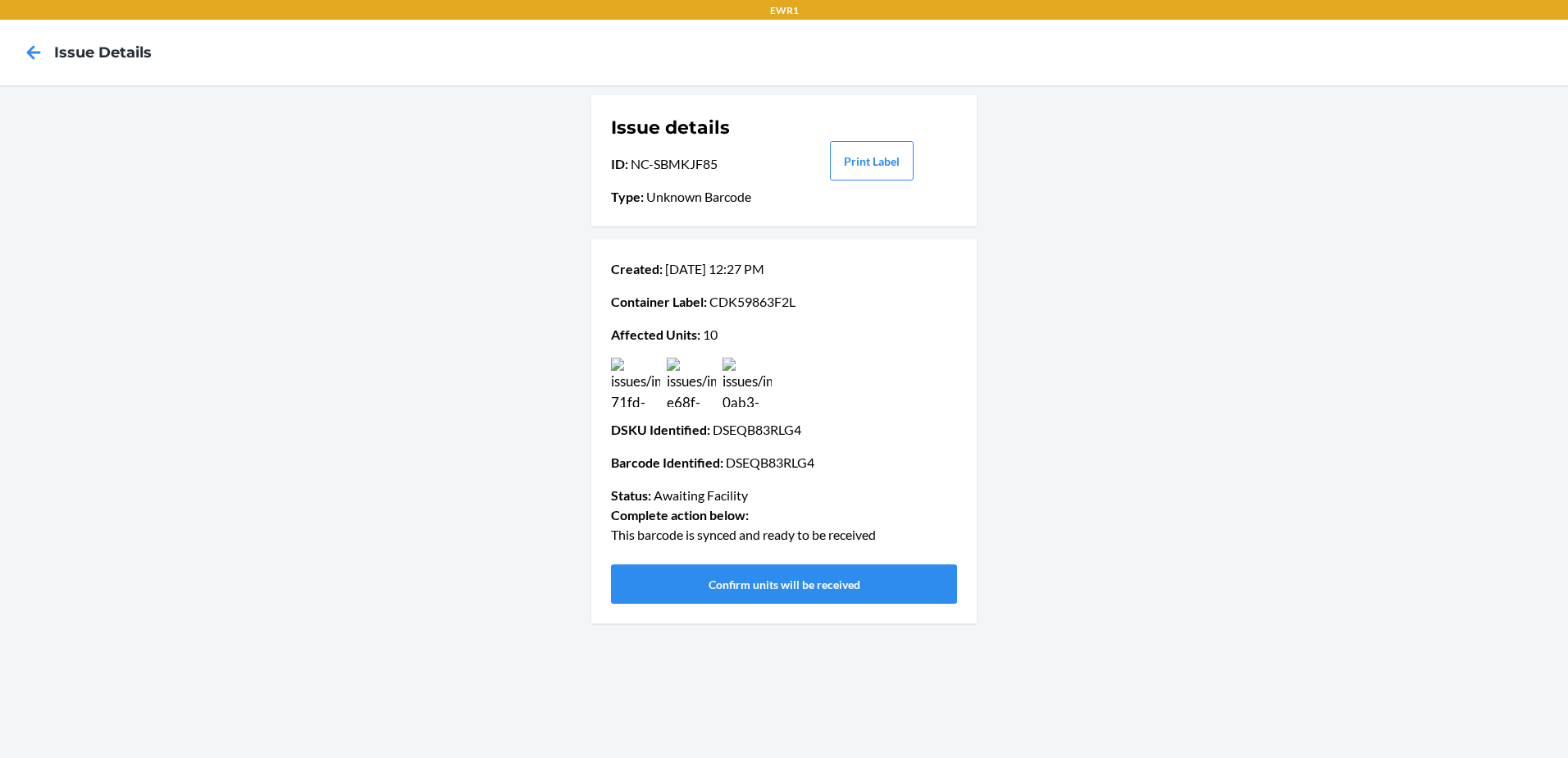
click at [748, 366] on img at bounding box center [748, 382] width 50 height 50
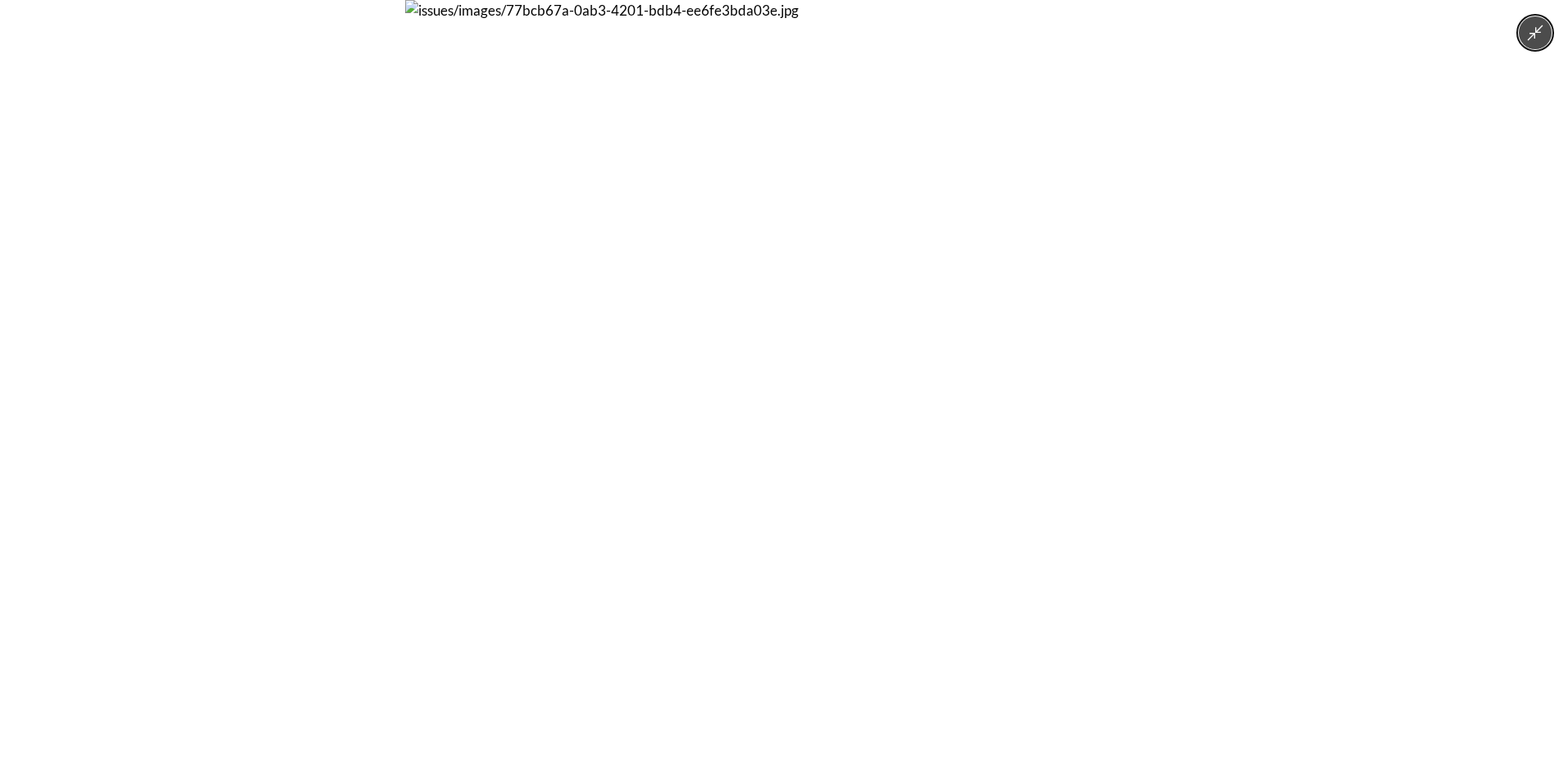
click at [757, 383] on img at bounding box center [784, 379] width 758 height 758
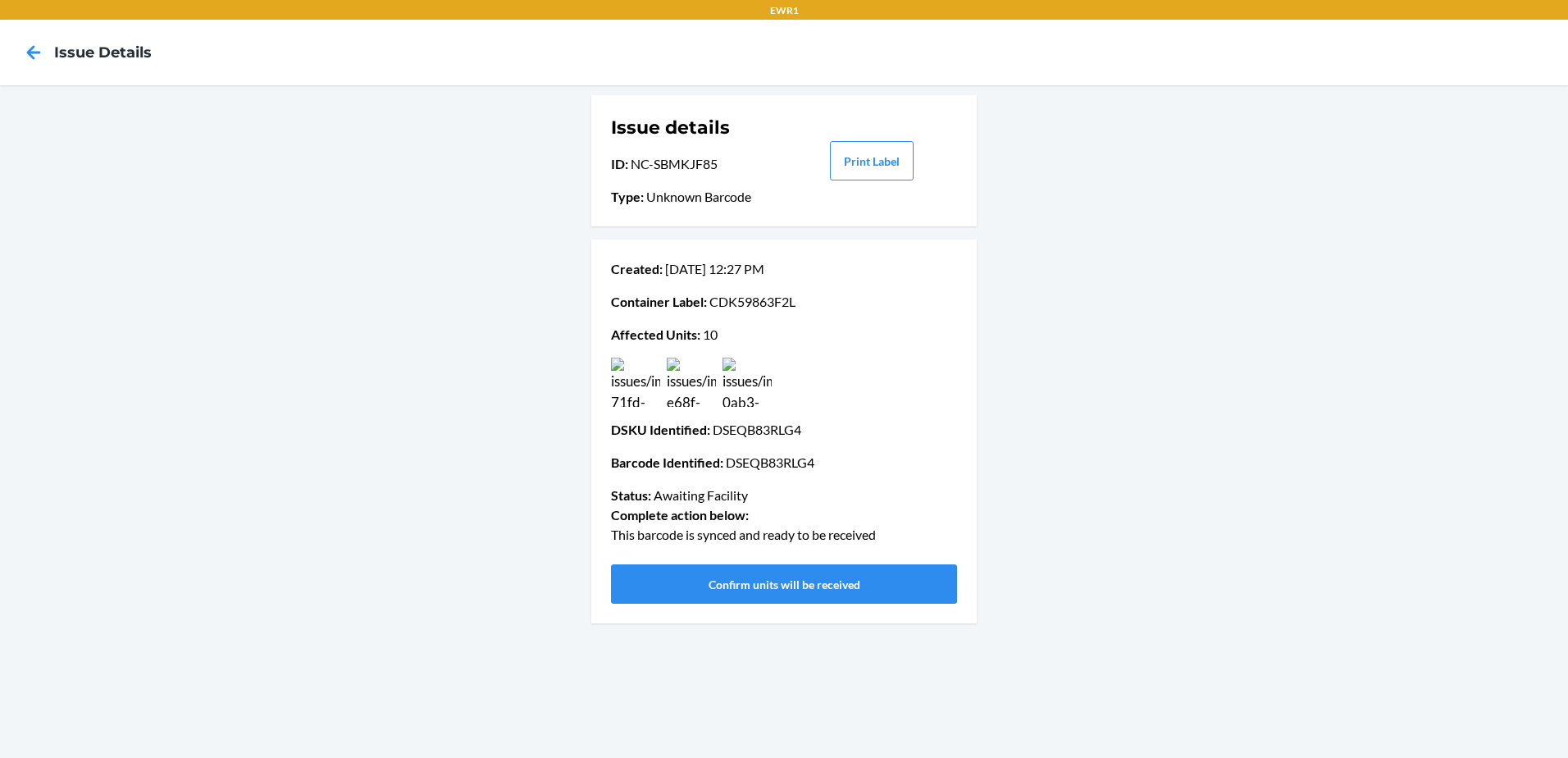
click at [695, 379] on img at bounding box center [692, 382] width 50 height 50
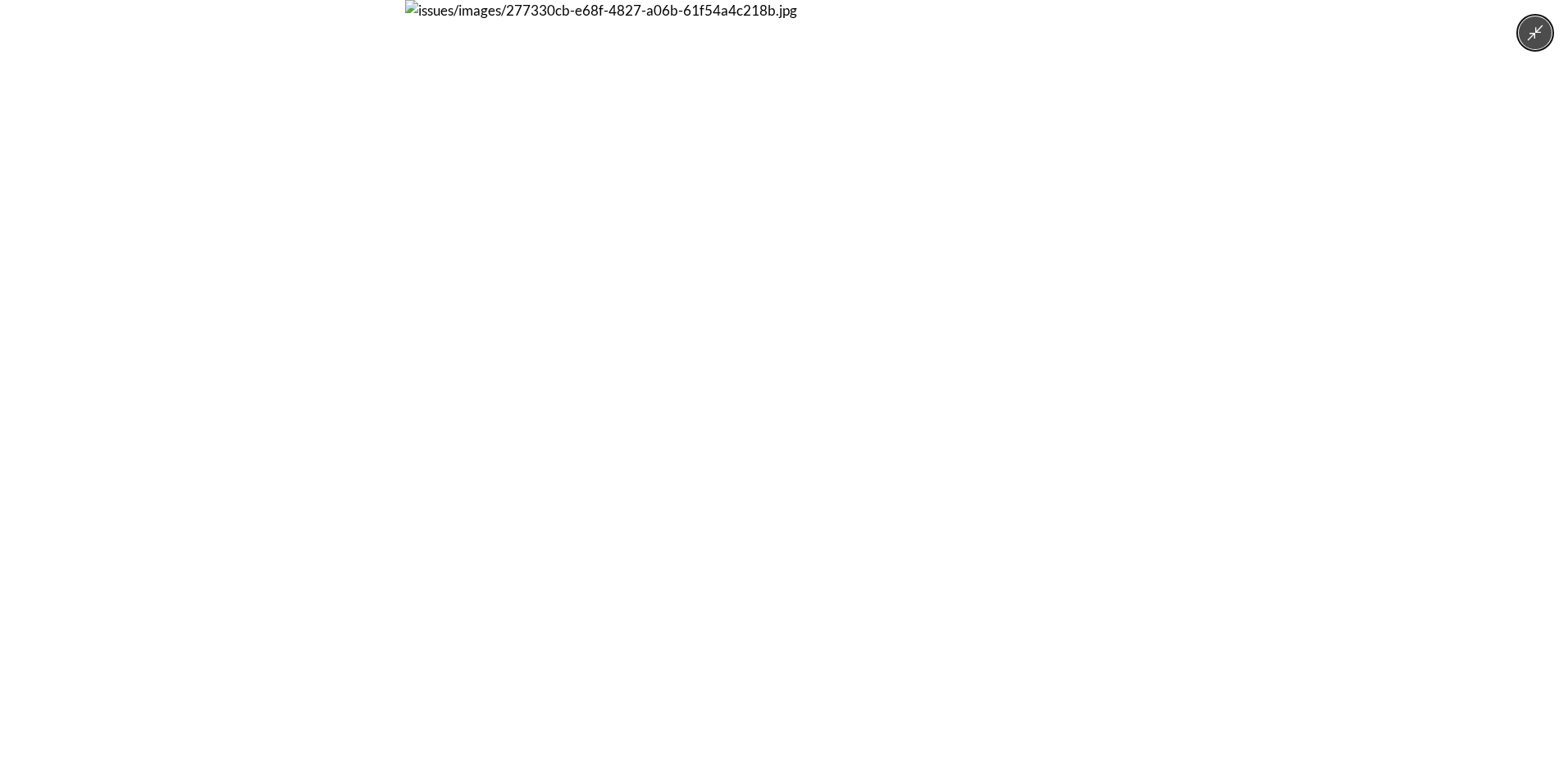
click at [703, 387] on img at bounding box center [784, 379] width 758 height 758
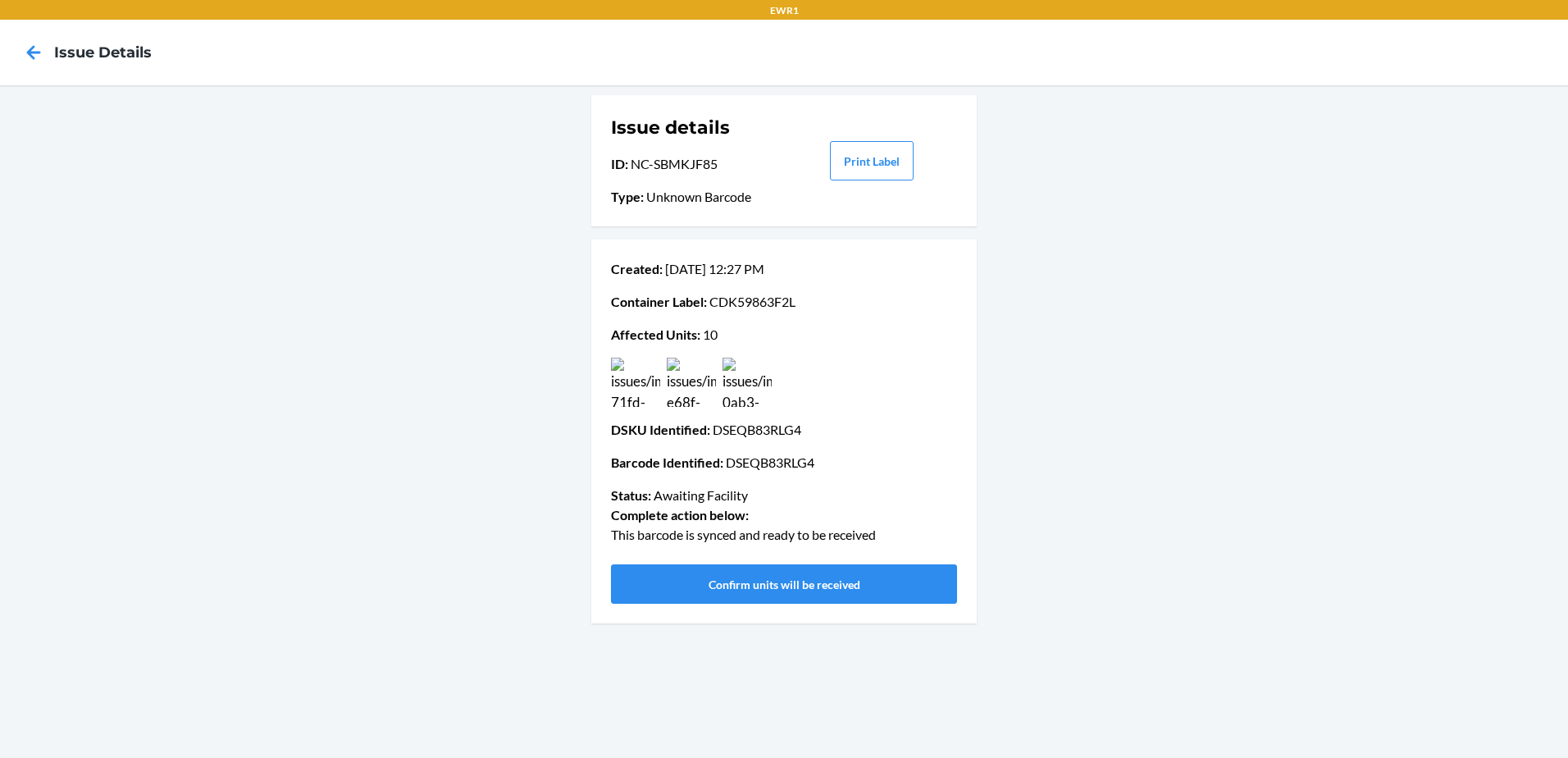
click at [635, 379] on img at bounding box center [636, 382] width 50 height 50
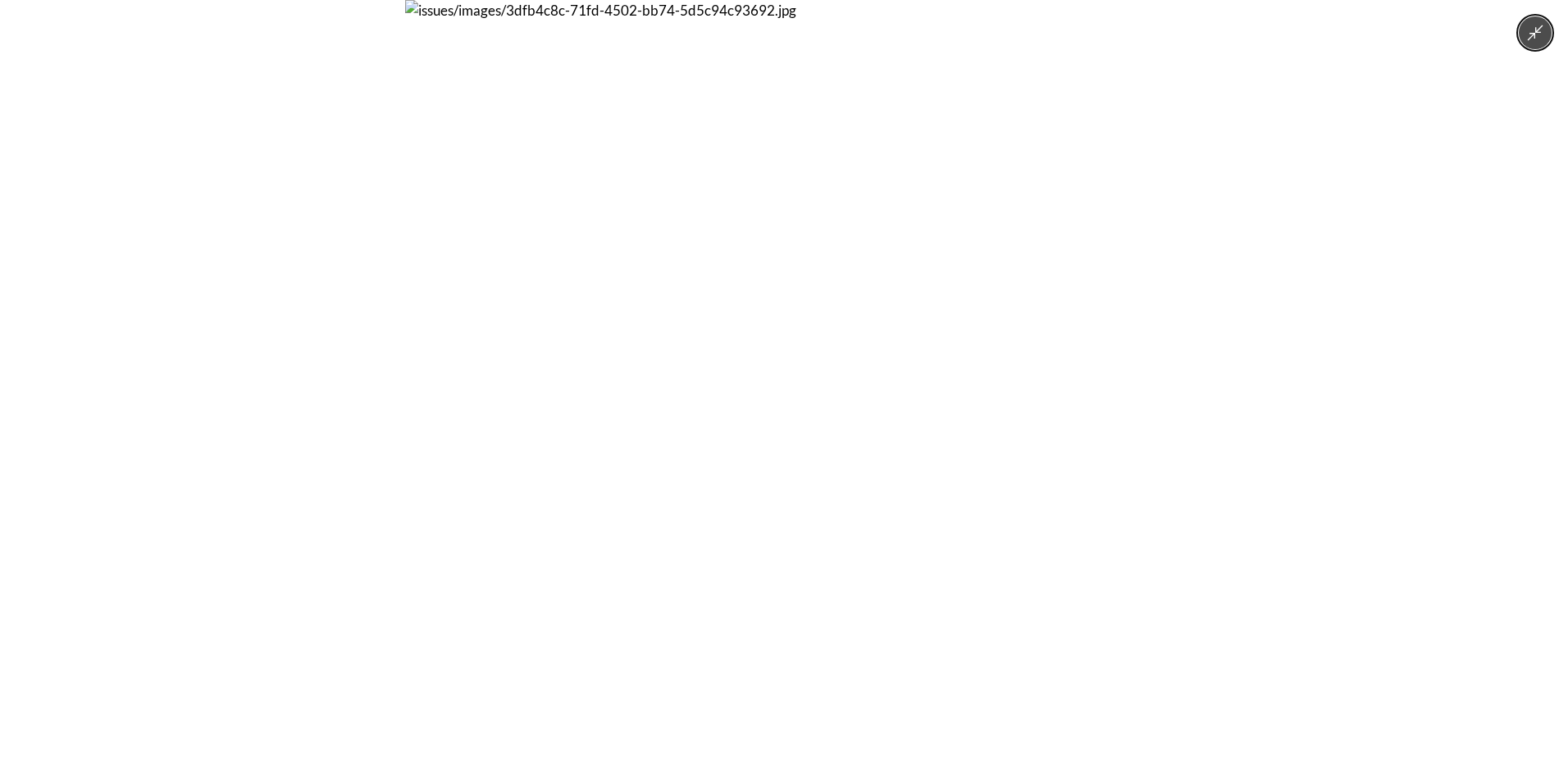
click at [1193, 256] on div at bounding box center [784, 379] width 1568 height 758
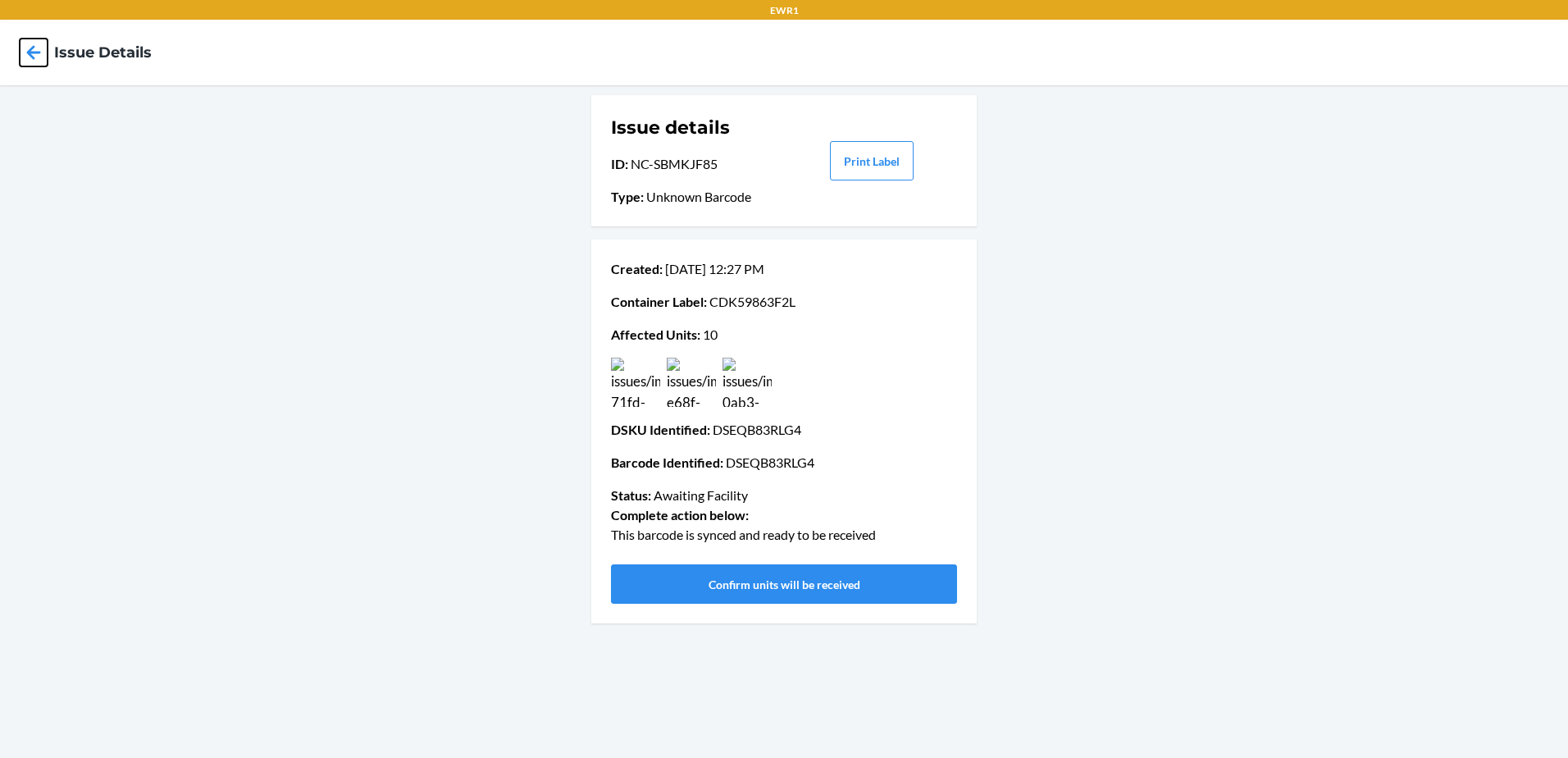
click at [36, 54] on icon at bounding box center [34, 52] width 14 height 14
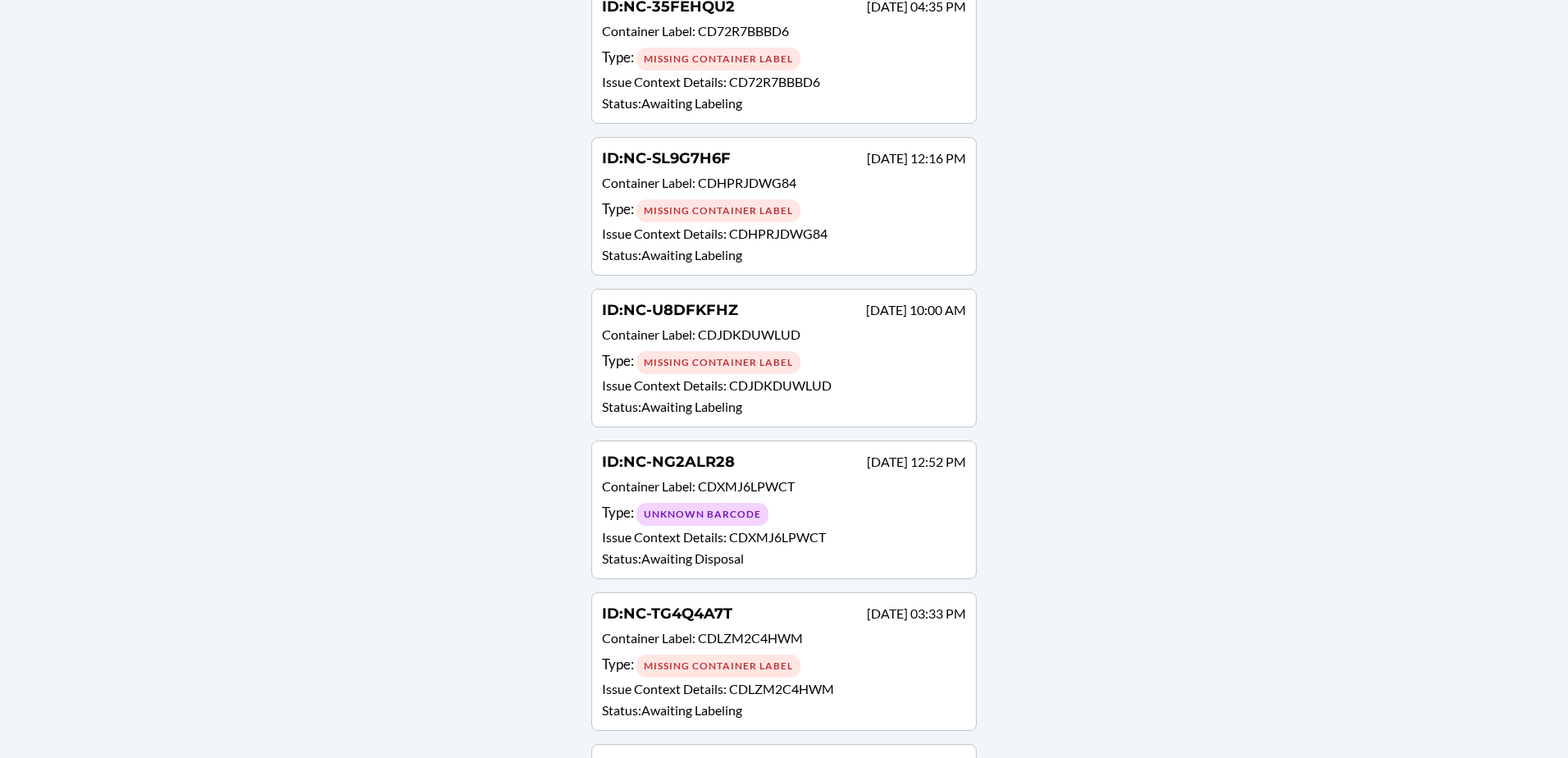
scroll to position [1164, 0]
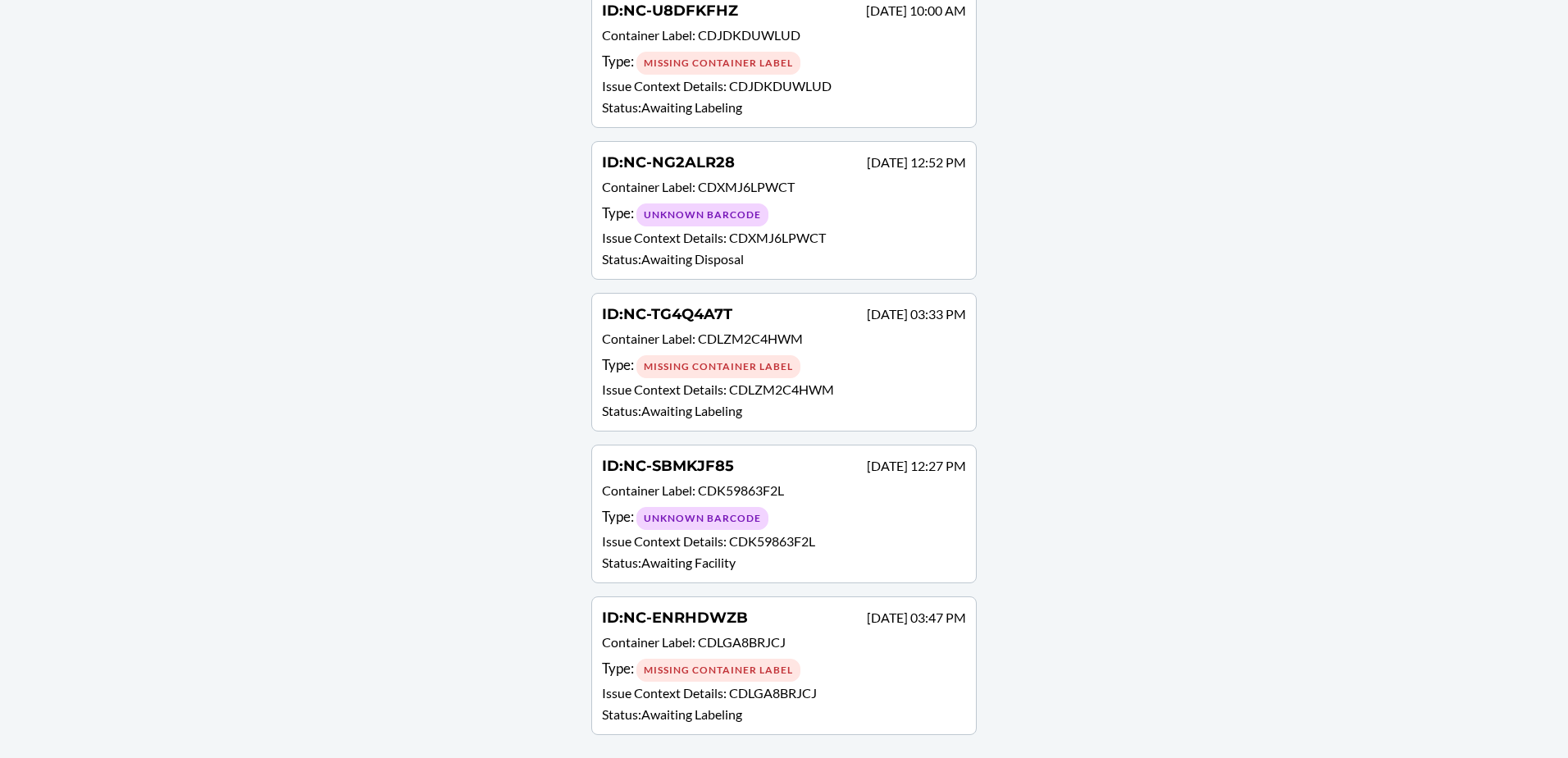
click at [877, 389] on p "Issue Context Details : CDLZM2C4HWM" at bounding box center [784, 389] width 364 height 20
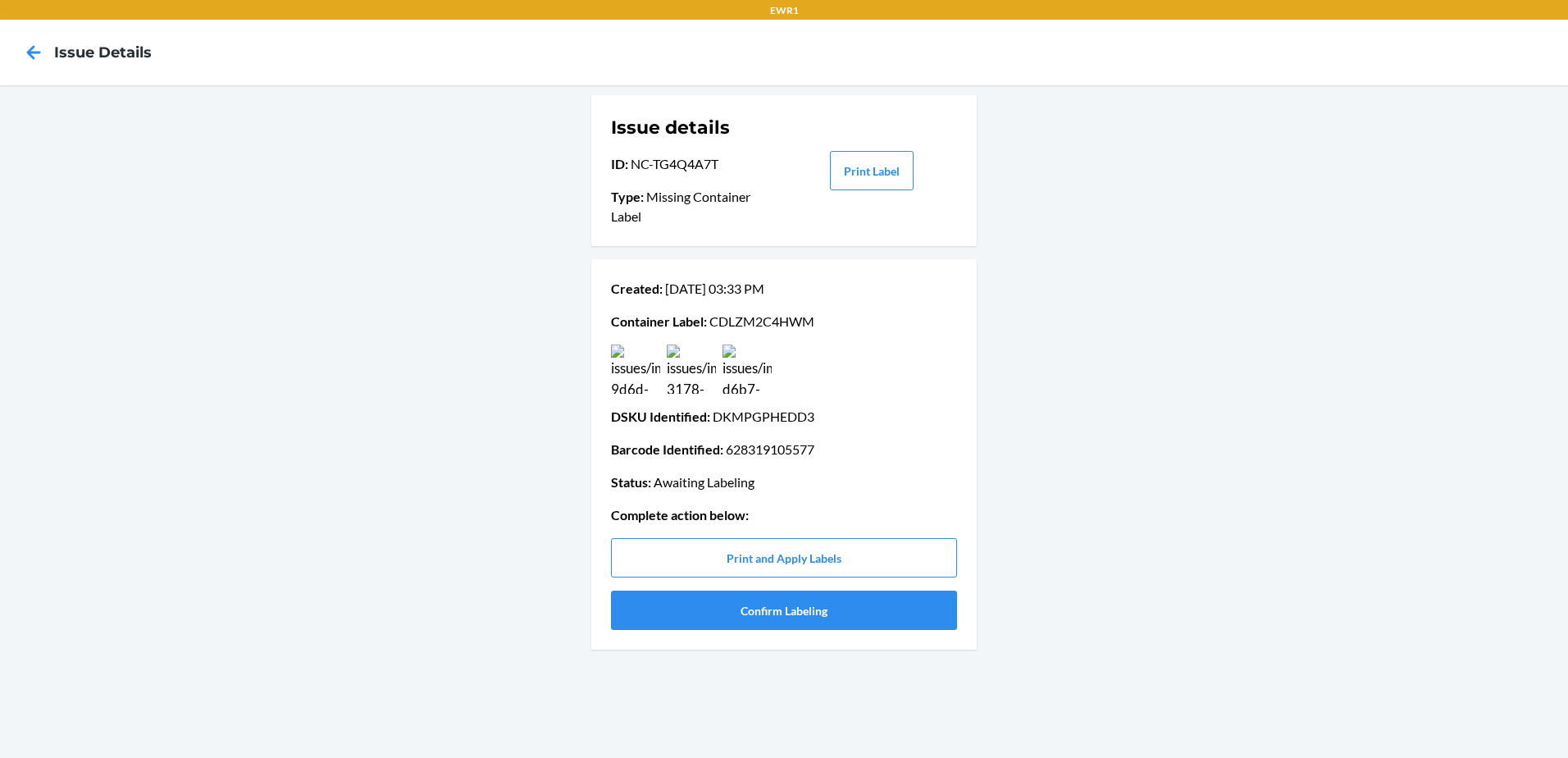
click at [652, 359] on img at bounding box center [636, 370] width 50 height 50
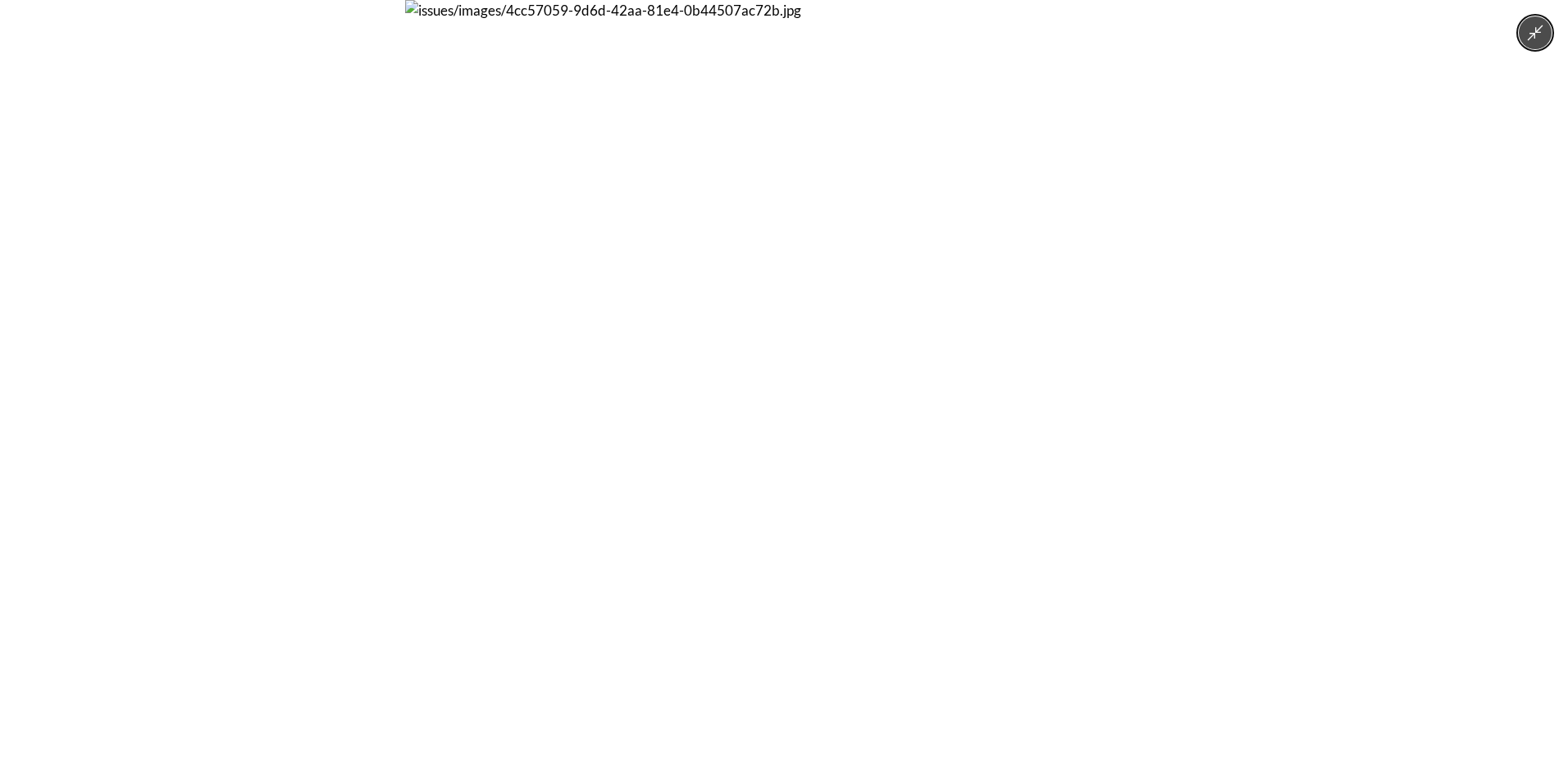
click at [643, 365] on img at bounding box center [784, 379] width 758 height 758
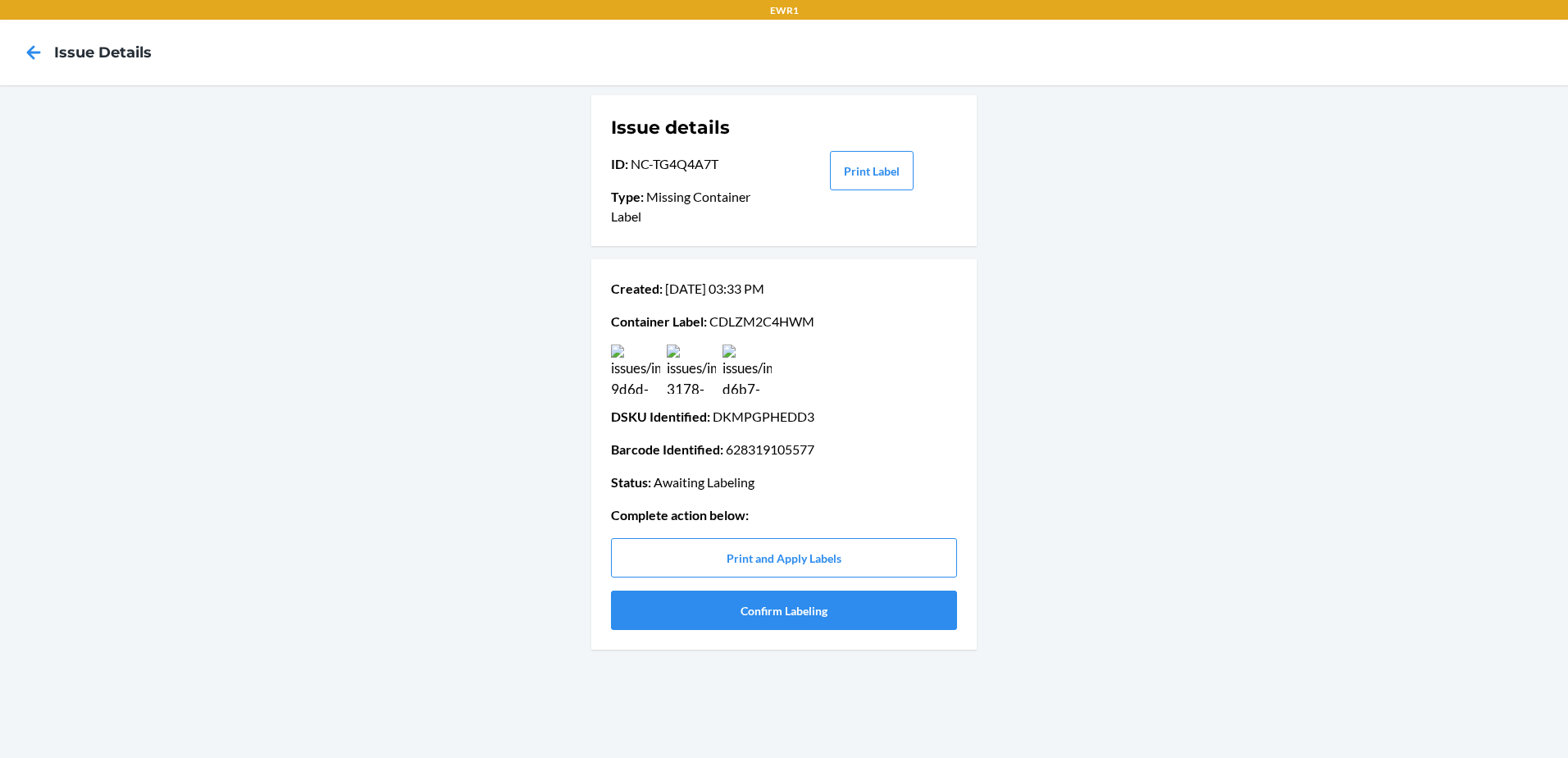
click at [749, 413] on p "DSKU Identified : DKMPGPHEDD3" at bounding box center [784, 417] width 347 height 20
copy p "DKMPGPHEDD3"
click at [798, 617] on button "Confirm Labeling" at bounding box center [784, 611] width 347 height 40
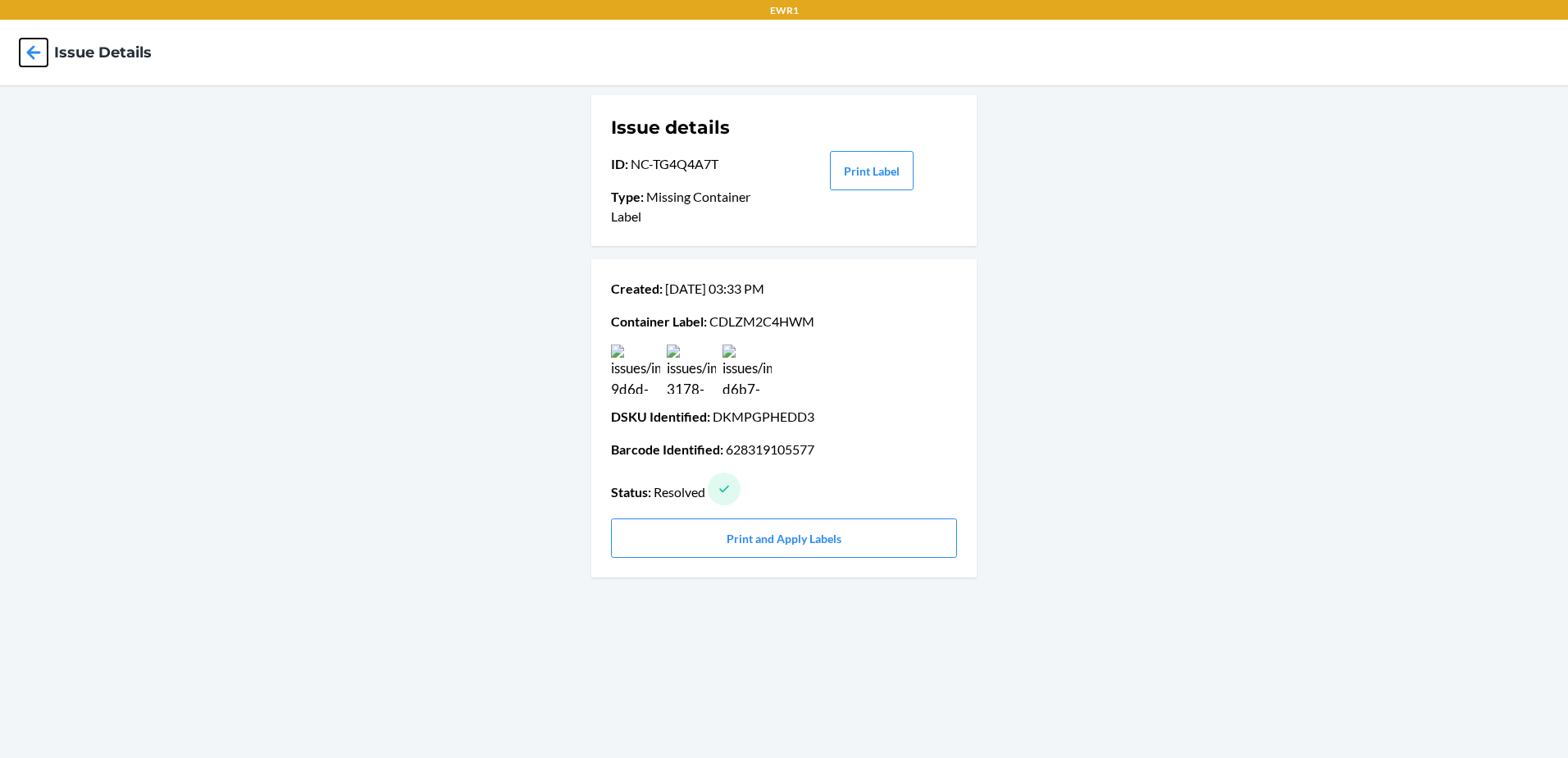
click at [38, 61] on icon at bounding box center [34, 53] width 28 height 28
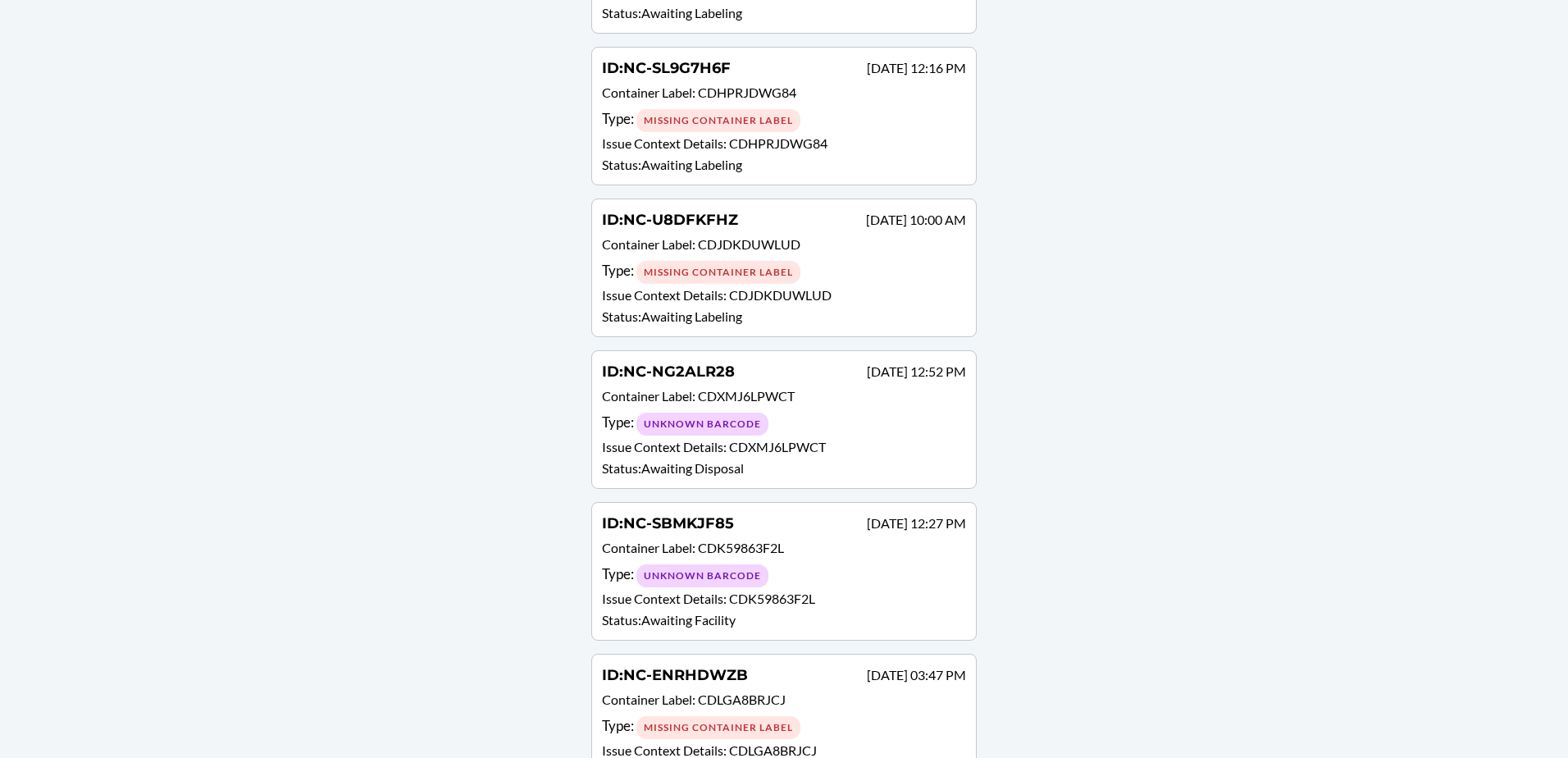
scroll to position [931, 0]
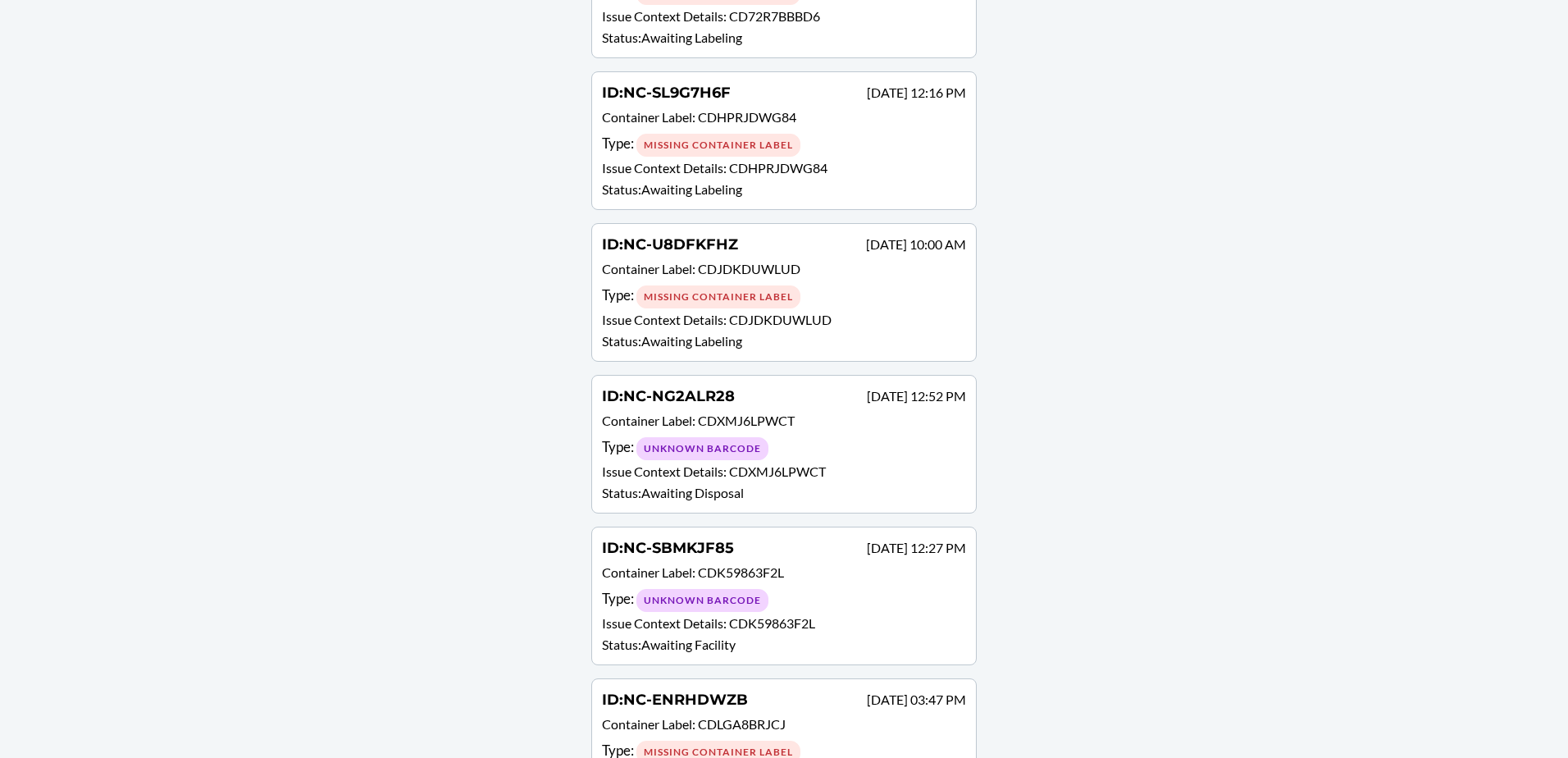
click at [821, 279] on p "Container Label : CDJDKDUWLUD" at bounding box center [784, 271] width 364 height 24
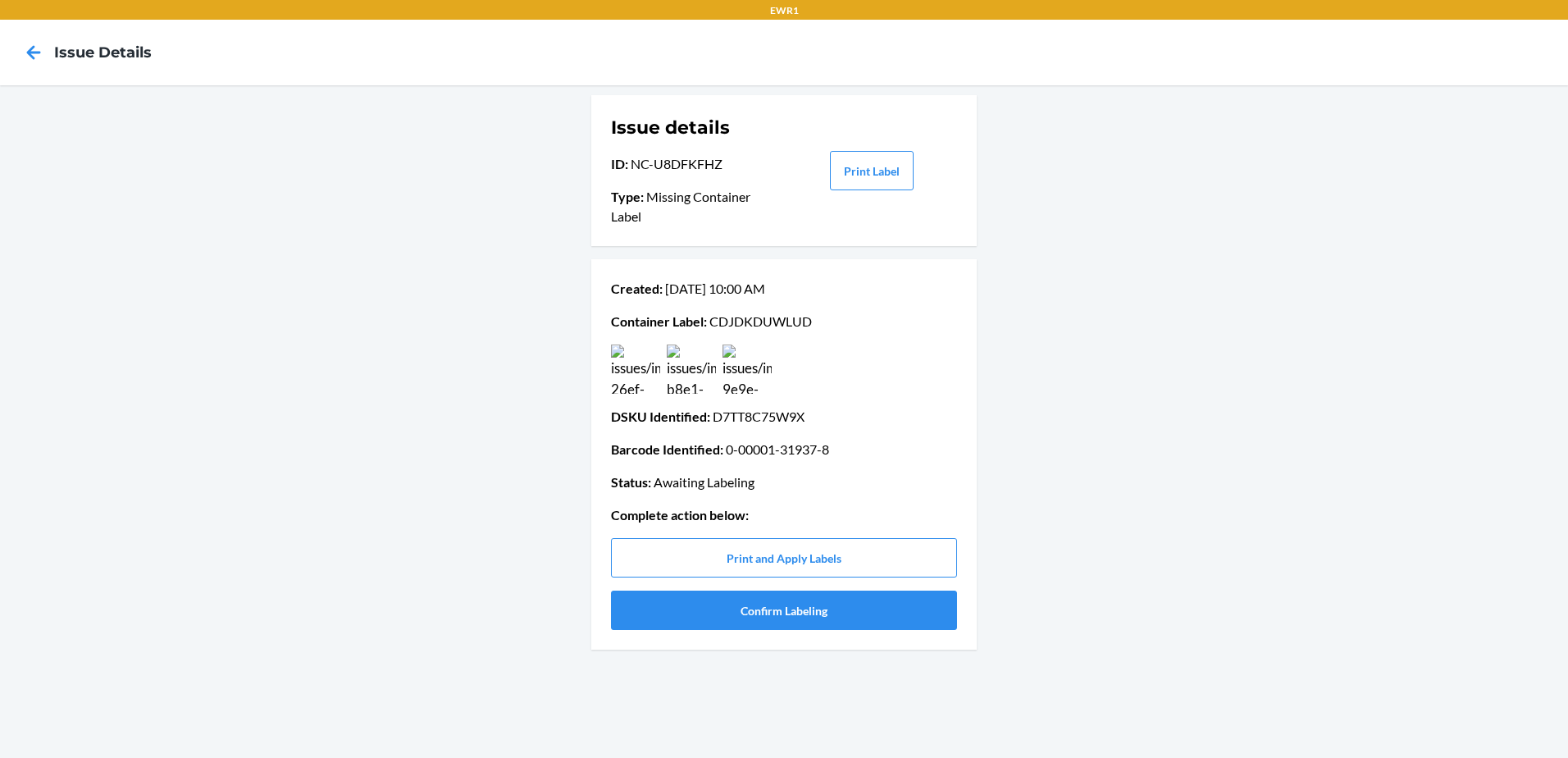
click at [639, 357] on img at bounding box center [636, 370] width 50 height 50
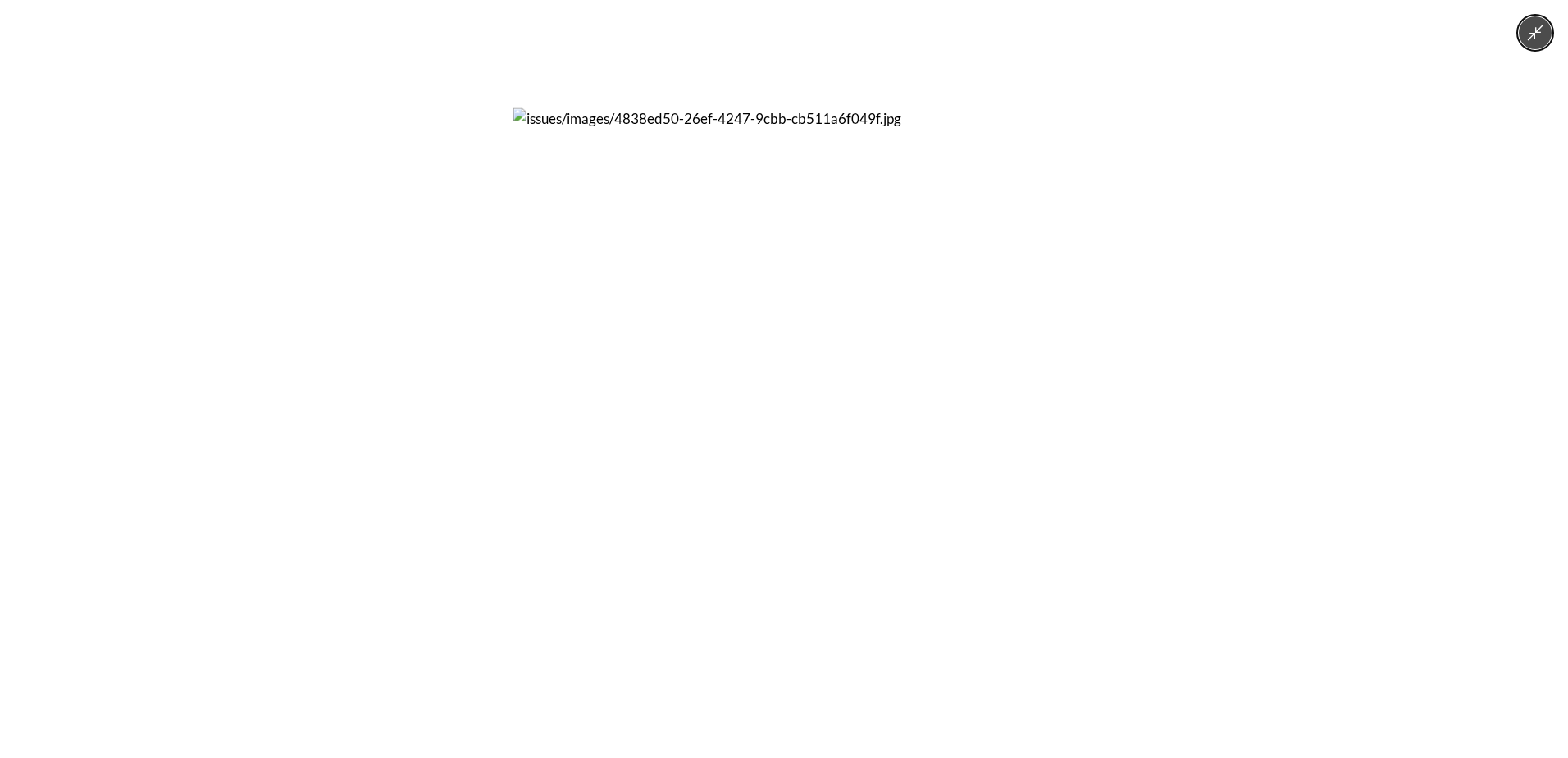
click at [639, 361] on img at bounding box center [784, 379] width 542 height 542
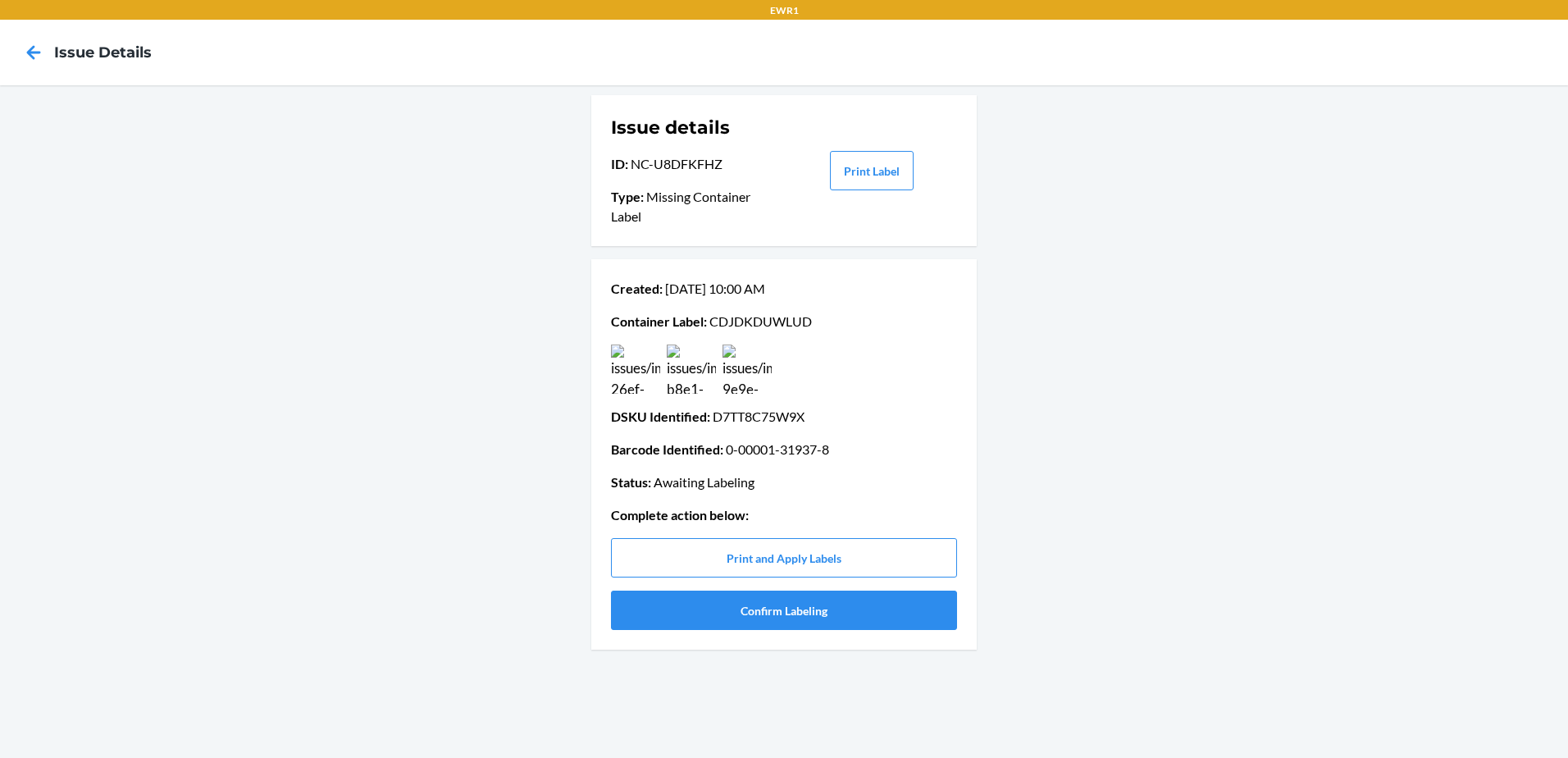
click at [676, 363] on img at bounding box center [692, 370] width 50 height 50
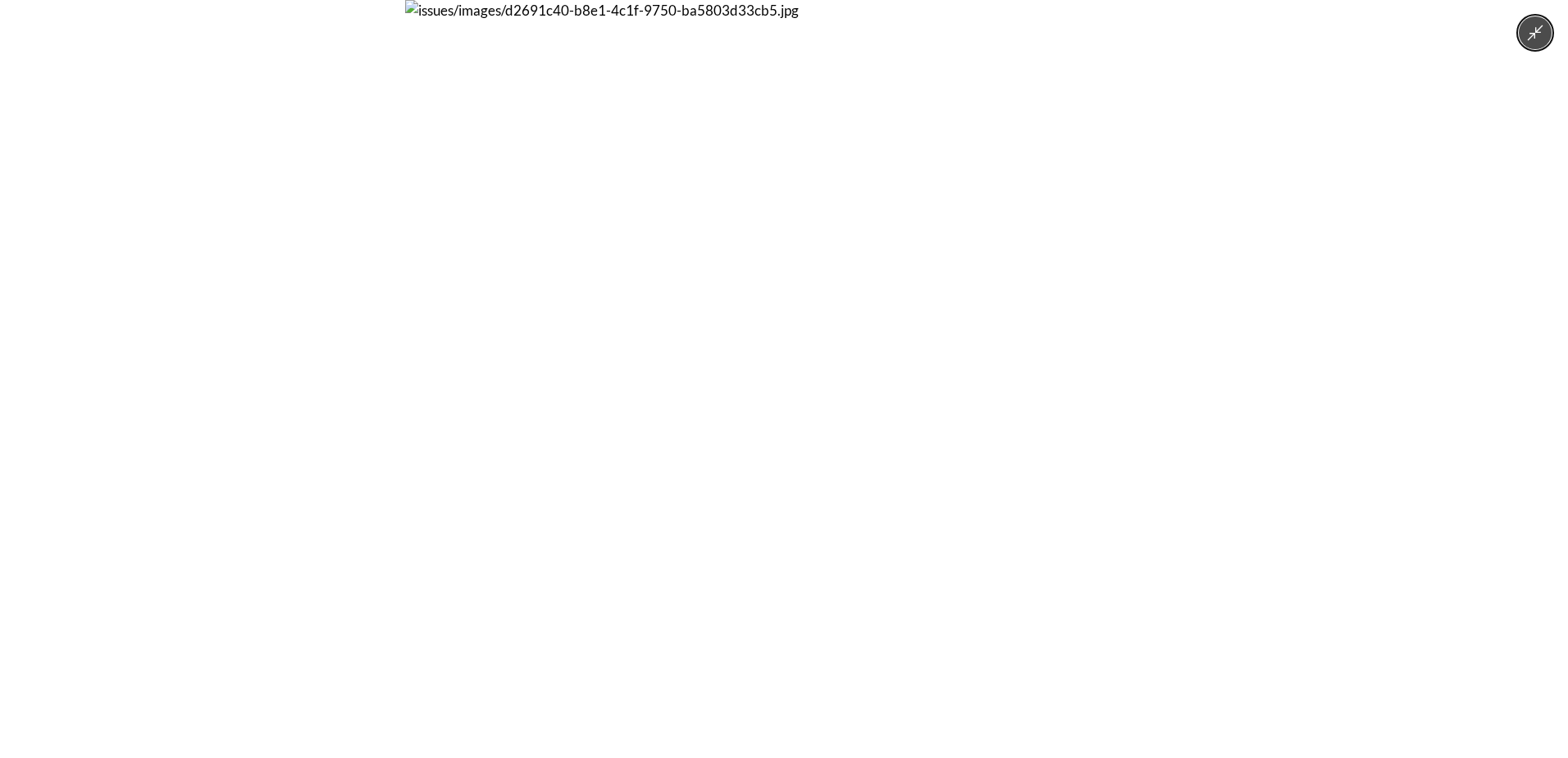
click at [676, 363] on img at bounding box center [784, 379] width 758 height 758
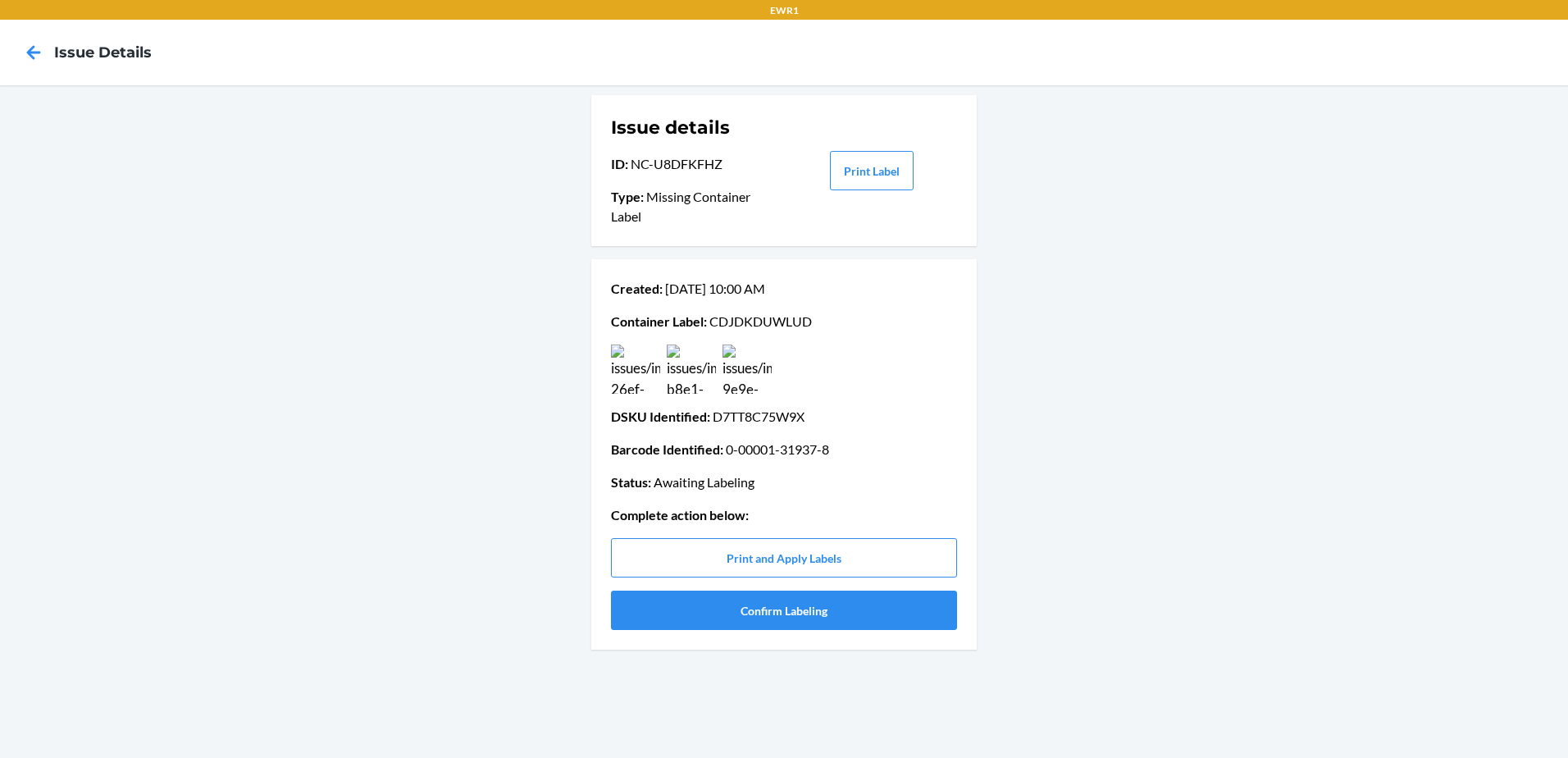
click at [744, 371] on img at bounding box center [748, 370] width 50 height 50
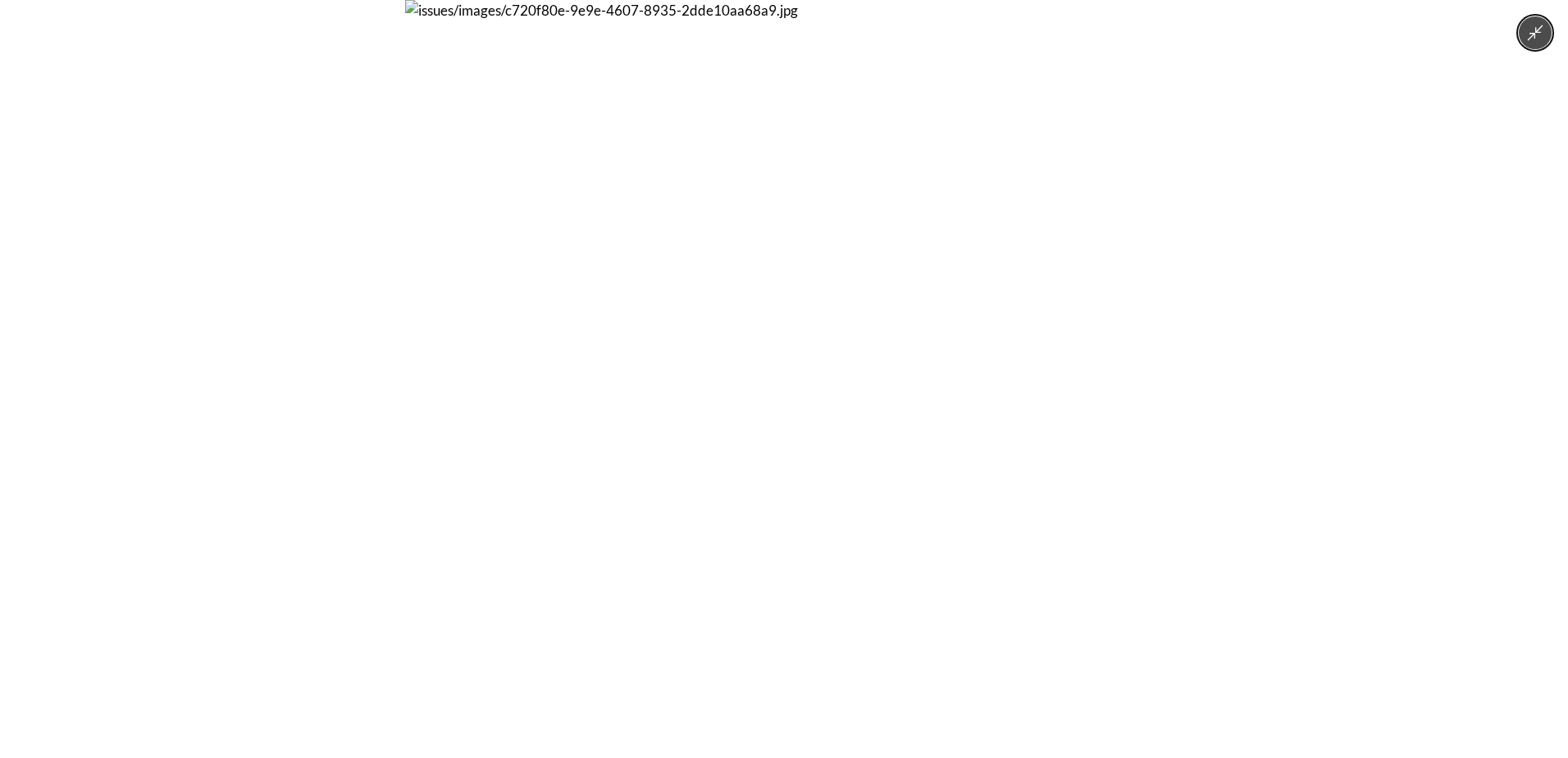
click at [744, 371] on img at bounding box center [784, 379] width 758 height 758
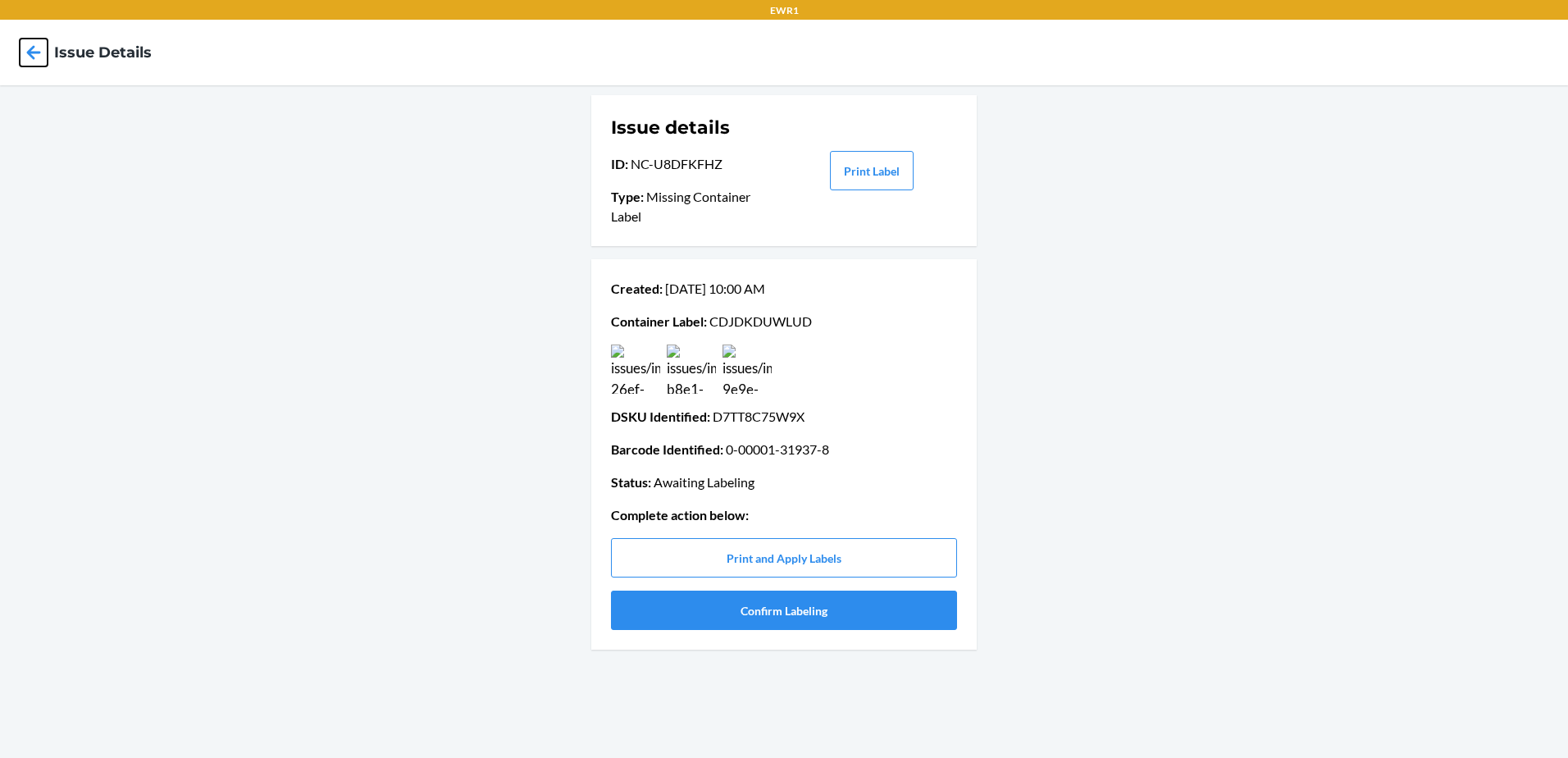
click at [39, 50] on icon at bounding box center [34, 53] width 28 height 28
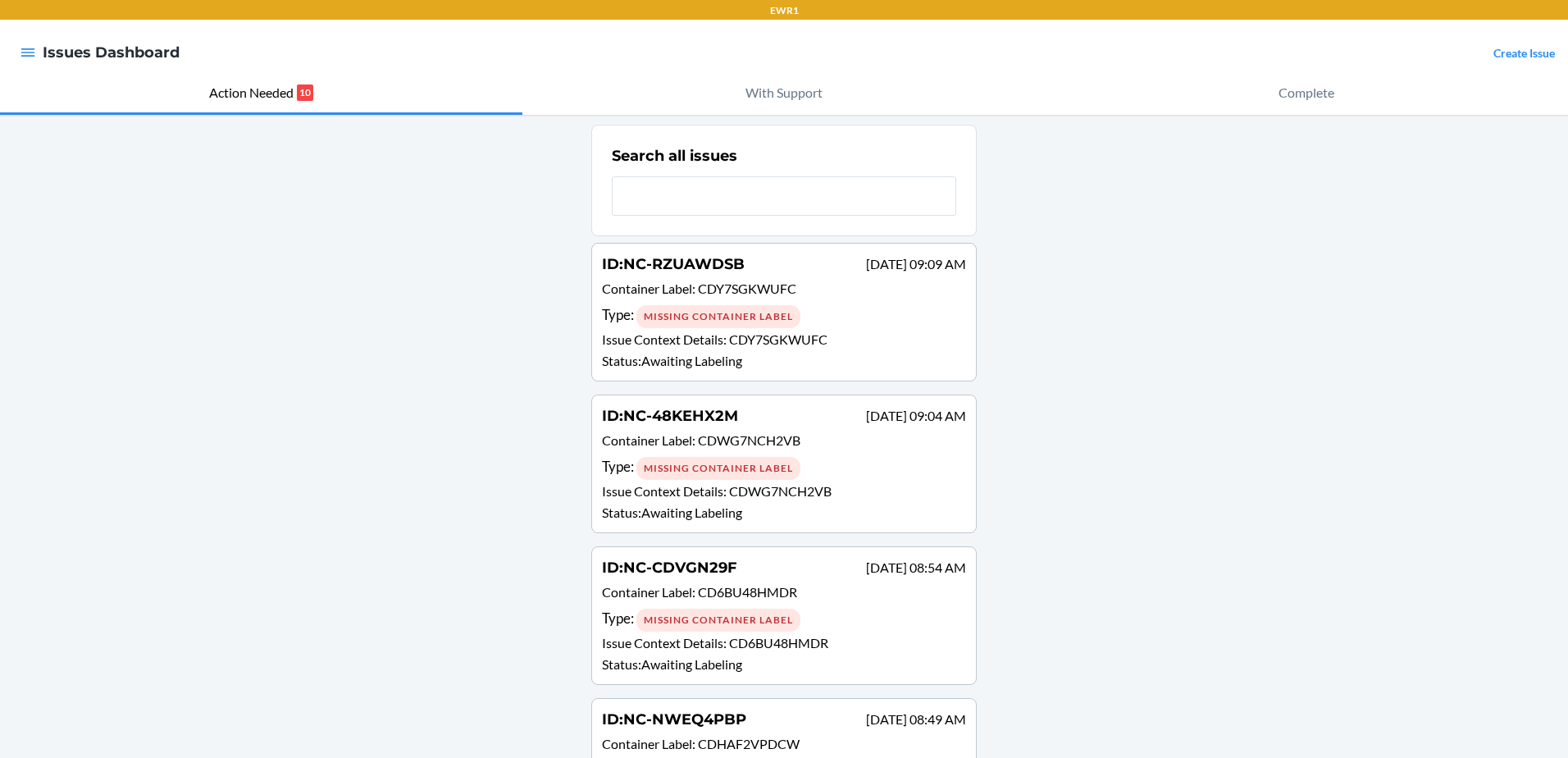
click at [766, 201] on input "text" at bounding box center [784, 197] width 345 height 40
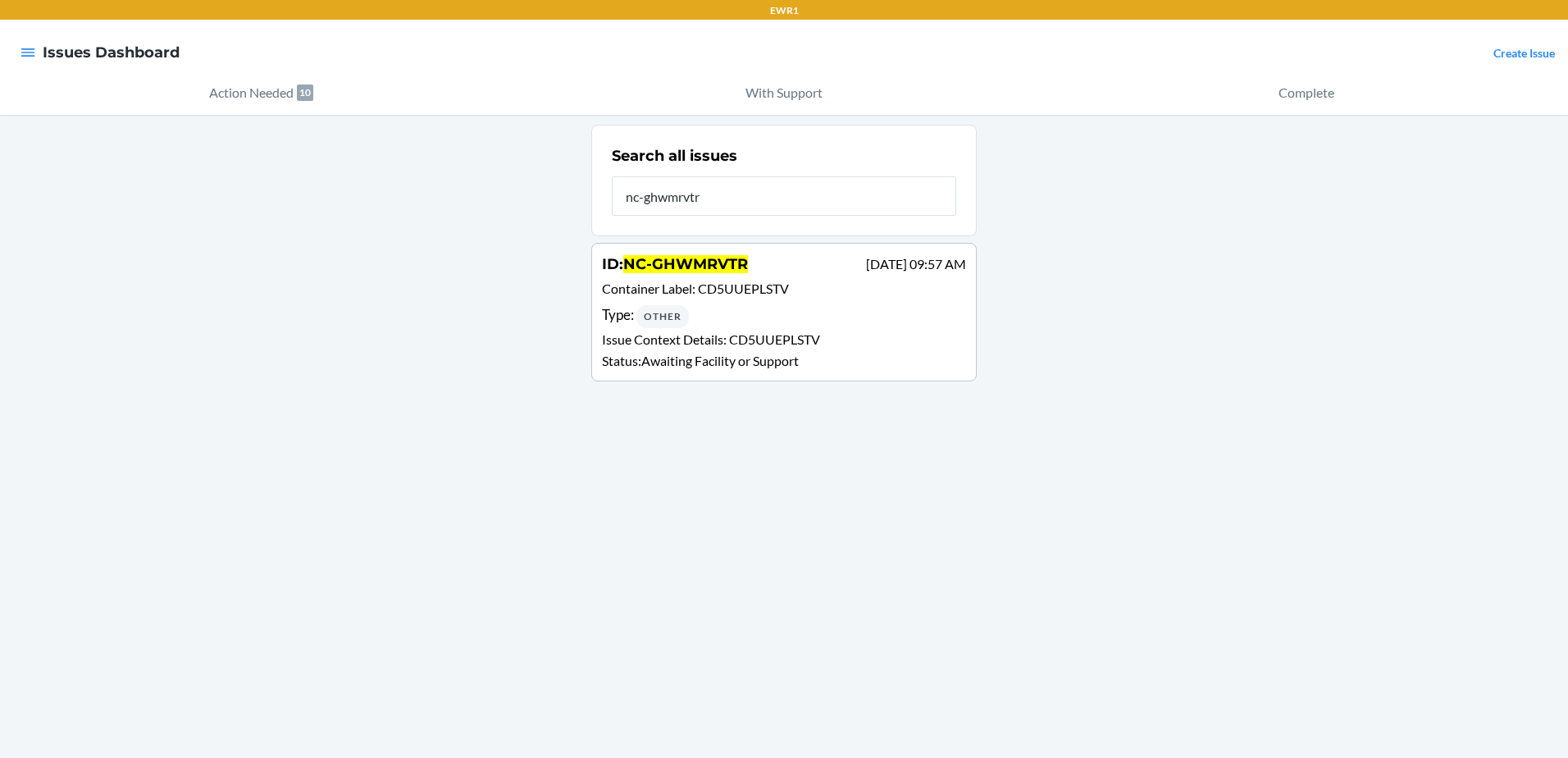
type input "nc-ghwmrvtr"
click at [804, 304] on div "Type : Other" at bounding box center [784, 316] width 364 height 24
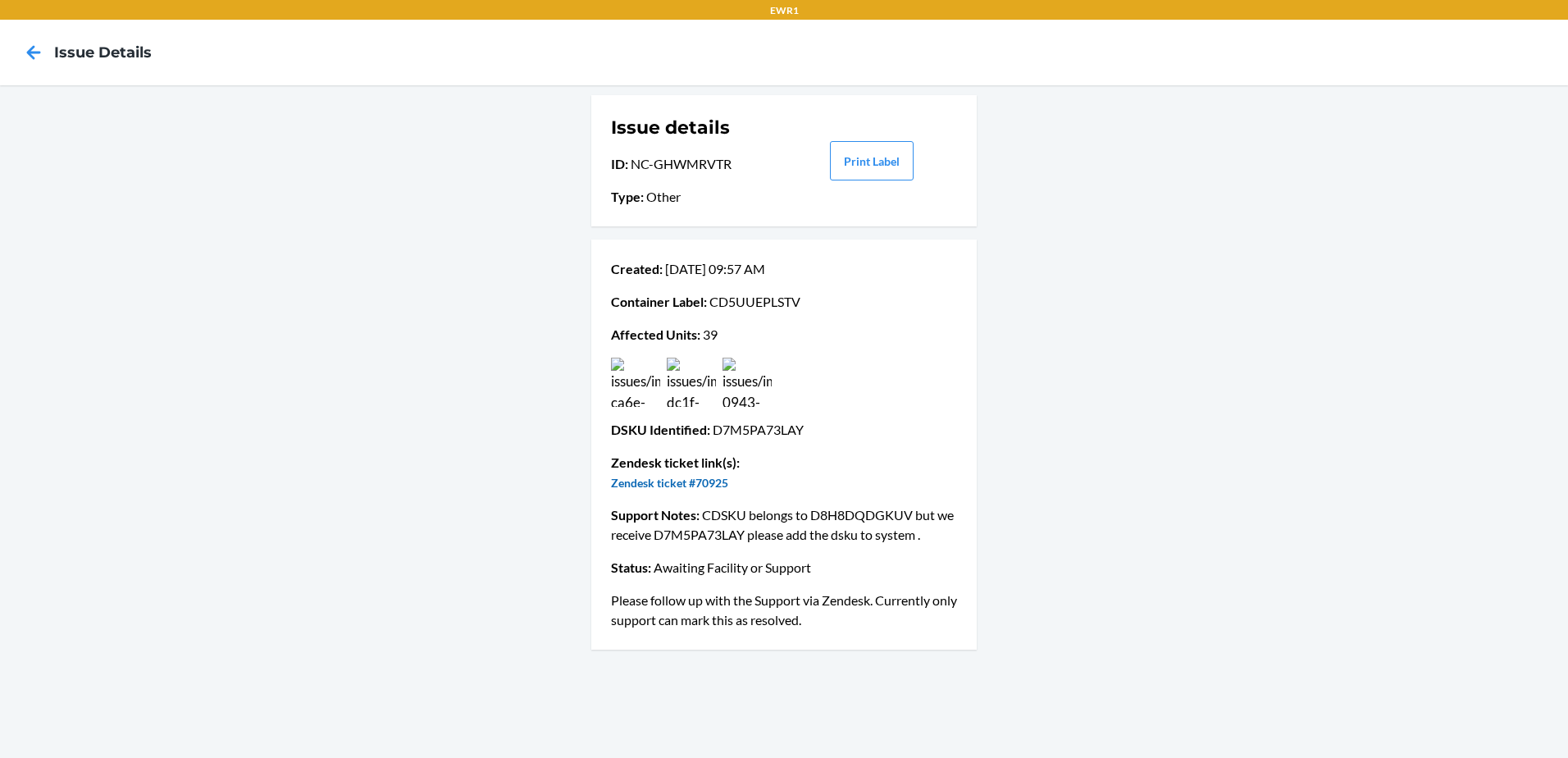
click at [709, 479] on link "Zendesk ticket #70925" at bounding box center [669, 483] width 117 height 14
click at [38, 59] on icon at bounding box center [34, 53] width 28 height 28
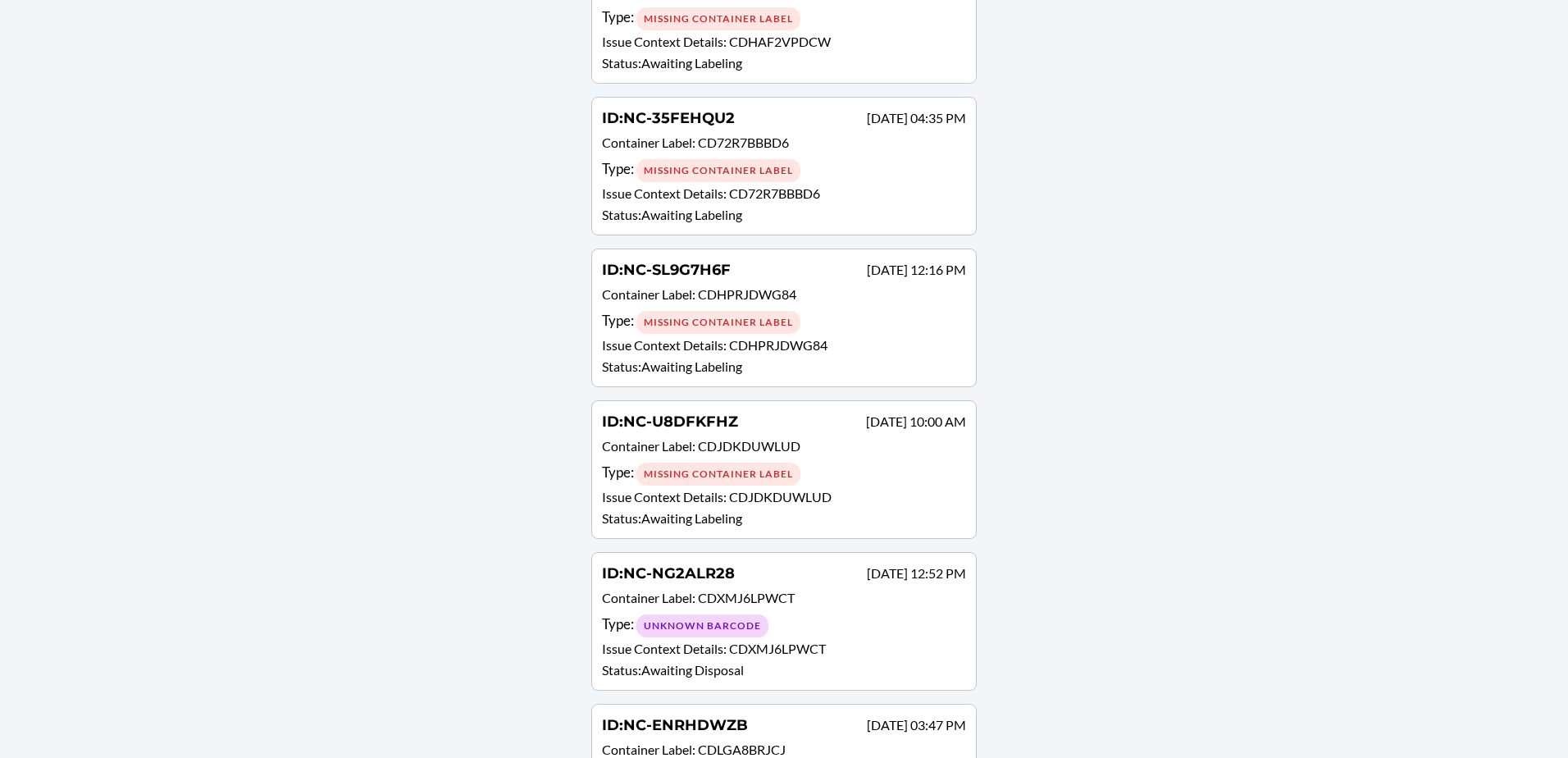
scroll to position [861, 0]
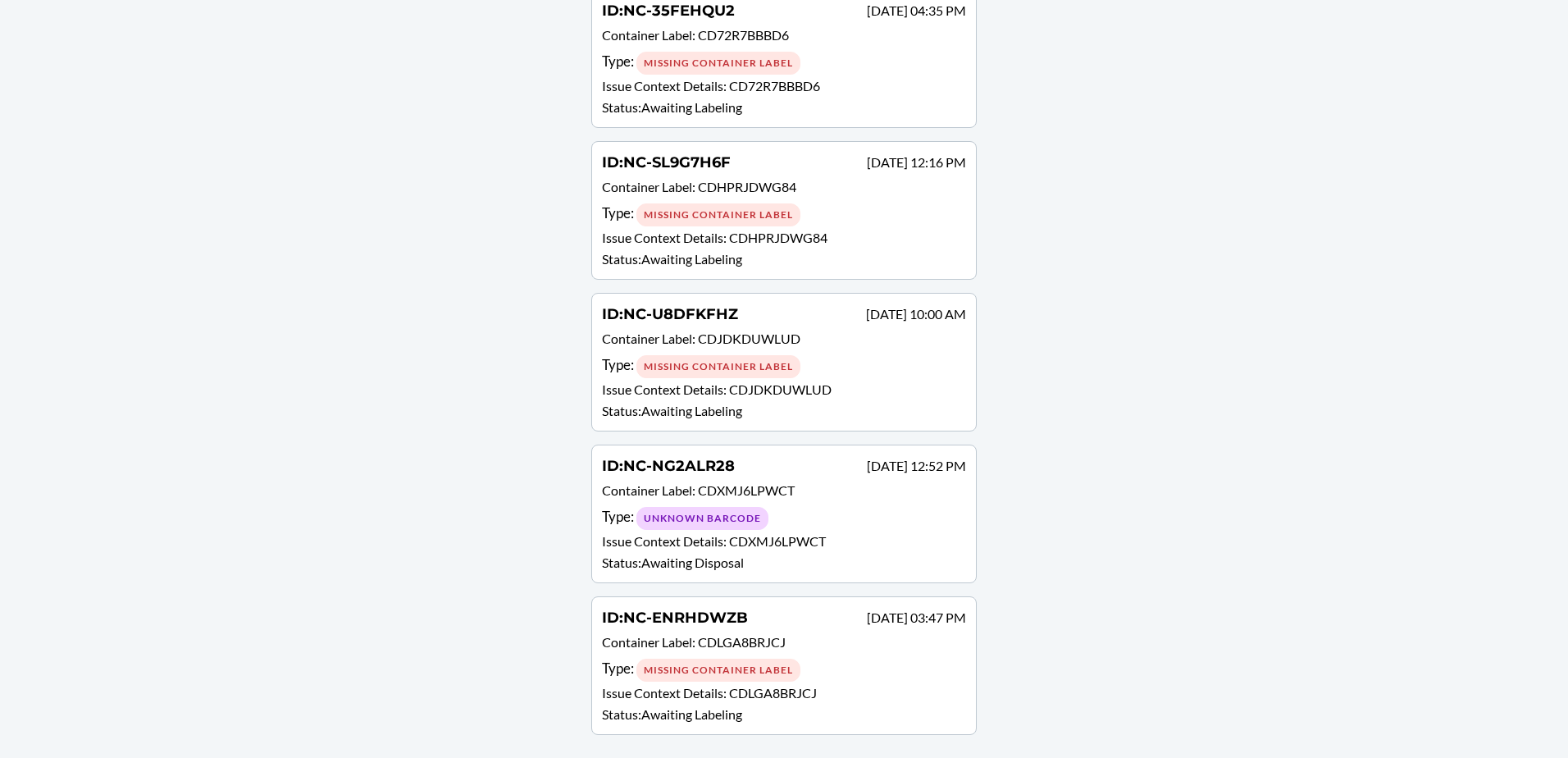
click at [811, 544] on span "CDXMJ6LPWCT" at bounding box center [777, 541] width 96 height 16
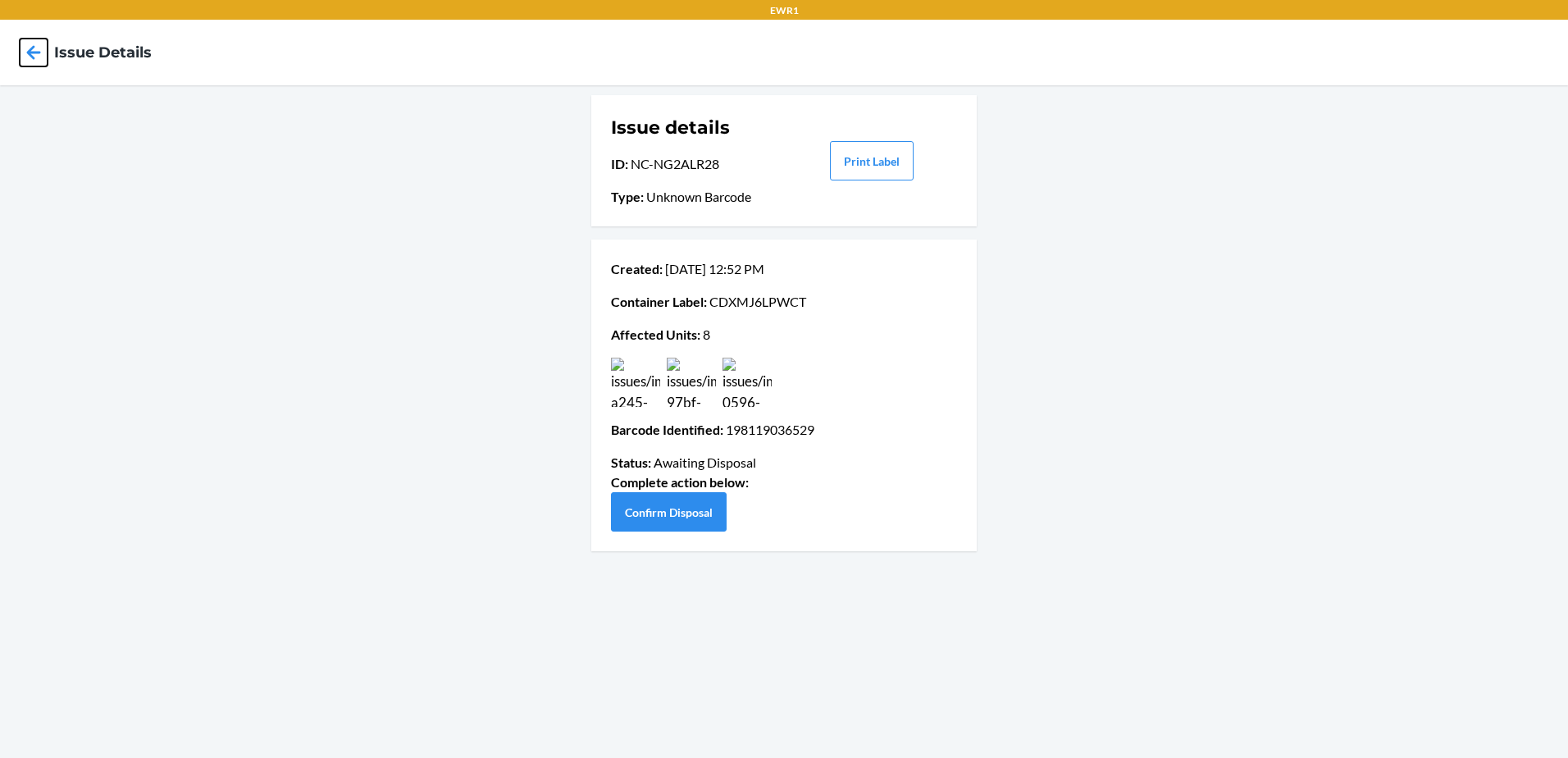
click at [26, 53] on icon at bounding box center [34, 53] width 28 height 28
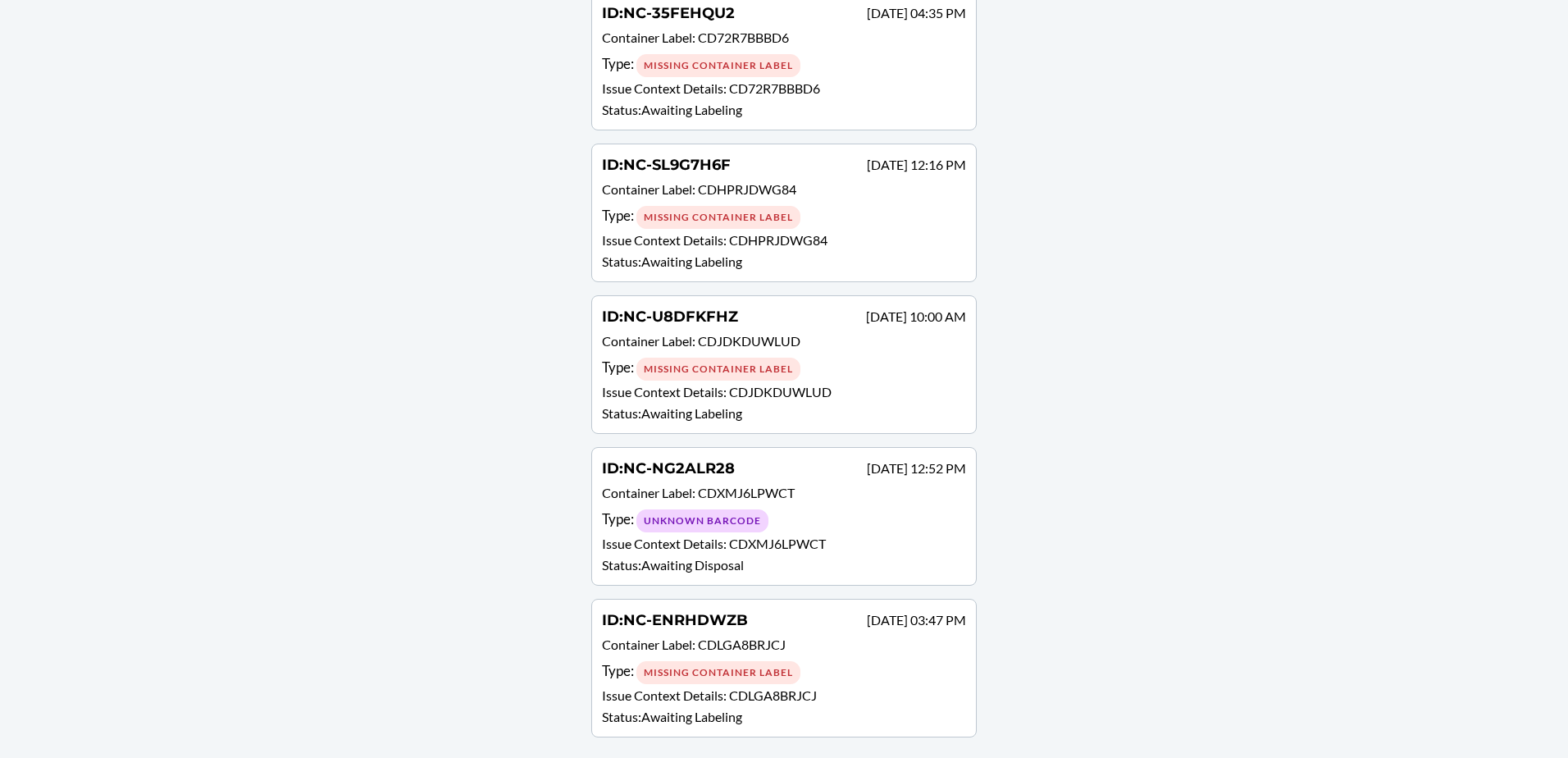
scroll to position [861, 0]
click at [783, 658] on div "ID : NC-ENRHDWZB [DATE] 03:47 PM Container Label : CDLGA8BRJCJ Type : Missing C…" at bounding box center [784, 666] width 364 height 117
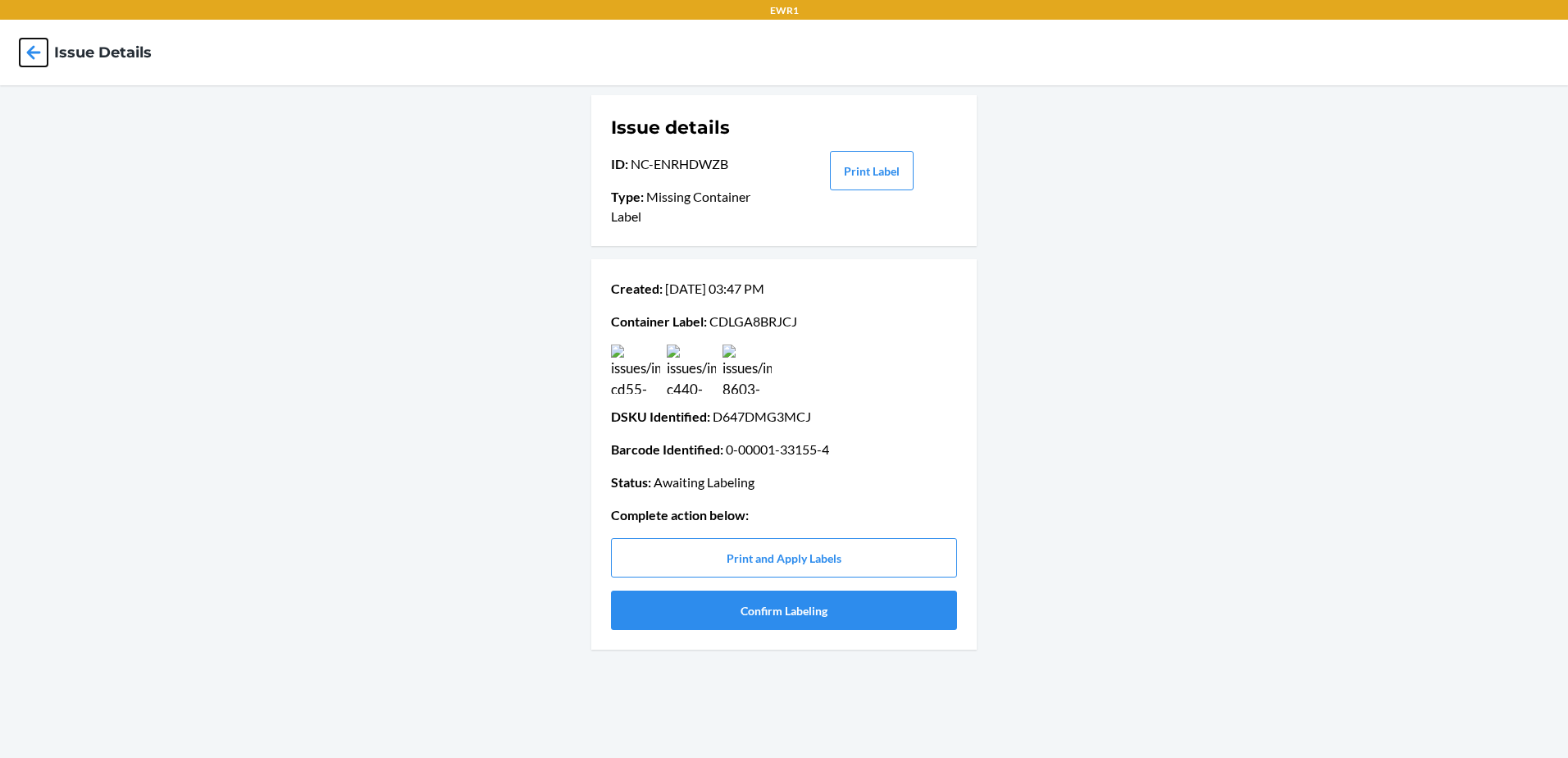
click at [34, 52] on icon at bounding box center [34, 52] width 14 height 14
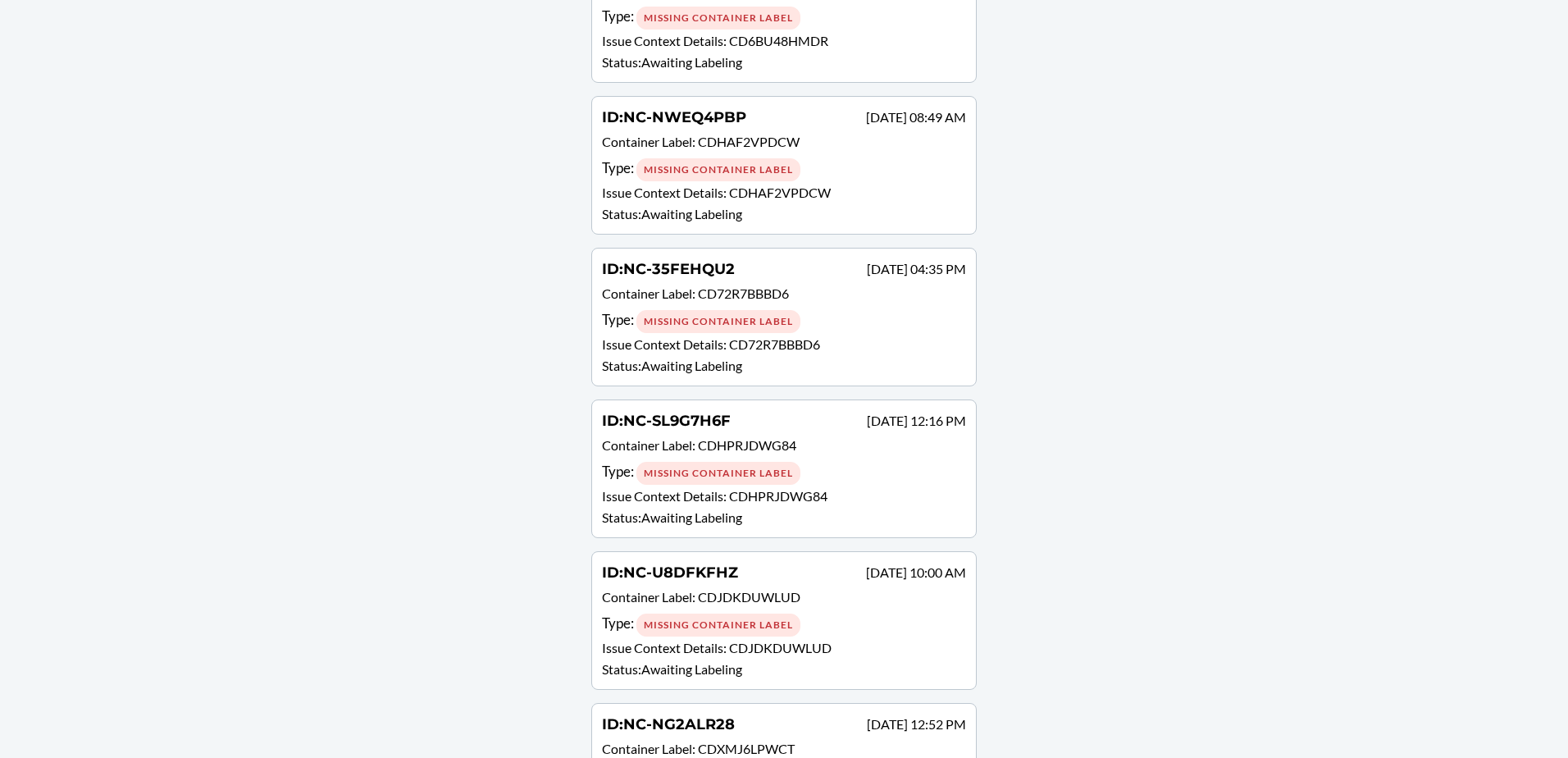
scroll to position [861, 0]
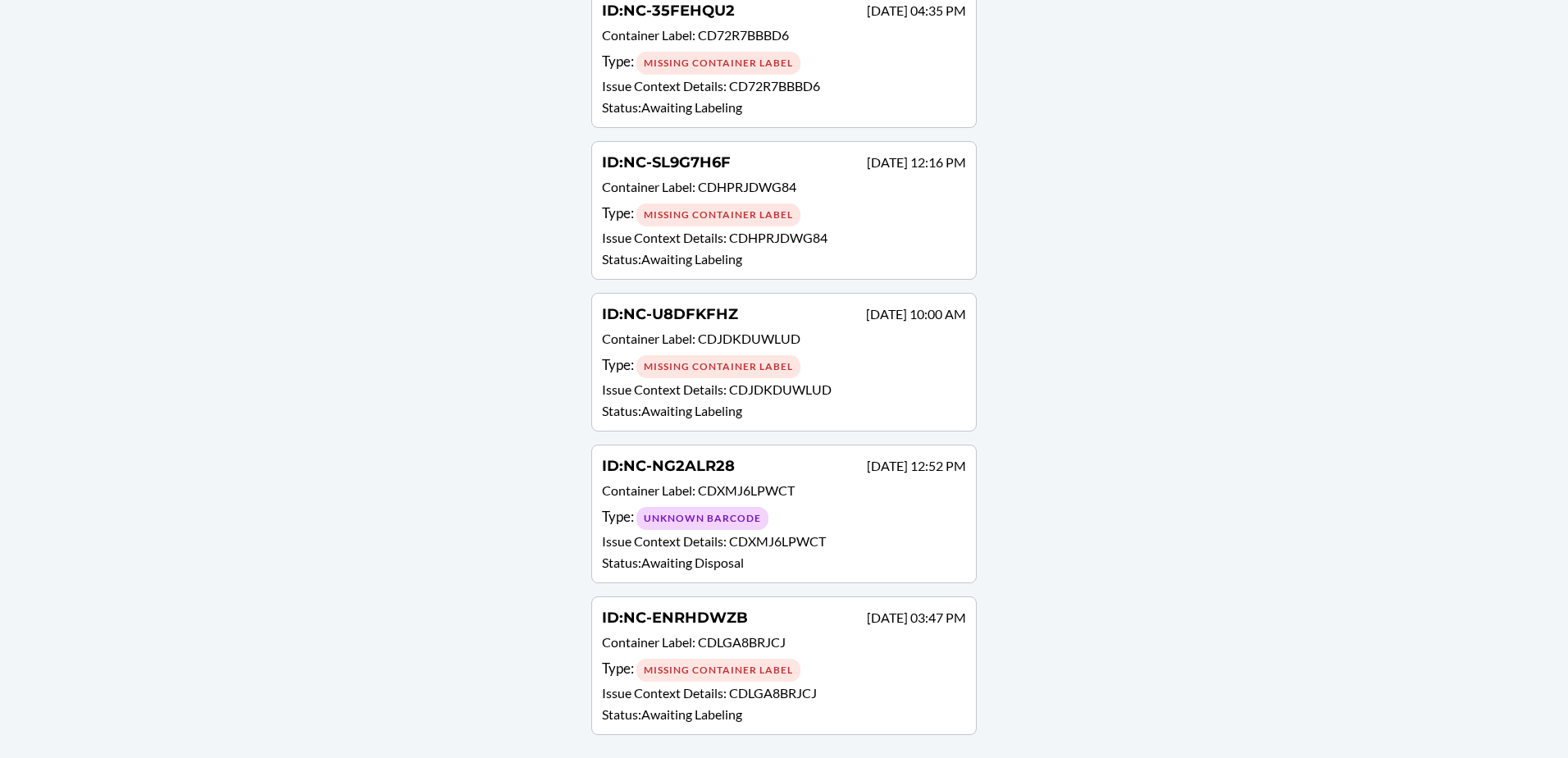
click at [847, 383] on p "Issue Context Details : CDJDKDUWLUD" at bounding box center [784, 389] width 364 height 20
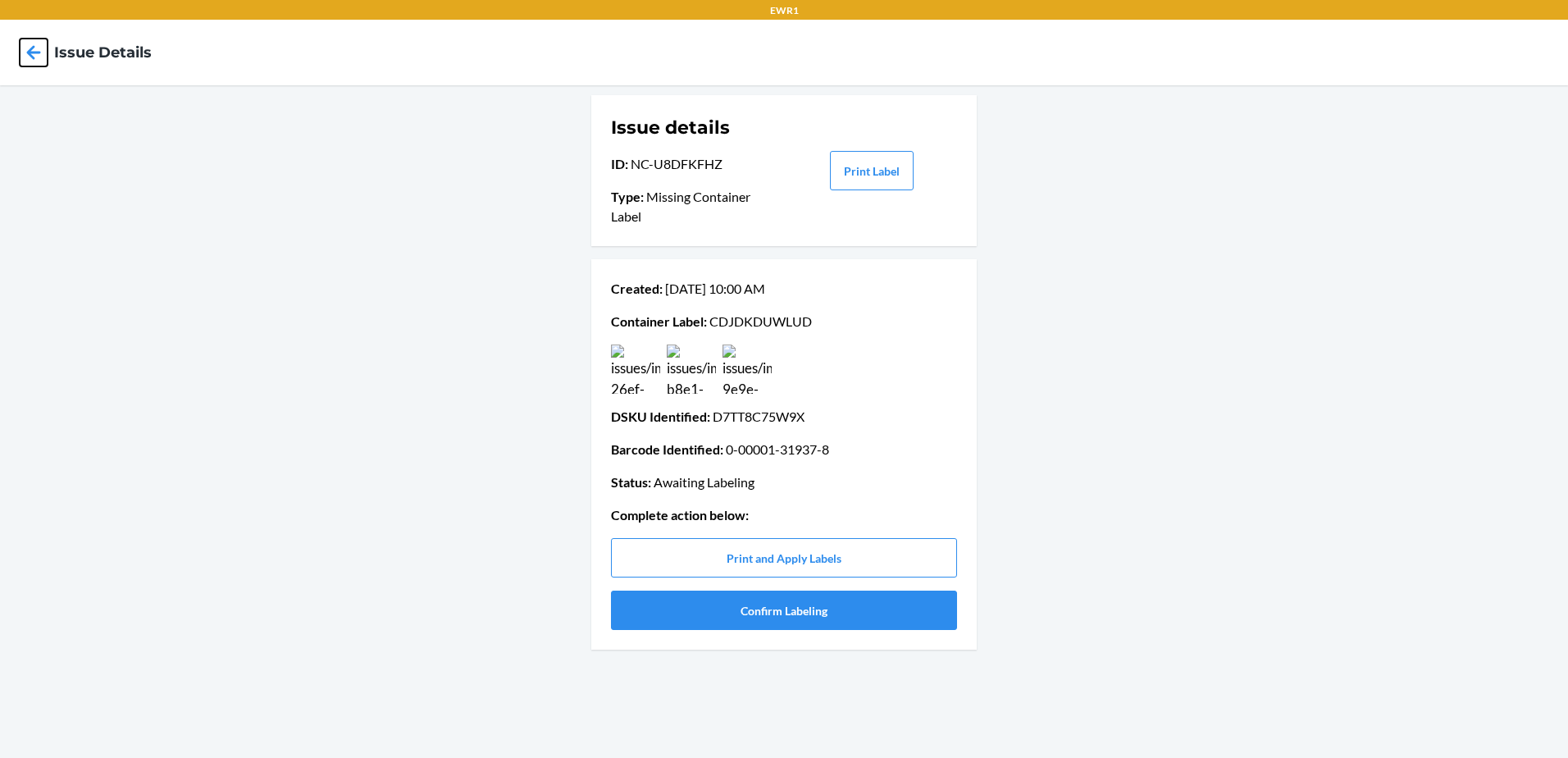
click at [38, 45] on icon at bounding box center [34, 53] width 28 height 28
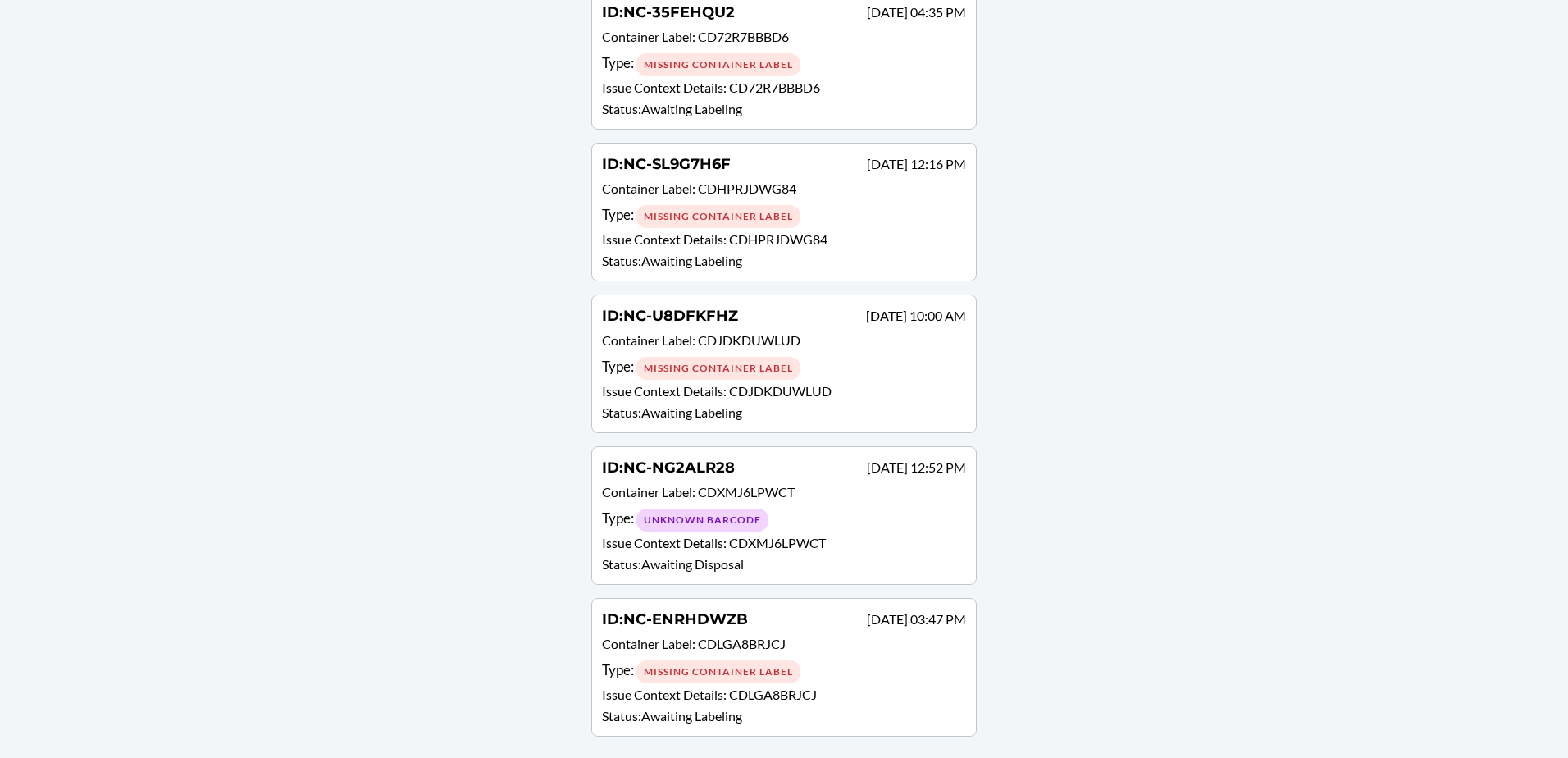
scroll to position [861, 0]
click at [879, 249] on p "Status : Awaiting Labeling" at bounding box center [784, 259] width 364 height 20
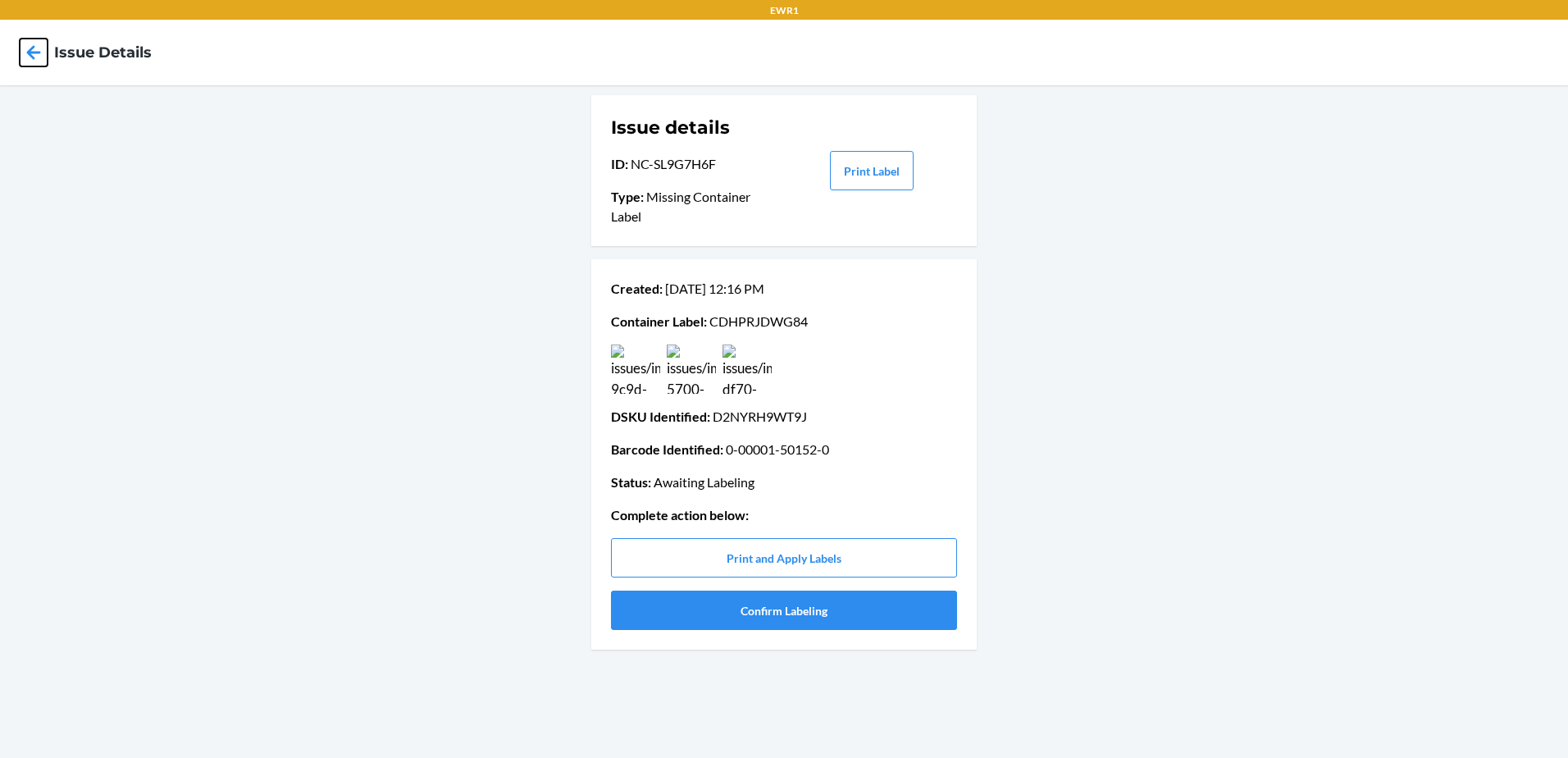
click at [44, 51] on icon at bounding box center [34, 53] width 28 height 28
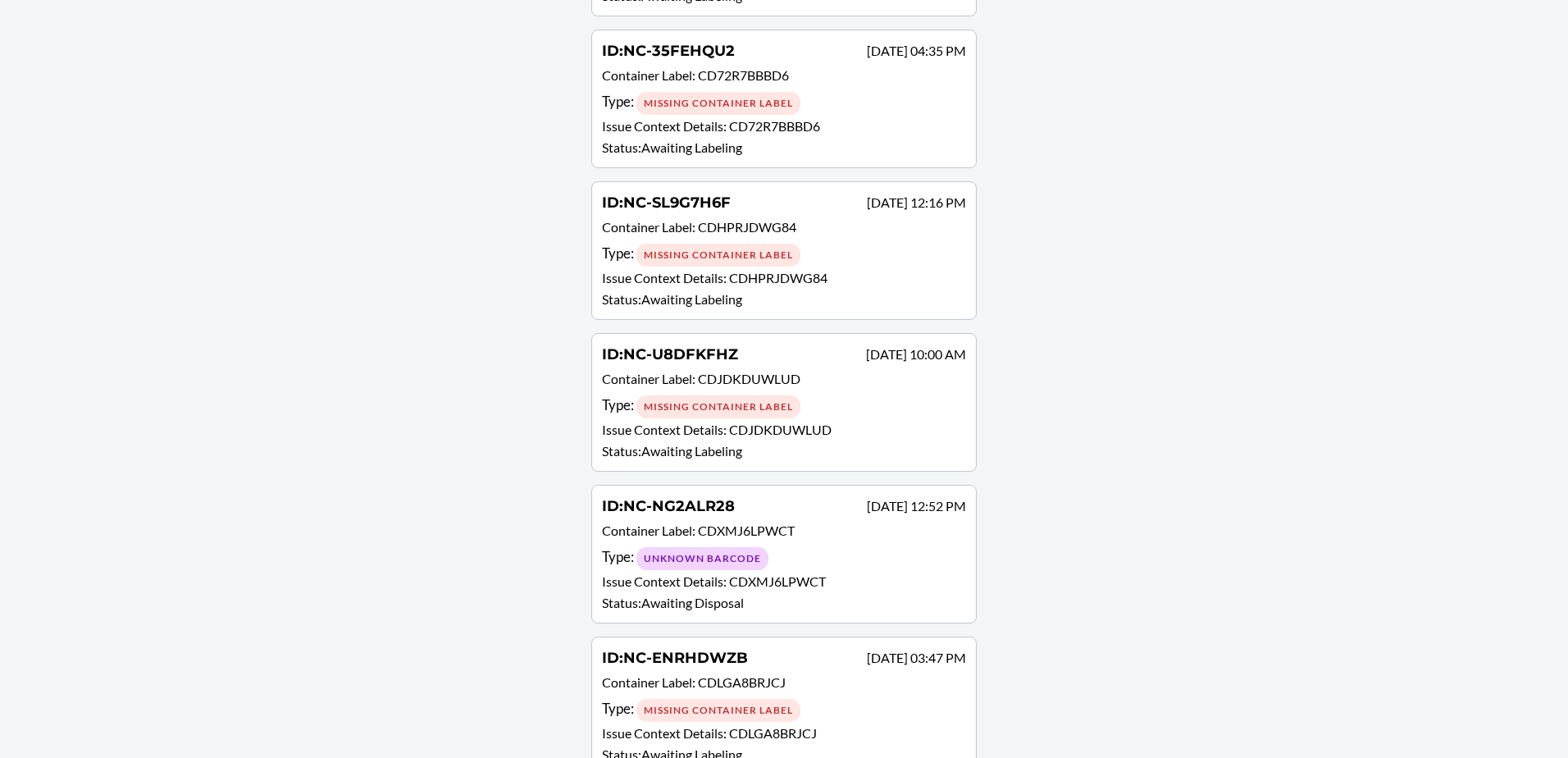
scroll to position [861, 0]
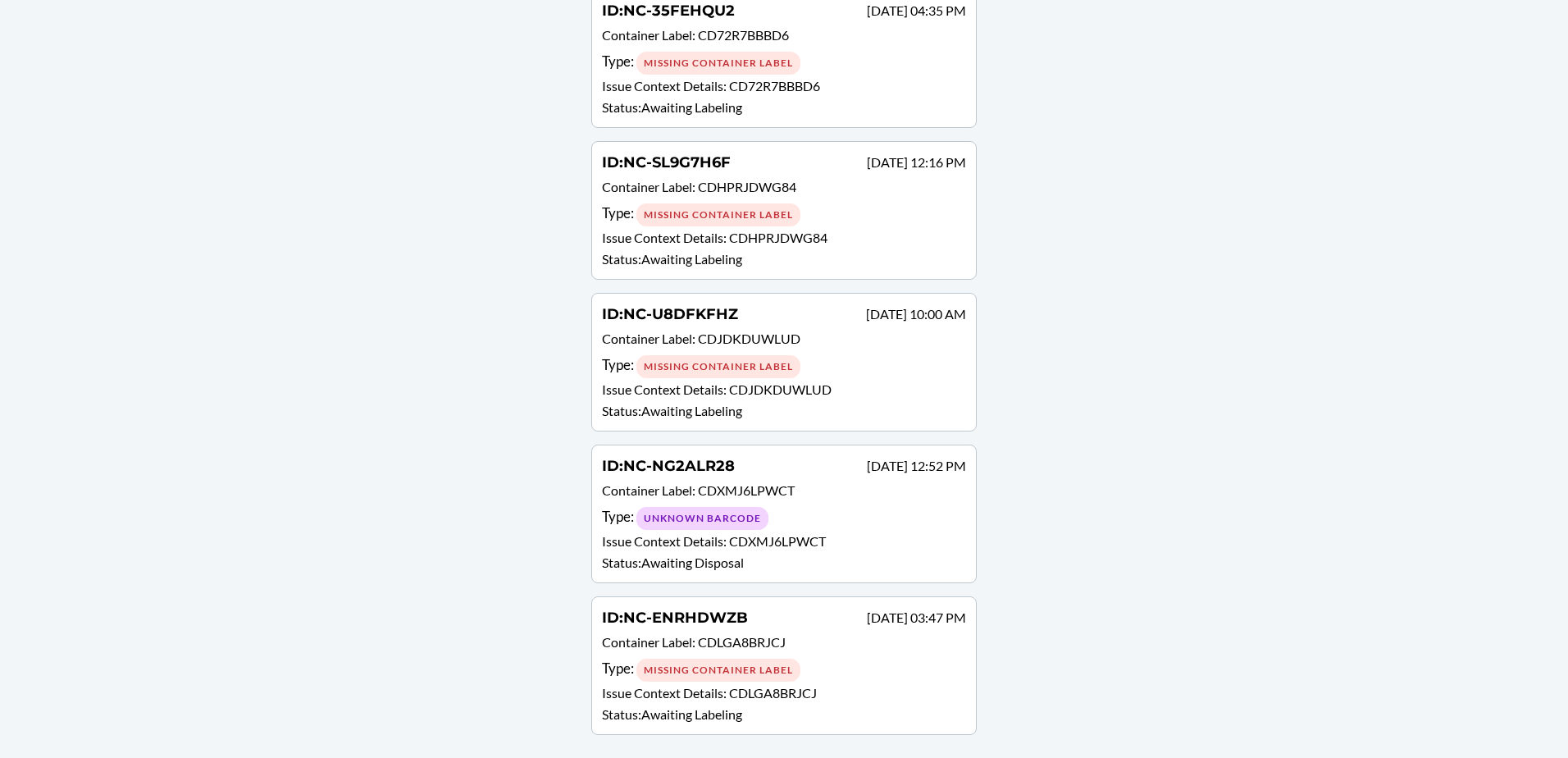
click at [849, 517] on div "Type : Unknown Barcode" at bounding box center [784, 519] width 364 height 24
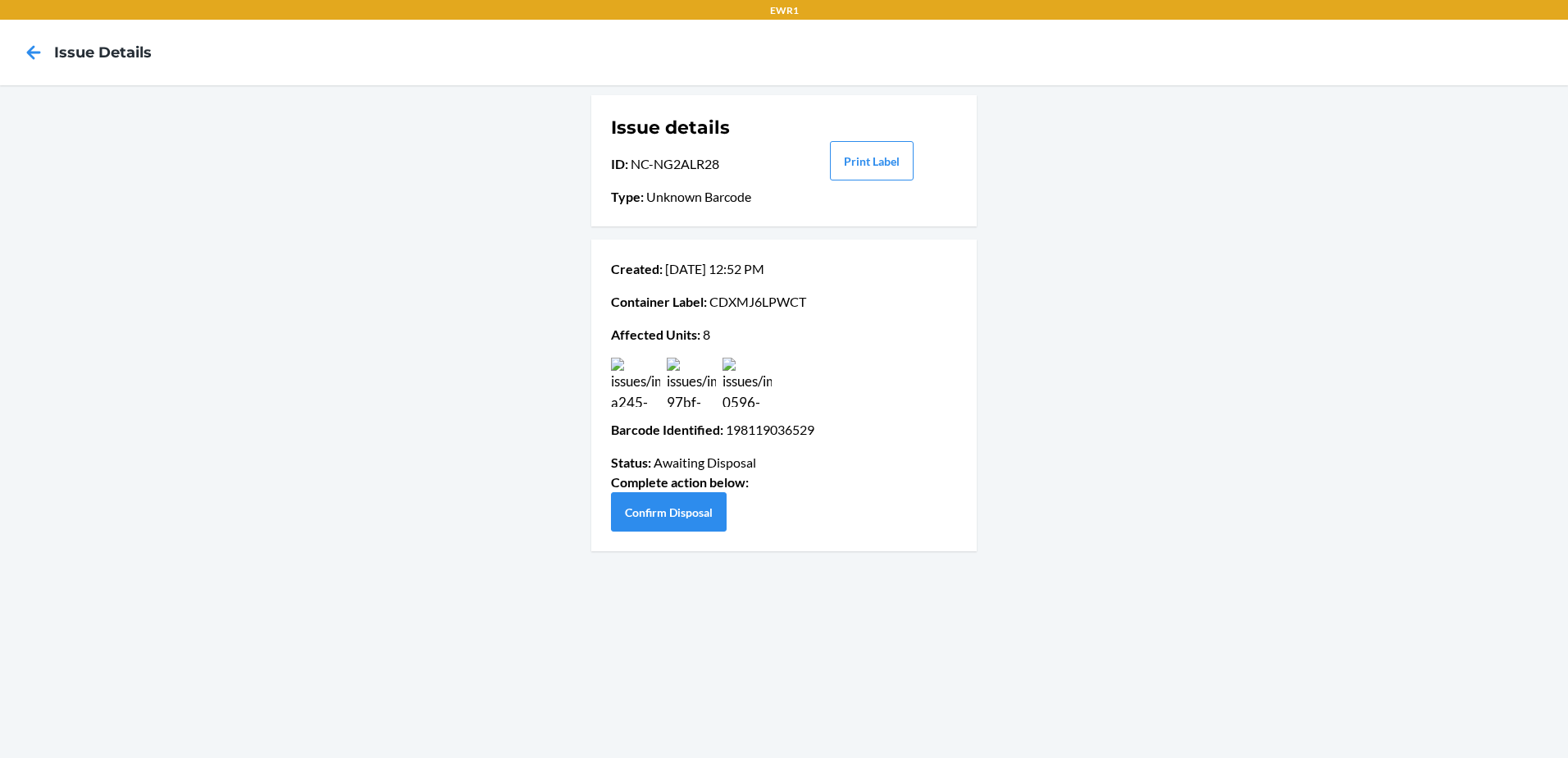
click at [743, 379] on img at bounding box center [748, 382] width 50 height 50
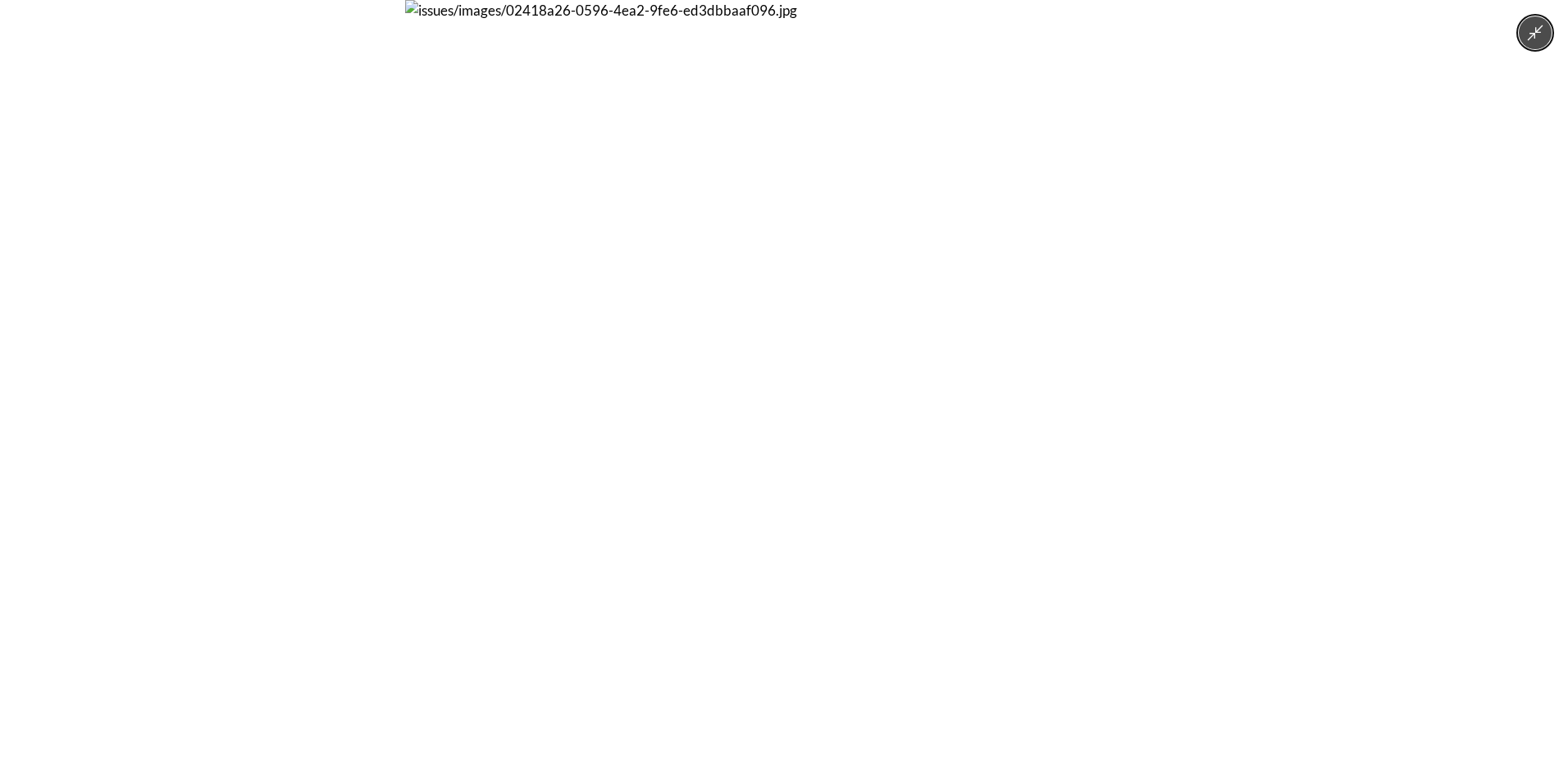
click at [959, 313] on img at bounding box center [784, 379] width 758 height 758
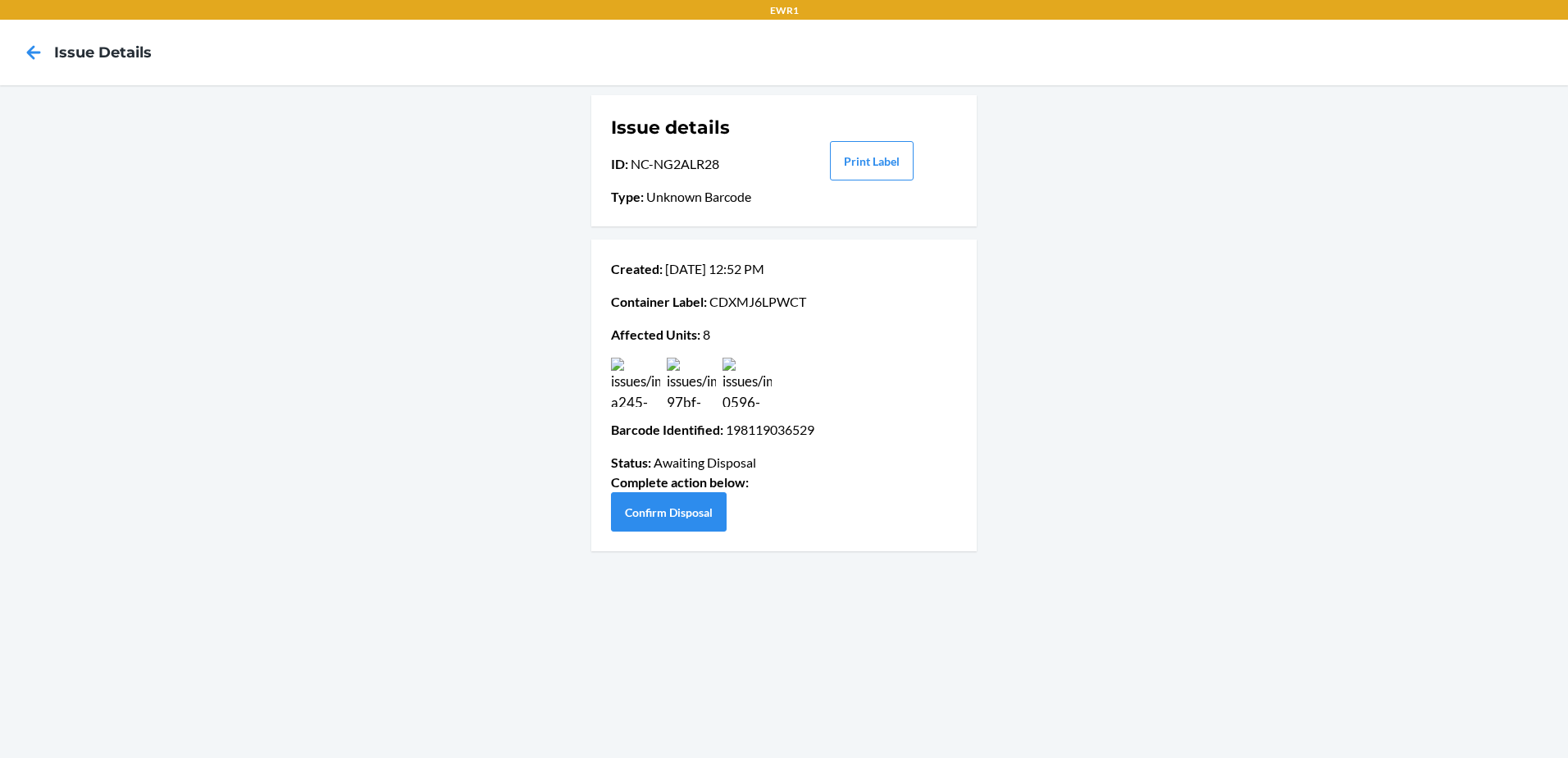
click at [838, 363] on div at bounding box center [784, 382] width 353 height 50
click at [45, 44] on icon at bounding box center [34, 53] width 28 height 28
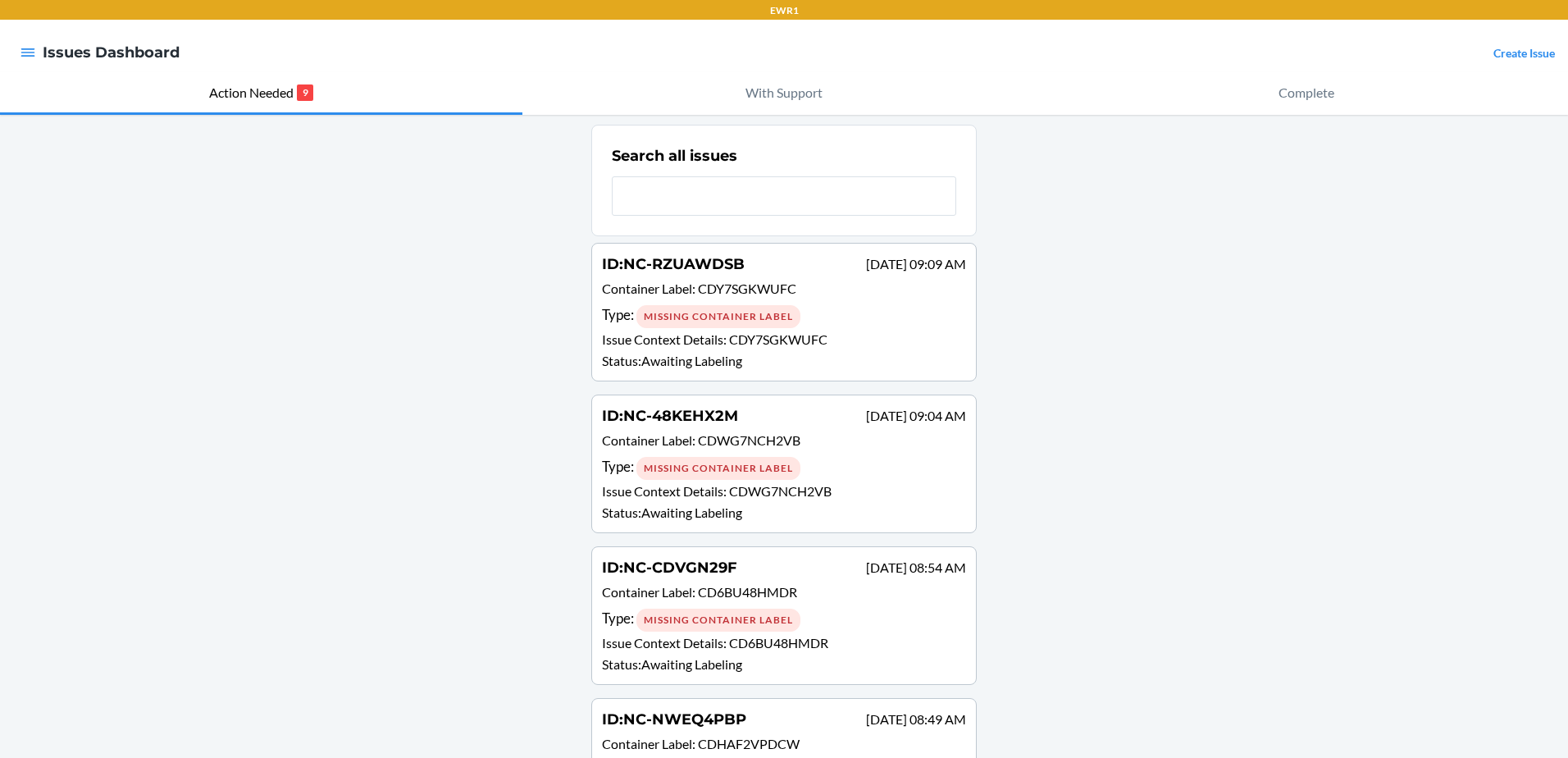
click at [749, 191] on input "text" at bounding box center [784, 197] width 345 height 40
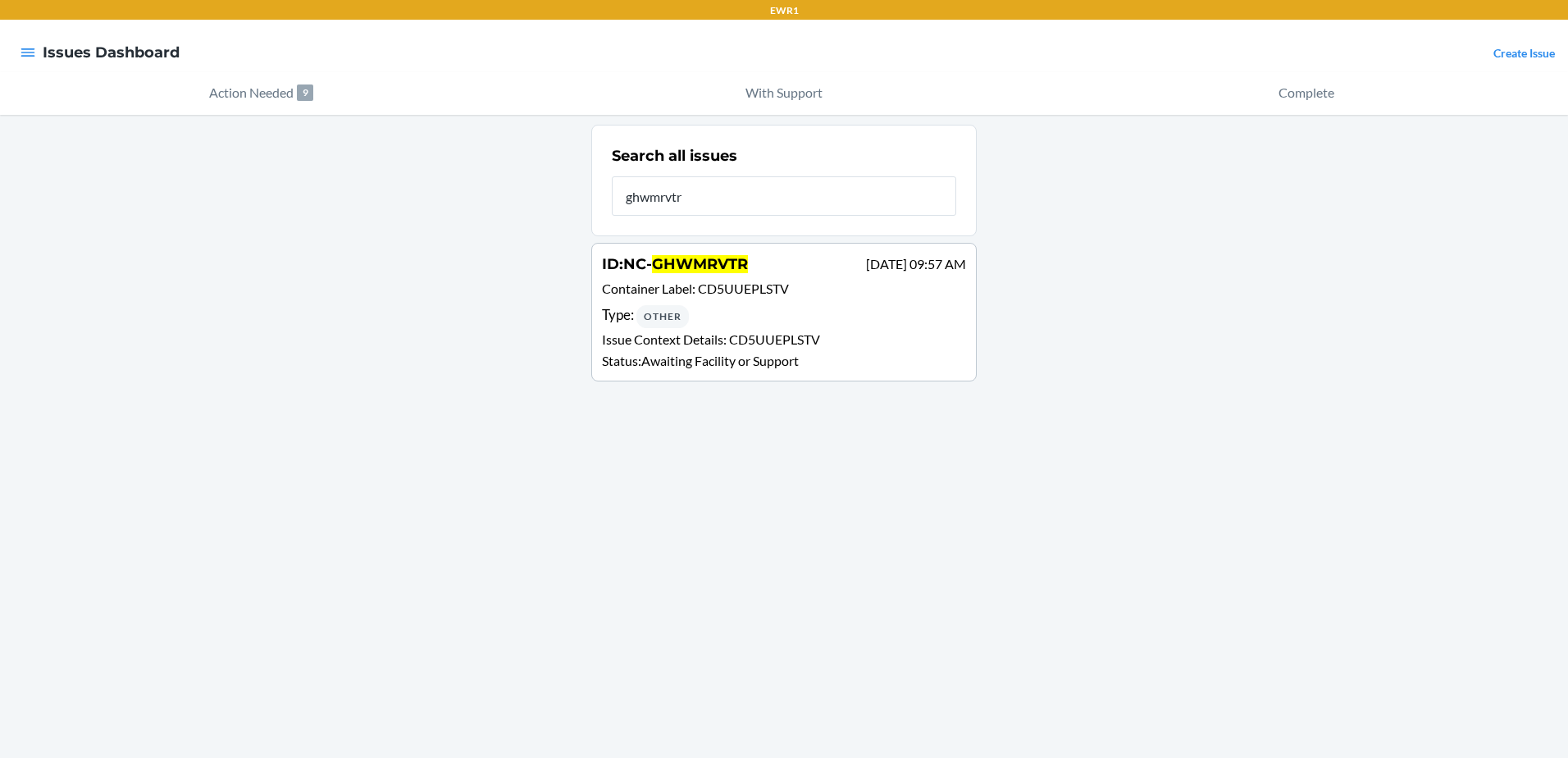
type input "ghwmrvtr"
click at [779, 292] on span "CD5UUEPLSTV" at bounding box center [744, 289] width 91 height 16
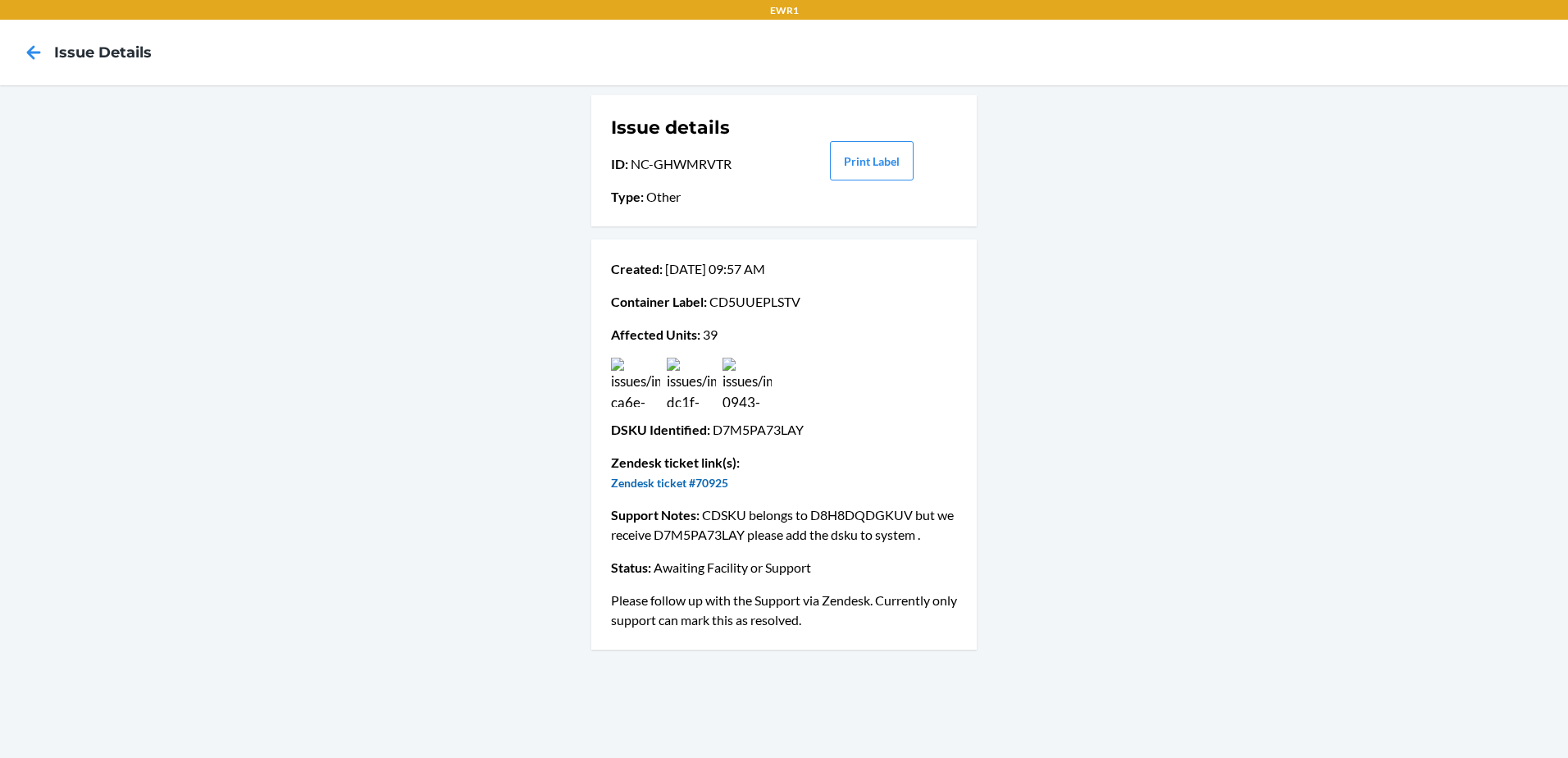
click at [716, 476] on link "Zendesk ticket #70925" at bounding box center [669, 483] width 117 height 14
click at [32, 45] on icon at bounding box center [34, 53] width 28 height 28
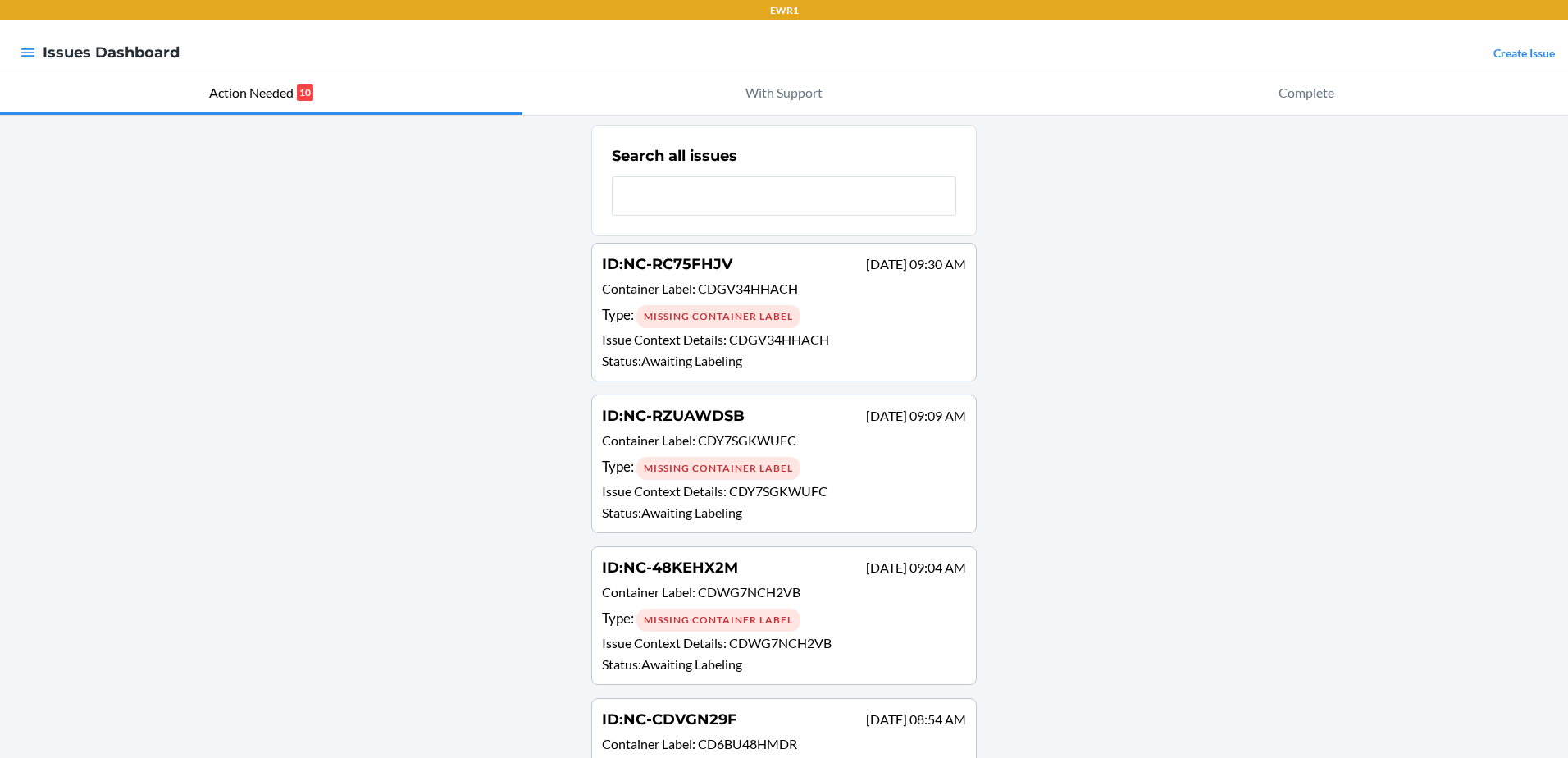
click at [821, 329] on div "ID : NC-RC75FHJV [DATE] 09:30 AM Container Label : CDGV34HHACH Type : Missing C…" at bounding box center [784, 312] width 364 height 117
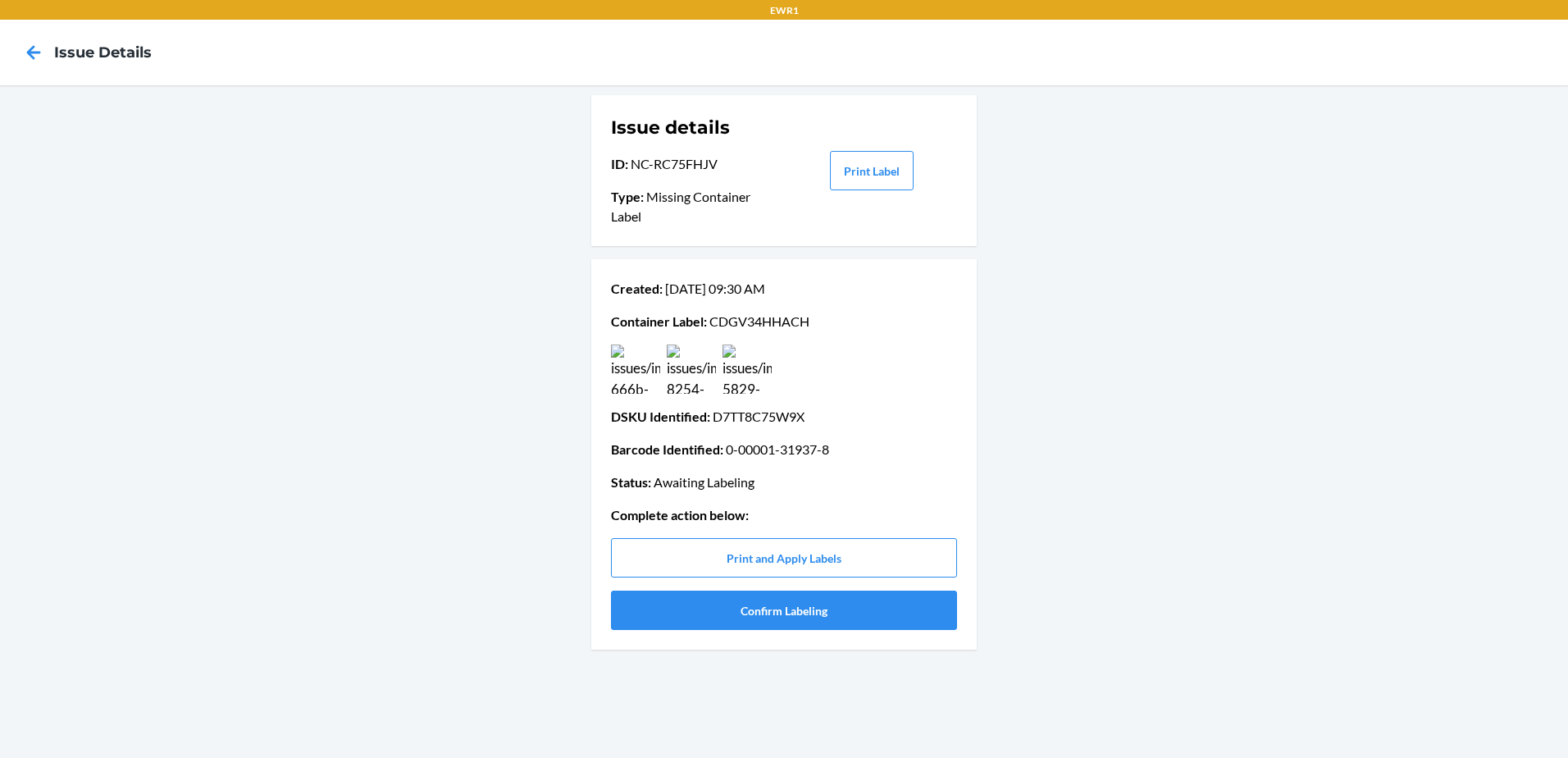
click at [757, 367] on img at bounding box center [748, 370] width 50 height 50
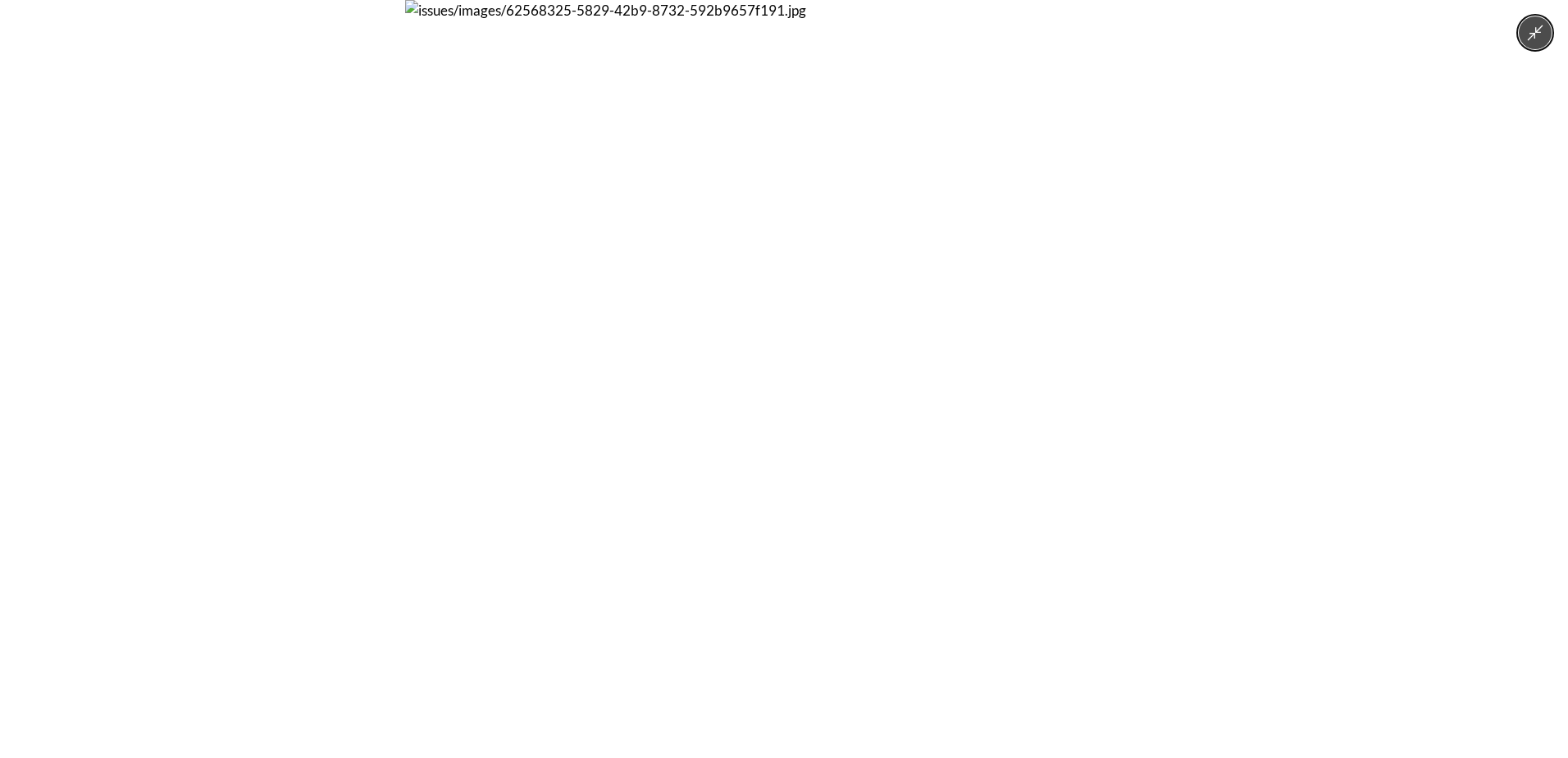
click at [757, 367] on img at bounding box center [784, 379] width 758 height 758
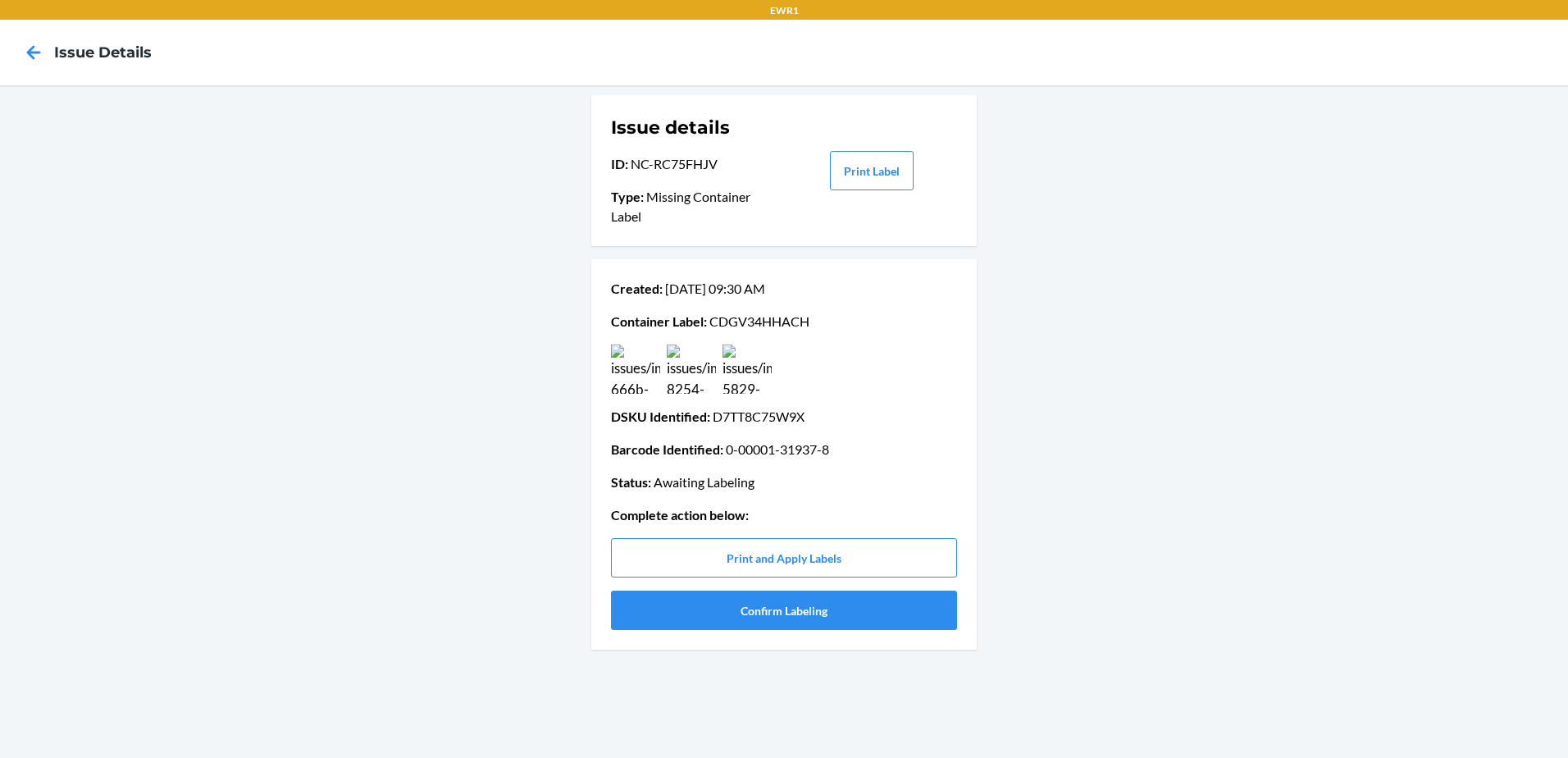
click at [673, 369] on img at bounding box center [692, 370] width 50 height 50
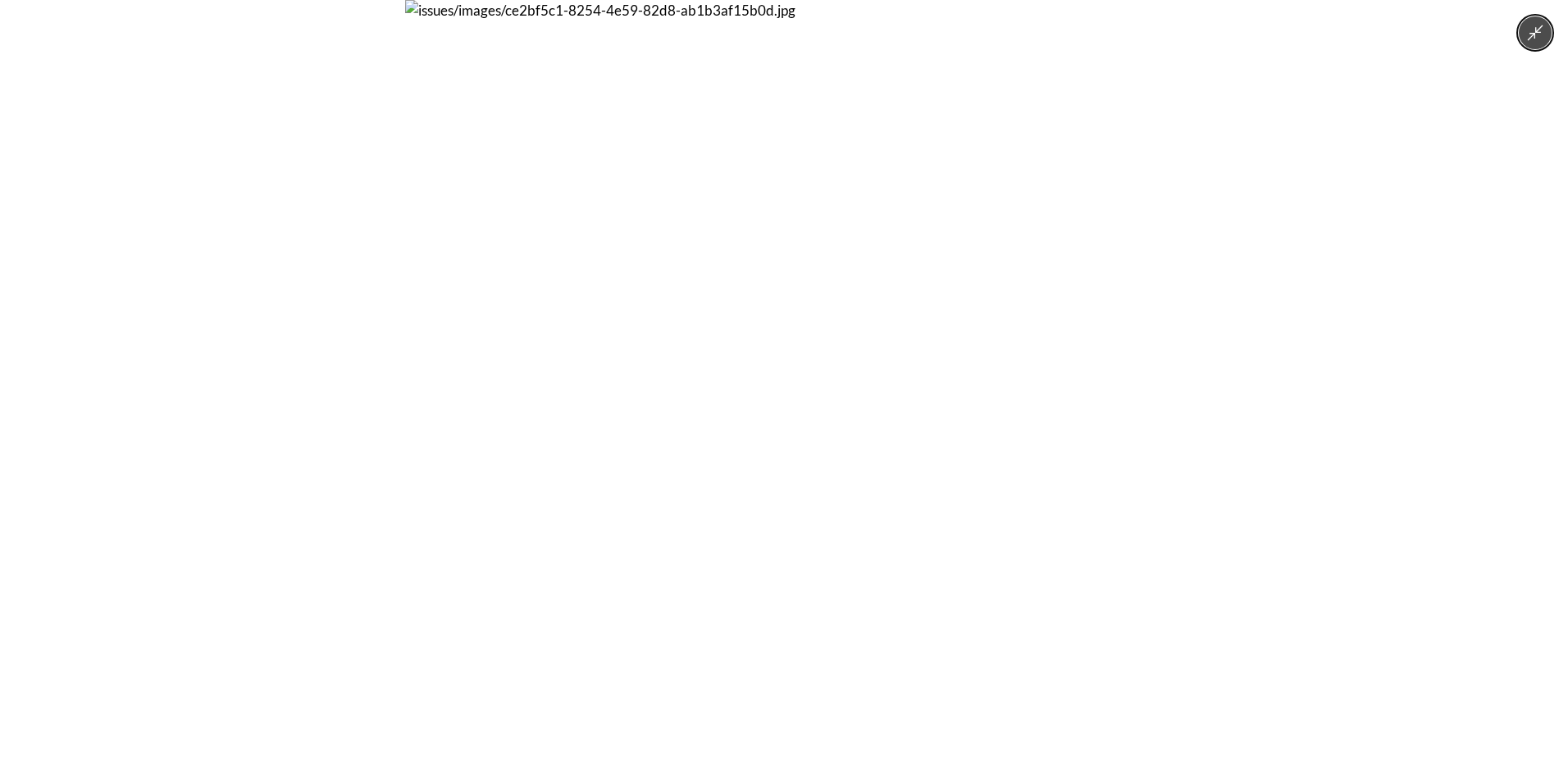
click at [673, 368] on img at bounding box center [784, 379] width 758 height 758
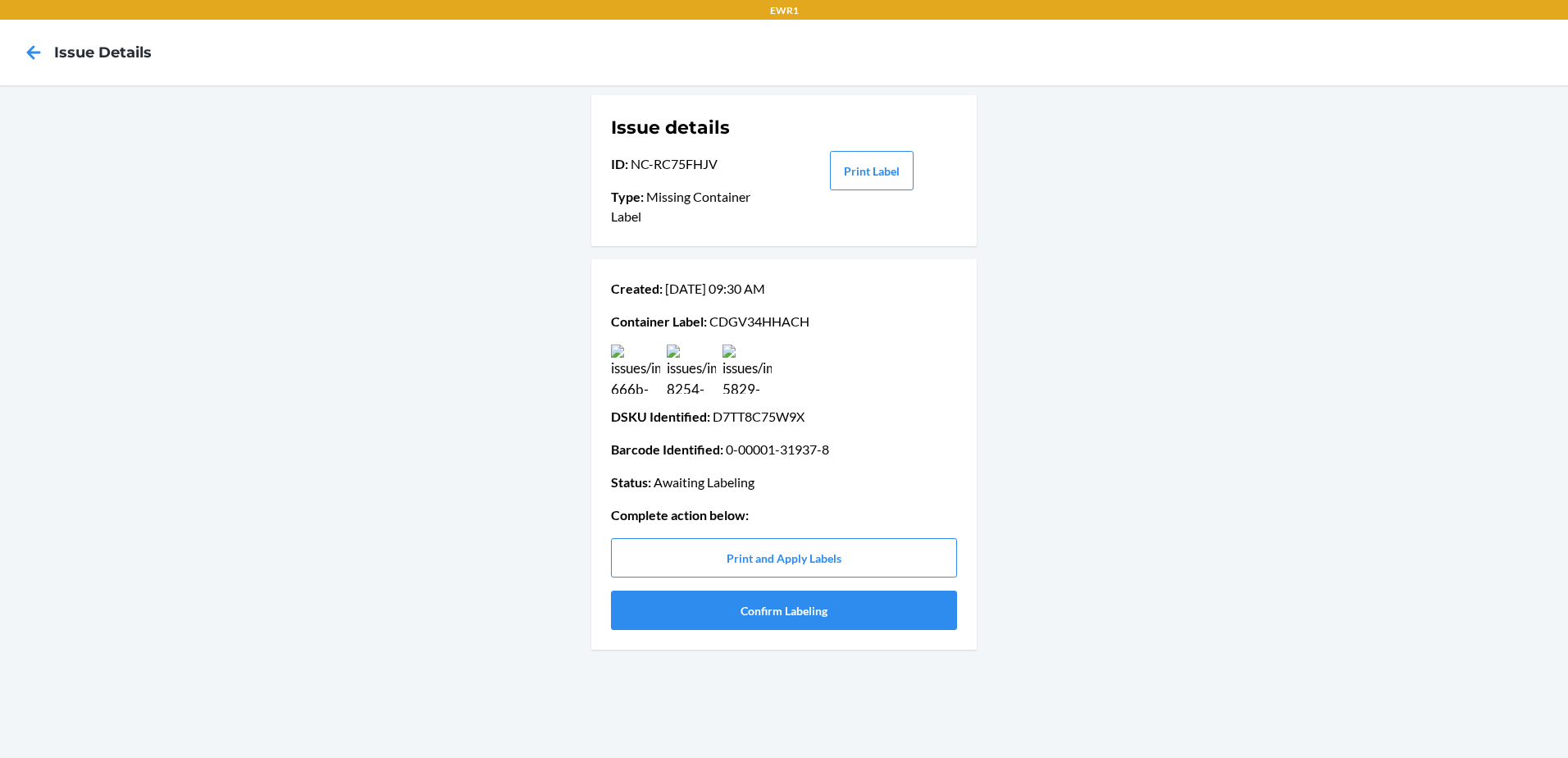
click at [616, 379] on img at bounding box center [636, 370] width 50 height 50
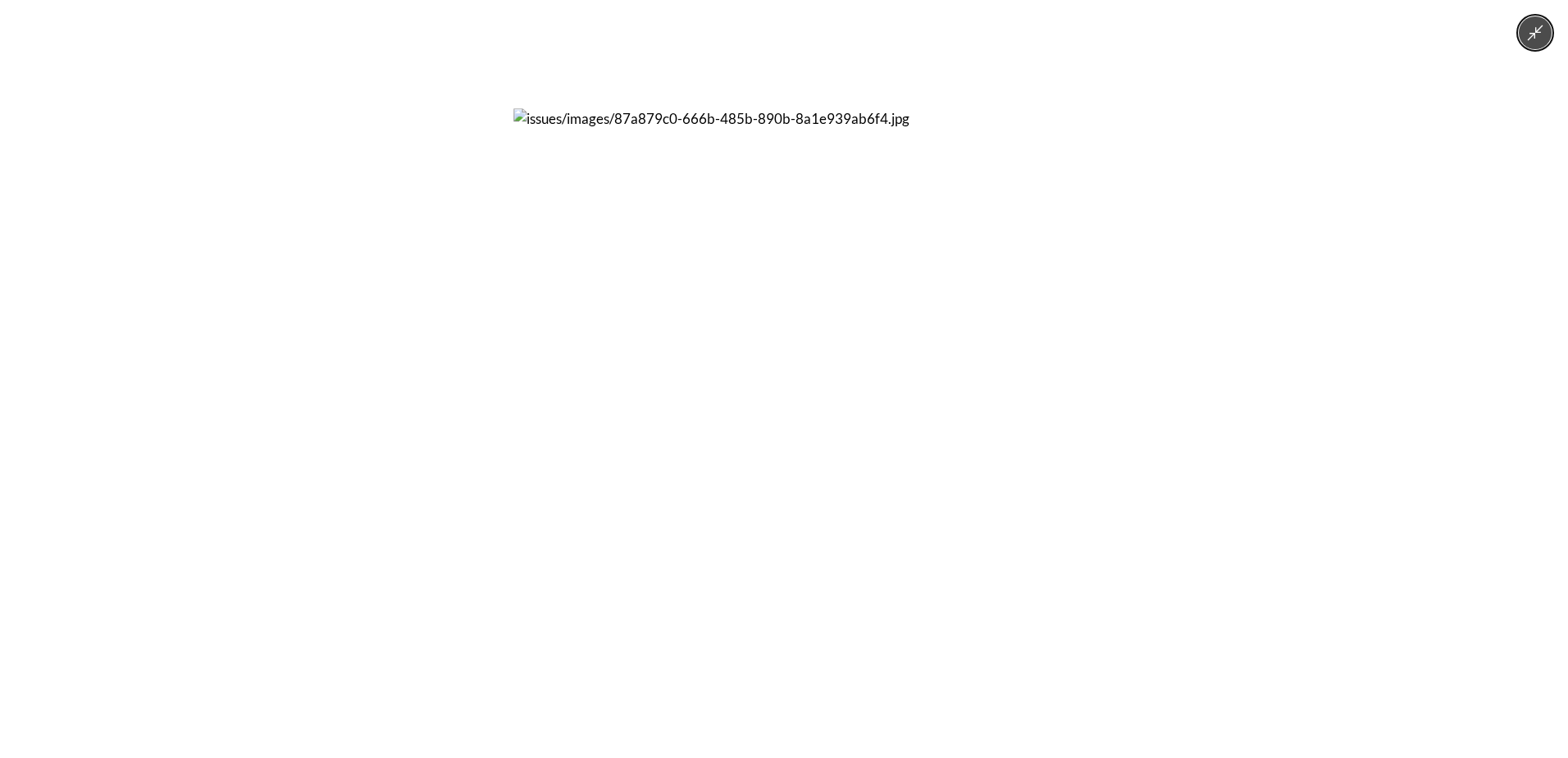
click at [616, 379] on img at bounding box center [784, 379] width 541 height 541
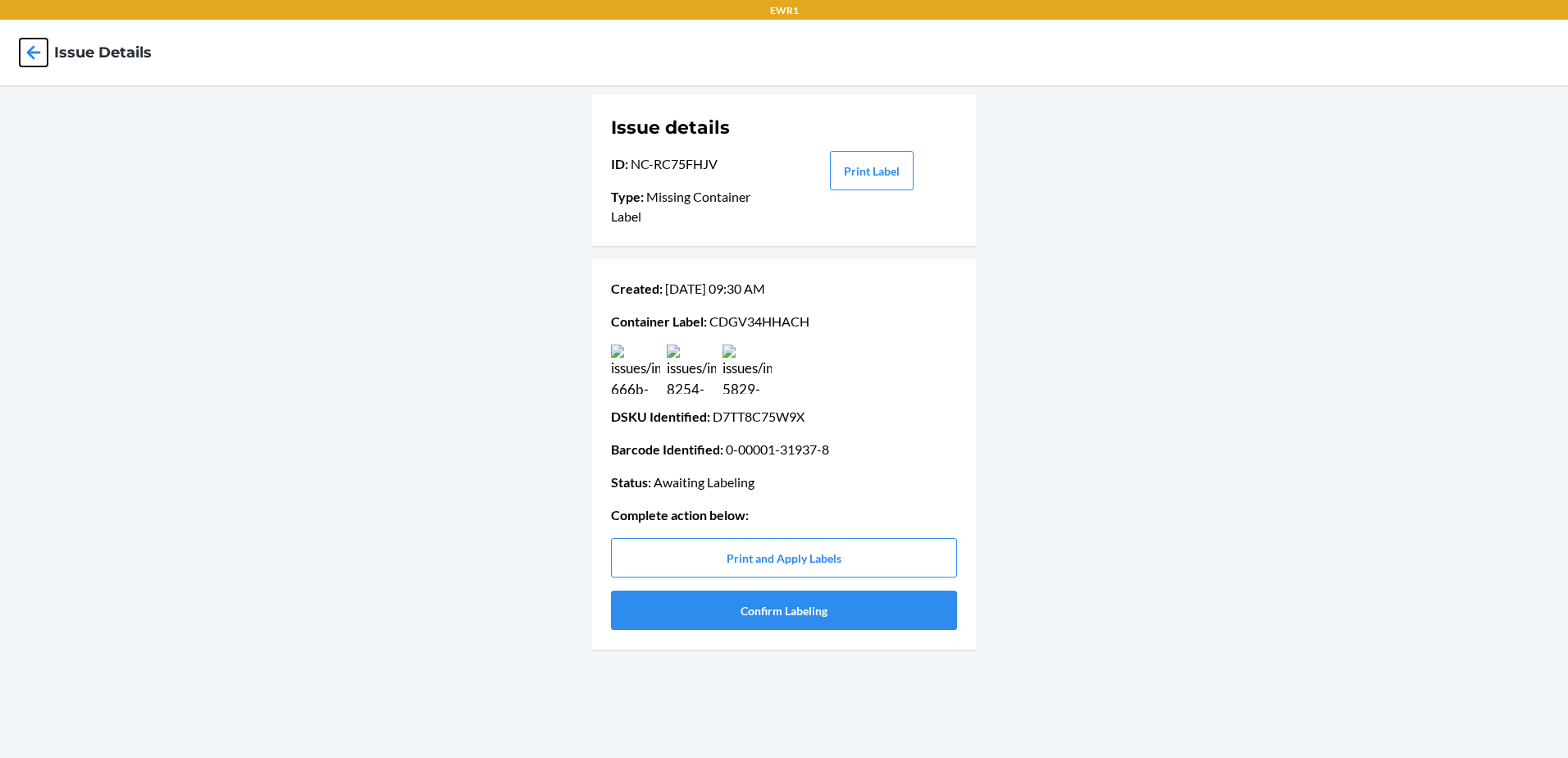
click at [33, 59] on icon at bounding box center [34, 52] width 14 height 14
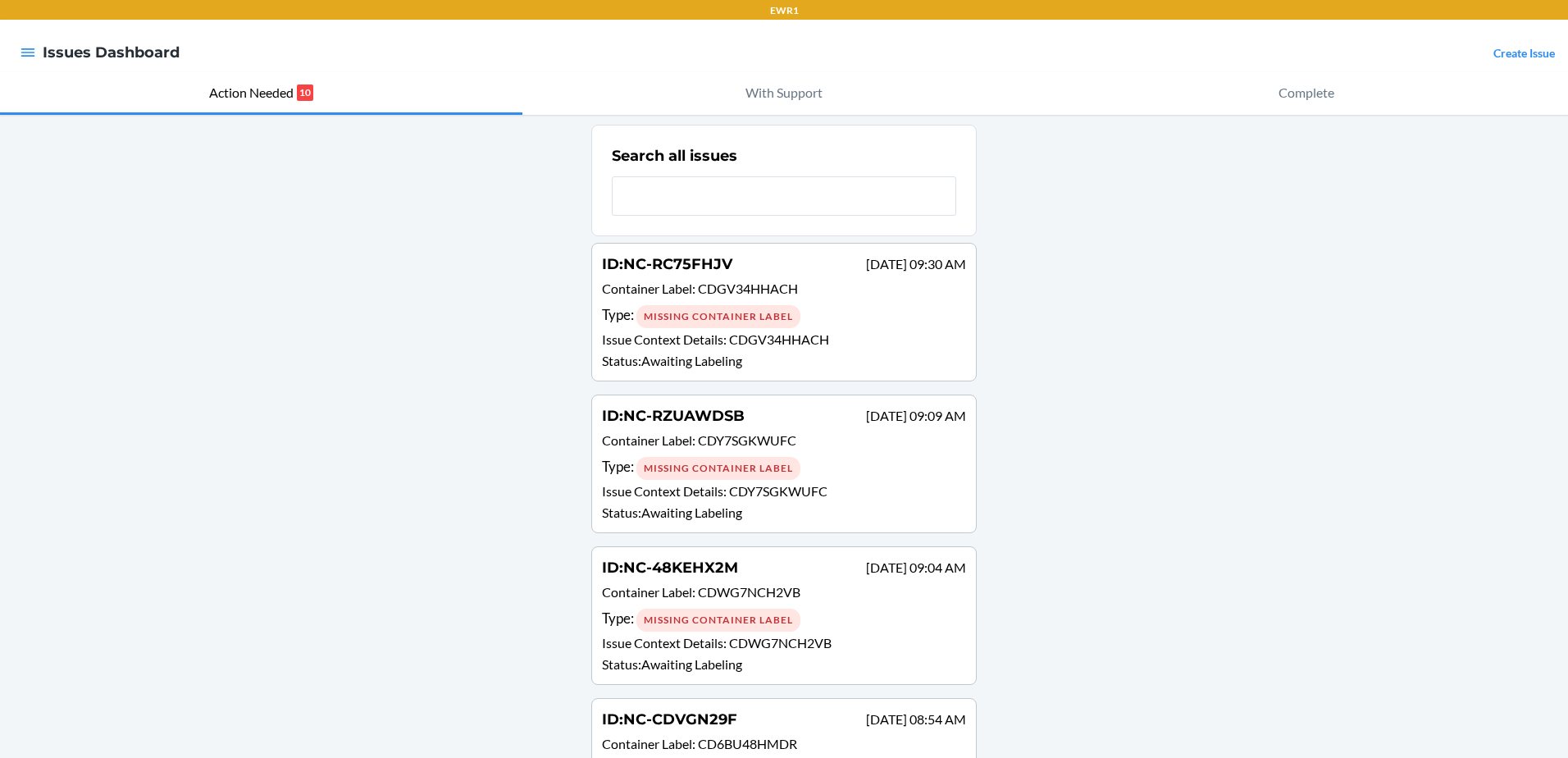
click at [821, 454] on p "Container Label : CDY7SGKWUFC" at bounding box center [784, 443] width 364 height 24
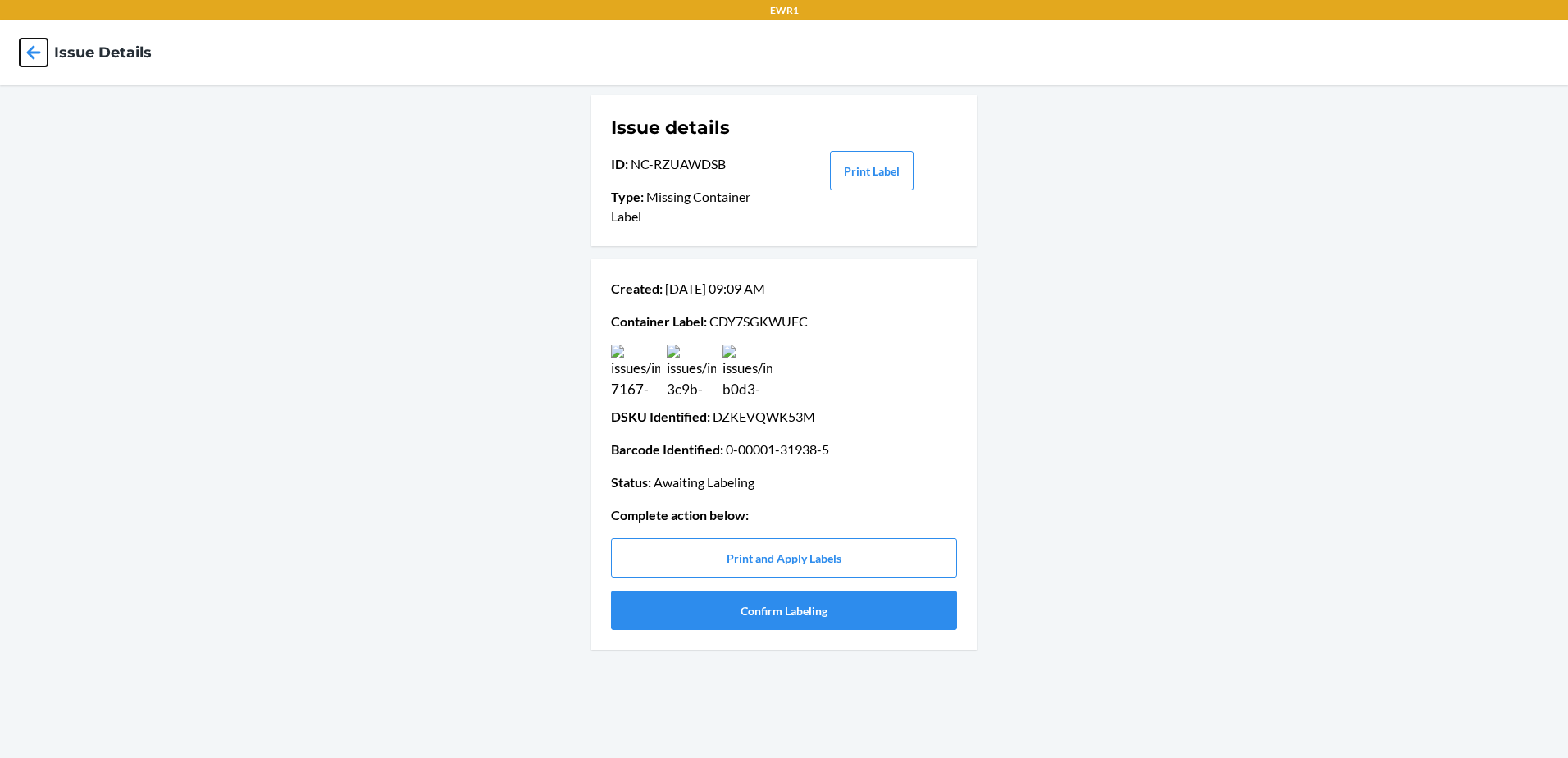
click at [30, 61] on icon at bounding box center [34, 53] width 28 height 28
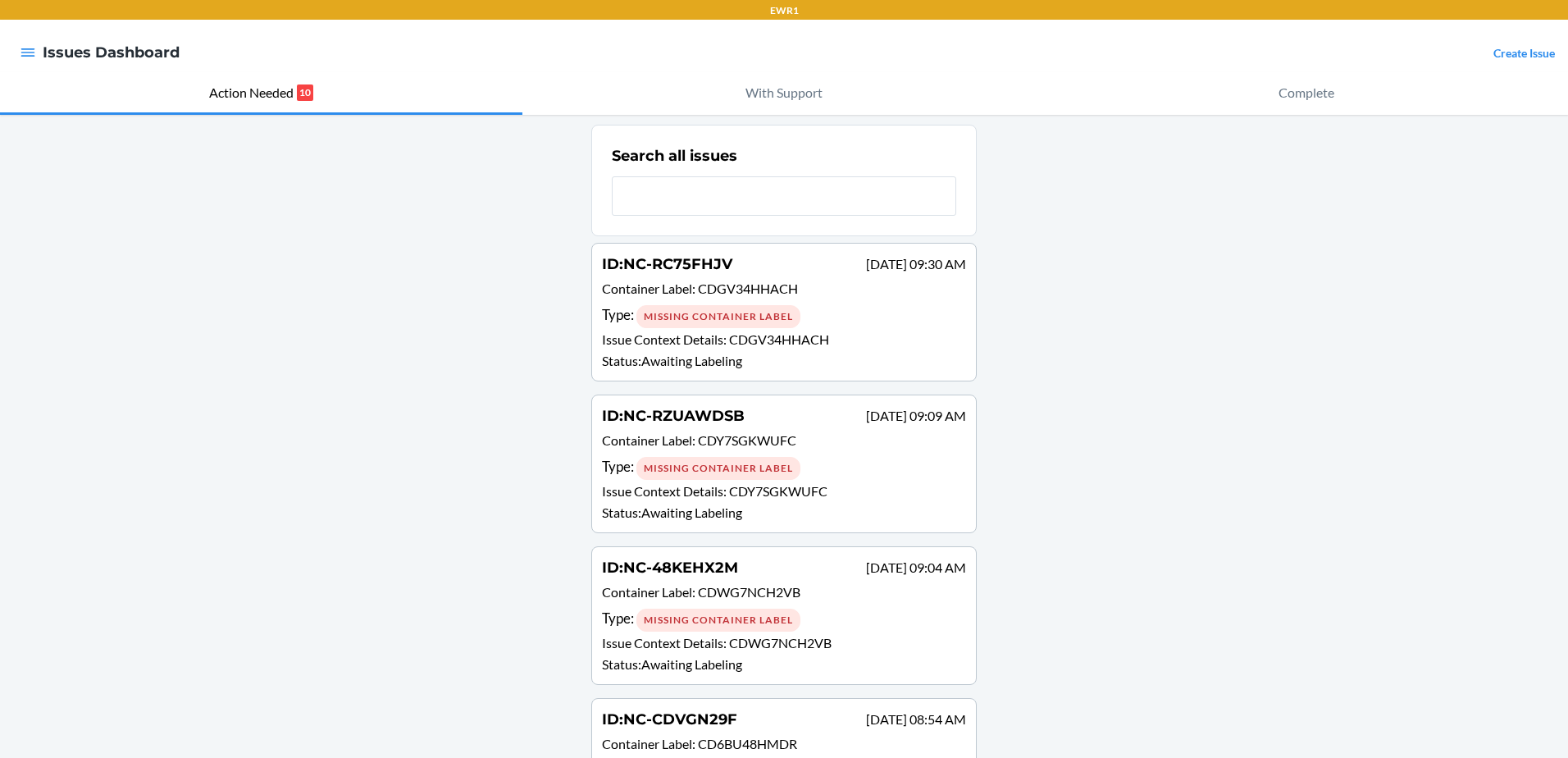
click at [833, 582] on div "ID : NC-48KEHX2M [DATE] 09:04 AM Container Label : CDWG7NCH2VB Type : Missing C…" at bounding box center [784, 616] width 364 height 117
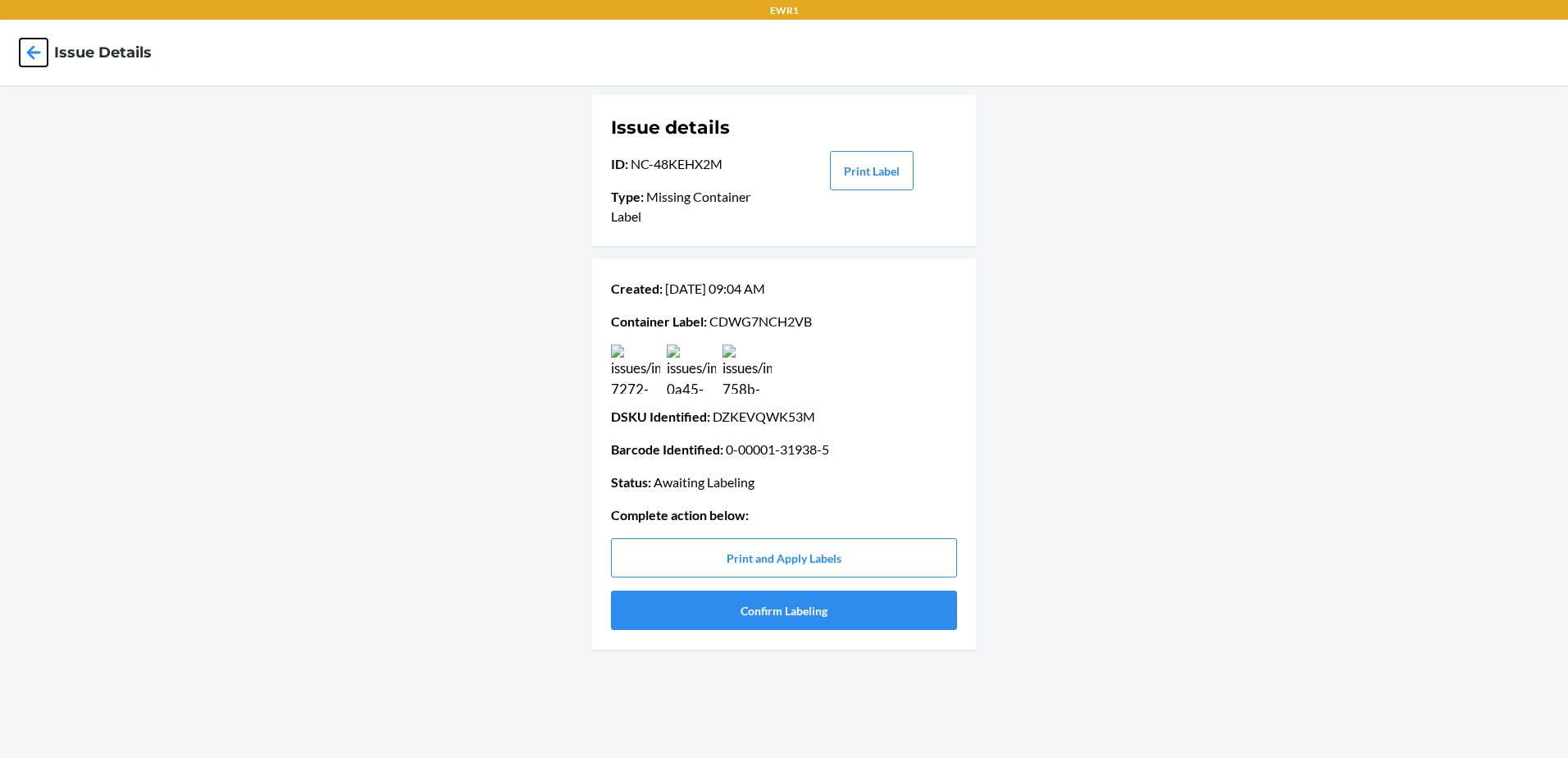
click at [31, 50] on icon at bounding box center [34, 52] width 14 height 14
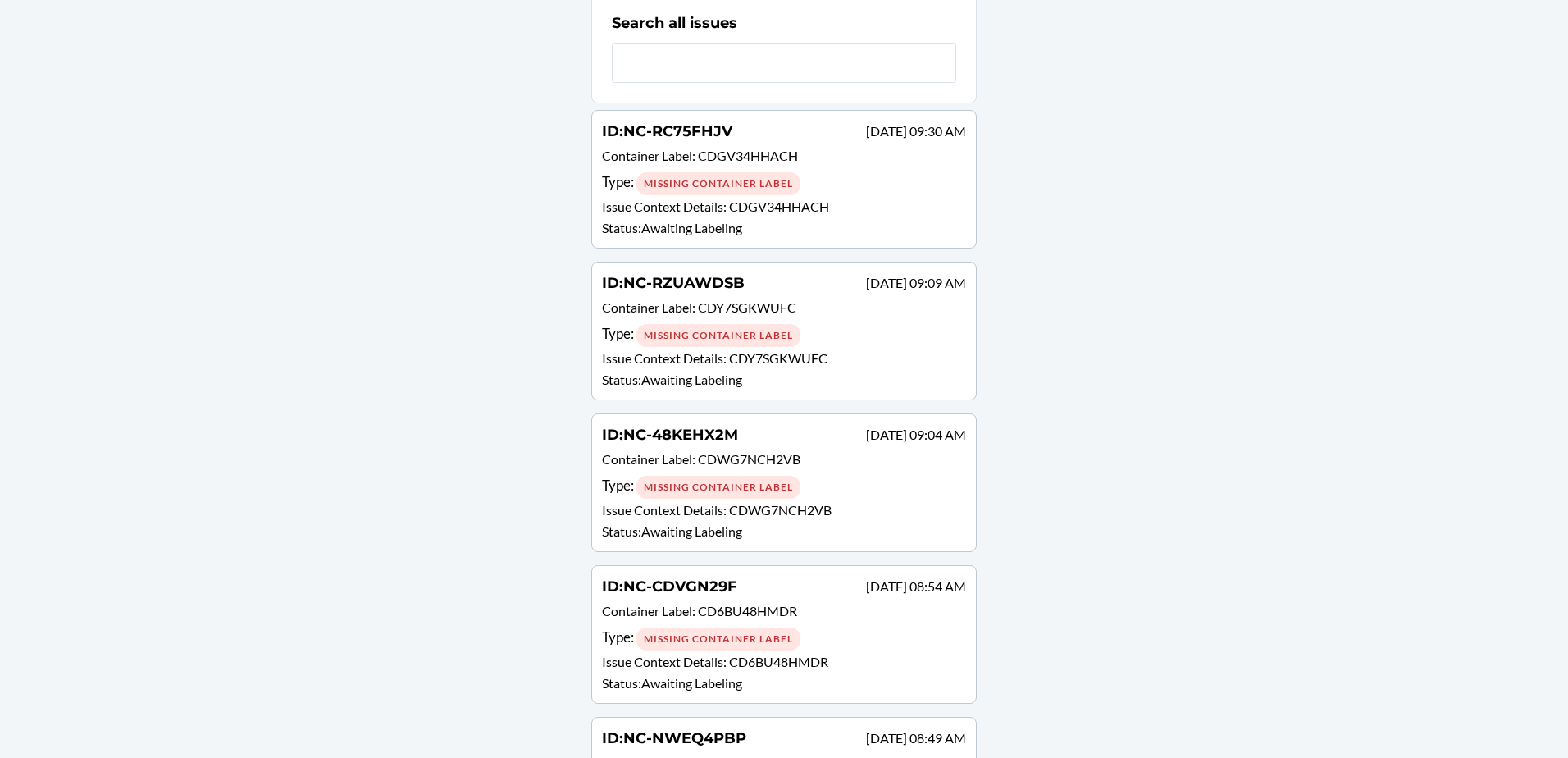
scroll to position [164, 0]
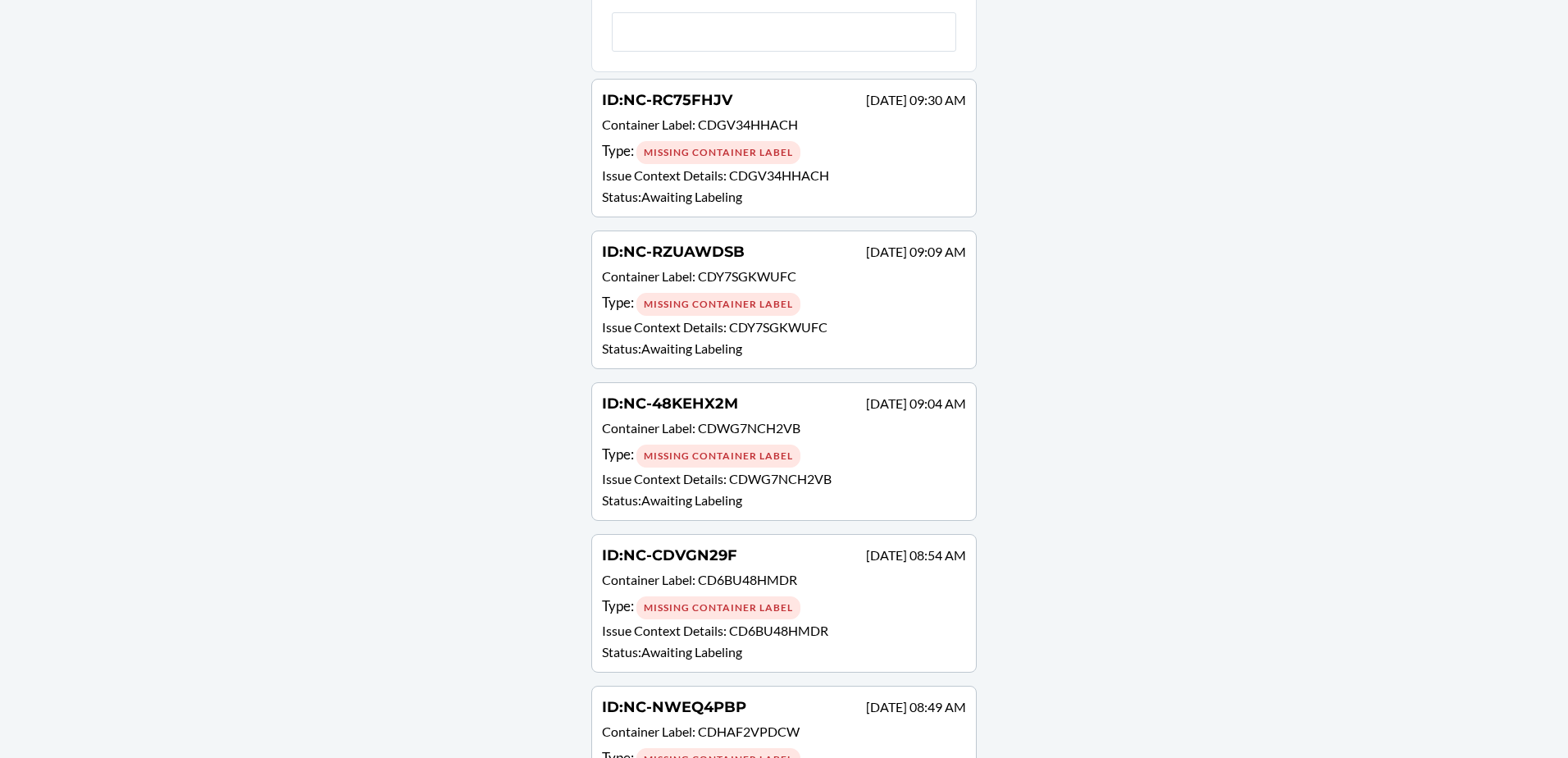
click at [894, 470] on p "Issue Context Details : CDWG7NCH2VB" at bounding box center [784, 480] width 364 height 20
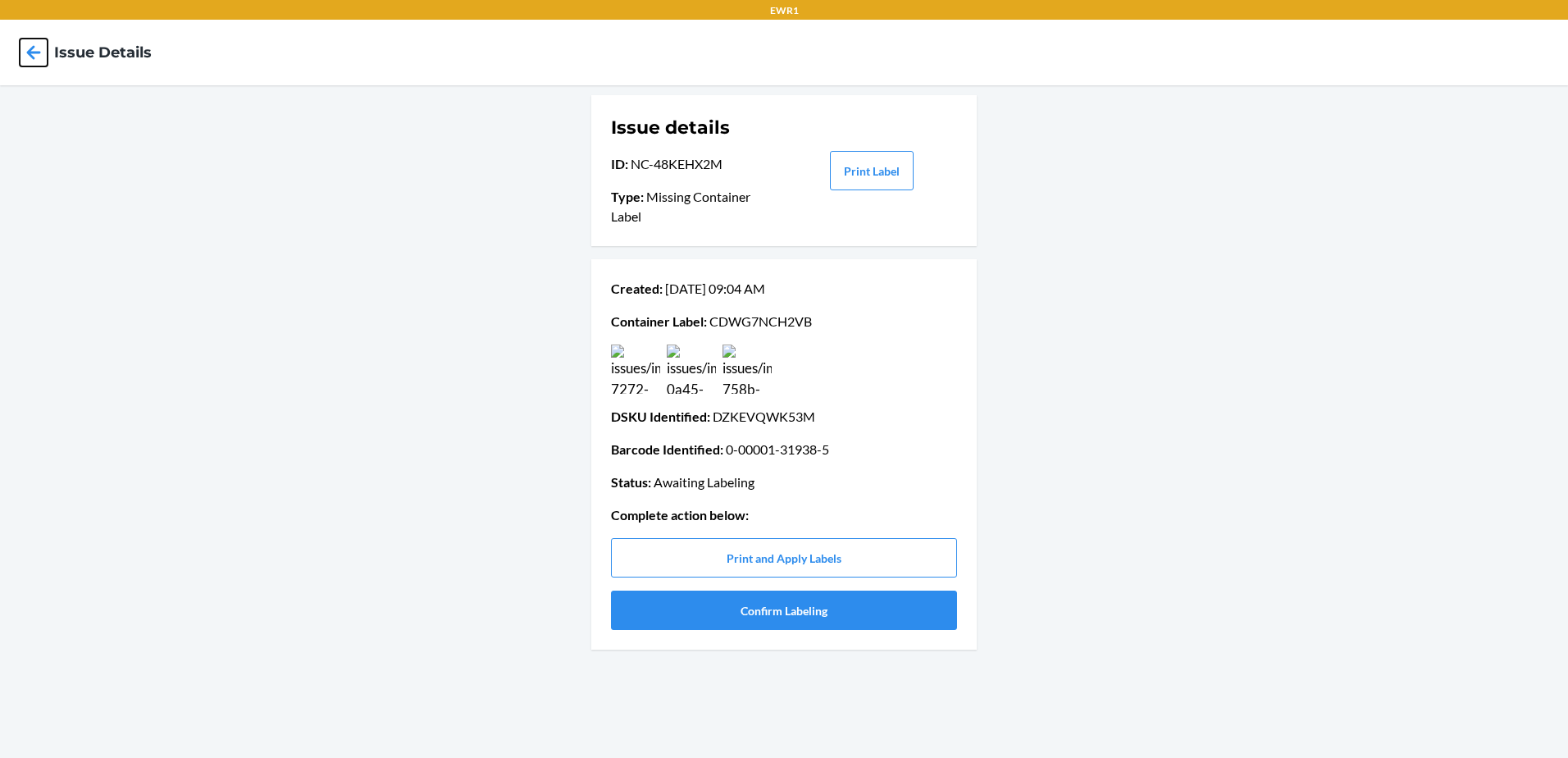
click at [31, 50] on icon at bounding box center [34, 52] width 14 height 14
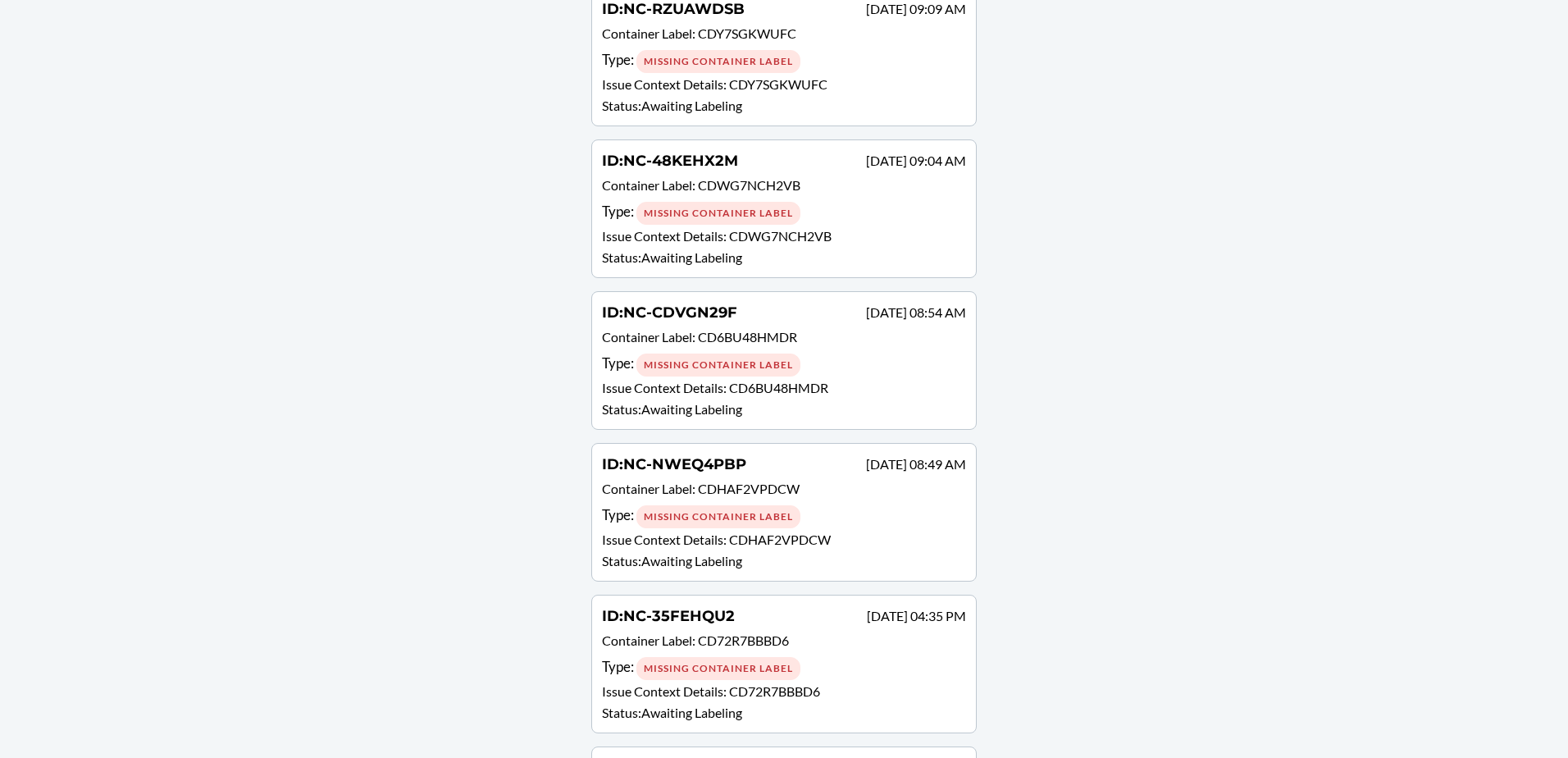
scroll to position [410, 0]
click at [887, 396] on p "Status : Awaiting Labeling" at bounding box center [784, 406] width 364 height 20
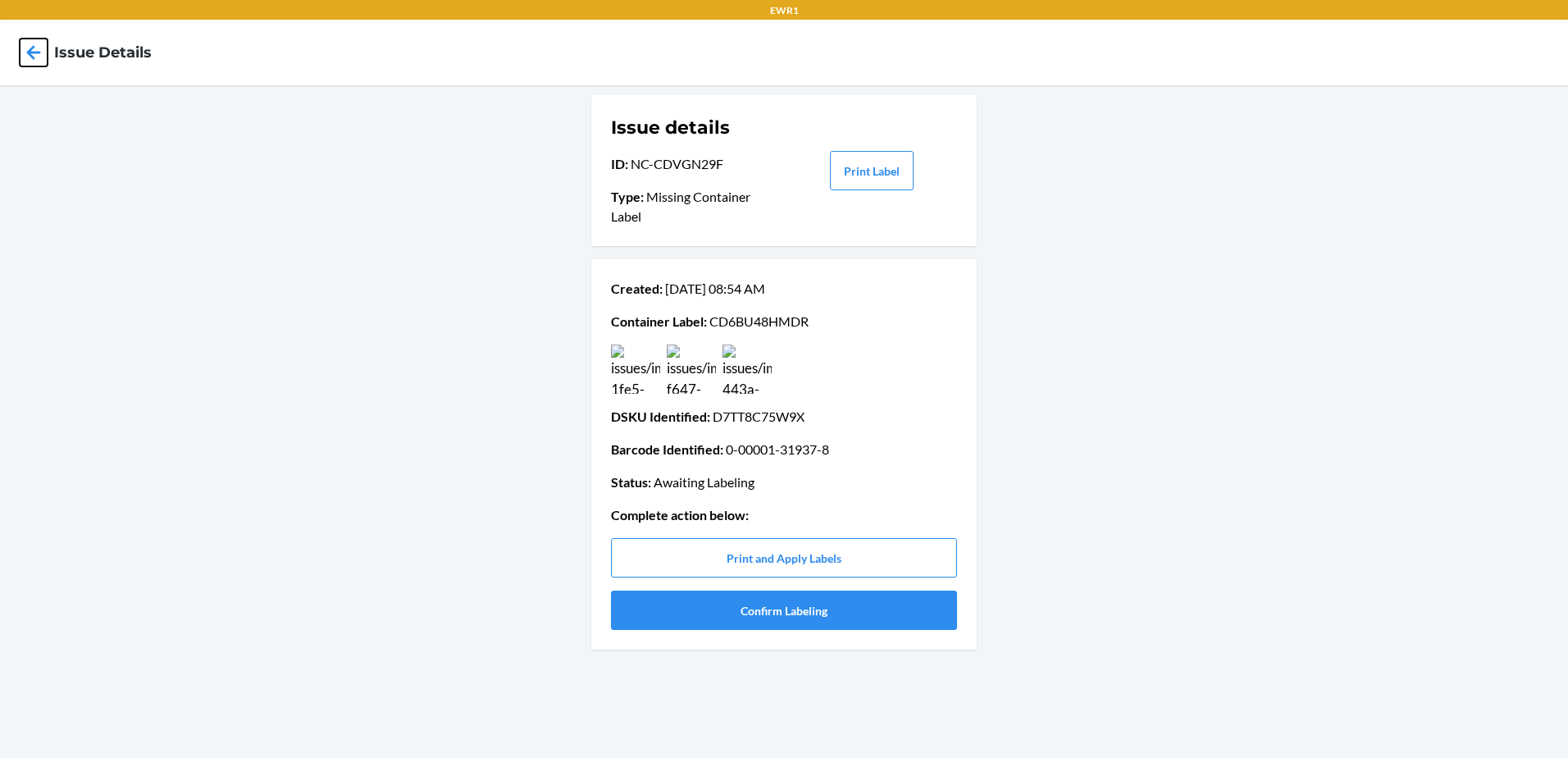
click at [22, 51] on icon at bounding box center [34, 53] width 28 height 28
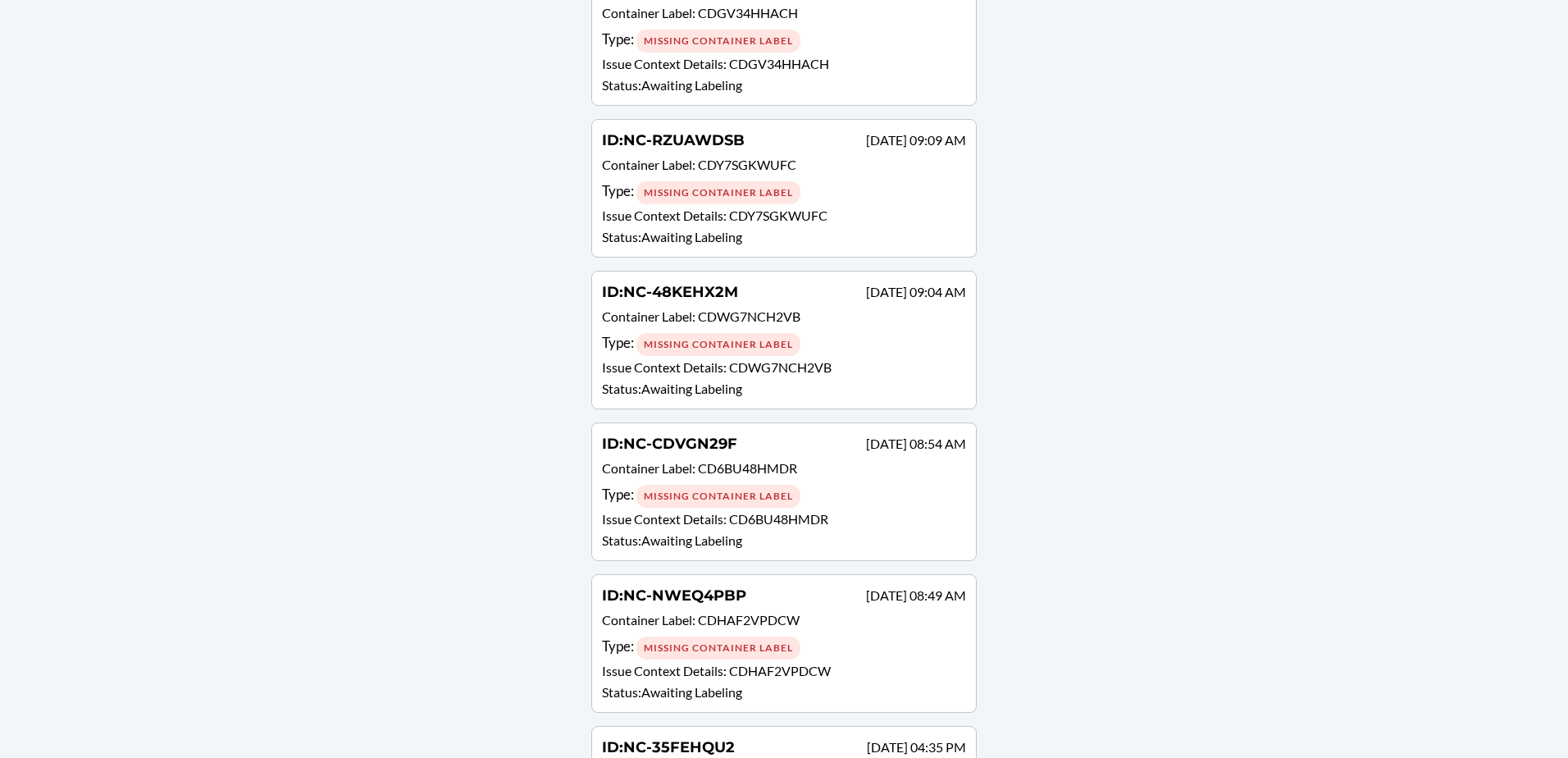
scroll to position [493, 0]
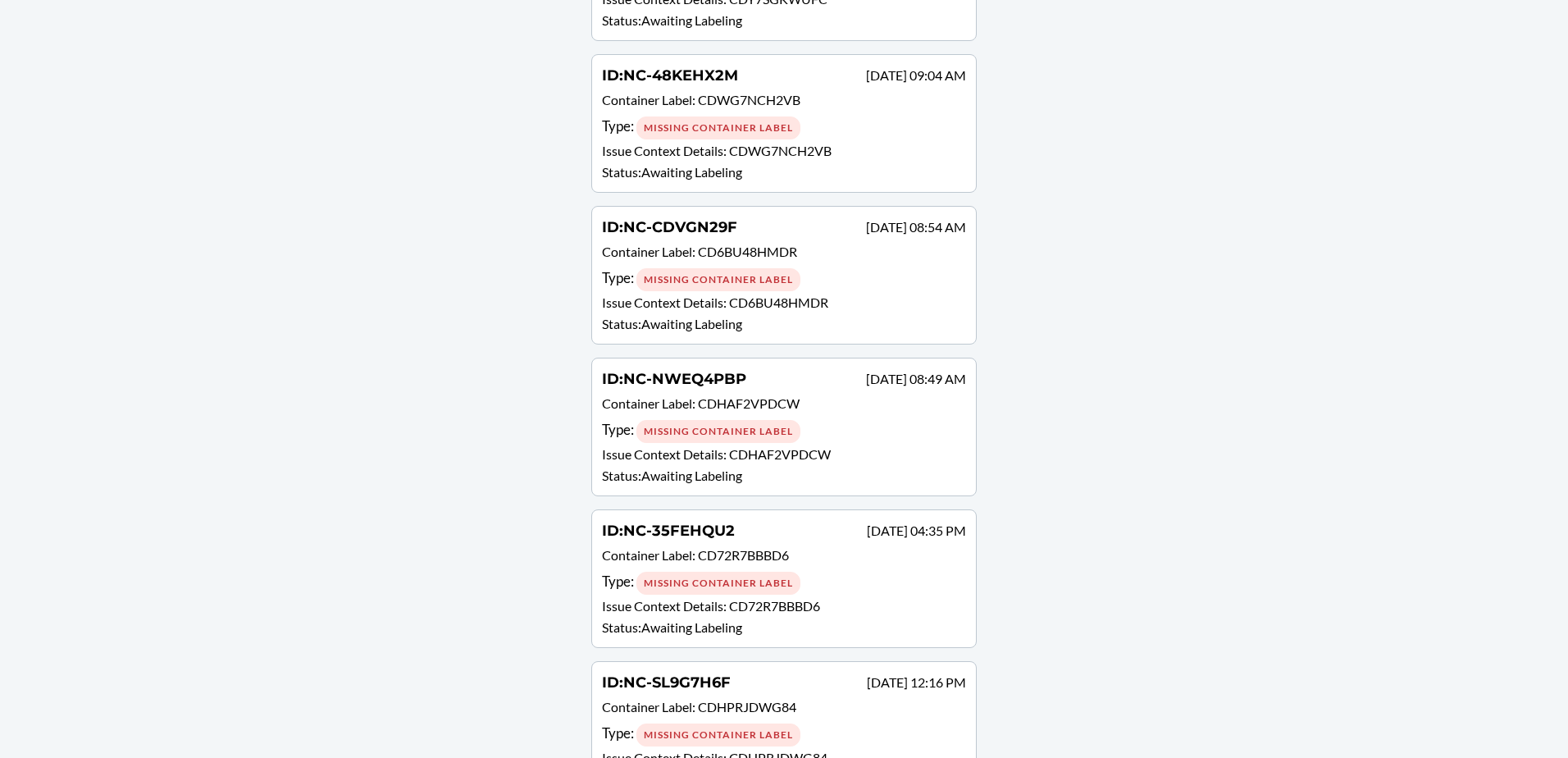
click at [803, 427] on div "Type : Missing Container Label" at bounding box center [784, 431] width 364 height 24
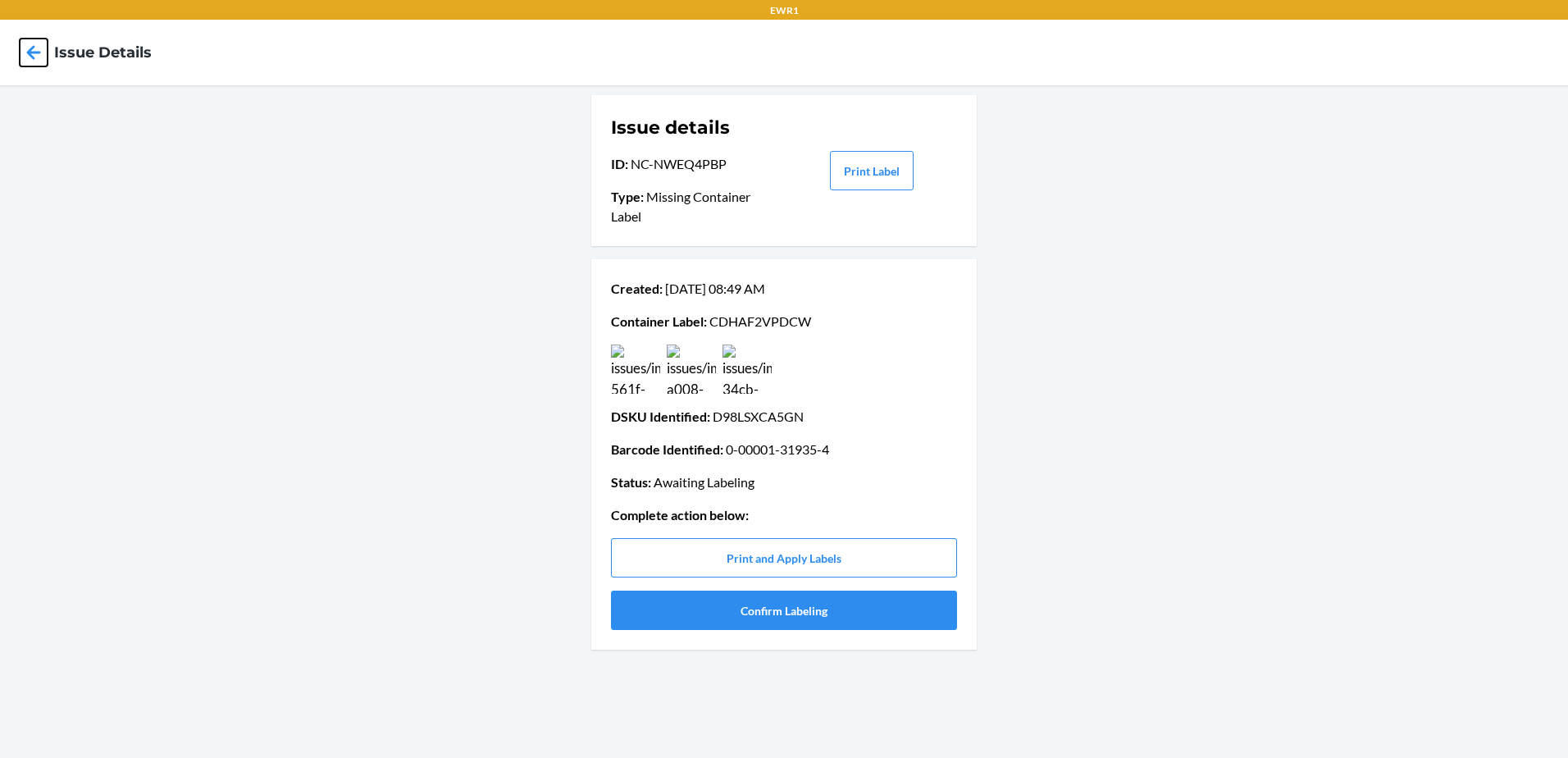
click at [31, 54] on icon at bounding box center [34, 52] width 14 height 14
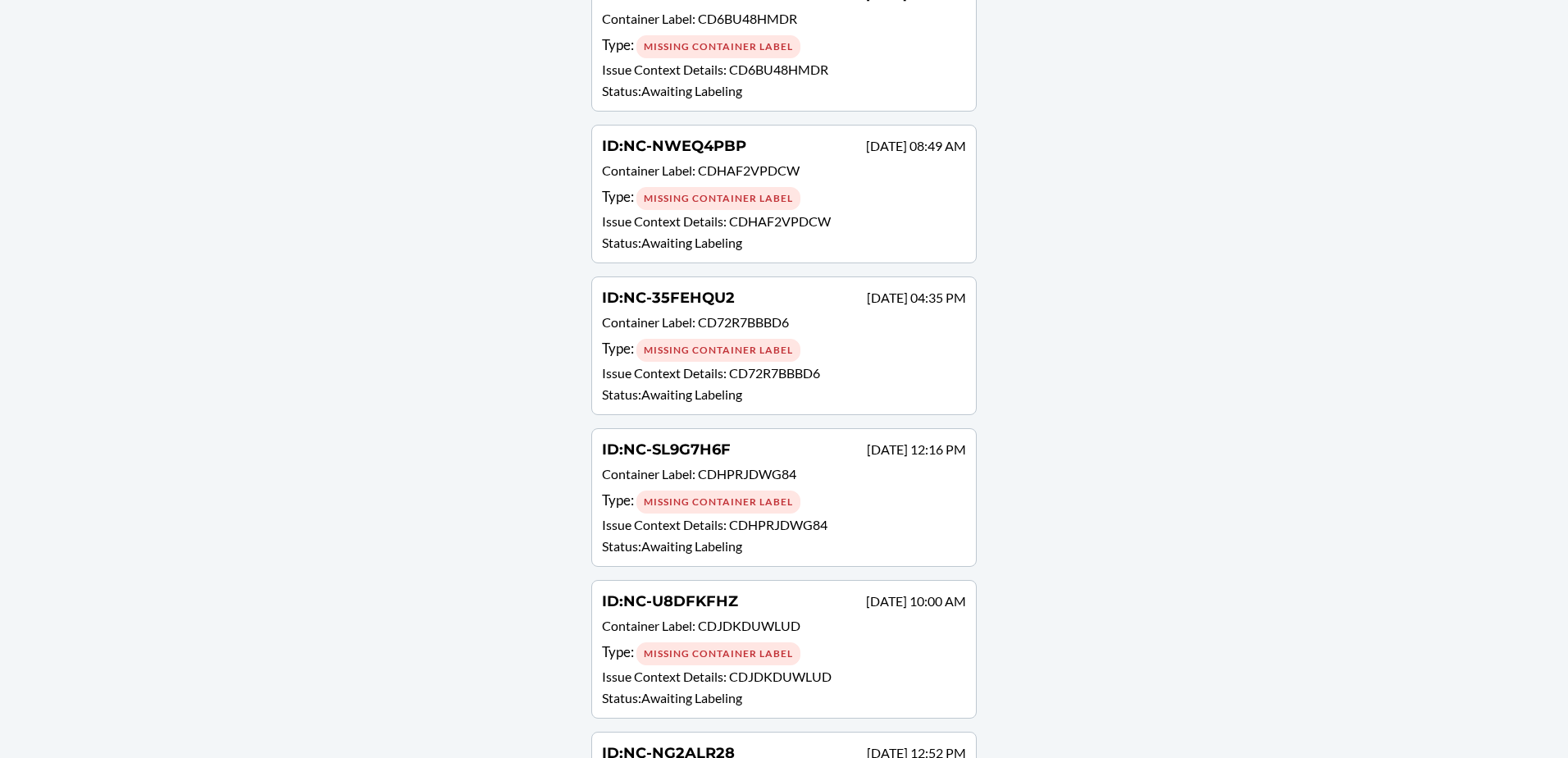
scroll to position [738, 0]
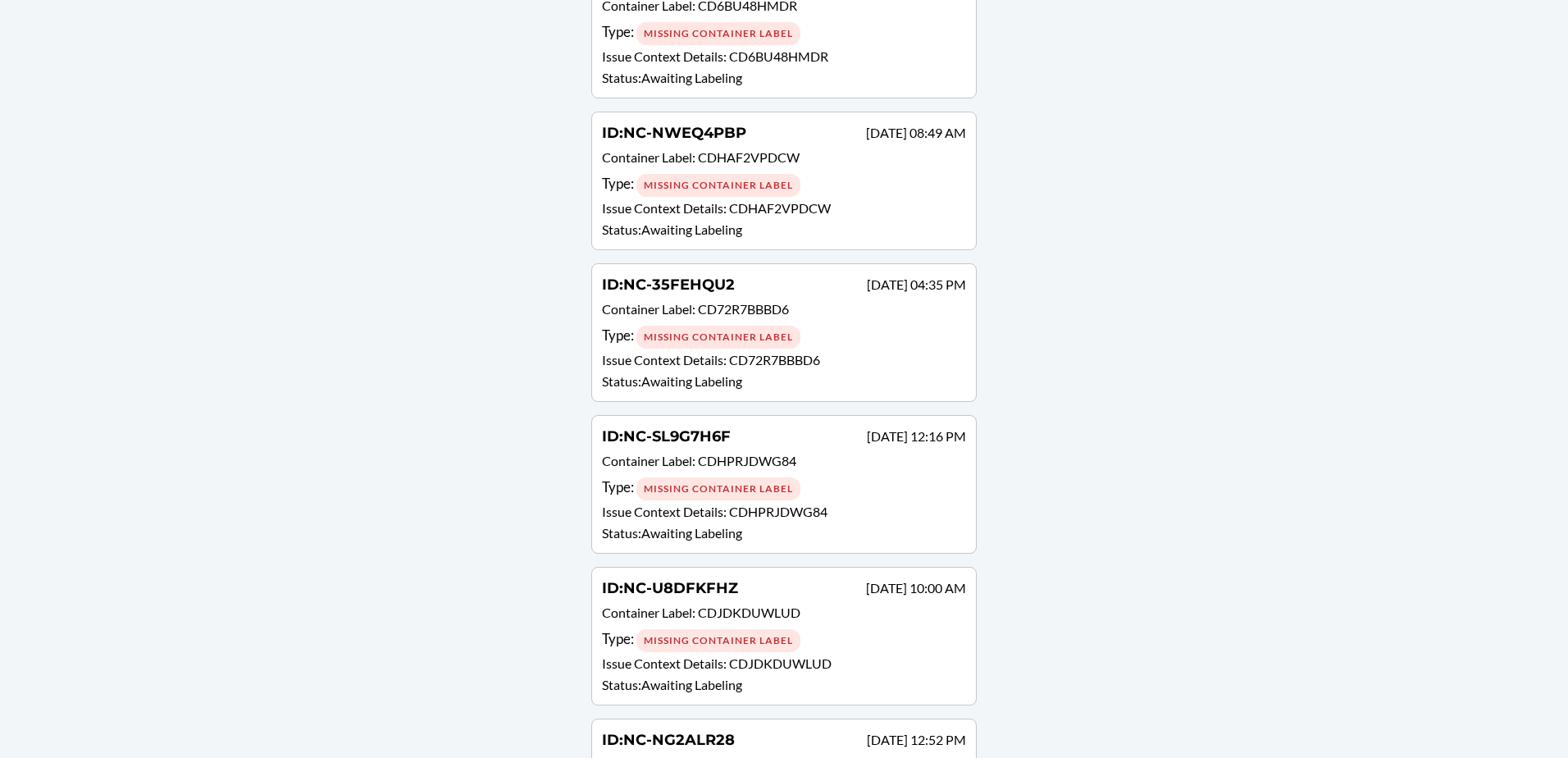
click at [894, 351] on p "Issue Context Details : CD72R7BBBD6" at bounding box center [784, 361] width 364 height 20
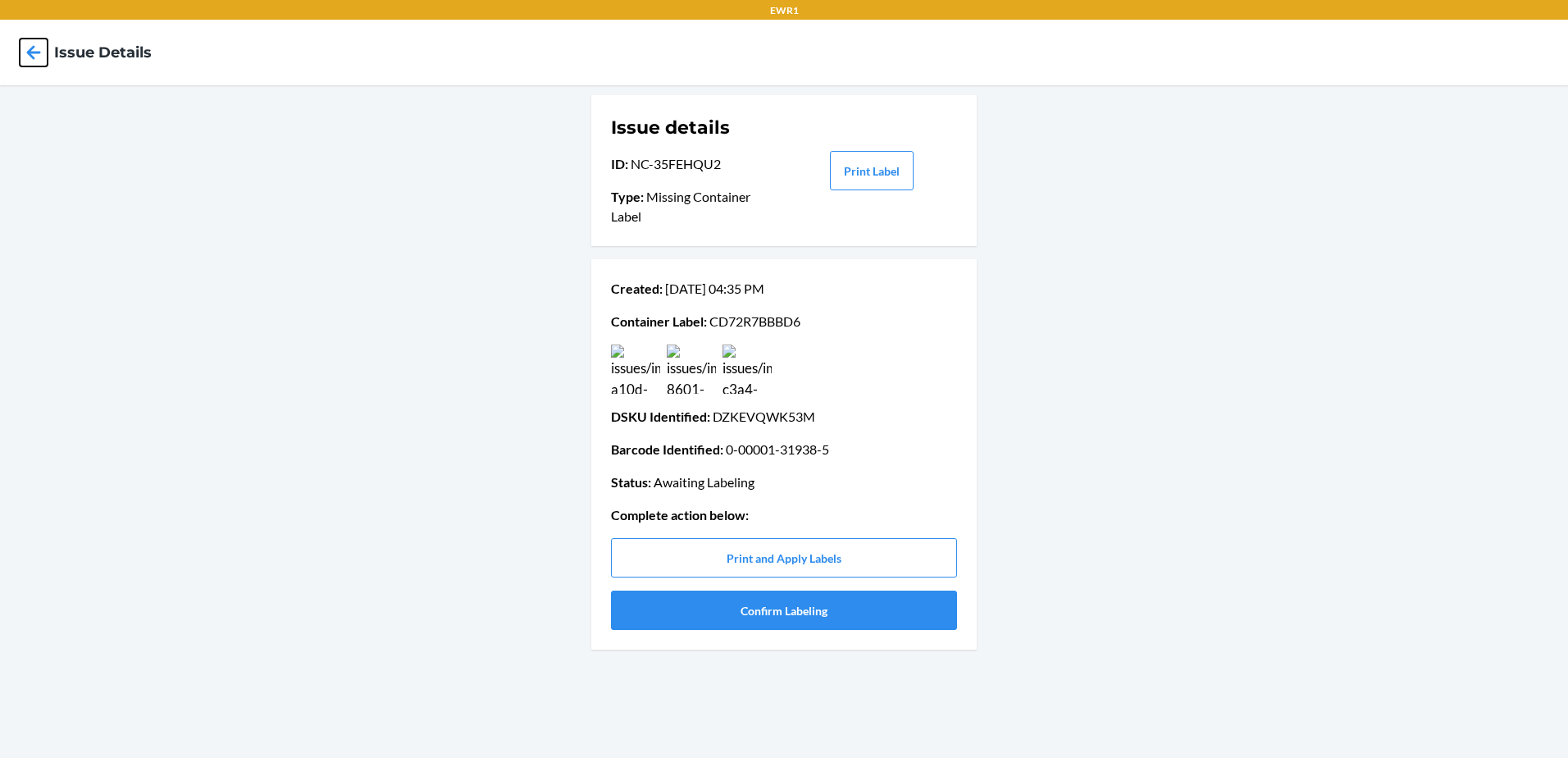
click at [31, 52] on icon at bounding box center [34, 52] width 14 height 14
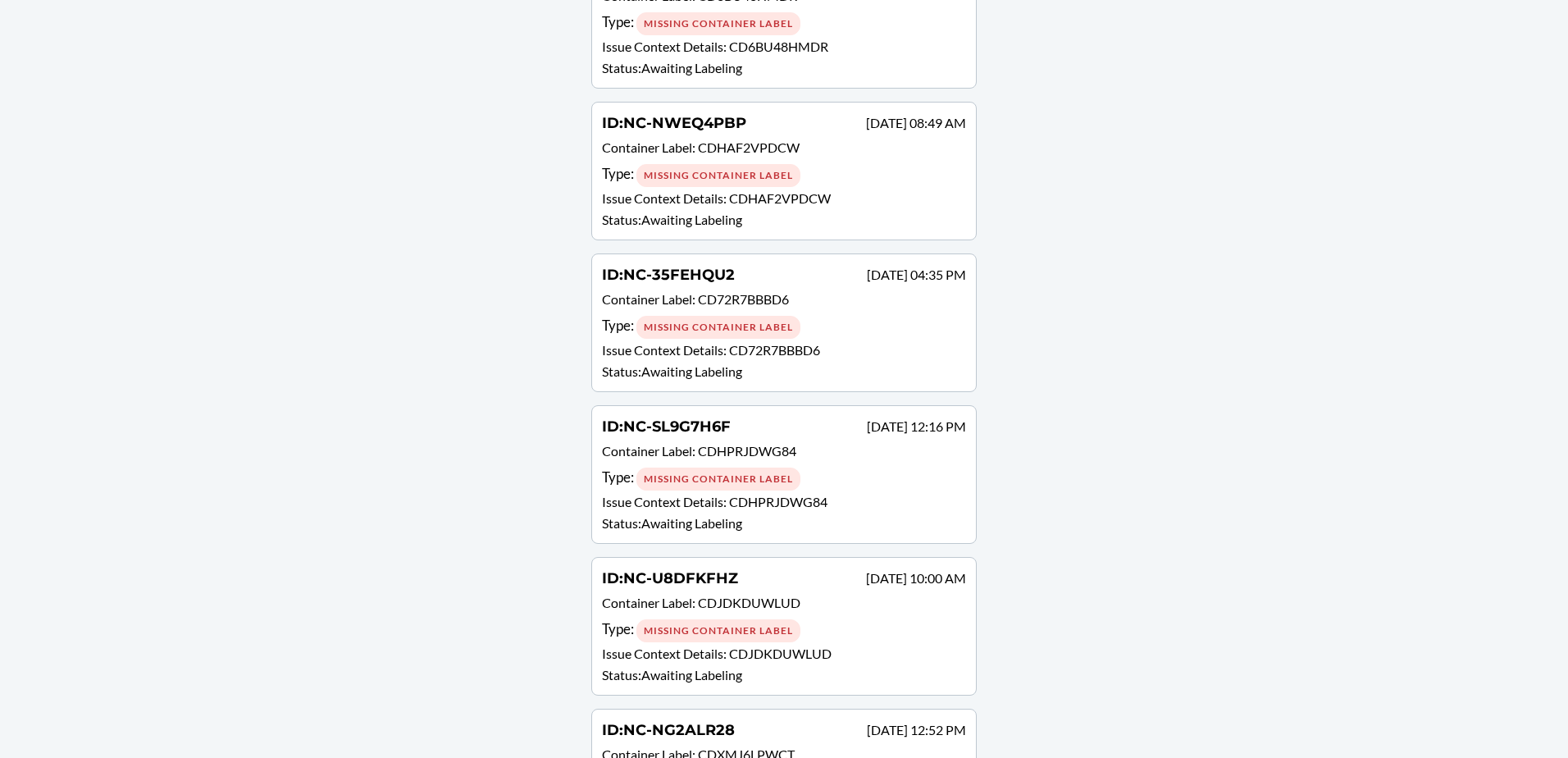
scroll to position [821, 0]
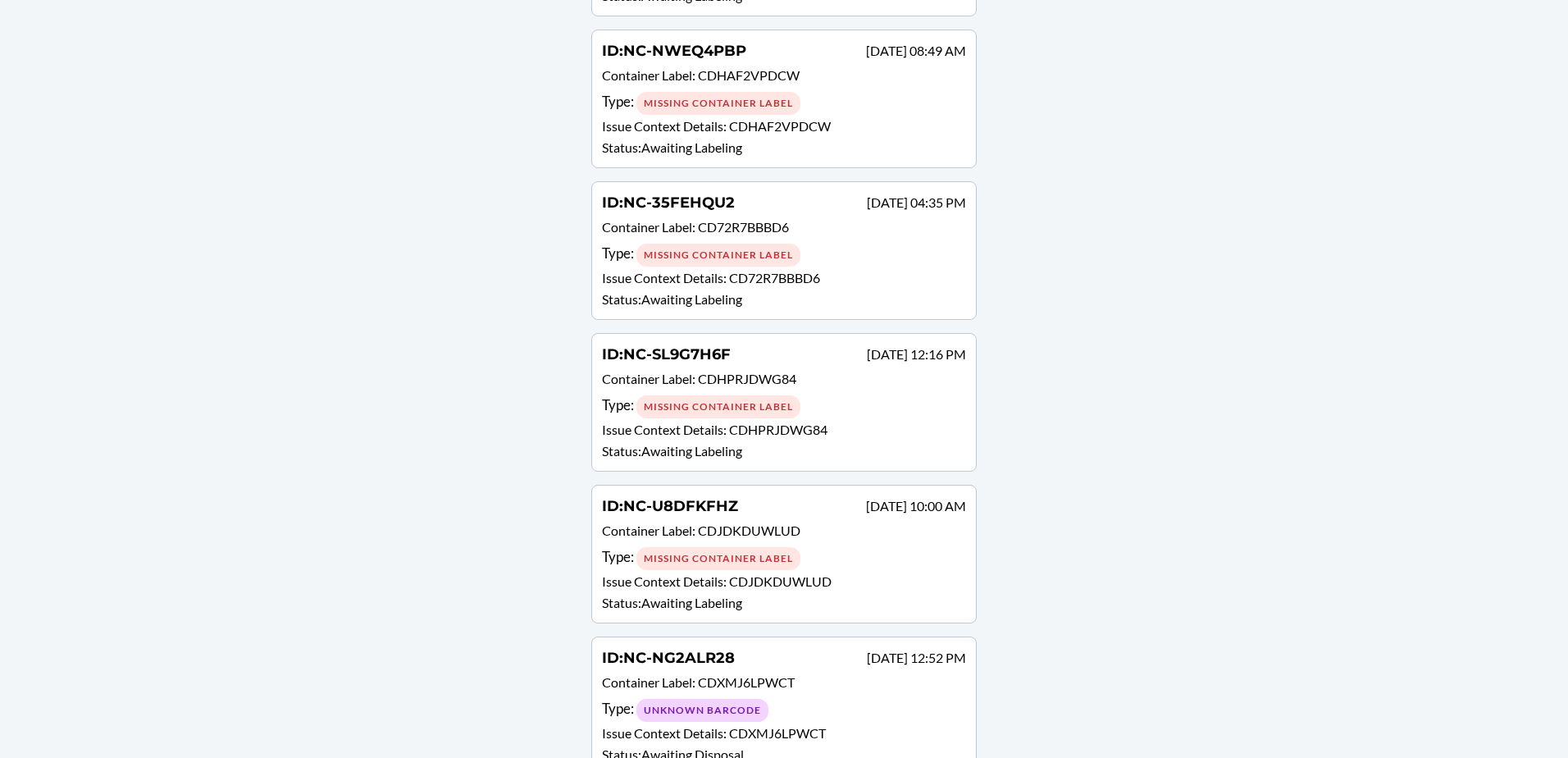
click at [838, 422] on p "Issue Context Details : CDHPRJDWG84" at bounding box center [784, 430] width 364 height 20
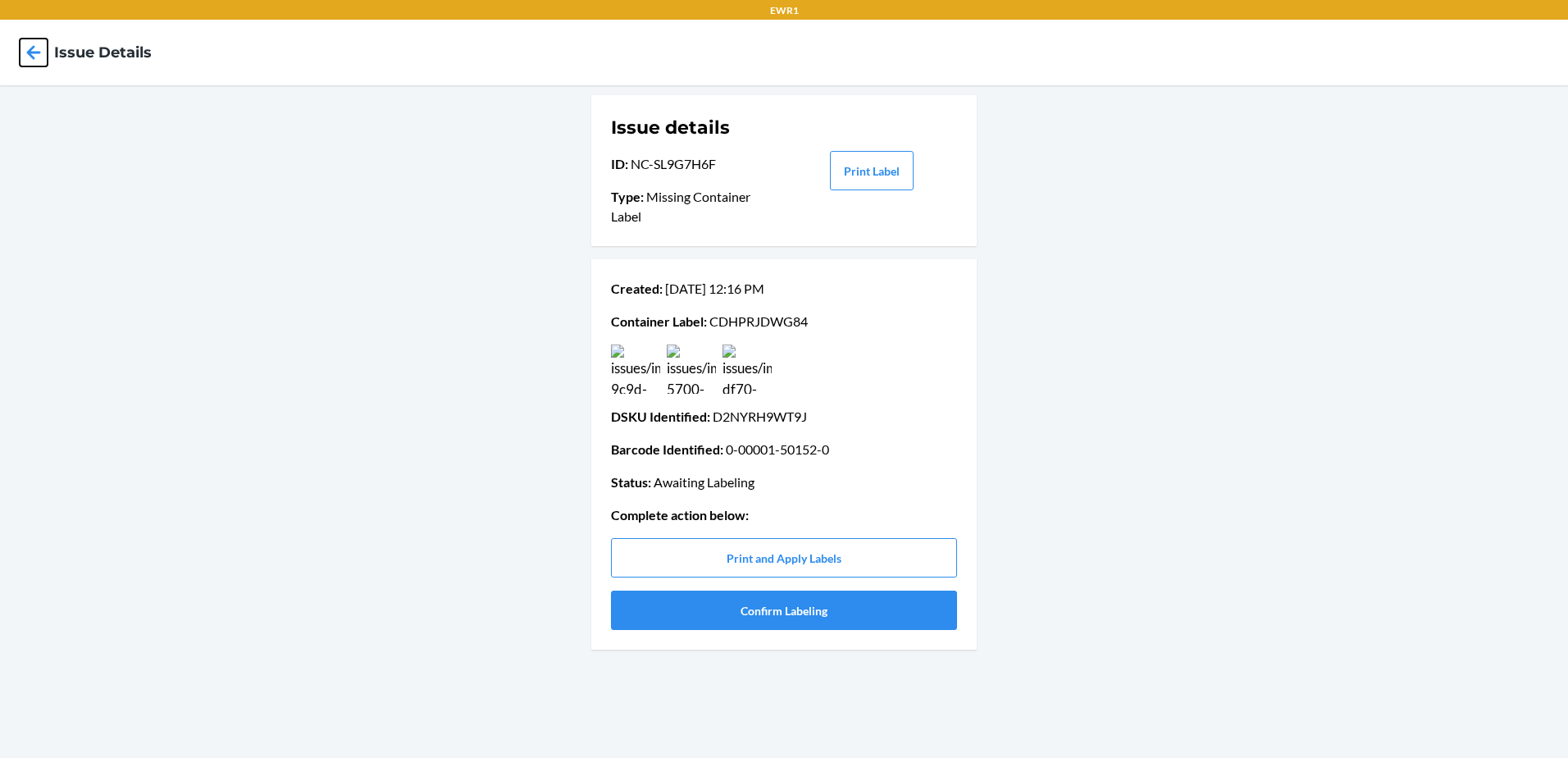
click at [31, 55] on icon at bounding box center [34, 52] width 14 height 14
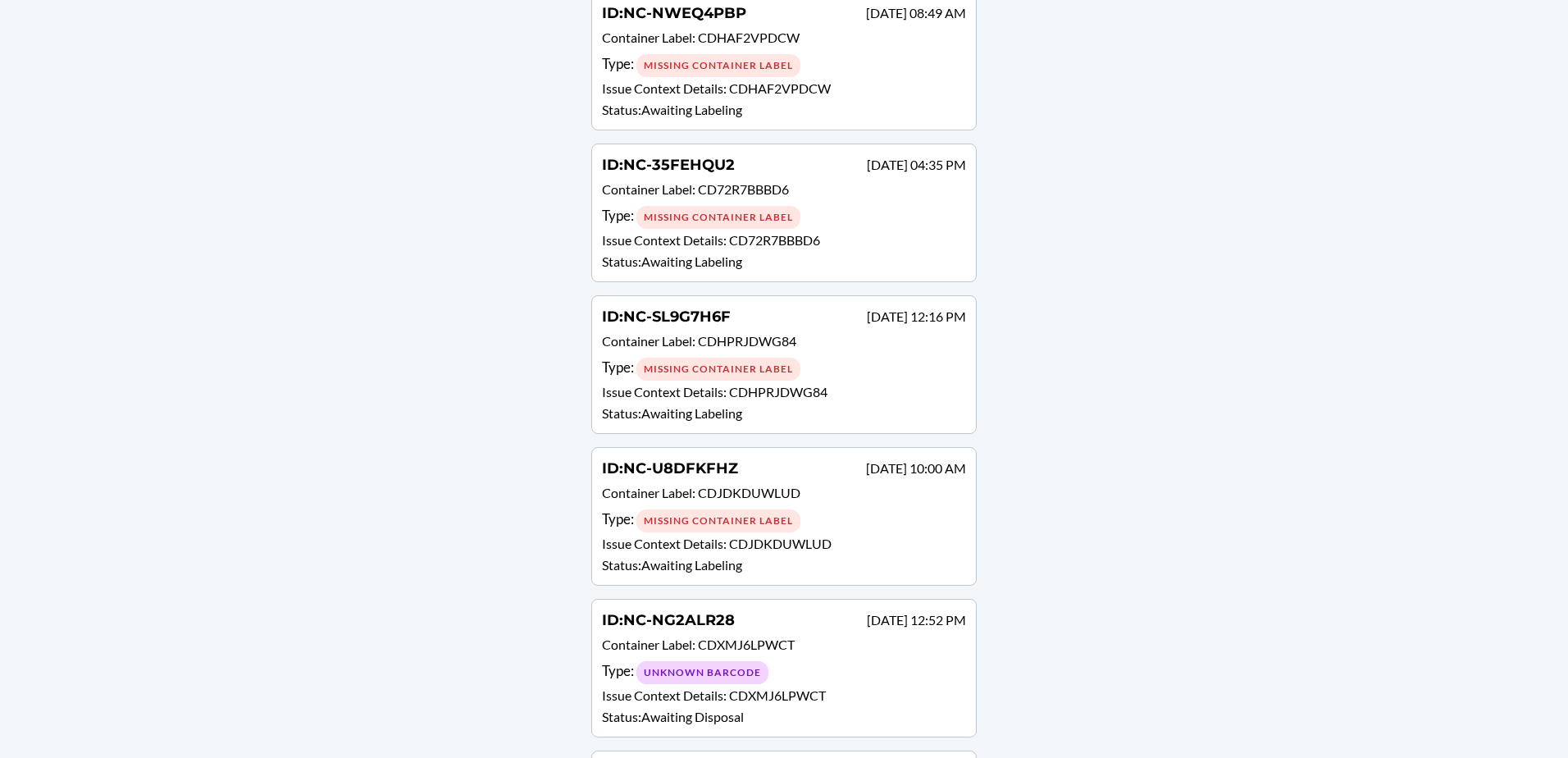
scroll to position [903, 0]
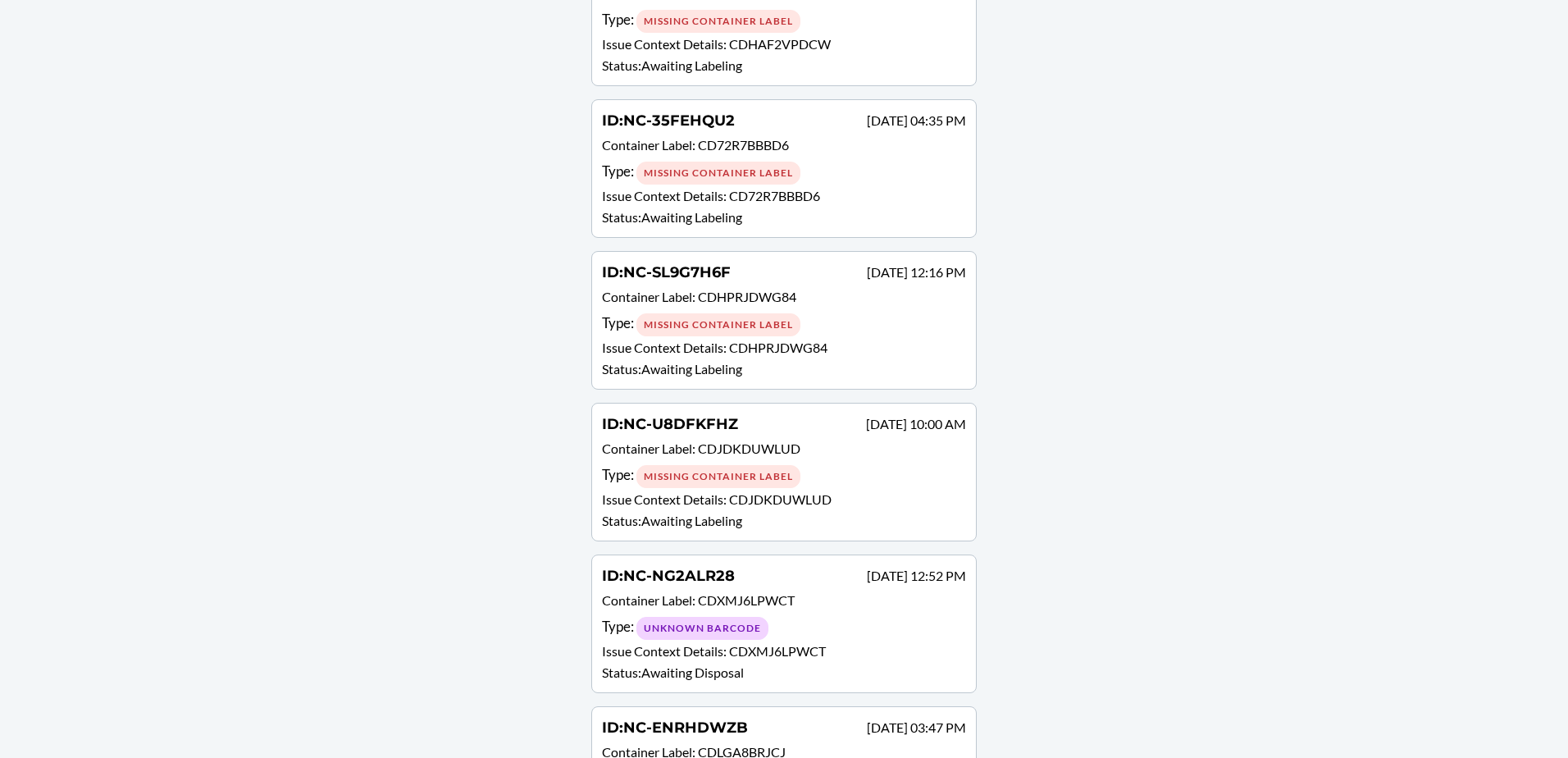
click at [863, 471] on div "Type : Missing Container Label" at bounding box center [784, 477] width 364 height 24
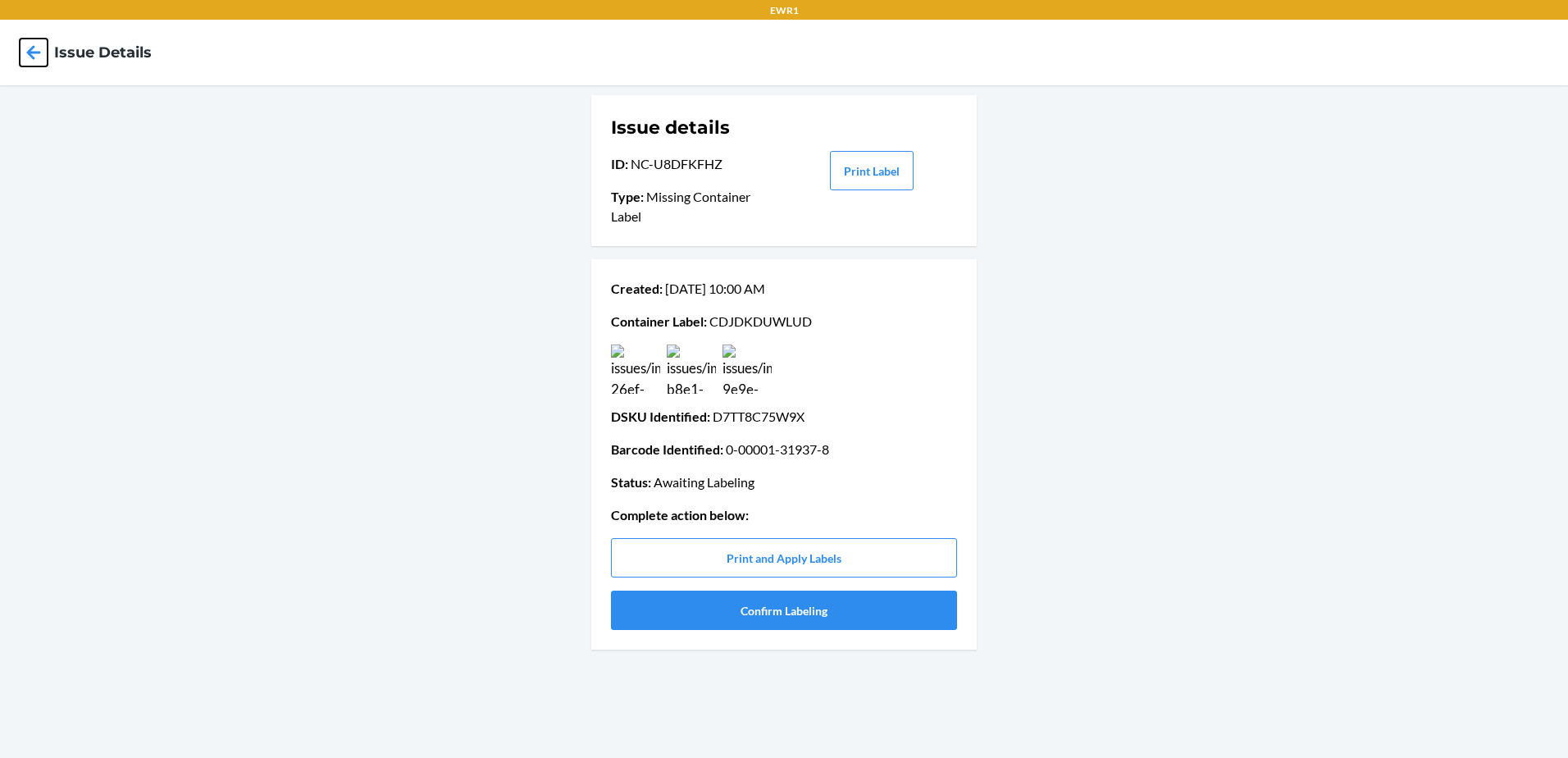
click at [37, 55] on icon at bounding box center [34, 53] width 28 height 28
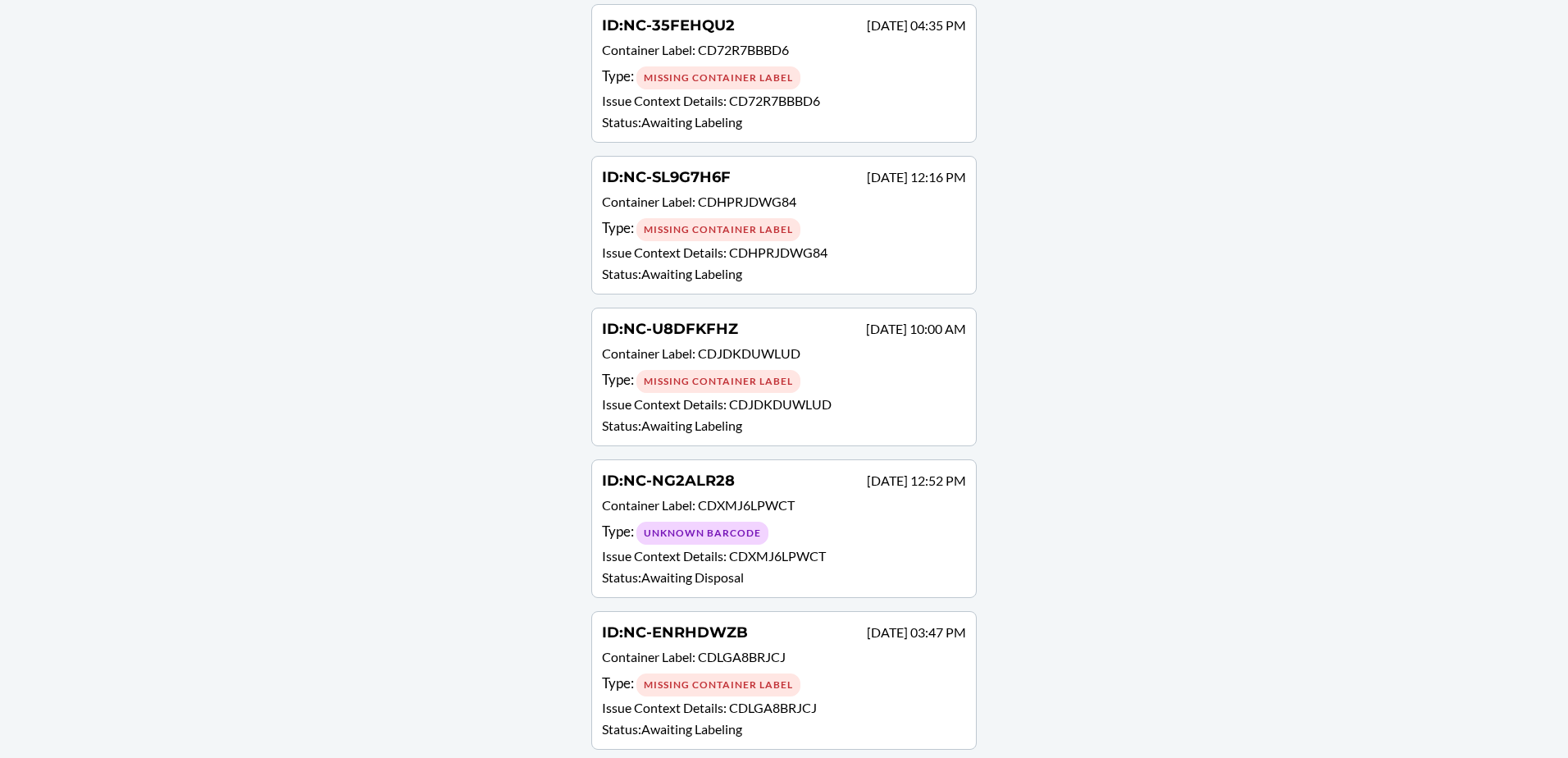
scroll to position [1012, 0]
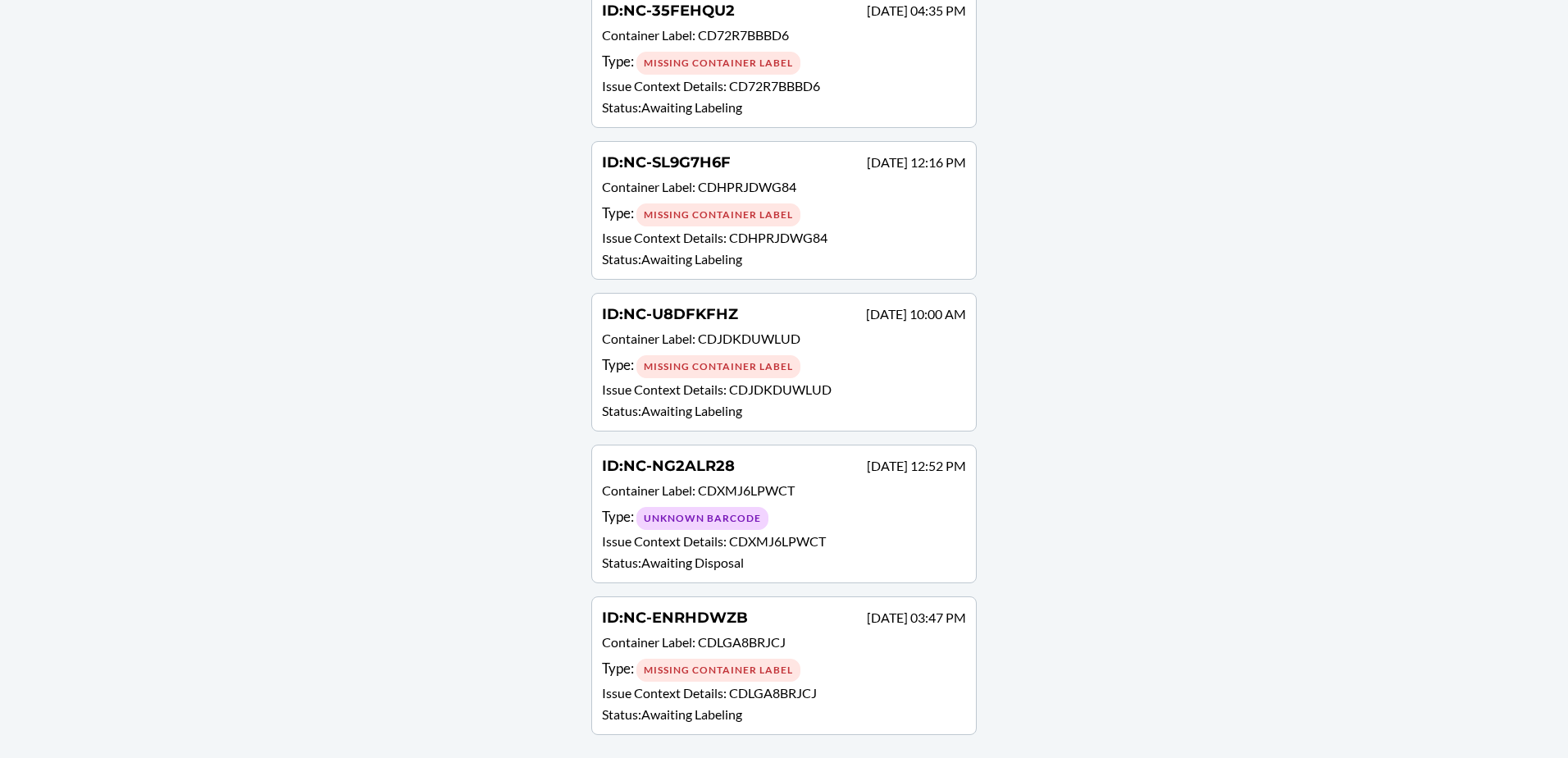
click at [924, 524] on div "Type : Unknown Barcode" at bounding box center [784, 519] width 364 height 24
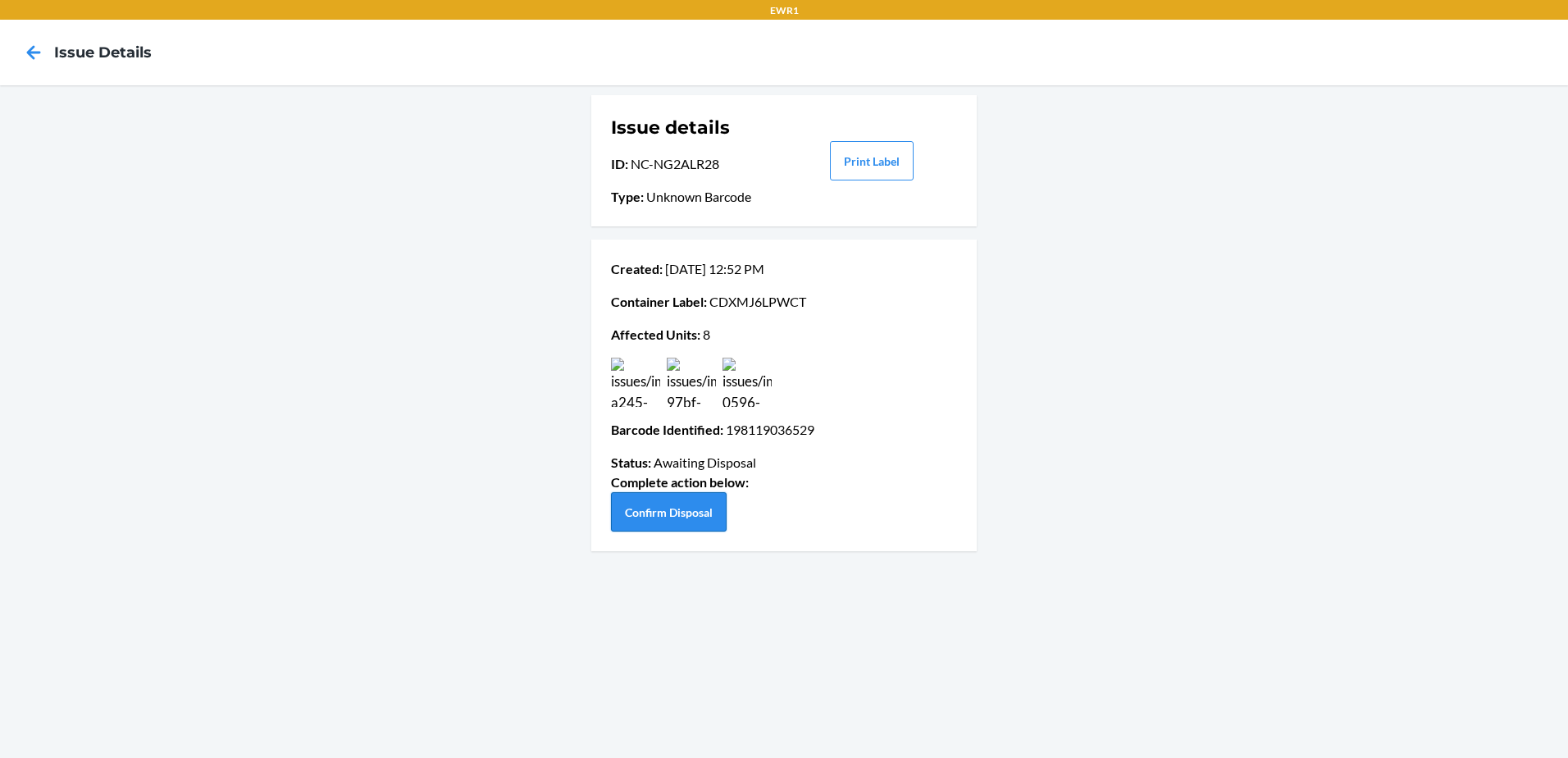
click at [708, 504] on button "Confirm Disposal" at bounding box center [668, 513] width 115 height 40
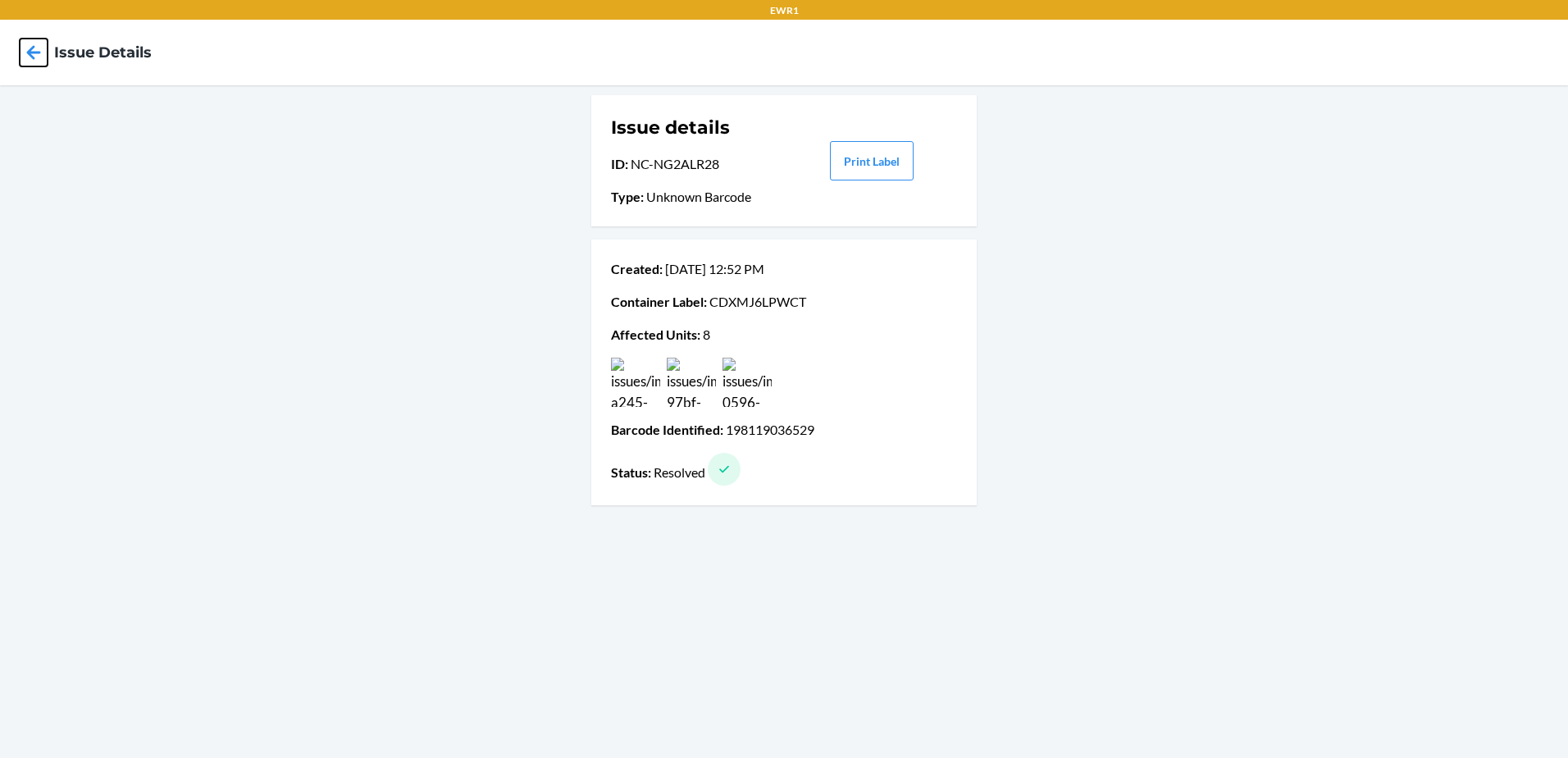
click at [31, 56] on icon at bounding box center [34, 52] width 14 height 14
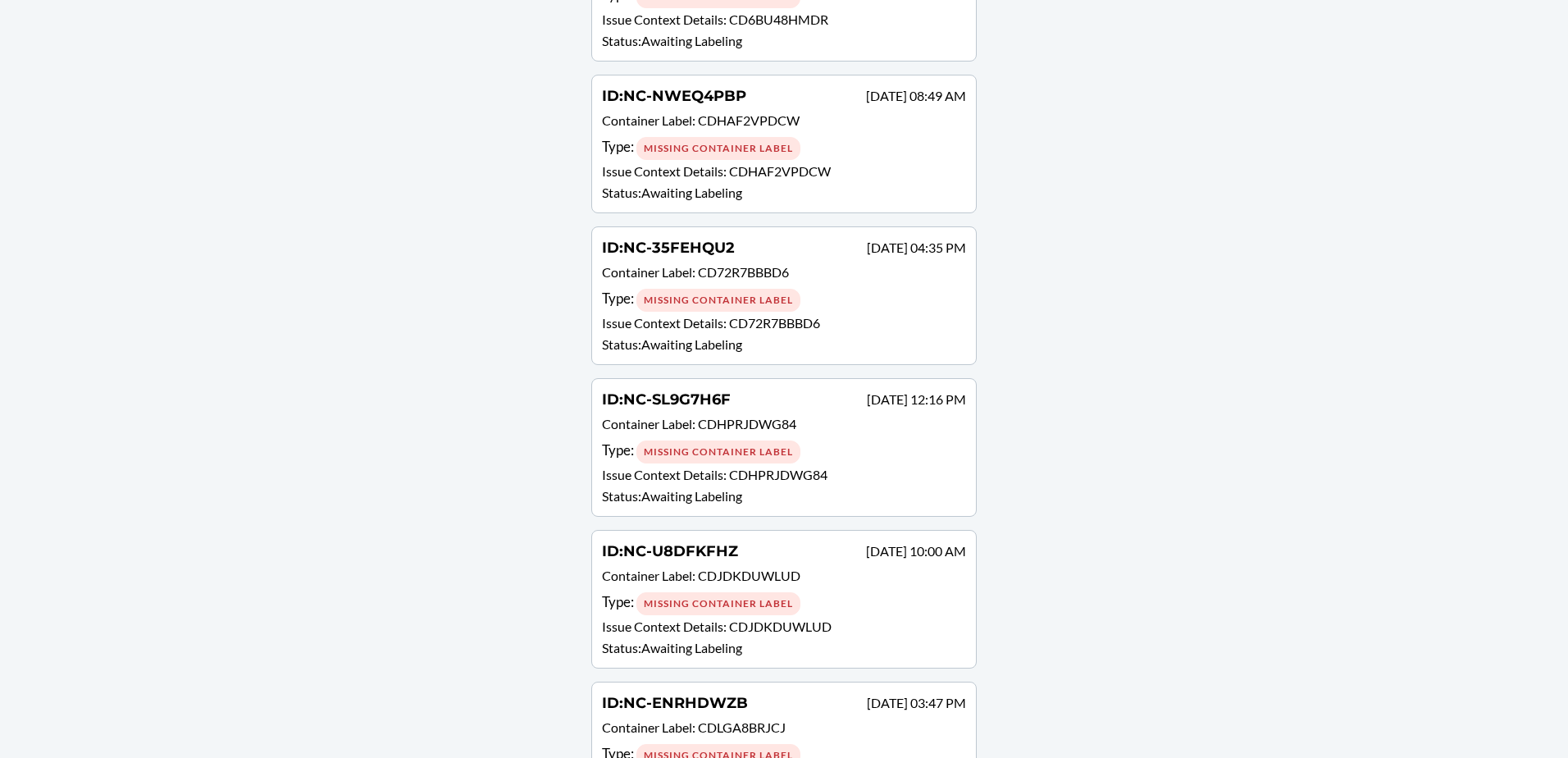
scroll to position [861, 0]
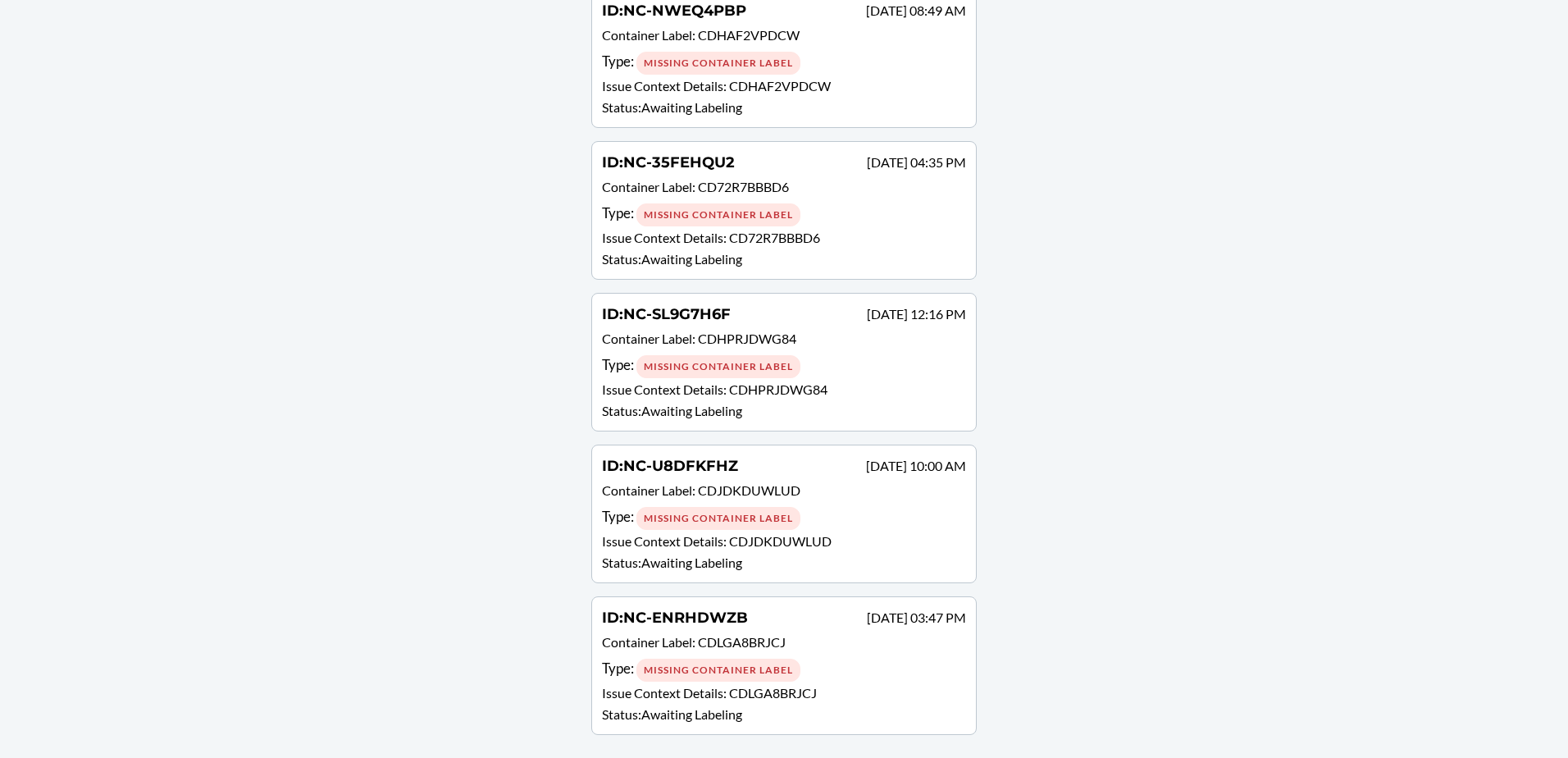
click at [875, 667] on div "Type : Missing Container Label" at bounding box center [784, 670] width 364 height 24
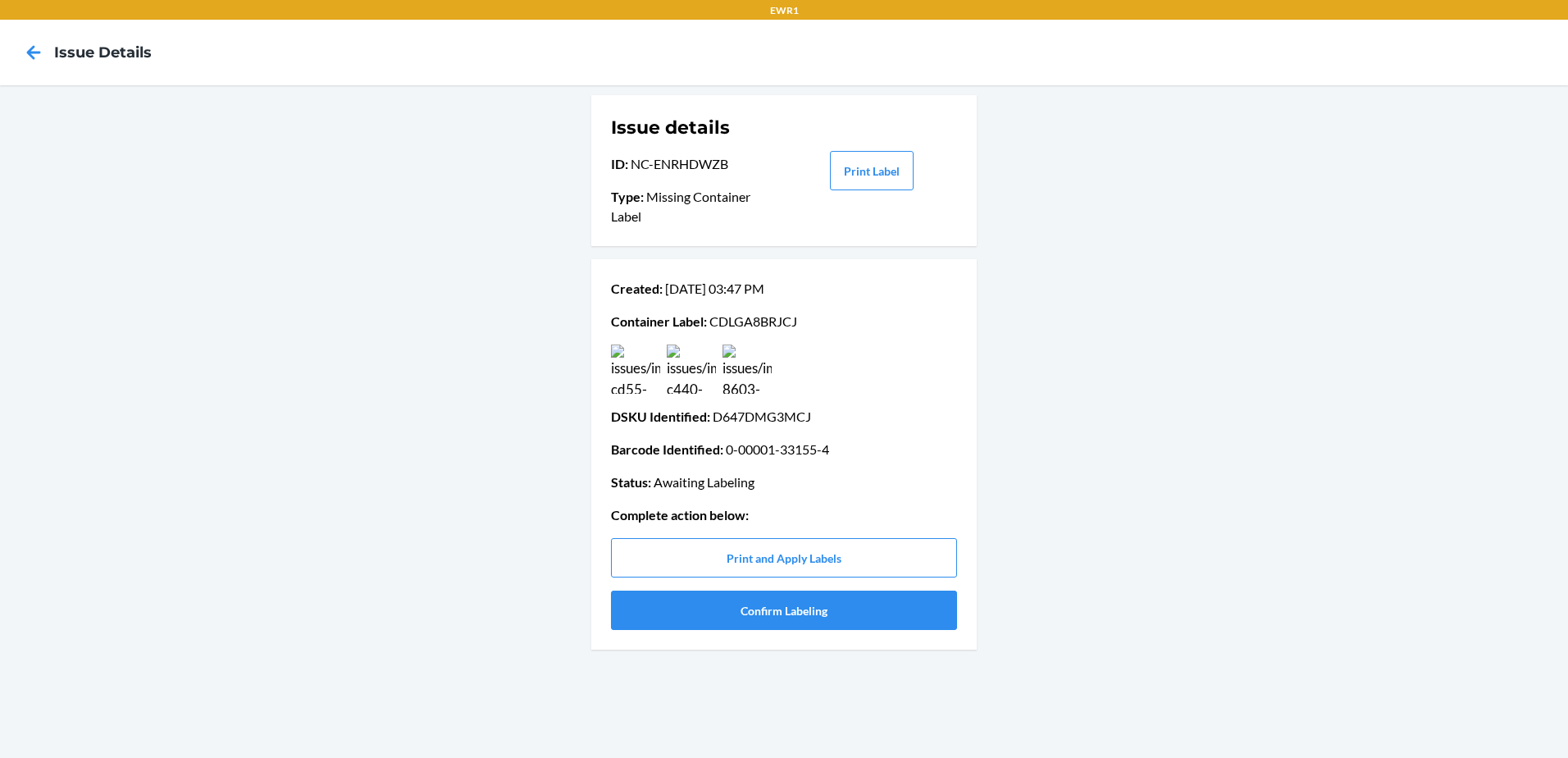
click at [635, 379] on img at bounding box center [636, 370] width 50 height 50
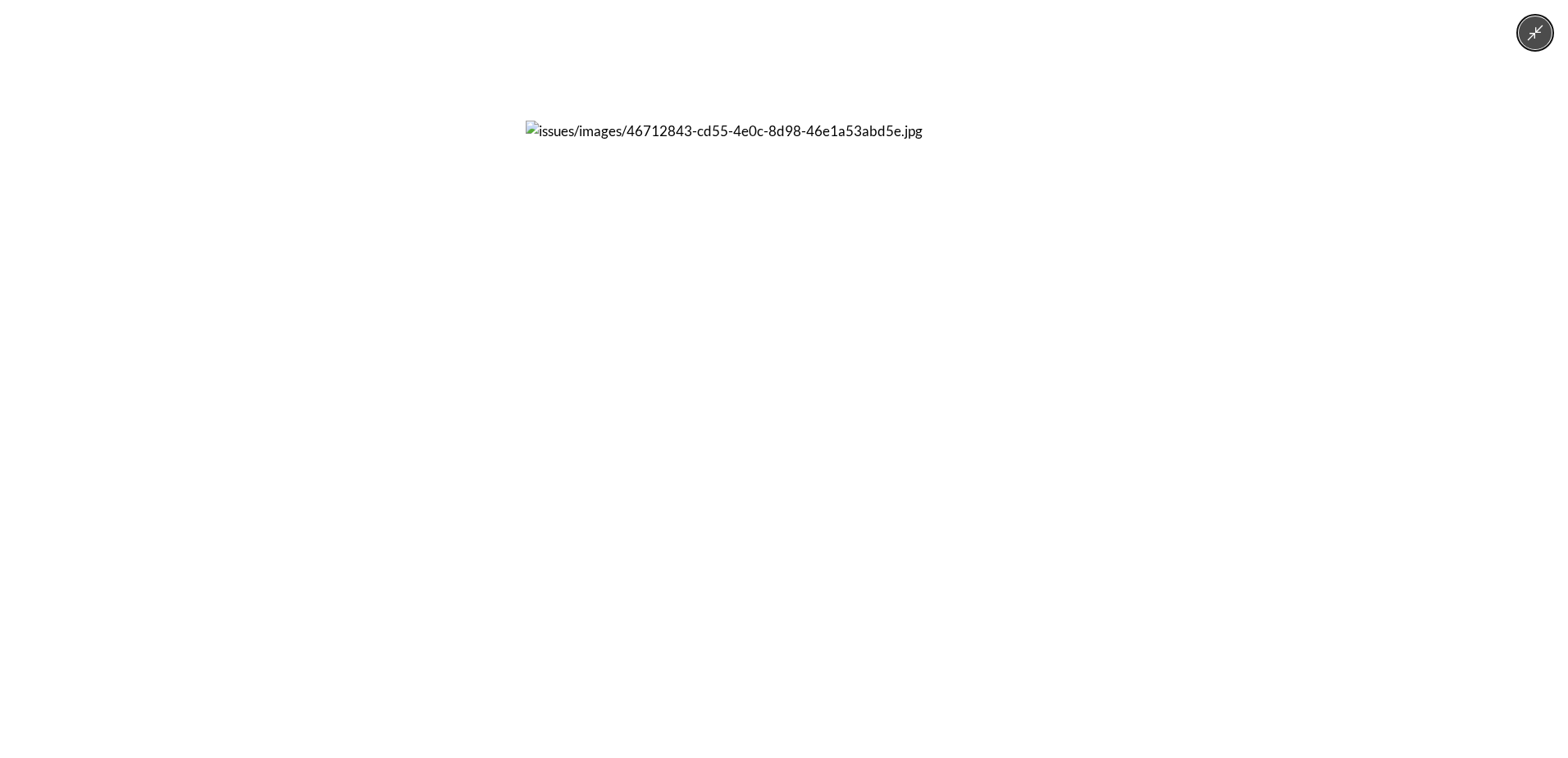
click at [635, 379] on img at bounding box center [784, 379] width 516 height 517
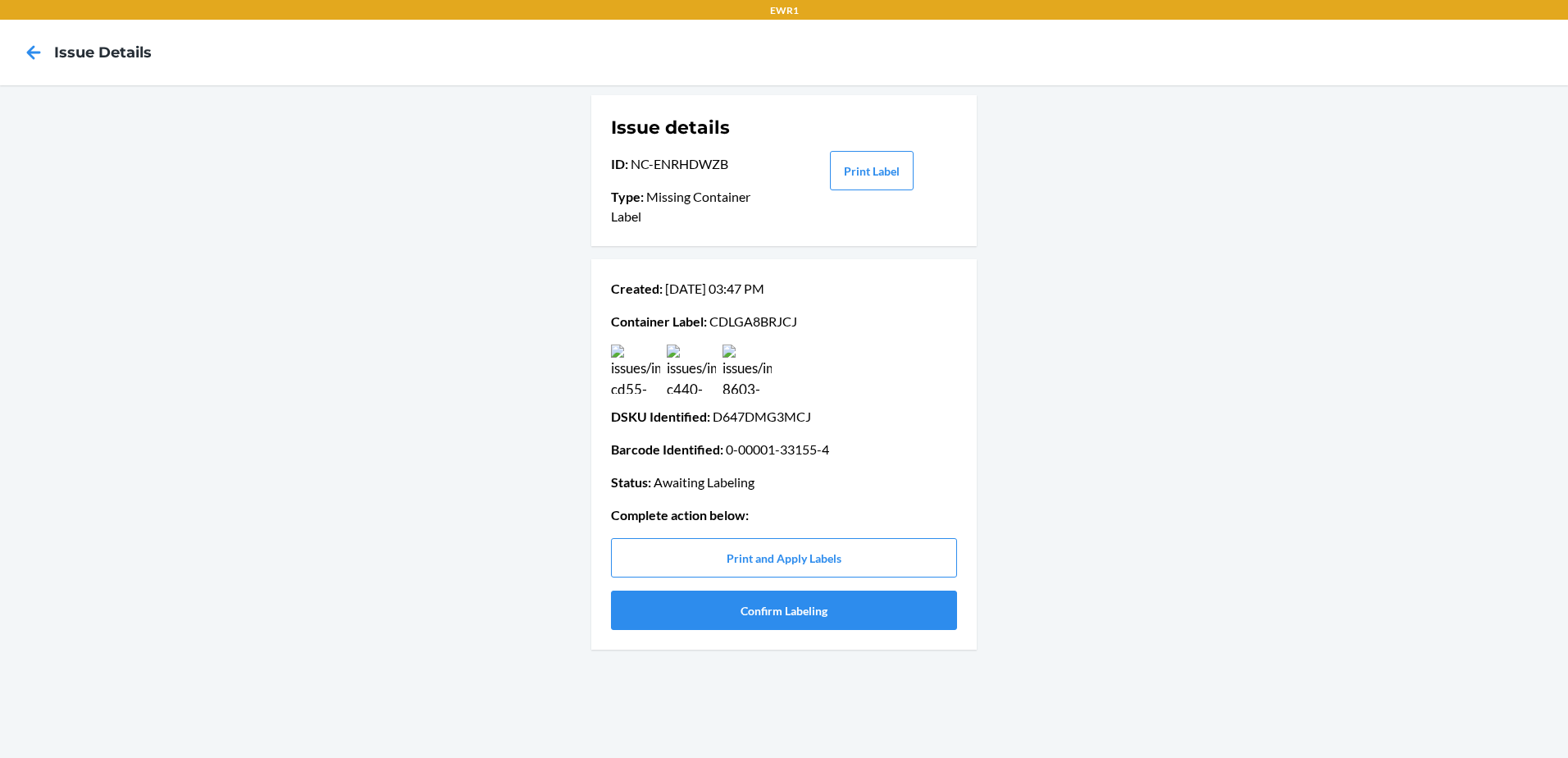
click at [718, 374] on div at bounding box center [784, 370] width 353 height 50
click at [701, 379] on img at bounding box center [692, 370] width 50 height 50
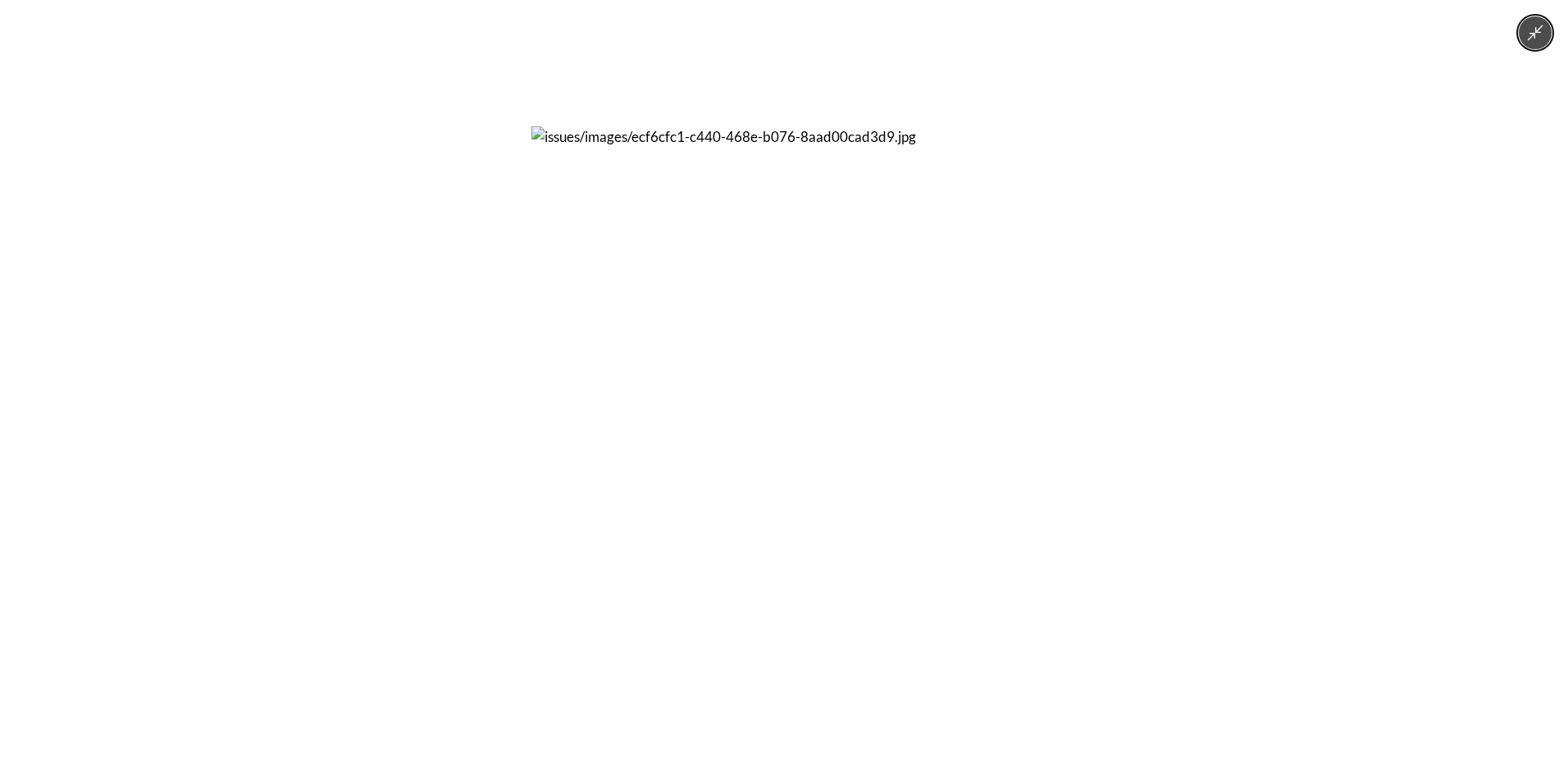
click at [701, 379] on img at bounding box center [784, 379] width 505 height 506
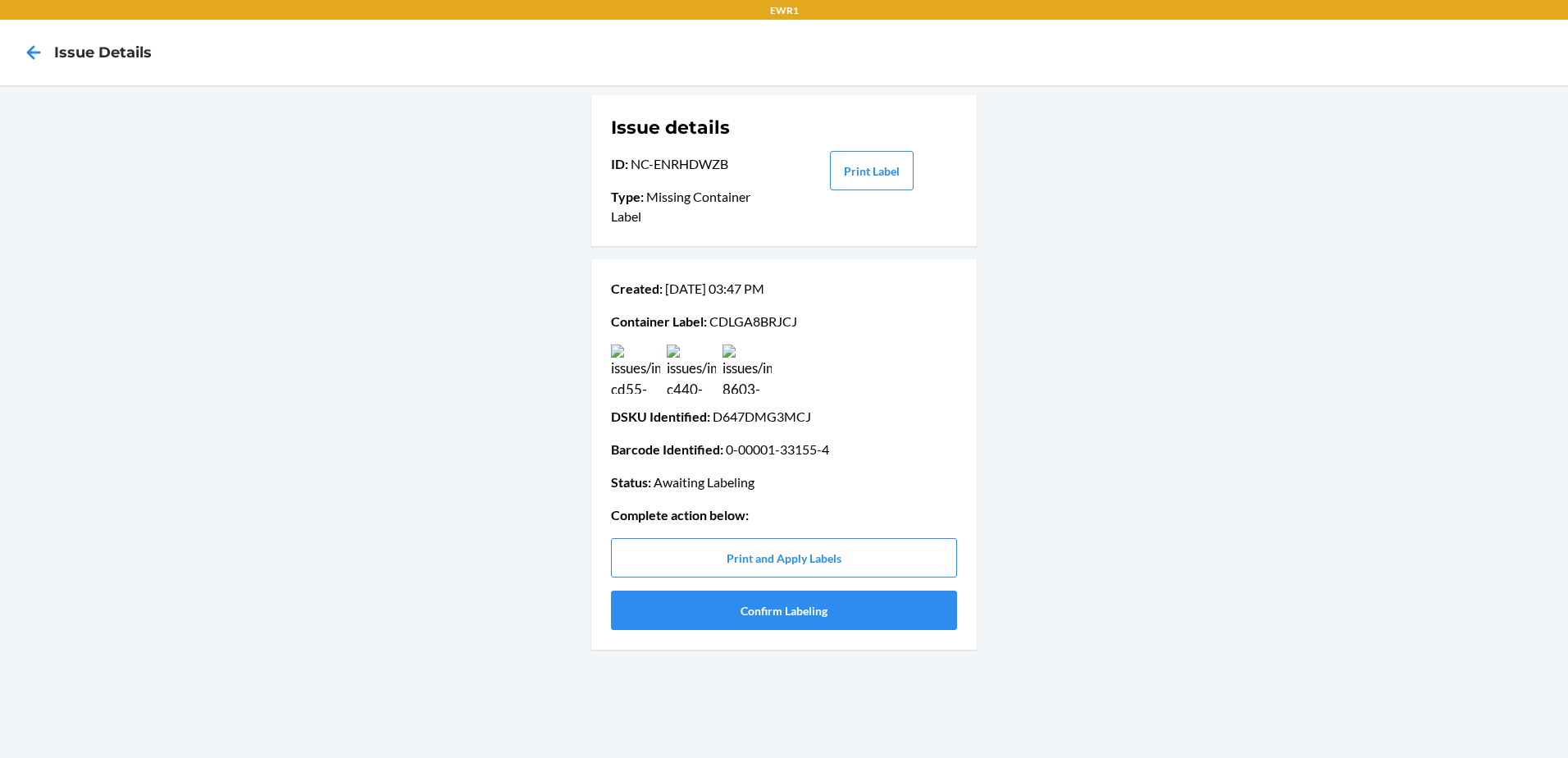
click at [741, 377] on img at bounding box center [748, 370] width 50 height 50
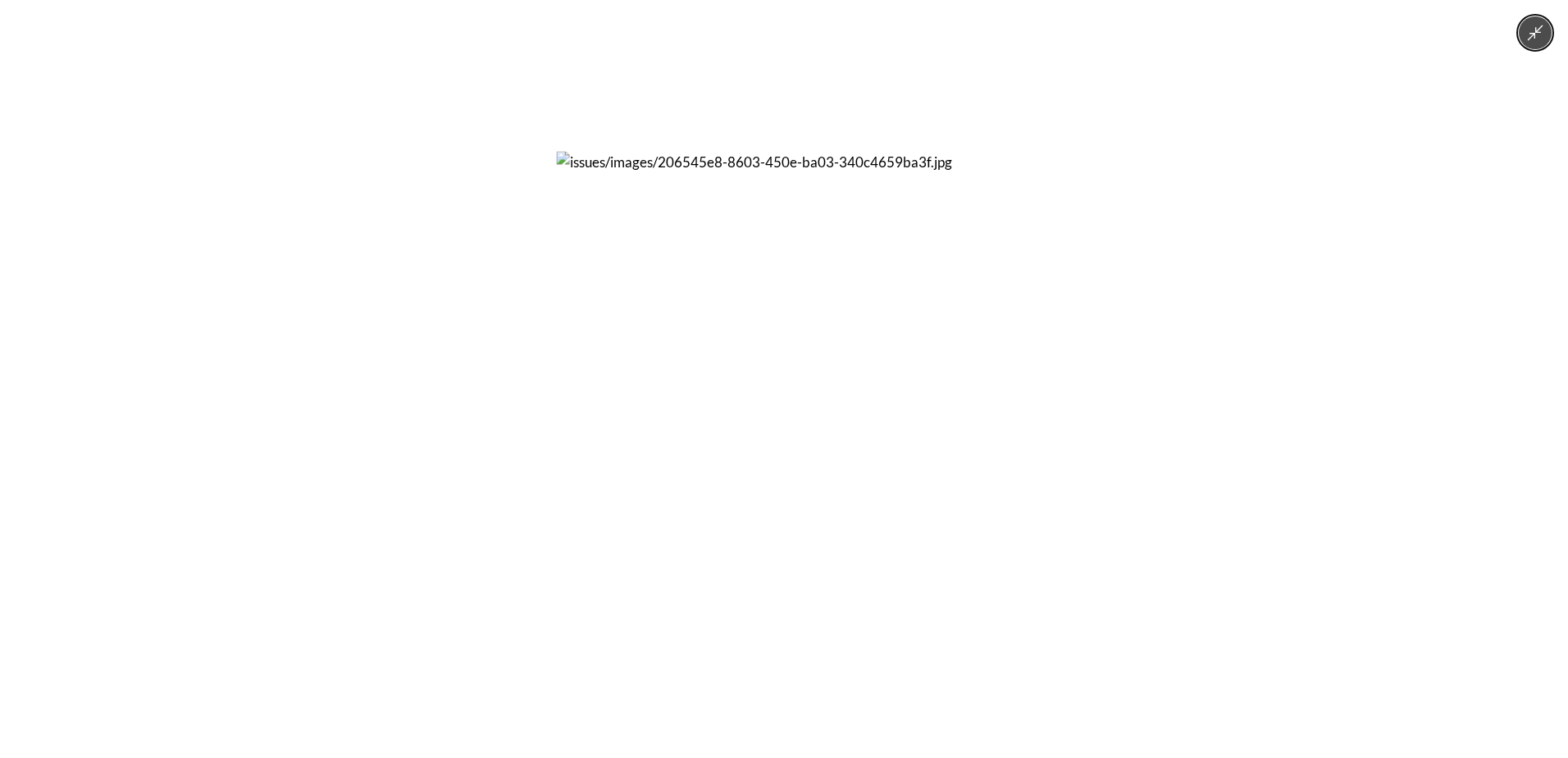
click at [741, 377] on img at bounding box center [784, 379] width 455 height 455
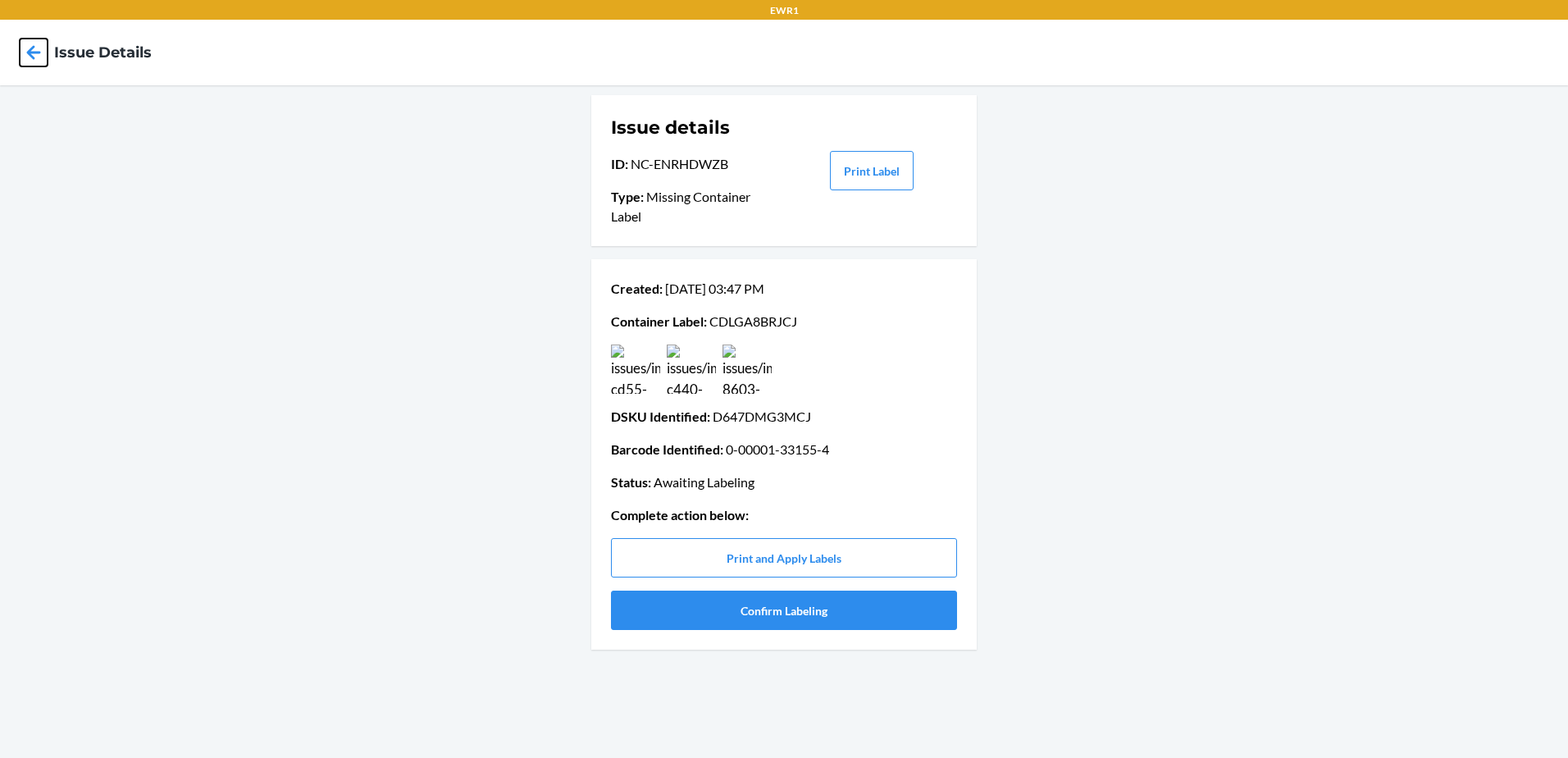
click at [40, 60] on icon at bounding box center [34, 53] width 28 height 28
